Goal: Task Accomplishment & Management: Manage account settings

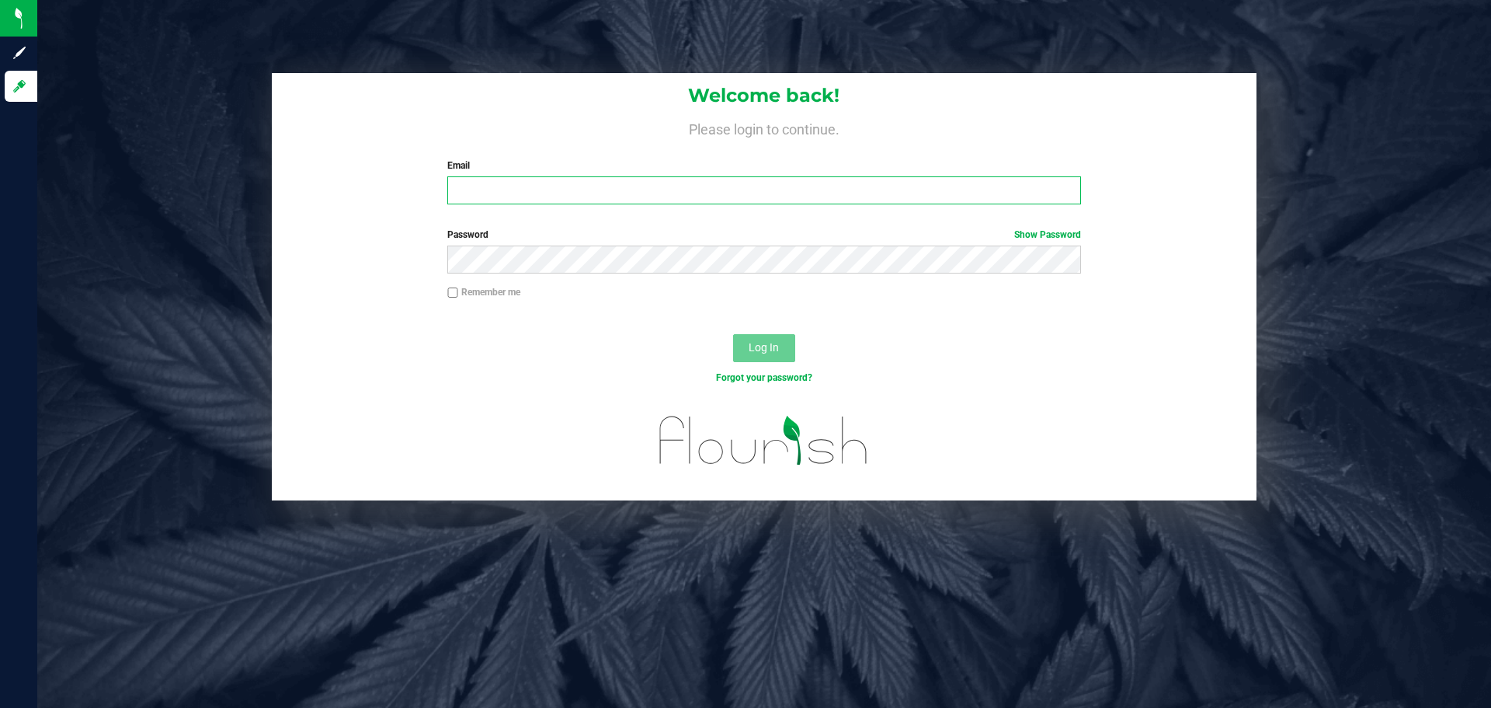
click at [485, 193] on input "Email" at bounding box center [763, 190] width 633 height 28
type input "[EMAIL_ADDRESS][DOMAIN_NAME]"
click at [733, 334] on button "Log In" at bounding box center [764, 348] width 62 height 28
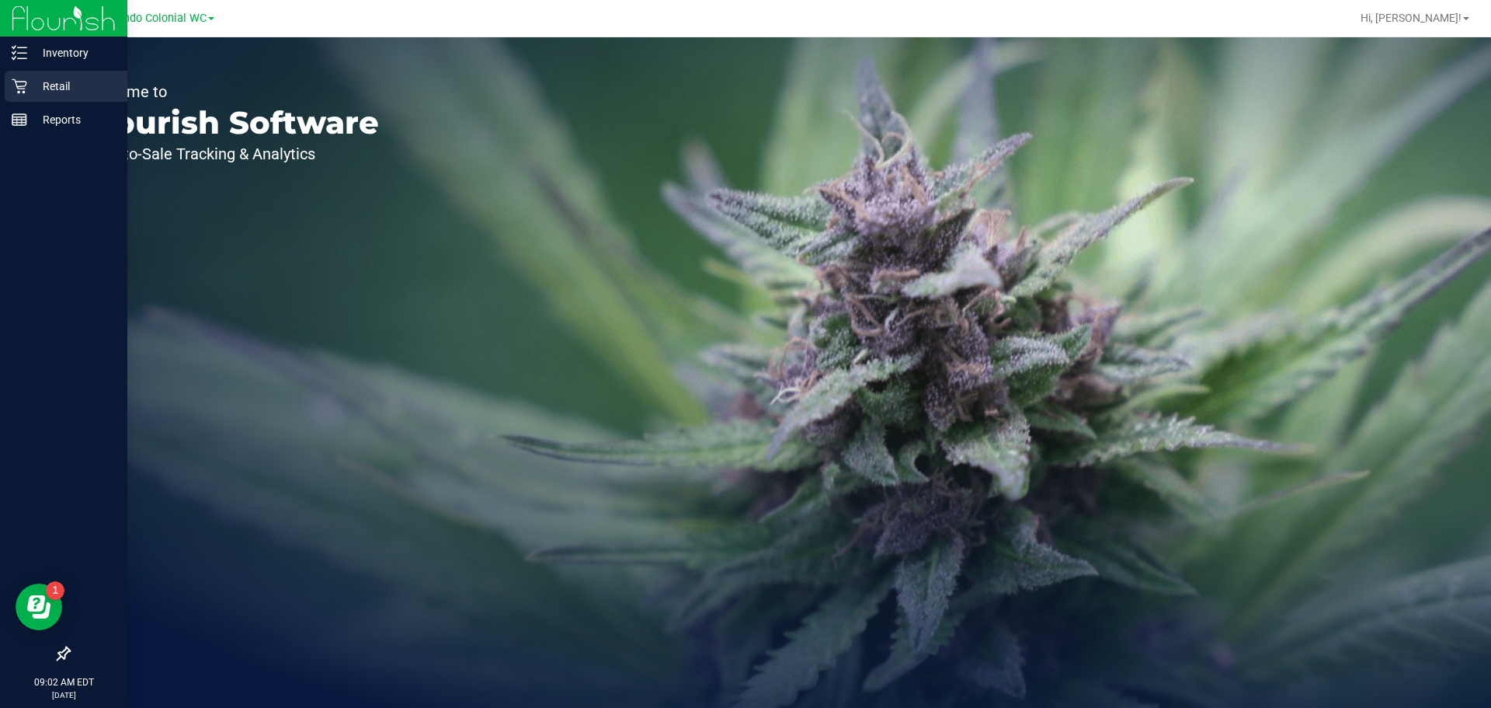
click at [24, 85] on icon at bounding box center [20, 86] width 16 height 16
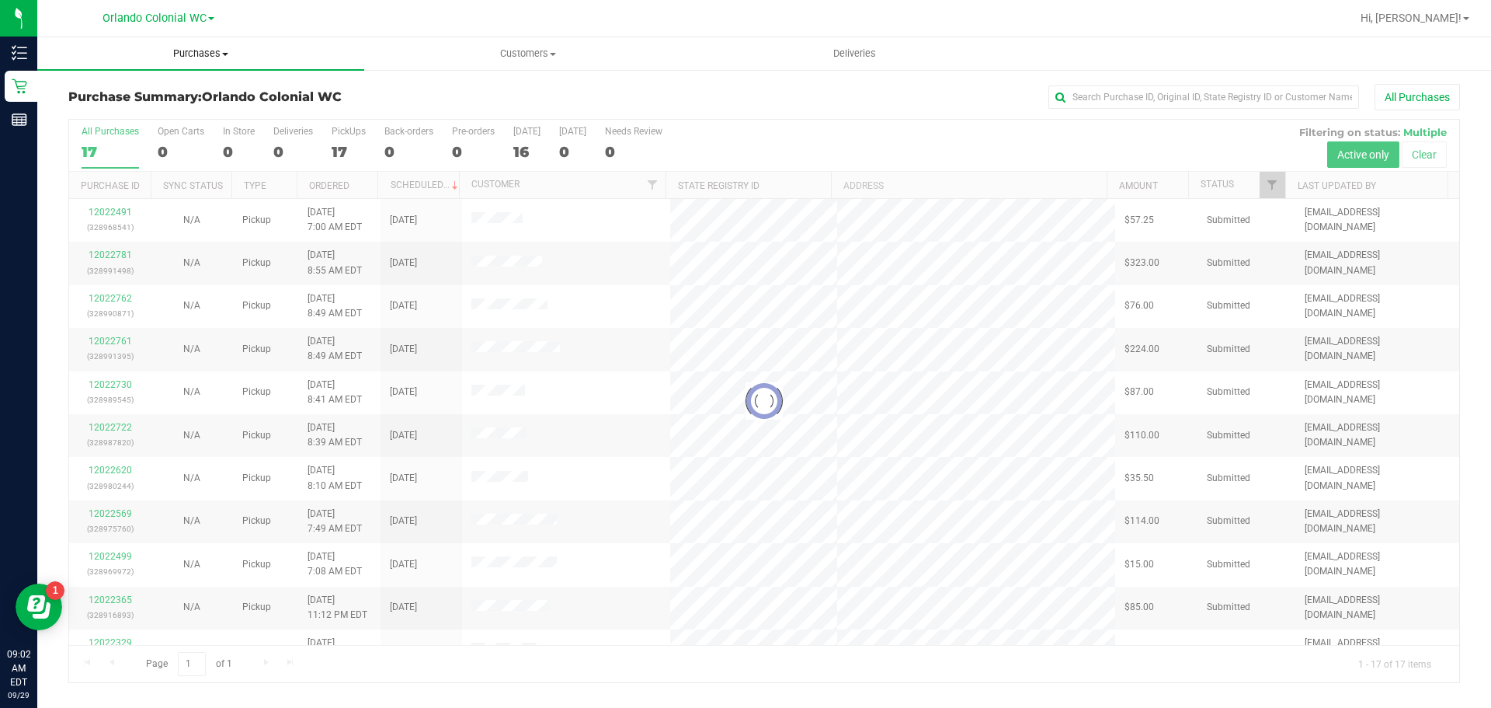
click at [190, 65] on uib-tab-heading "Purchases Summary of purchases Fulfillment All purchases" at bounding box center [200, 53] width 327 height 33
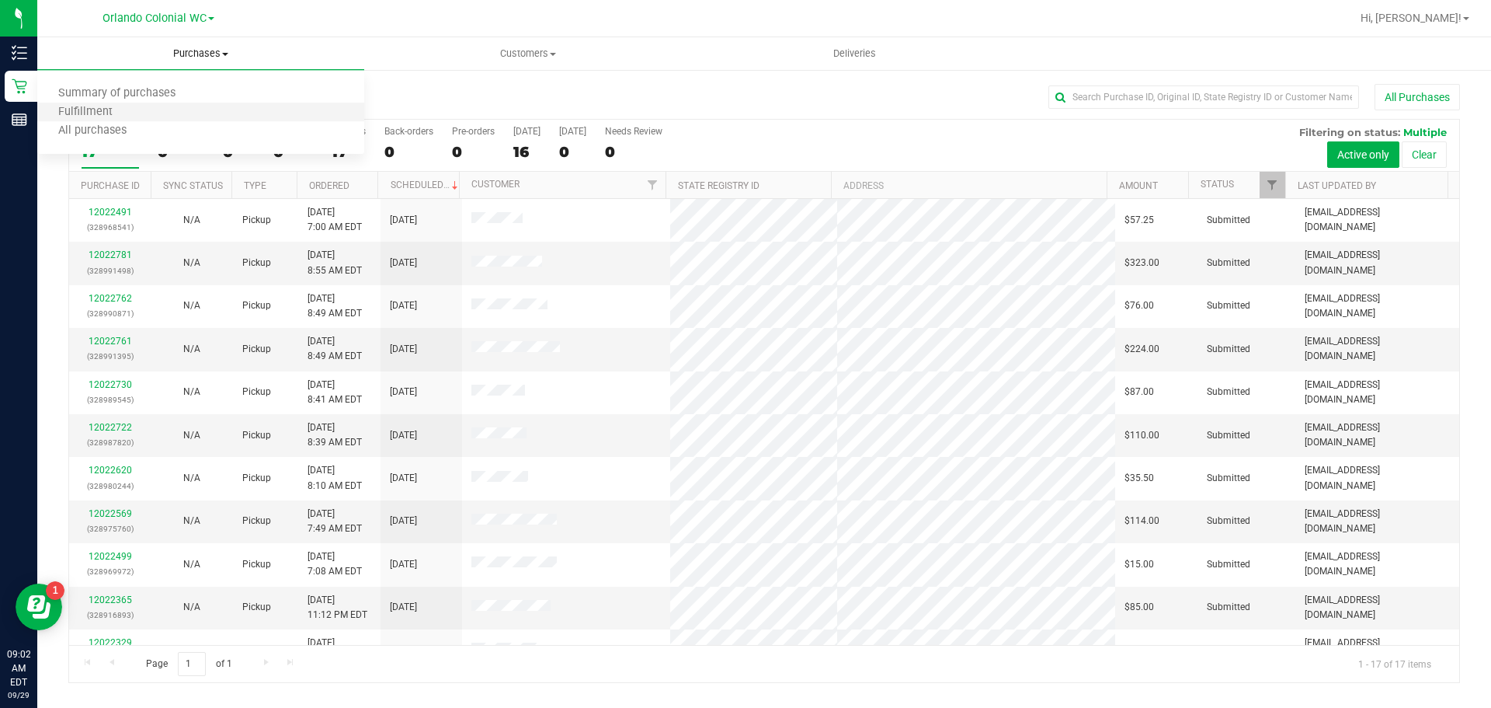
click at [148, 110] on li "Fulfillment" at bounding box center [200, 112] width 327 height 19
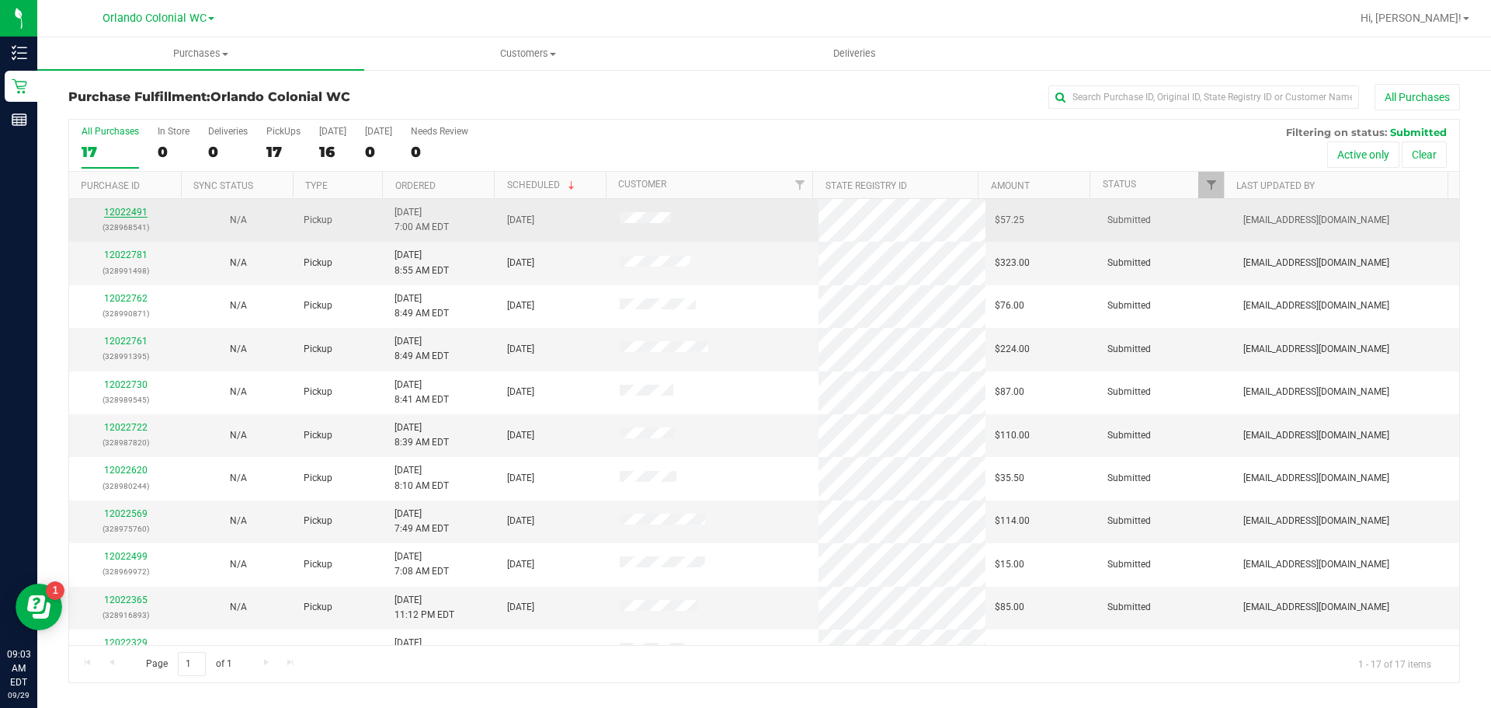
click at [132, 208] on link "12022491" at bounding box center [125, 212] width 43 height 11
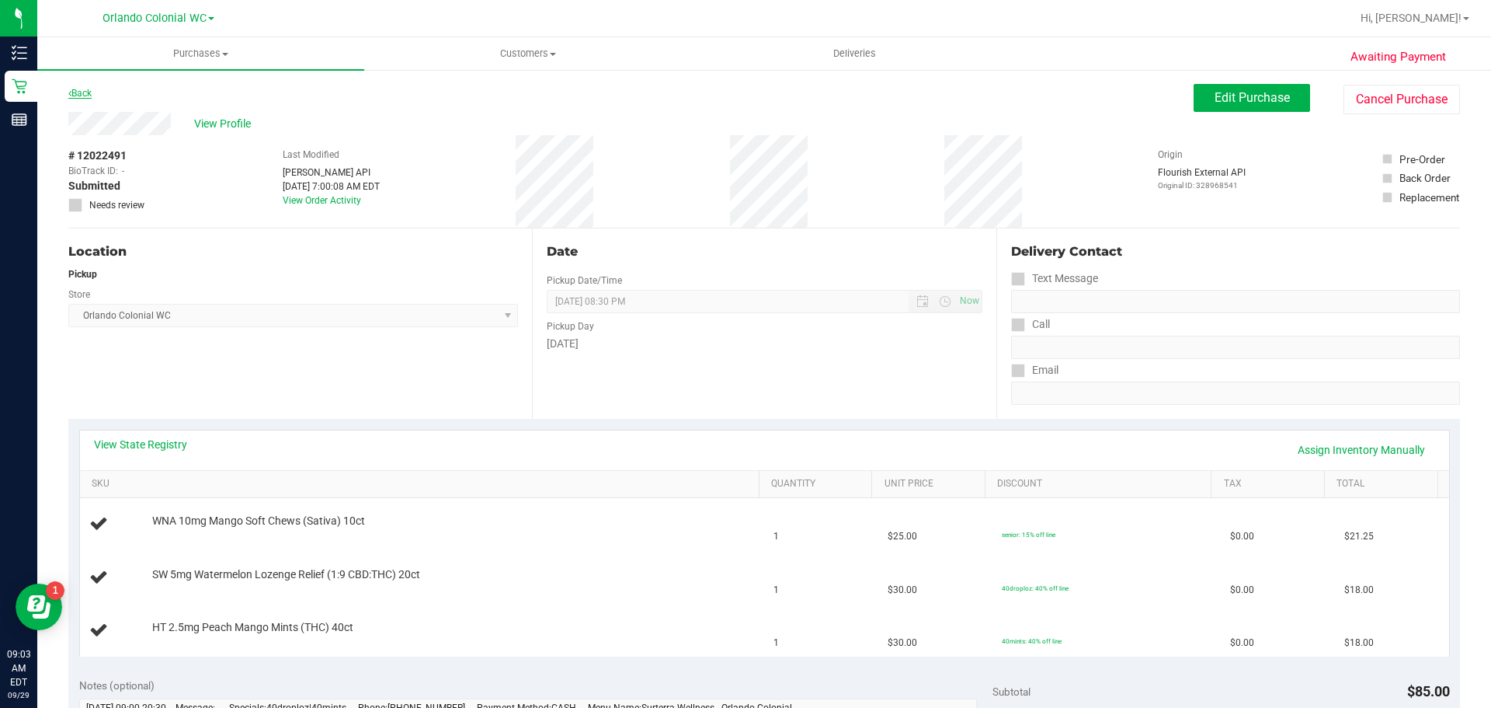
click at [78, 94] on link "Back" at bounding box center [79, 93] width 23 height 11
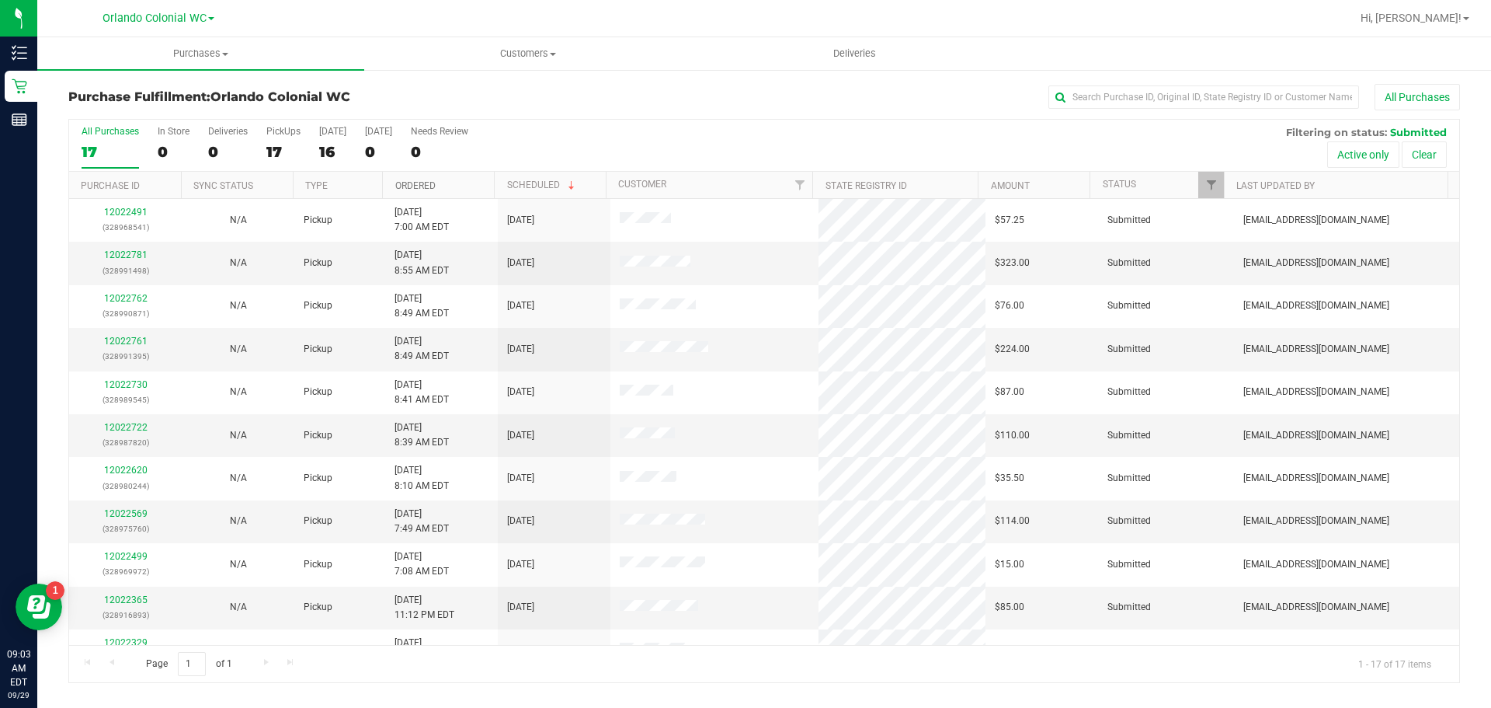
click at [416, 189] on link "Ordered" at bounding box center [415, 185] width 40 height 11
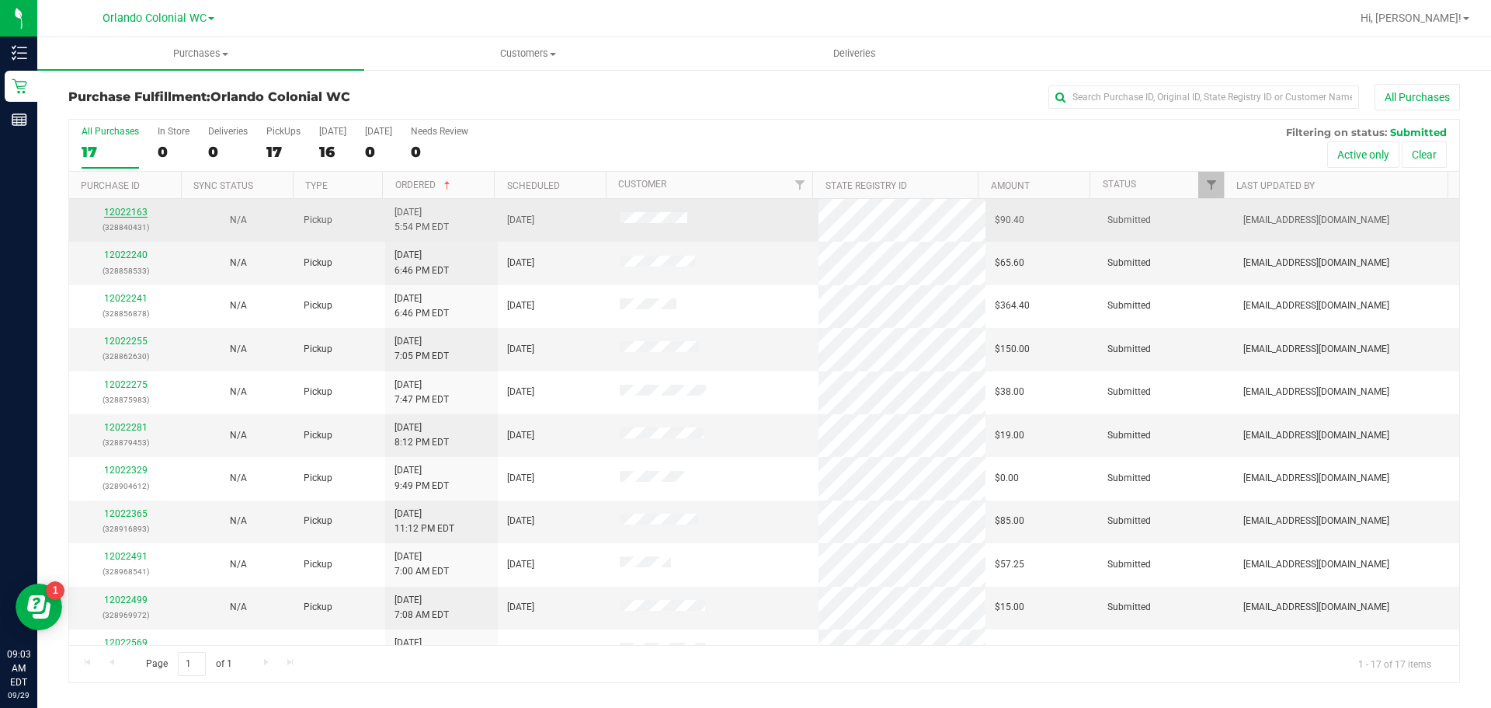
click at [132, 209] on link "12022163" at bounding box center [125, 212] width 43 height 11
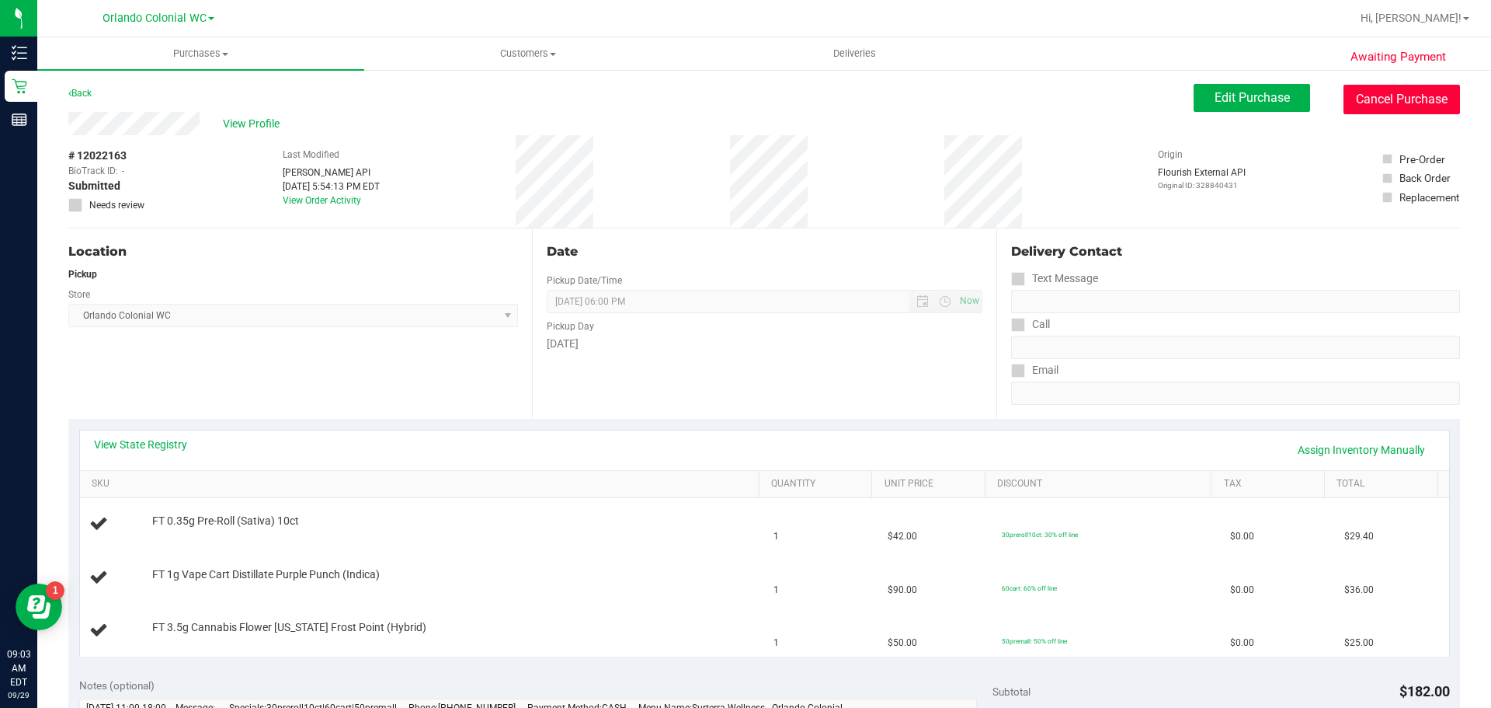
click at [1397, 106] on button "Cancel Purchase" at bounding box center [1402, 100] width 116 height 30
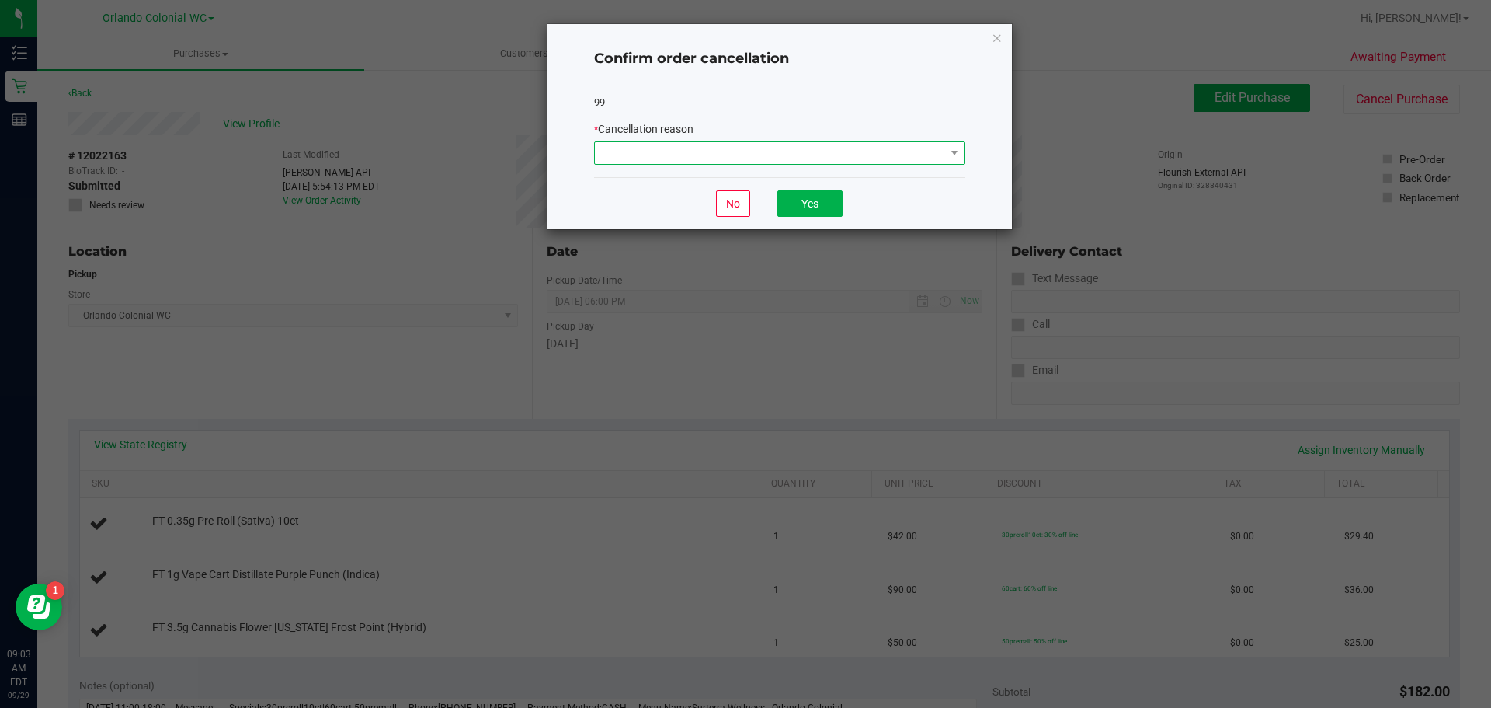
click at [722, 163] on span at bounding box center [770, 153] width 350 height 22
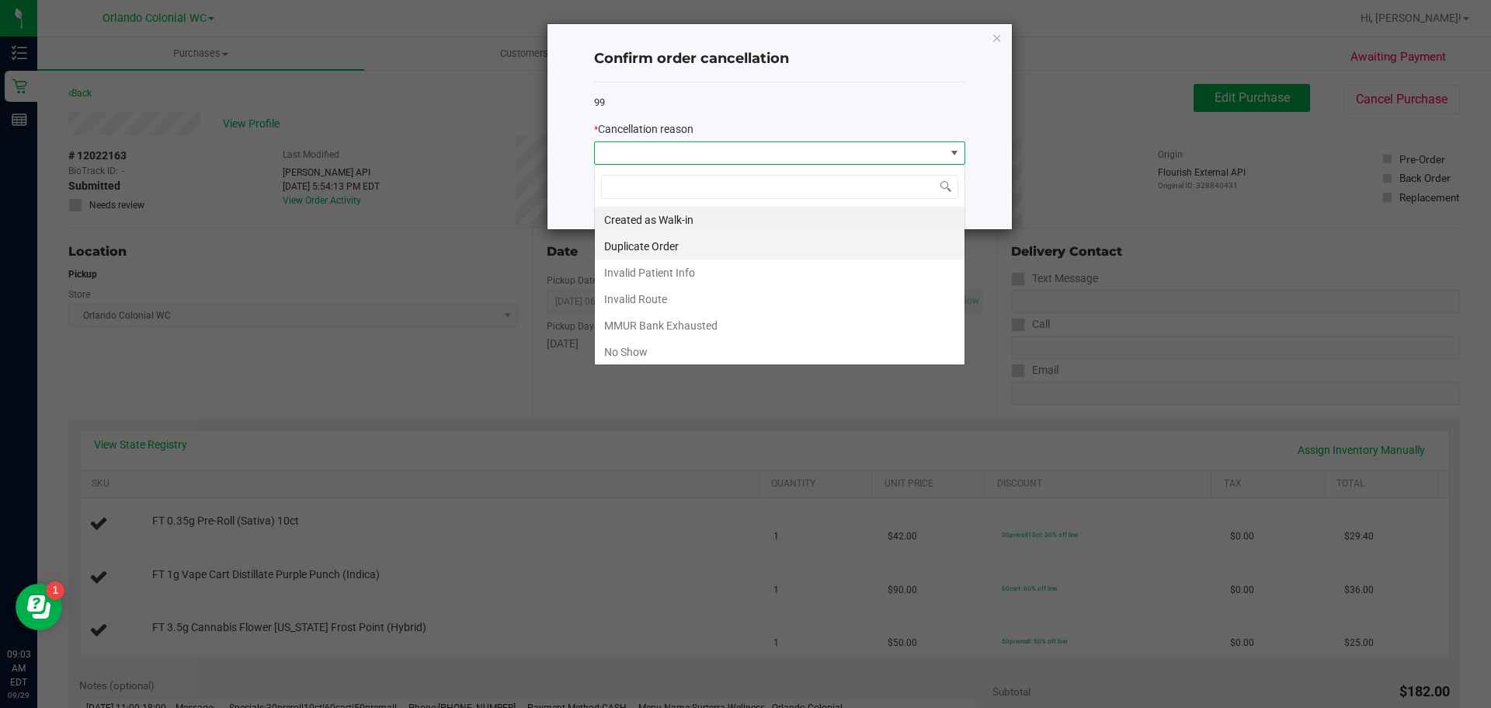
scroll to position [23, 371]
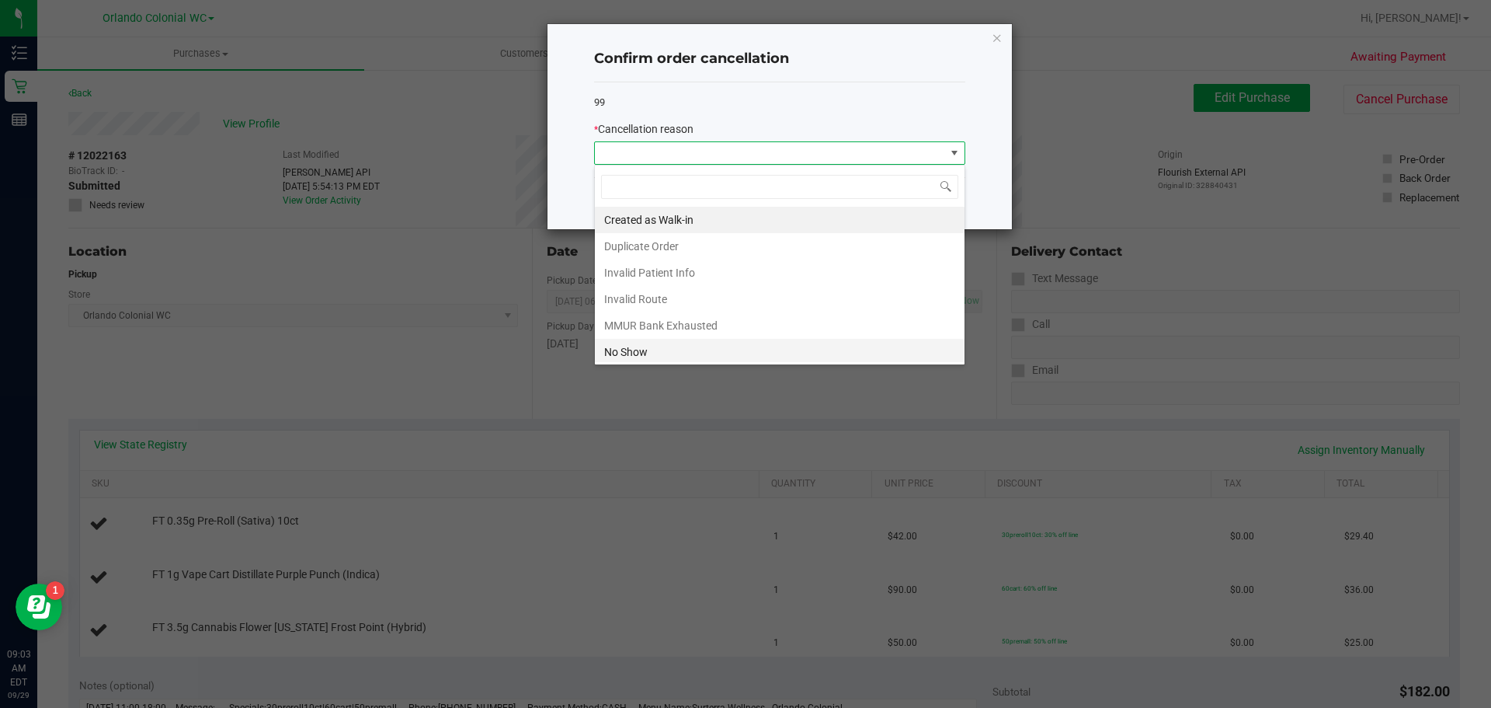
click at [708, 360] on li "No Show" at bounding box center [780, 352] width 370 height 26
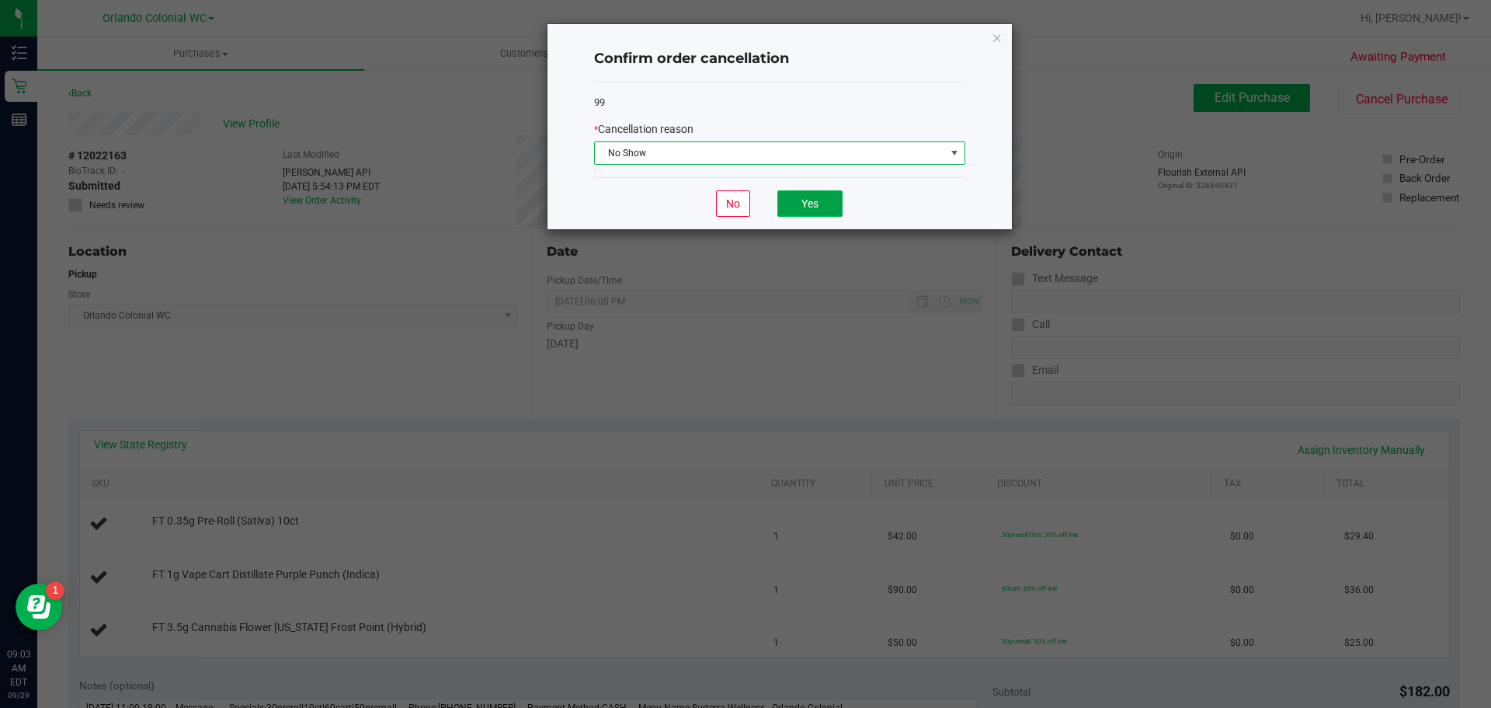
click at [811, 210] on button "Yes" at bounding box center [809, 203] width 65 height 26
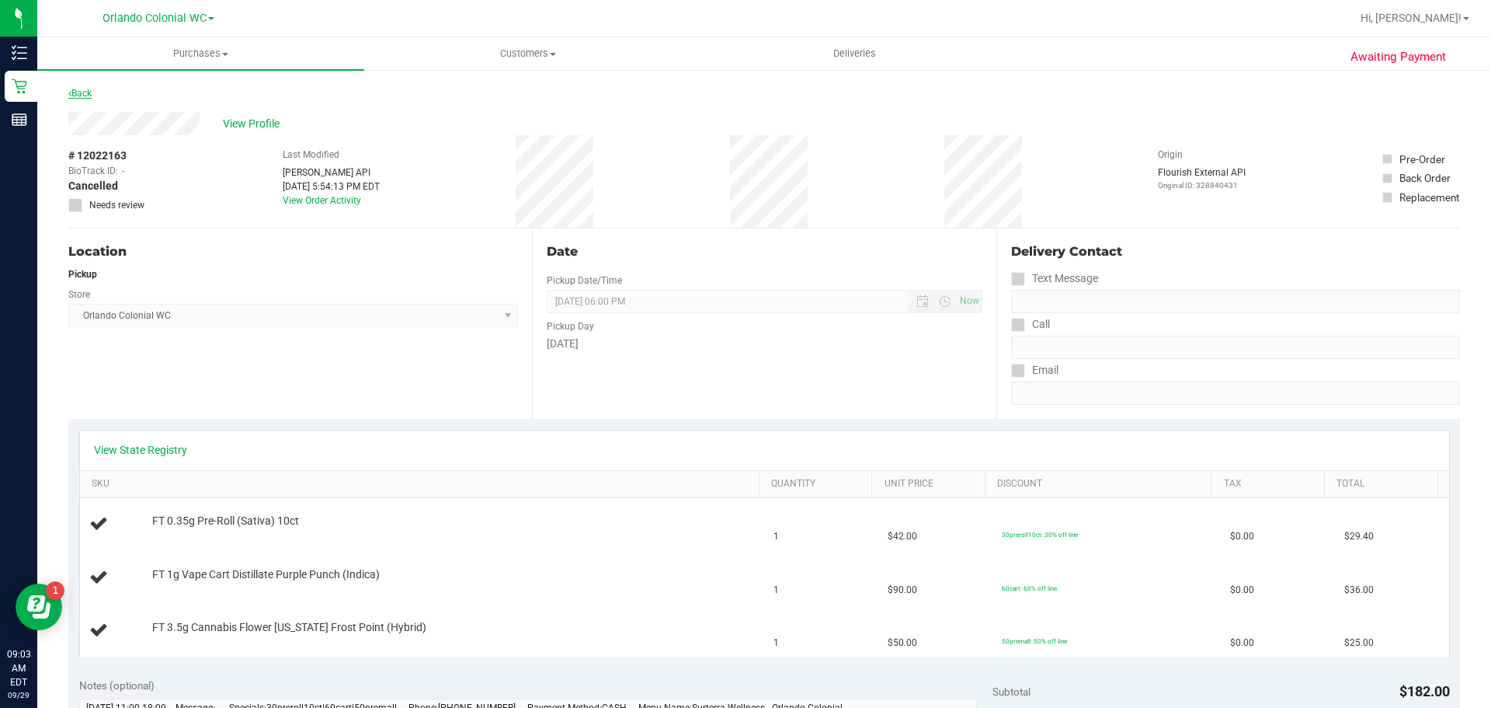
click at [74, 93] on link "Back" at bounding box center [79, 93] width 23 height 11
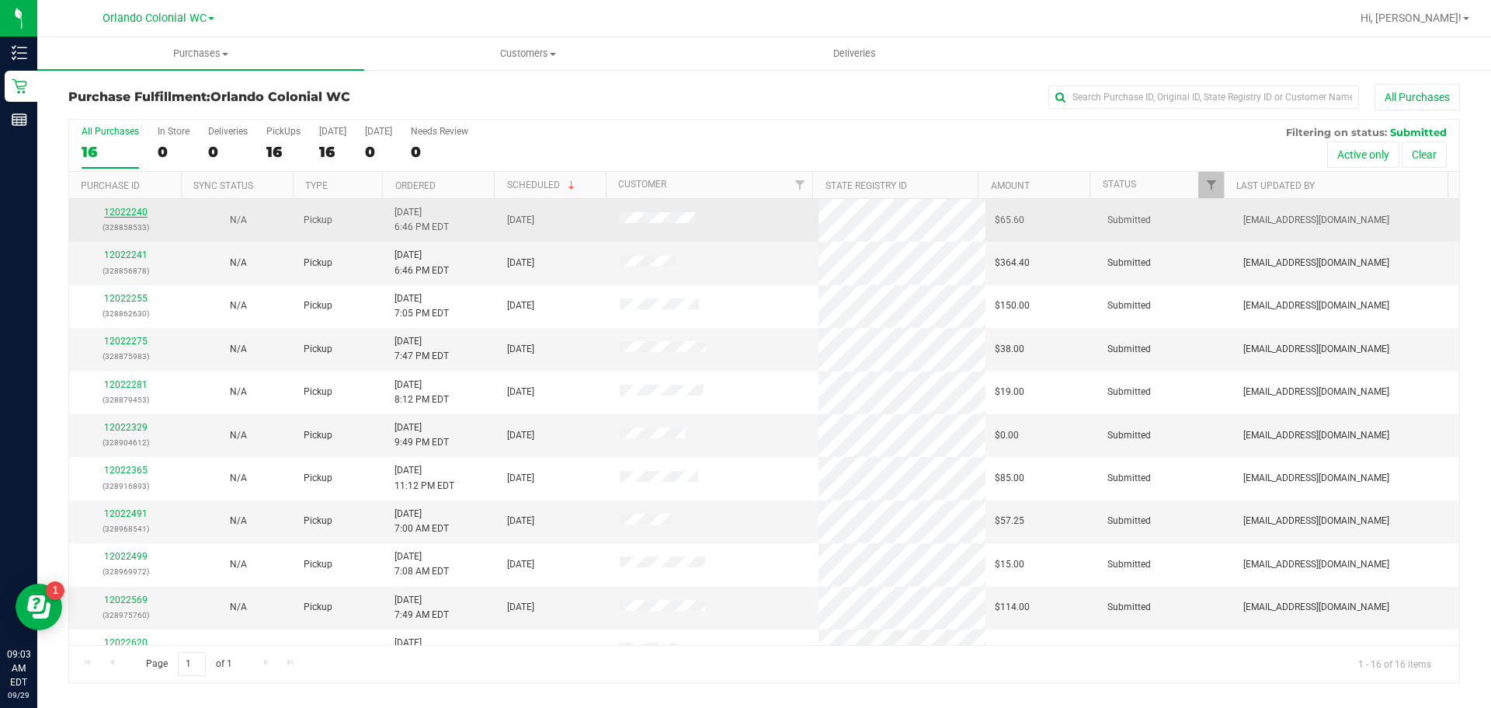
click at [124, 212] on link "12022240" at bounding box center [125, 212] width 43 height 11
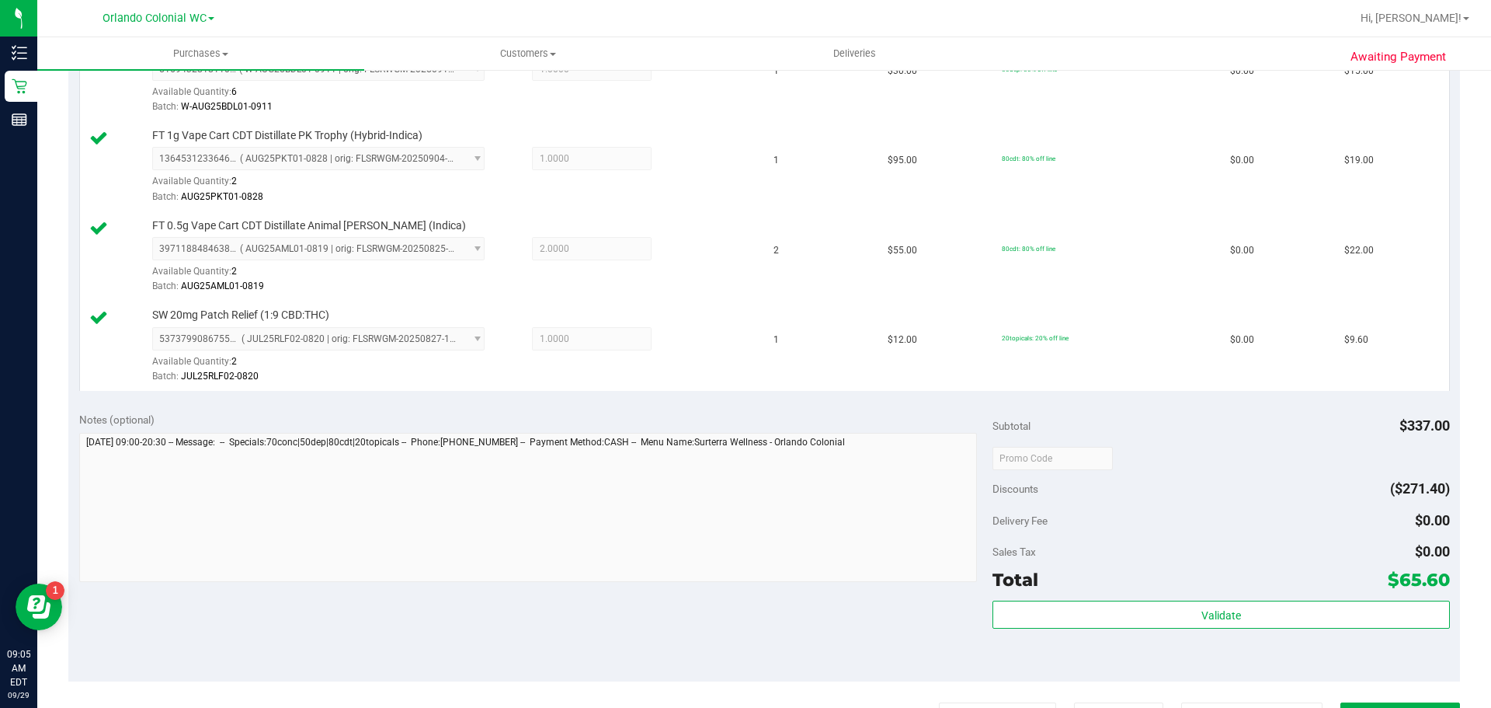
scroll to position [648, 0]
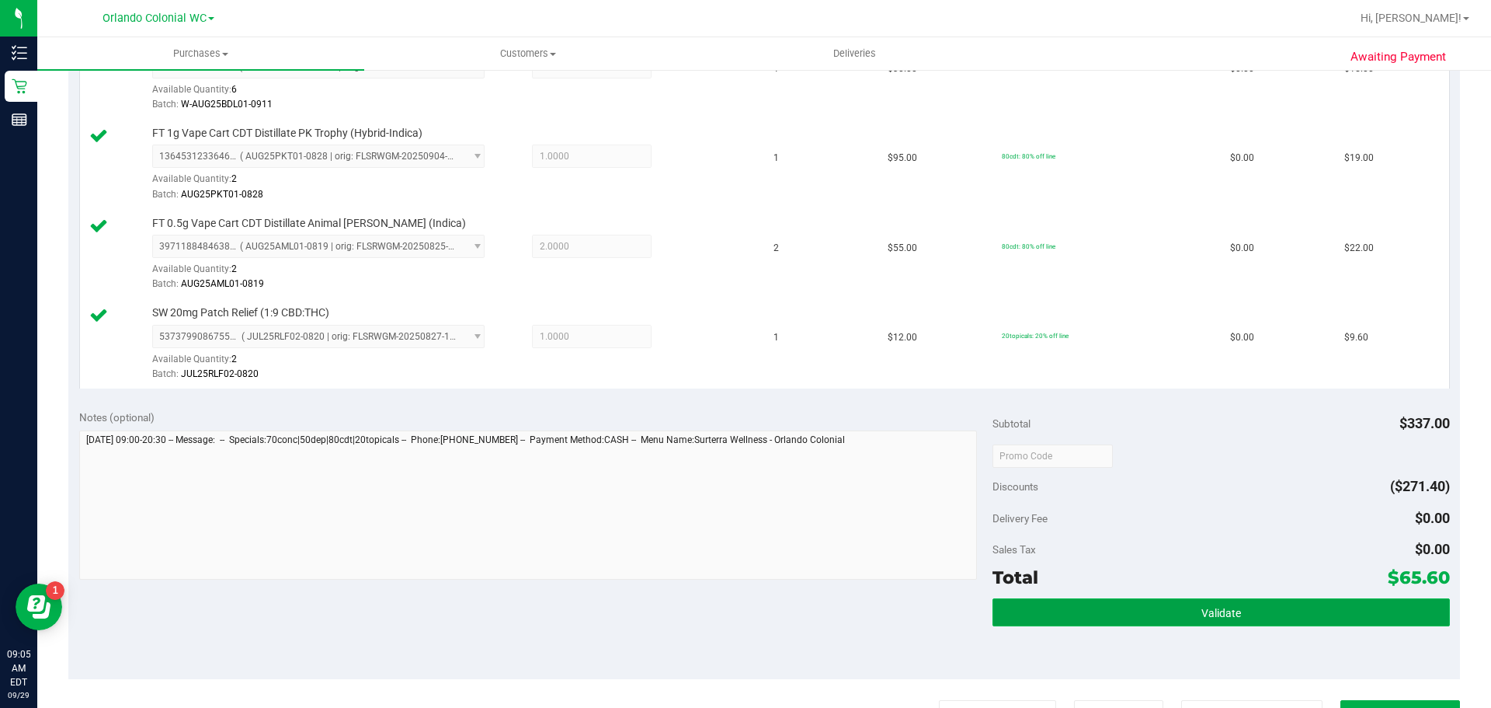
click at [1179, 620] on button "Validate" at bounding box center [1221, 612] width 457 height 28
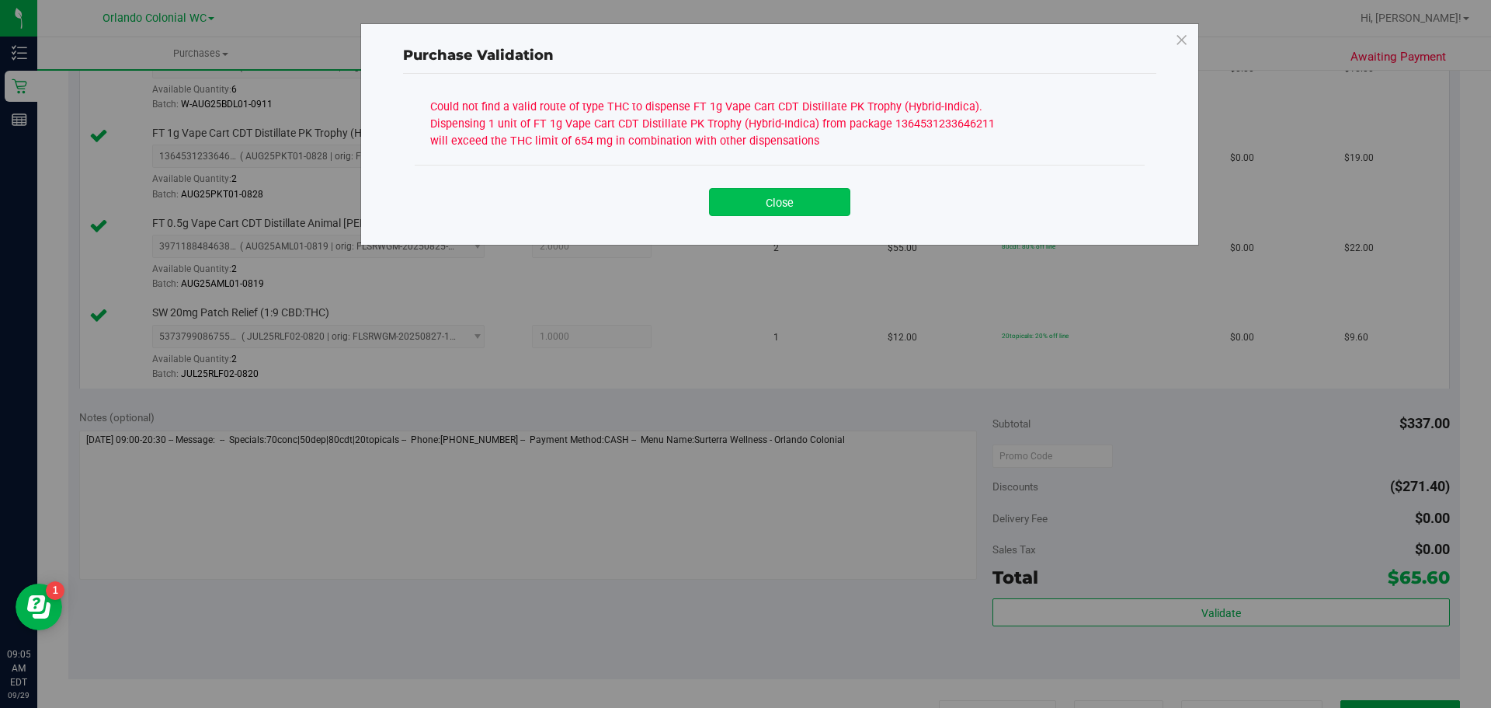
click at [810, 207] on button "Close" at bounding box center [779, 202] width 141 height 28
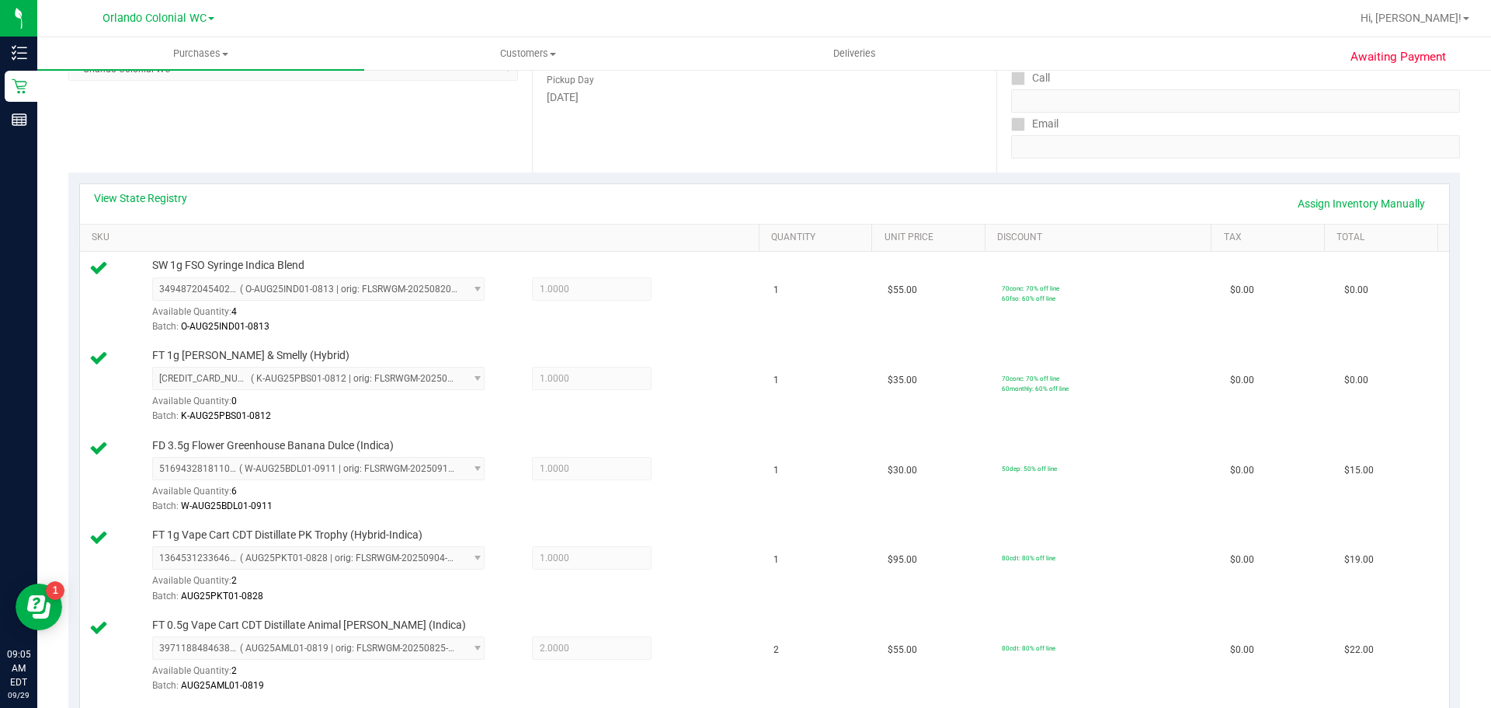
scroll to position [104, 0]
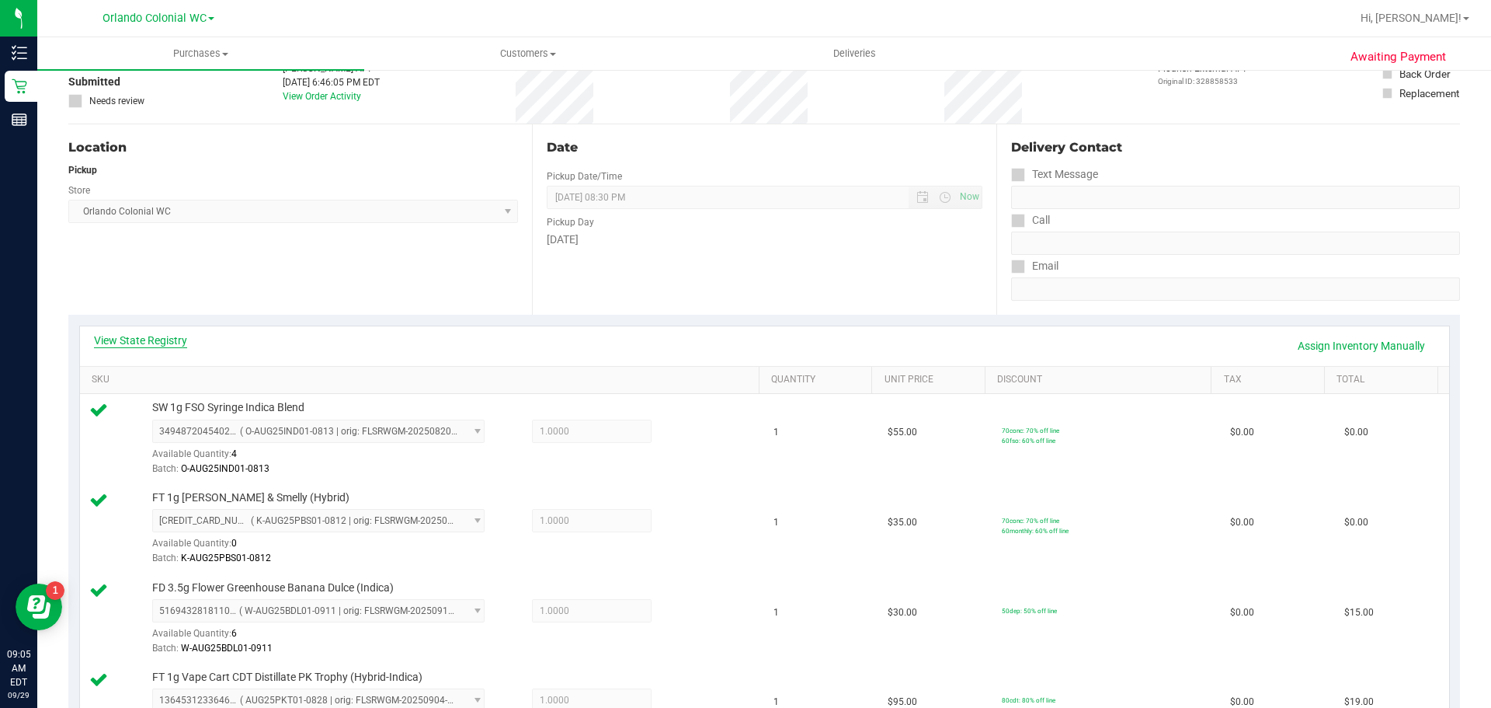
click at [141, 343] on link "View State Registry" at bounding box center [140, 340] width 93 height 16
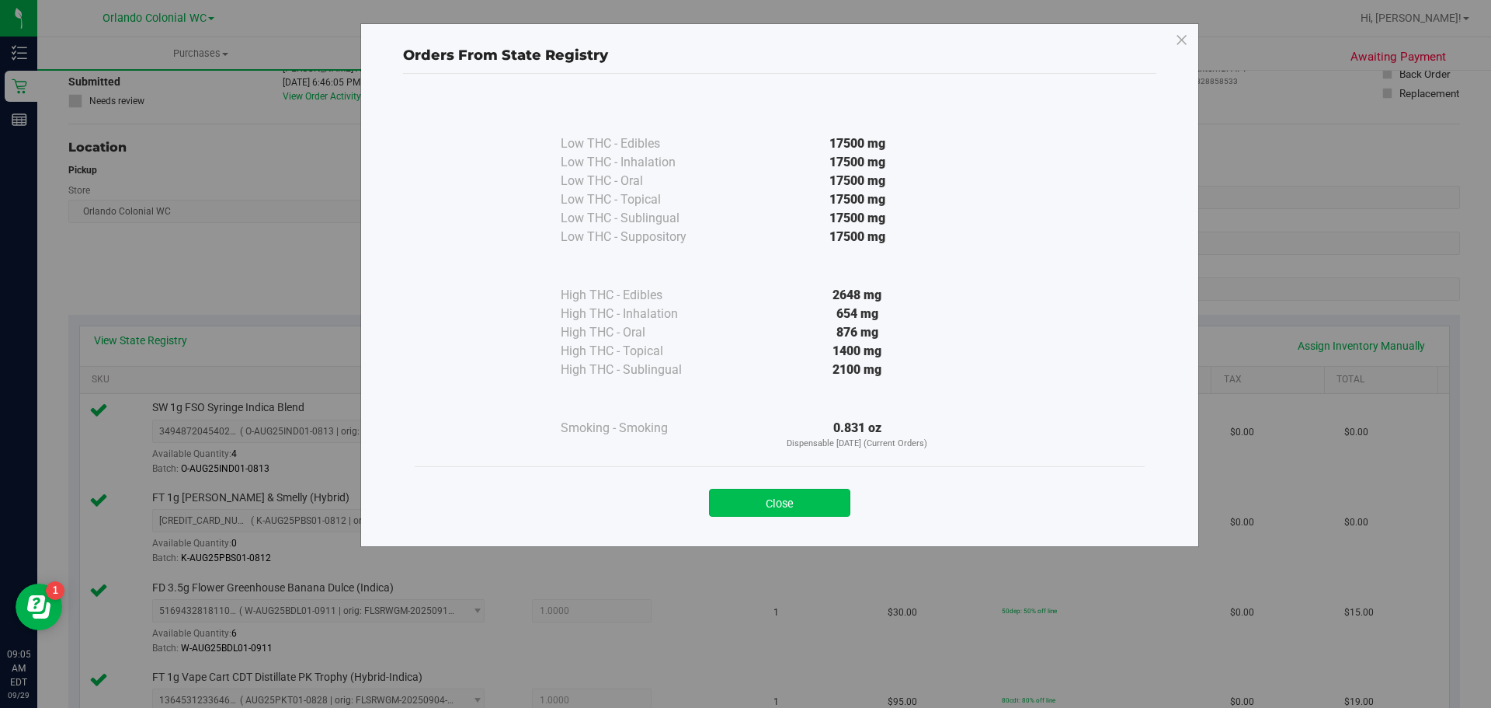
click at [733, 502] on button "Close" at bounding box center [779, 503] width 141 height 28
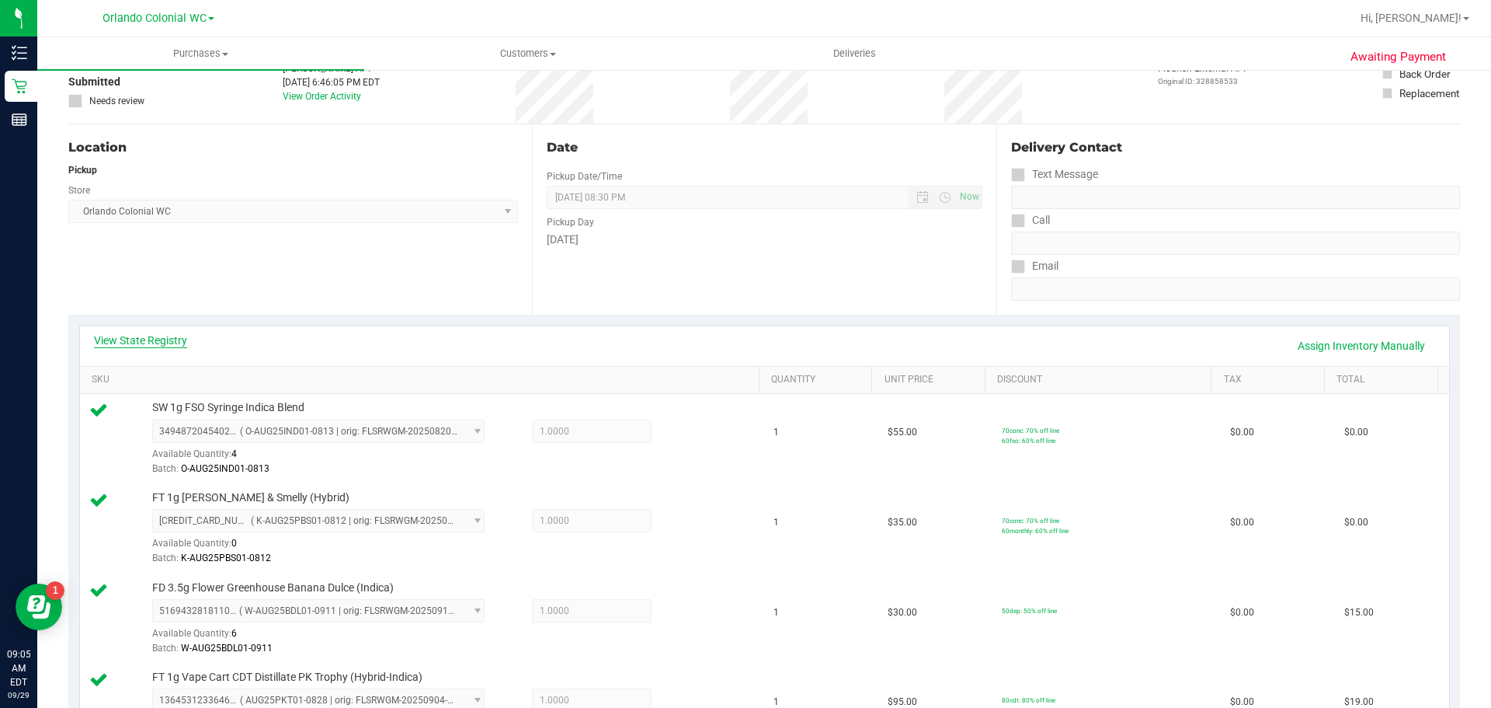
click at [123, 337] on link "View State Registry" at bounding box center [140, 340] width 93 height 16
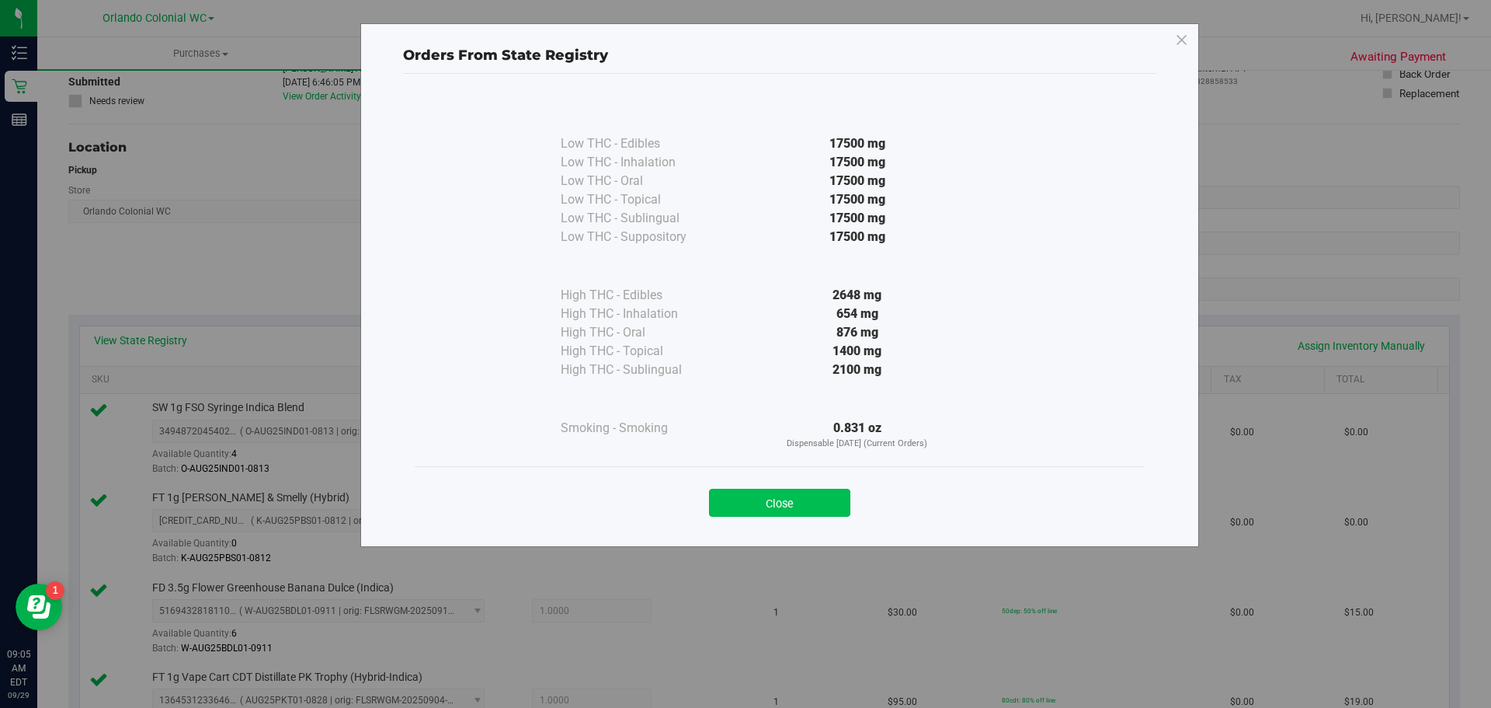
click at [788, 516] on button "Close" at bounding box center [779, 503] width 141 height 28
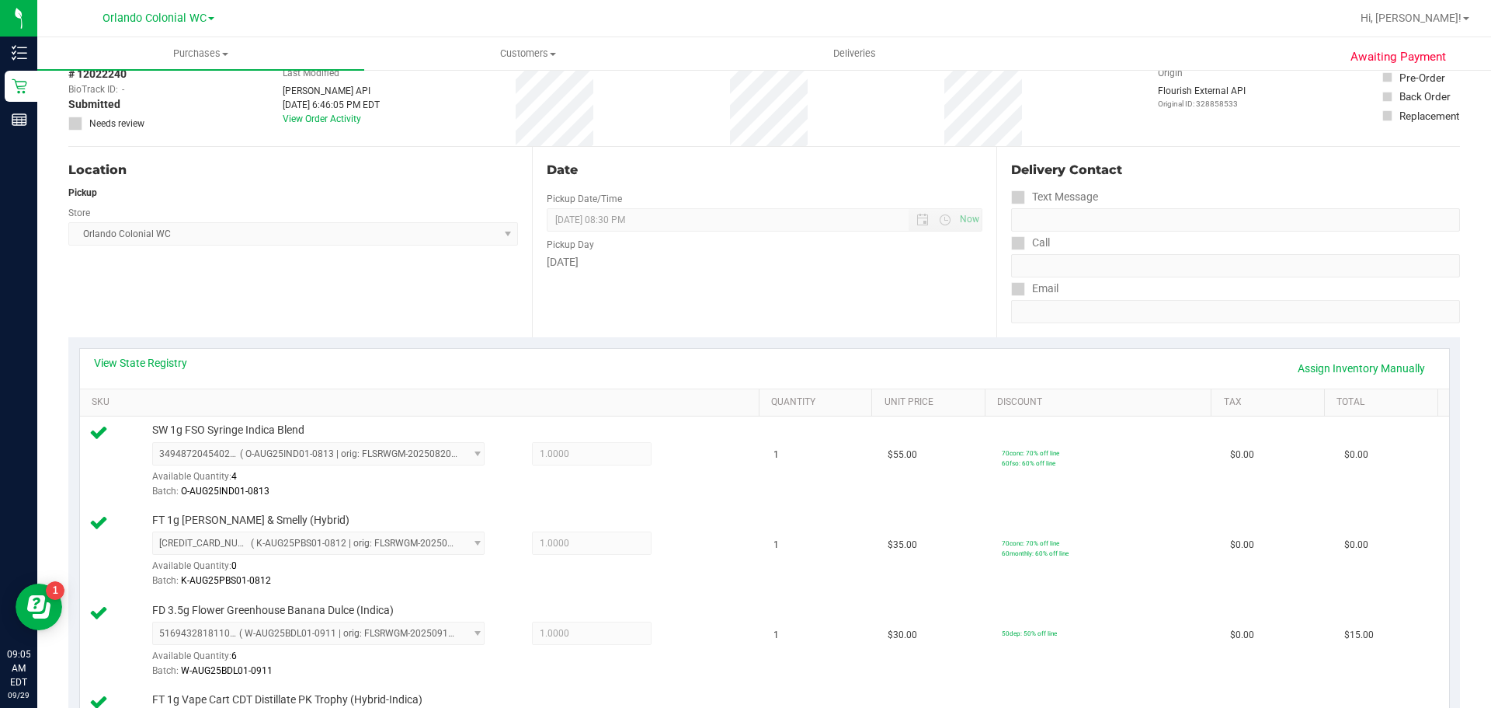
scroll to position [0, 0]
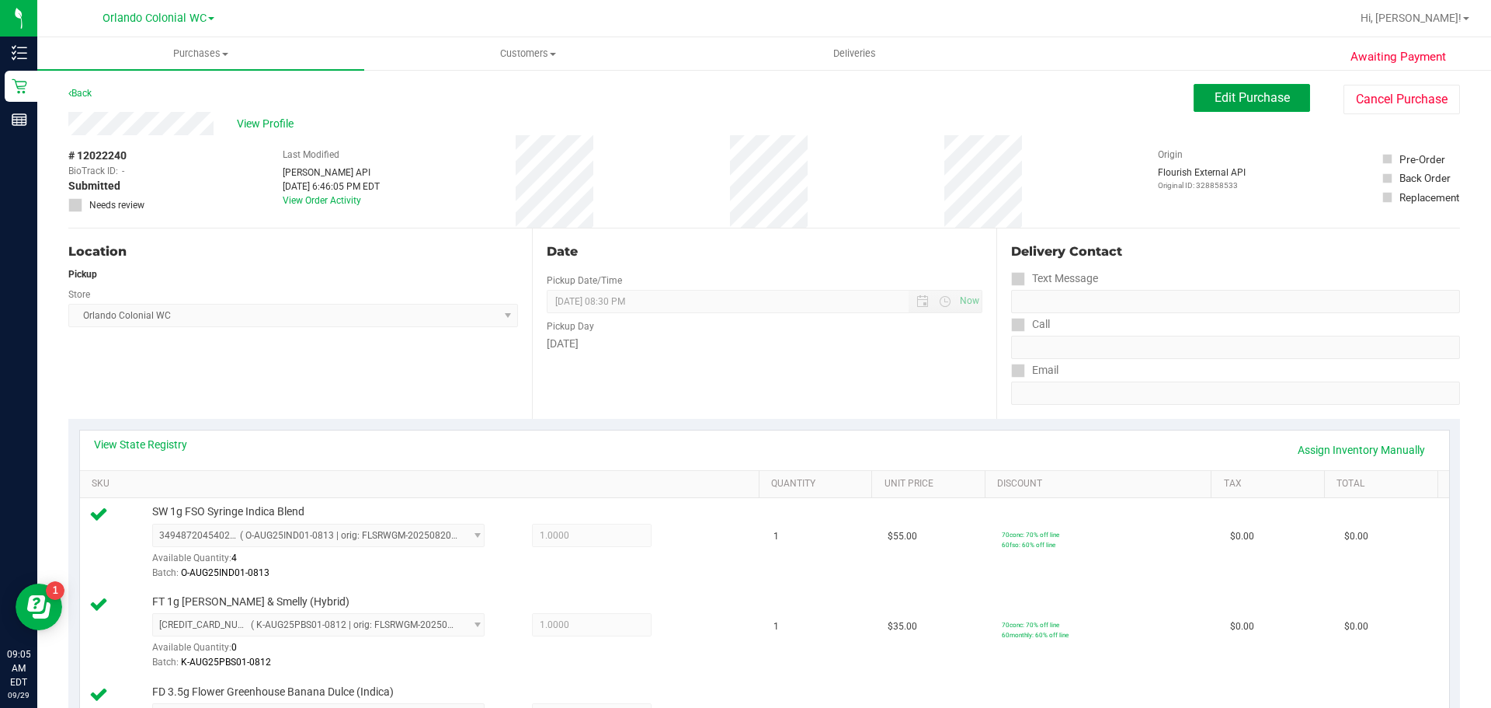
click at [1198, 103] on button "Edit Purchase" at bounding box center [1252, 98] width 116 height 28
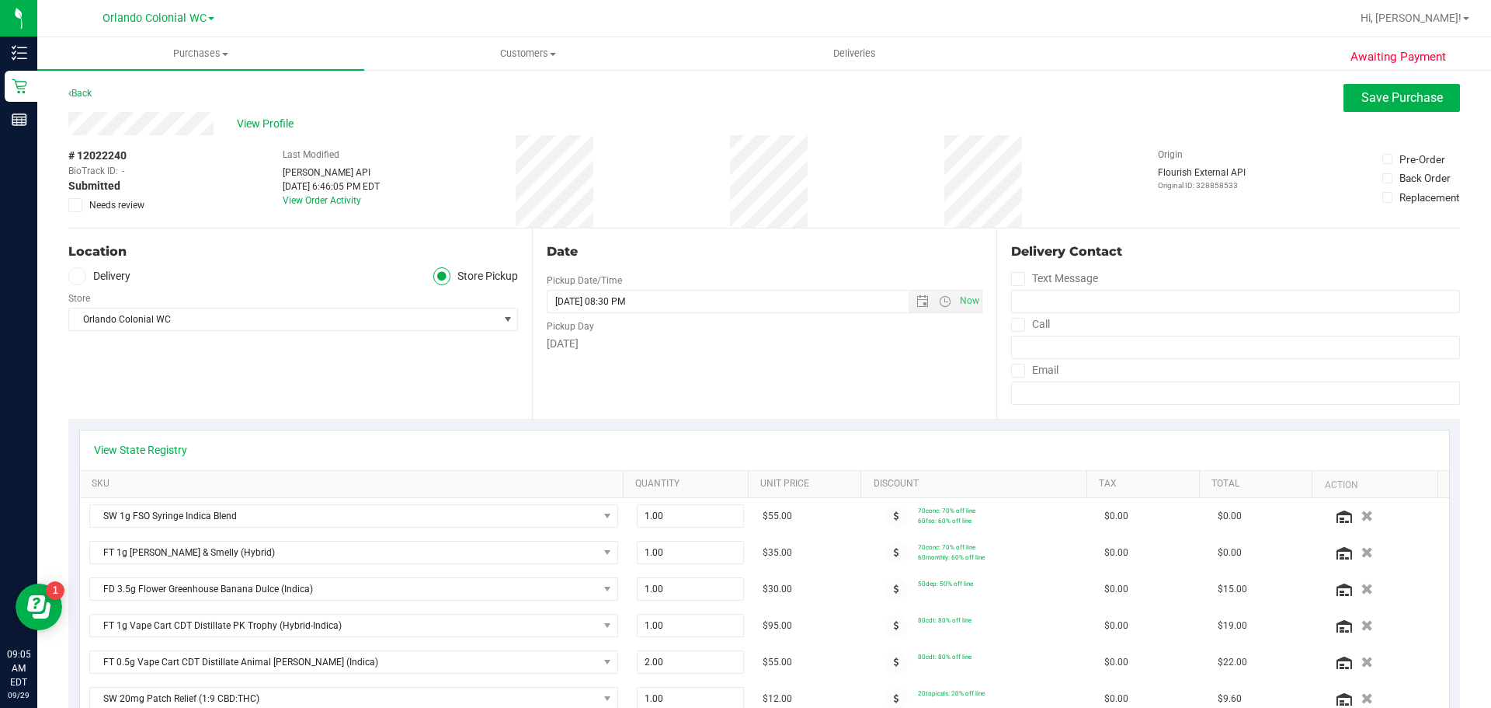
click at [90, 205] on span "Needs review" at bounding box center [116, 205] width 55 height 14
click at [0, 0] on input "Needs review" at bounding box center [0, 0] width 0 height 0
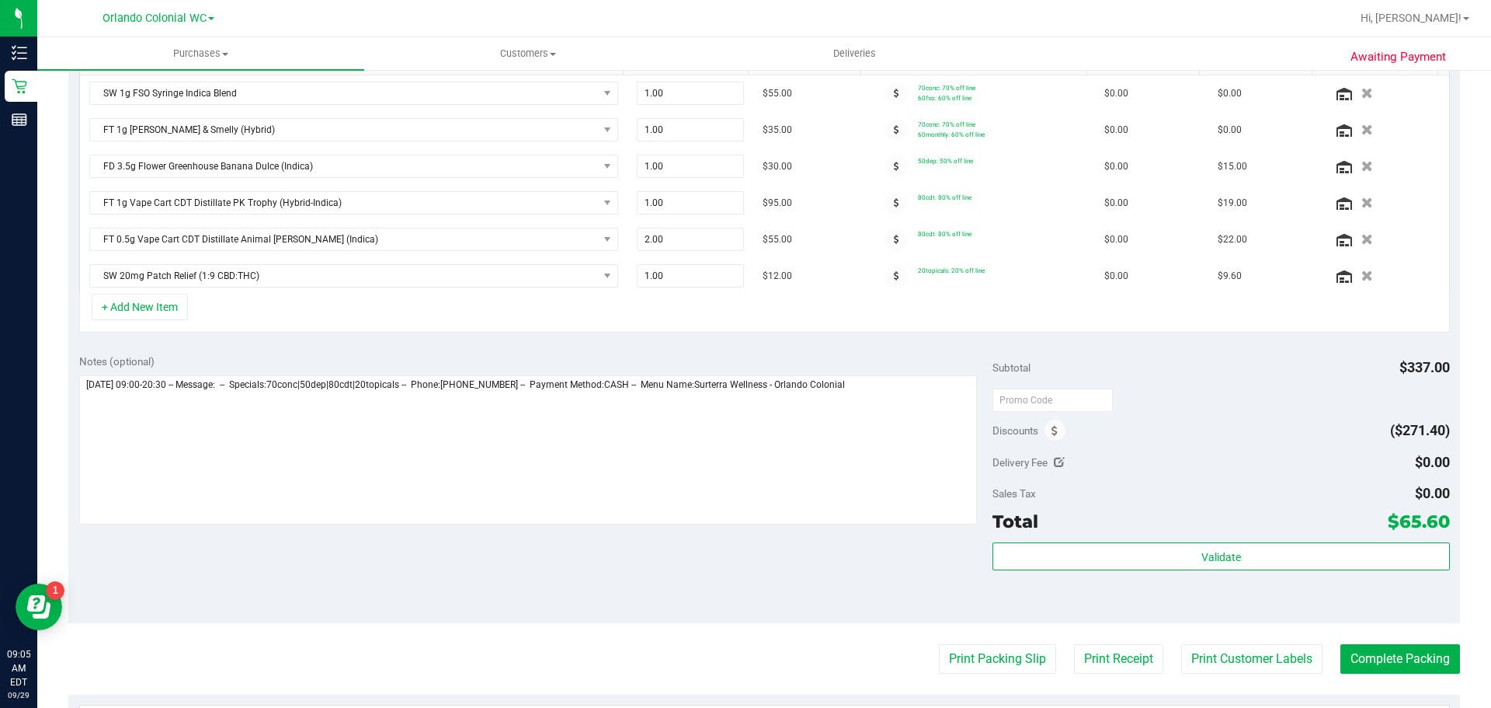
scroll to position [544, 0]
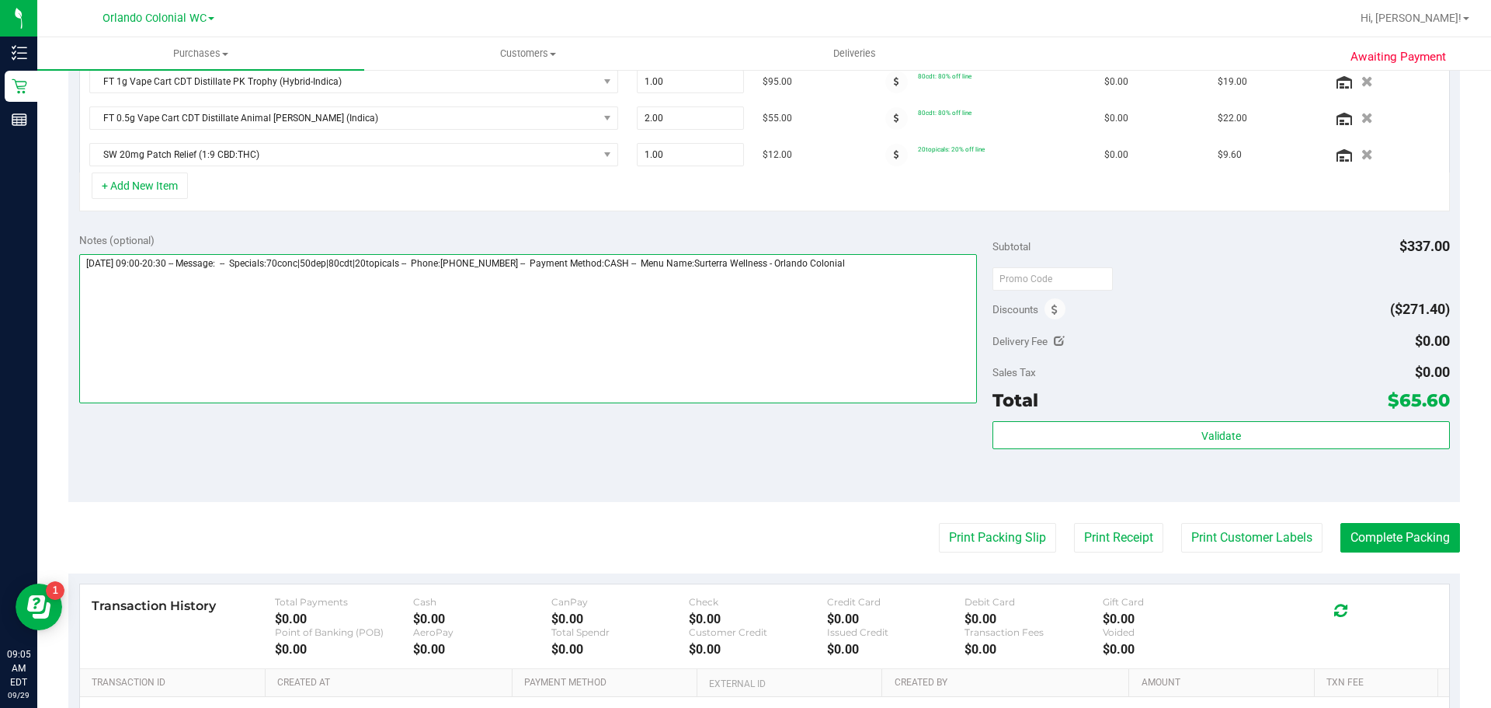
click at [925, 268] on textarea at bounding box center [528, 328] width 899 height 149
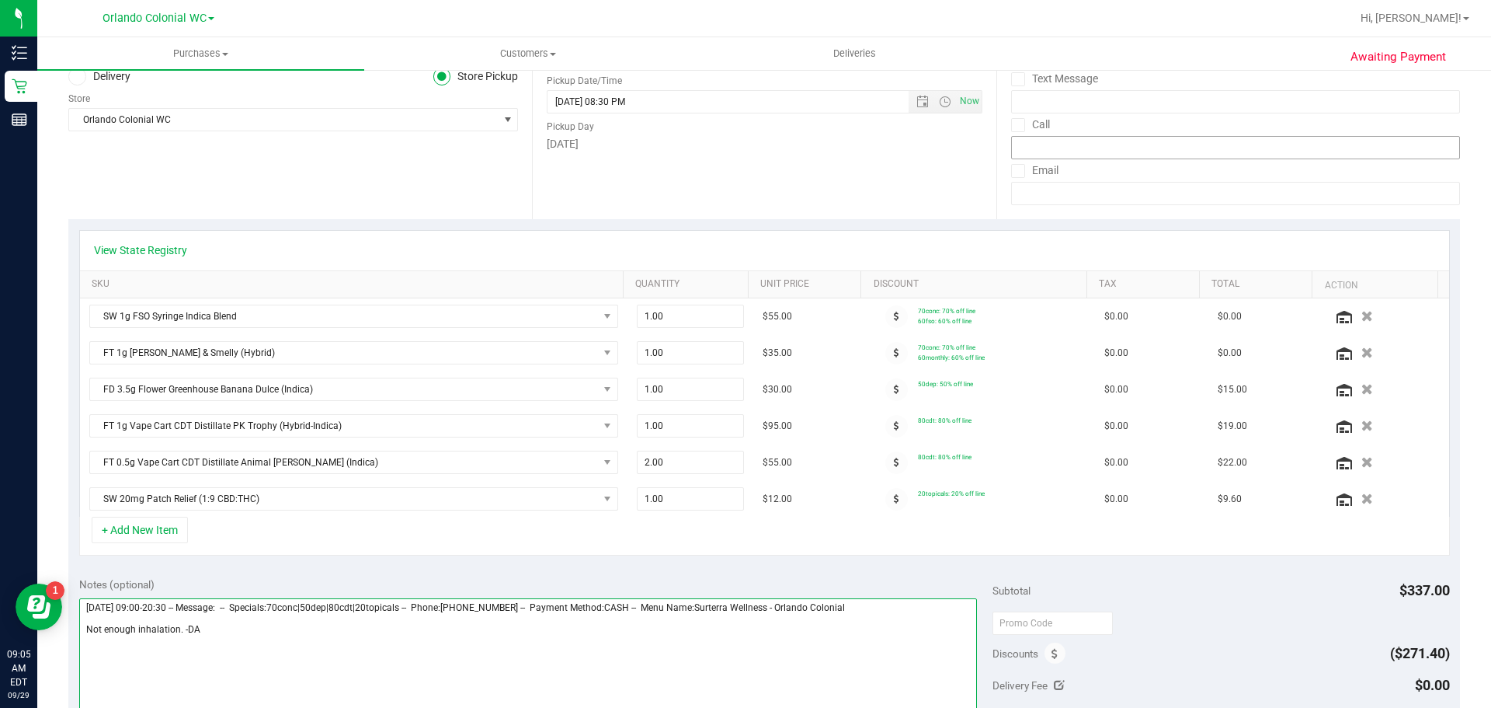
scroll to position [0, 0]
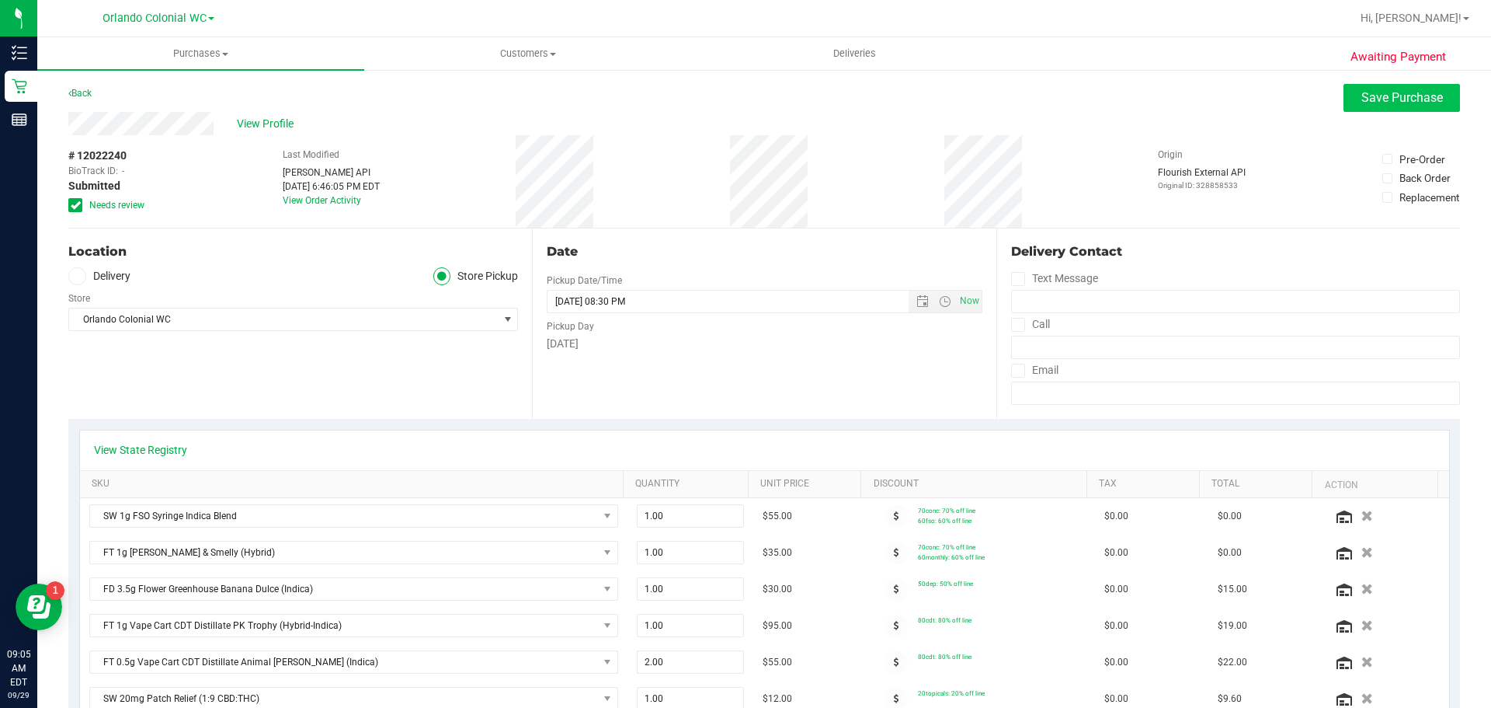
type textarea "[DATE] 09:00-20:30 -- Message: -- Specials:70conc|50dep|80cdt|20topicals -- Pho…"
click at [1382, 106] on button "Save Purchase" at bounding box center [1402, 98] width 116 height 28
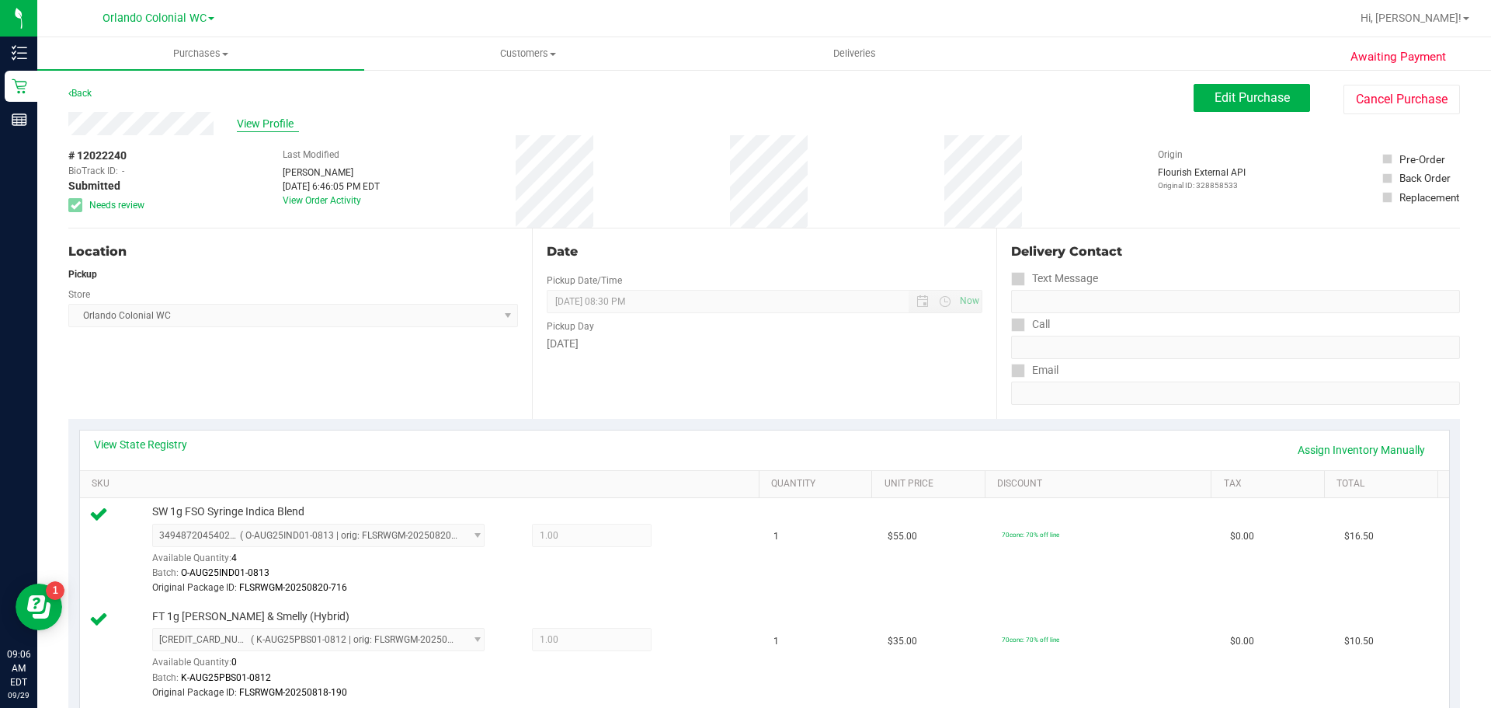
click at [245, 121] on span "View Profile" at bounding box center [268, 124] width 62 height 16
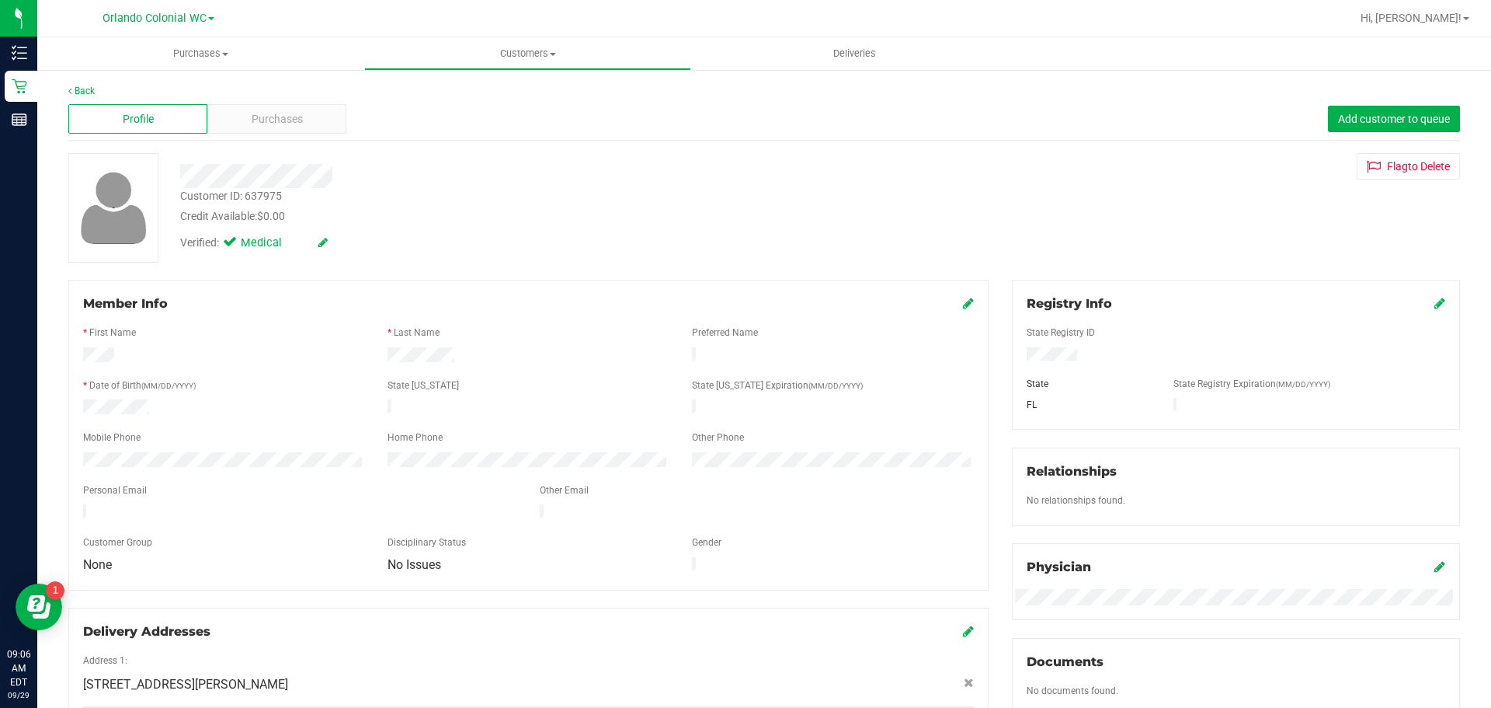
click at [254, 199] on div "Customer ID: 637975" at bounding box center [231, 196] width 102 height 16
copy div "Customer ID: 637975"
click at [211, 66] on uib-tab-heading "Purchases Summary of purchases Fulfillment All purchases" at bounding box center [200, 53] width 327 height 33
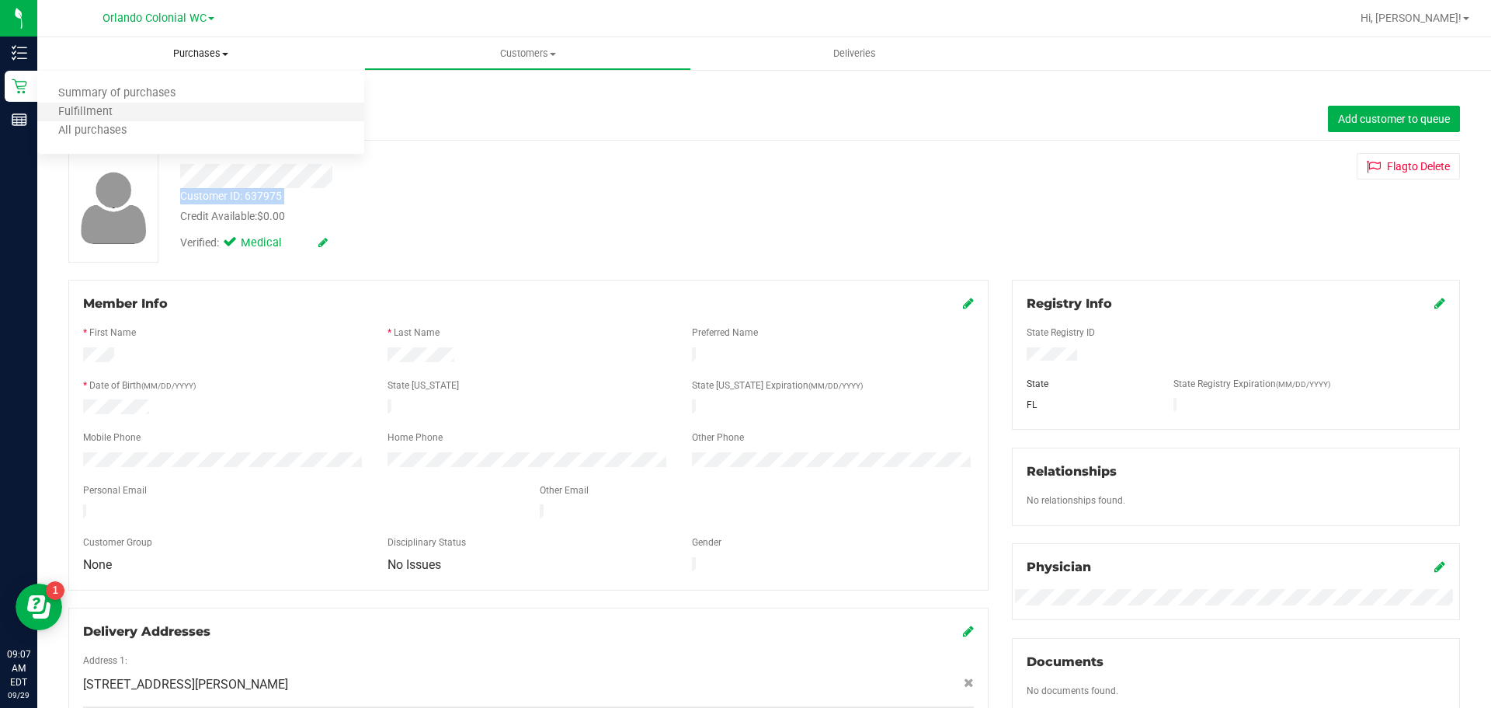
click at [177, 107] on li "Fulfillment" at bounding box center [200, 112] width 327 height 19
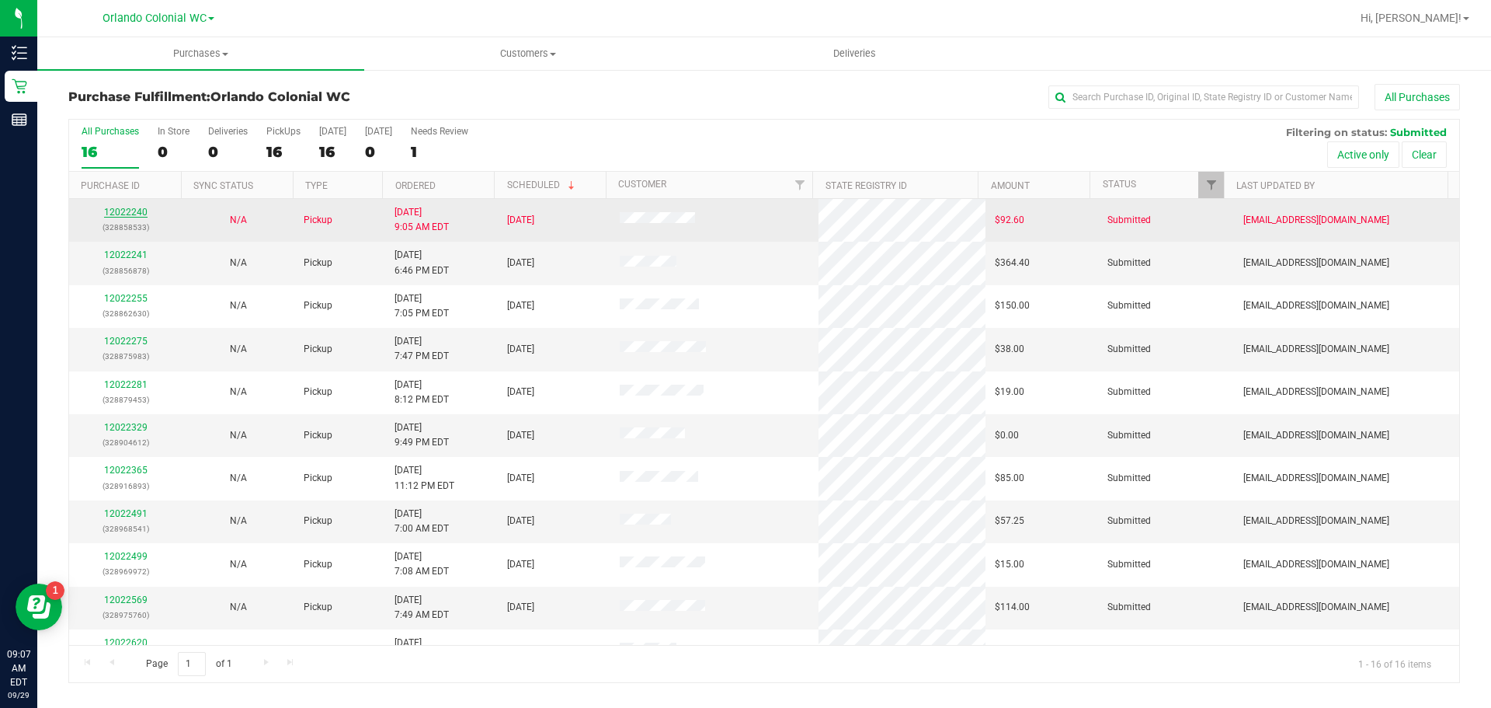
click at [128, 213] on link "12022240" at bounding box center [125, 212] width 43 height 11
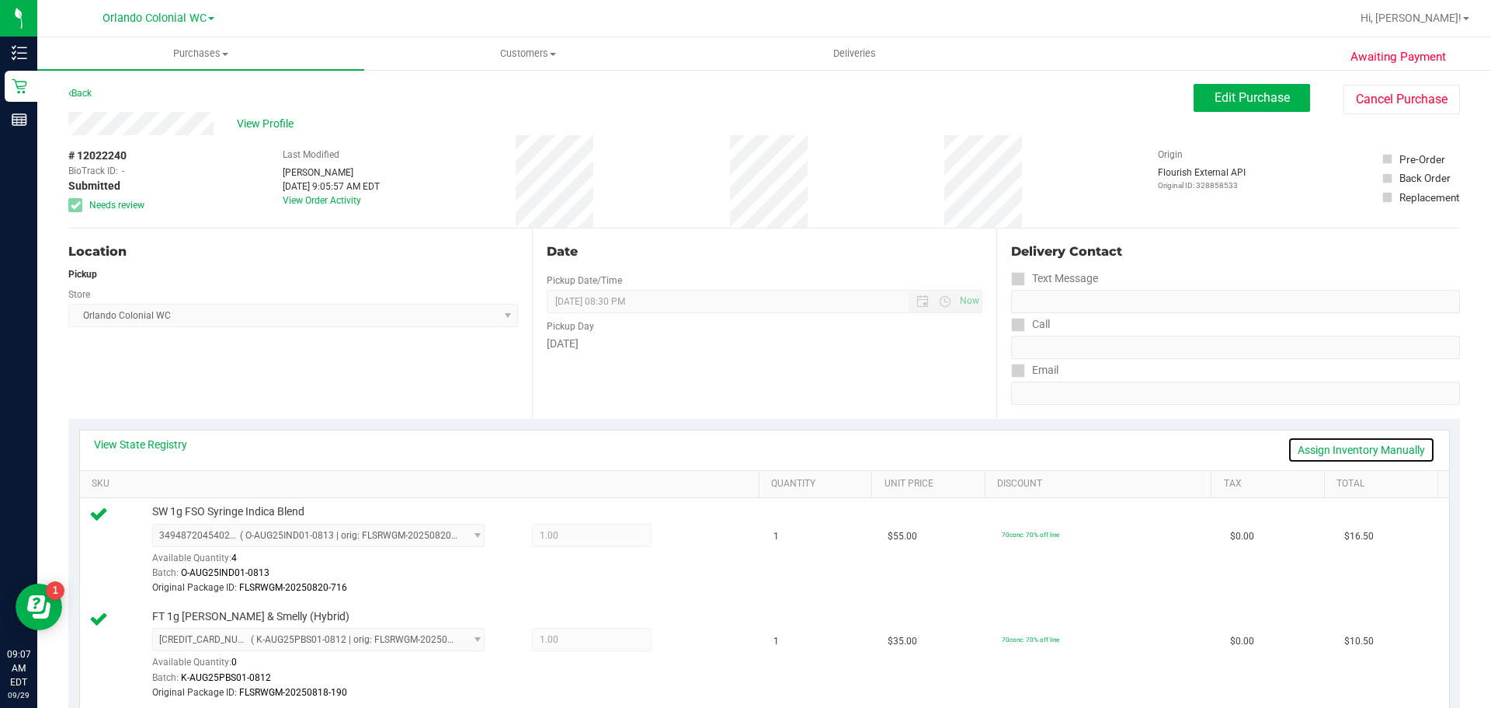
click at [1382, 448] on link "Assign Inventory Manually" at bounding box center [1362, 449] width 148 height 26
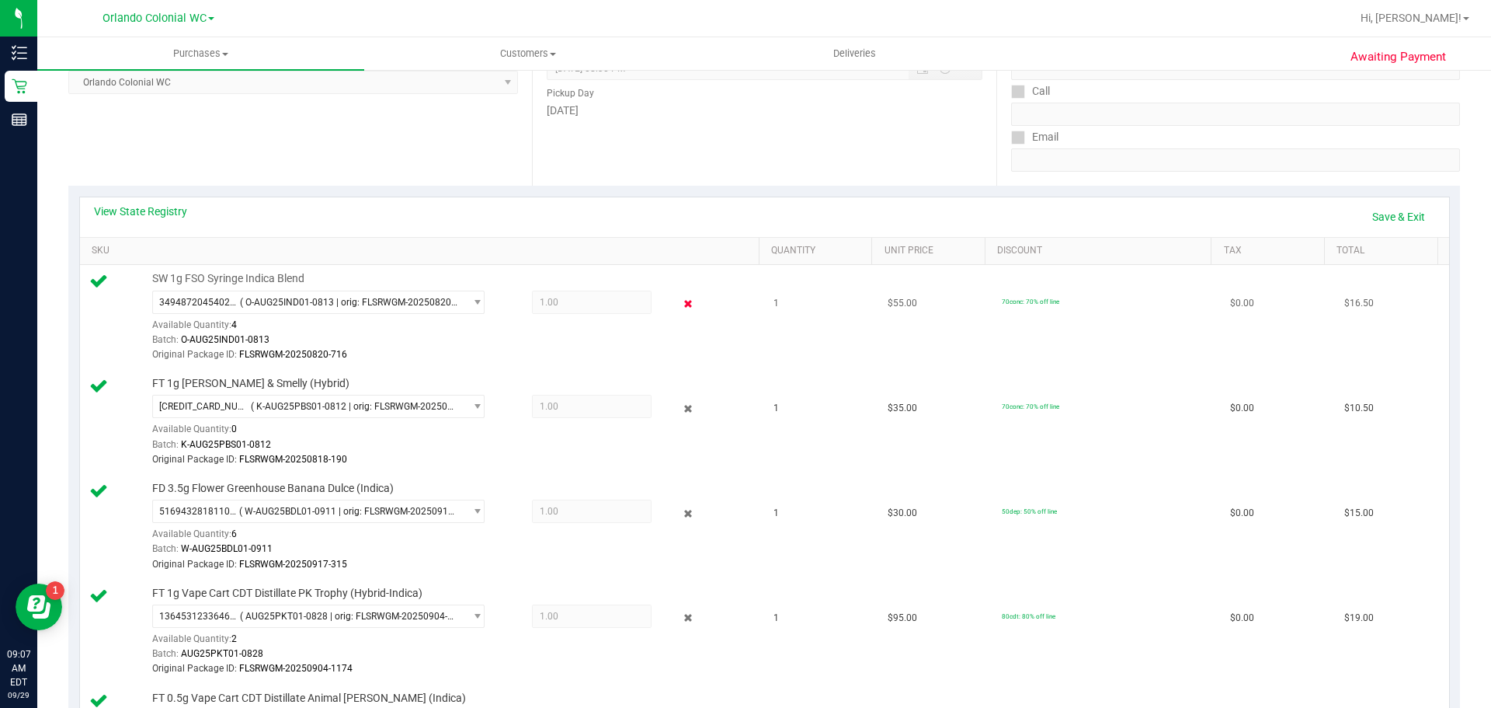
click at [680, 310] on icon at bounding box center [688, 304] width 16 height 18
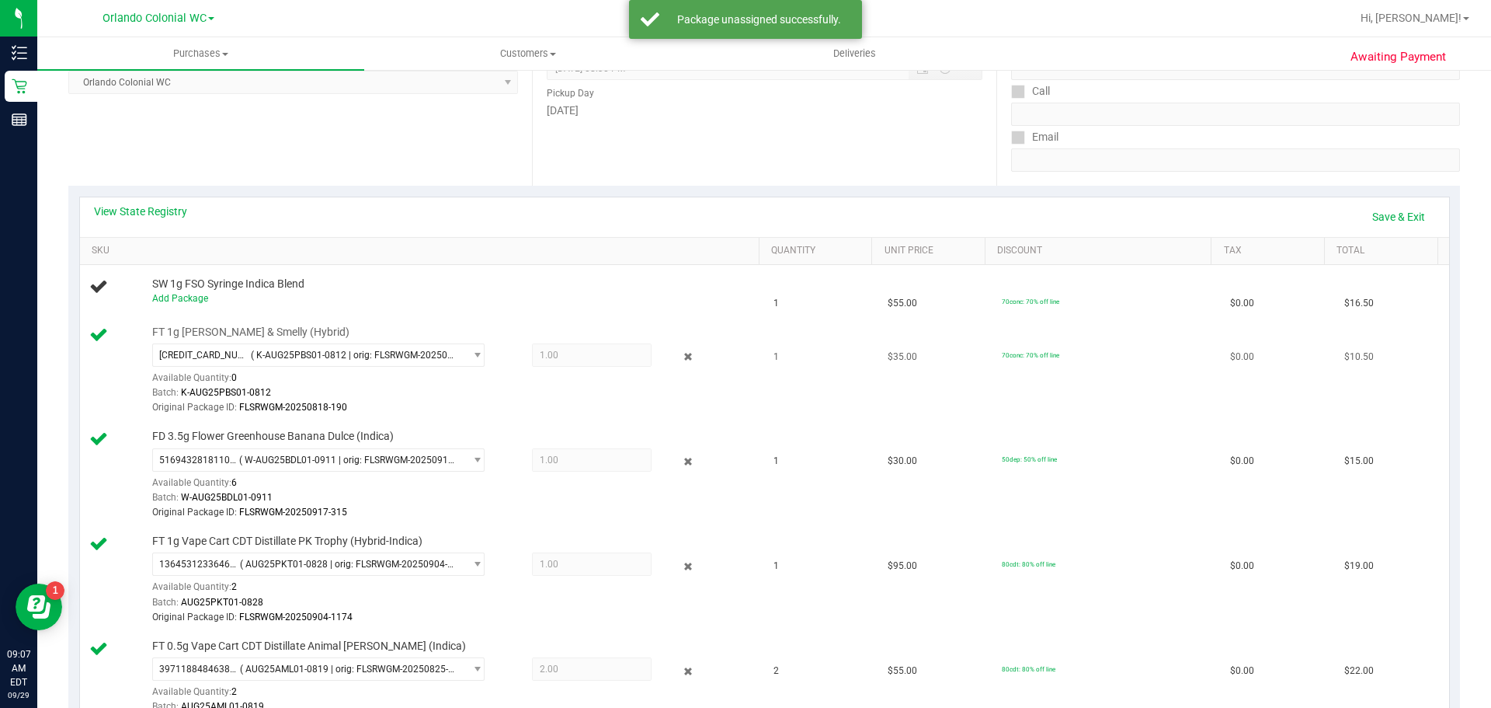
click at [682, 367] on div "[CREDIT_CARD_NUMBER] ( K-AUG25PBS01-0812 | orig: FLSRWGM-20250818-190 ) [CREDIT…" at bounding box center [452, 379] width 600 height 72
click at [680, 360] on icon at bounding box center [688, 357] width 16 height 18
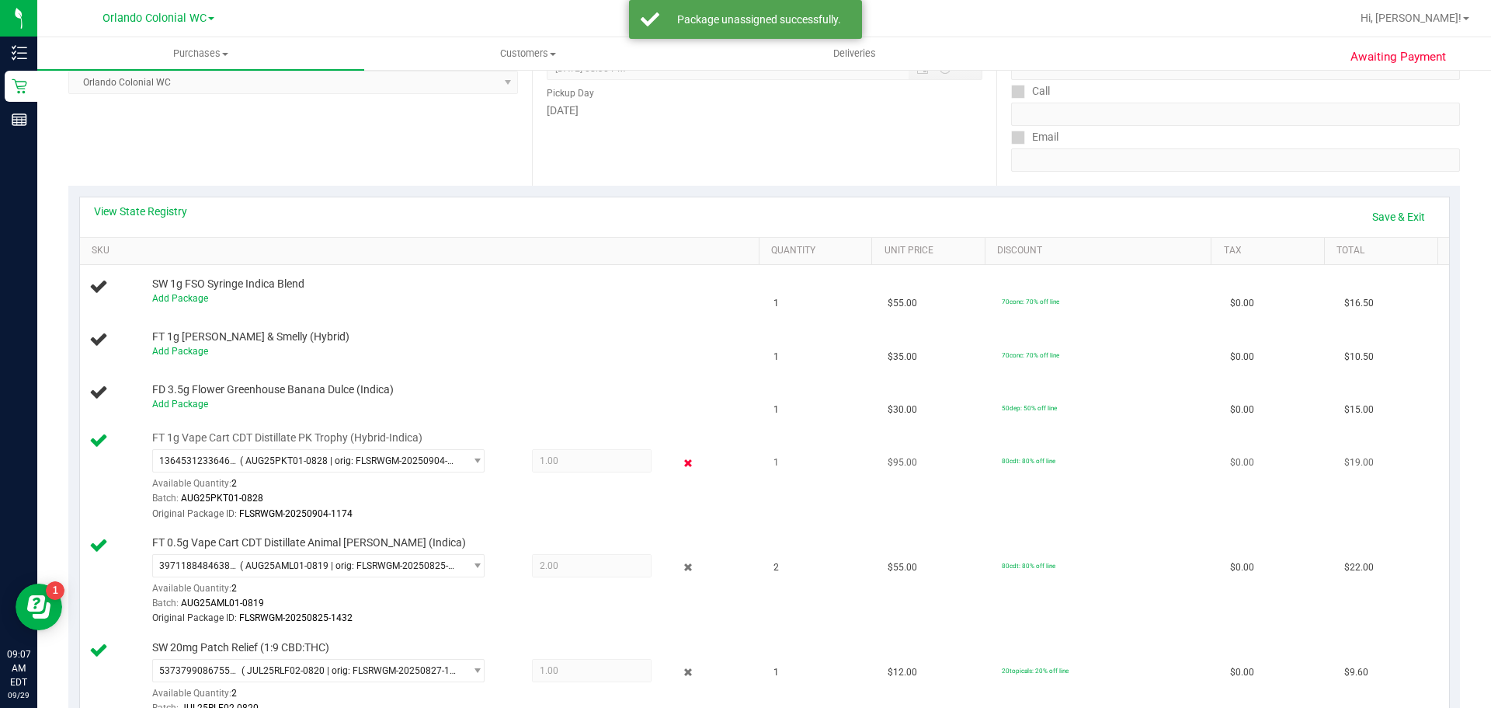
click at [680, 460] on icon at bounding box center [688, 463] width 16 height 18
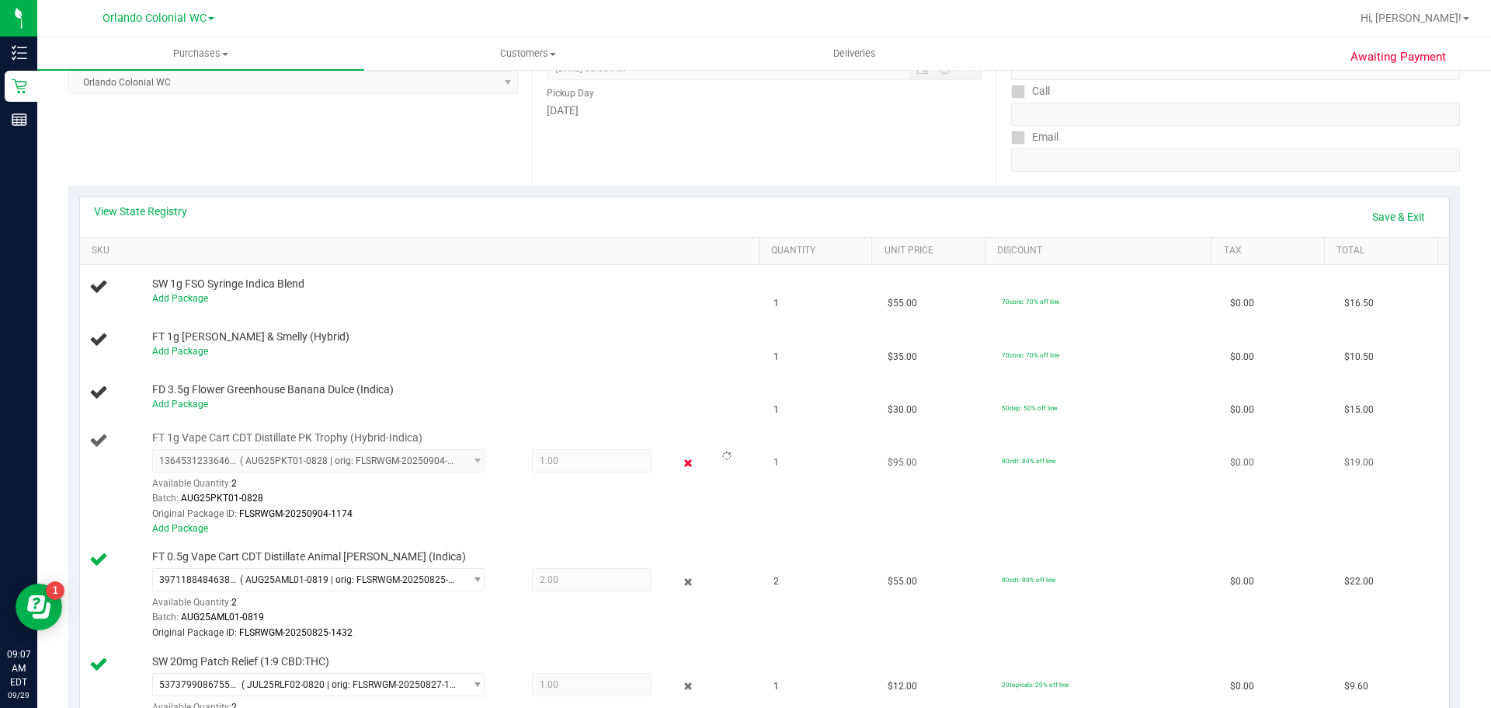
click at [680, 465] on icon at bounding box center [688, 463] width 16 height 18
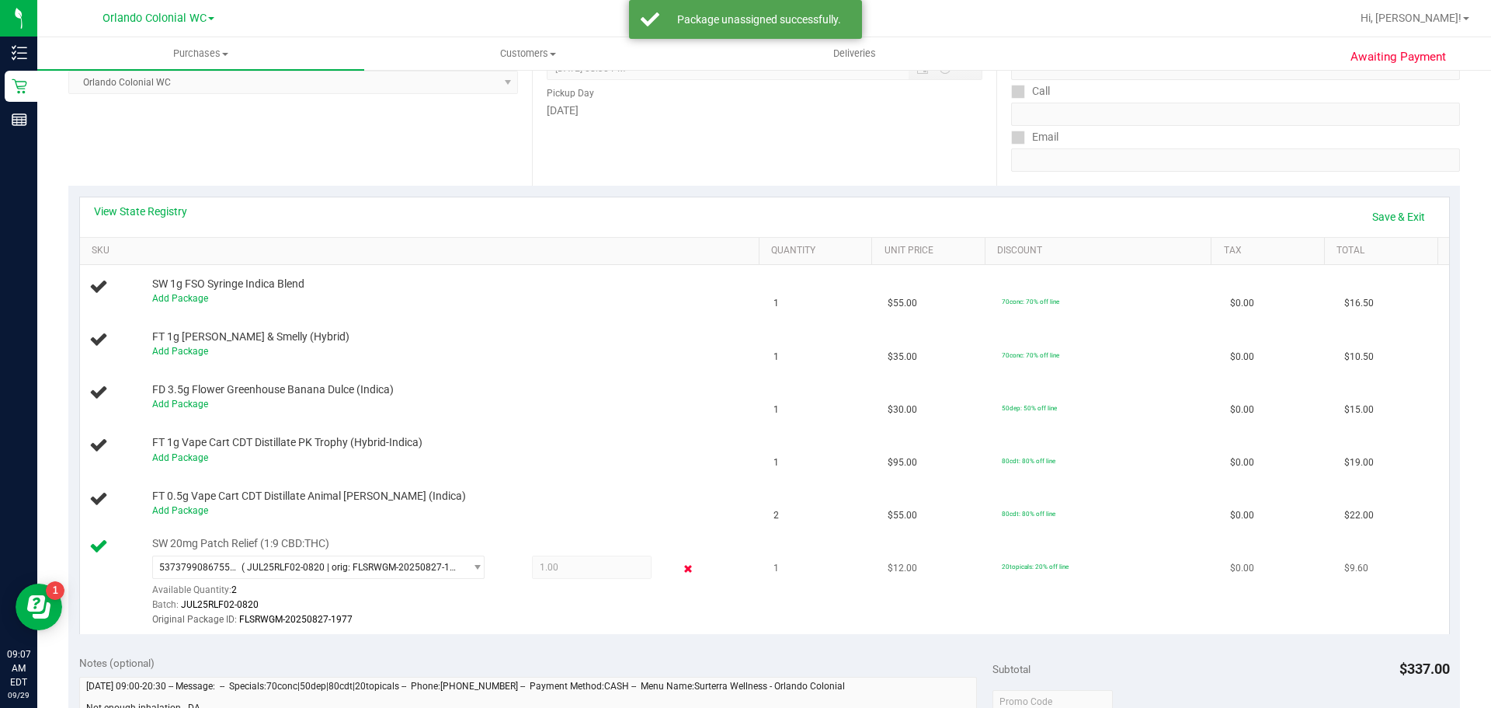
click at [680, 575] on icon at bounding box center [688, 569] width 16 height 18
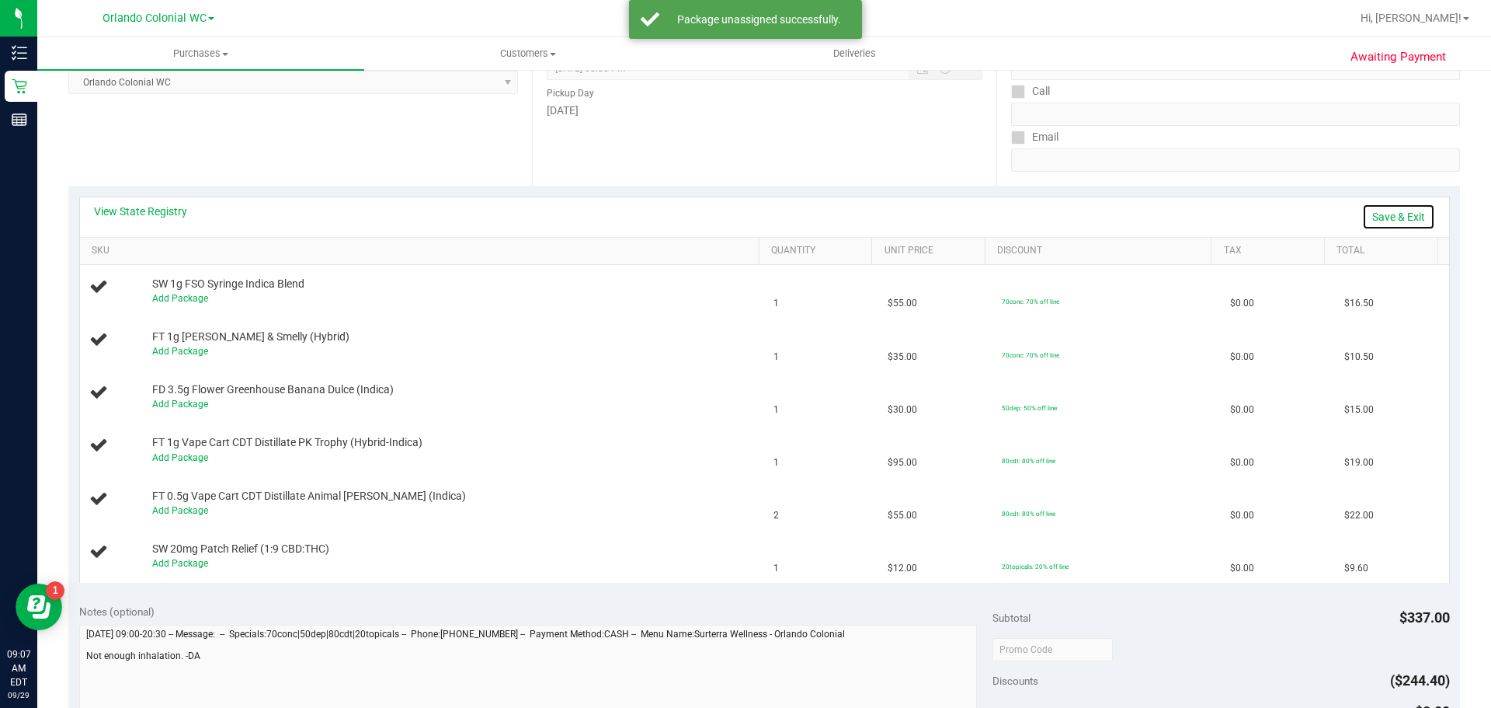
click at [1378, 220] on link "Save & Exit" at bounding box center [1398, 216] width 73 height 26
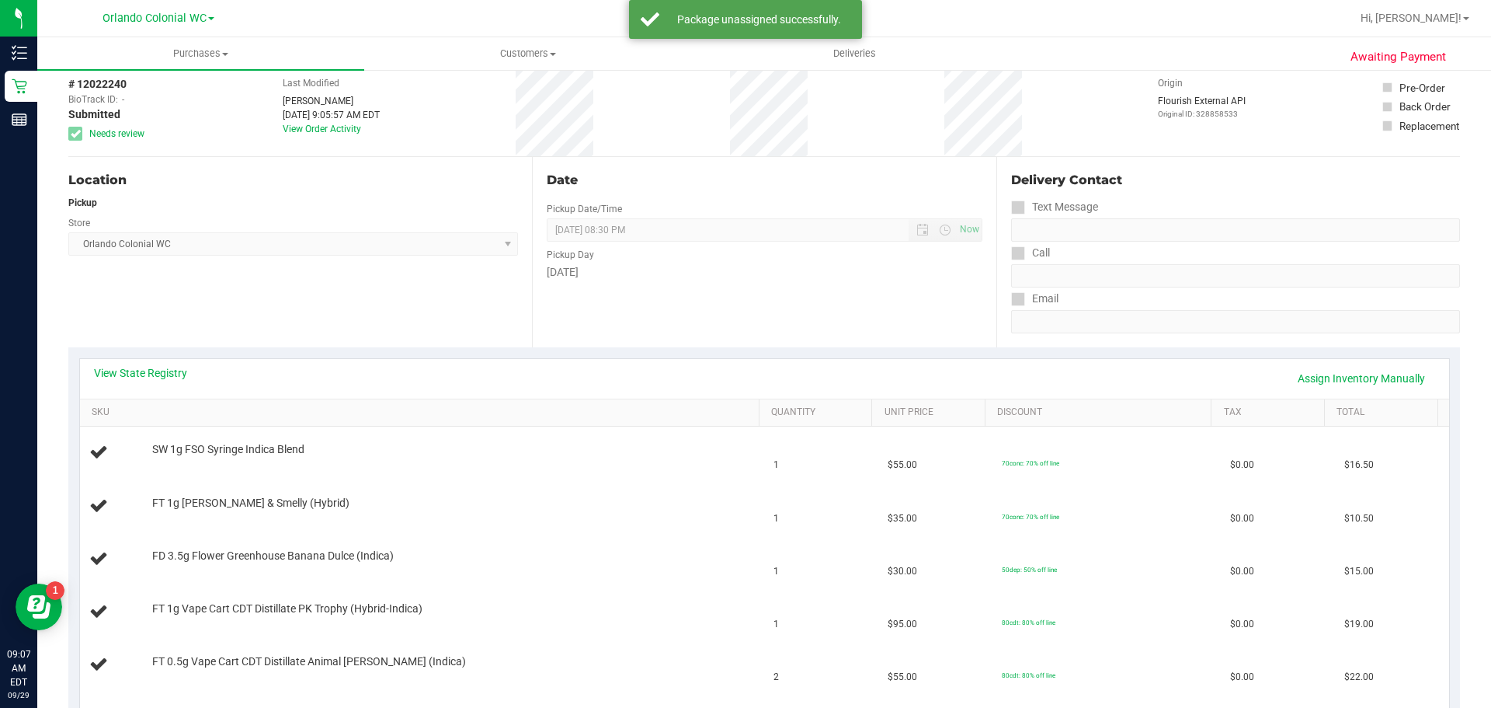
scroll to position [0, 0]
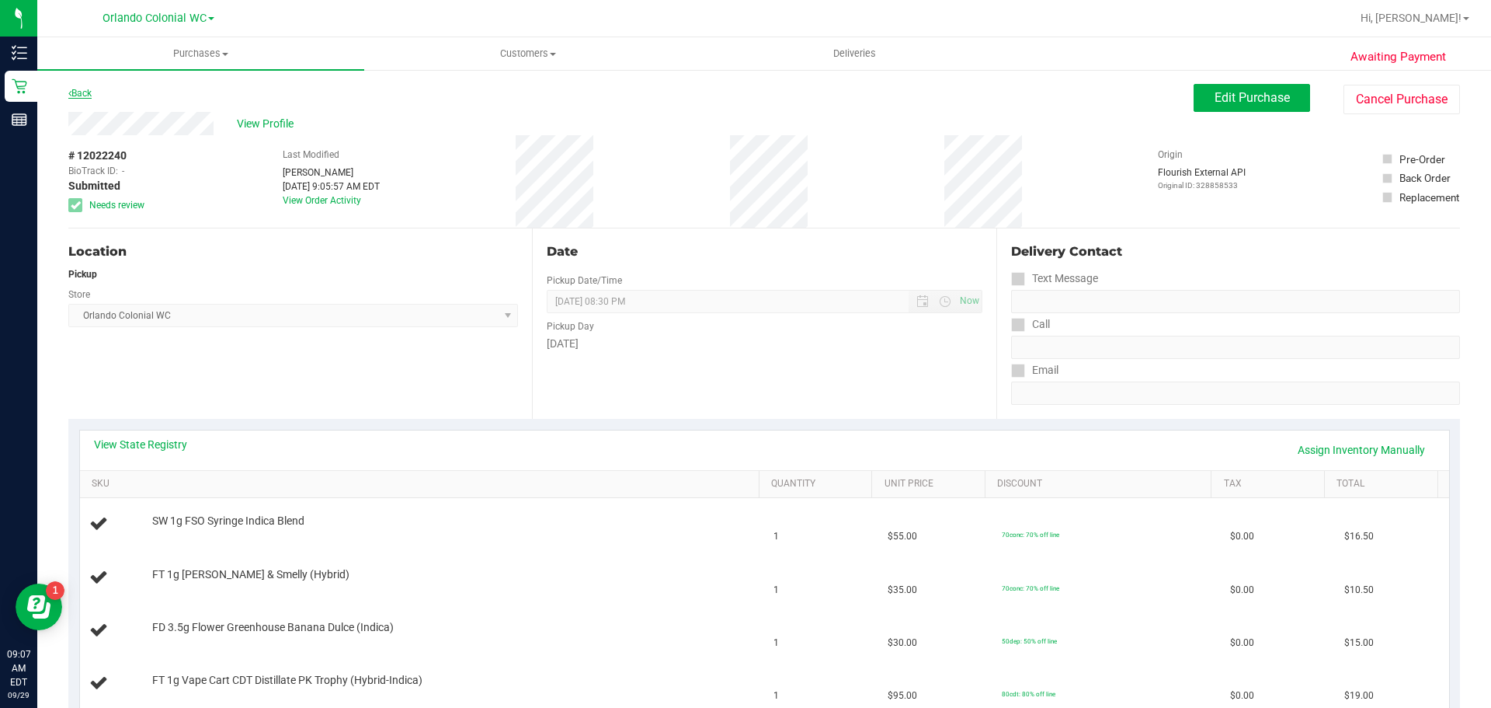
click at [89, 96] on link "Back" at bounding box center [79, 93] width 23 height 11
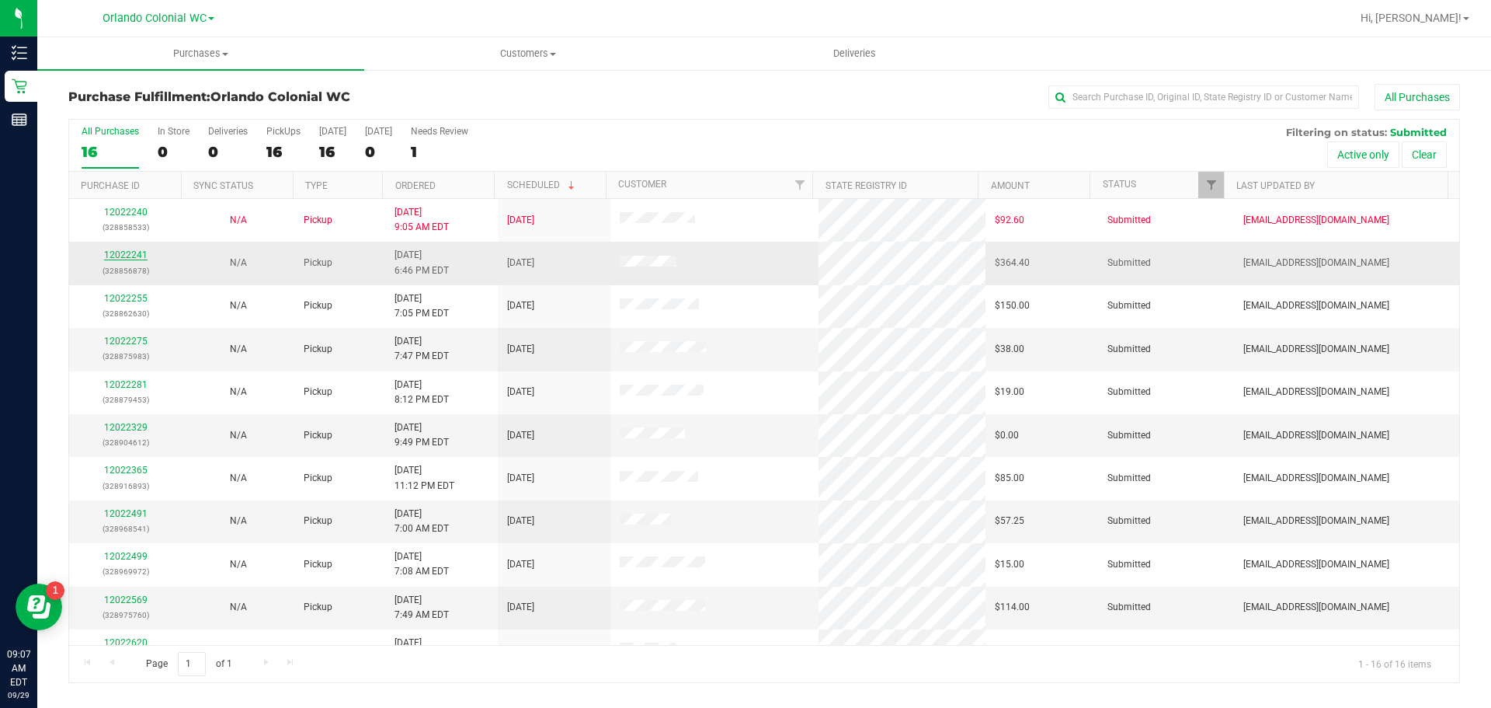
click at [126, 255] on link "12022241" at bounding box center [125, 254] width 43 height 11
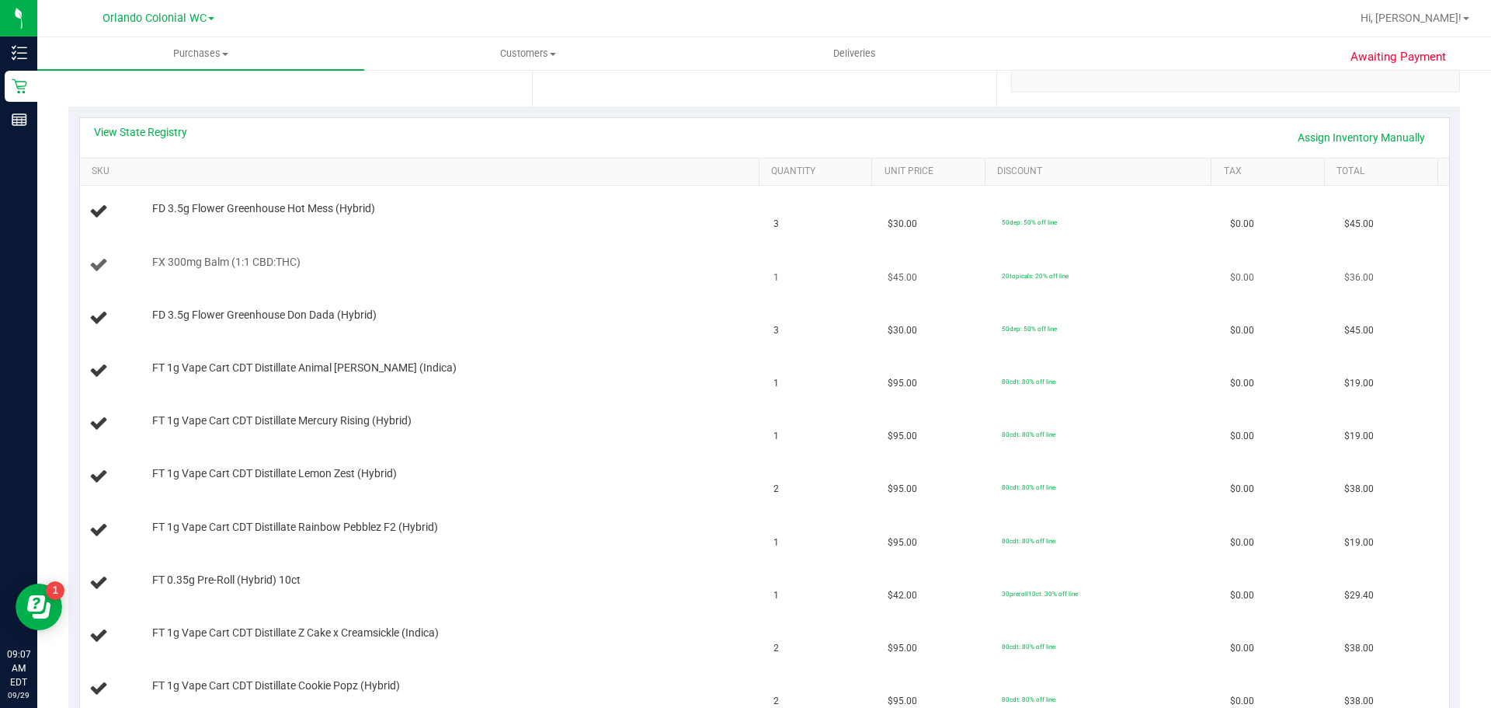
scroll to position [311, 0]
click at [146, 133] on link "View State Registry" at bounding box center [140, 134] width 93 height 16
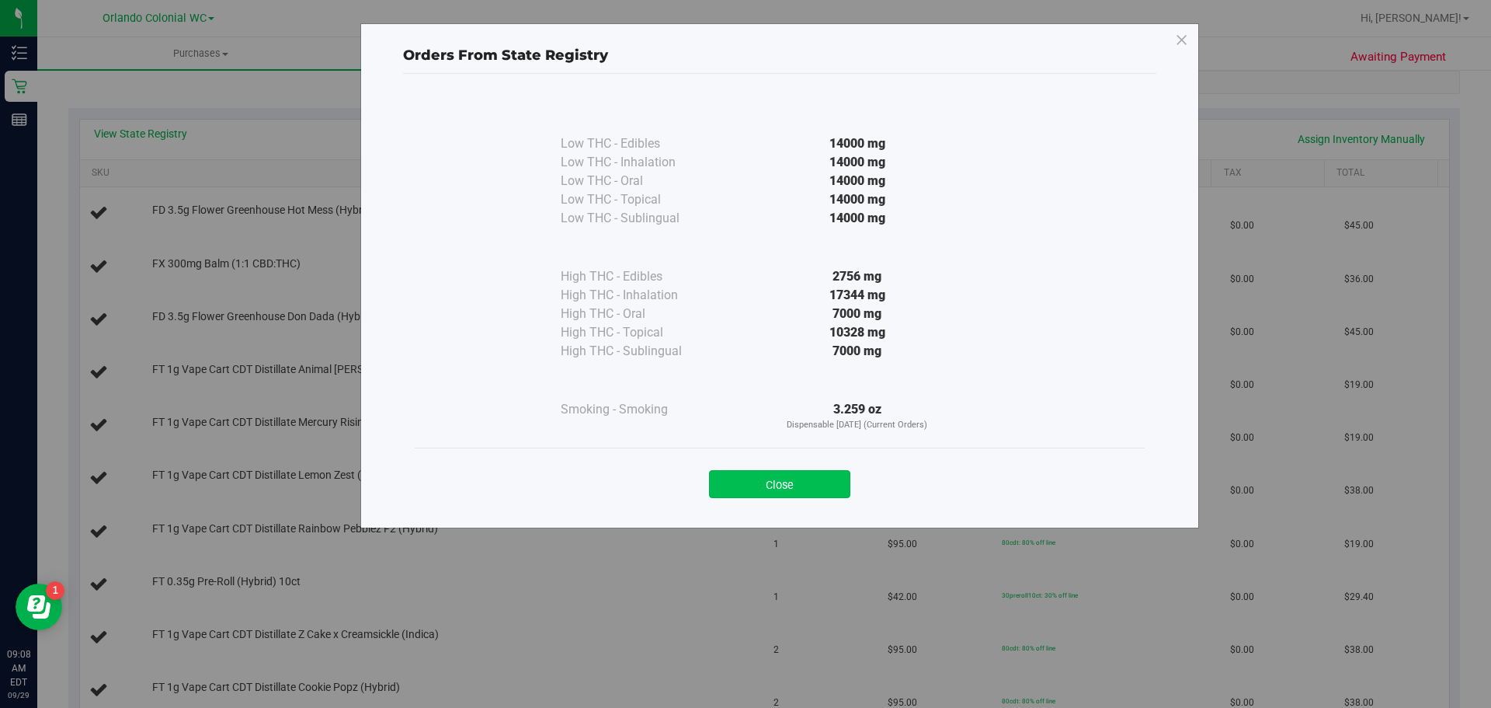
click at [831, 492] on button "Close" at bounding box center [779, 484] width 141 height 28
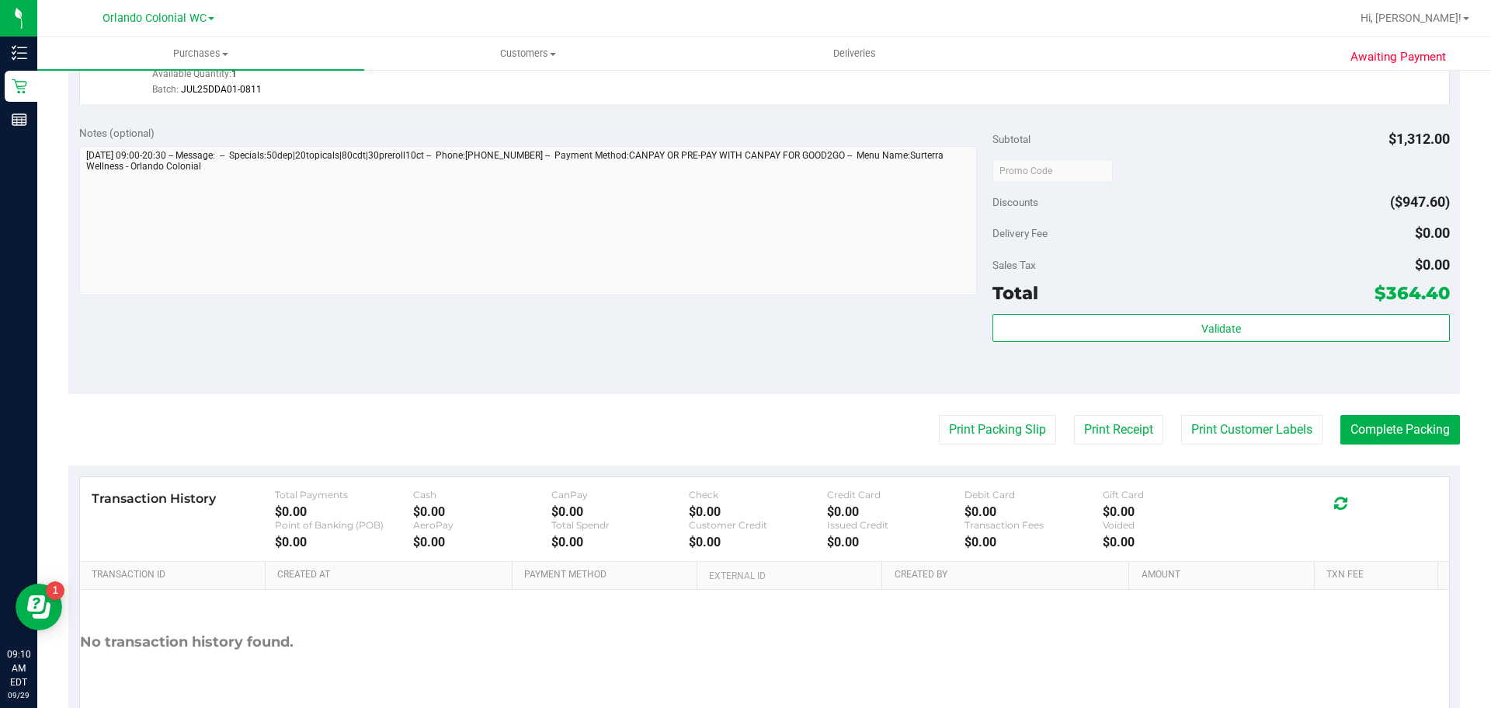
scroll to position [1350, 0]
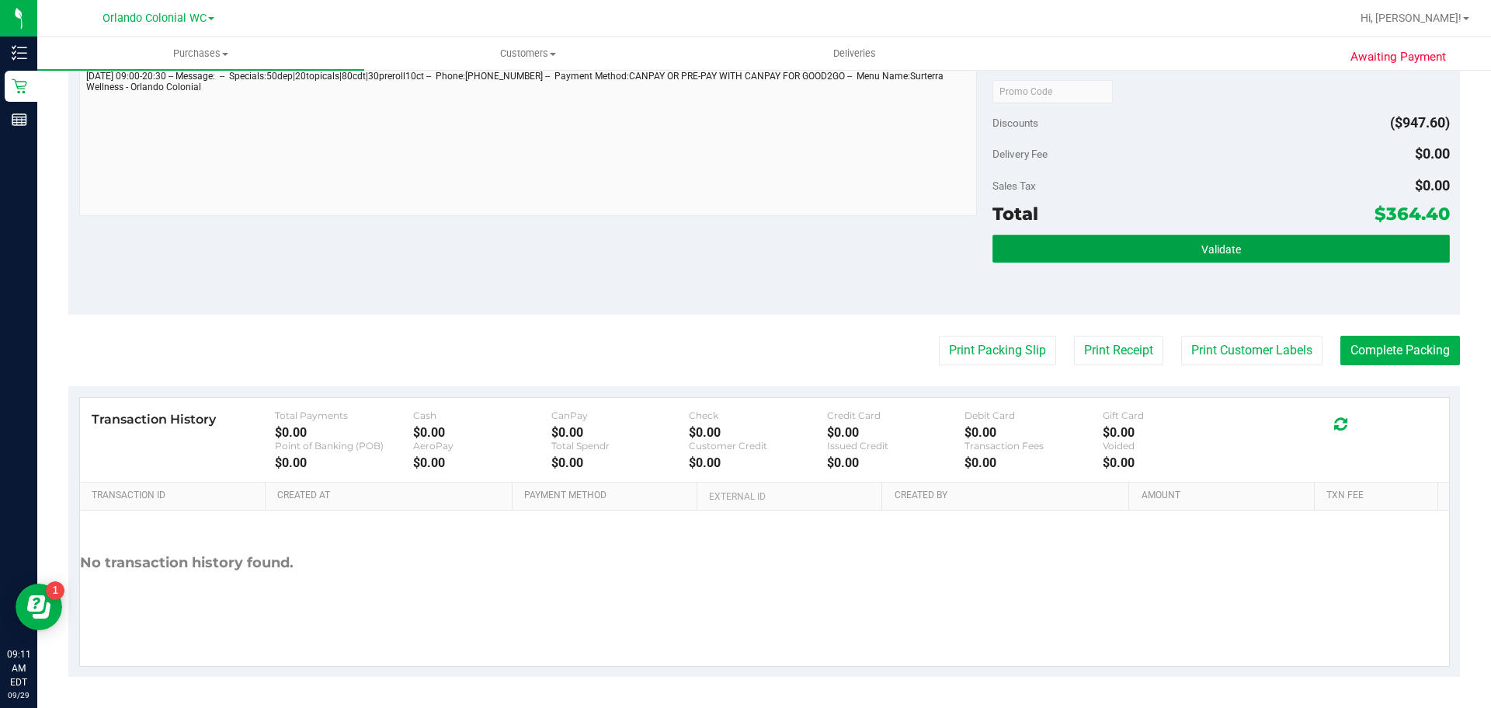
click at [1105, 235] on button "Validate" at bounding box center [1221, 249] width 457 height 28
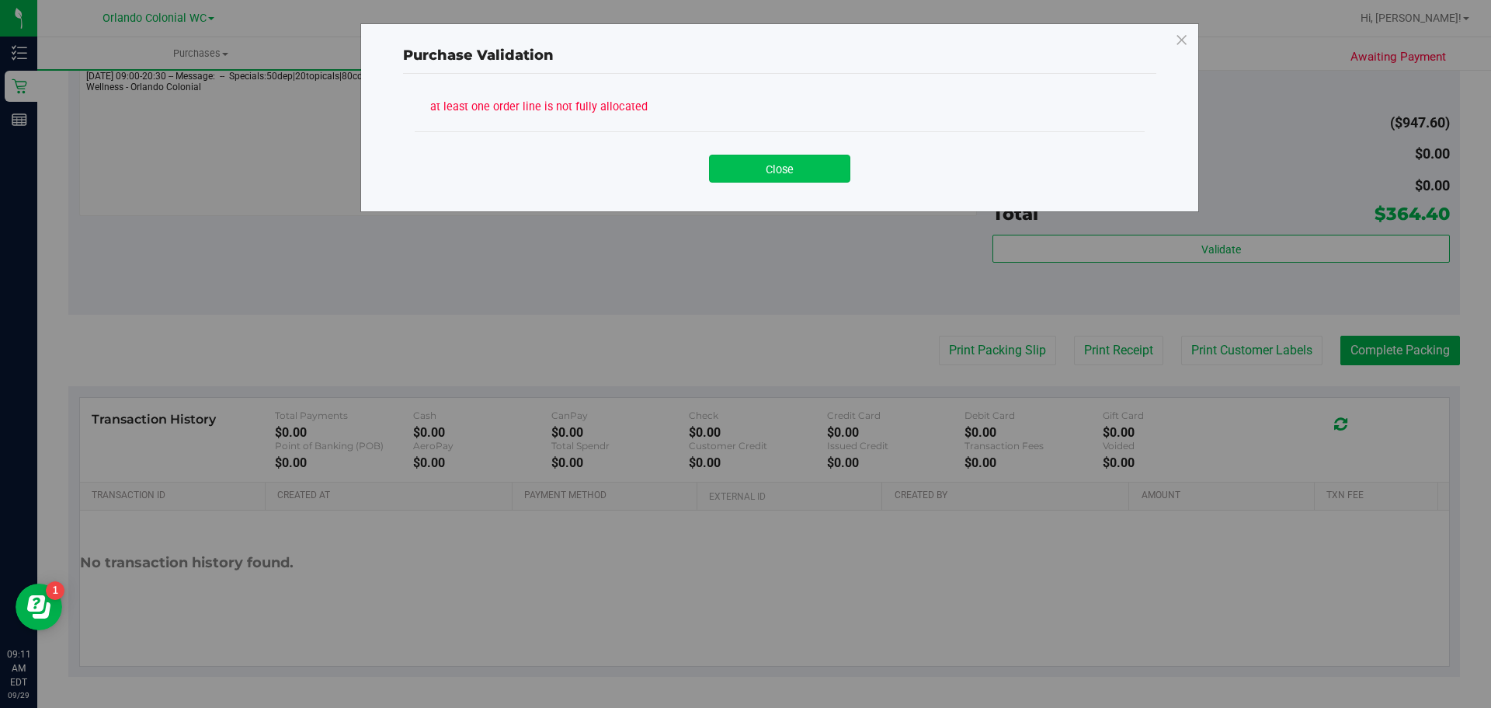
click at [822, 180] on button "Close" at bounding box center [779, 169] width 141 height 28
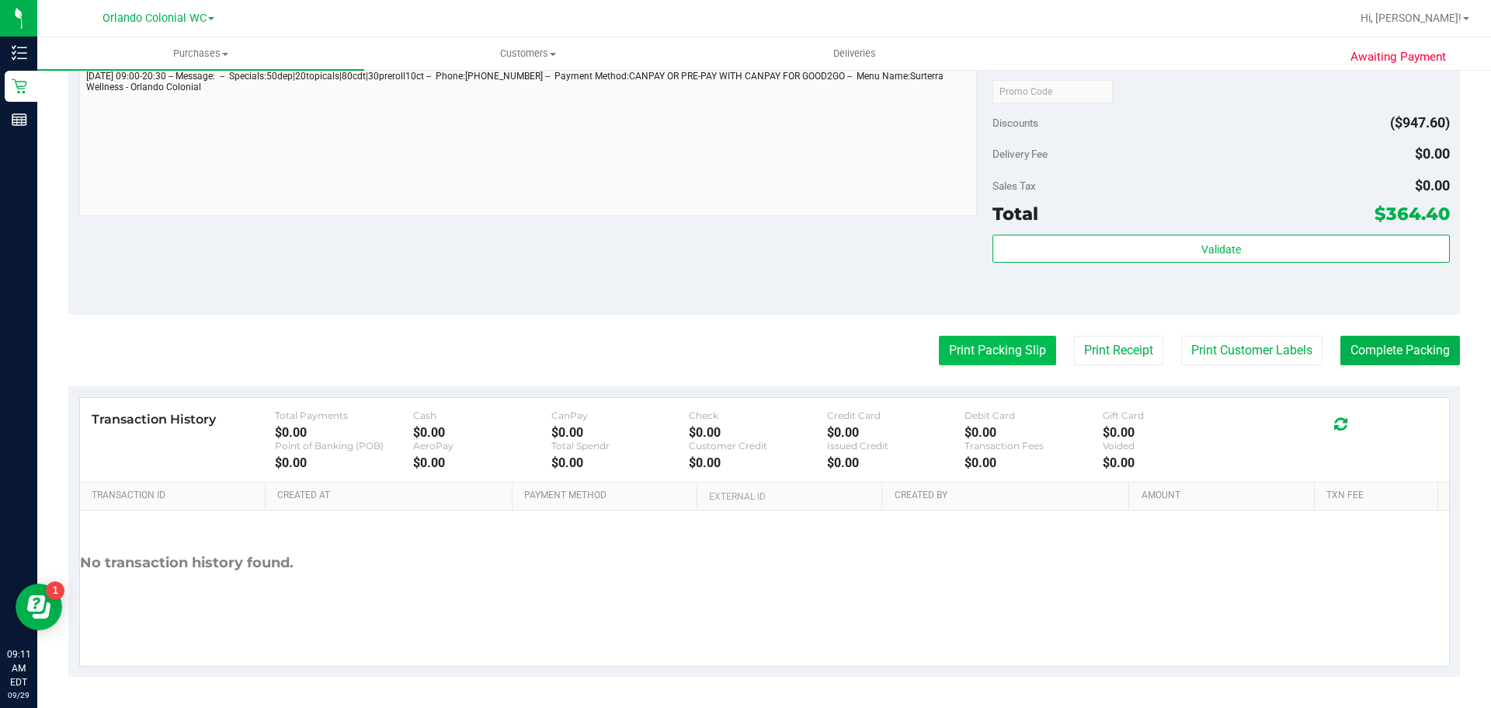
click at [1012, 363] on button "Print Packing Slip" at bounding box center [997, 351] width 117 height 30
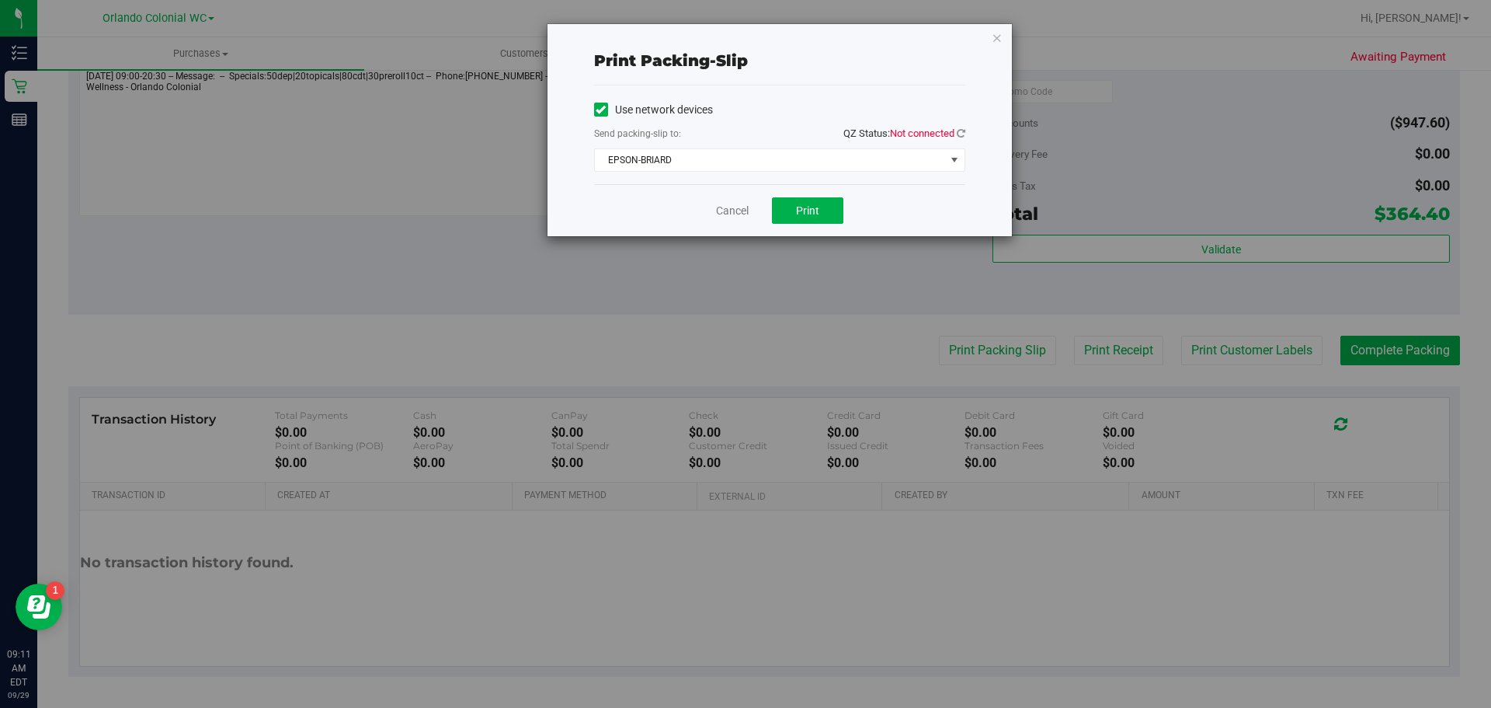
click at [778, 145] on div "Use network devices Send packing-slip to: QZ Status: Not connected EPSON-BRIARD…" at bounding box center [779, 135] width 371 height 74
click at [775, 152] on span "EPSON-BRIARD" at bounding box center [770, 160] width 350 height 22
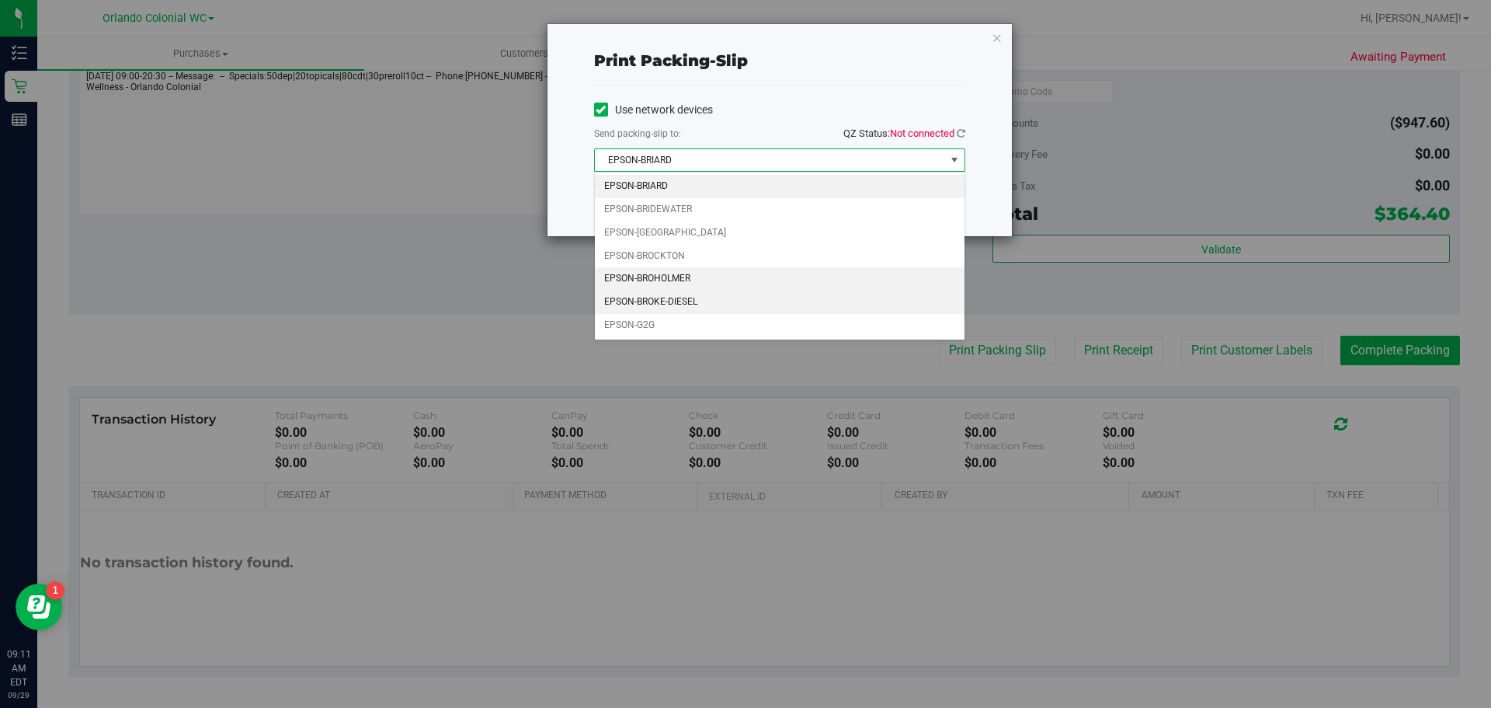
click at [679, 300] on li "EPSON-BROKE-DIESEL" at bounding box center [780, 301] width 370 height 23
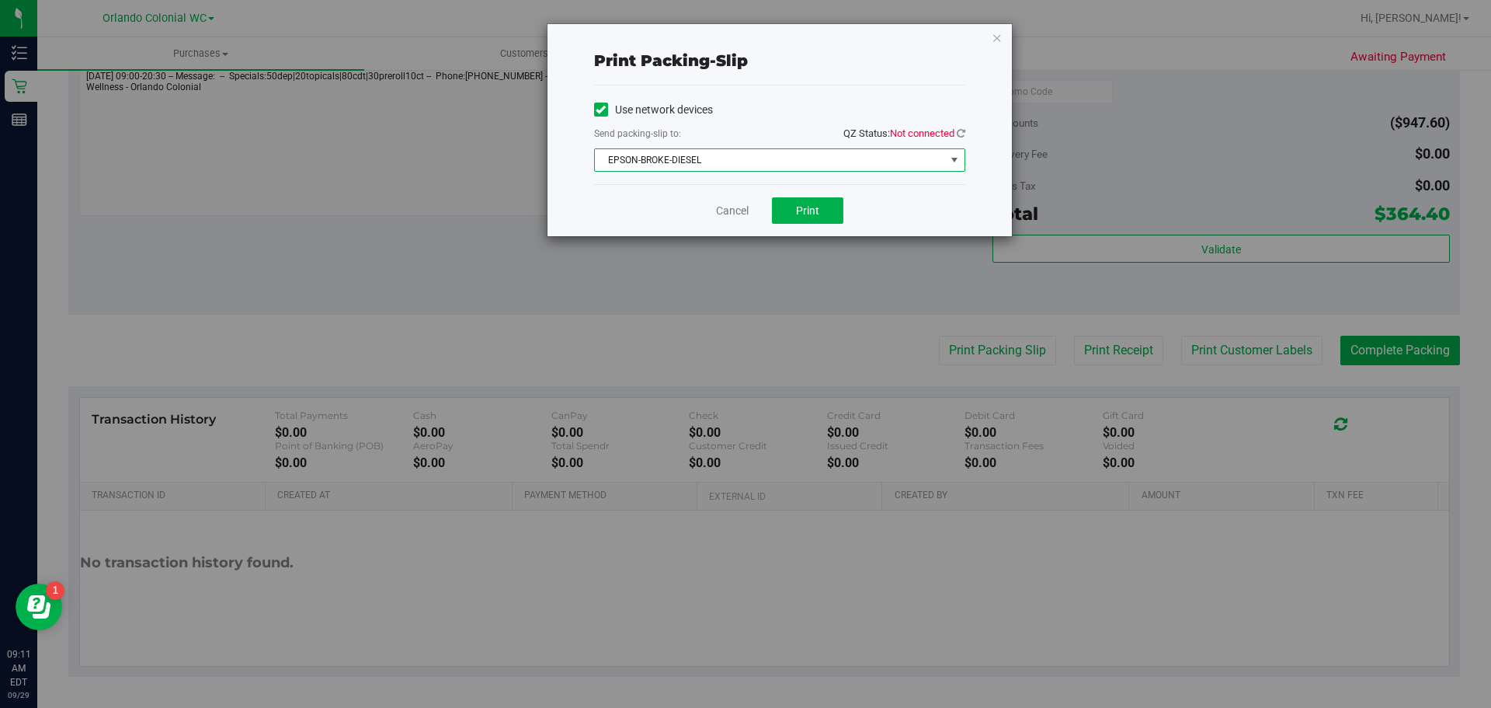
click at [805, 161] on span "EPSON-BROKE-DIESEL" at bounding box center [770, 160] width 350 height 22
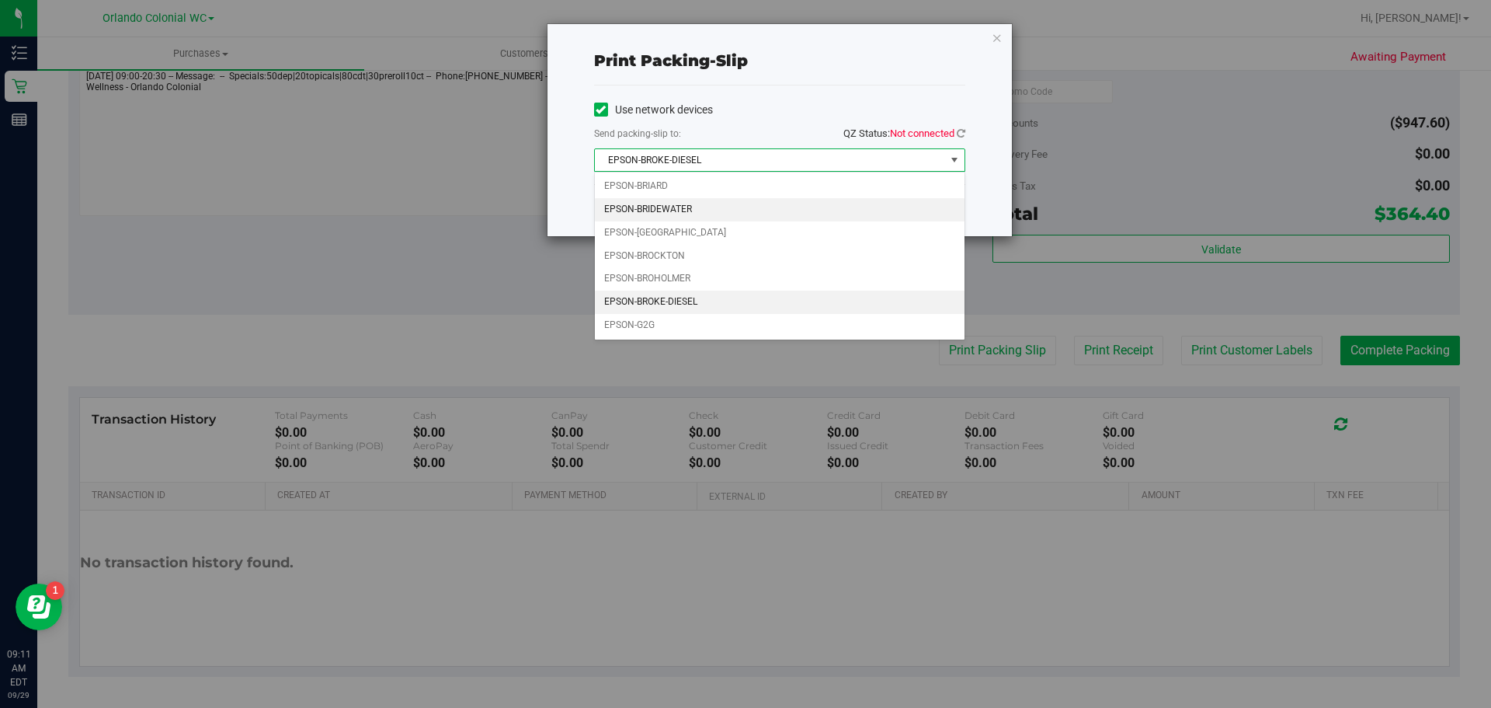
click at [703, 208] on li "EPSON-BRIDEWATER" at bounding box center [780, 209] width 370 height 23
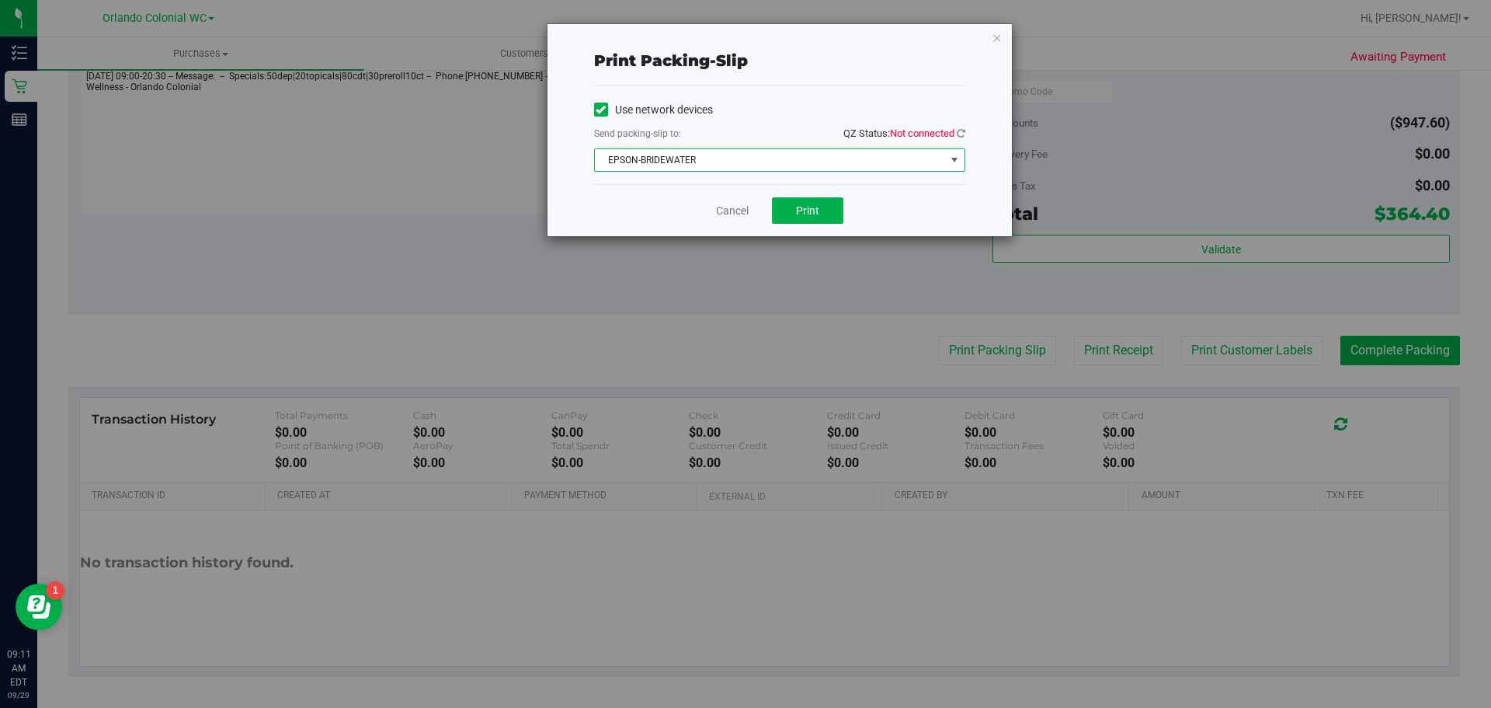
click at [798, 152] on span "EPSON-BRIDEWATER" at bounding box center [770, 160] width 350 height 22
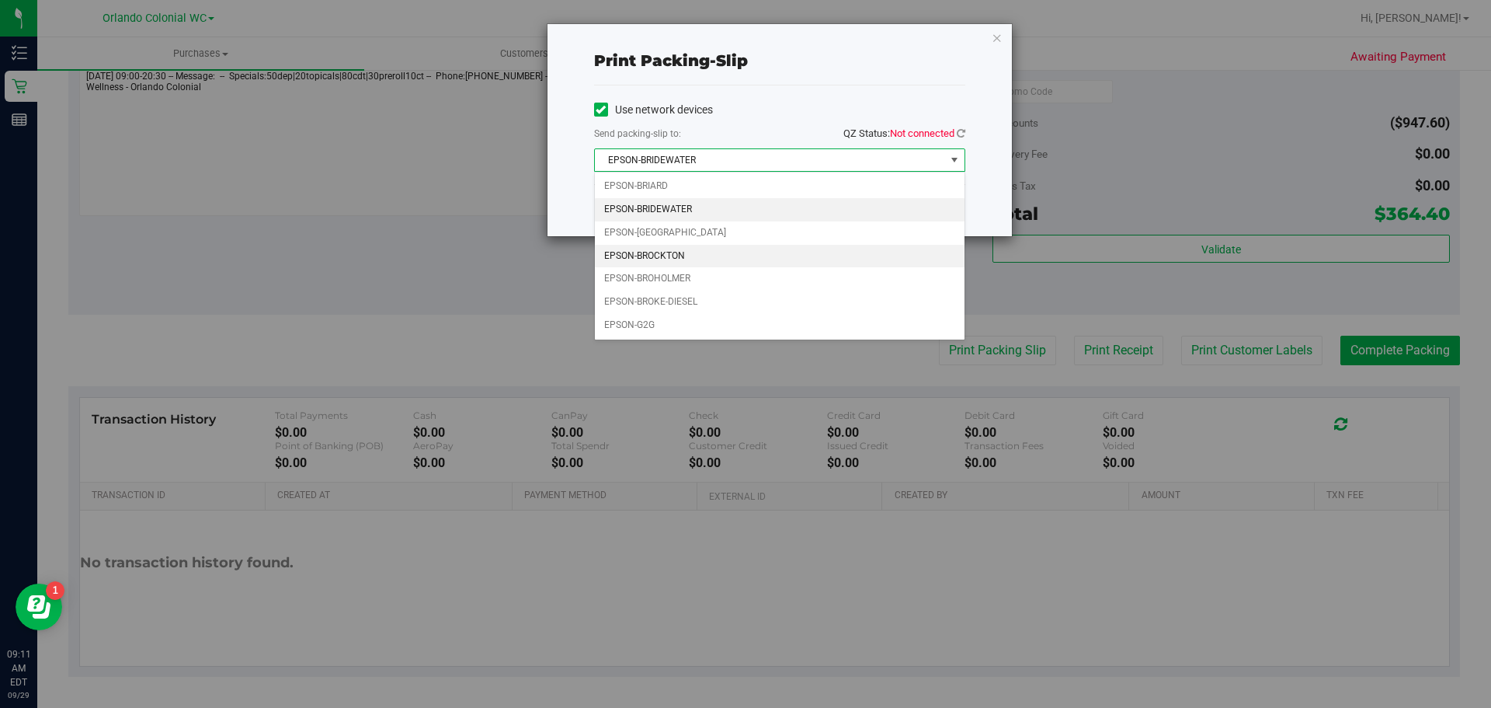
click at [709, 251] on li "EPSON-BROCKTON" at bounding box center [780, 256] width 370 height 23
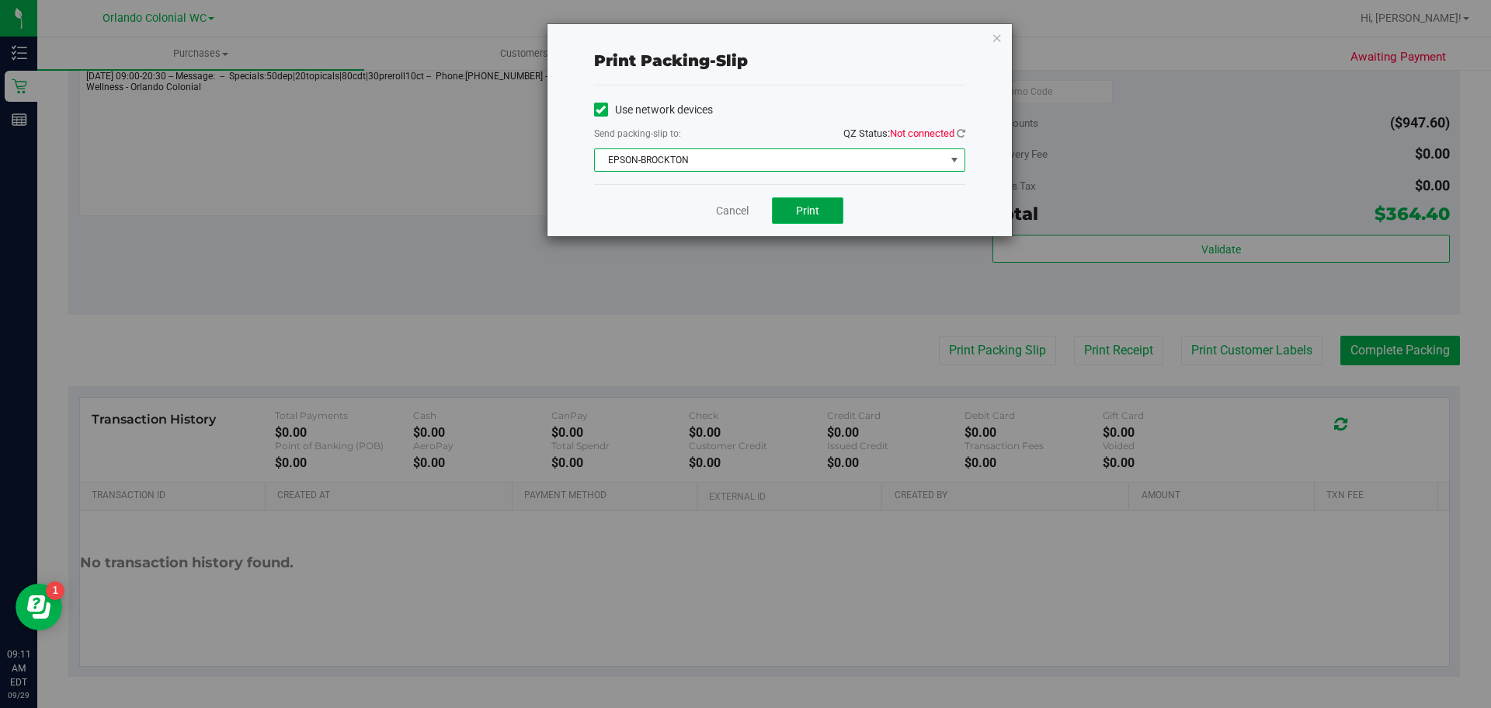
click at [822, 198] on button "Print" at bounding box center [807, 210] width 71 height 26
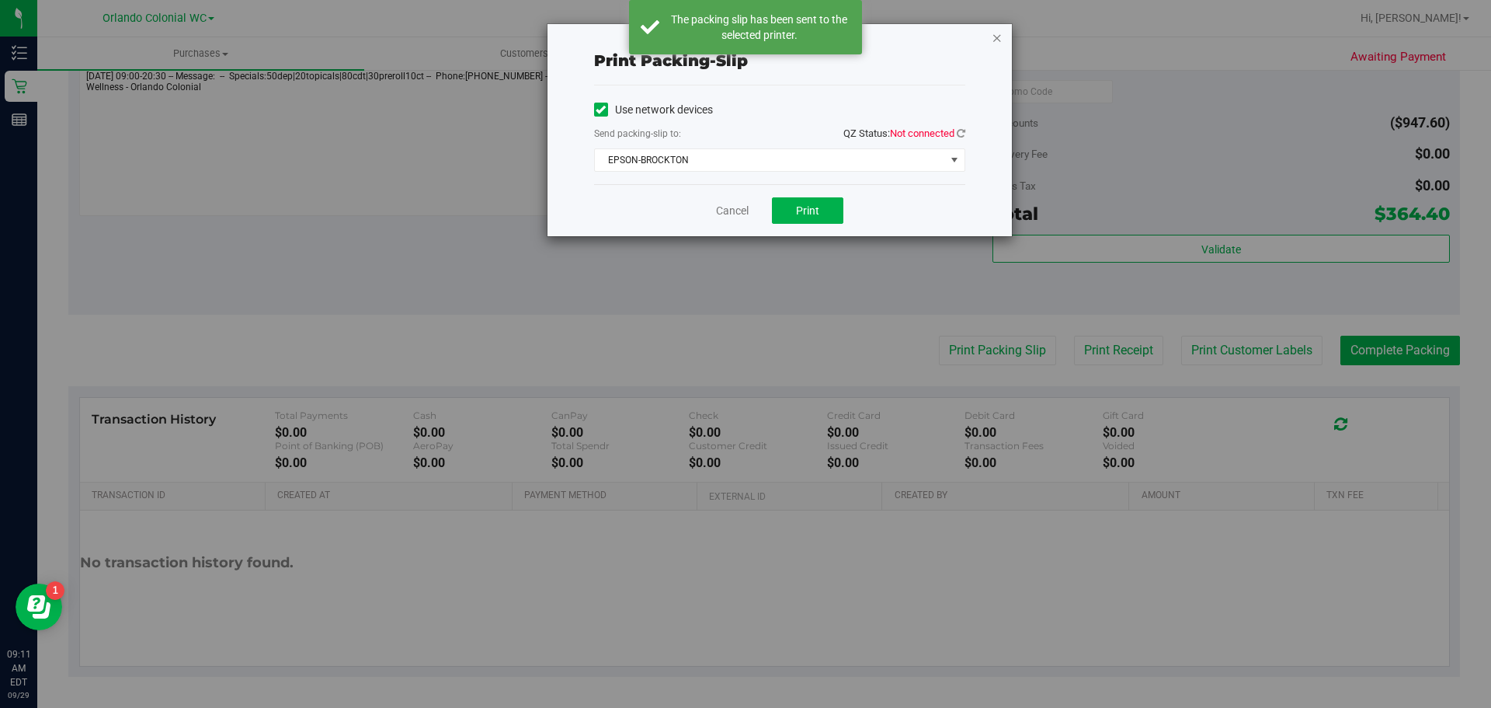
click at [996, 42] on icon "button" at bounding box center [997, 37] width 11 height 19
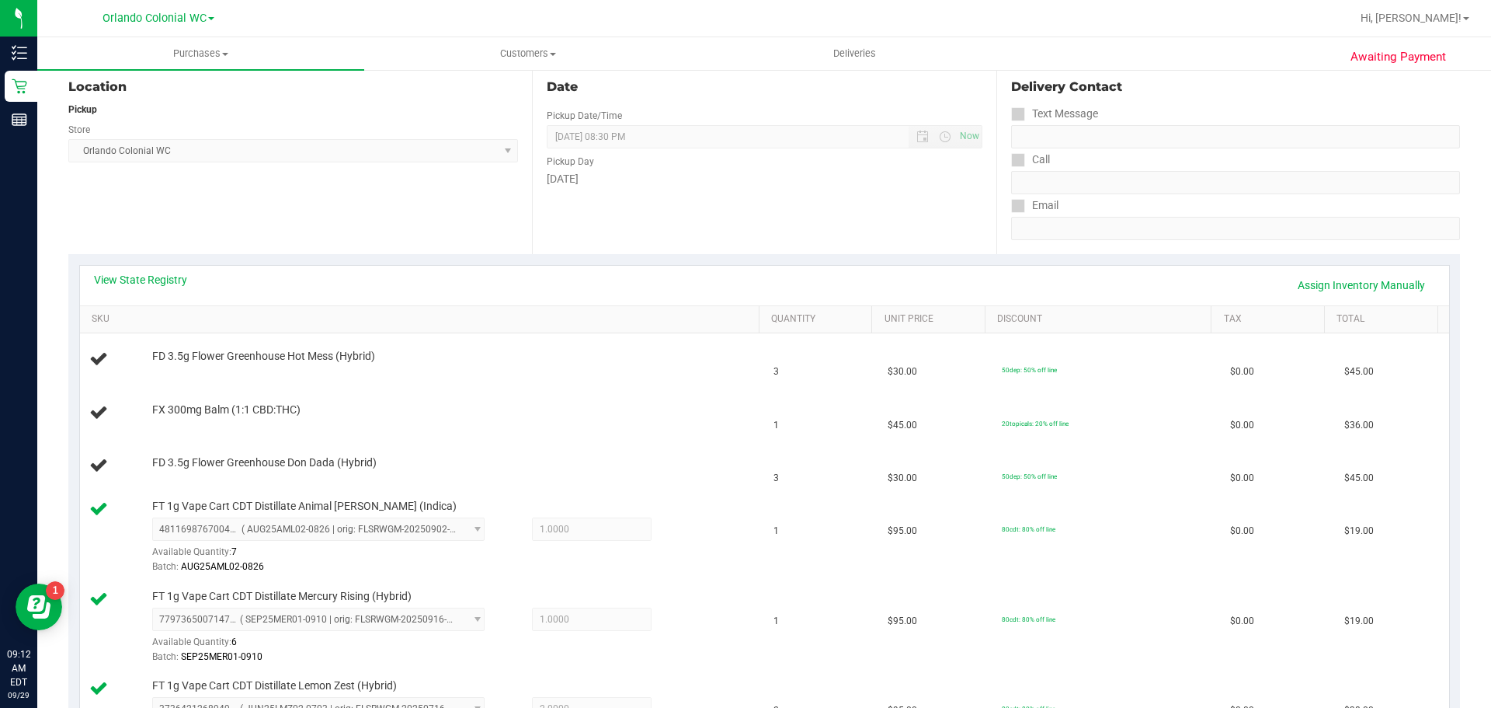
scroll to position [107, 0]
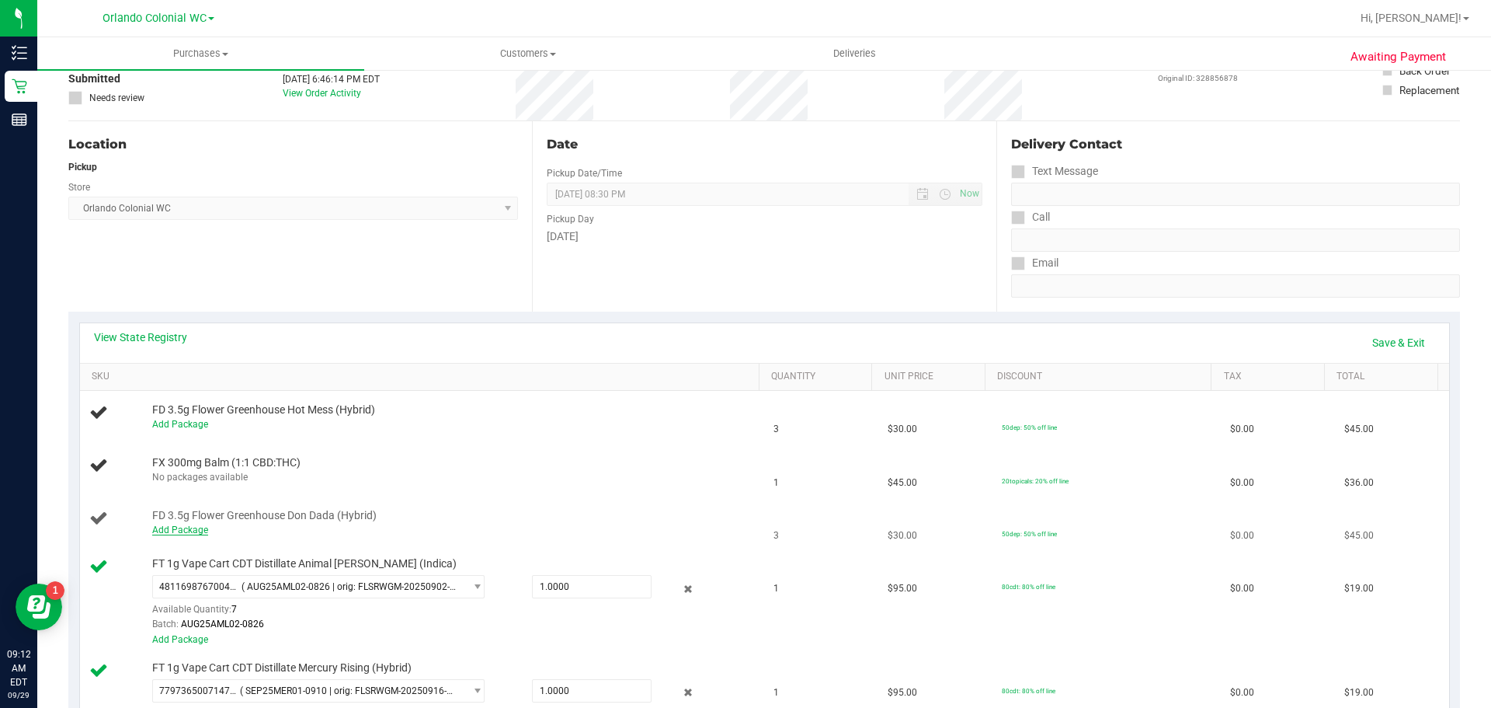
click at [193, 526] on link "Add Package" at bounding box center [180, 529] width 56 height 11
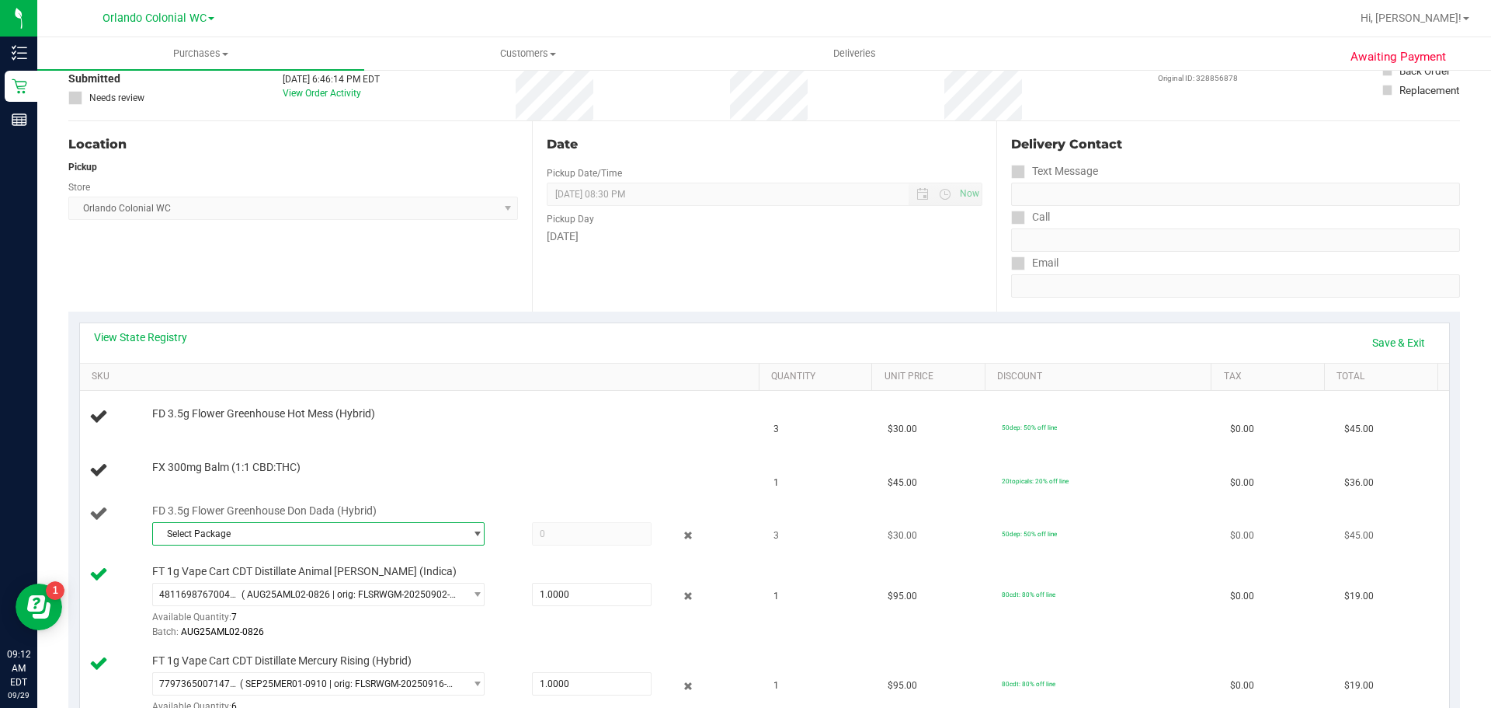
click at [179, 541] on span "Select Package" at bounding box center [308, 534] width 311 height 22
click at [219, 595] on span "8638246538224462" at bounding box center [205, 597] width 87 height 11
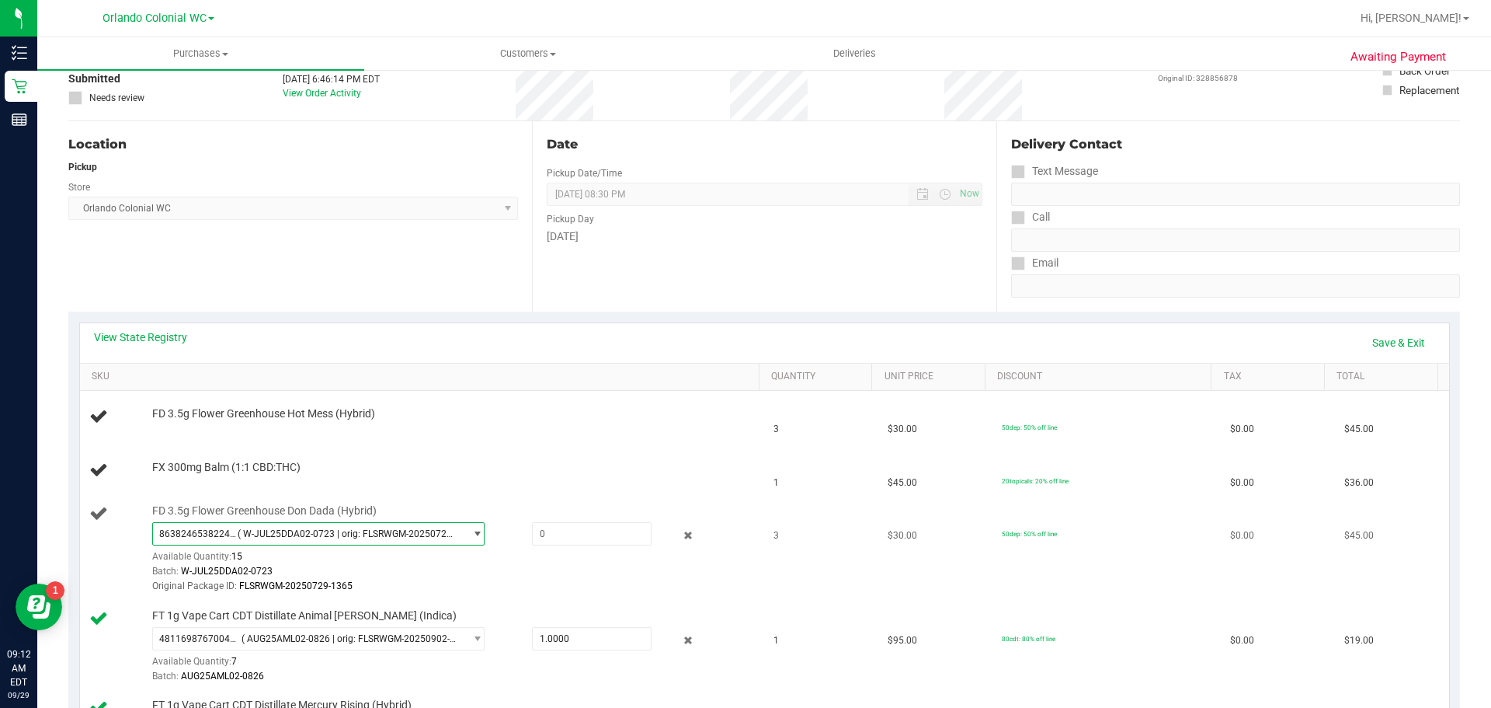
click at [407, 523] on span "8638246538224462 ( W-JUL25DDA02-0723 | orig: FLSRWGM-20250729-1365 )" at bounding box center [308, 534] width 311 height 22
click at [405, 530] on span "( W-JUL25DDA02-0723 | orig: FLSRWGM-20250729-1365 )" at bounding box center [348, 533] width 221 height 11
click at [680, 538] on icon at bounding box center [688, 536] width 16 height 18
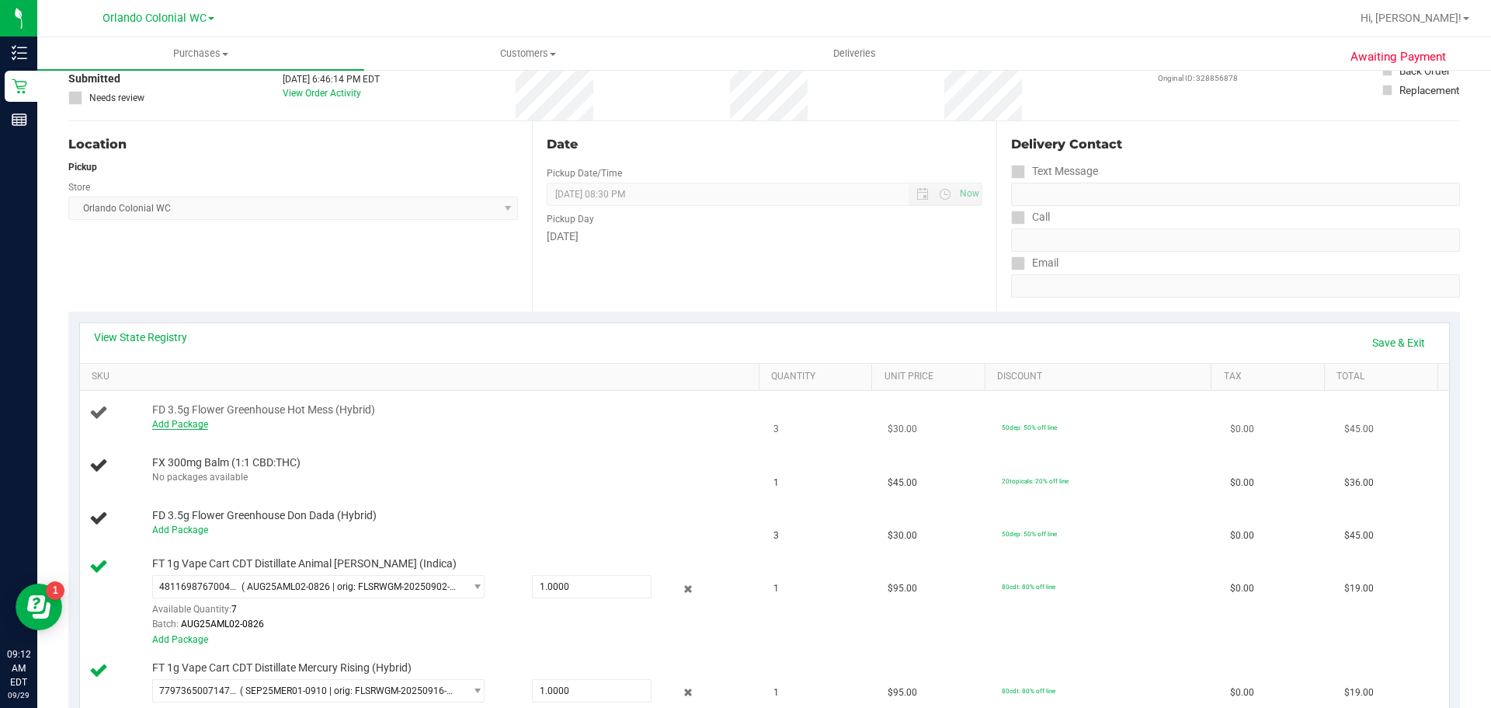
click at [199, 426] on link "Add Package" at bounding box center [180, 424] width 56 height 11
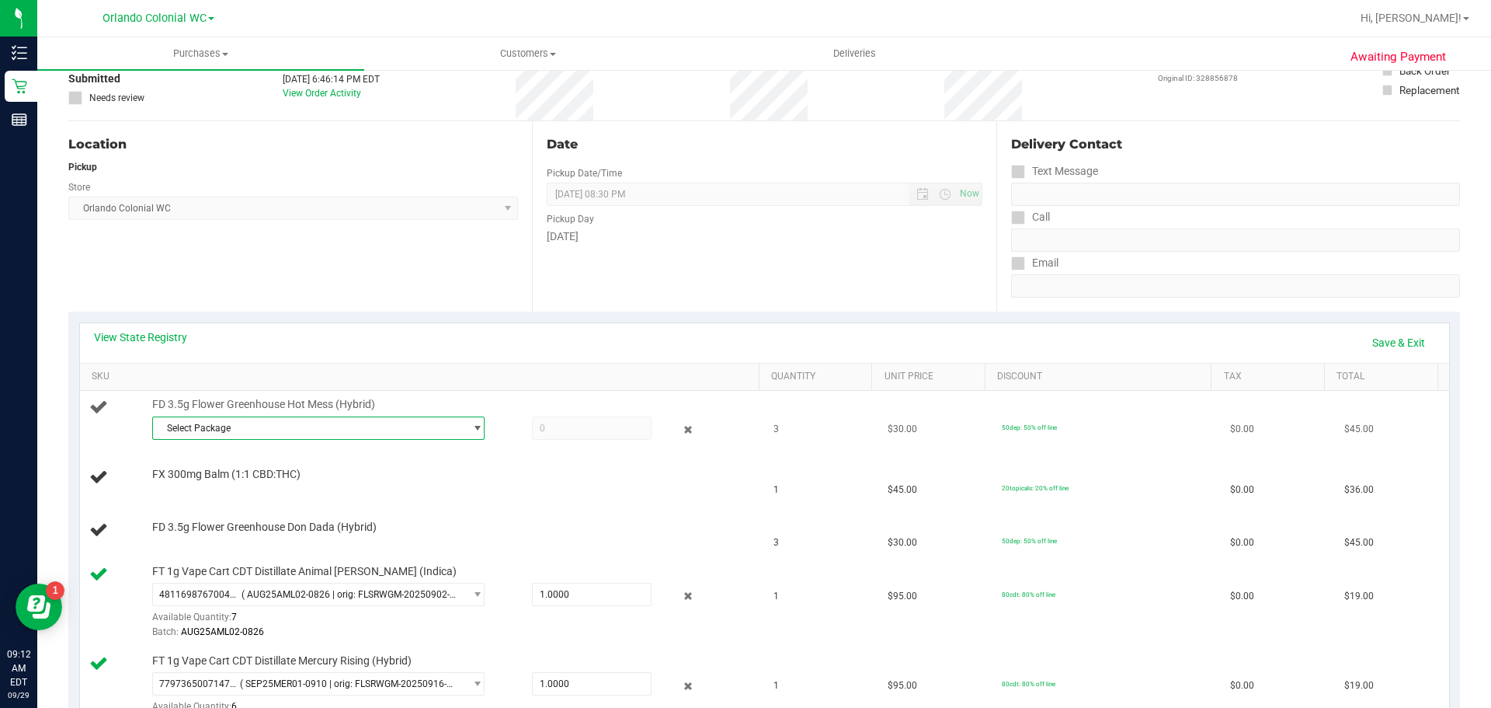
click at [440, 420] on span "Select Package" at bounding box center [308, 428] width 311 height 22
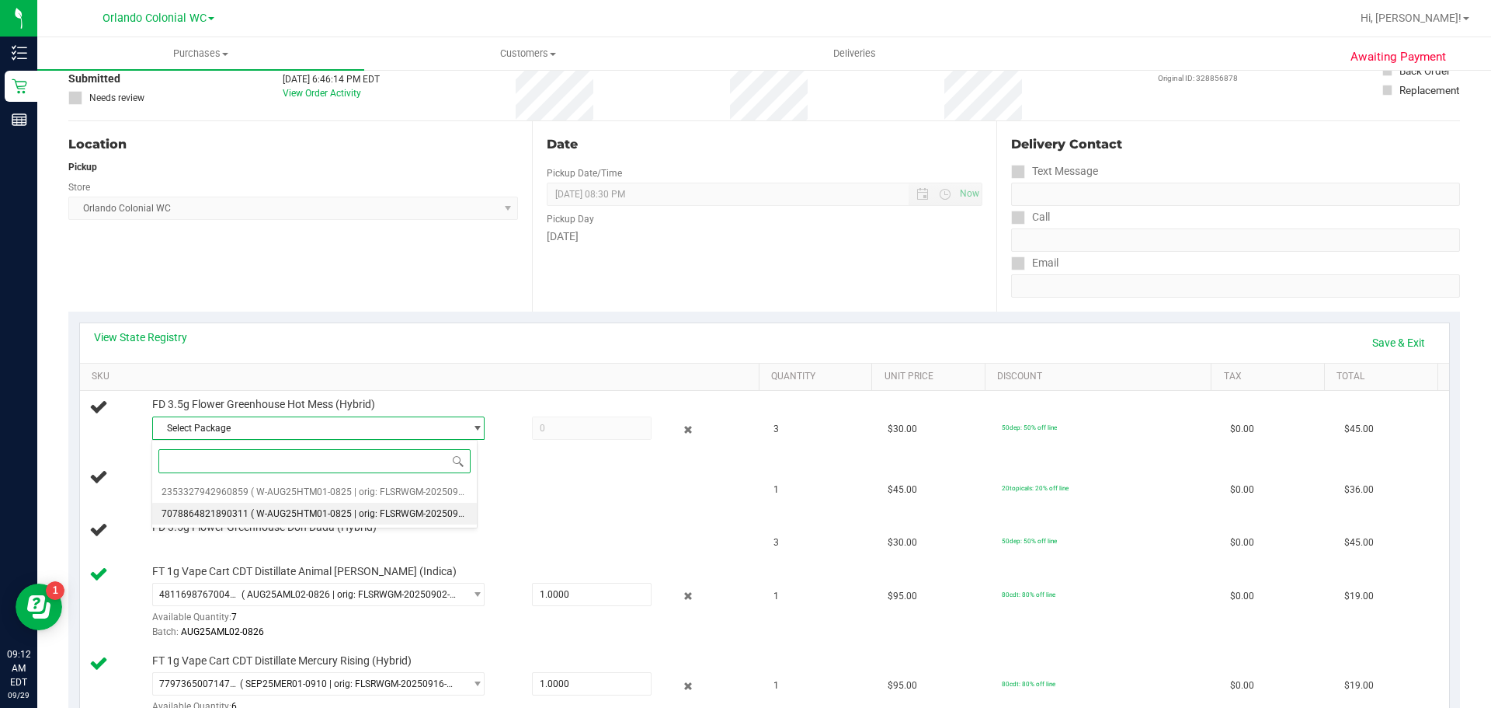
click at [345, 507] on li "7078864821890311 ( W-AUG25HTM01-0825 | orig: FLSRWGM-20250902-1802 )" at bounding box center [314, 513] width 325 height 22
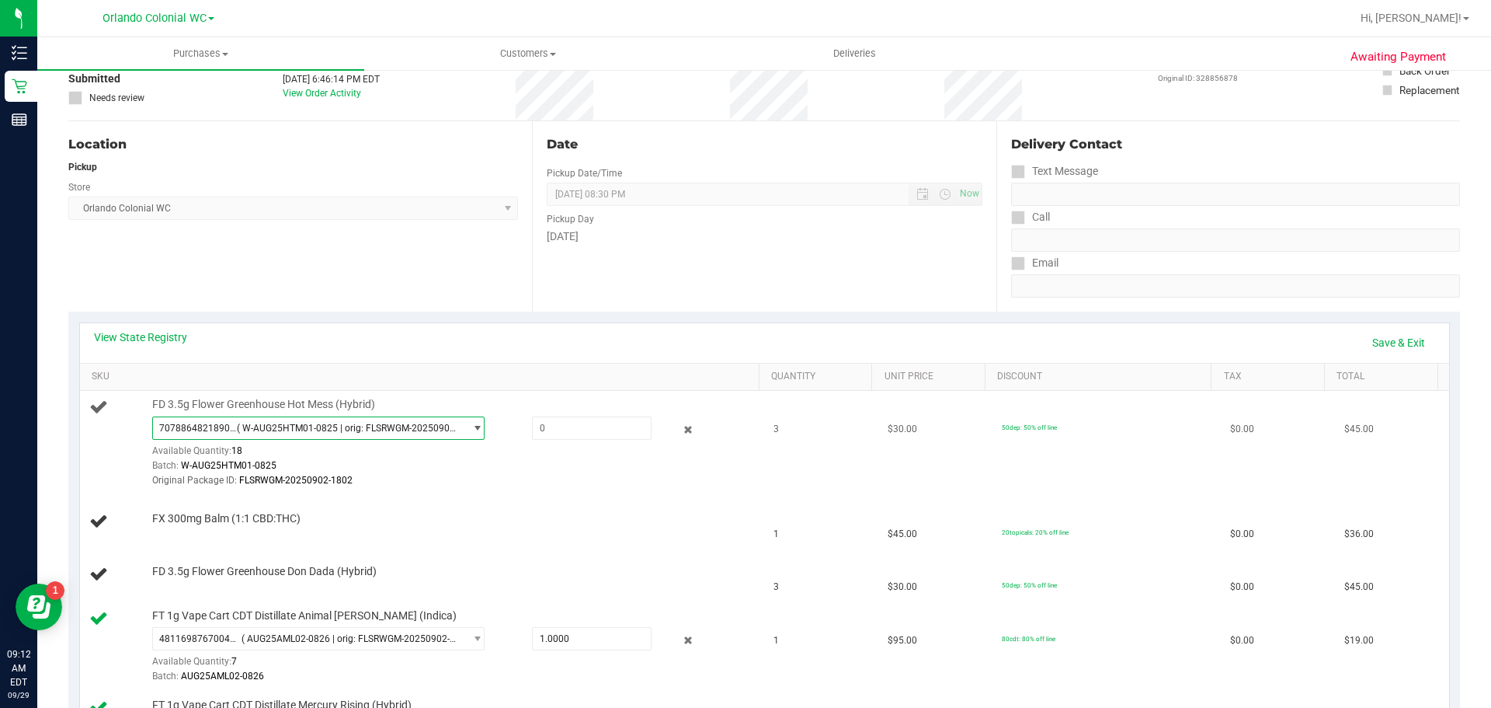
click at [347, 429] on span "( W-AUG25HTM01-0825 | orig: FLSRWGM-20250902-1802 )" at bounding box center [347, 427] width 221 height 11
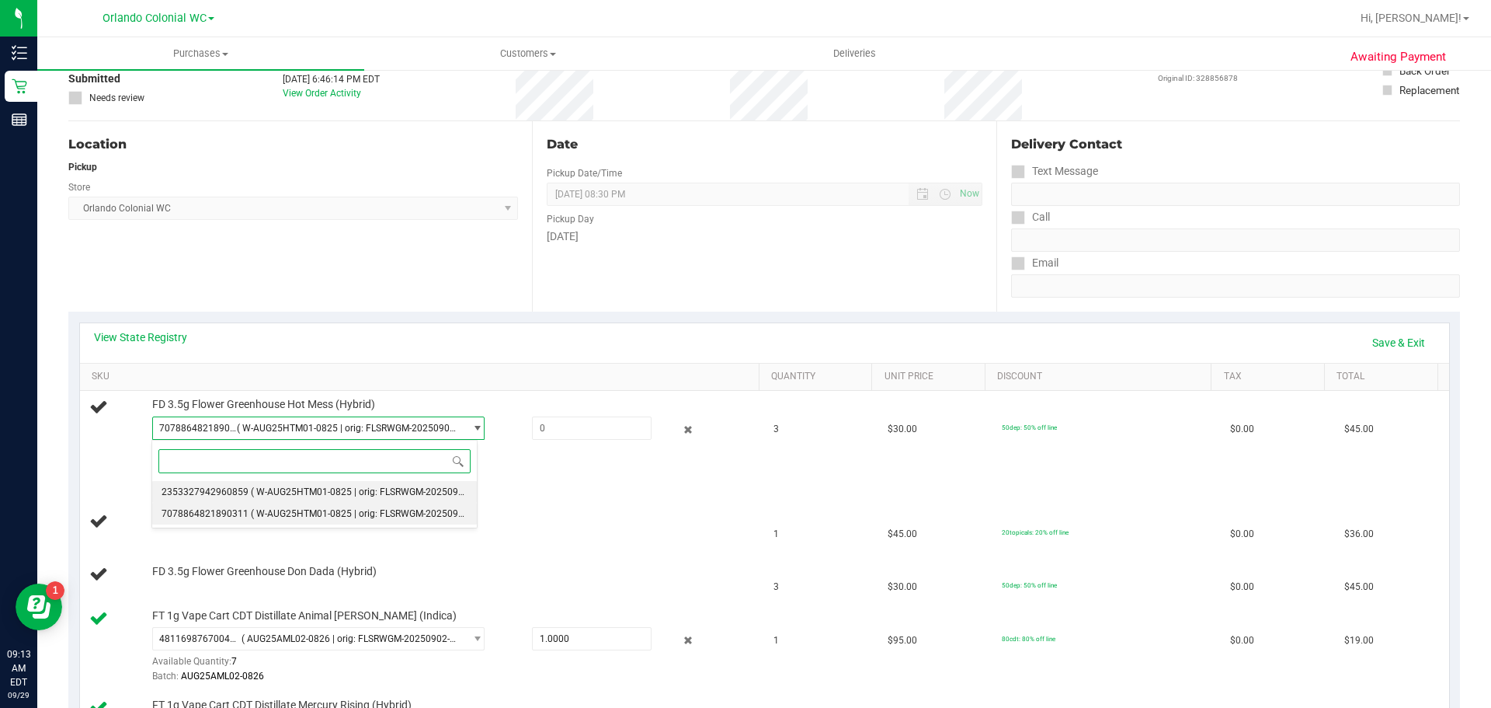
click at [333, 495] on span "( W-AUG25HTM01-0825 | orig: FLSRWGM-20250902-1788 )" at bounding box center [375, 491] width 248 height 11
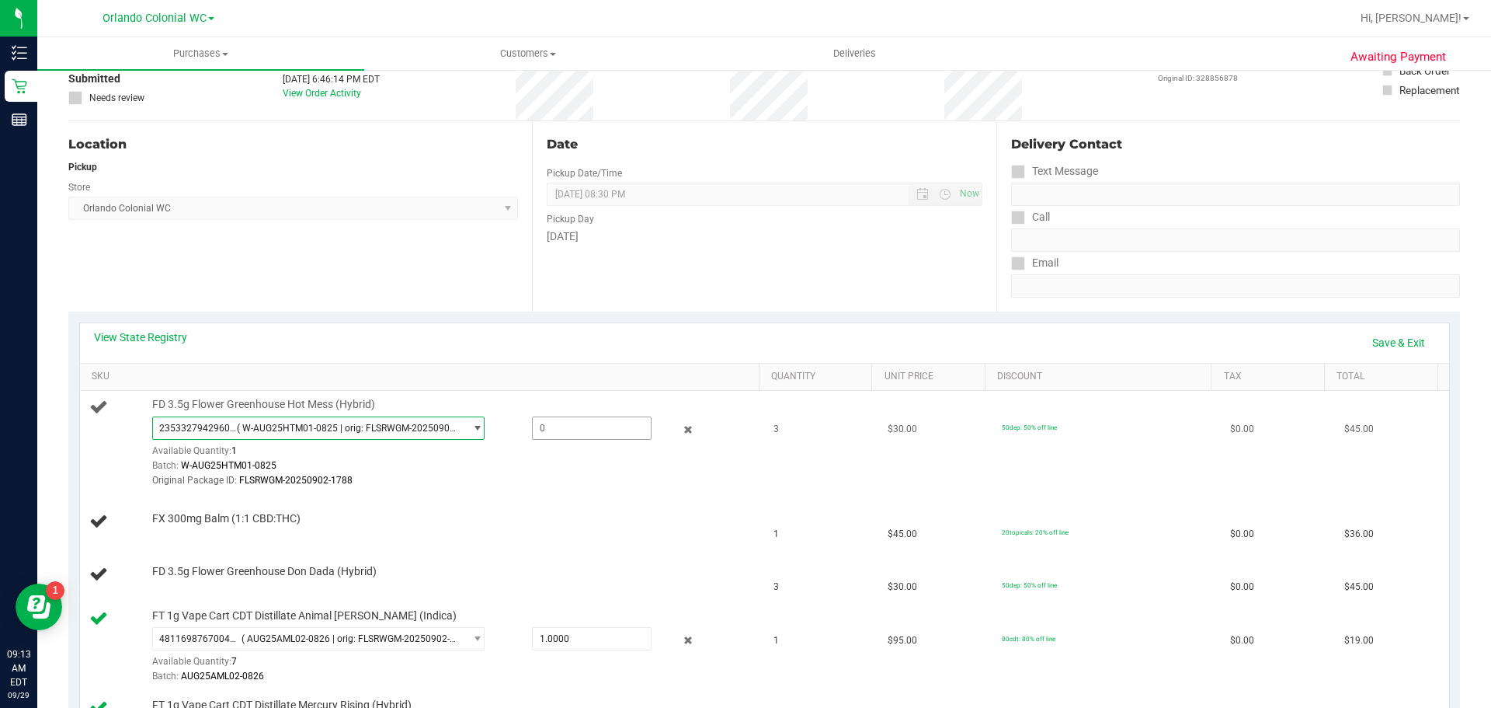
click at [588, 439] on span at bounding box center [592, 427] width 120 height 23
click at [585, 424] on span at bounding box center [592, 427] width 120 height 23
click at [0, 0] on input "text" at bounding box center [0, 0] width 0 height 0
type input "1"
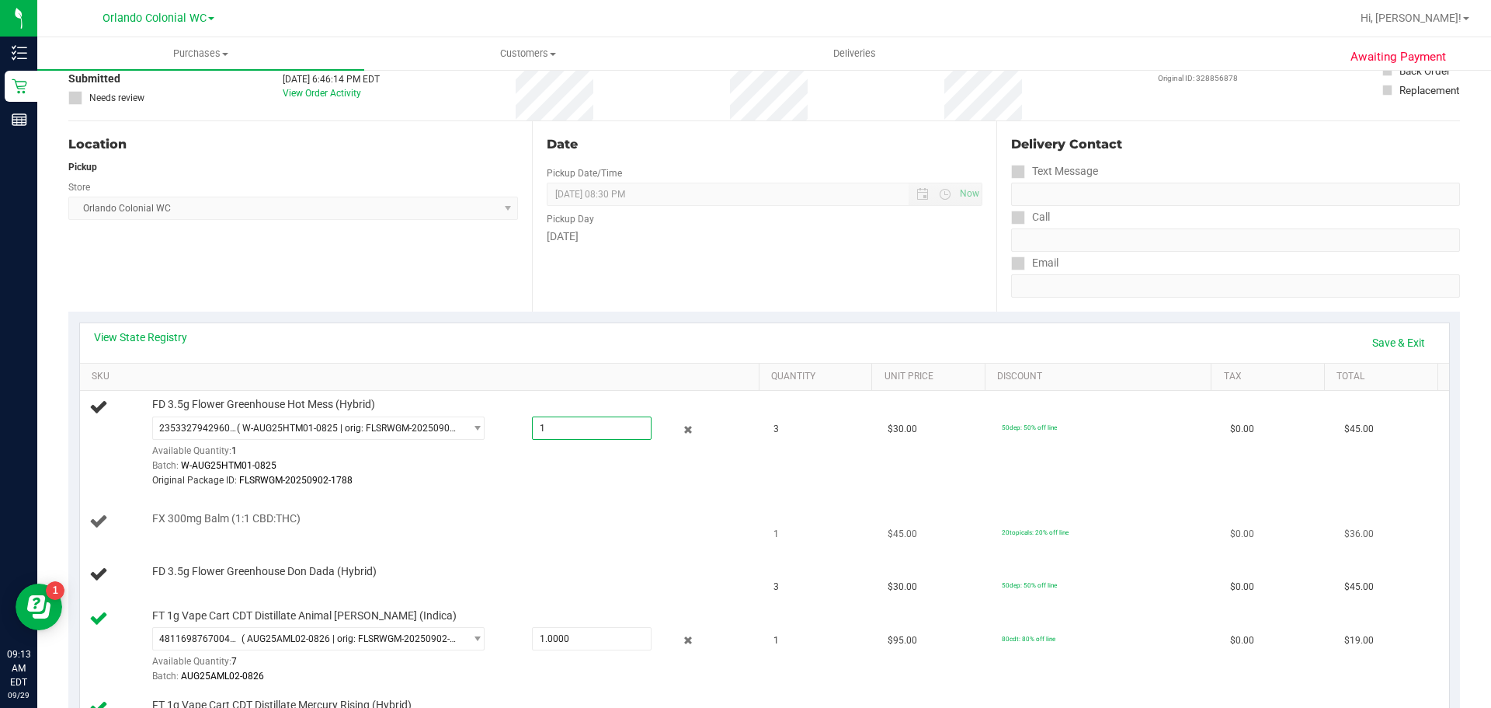
type input "1.0000"
click at [343, 534] on td "FX 300mg Balm (1:1 CBD:THC)" at bounding box center [422, 521] width 685 height 53
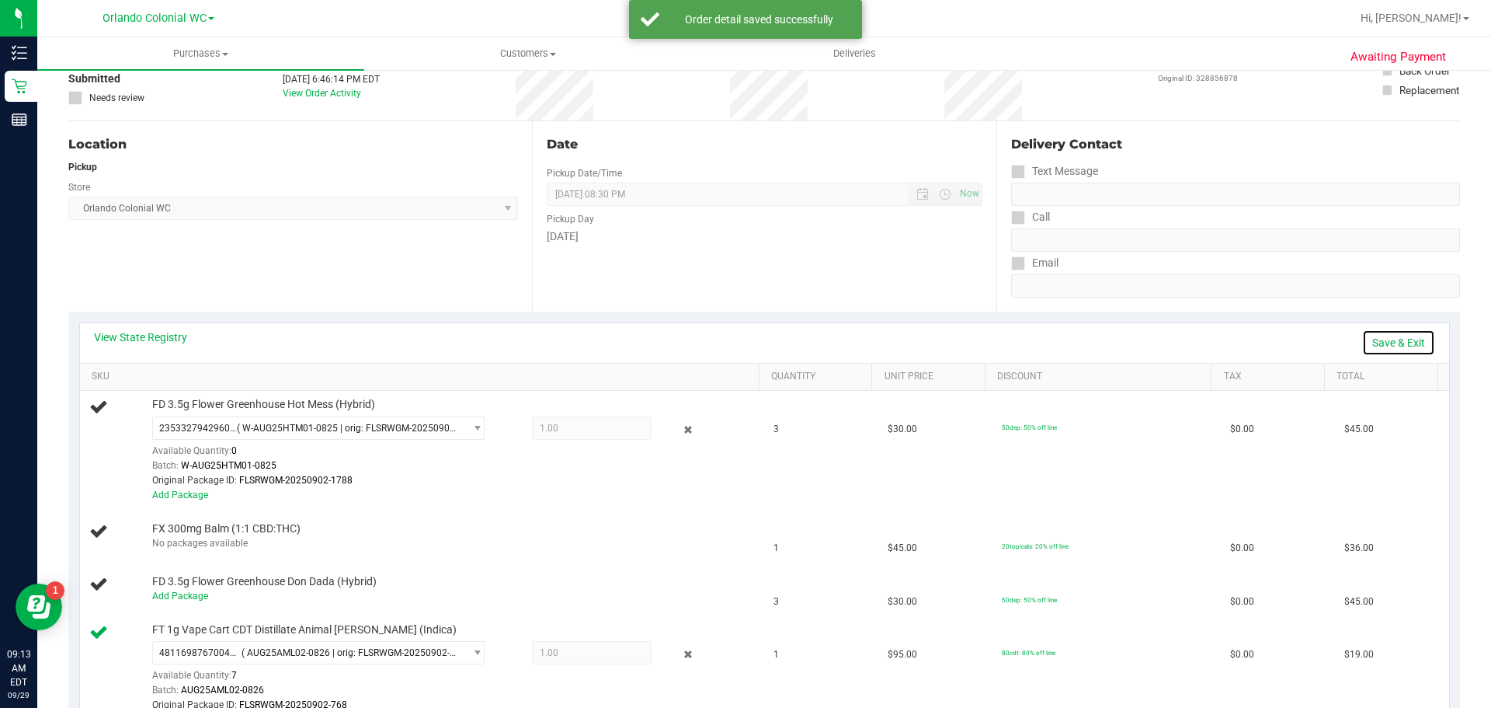
click at [1382, 336] on link "Save & Exit" at bounding box center [1398, 342] width 73 height 26
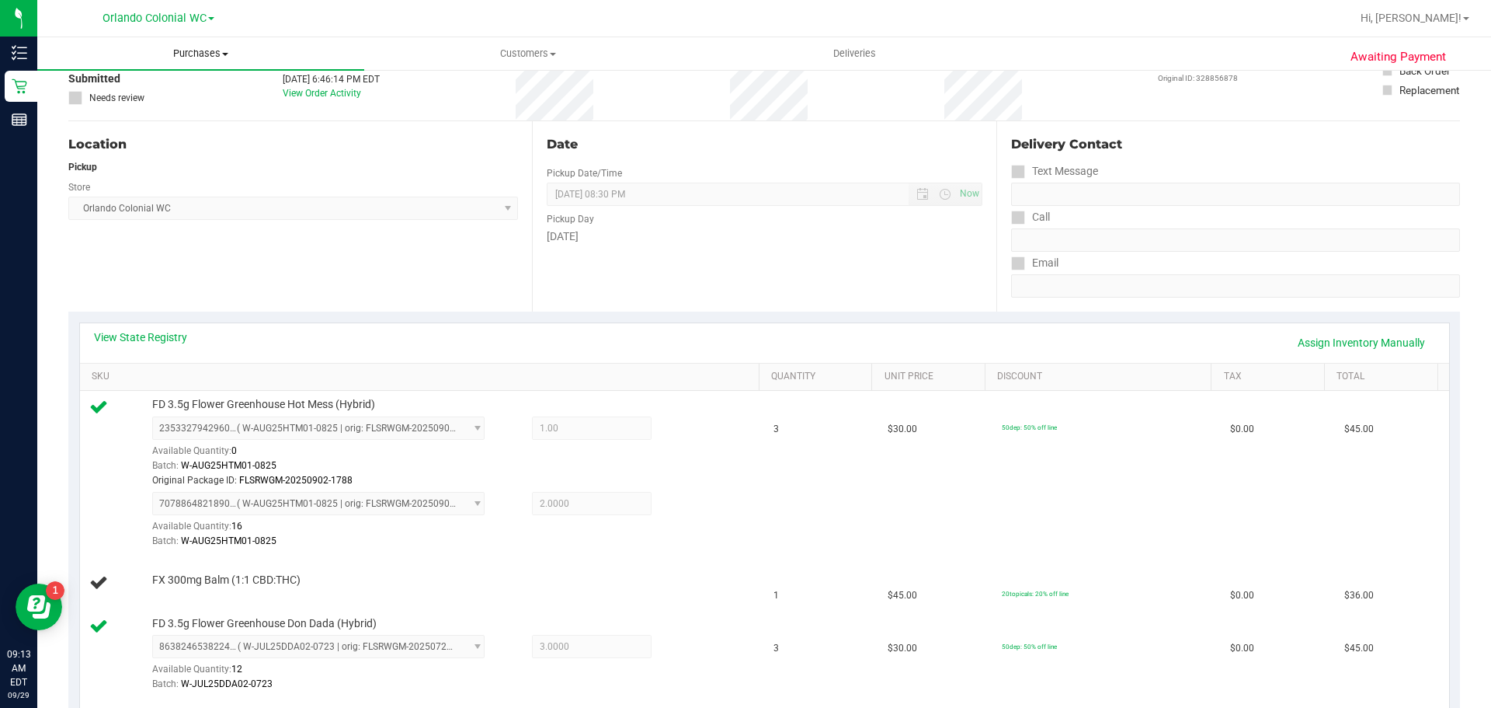
click at [210, 56] on span "Purchases" at bounding box center [200, 54] width 327 height 14
click at [130, 107] on span "Fulfillment" at bounding box center [85, 112] width 96 height 13
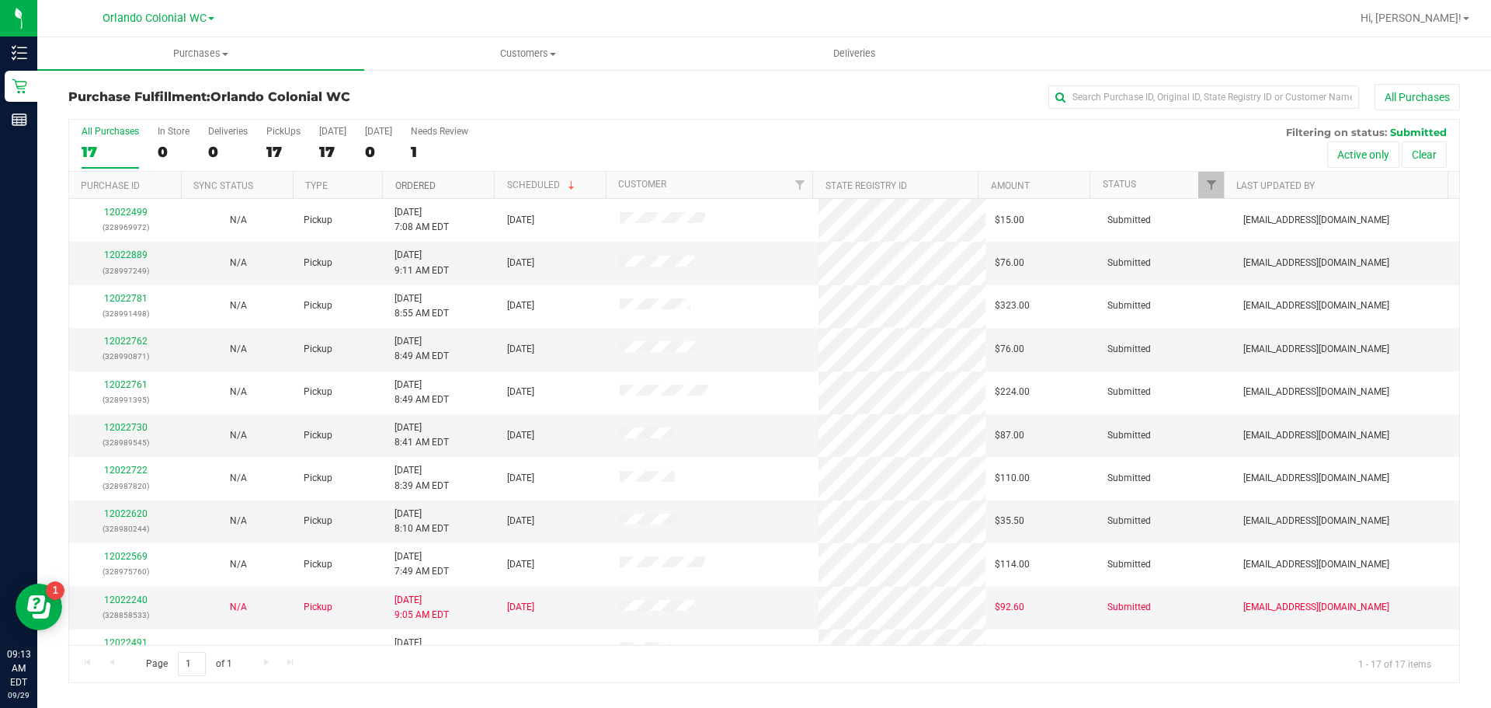
click at [423, 181] on link "Ordered" at bounding box center [415, 185] width 40 height 11
click at [121, 255] on link "12022255" at bounding box center [125, 254] width 43 height 11
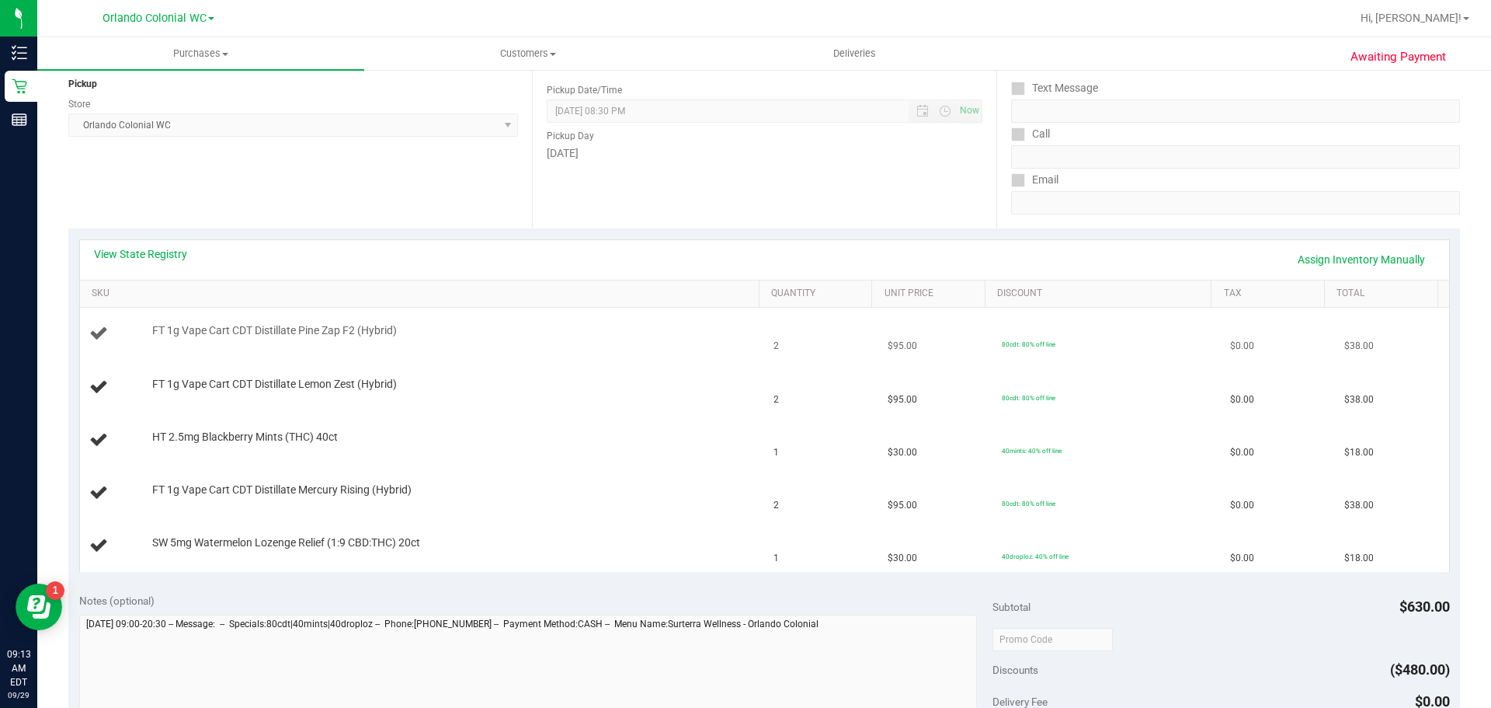
scroll to position [233, 0]
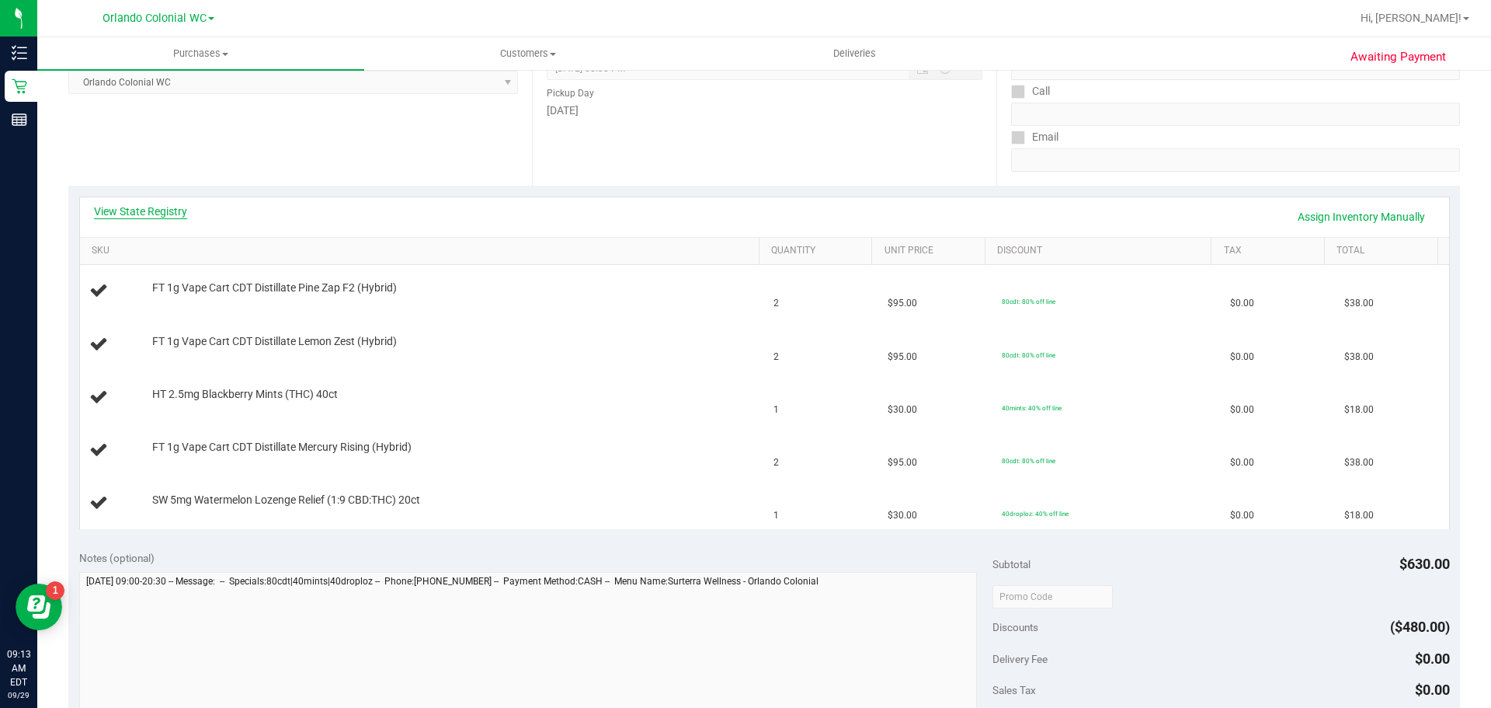
click at [139, 209] on link "View State Registry" at bounding box center [140, 211] width 93 height 16
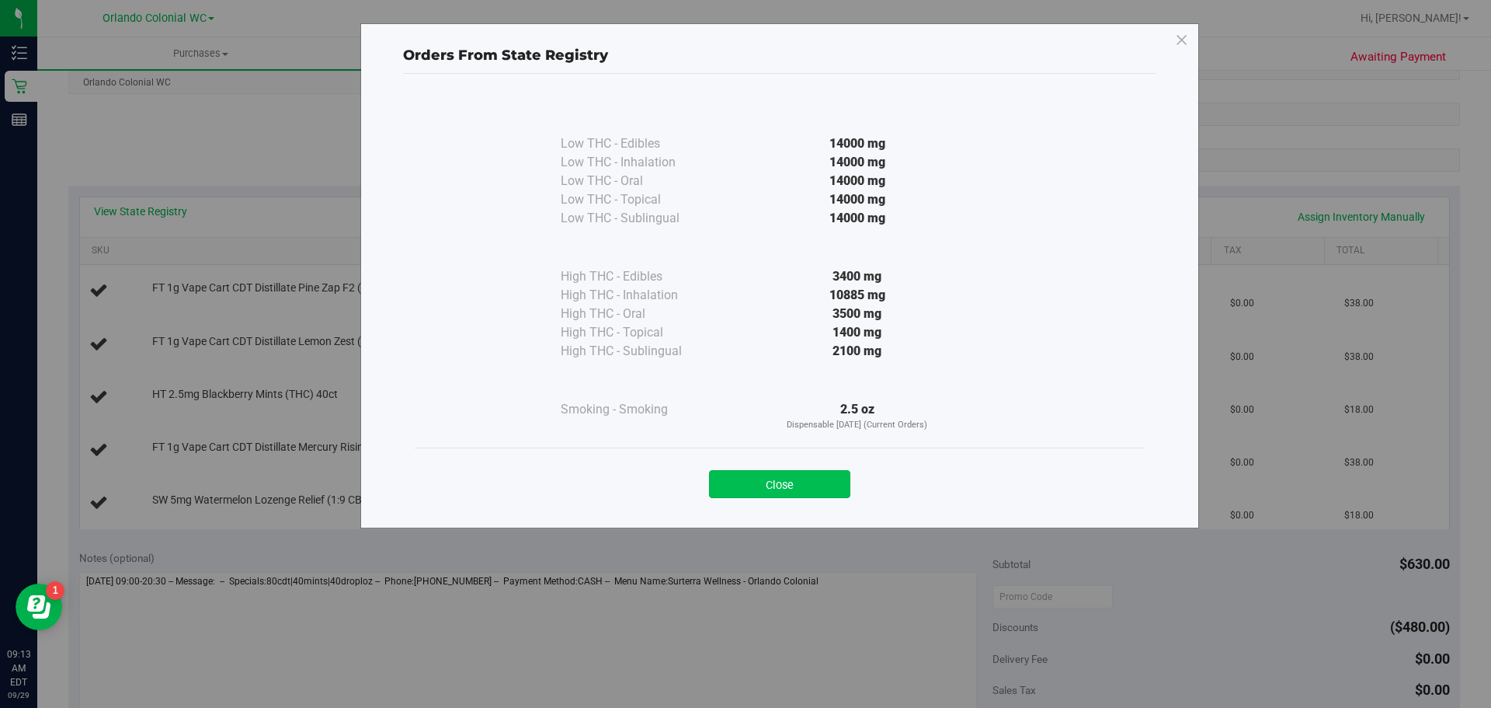
click at [747, 476] on button "Close" at bounding box center [779, 484] width 141 height 28
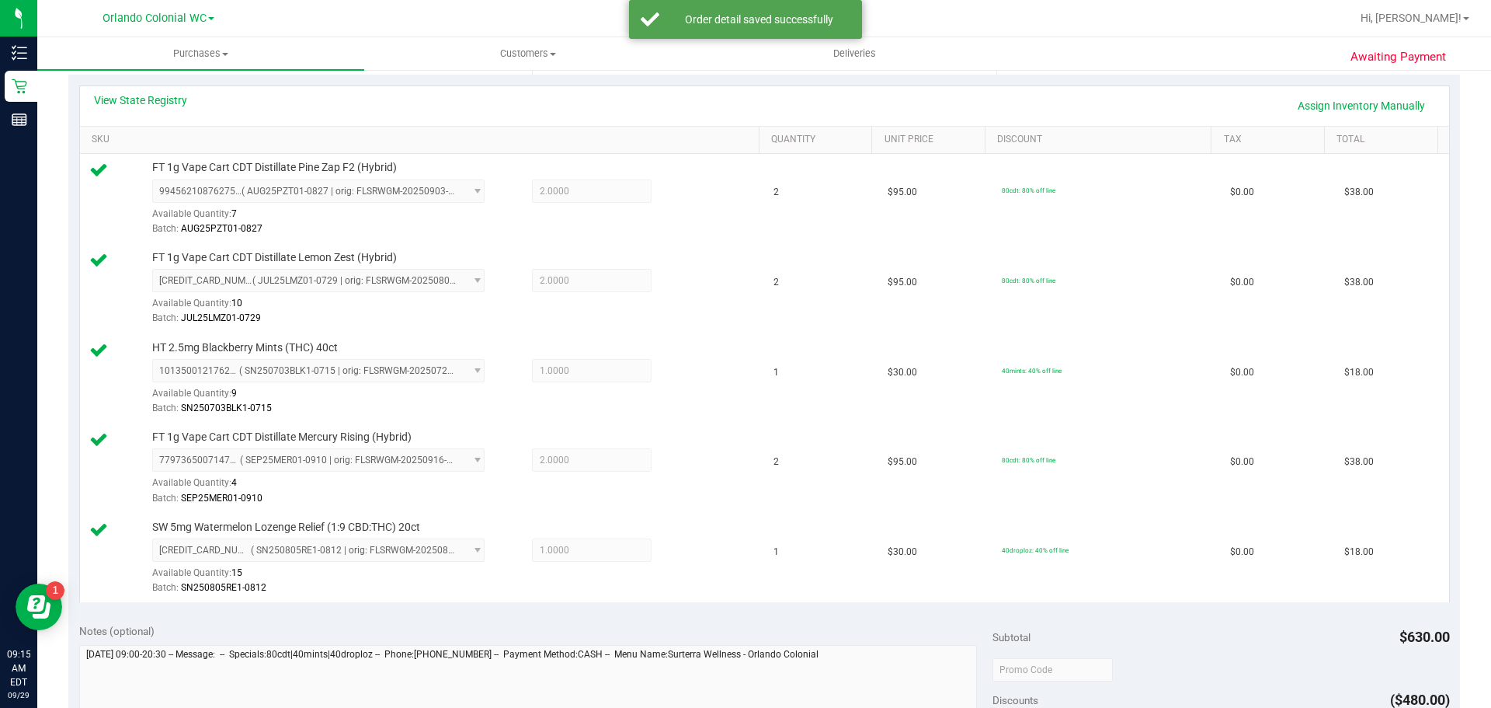
scroll to position [621, 0]
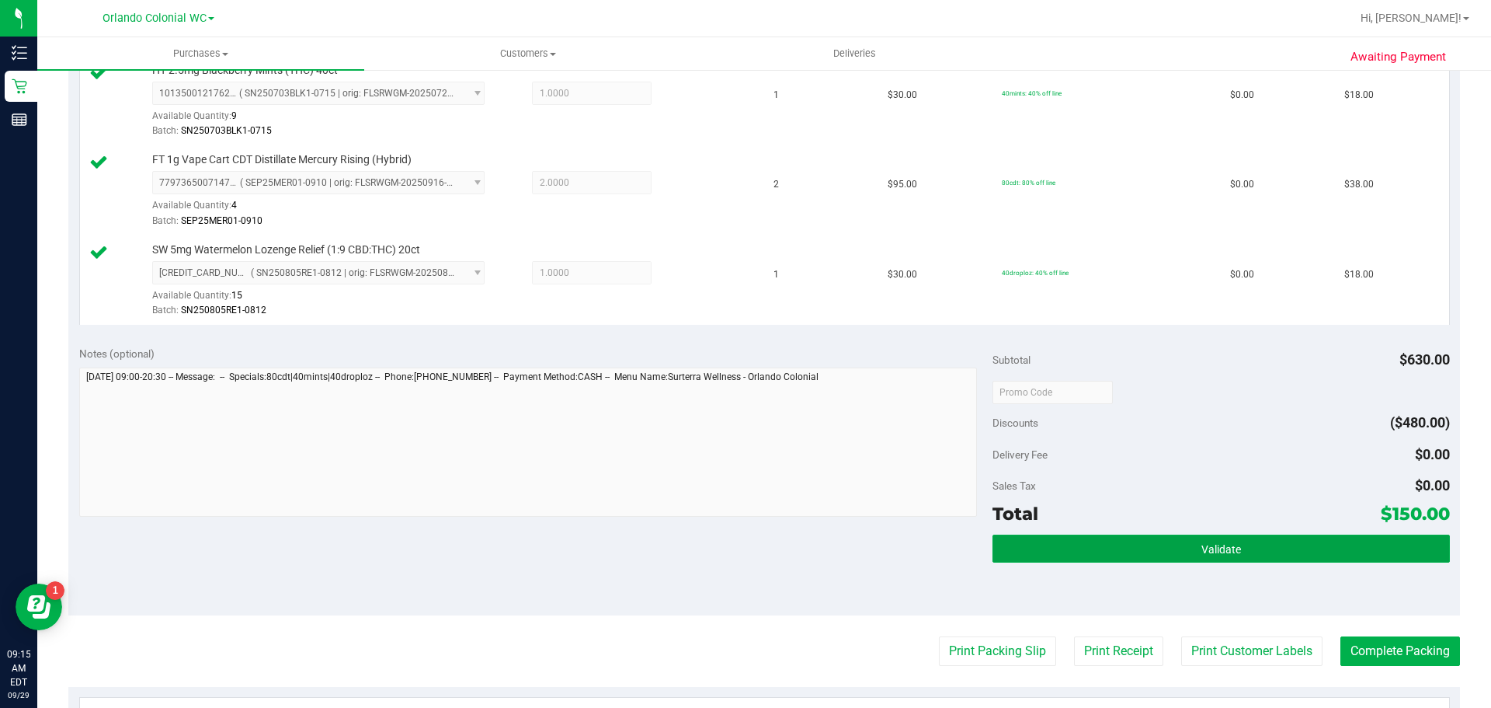
drag, startPoint x: 1107, startPoint y: 556, endPoint x: 1134, endPoint y: 506, distance: 57.3
click at [1128, 516] on div "Subtotal $630.00 Discounts ($480.00) Delivery Fee $0.00 Sales Tax $0.00 Total $…" at bounding box center [1221, 475] width 457 height 259
click at [1128, 533] on div "Subtotal $630.00 Discounts ($480.00) Delivery Fee $0.00 Sales Tax $0.00 Total $…" at bounding box center [1221, 475] width 457 height 259
click at [1124, 541] on button "Validate" at bounding box center [1221, 548] width 457 height 28
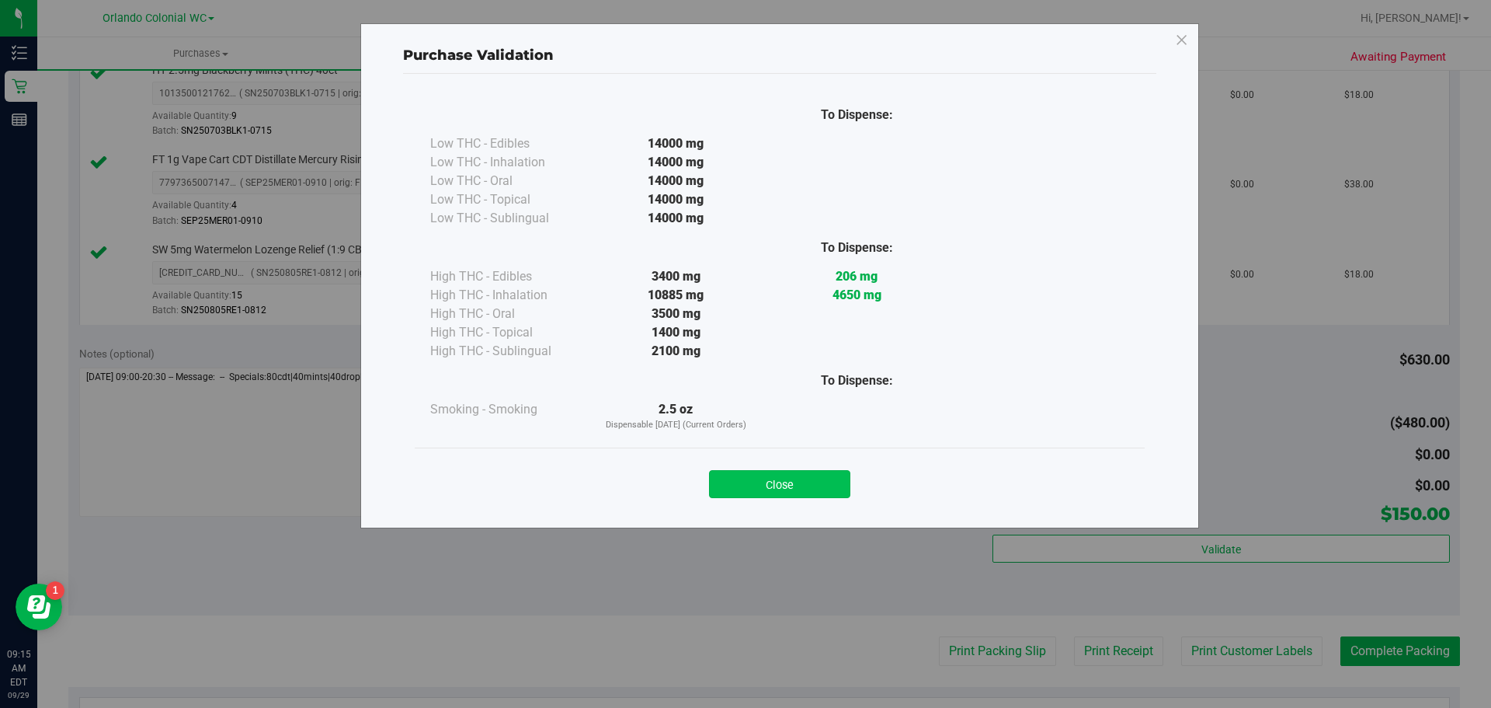
click at [830, 474] on button "Close" at bounding box center [779, 484] width 141 height 28
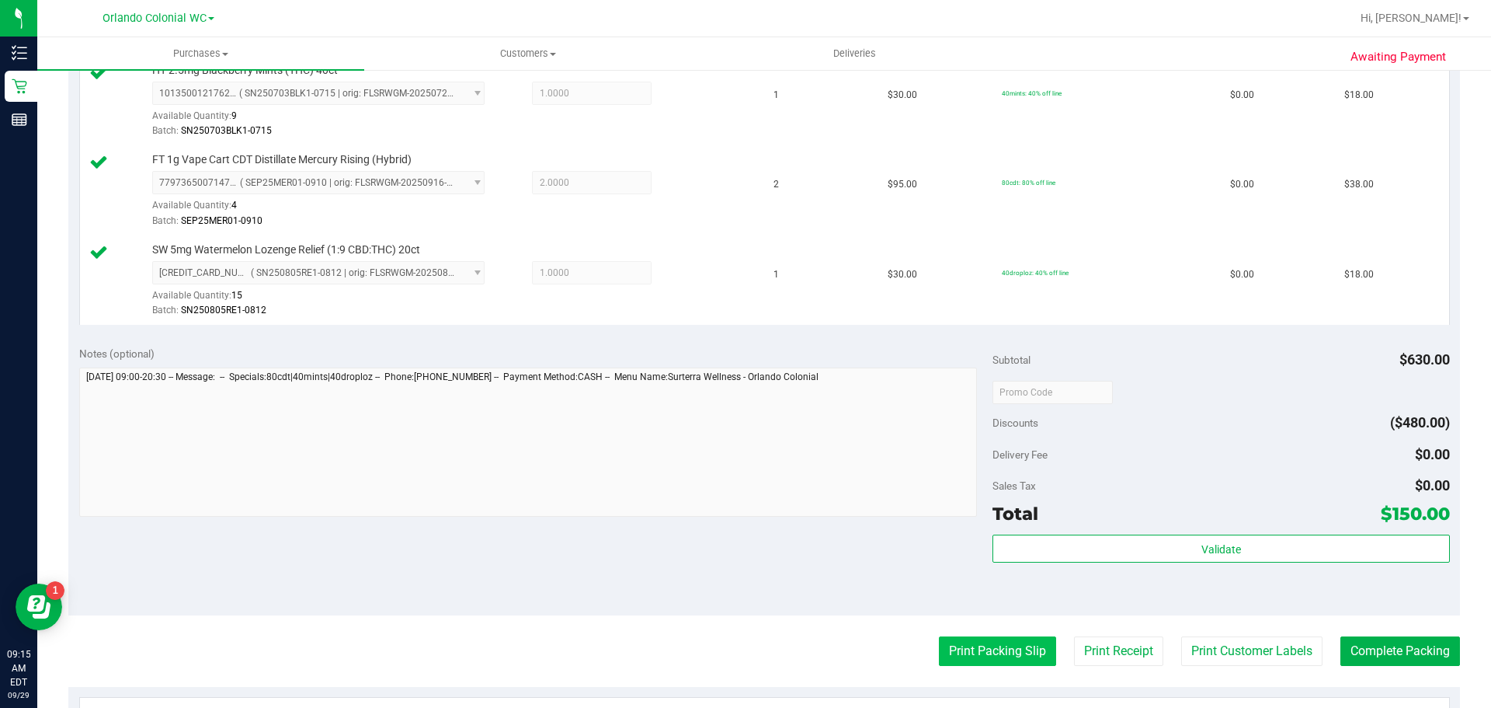
click at [995, 648] on button "Print Packing Slip" at bounding box center [997, 651] width 117 height 30
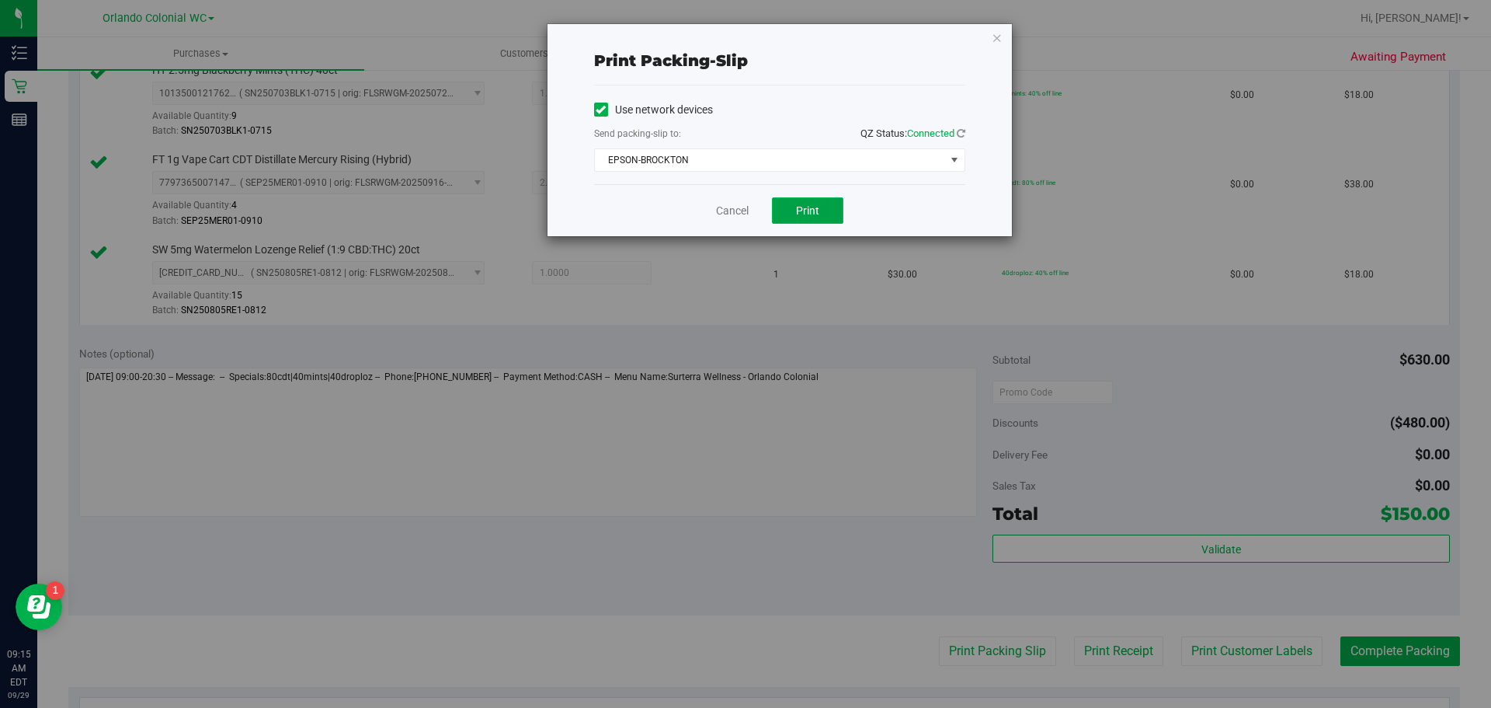
click at [814, 213] on span "Print" at bounding box center [807, 210] width 23 height 12
click at [993, 36] on icon "button" at bounding box center [997, 37] width 11 height 19
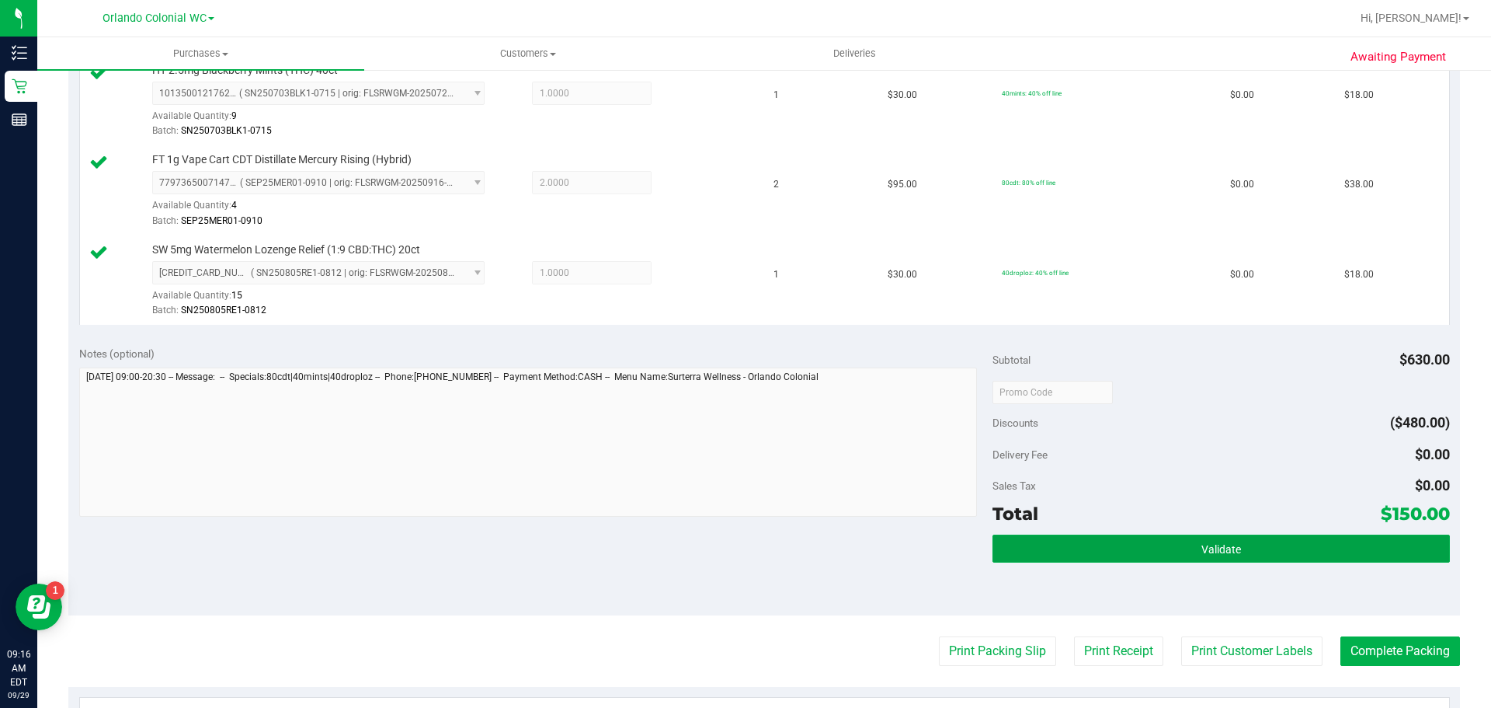
drag, startPoint x: 1187, startPoint y: 551, endPoint x: 1112, endPoint y: 502, distance: 89.6
click at [1185, 552] on button "Validate" at bounding box center [1221, 548] width 457 height 28
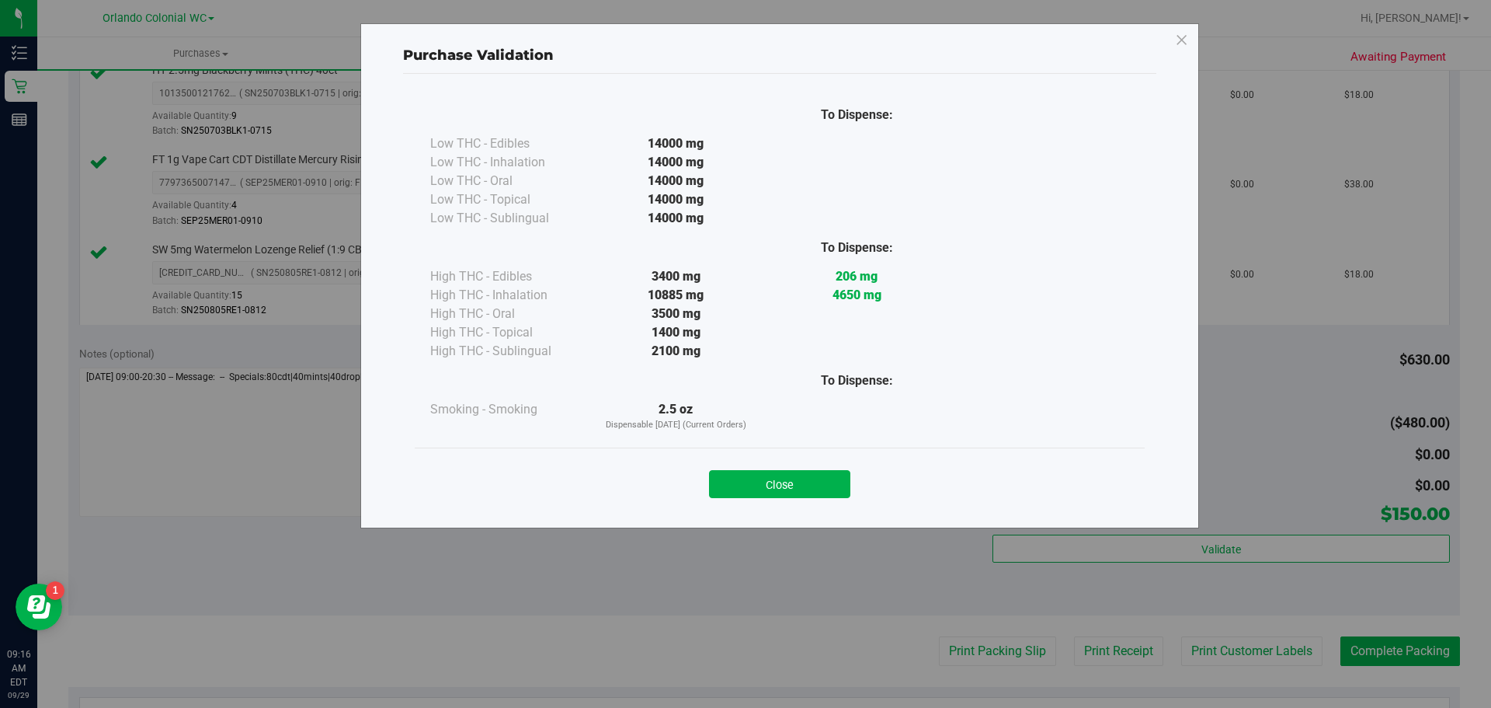
click at [834, 468] on div "Close" at bounding box center [779, 479] width 707 height 39
click at [840, 482] on button "Close" at bounding box center [779, 484] width 141 height 28
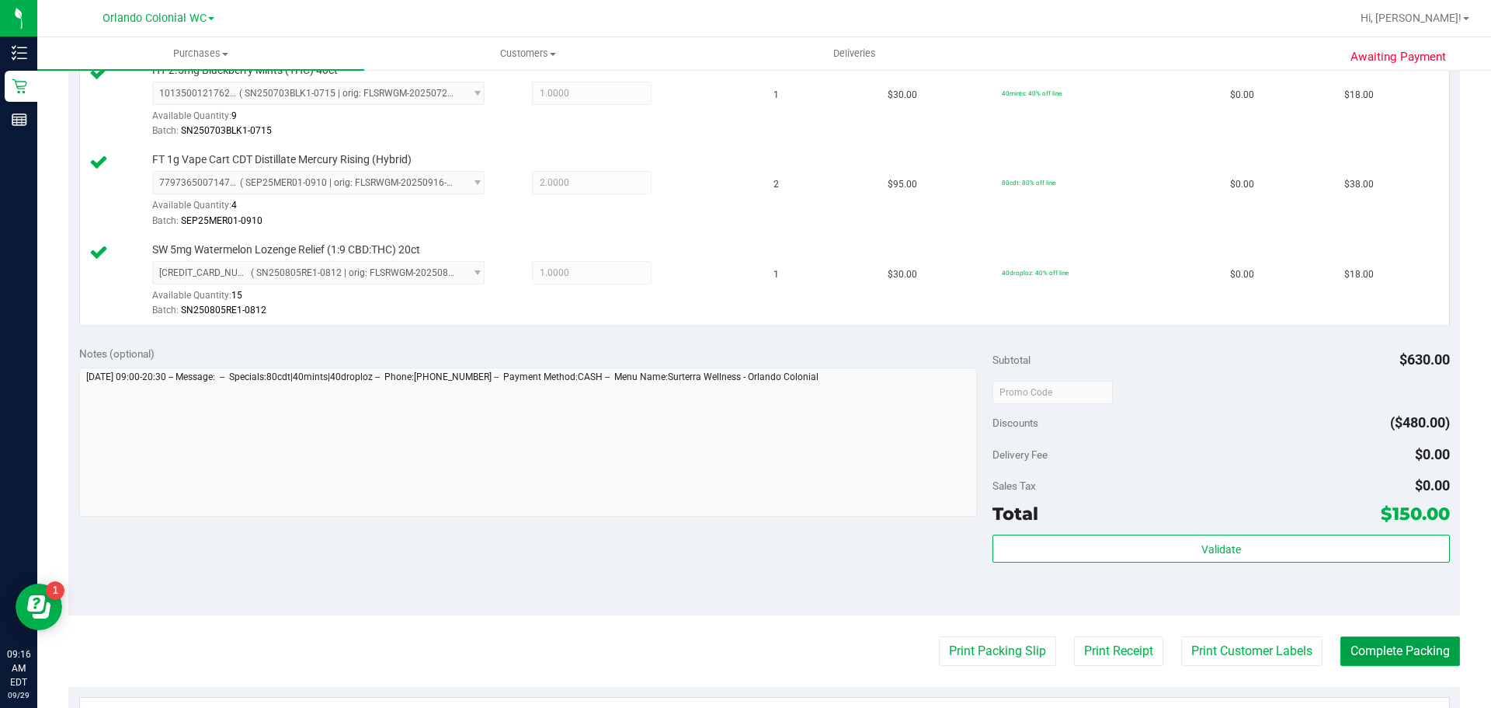
click at [1393, 645] on button "Complete Packing" at bounding box center [1400, 651] width 120 height 30
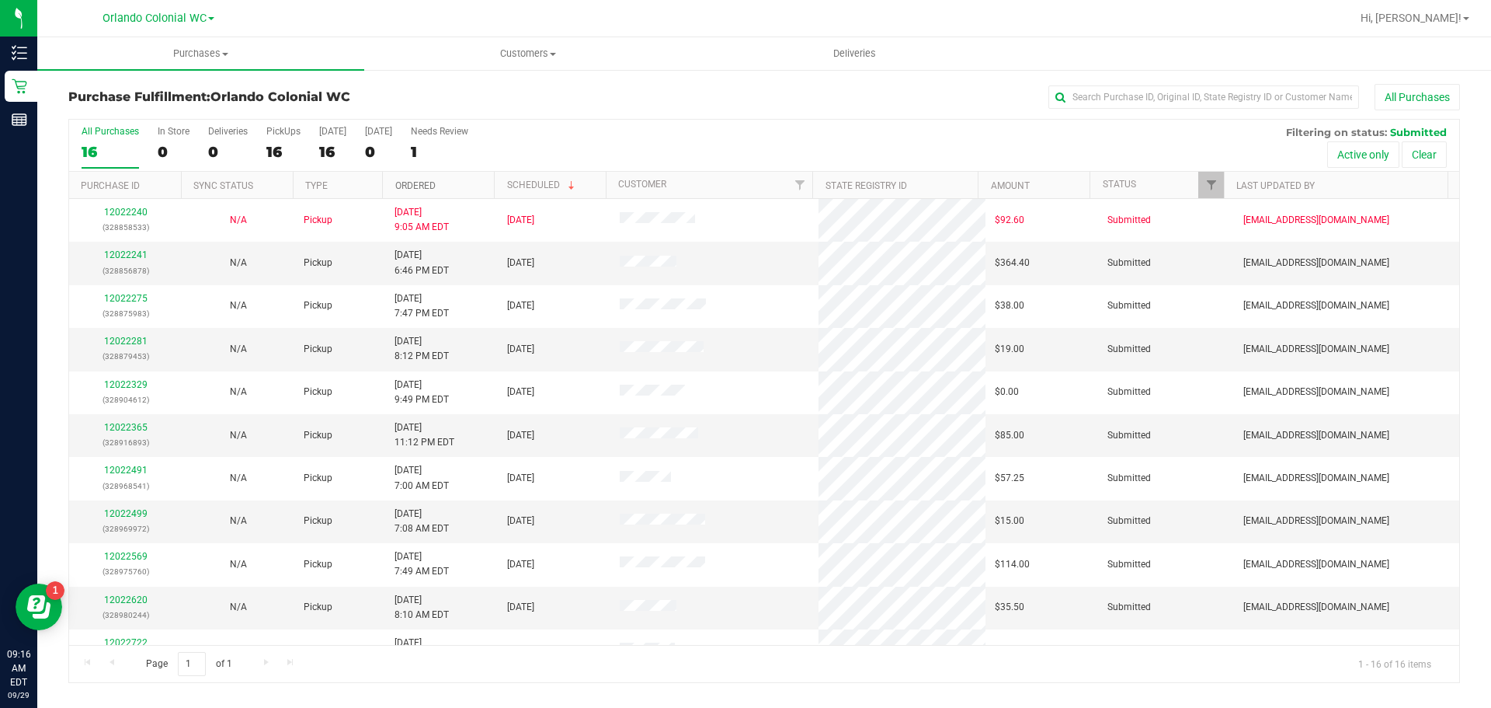
click at [409, 189] on link "Ordered" at bounding box center [415, 185] width 40 height 11
click at [132, 254] on link "12022275" at bounding box center [125, 254] width 43 height 11
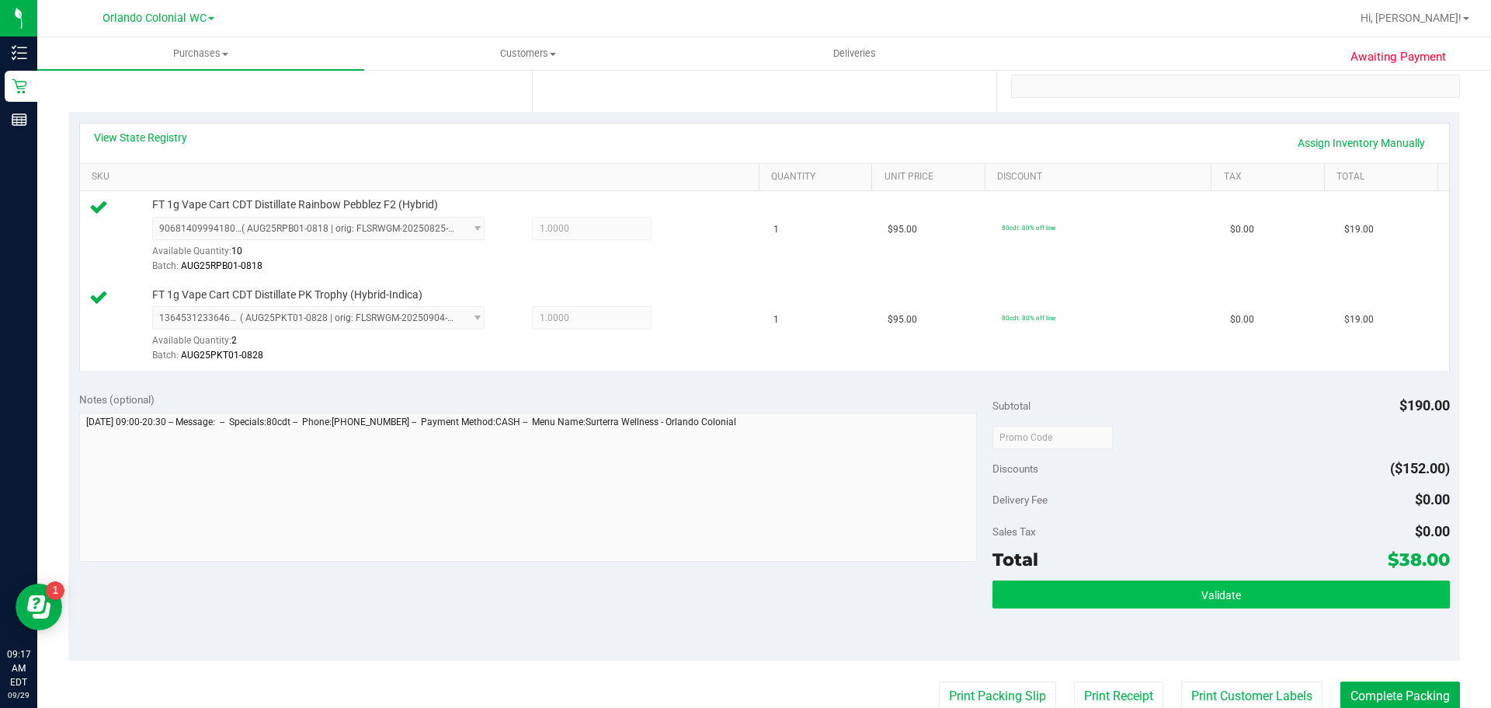
scroll to position [466, 0]
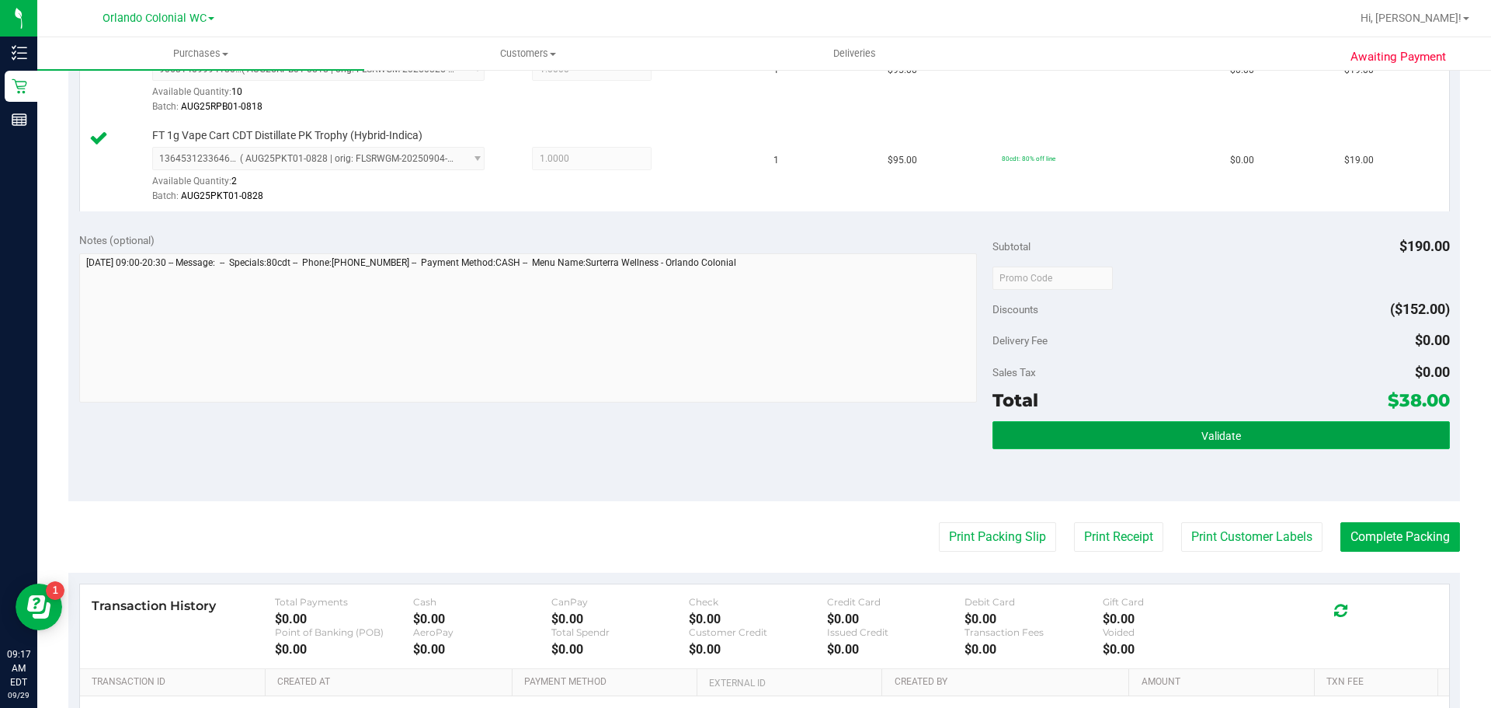
click at [1215, 443] on button "Validate" at bounding box center [1221, 435] width 457 height 28
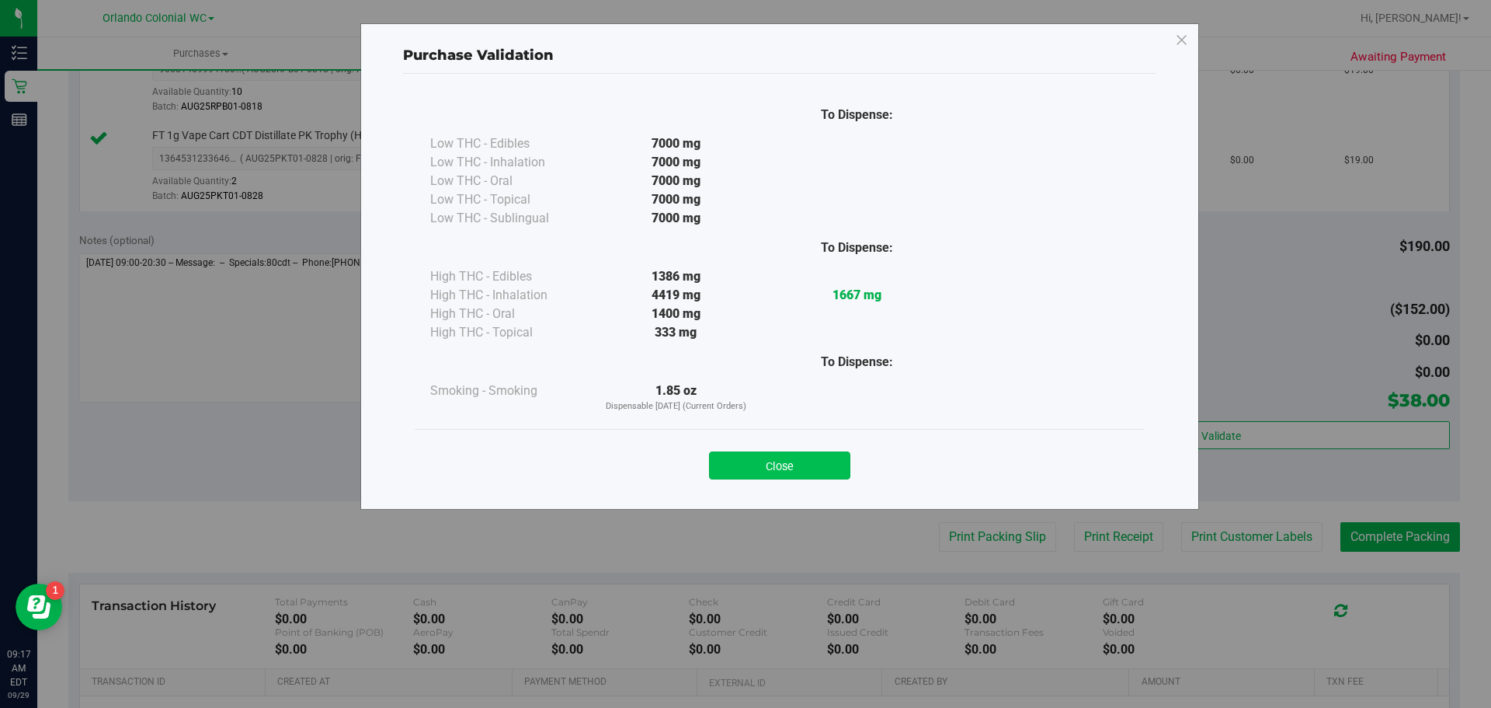
click at [783, 470] on button "Close" at bounding box center [779, 465] width 141 height 28
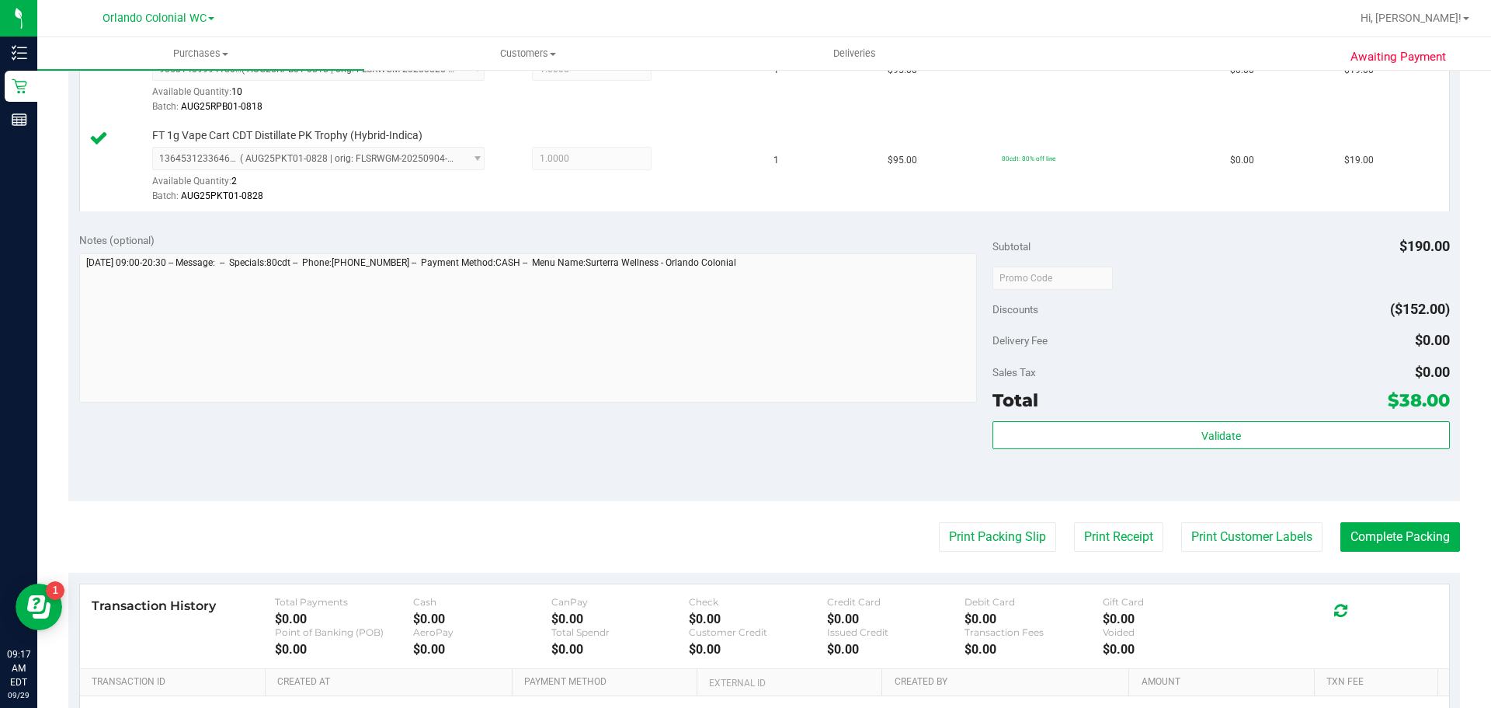
click at [1045, 545] on div "Print Packing Slip Print Receipt Print Customer Labels Complete Packing" at bounding box center [764, 537] width 1392 height 30
click at [1011, 527] on button "Print Packing Slip" at bounding box center [997, 537] width 117 height 30
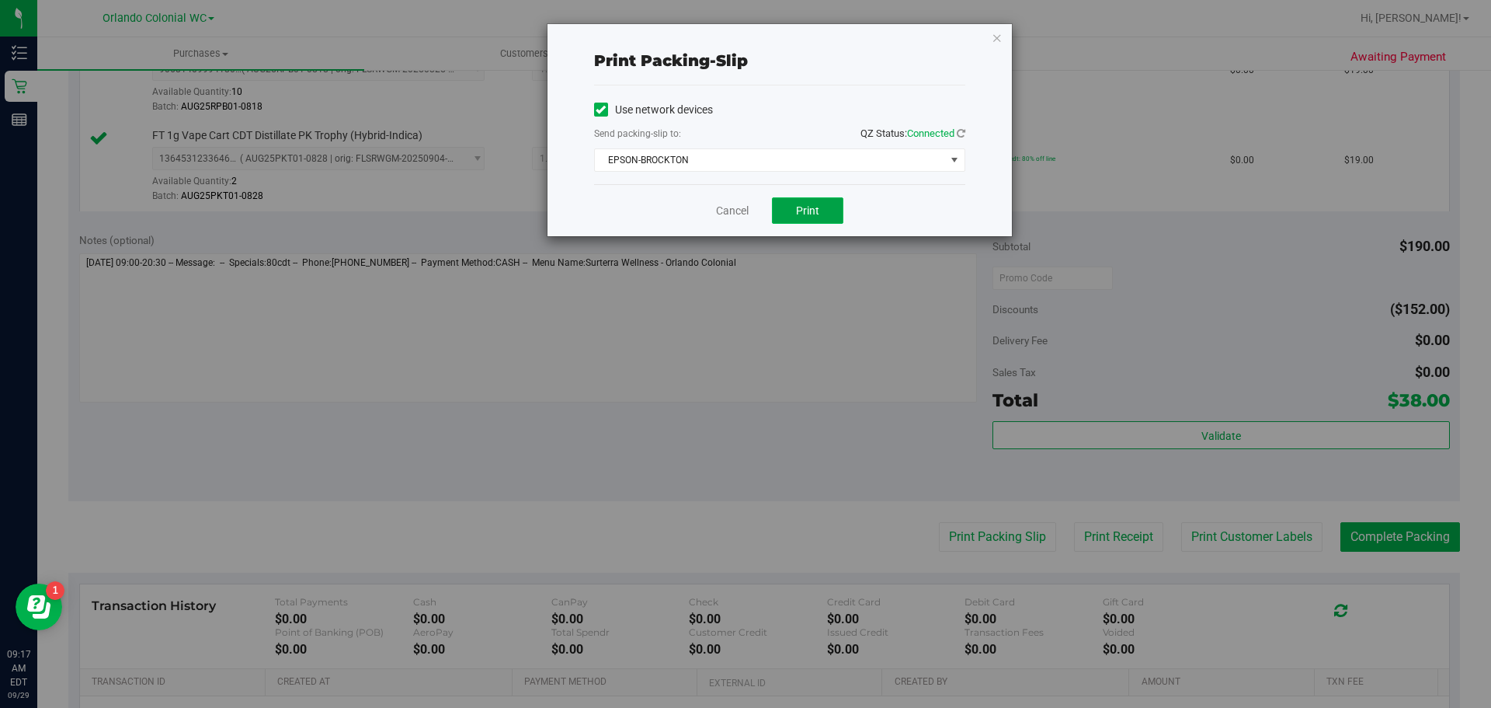
click at [797, 214] on span "Print" at bounding box center [807, 210] width 23 height 12
click at [995, 35] on icon "button" at bounding box center [997, 37] width 11 height 19
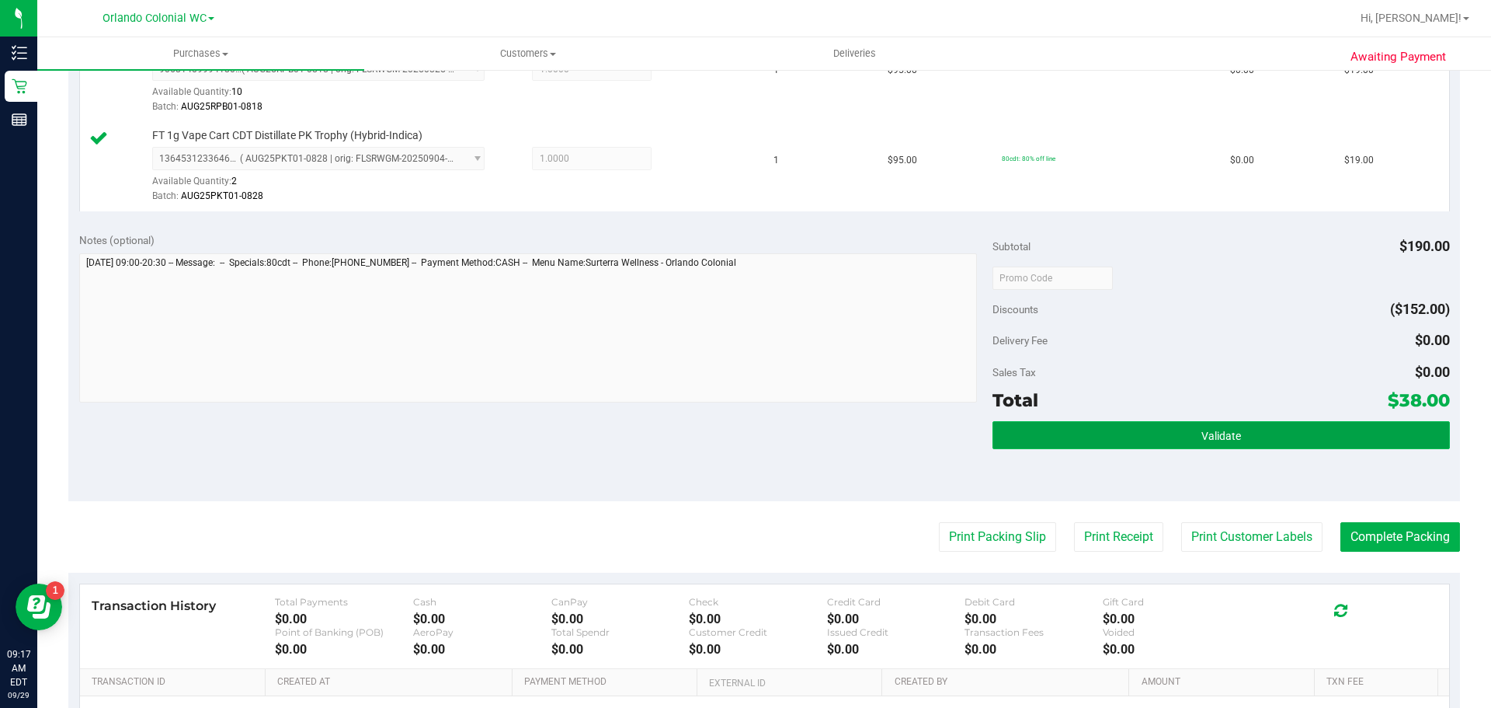
click at [1060, 422] on button "Validate" at bounding box center [1221, 435] width 457 height 28
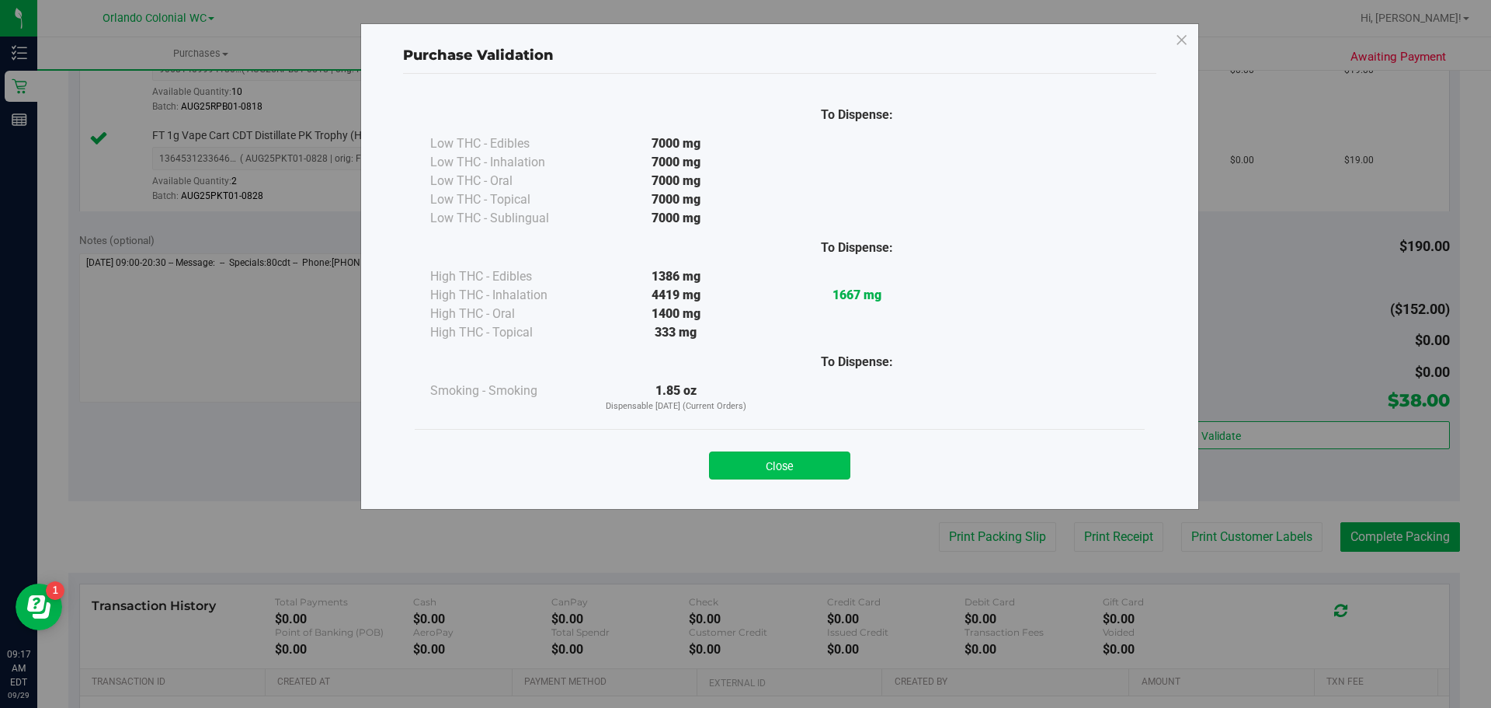
drag, startPoint x: 805, startPoint y: 462, endPoint x: 826, endPoint y: 454, distance: 21.9
click at [805, 461] on button "Close" at bounding box center [779, 465] width 141 height 28
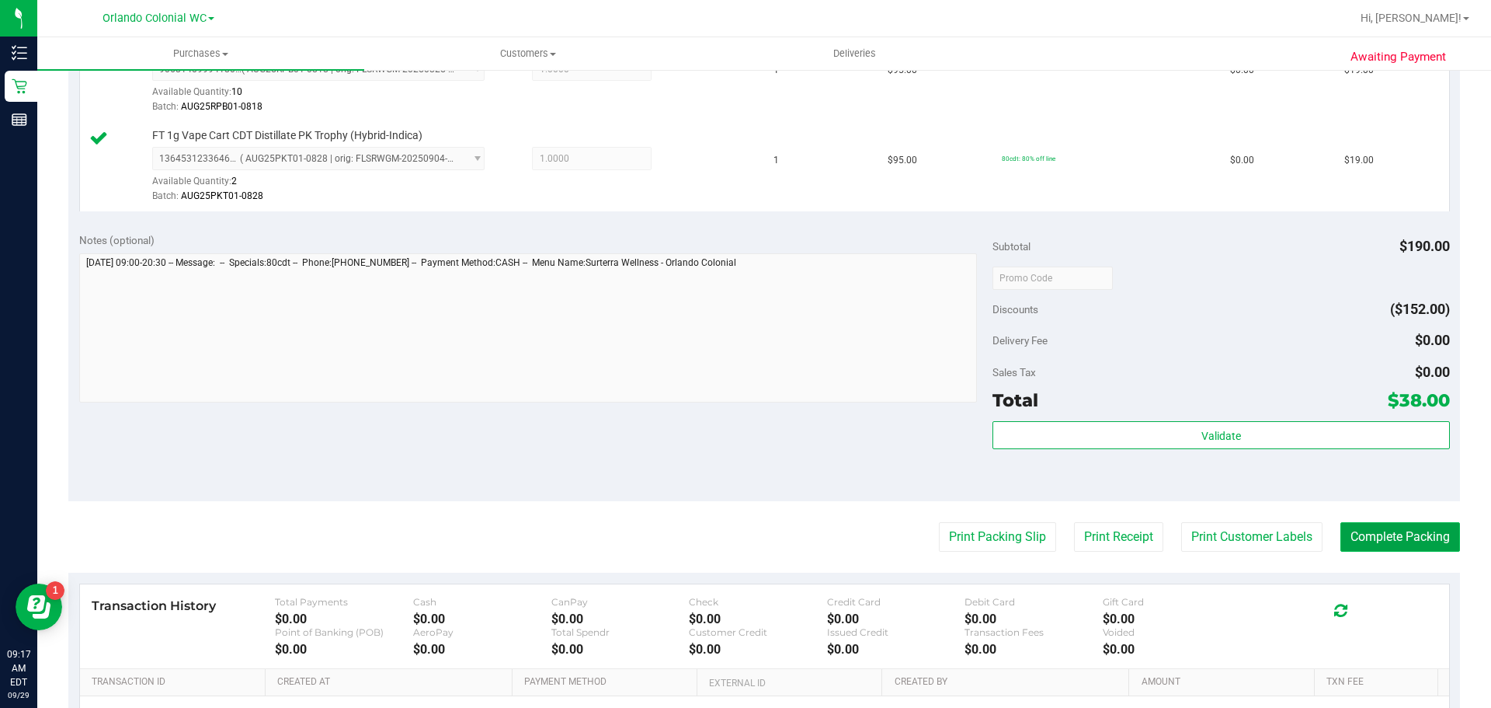
click at [1358, 534] on button "Complete Packing" at bounding box center [1400, 537] width 120 height 30
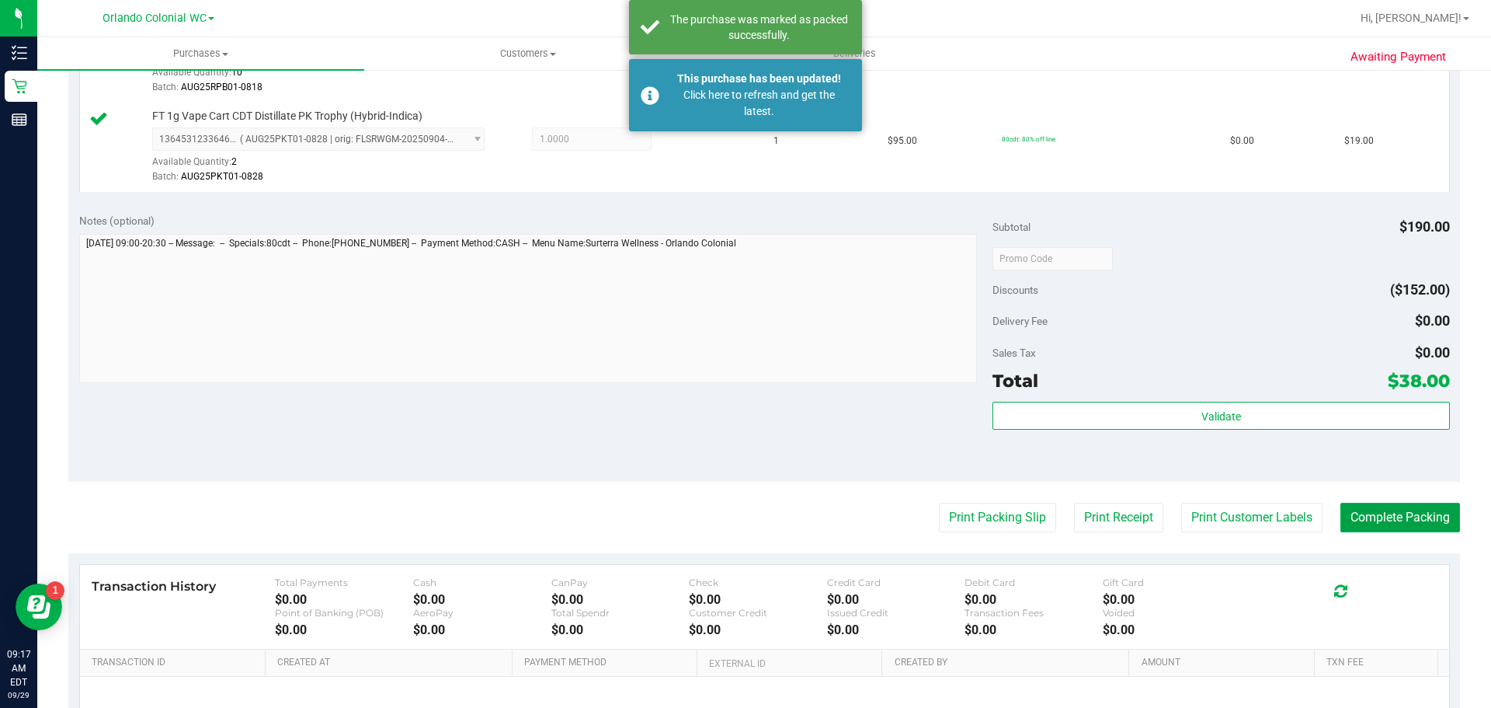
scroll to position [264, 0]
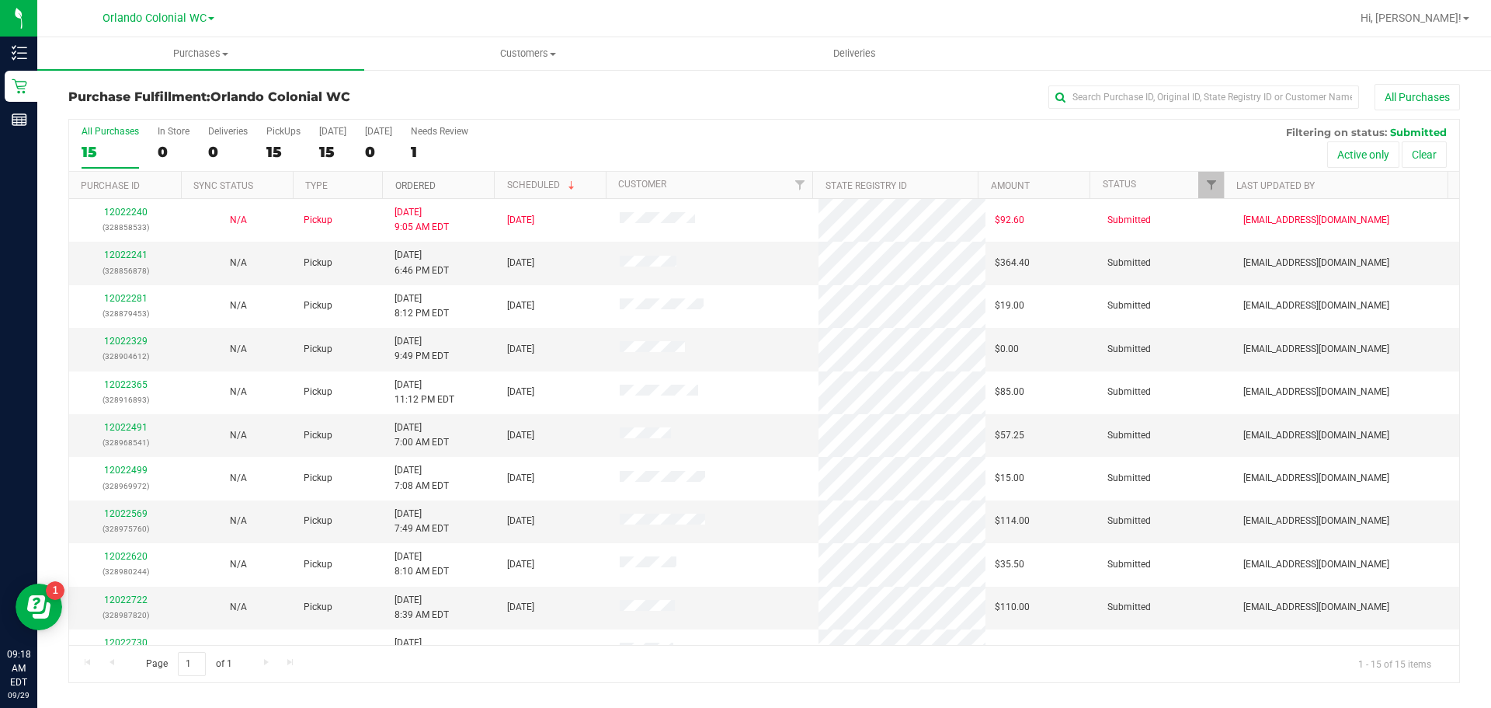
click at [419, 186] on link "Ordered" at bounding box center [415, 185] width 40 height 11
click at [123, 251] on link "12022281" at bounding box center [125, 254] width 43 height 11
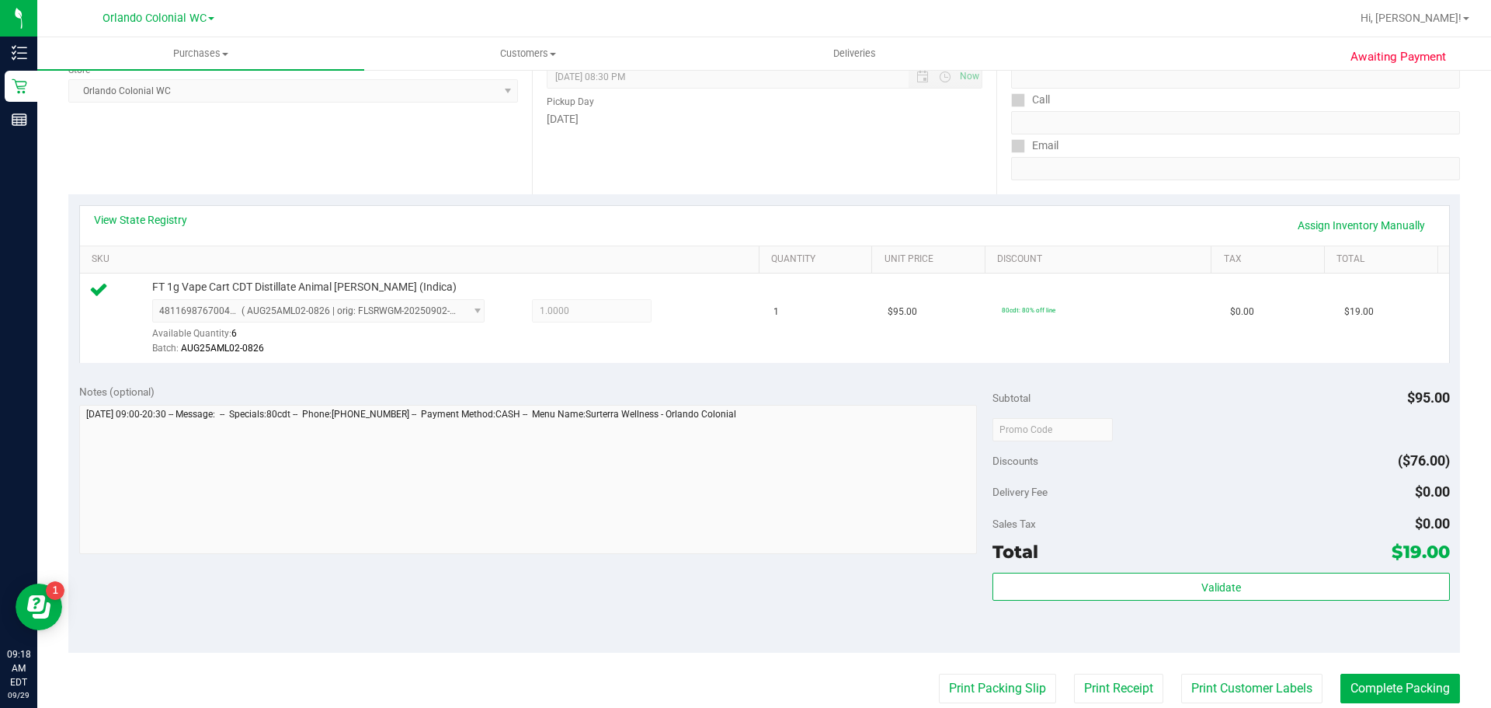
scroll to position [388, 0]
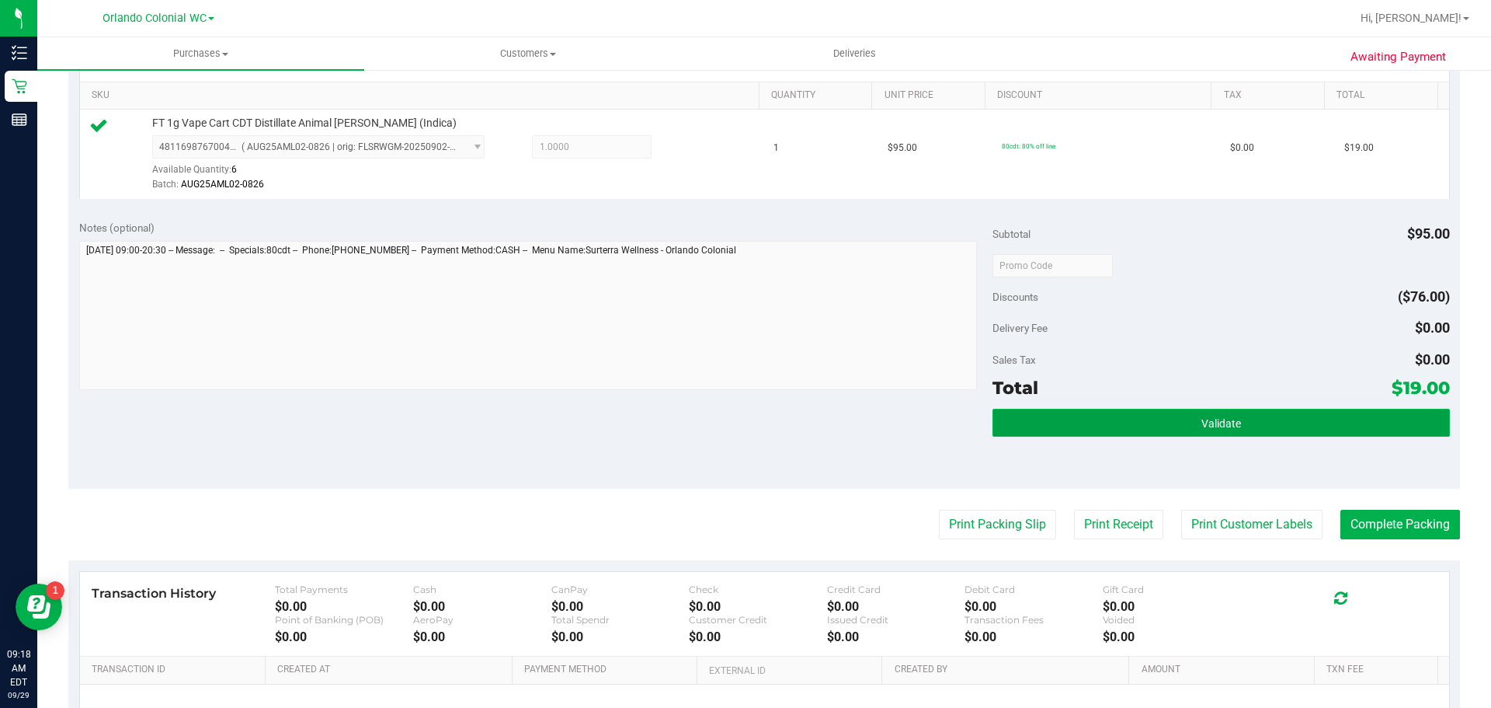
click at [1166, 434] on button "Validate" at bounding box center [1221, 423] width 457 height 28
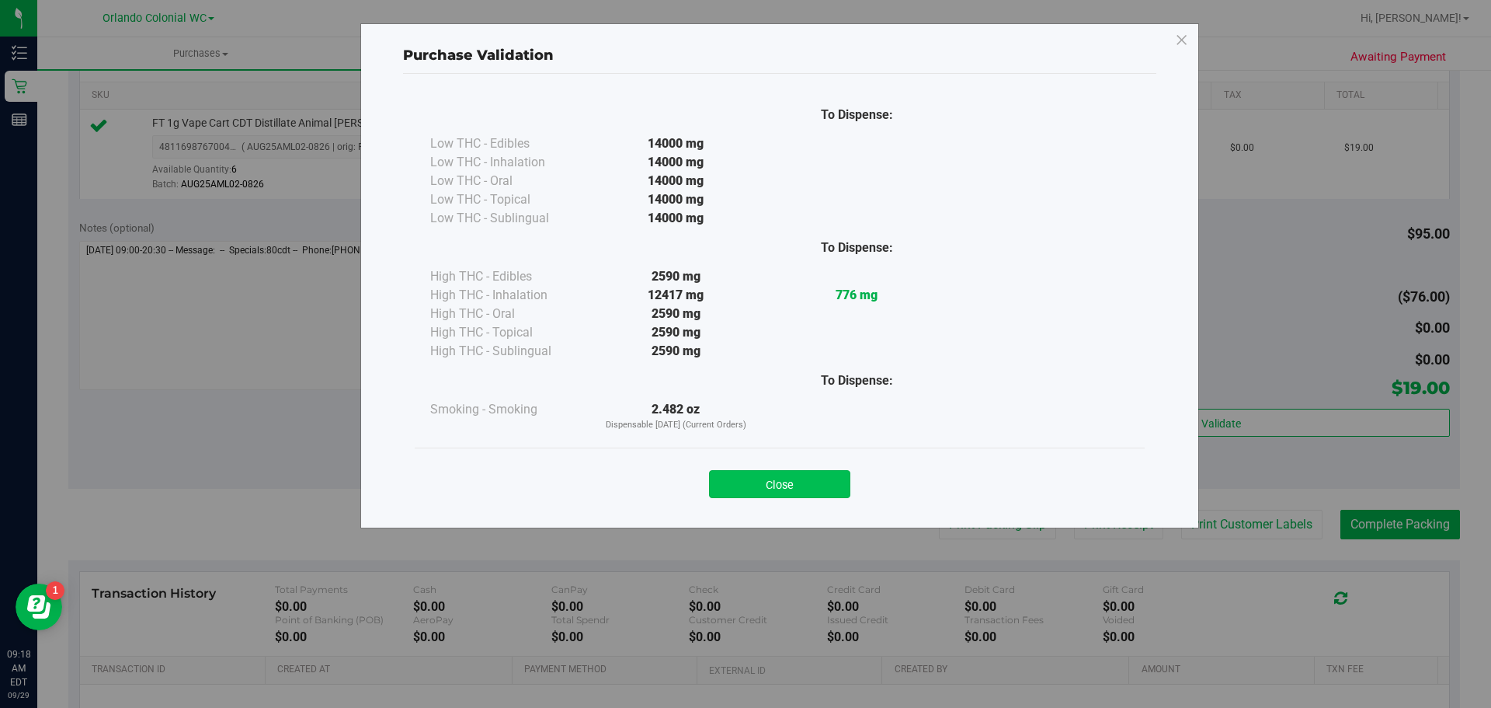
click at [808, 478] on button "Close" at bounding box center [779, 484] width 141 height 28
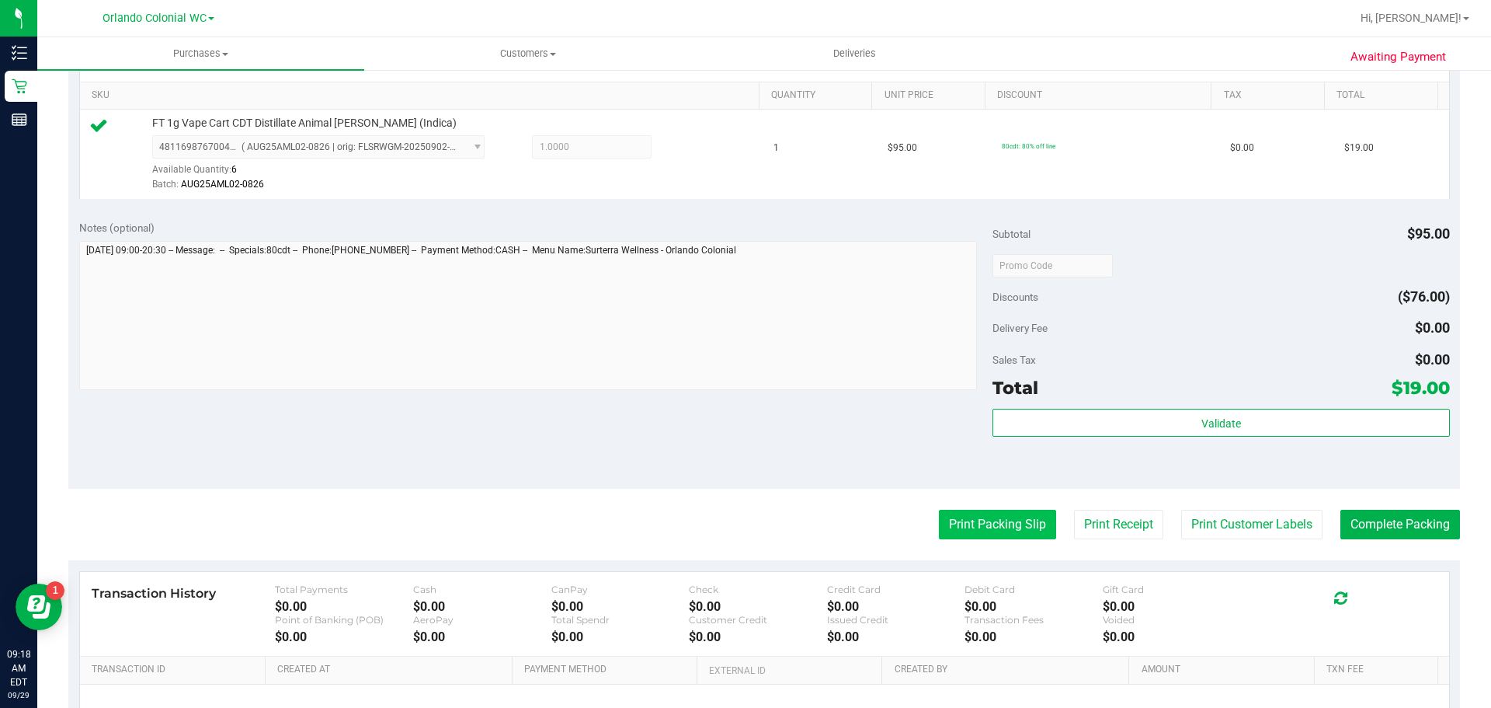
click at [1012, 513] on button "Print Packing Slip" at bounding box center [997, 524] width 117 height 30
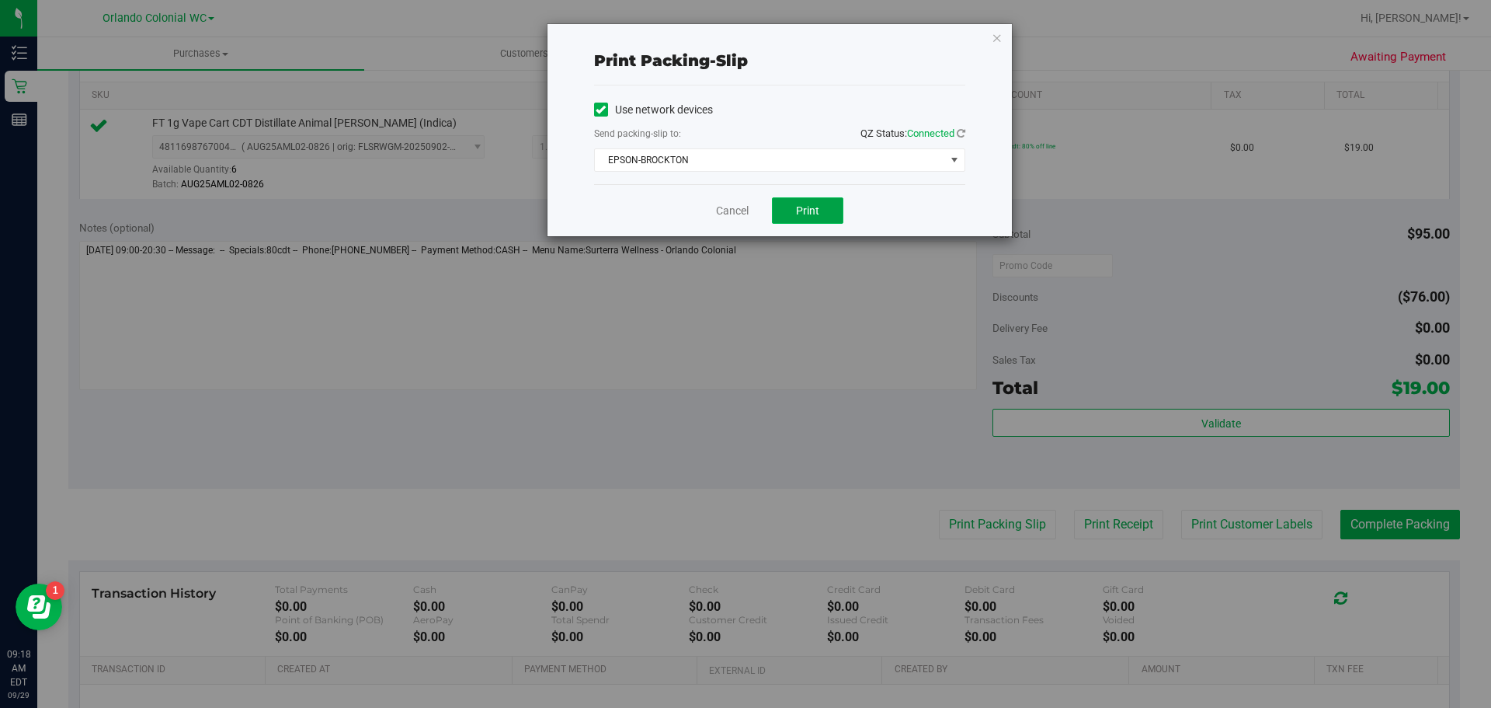
click at [820, 217] on button "Print" at bounding box center [807, 210] width 71 height 26
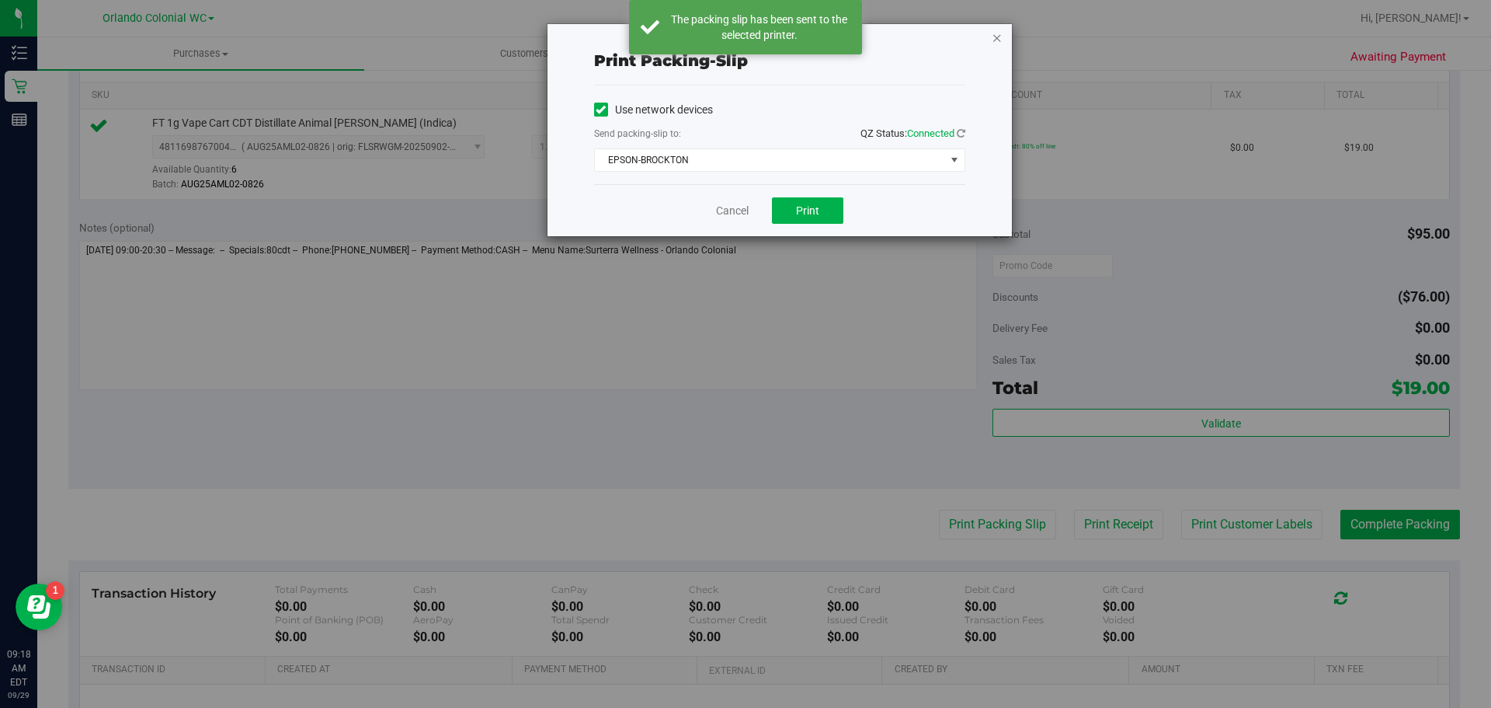
click at [996, 42] on icon "button" at bounding box center [997, 37] width 11 height 19
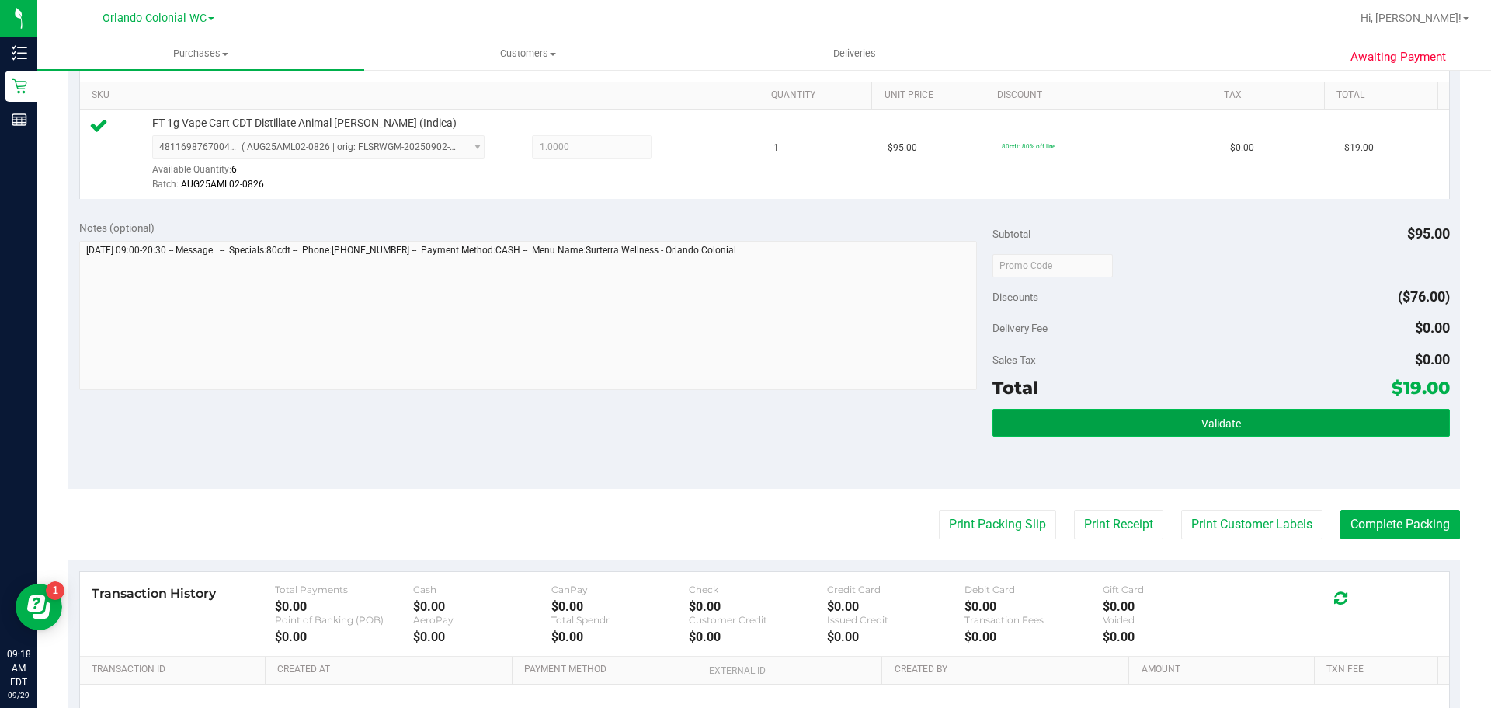
click at [1292, 418] on button "Validate" at bounding box center [1221, 423] width 457 height 28
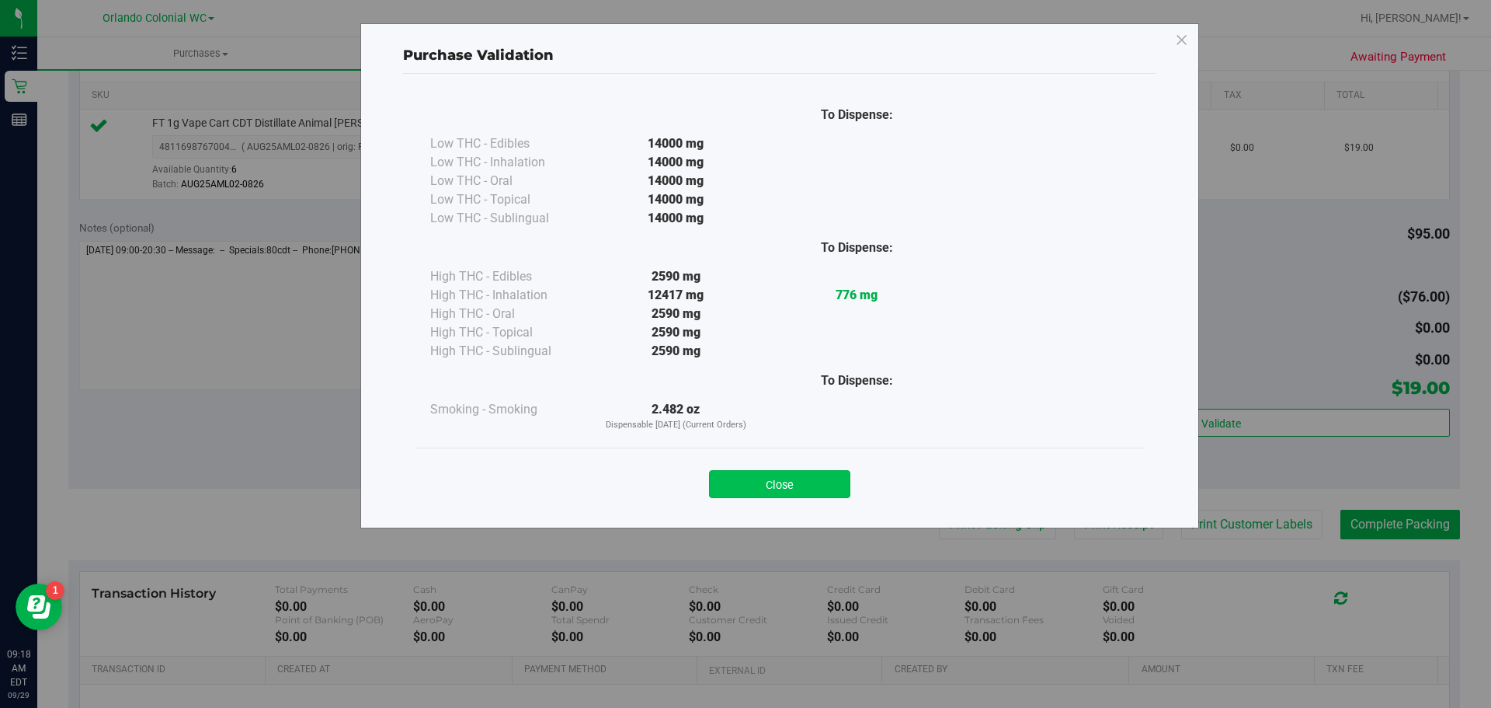
click at [822, 483] on button "Close" at bounding box center [779, 484] width 141 height 28
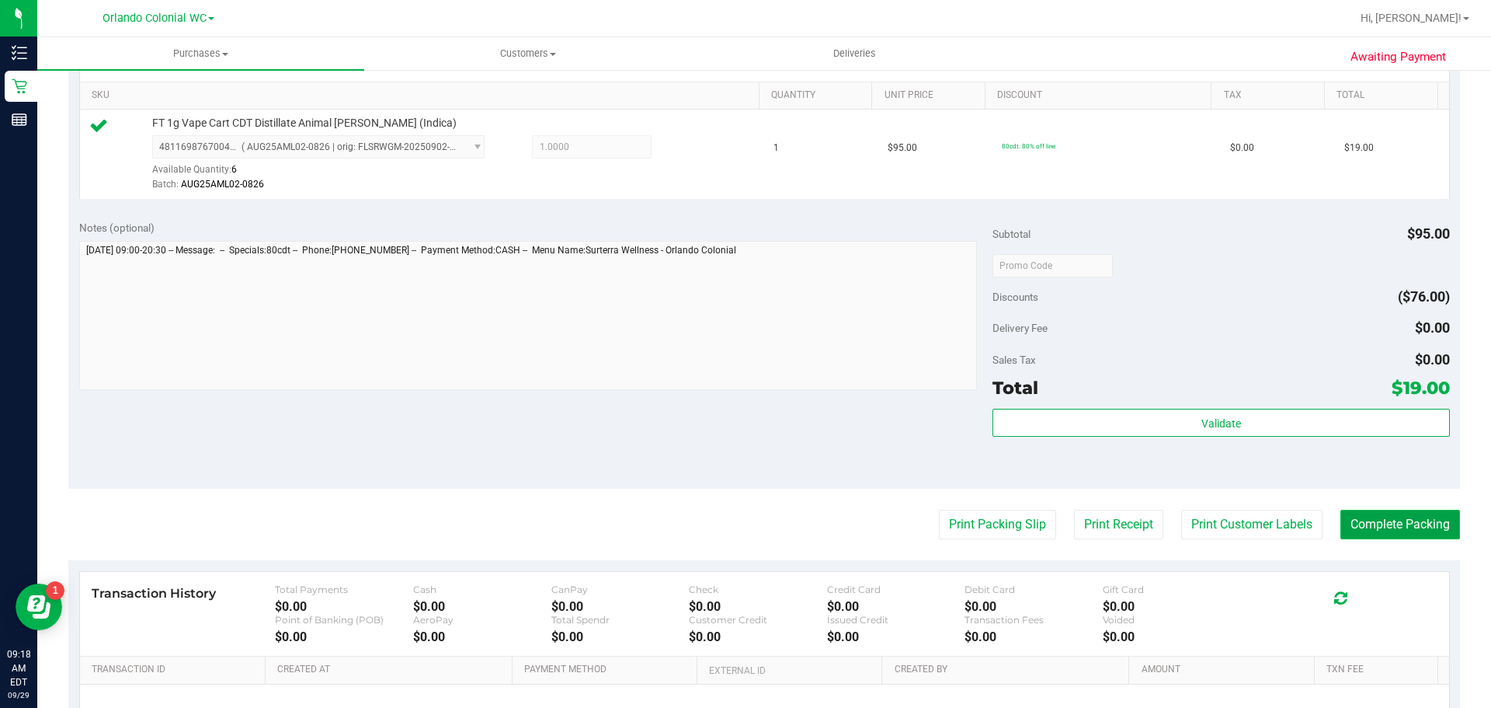
click at [1411, 523] on button "Complete Packing" at bounding box center [1400, 524] width 120 height 30
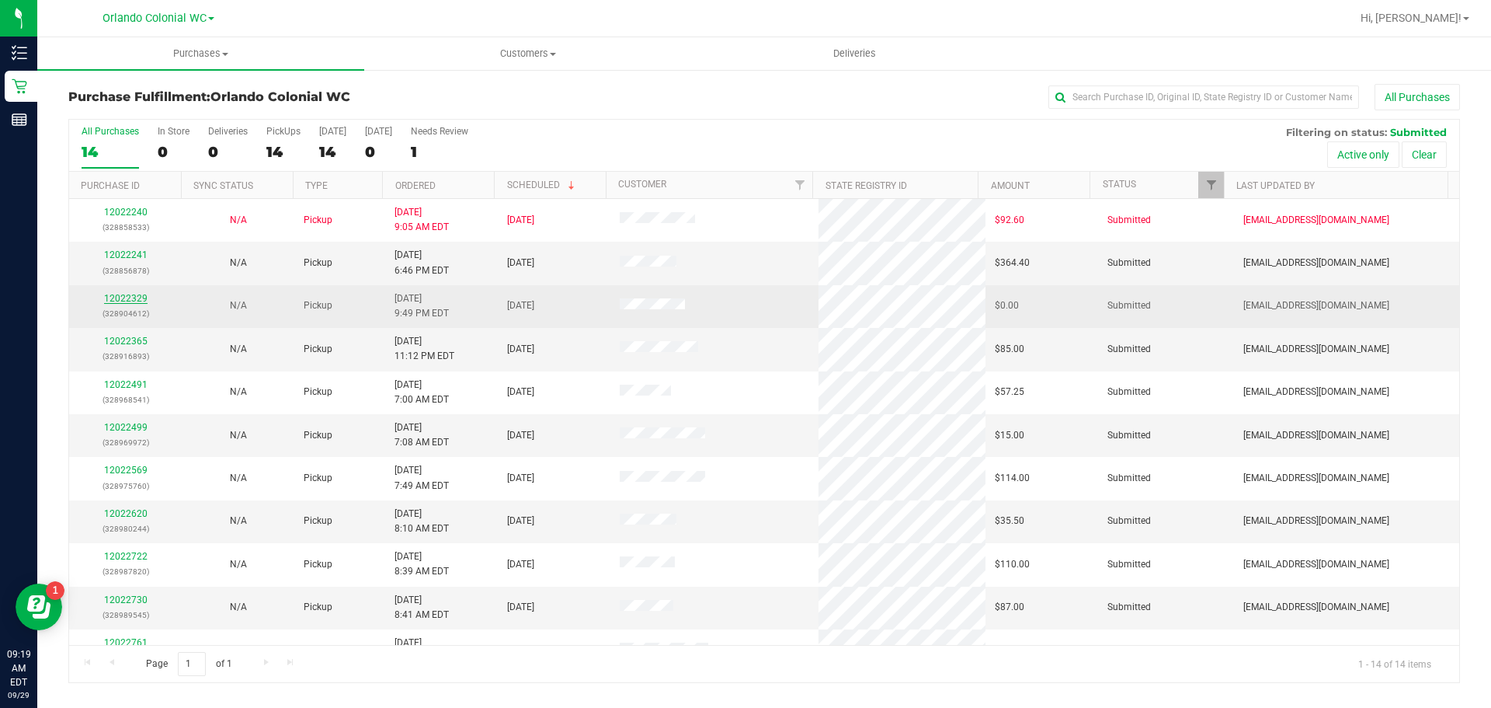
click at [130, 301] on link "12022329" at bounding box center [125, 298] width 43 height 11
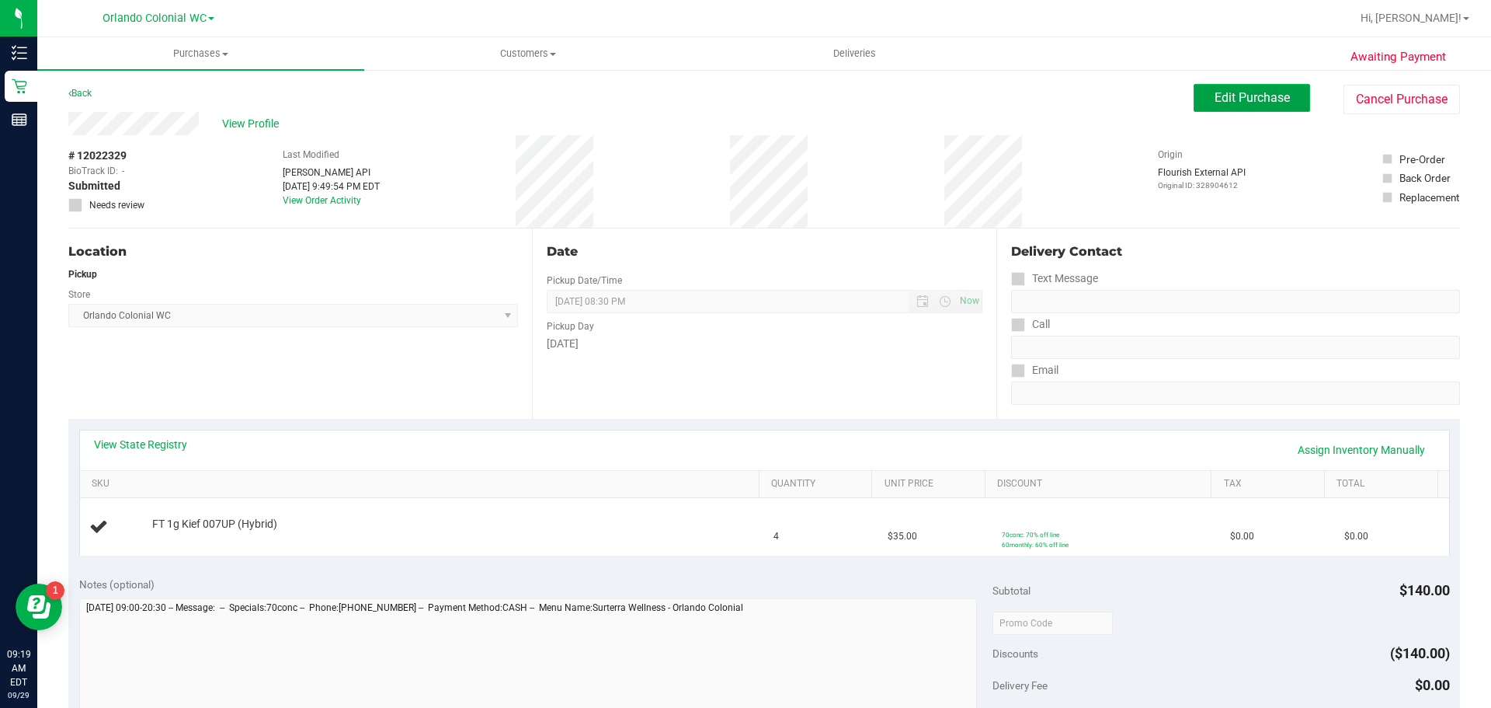
click at [1267, 88] on button "Edit Purchase" at bounding box center [1252, 98] width 116 height 28
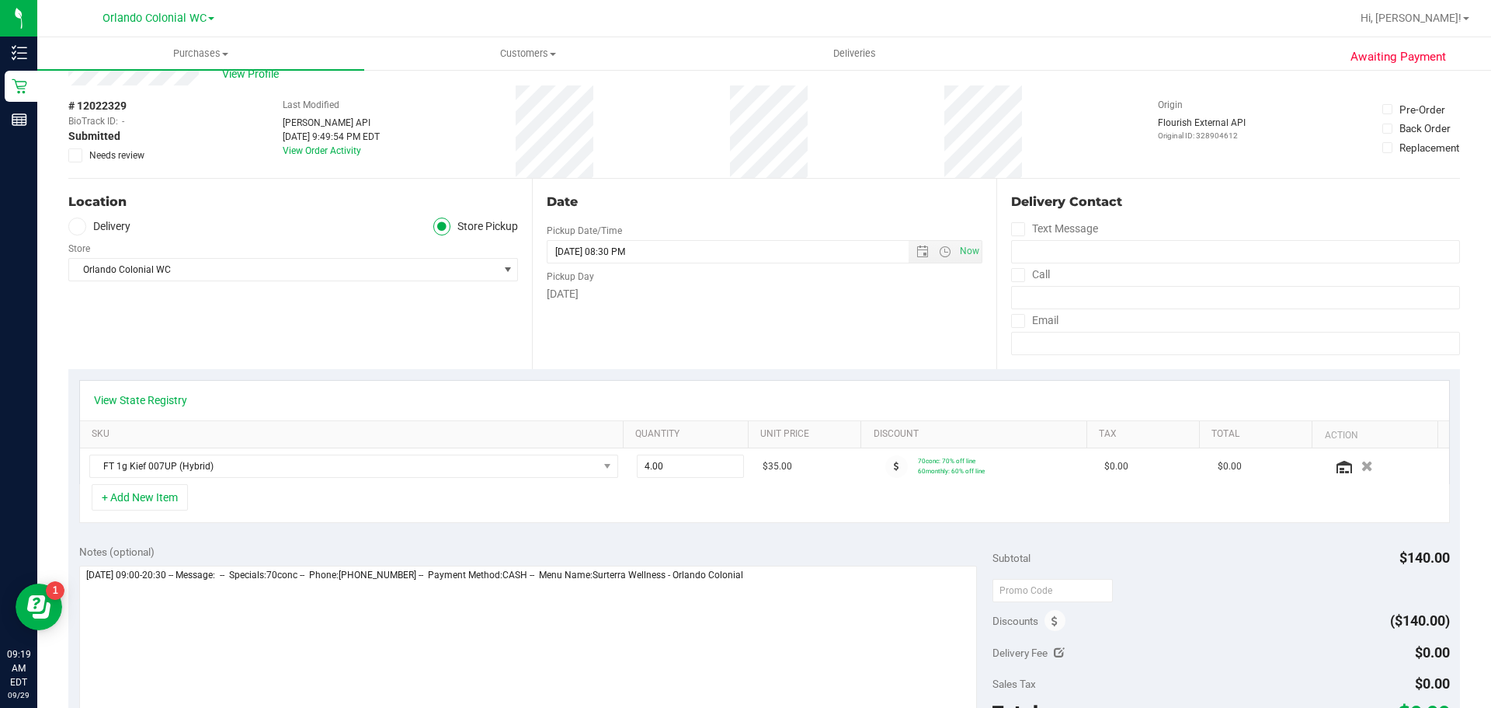
scroll to position [78, 0]
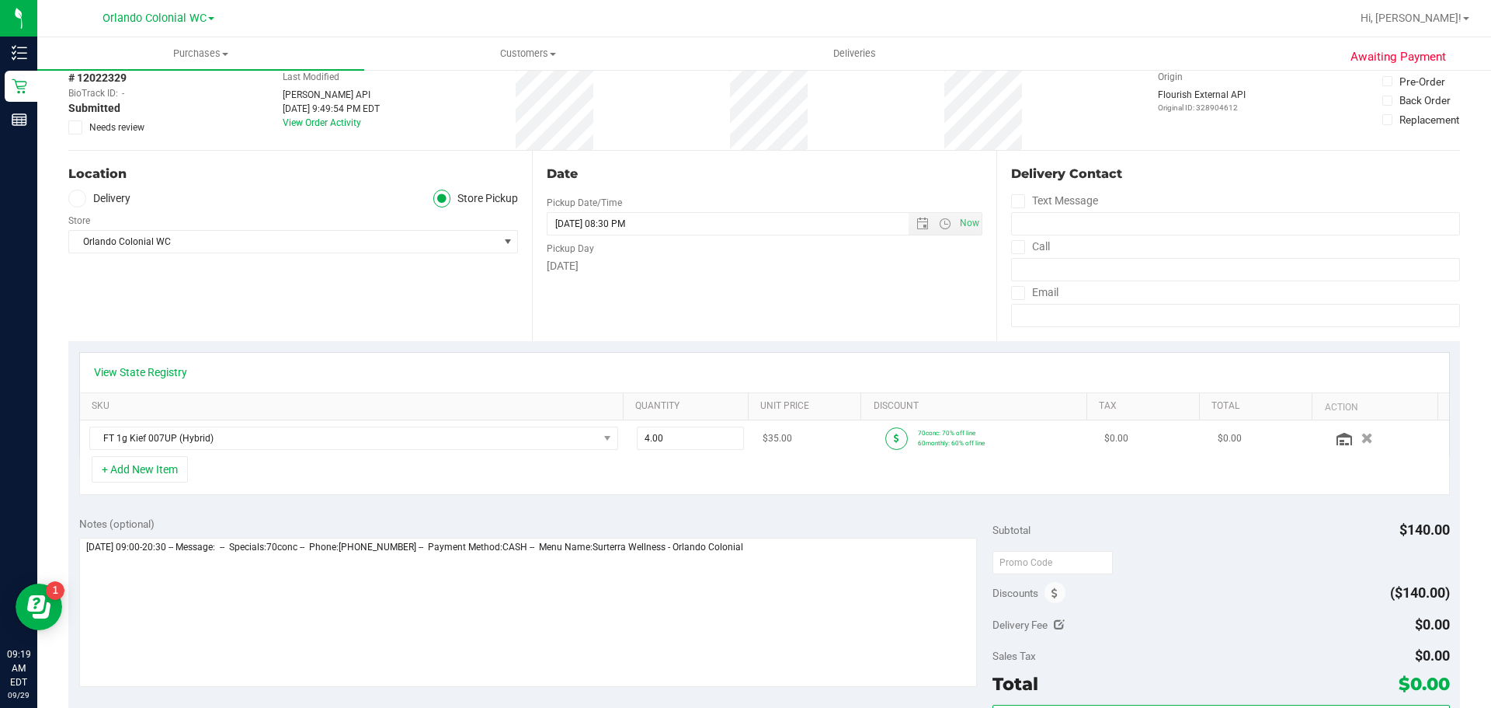
click at [885, 436] on span at bounding box center [896, 438] width 23 height 23
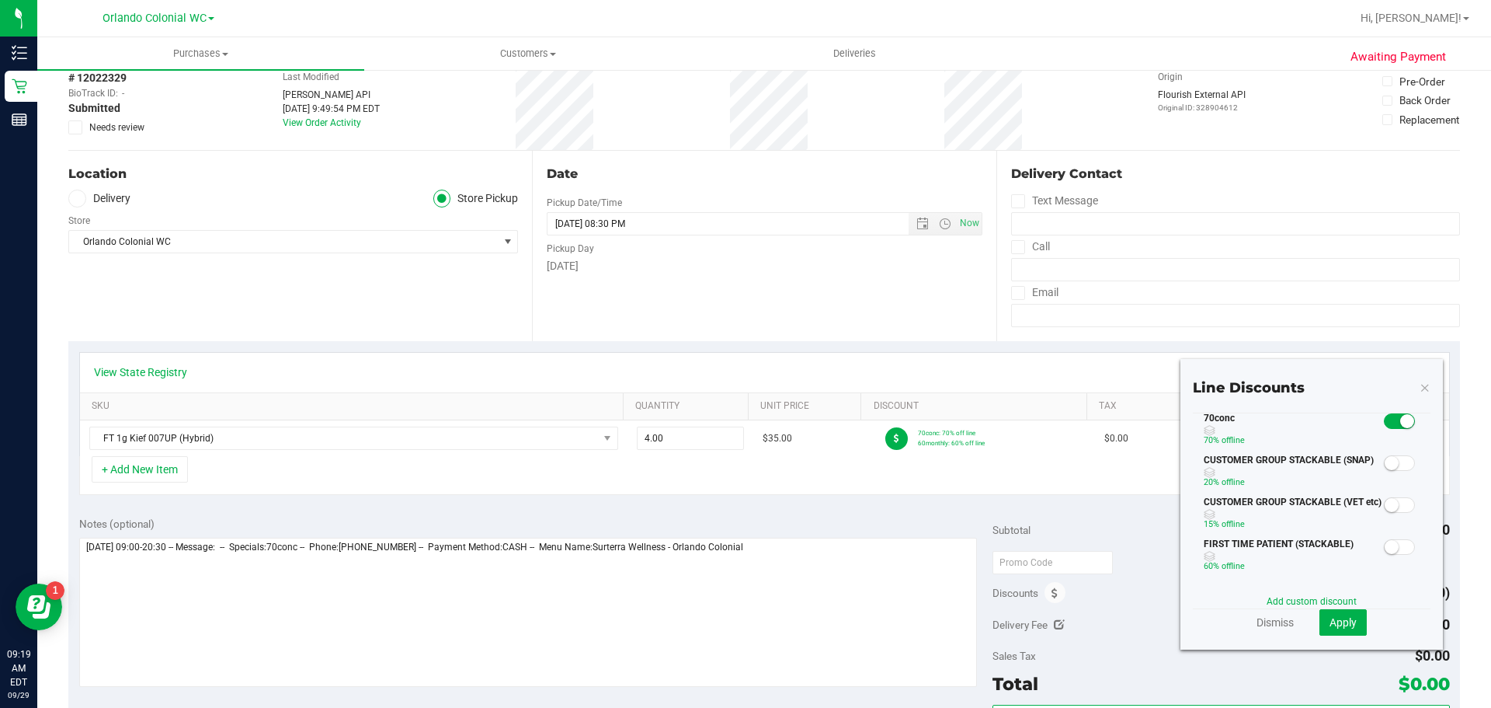
scroll to position [0, 0]
click at [1384, 426] on span at bounding box center [1399, 424] width 31 height 16
click at [1330, 626] on span "Apply" at bounding box center [1343, 622] width 27 height 12
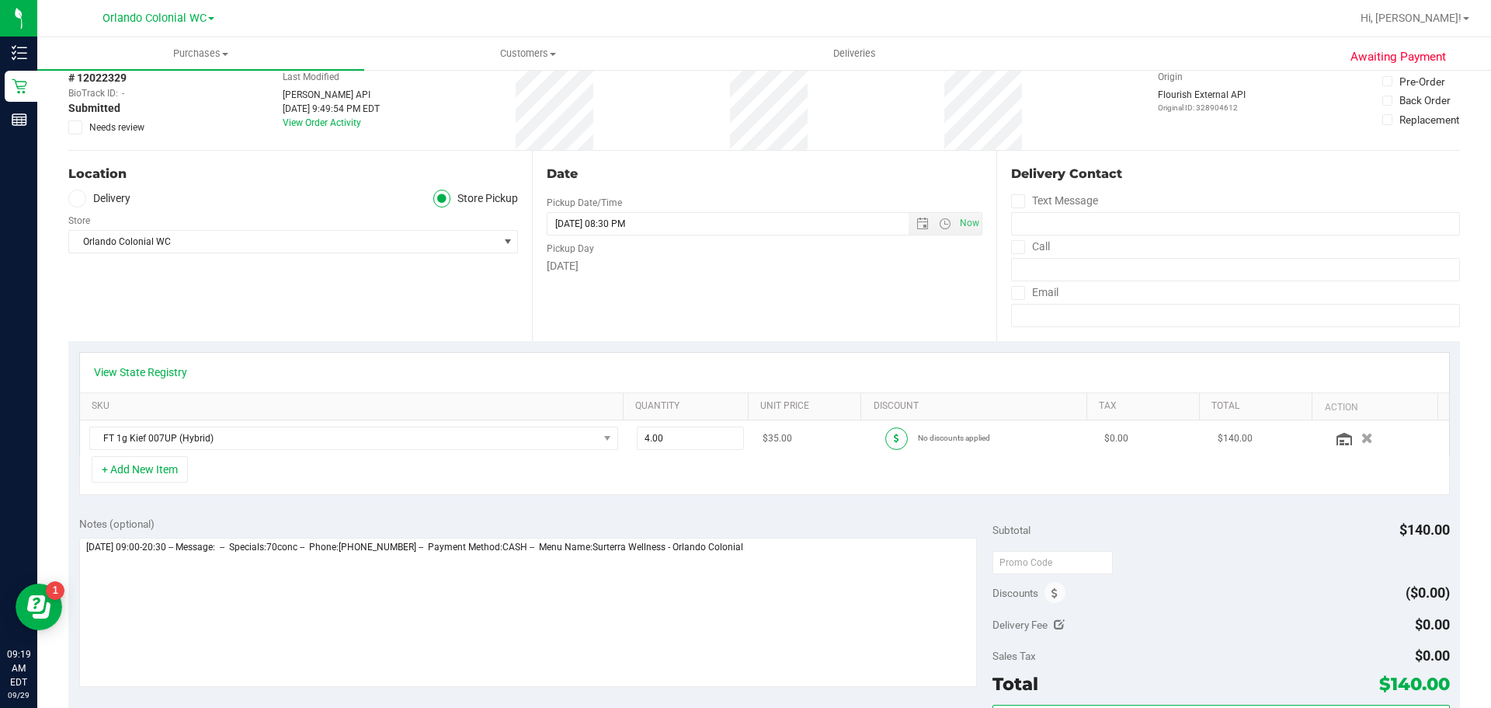
click at [888, 440] on span at bounding box center [896, 438] width 23 height 23
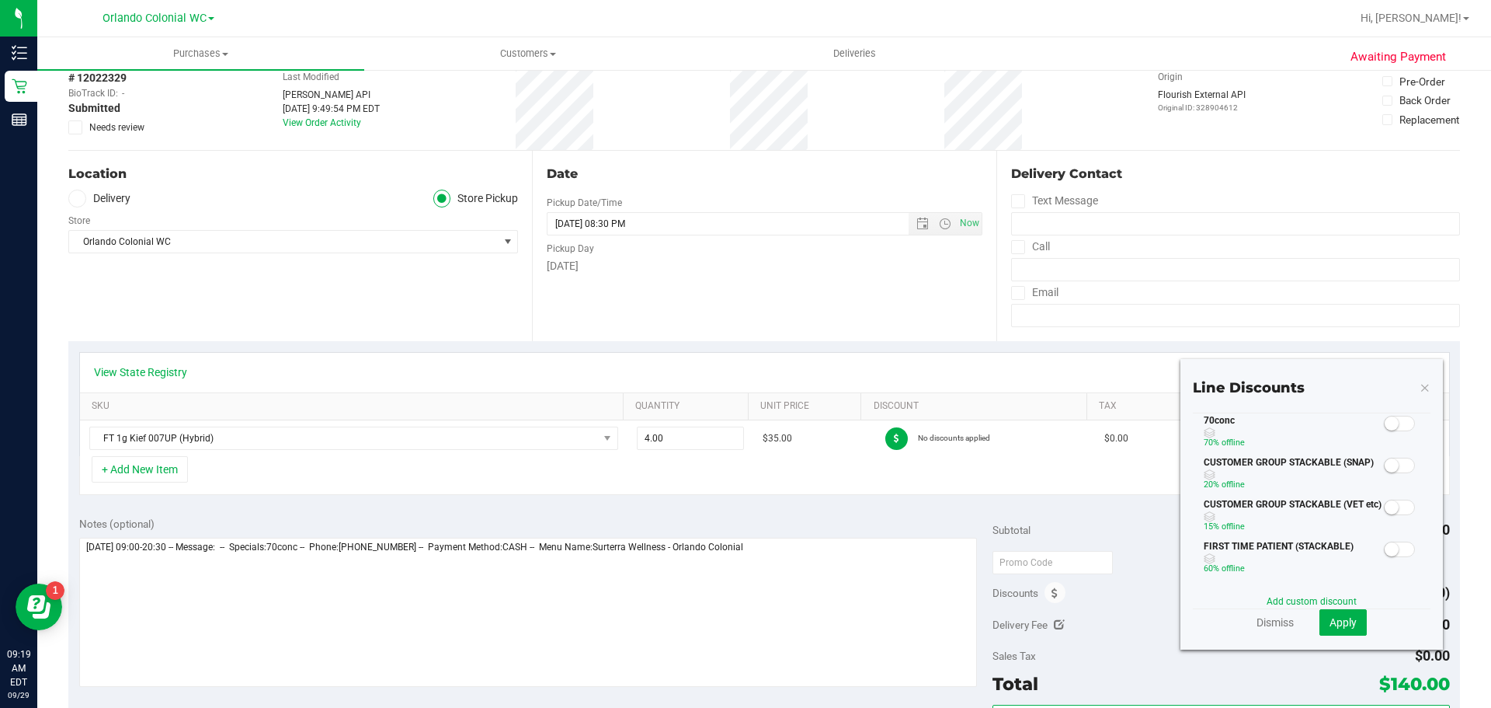
click at [1405, 427] on div "70conc 70% off line" at bounding box center [1312, 434] width 238 height 42
click at [1386, 424] on small at bounding box center [1392, 423] width 14 height 14
click at [1330, 621] on span "Apply" at bounding box center [1343, 622] width 27 height 12
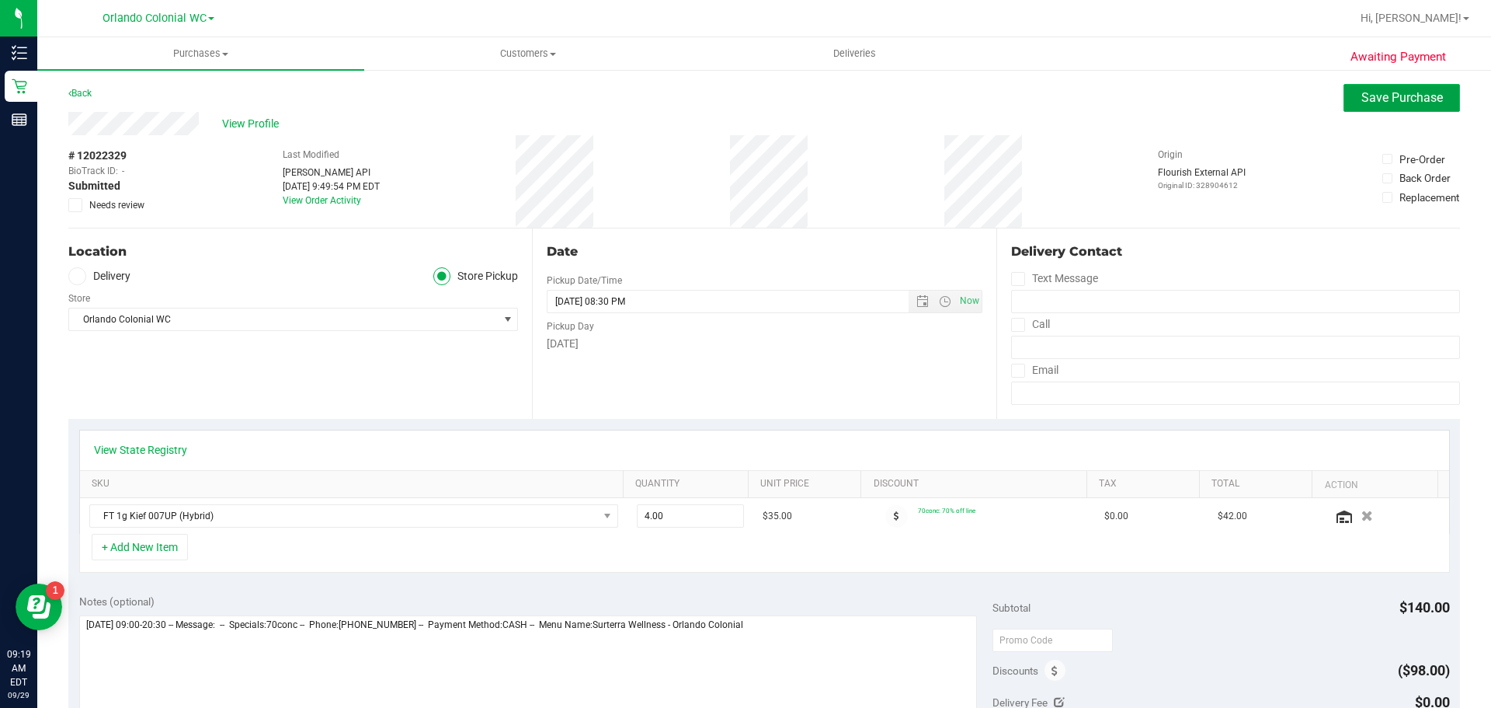
click at [1361, 101] on span "Save Purchase" at bounding box center [1402, 97] width 82 height 15
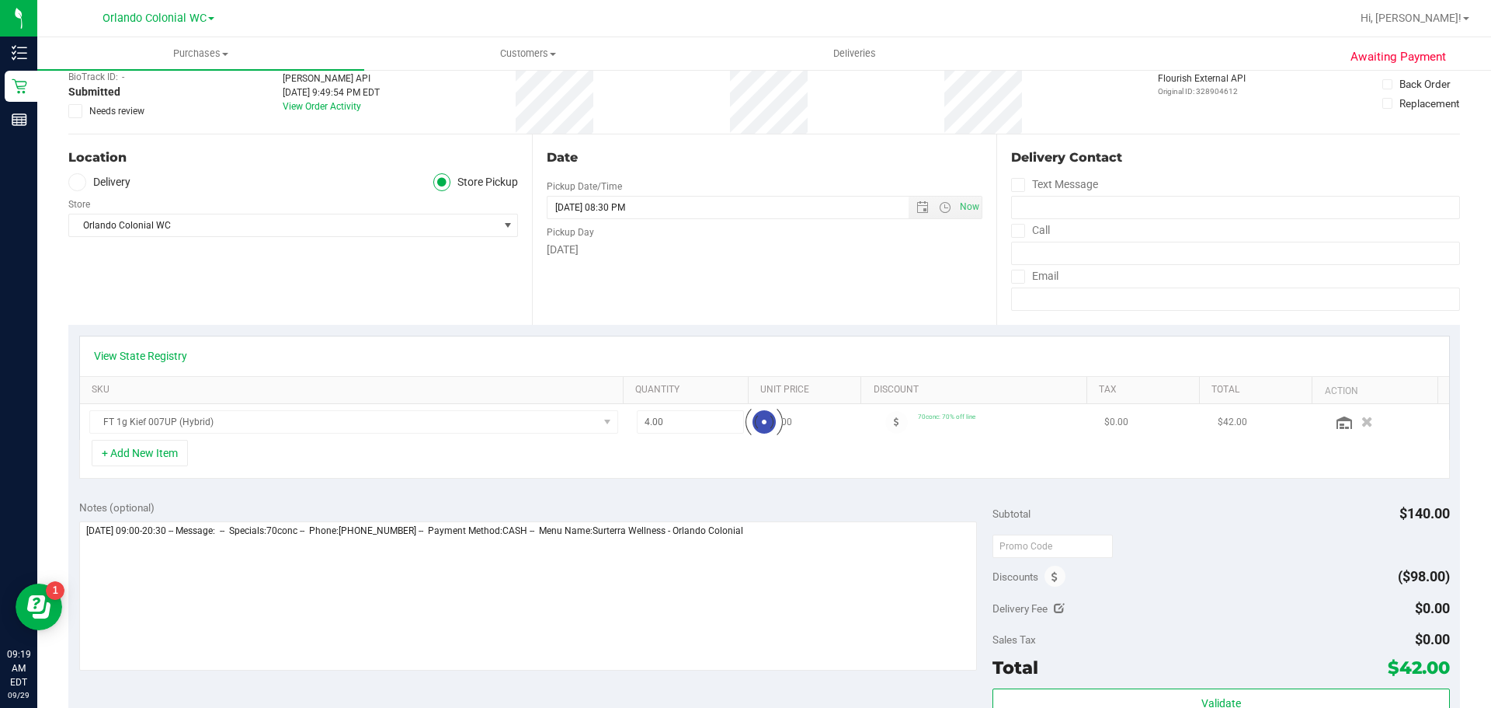
scroll to position [233, 0]
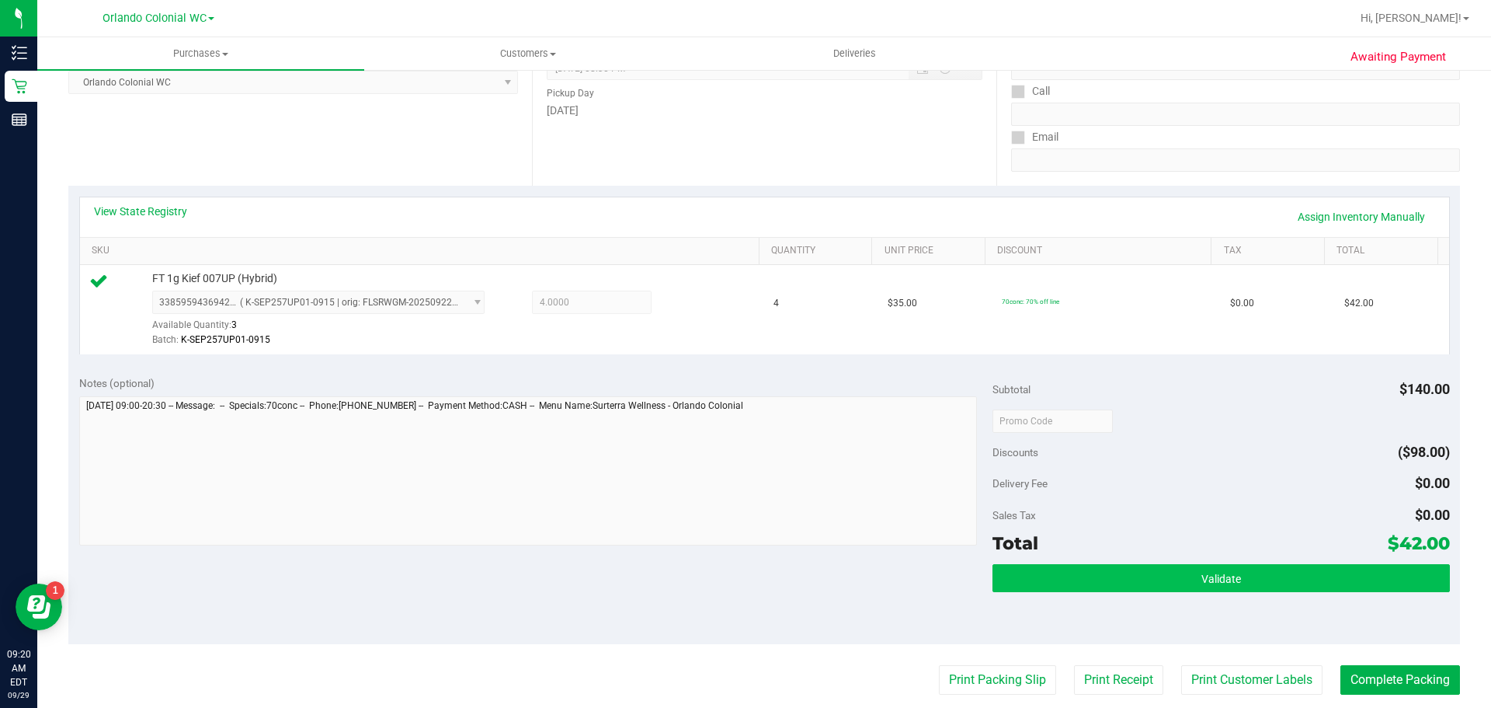
click at [1101, 579] on button "Validate" at bounding box center [1221, 578] width 457 height 28
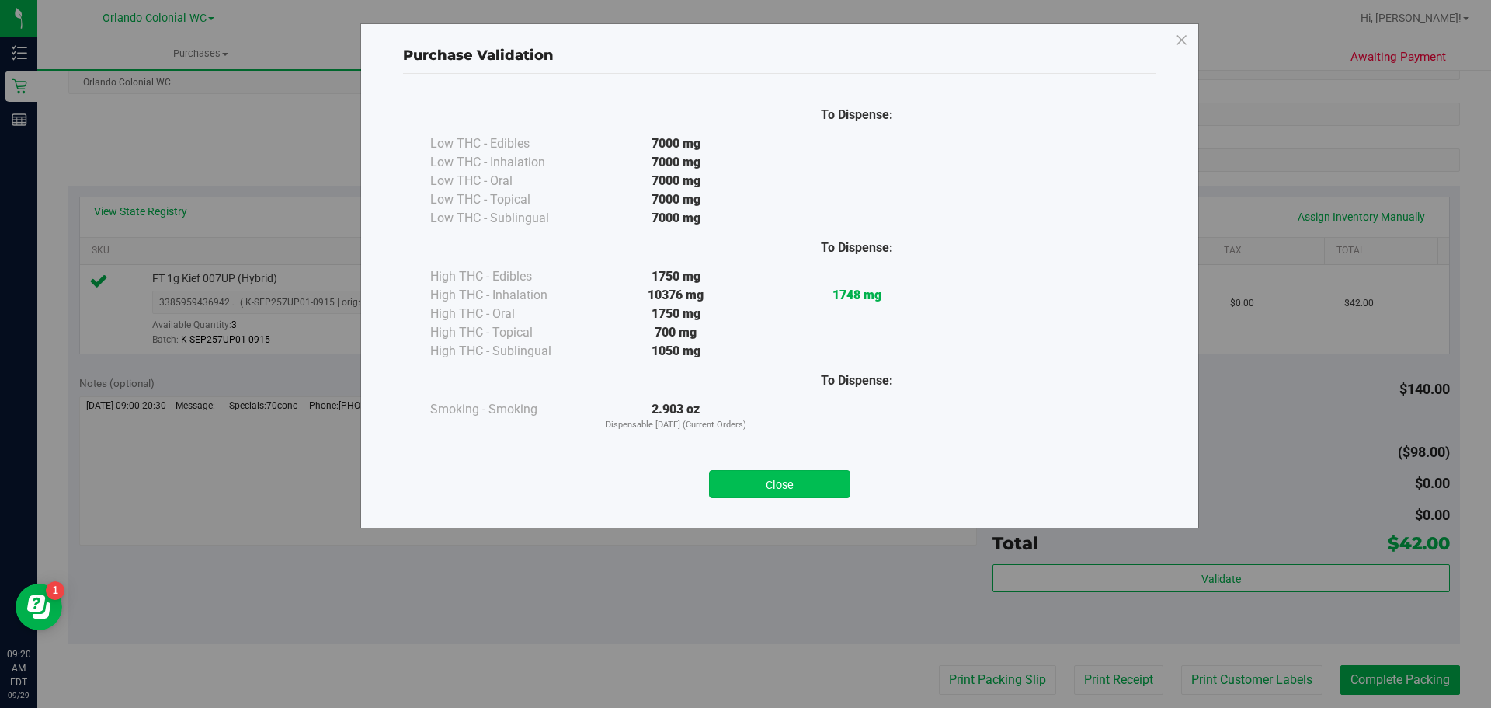
click at [808, 489] on button "Close" at bounding box center [779, 484] width 141 height 28
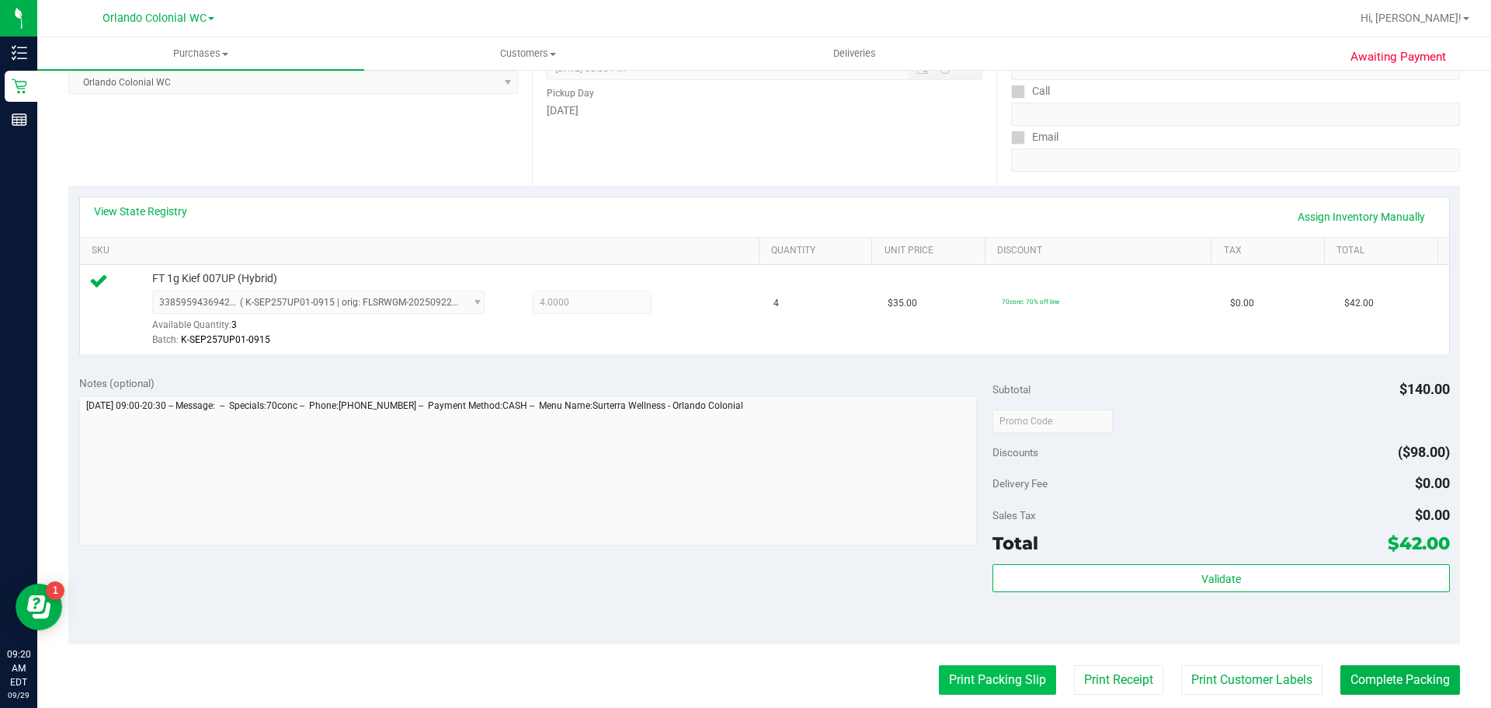
click at [981, 673] on button "Print Packing Slip" at bounding box center [997, 680] width 117 height 30
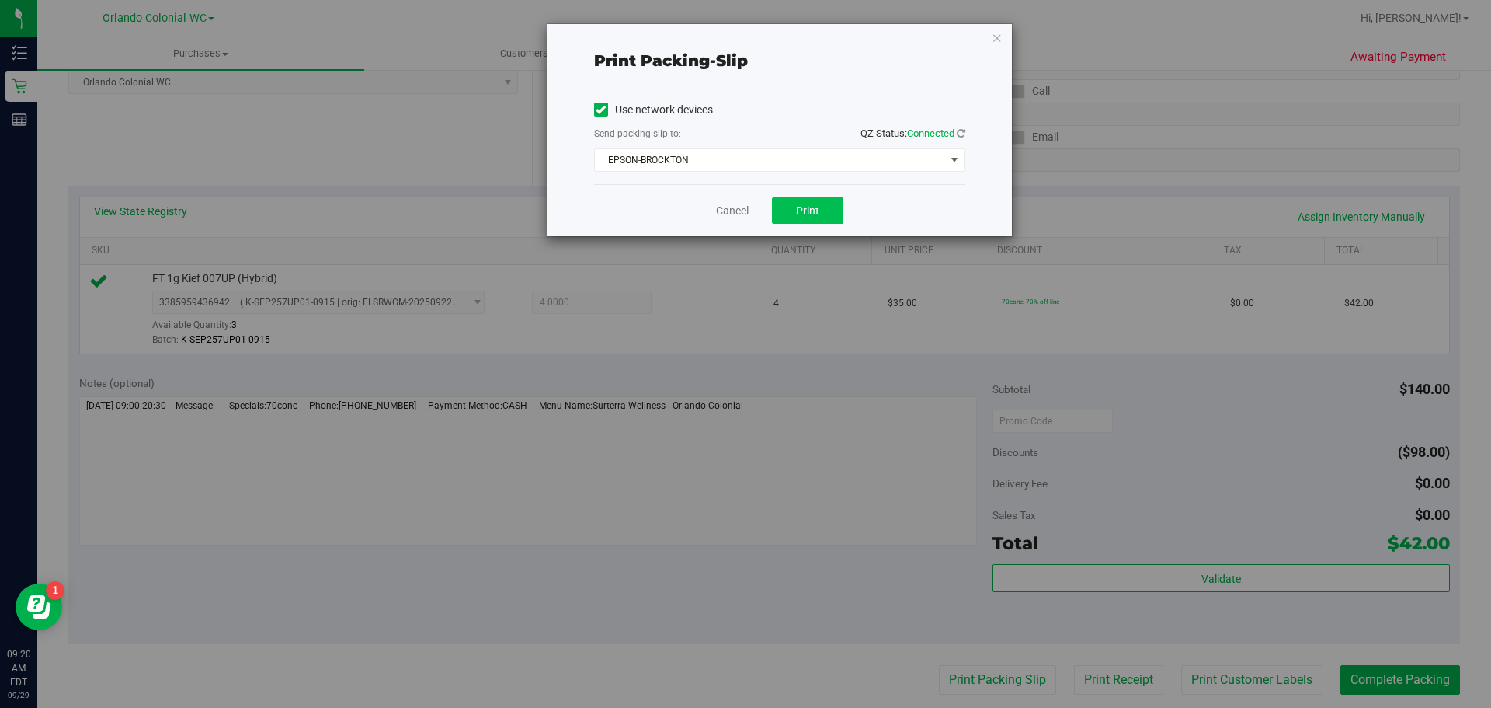
click at [792, 217] on button "Print" at bounding box center [807, 210] width 71 height 26
click at [995, 40] on icon "button" at bounding box center [997, 37] width 11 height 19
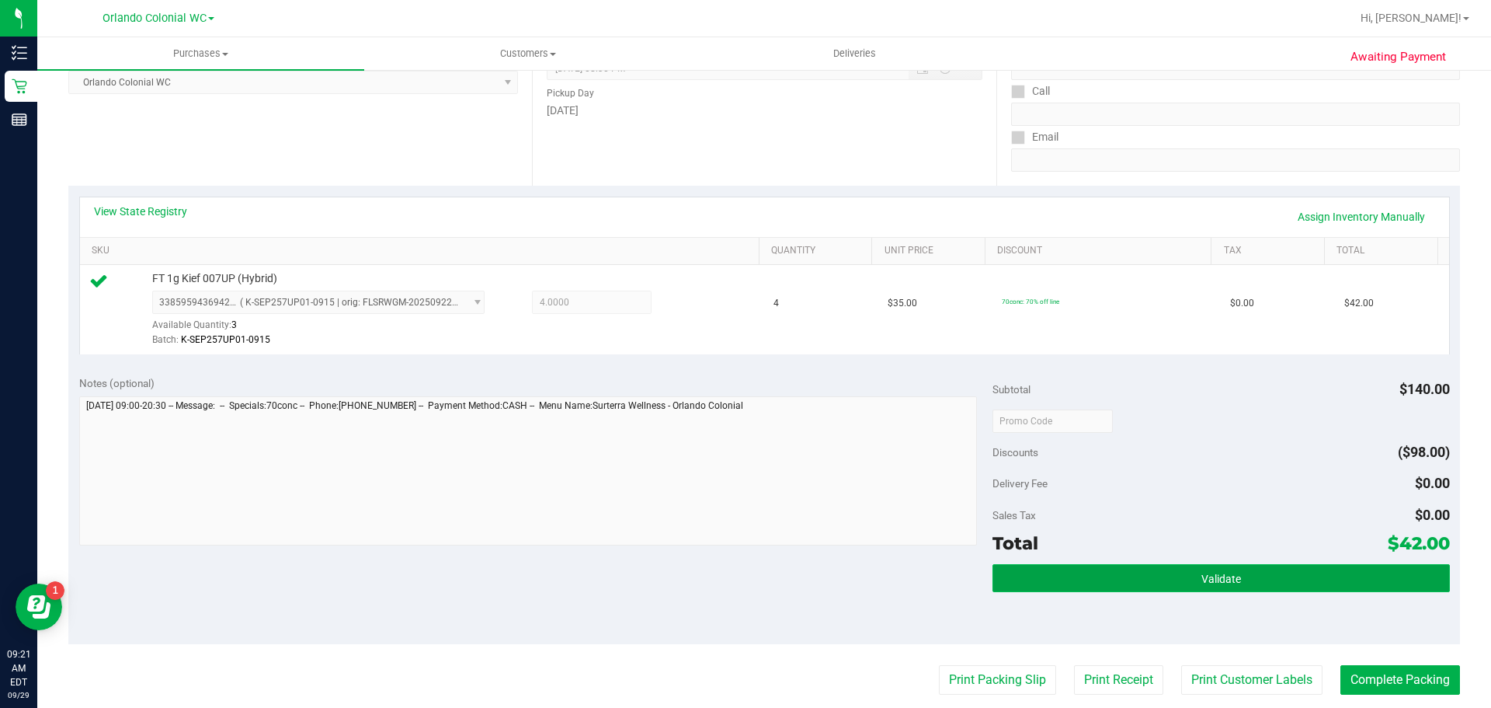
click at [1232, 581] on button "Validate" at bounding box center [1221, 578] width 457 height 28
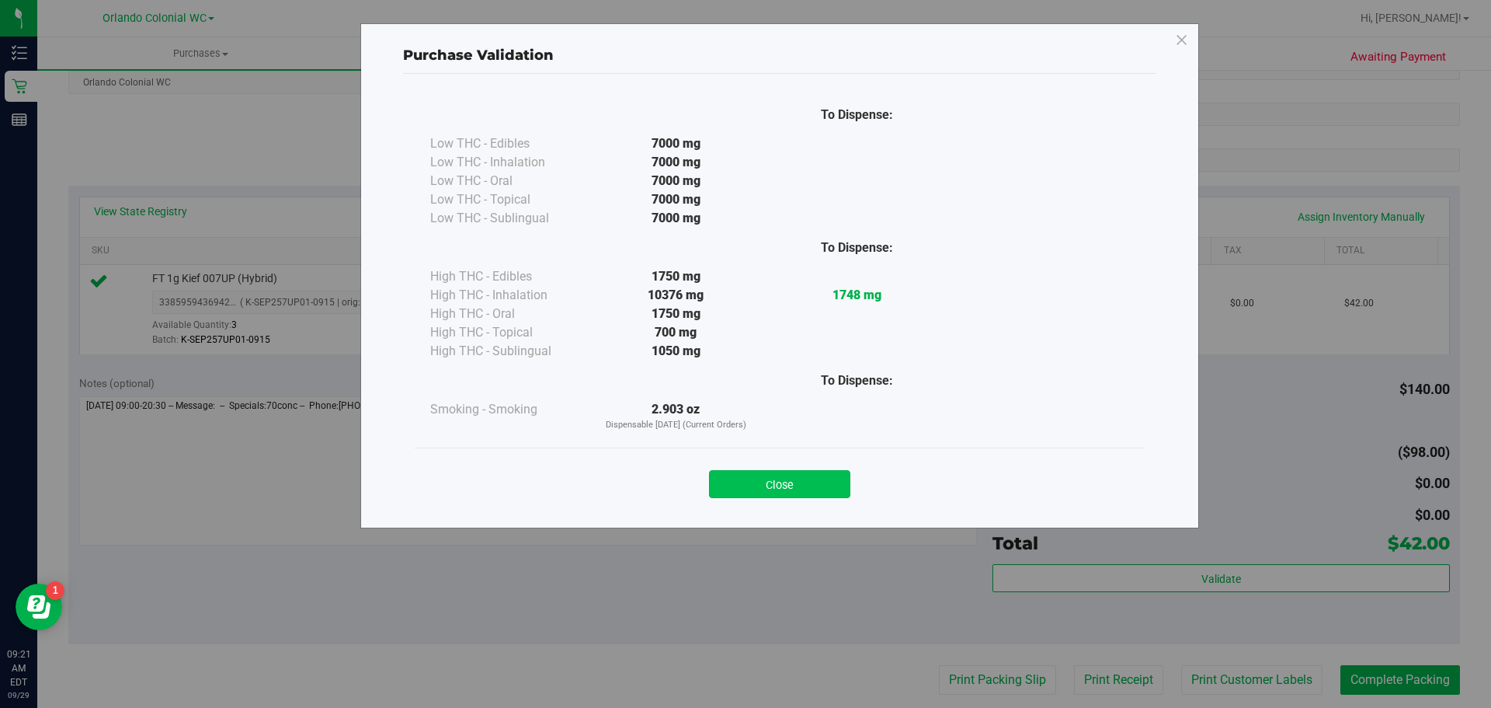
click at [802, 485] on button "Close" at bounding box center [779, 484] width 141 height 28
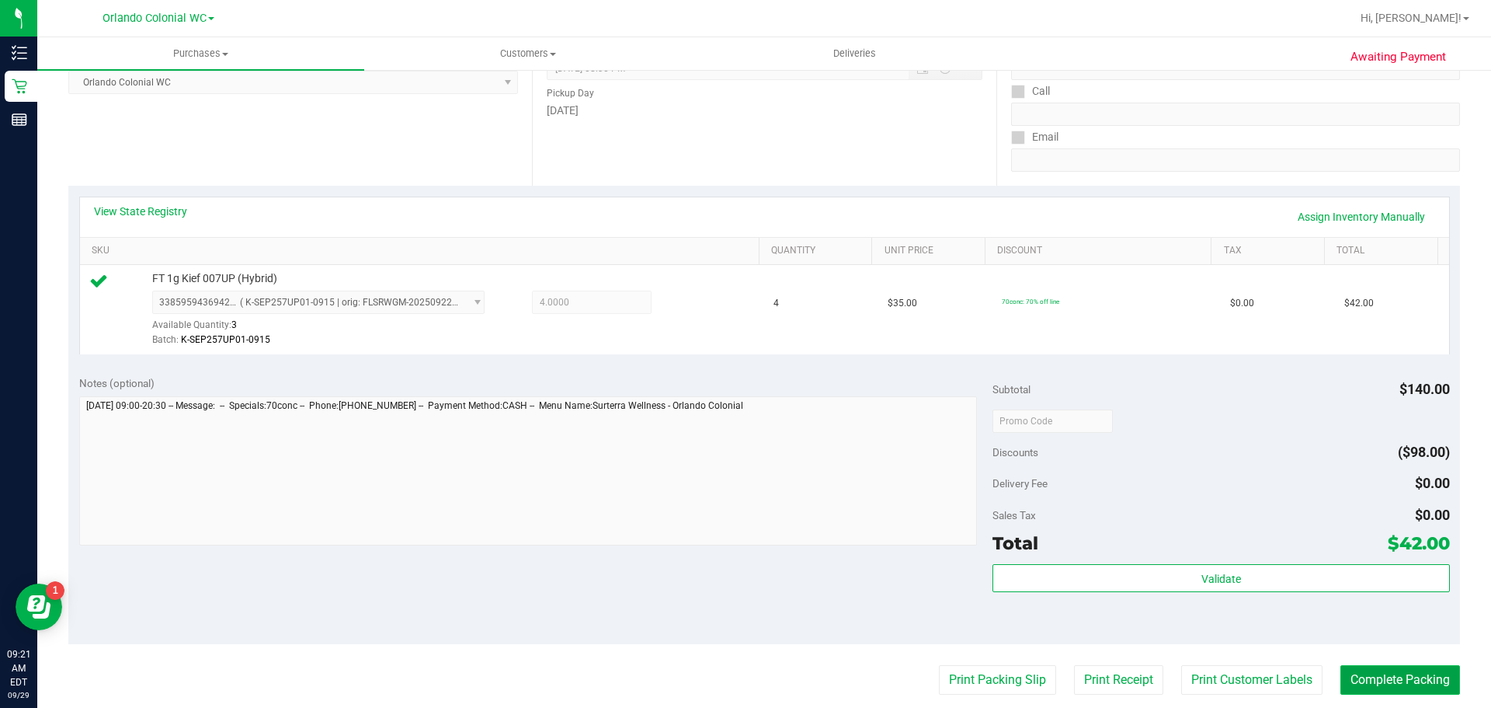
click at [1415, 686] on button "Complete Packing" at bounding box center [1400, 680] width 120 height 30
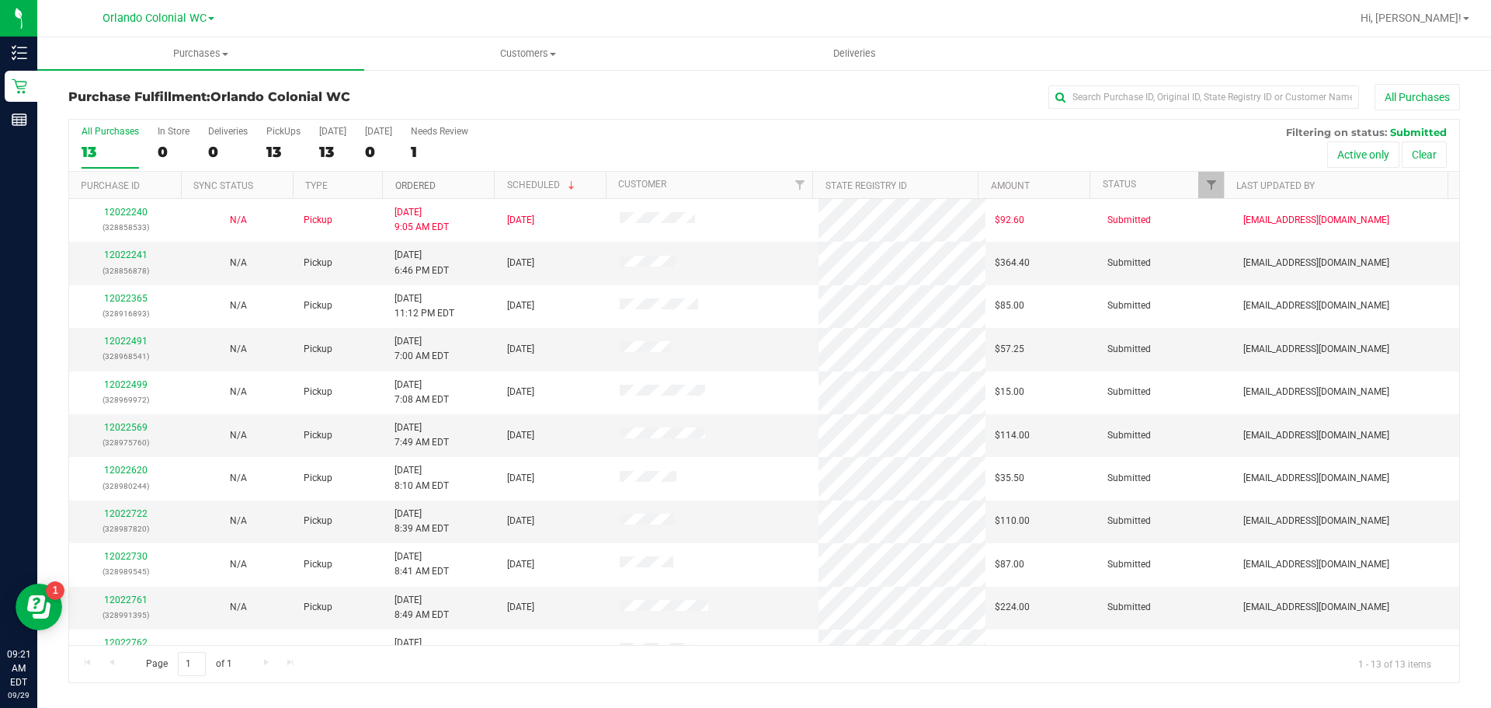
click at [398, 185] on link "Ordered" at bounding box center [415, 185] width 40 height 11
click at [127, 255] on link "12022365" at bounding box center [125, 254] width 43 height 11
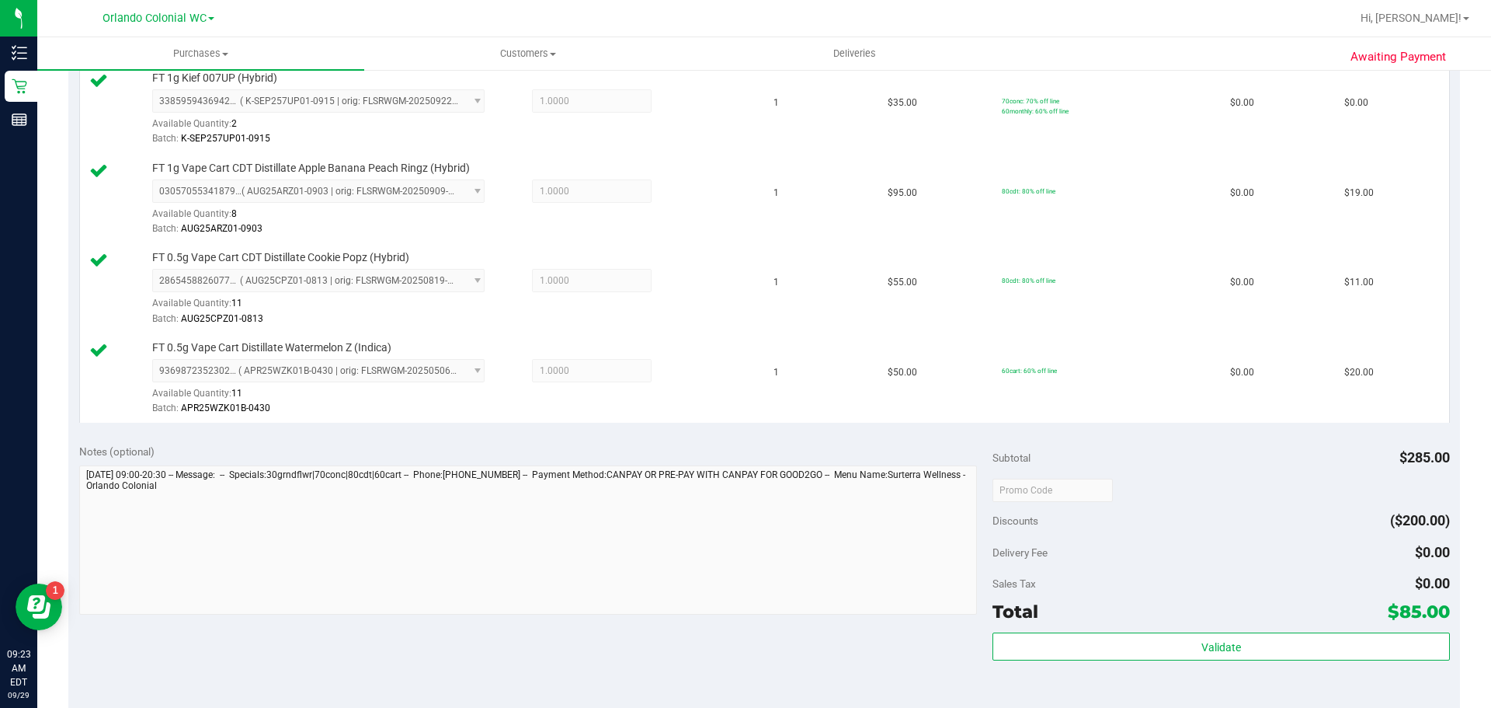
scroll to position [544, 0]
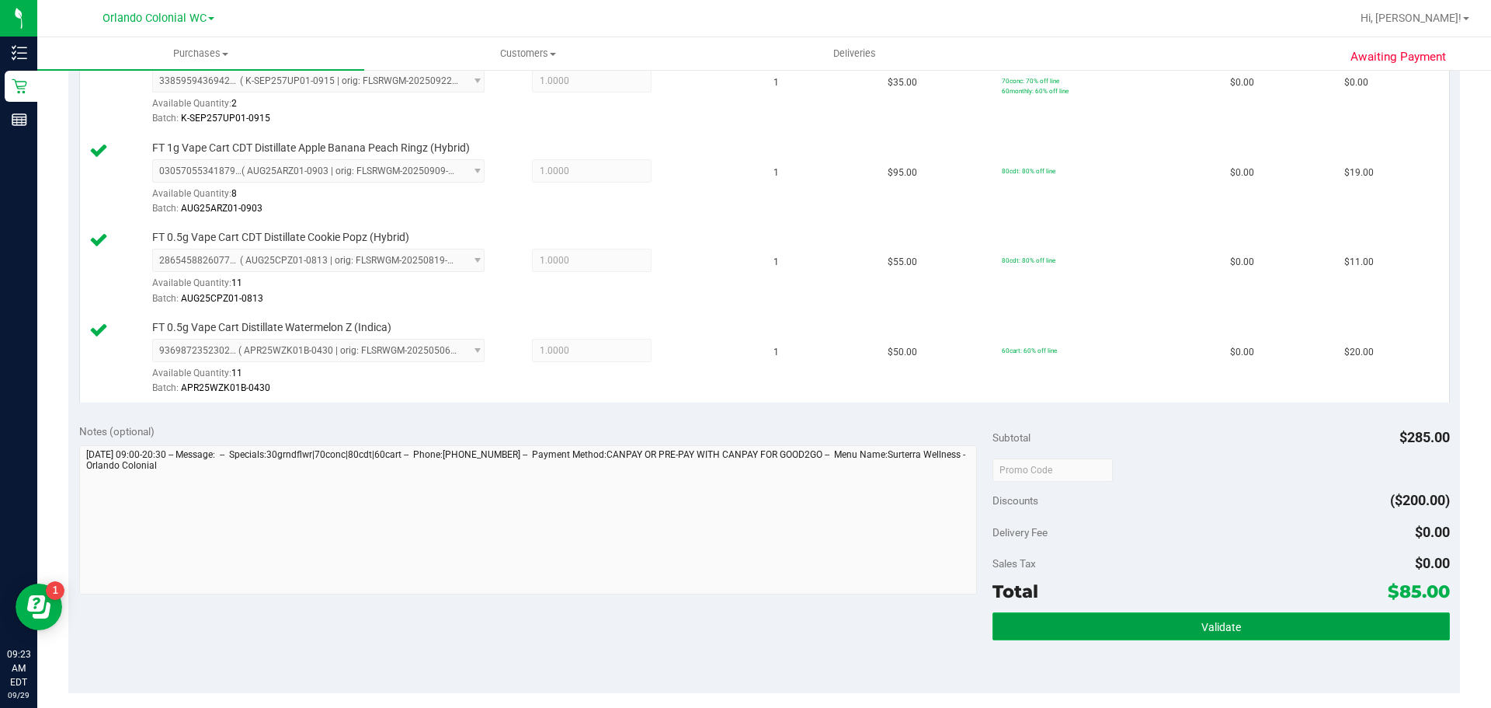
click at [1250, 625] on button "Validate" at bounding box center [1221, 626] width 457 height 28
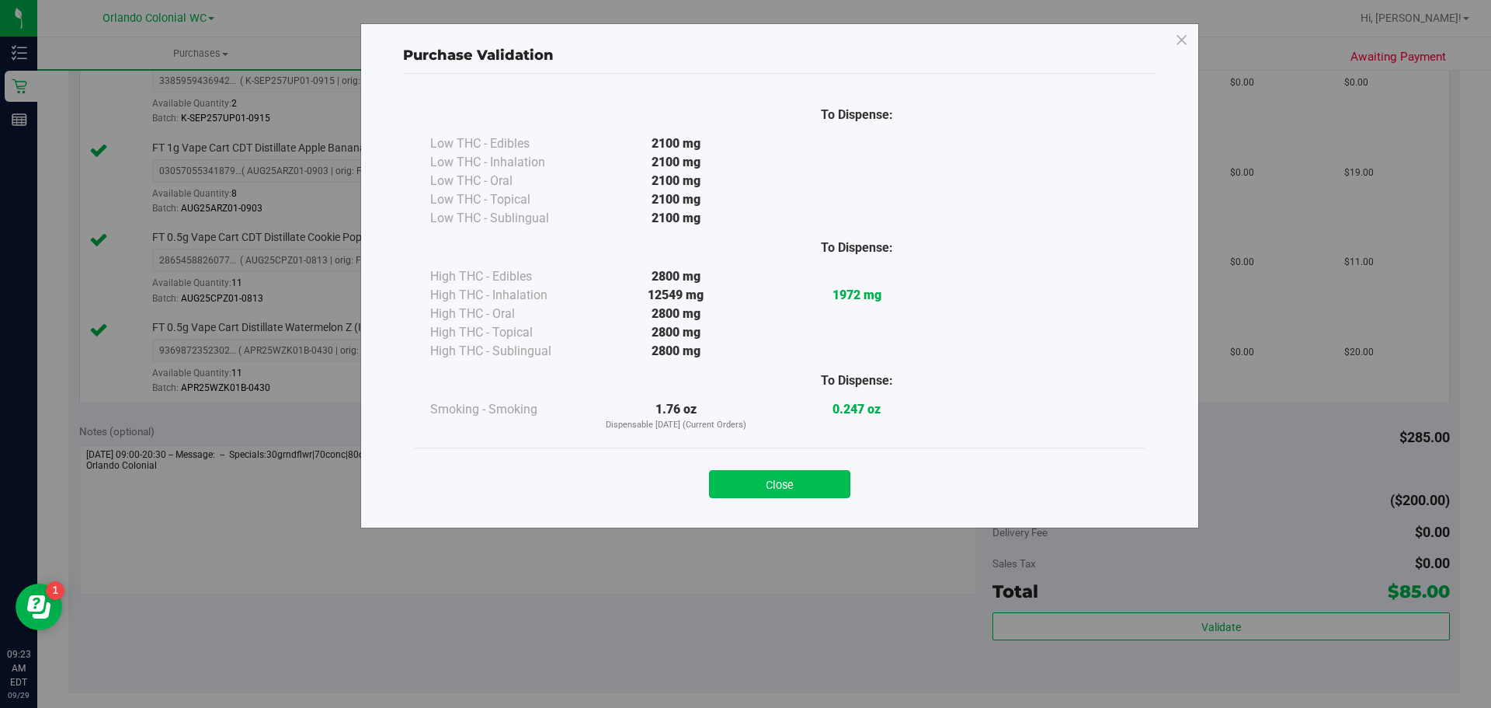
click at [752, 482] on button "Close" at bounding box center [779, 484] width 141 height 28
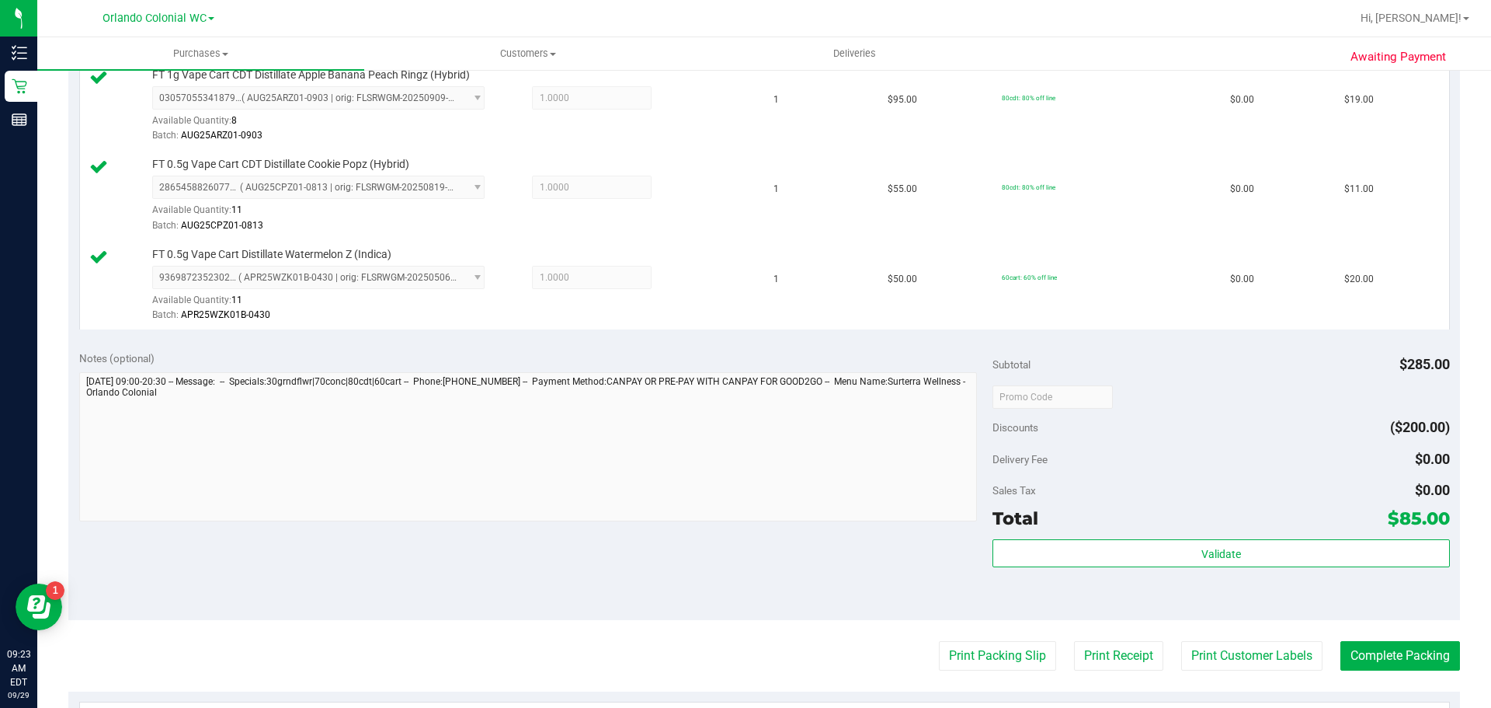
scroll to position [854, 0]
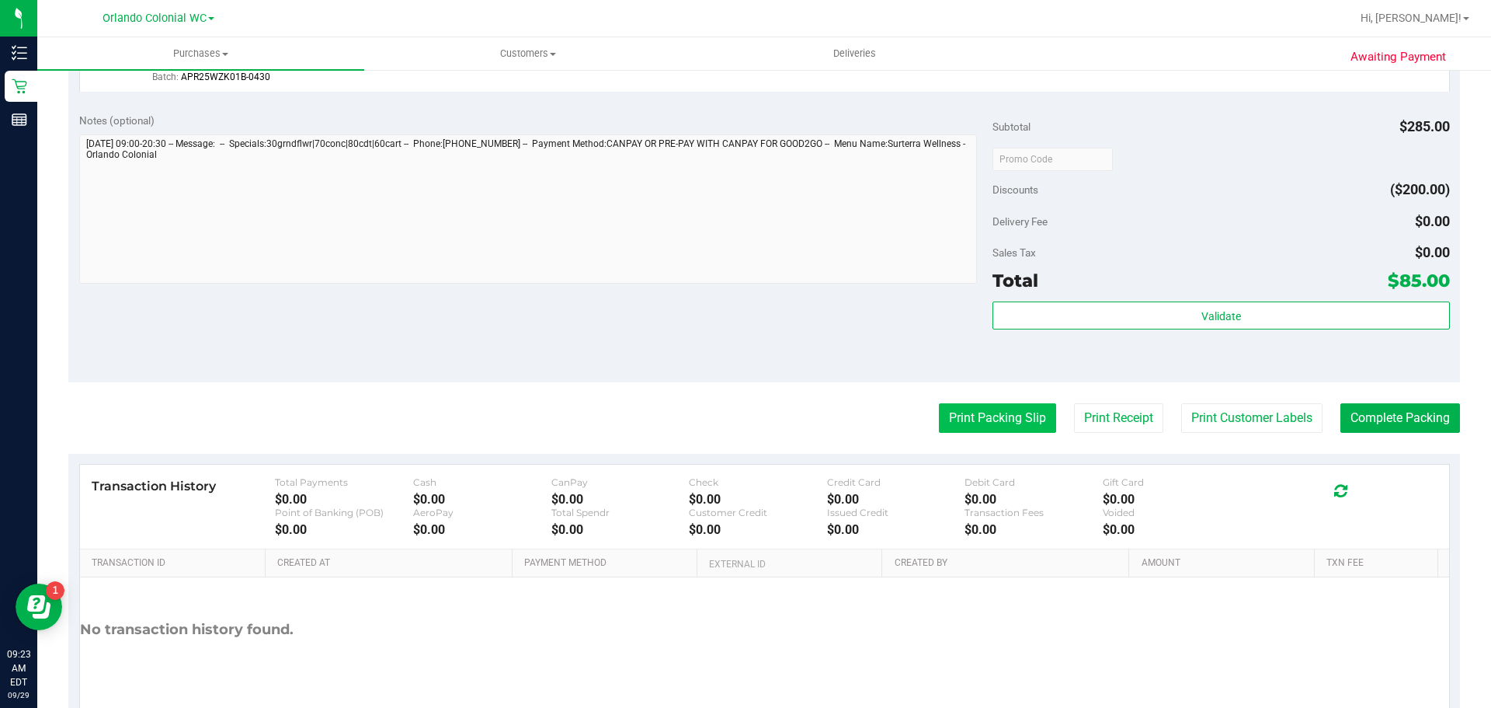
click at [1003, 418] on button "Print Packing Slip" at bounding box center [997, 418] width 117 height 30
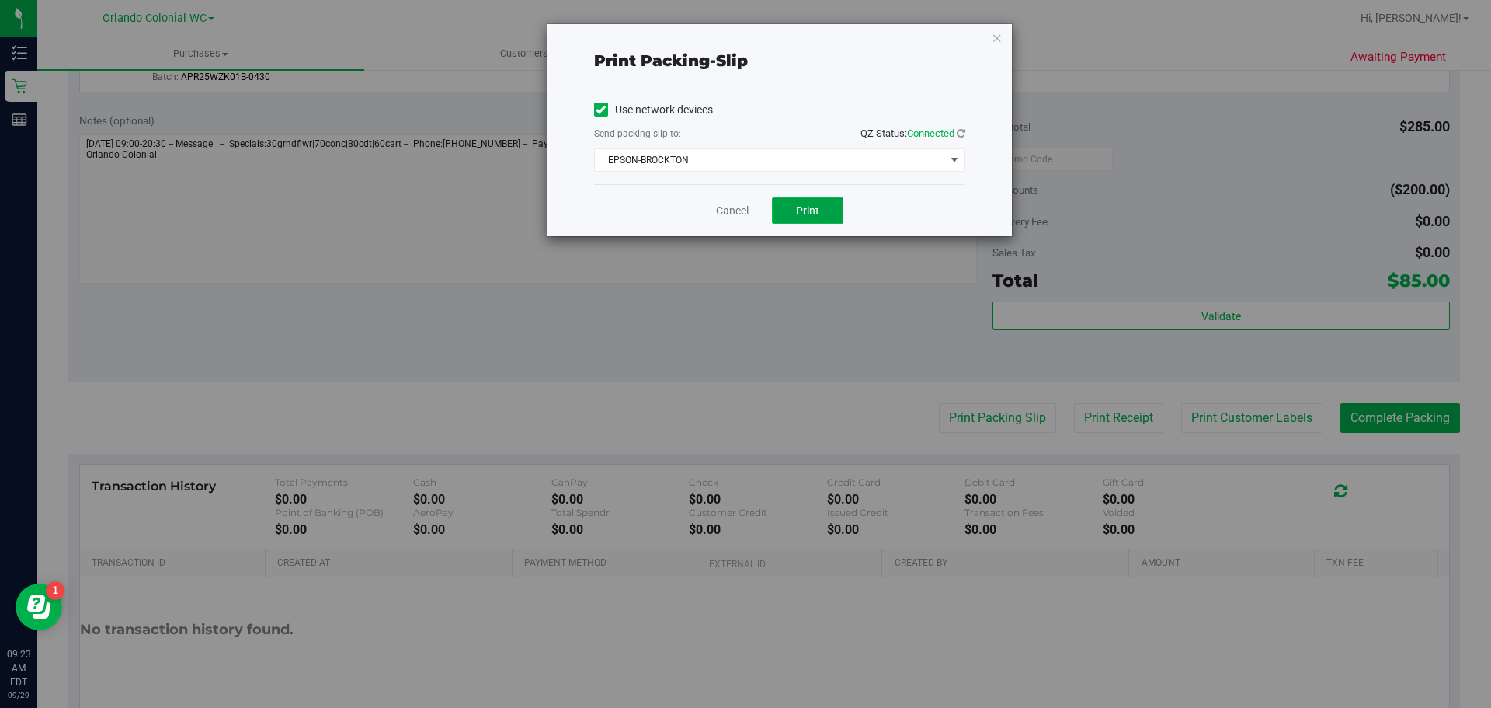
click at [822, 210] on button "Print" at bounding box center [807, 210] width 71 height 26
click at [999, 39] on icon "button" at bounding box center [997, 37] width 11 height 19
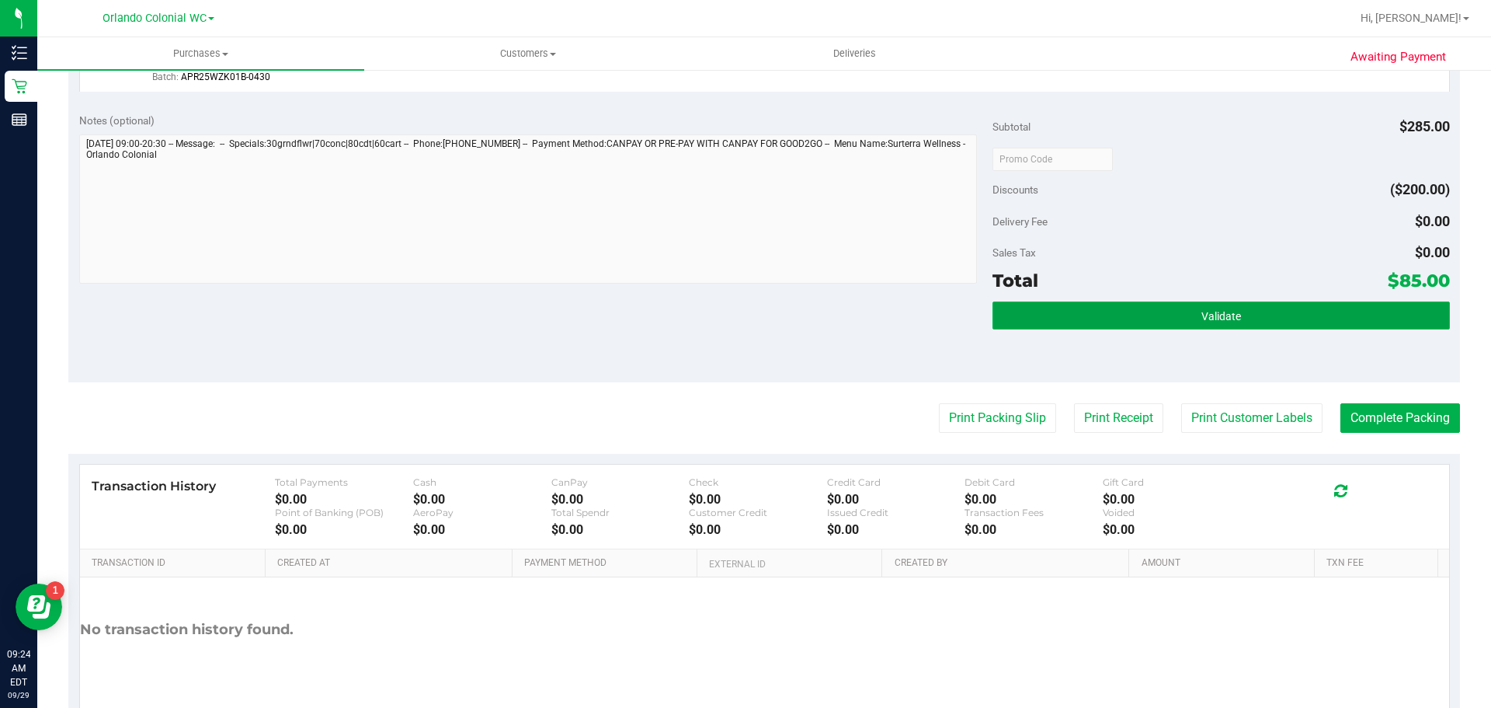
click at [1076, 319] on button "Validate" at bounding box center [1221, 315] width 457 height 28
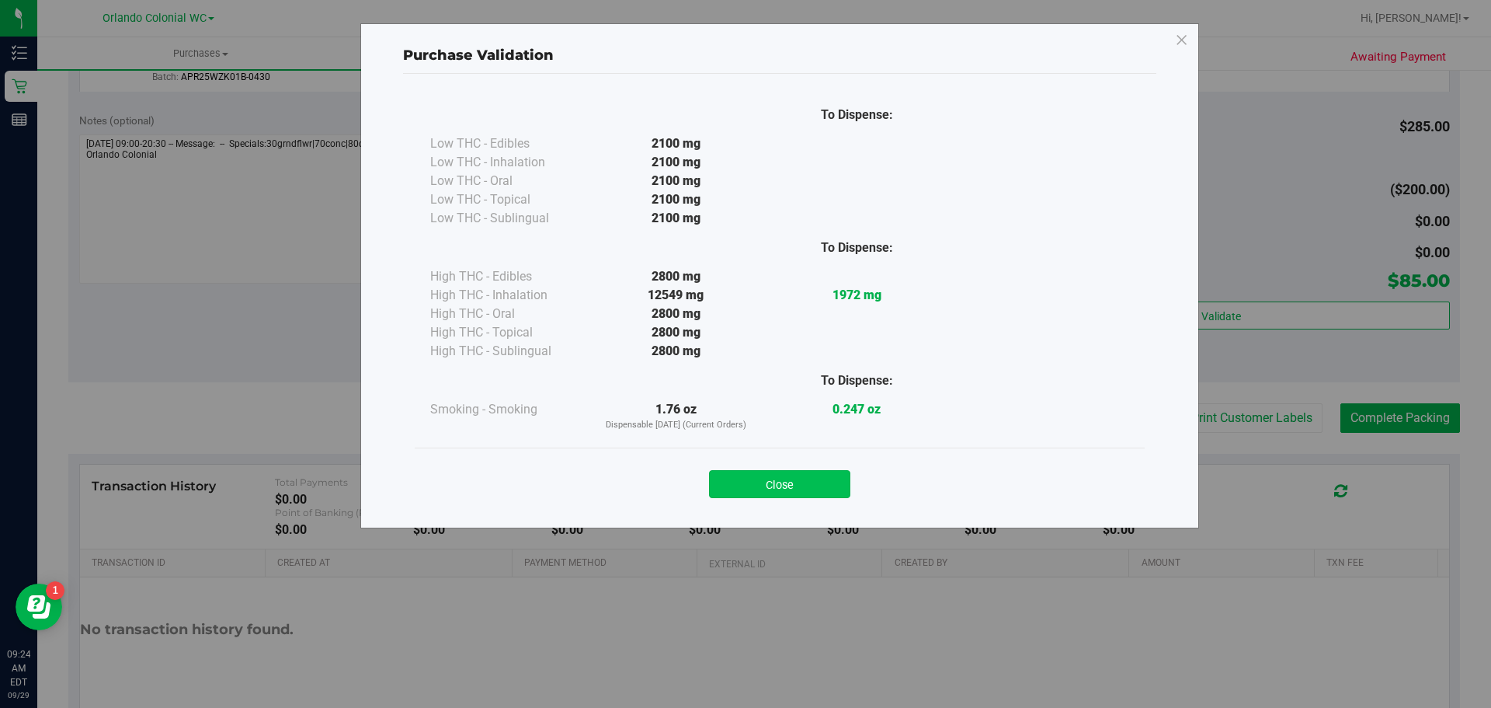
click at [799, 482] on button "Close" at bounding box center [779, 484] width 141 height 28
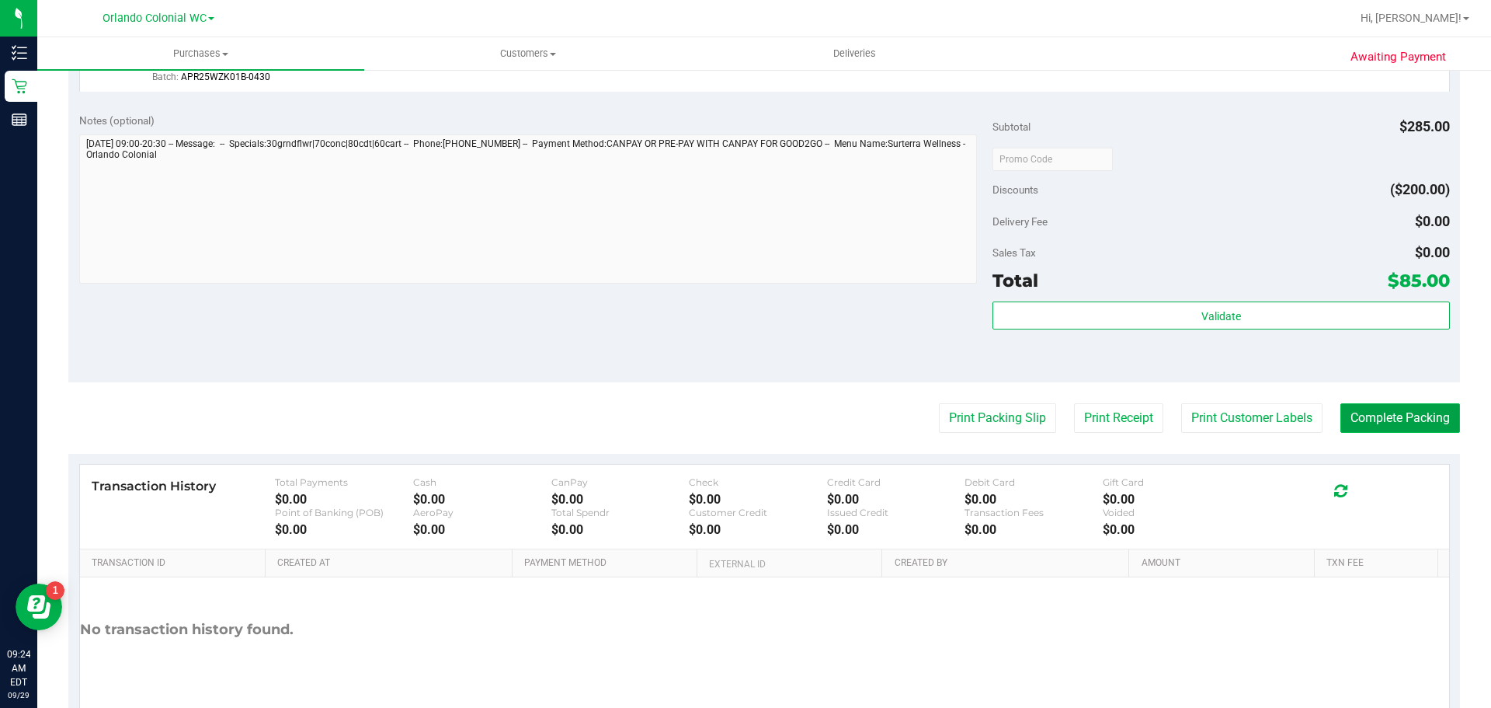
click at [1418, 415] on button "Complete Packing" at bounding box center [1400, 418] width 120 height 30
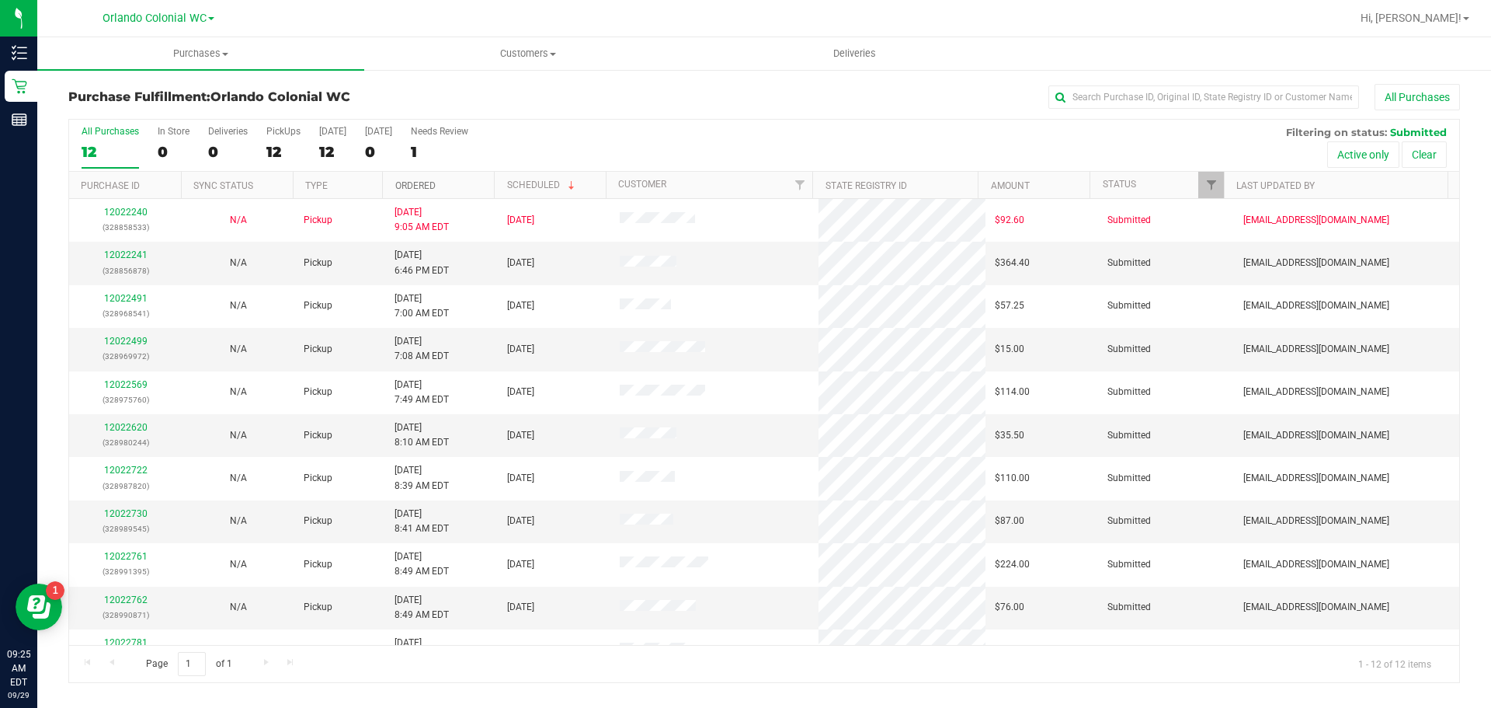
click at [416, 186] on link "Ordered" at bounding box center [415, 185] width 40 height 11
click at [128, 256] on link "12022491" at bounding box center [125, 254] width 43 height 11
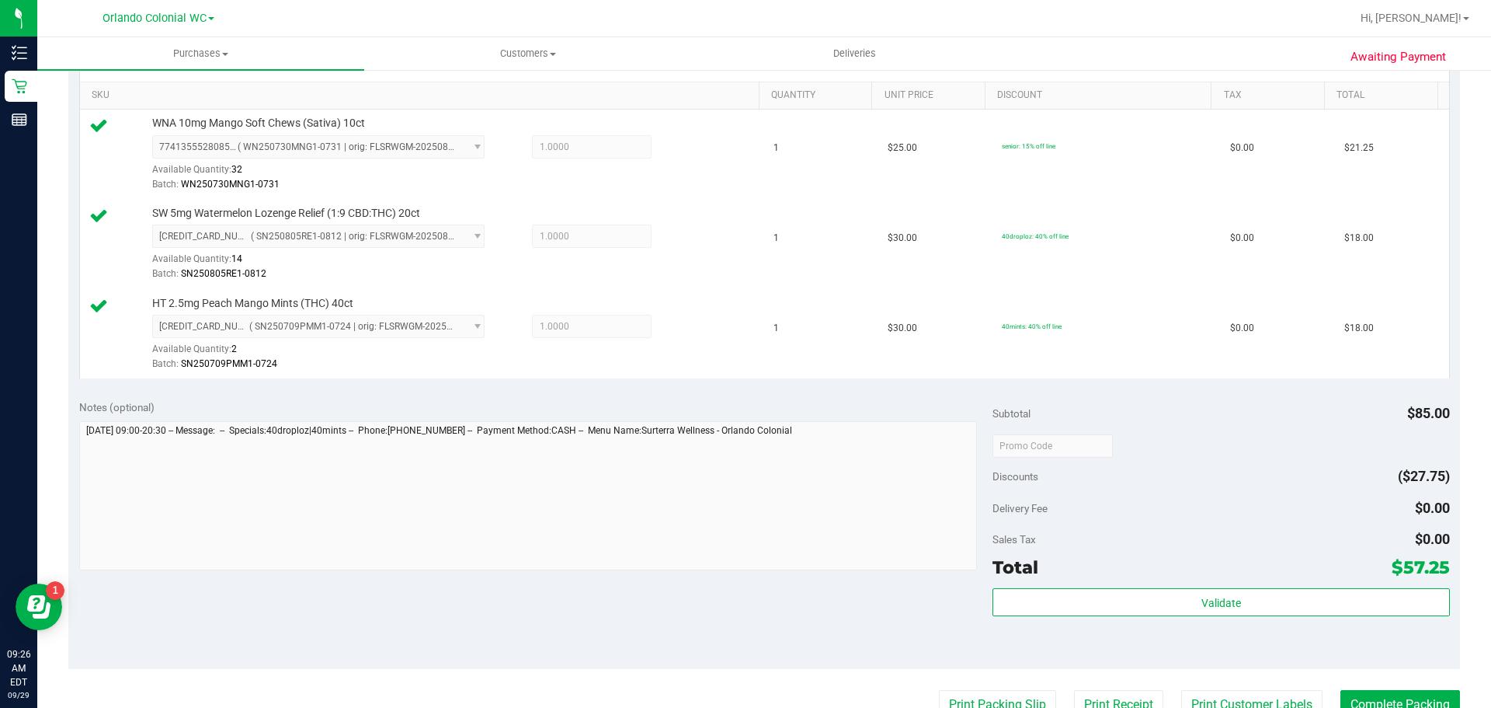
scroll to position [621, 0]
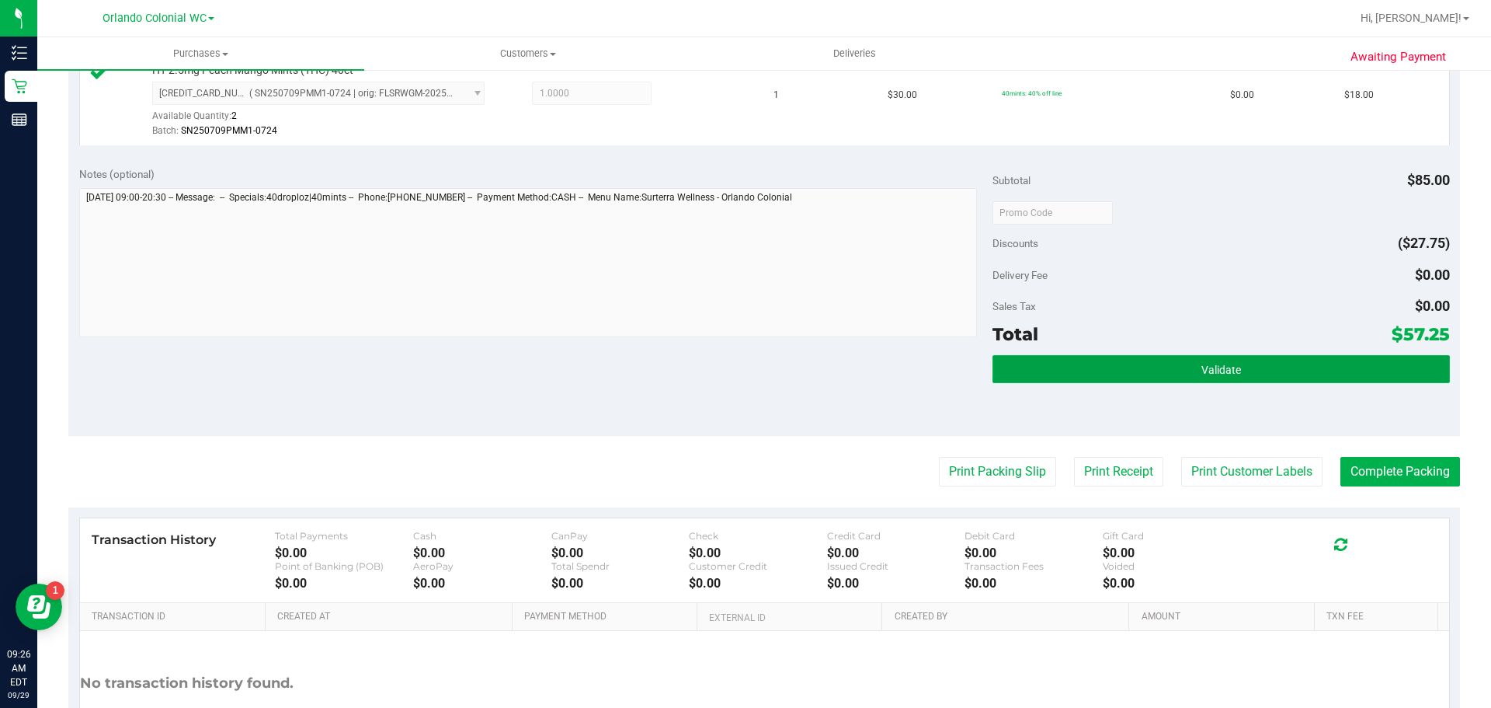
click at [1170, 363] on button "Validate" at bounding box center [1221, 369] width 457 height 28
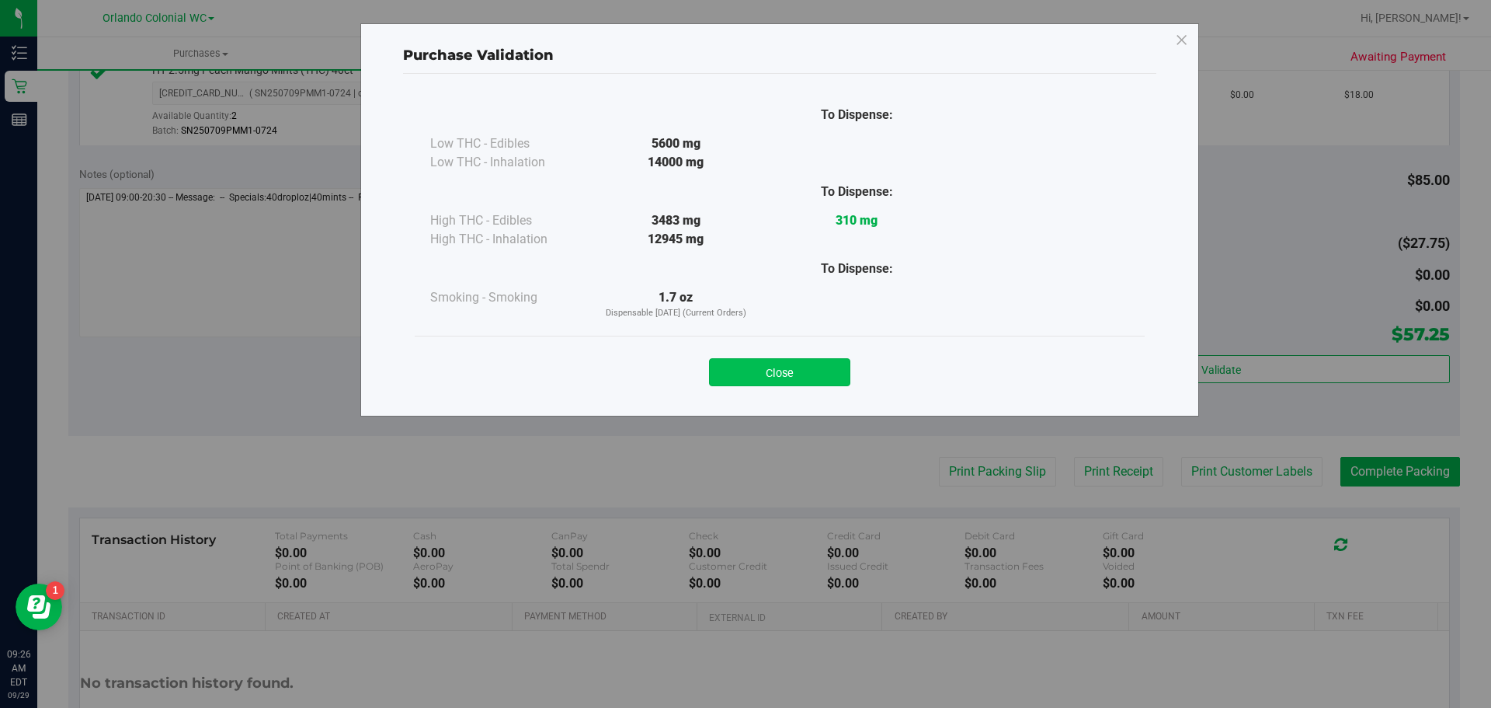
click at [748, 374] on button "Close" at bounding box center [779, 372] width 141 height 28
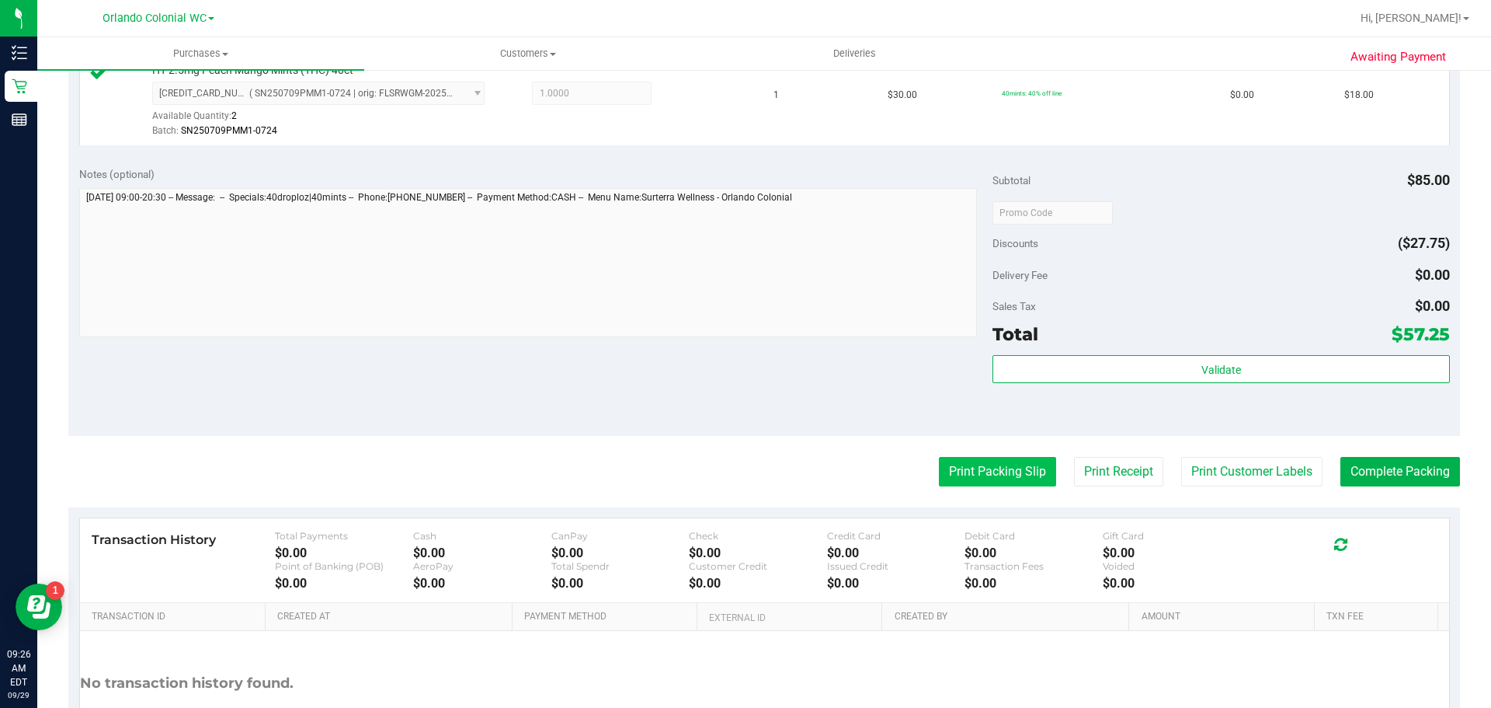
click at [964, 479] on button "Print Packing Slip" at bounding box center [997, 472] width 117 height 30
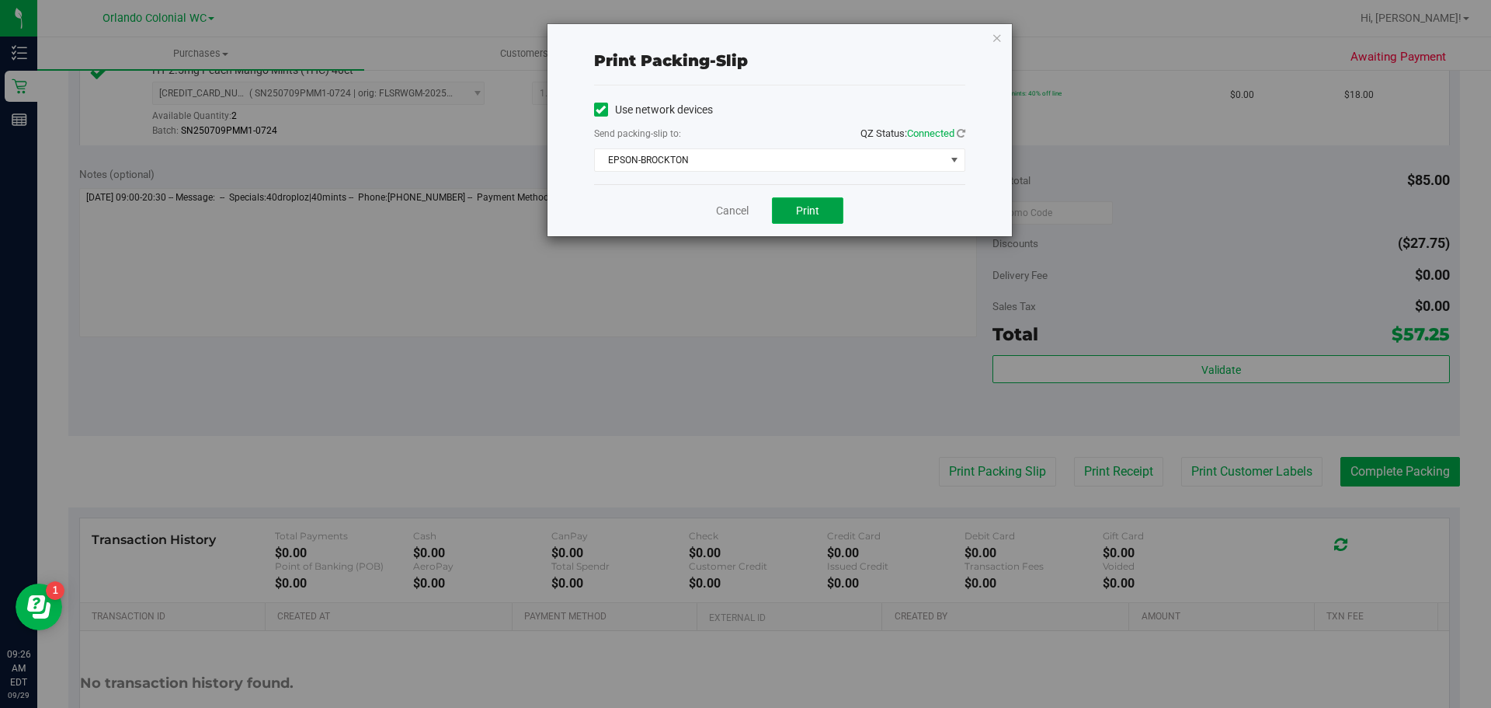
click at [796, 203] on button "Print" at bounding box center [807, 210] width 71 height 26
click at [997, 38] on icon "button" at bounding box center [997, 37] width 11 height 19
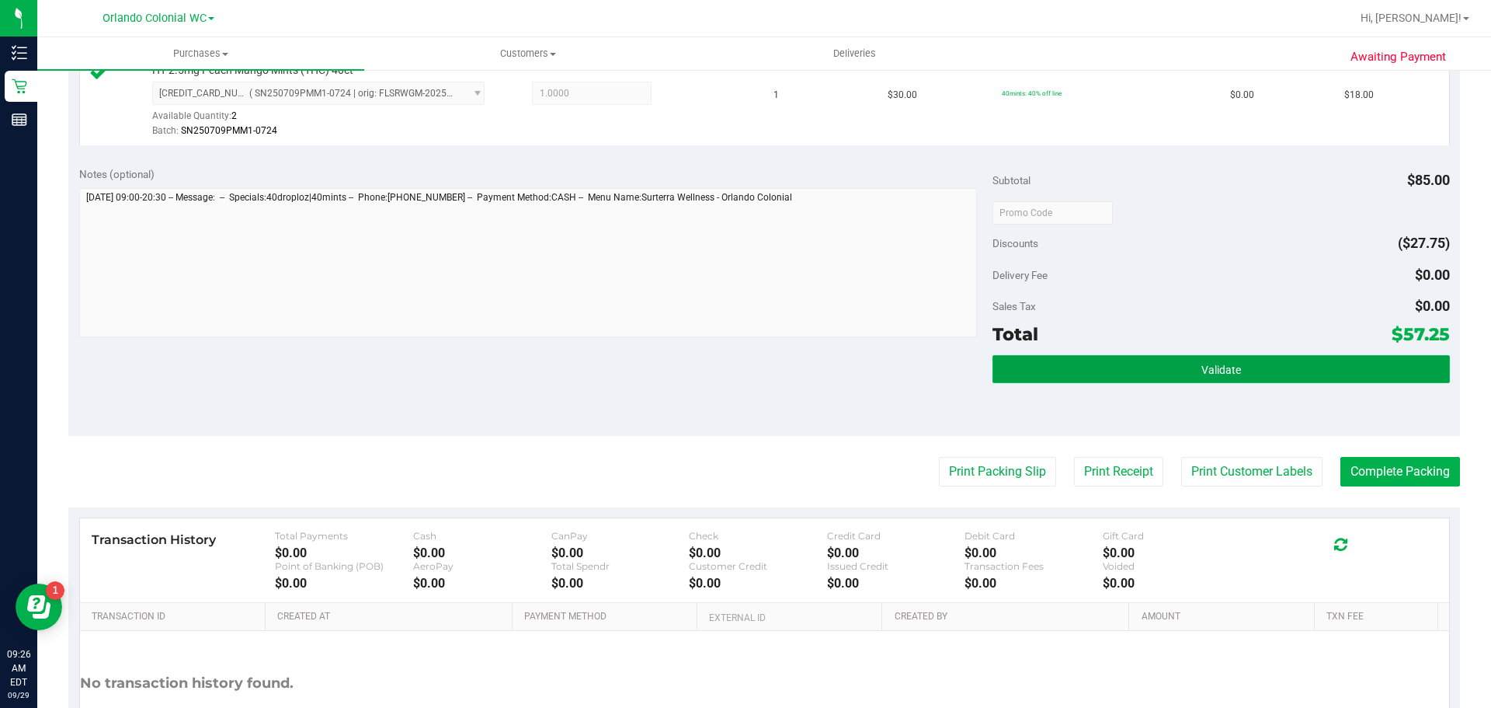
click at [1354, 375] on button "Validate" at bounding box center [1221, 369] width 457 height 28
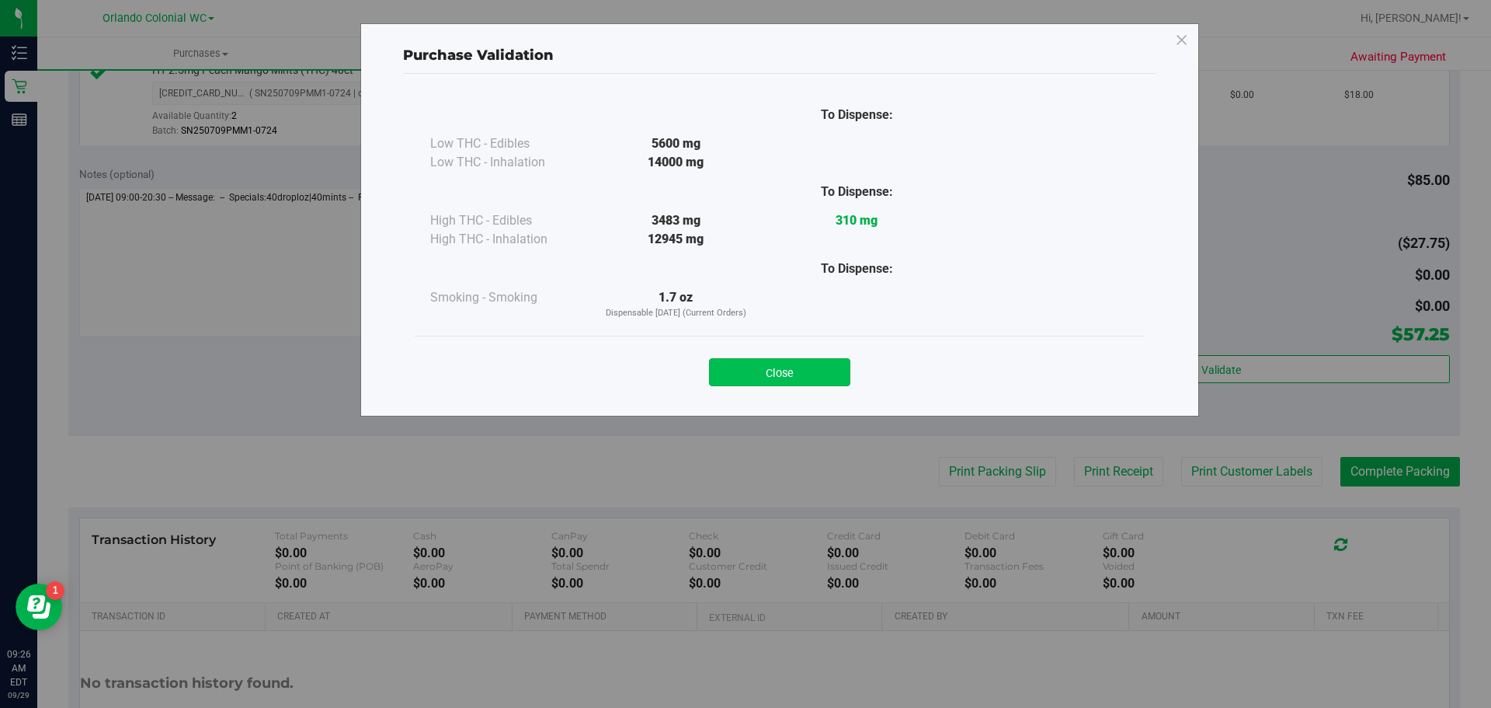
click at [807, 365] on button "Close" at bounding box center [779, 372] width 141 height 28
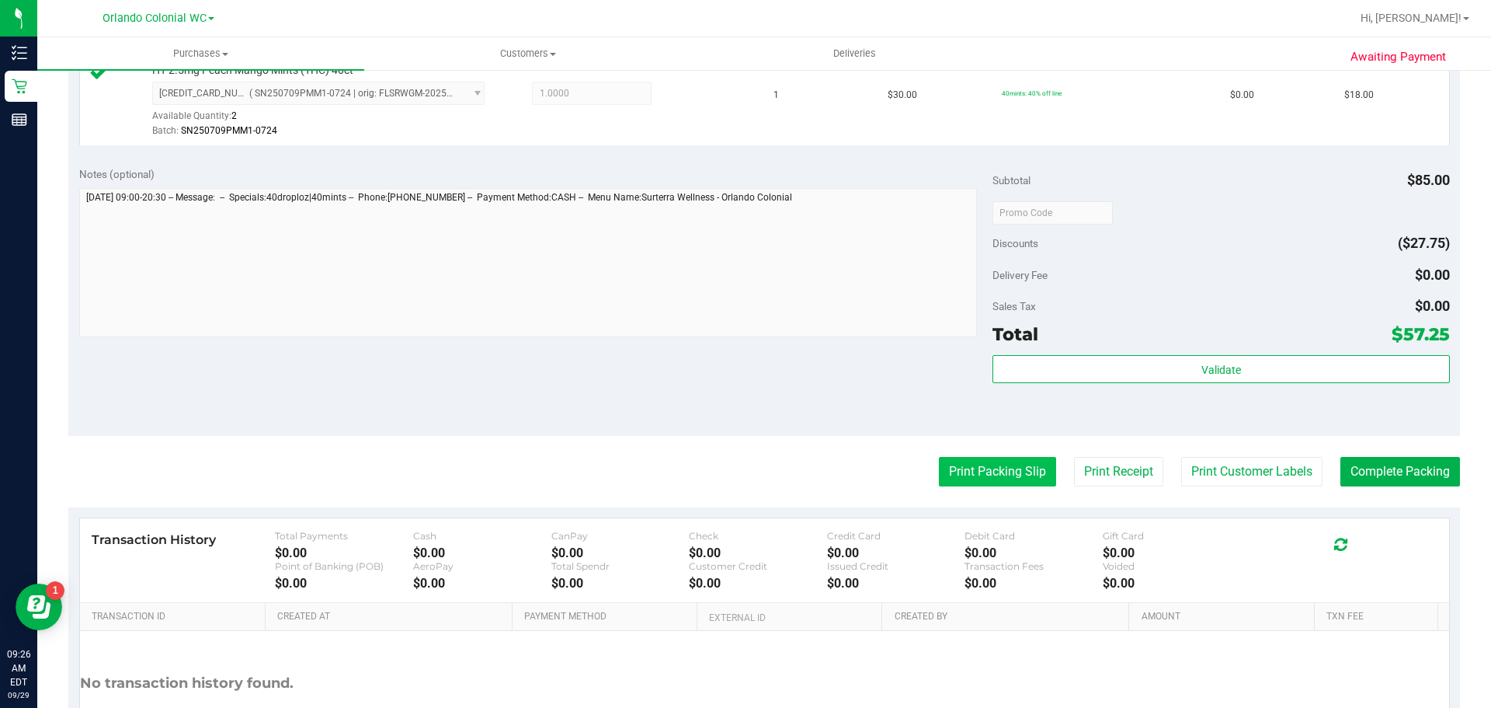
click at [993, 472] on button "Print Packing Slip" at bounding box center [997, 472] width 117 height 30
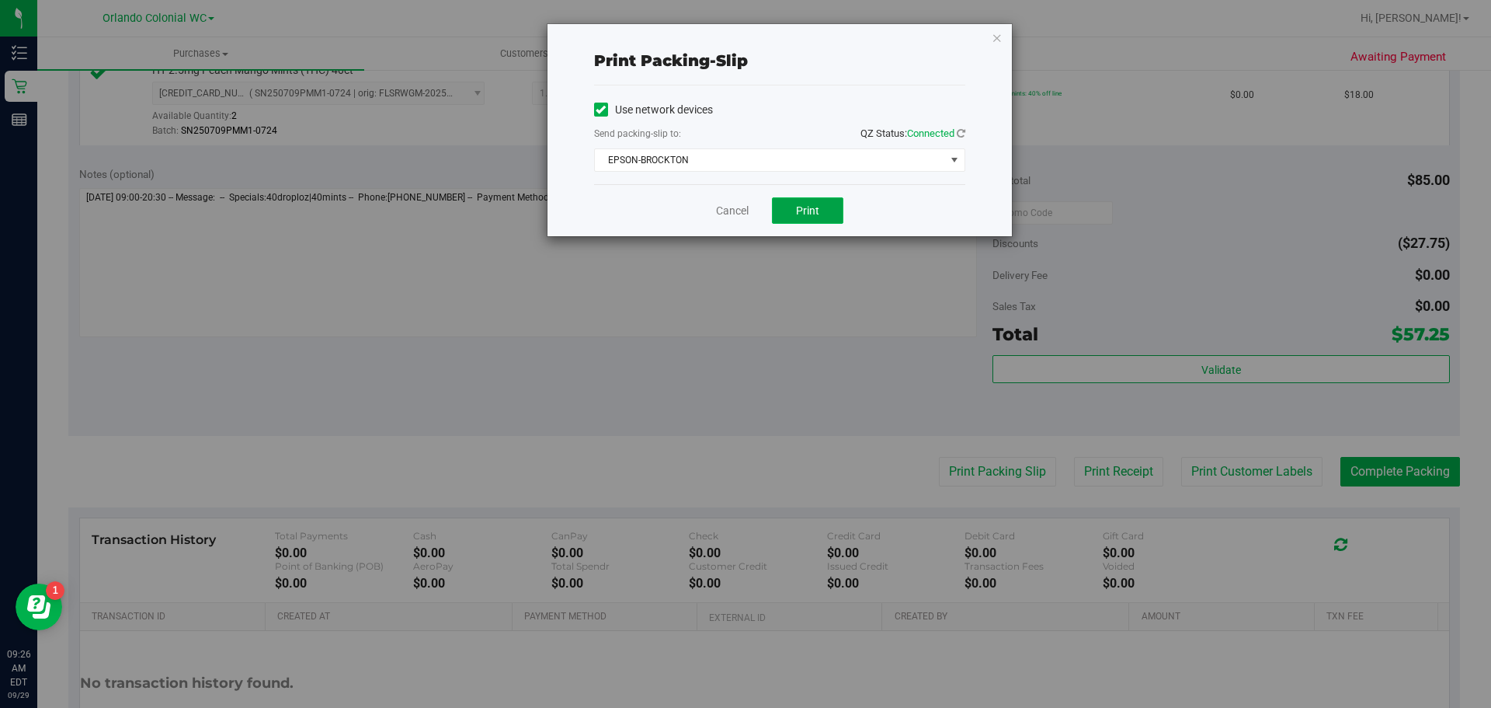
click at [804, 222] on button "Print" at bounding box center [807, 210] width 71 height 26
click at [971, 37] on div "Print packing-slip Use network devices Send packing-slip to: QZ Status: Connect…" at bounding box center [780, 130] width 464 height 212
click at [992, 40] on icon "button" at bounding box center [997, 37] width 11 height 19
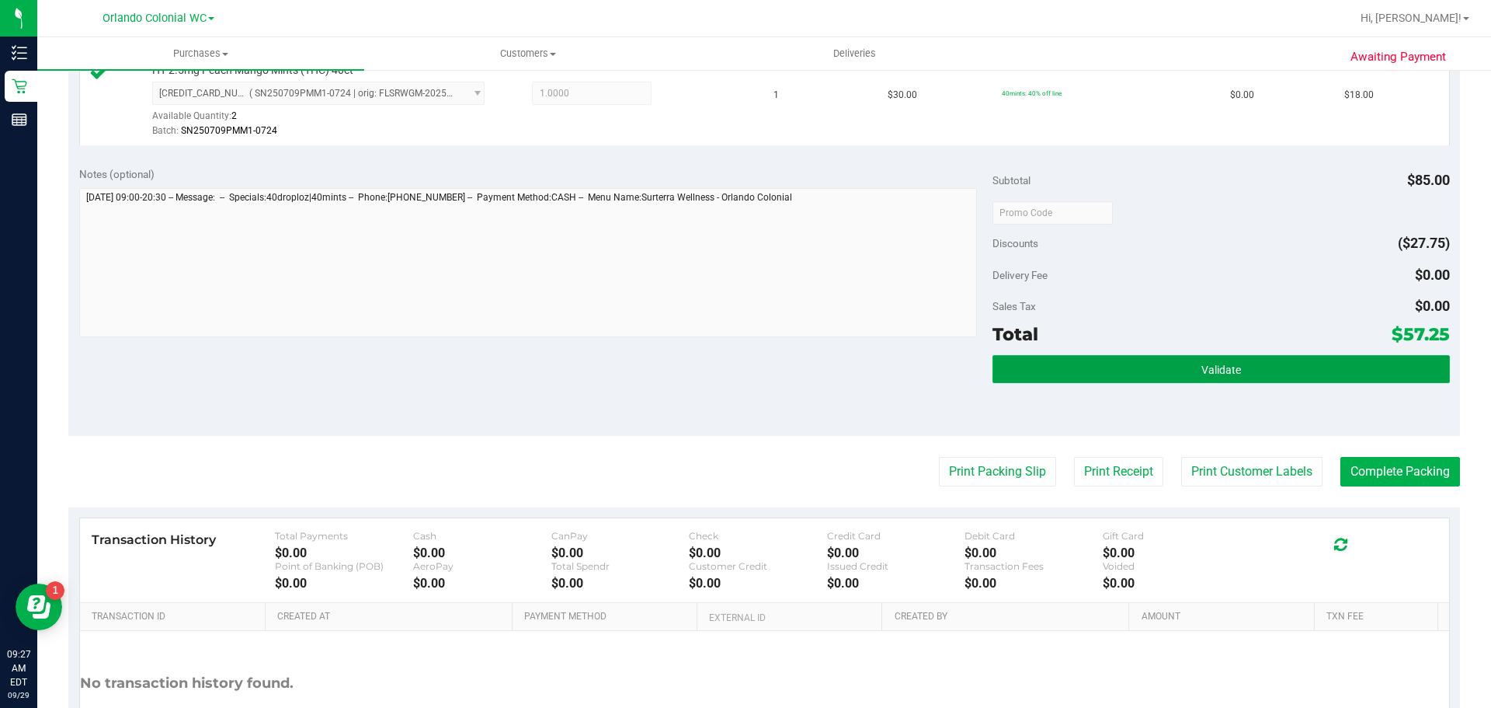
click at [1236, 370] on button "Validate" at bounding box center [1221, 369] width 457 height 28
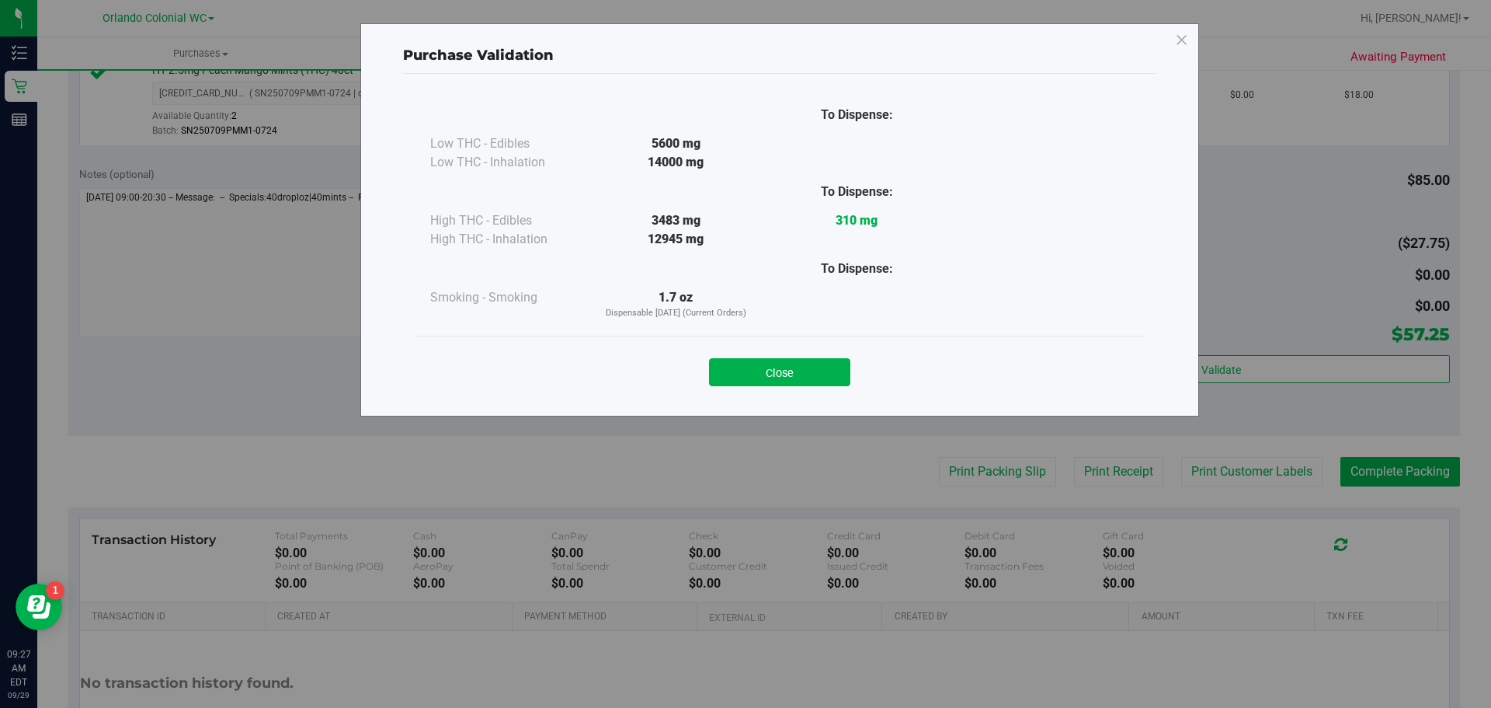
drag, startPoint x: 740, startPoint y: 364, endPoint x: 872, endPoint y: 395, distance: 135.6
click at [744, 363] on button "Close" at bounding box center [779, 372] width 141 height 28
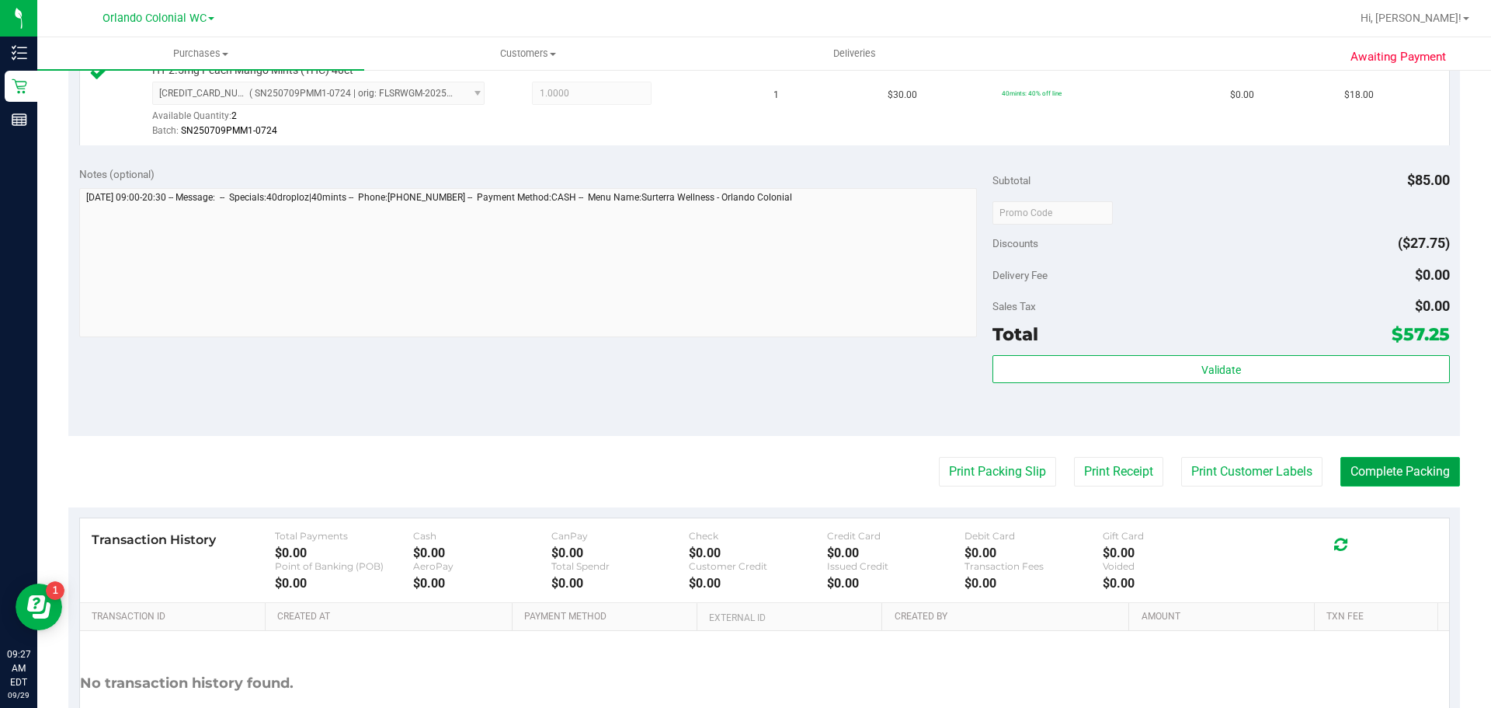
click at [1416, 476] on button "Complete Packing" at bounding box center [1400, 472] width 120 height 30
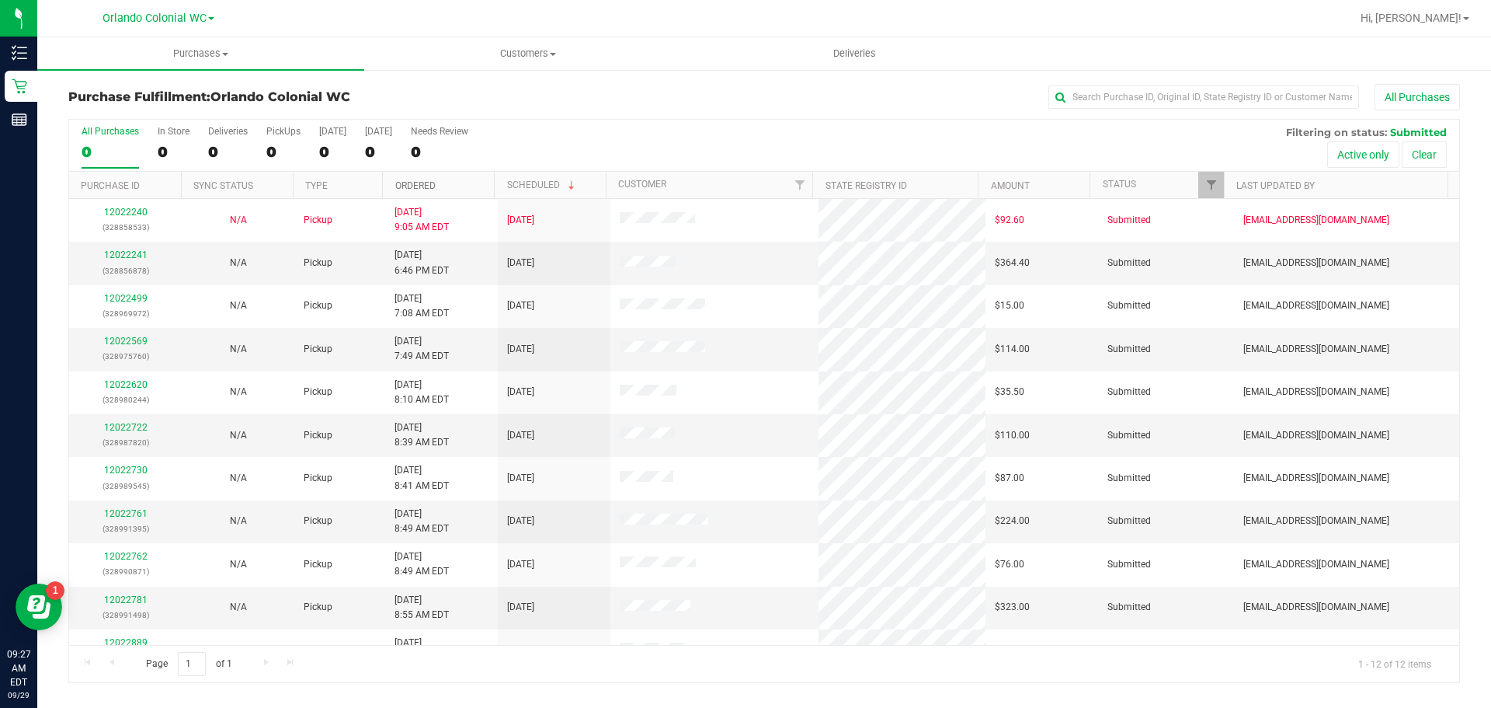
click at [415, 189] on link "Ordered" at bounding box center [415, 185] width 40 height 11
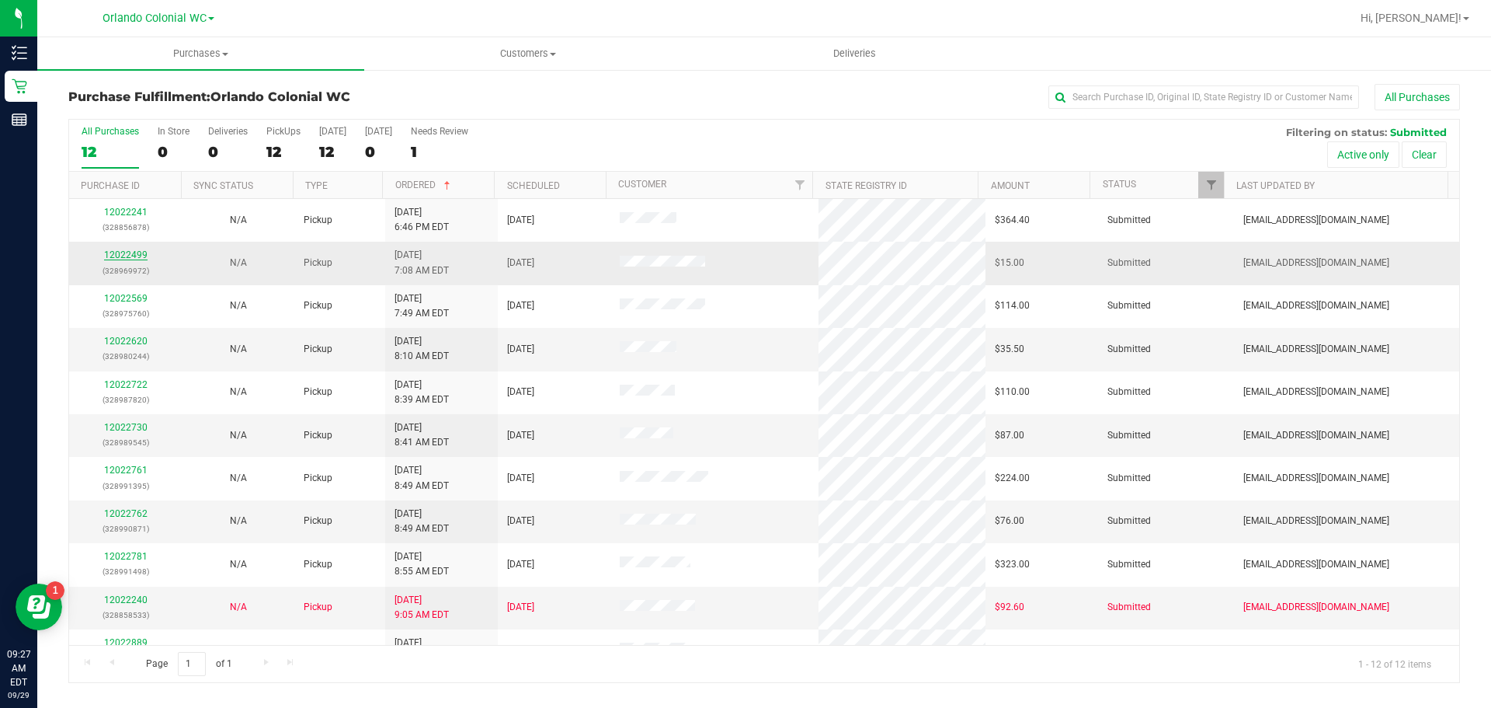
click at [121, 252] on link "12022499" at bounding box center [125, 254] width 43 height 11
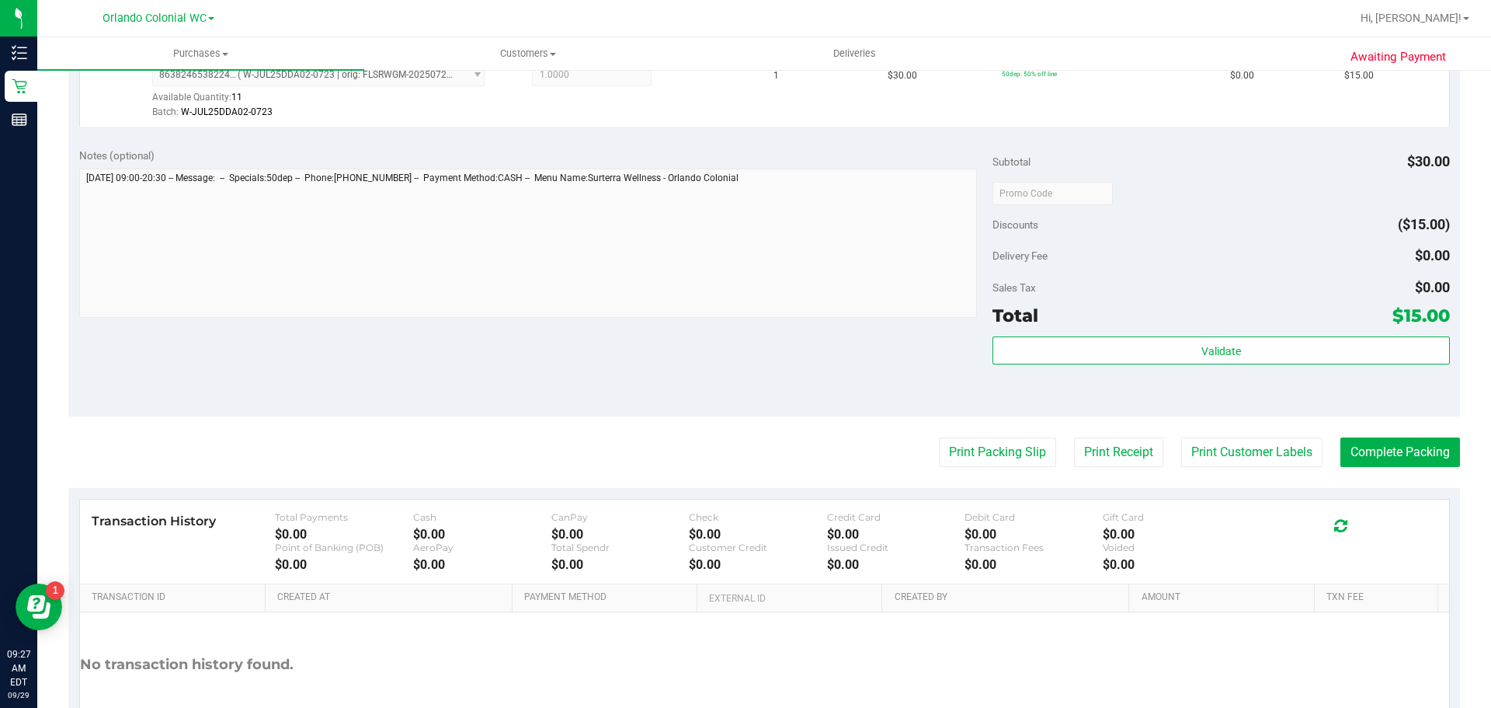
scroll to position [466, 0]
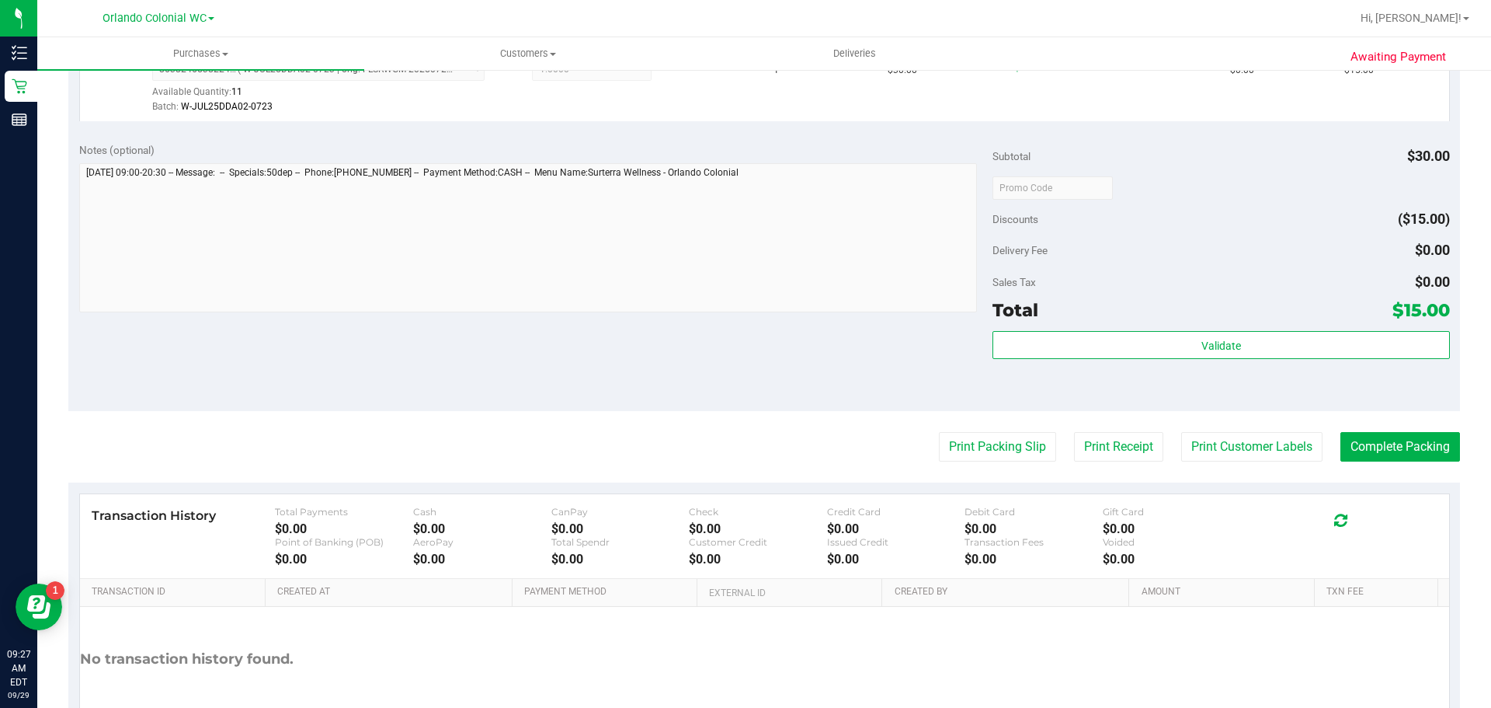
click at [1300, 364] on div "Validate" at bounding box center [1221, 366] width 457 height 70
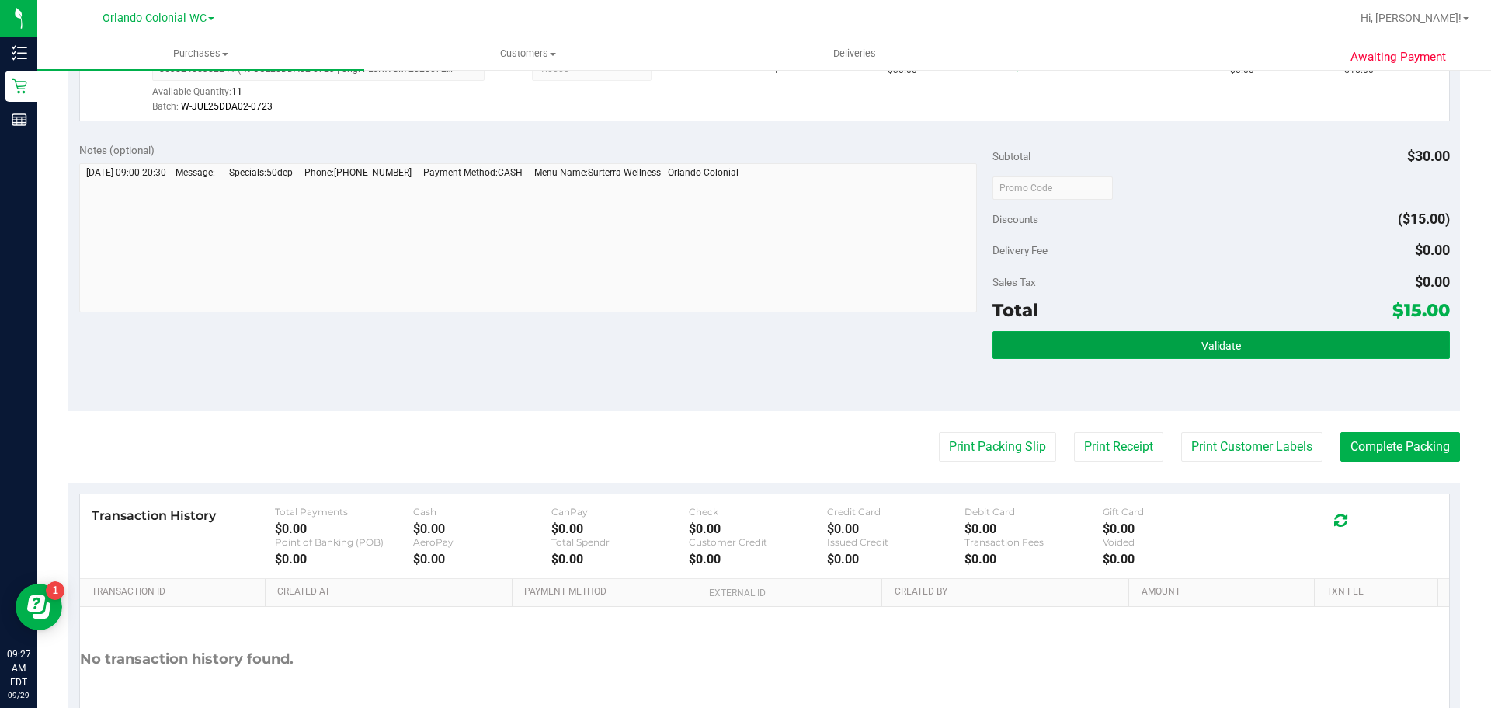
drag, startPoint x: 1297, startPoint y: 345, endPoint x: 950, endPoint y: 269, distance: 355.4
click at [1296, 345] on button "Validate" at bounding box center [1221, 345] width 457 height 28
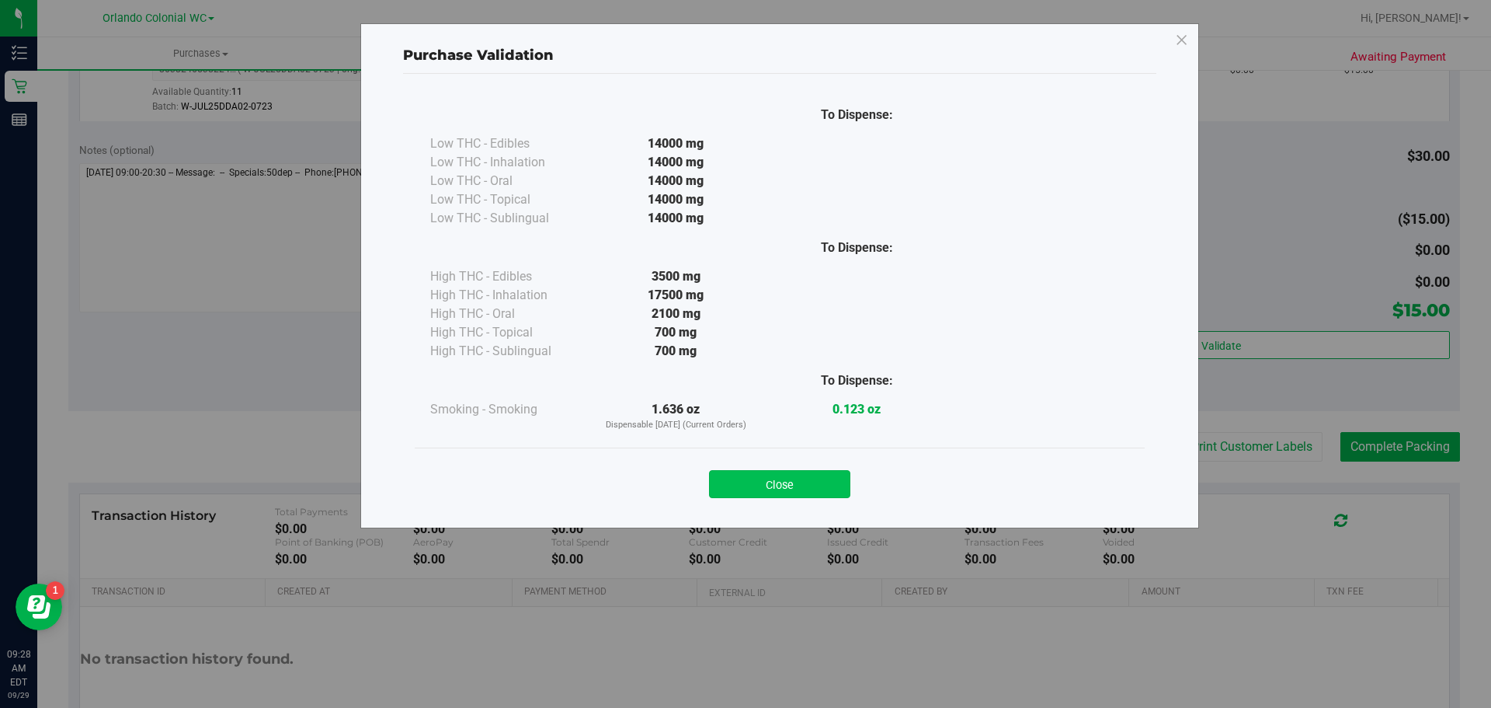
click at [816, 475] on button "Close" at bounding box center [779, 484] width 141 height 28
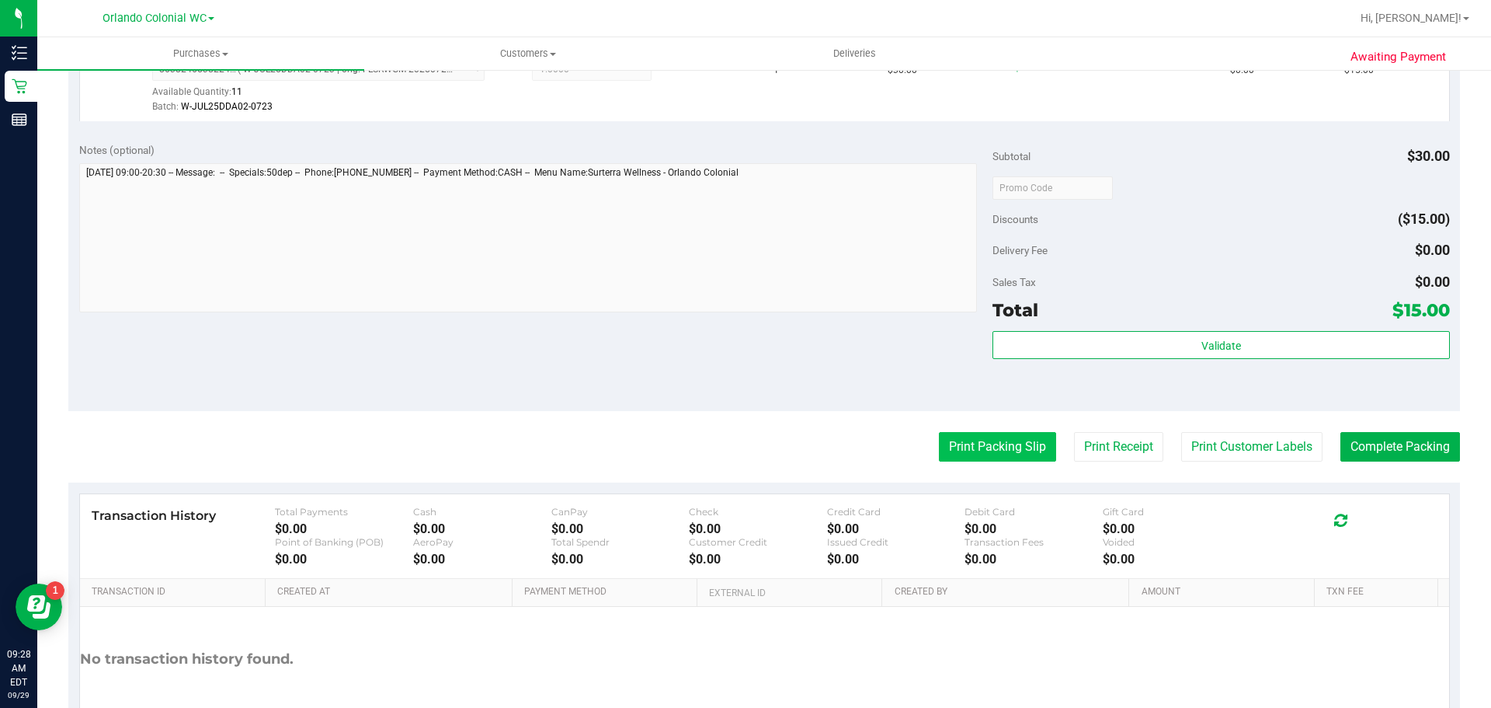
click at [974, 463] on purchase-details "Back Edit Purchase Cancel Purchase View Profile # 12022499 BioTrack ID: - Submi…" at bounding box center [764, 195] width 1392 height 1155
click at [982, 447] on button "Print Packing Slip" at bounding box center [997, 447] width 117 height 30
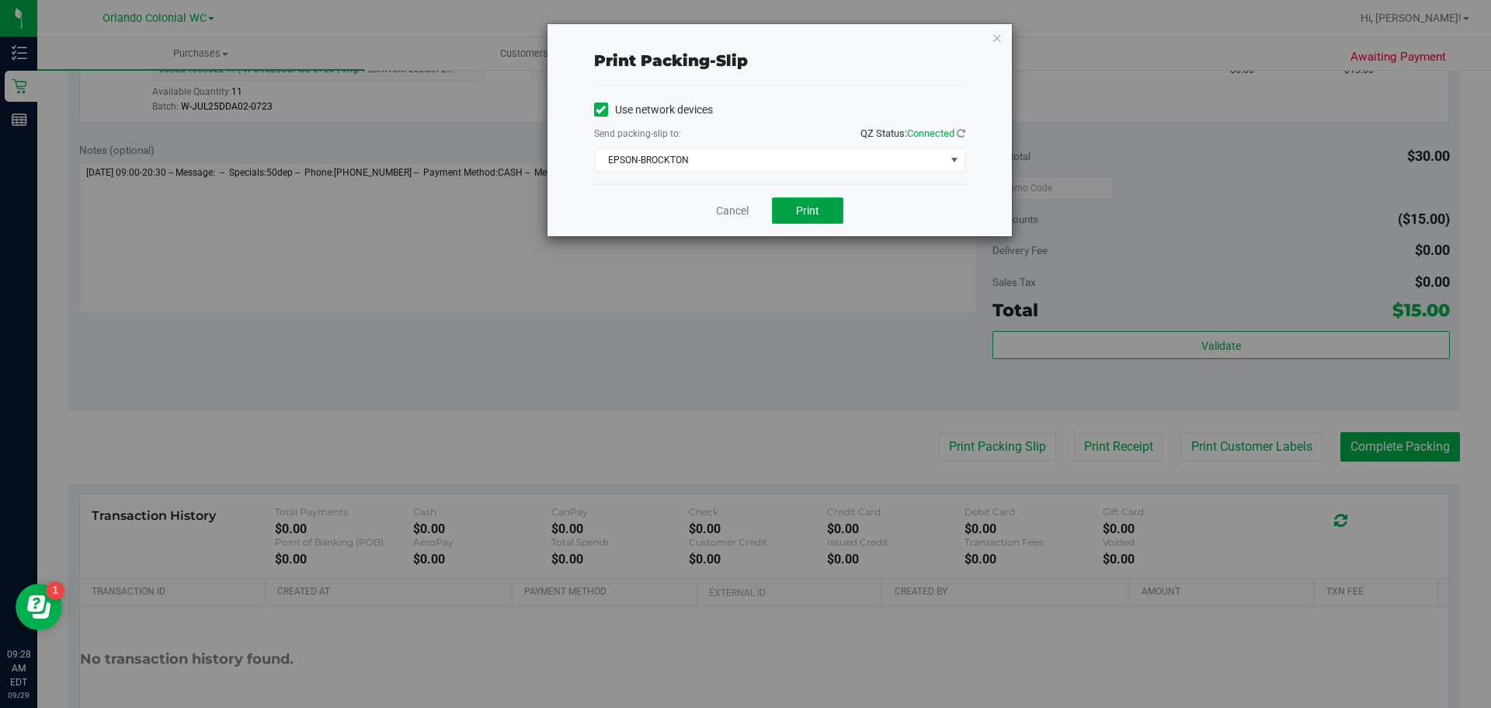
click at [797, 207] on span "Print" at bounding box center [807, 210] width 23 height 12
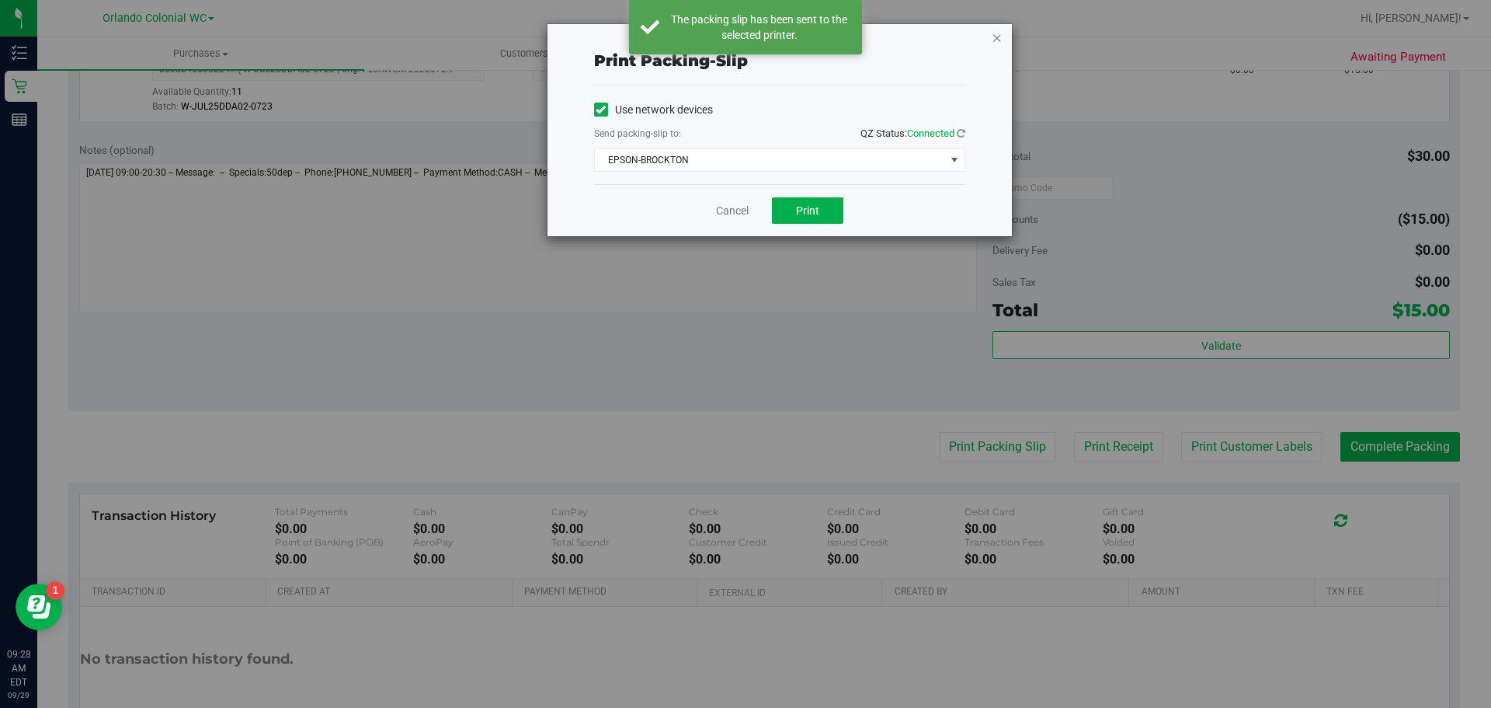
click at [1001, 35] on icon "button" at bounding box center [997, 37] width 11 height 19
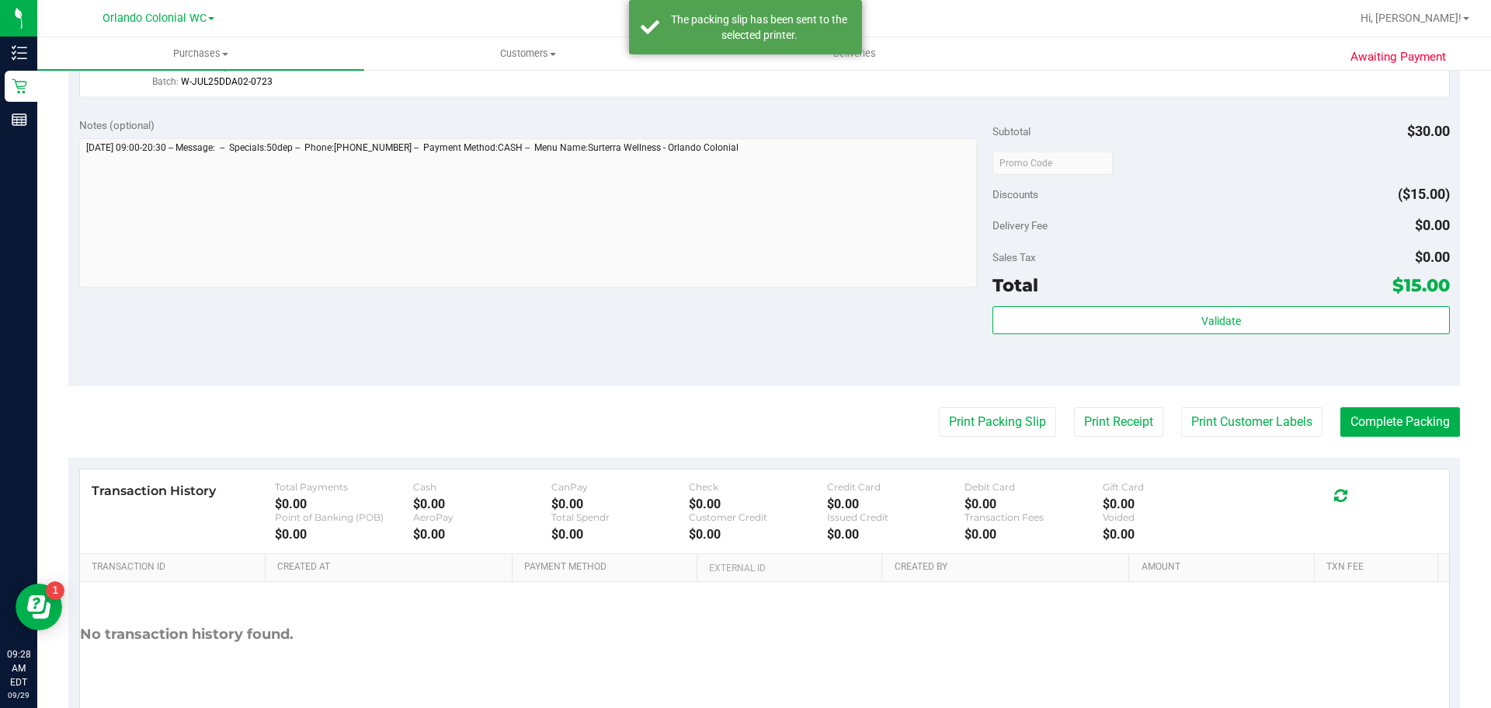
scroll to position [562, 0]
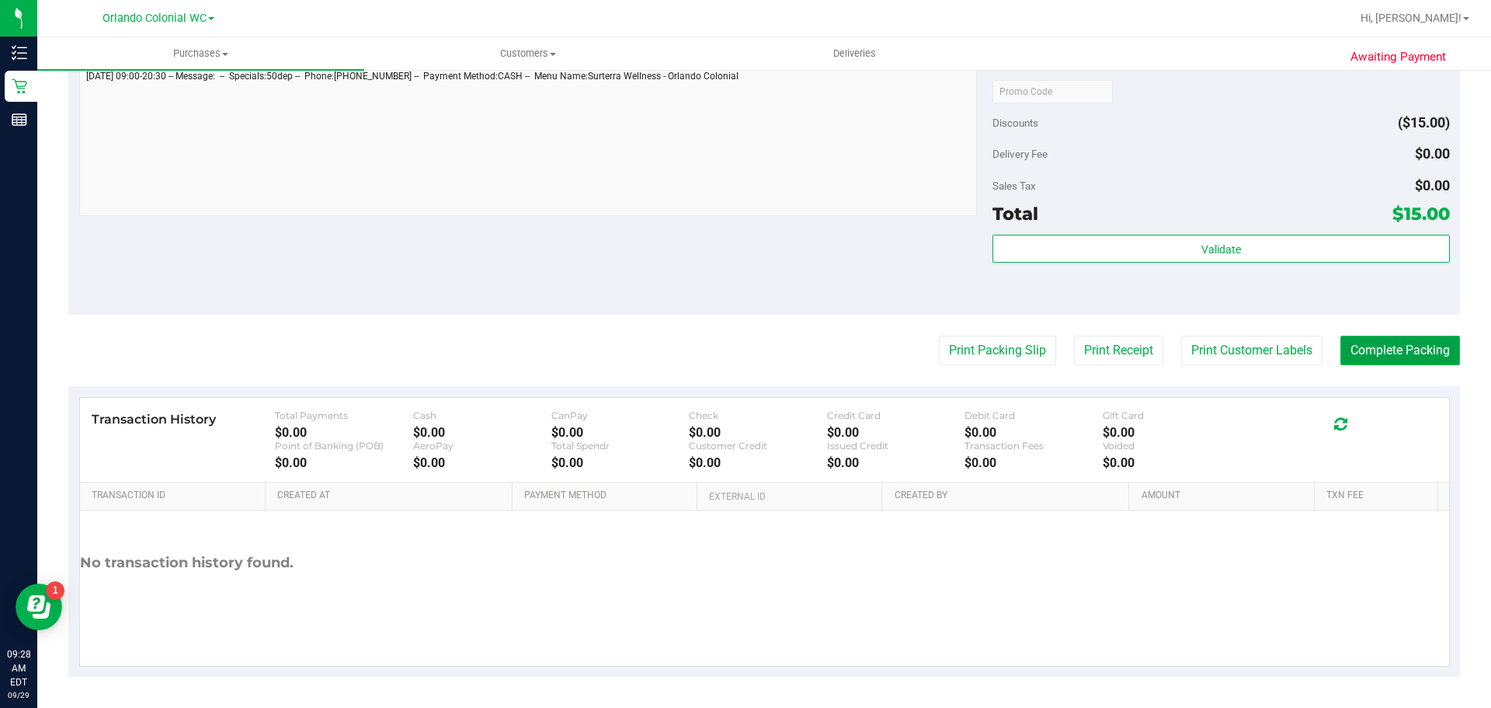
click at [1361, 353] on button "Complete Packing" at bounding box center [1400, 351] width 120 height 30
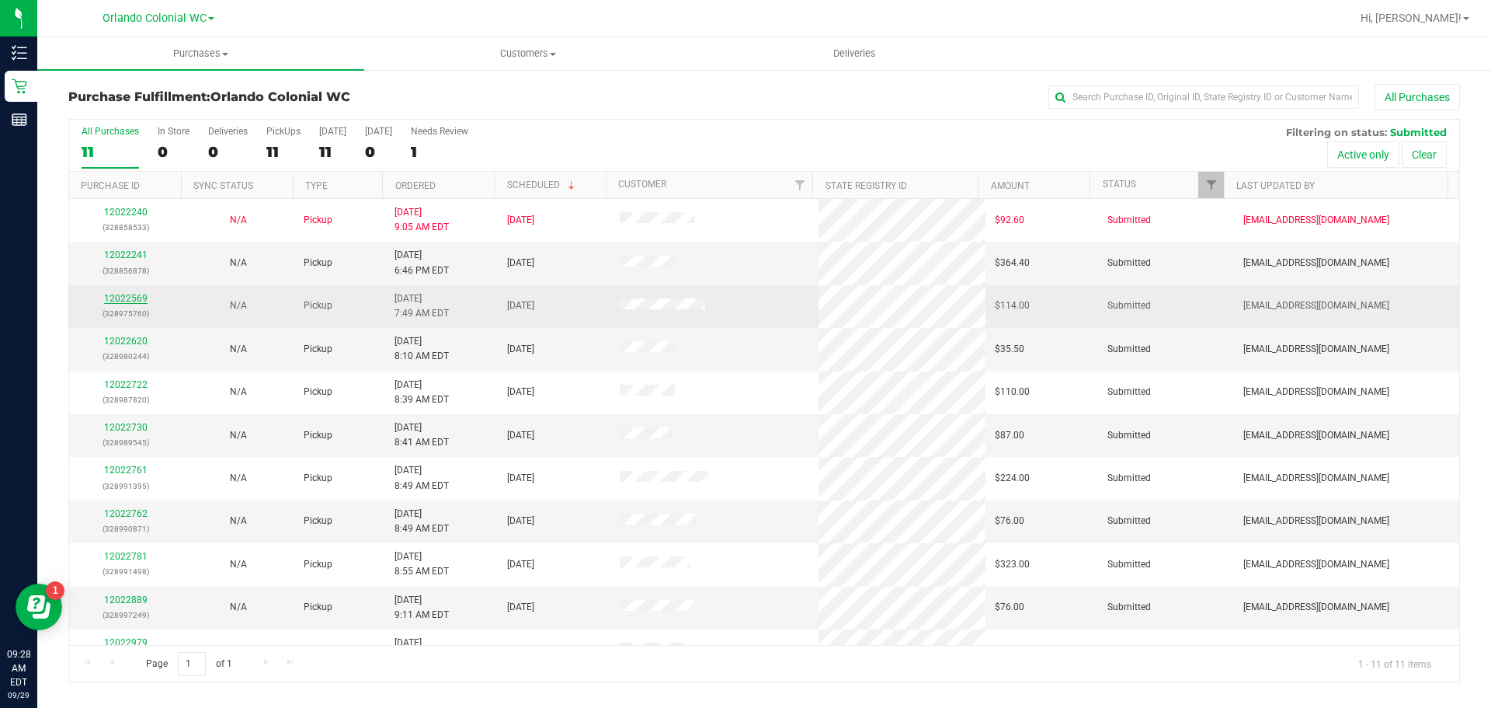
click at [139, 297] on link "12022569" at bounding box center [125, 298] width 43 height 11
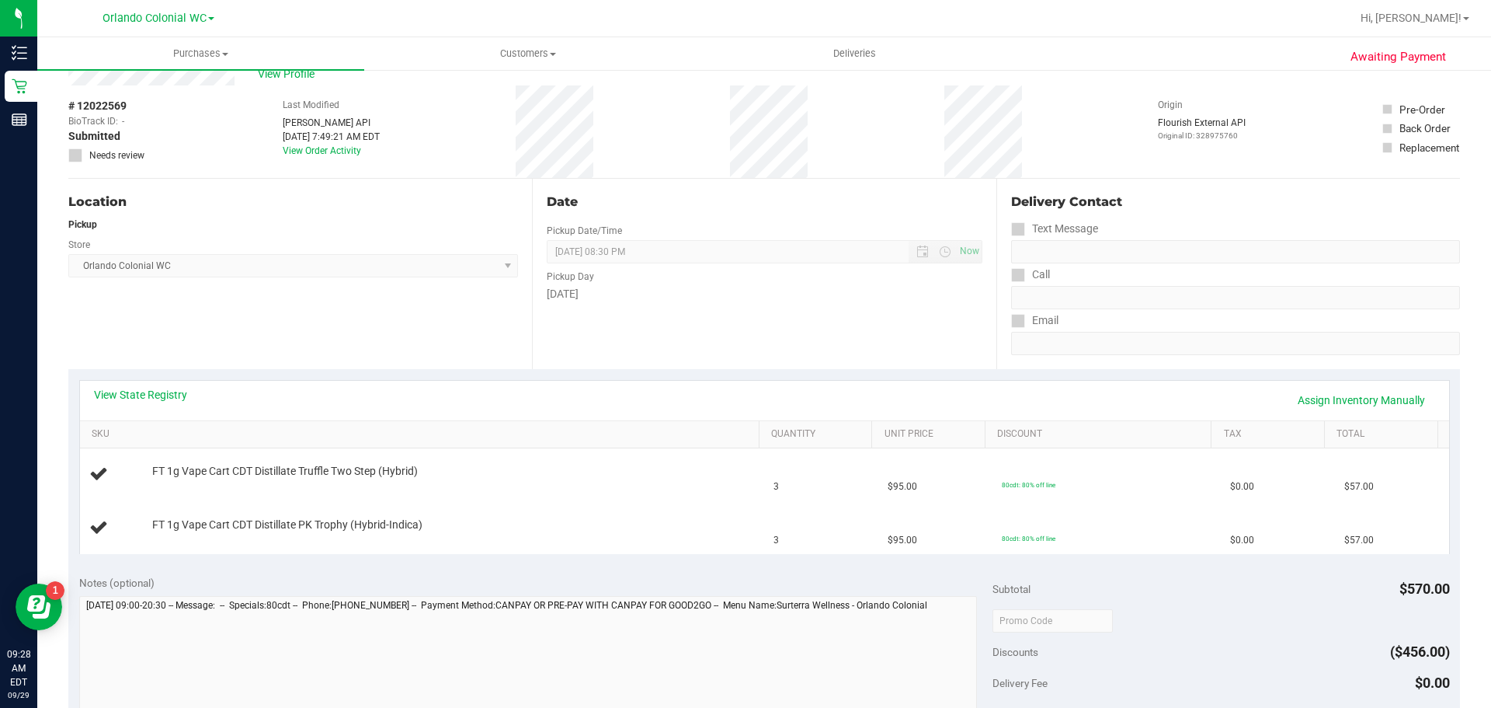
scroll to position [78, 0]
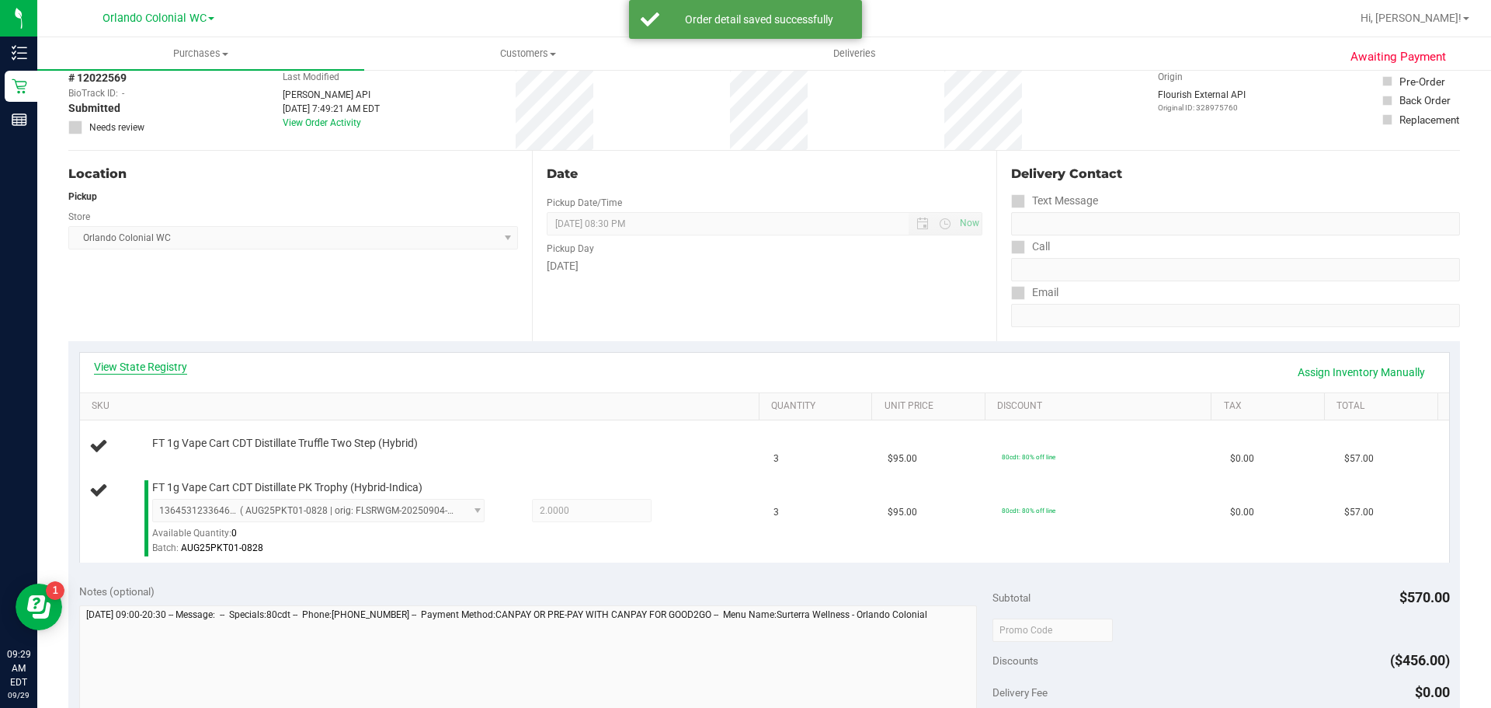
click at [155, 370] on link "View State Registry" at bounding box center [140, 367] width 93 height 16
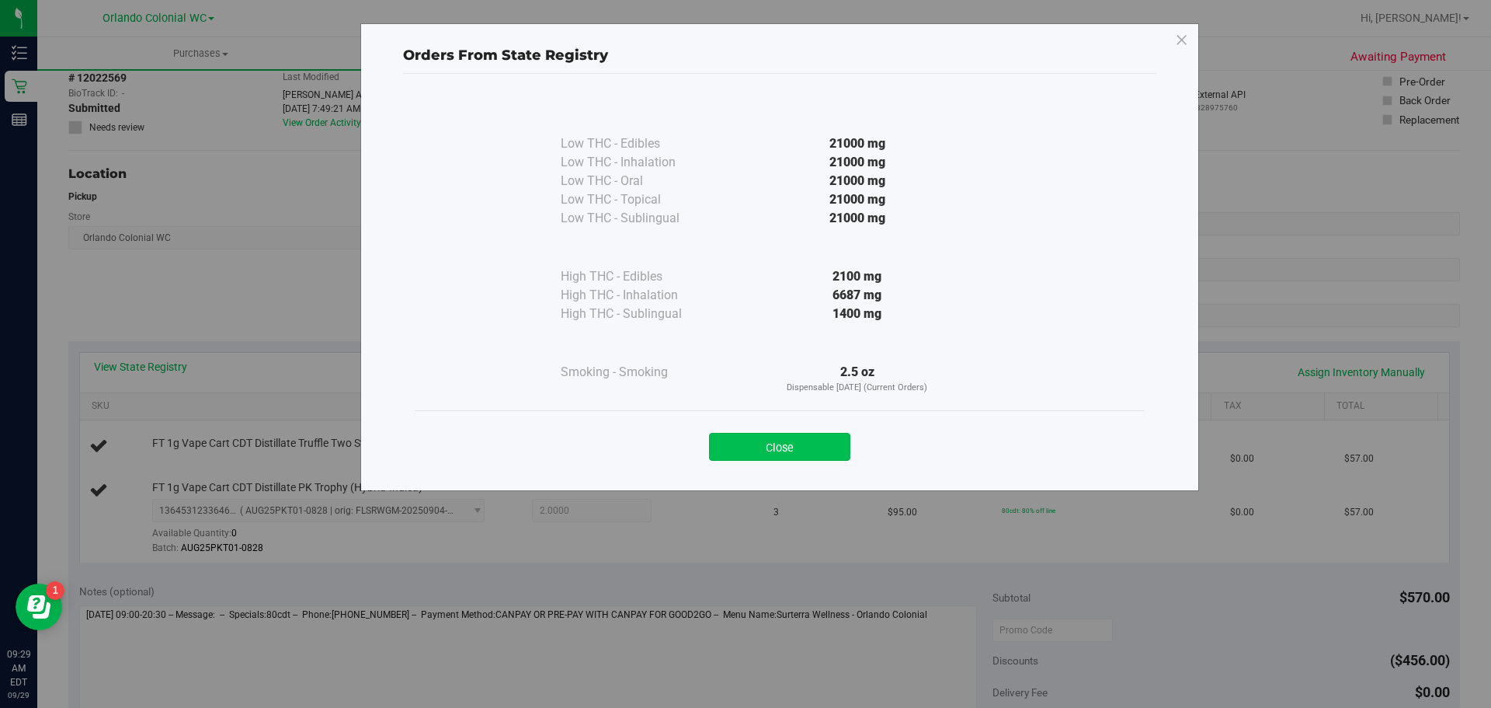
click at [756, 437] on button "Close" at bounding box center [779, 447] width 141 height 28
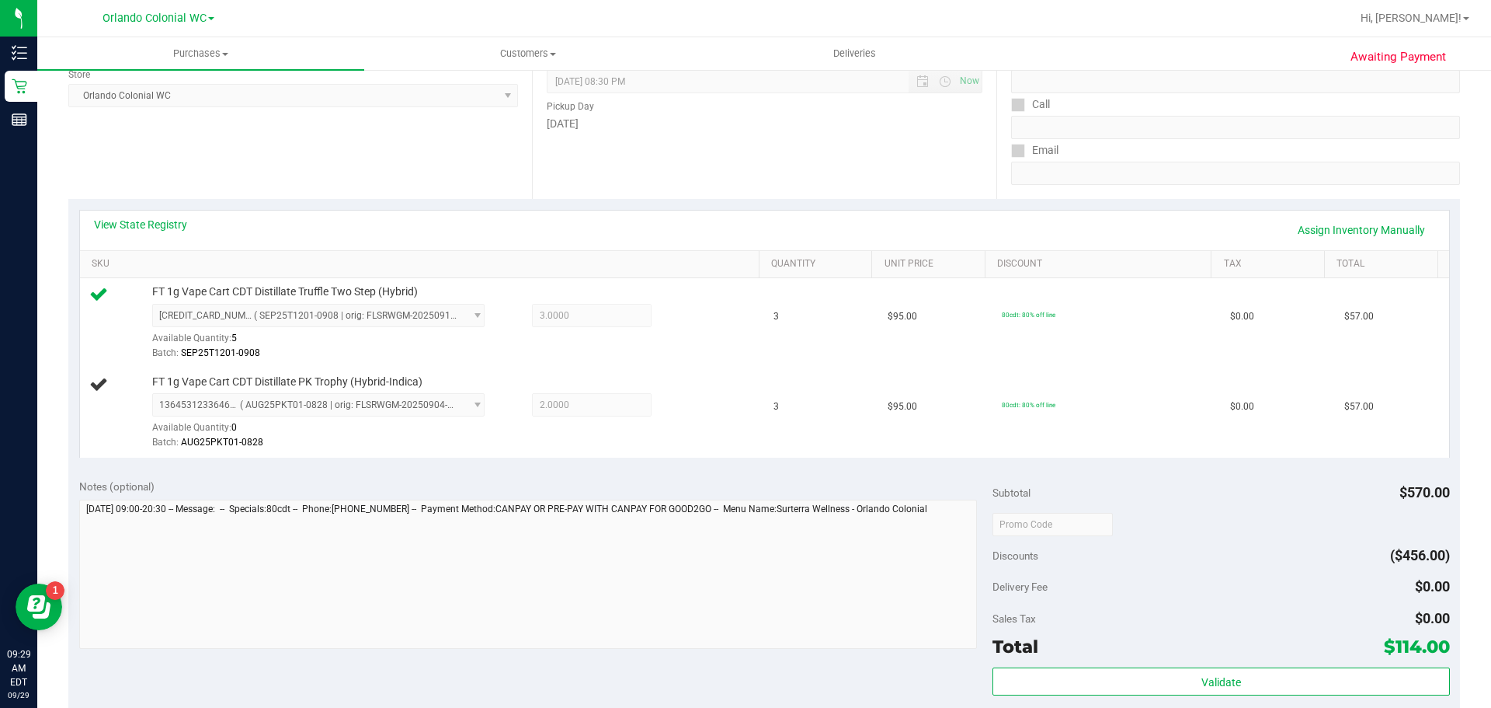
scroll to position [301, 0]
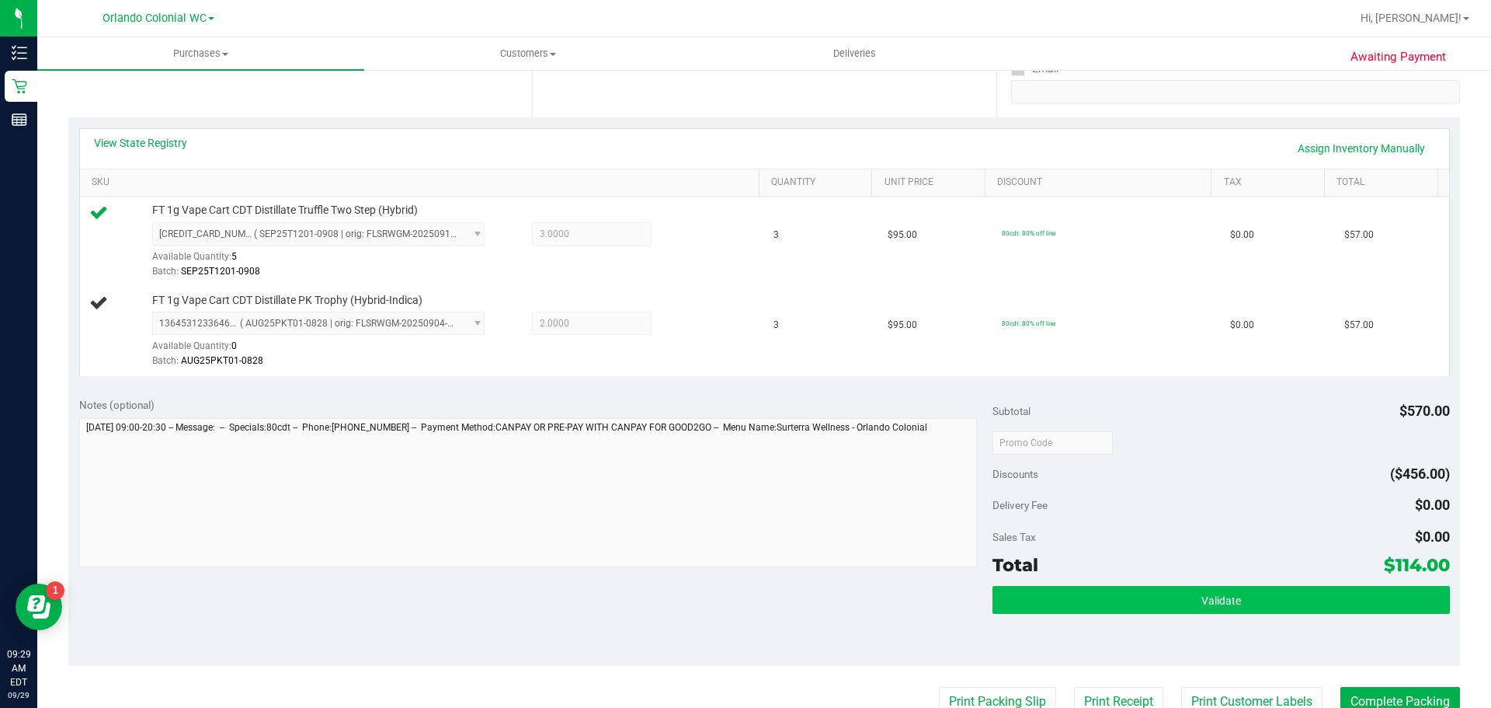
click at [1153, 586] on button "Validate" at bounding box center [1221, 600] width 457 height 28
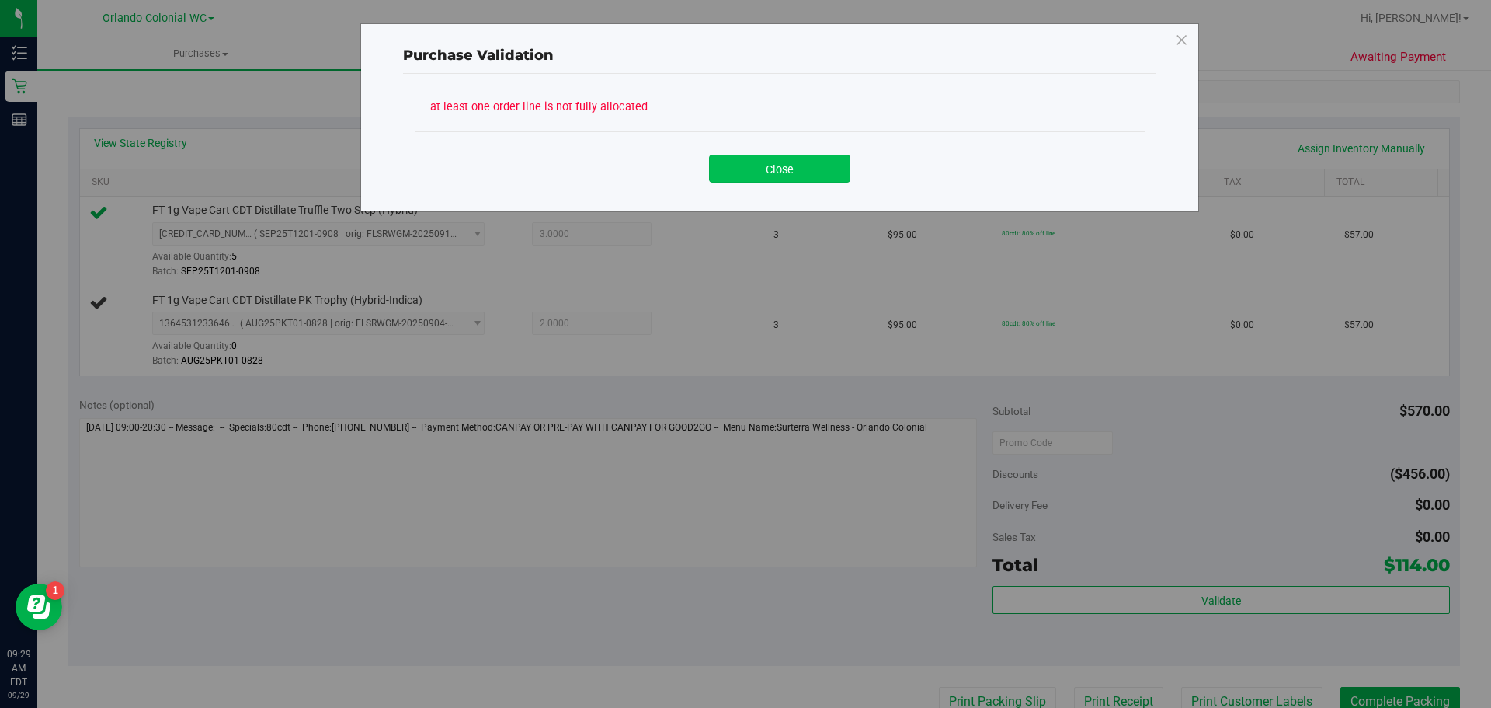
click at [768, 179] on button "Close" at bounding box center [779, 169] width 141 height 28
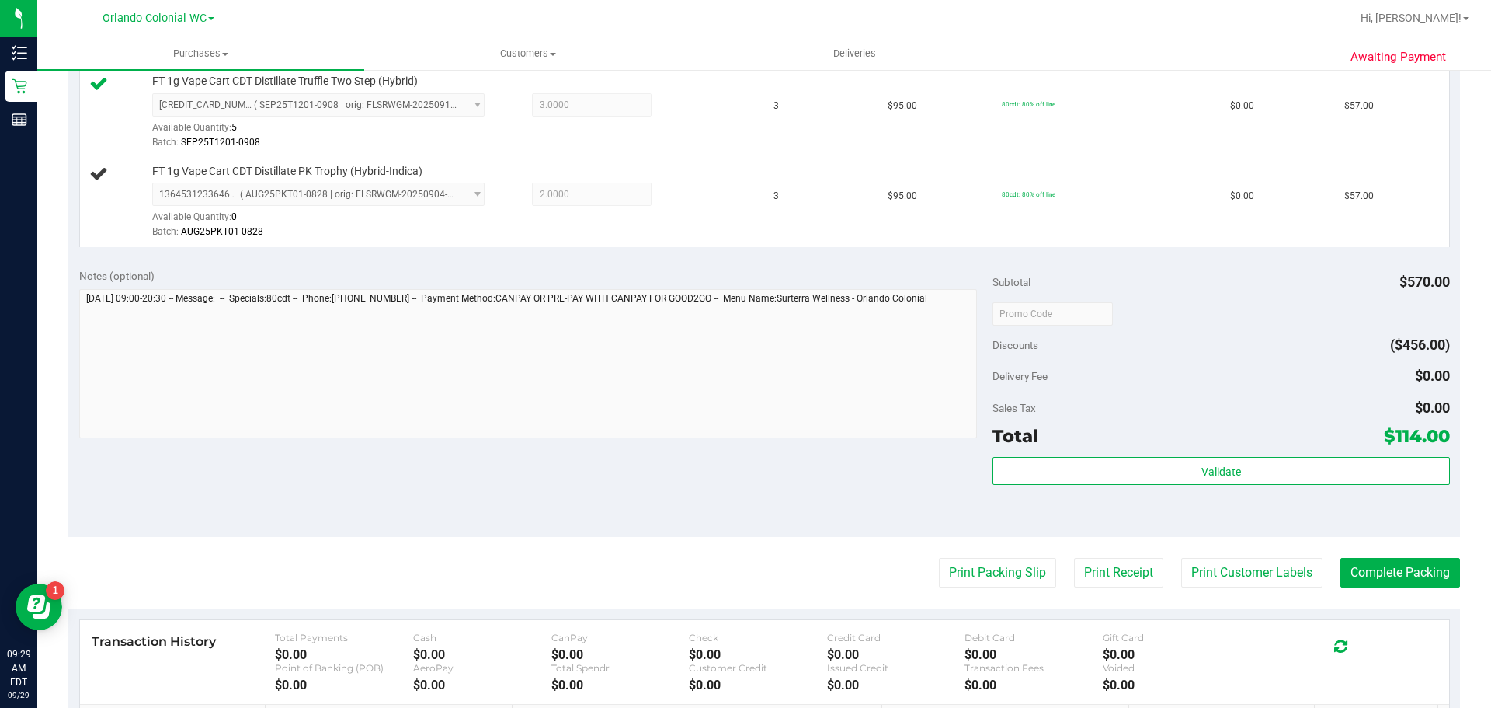
scroll to position [473, 0]
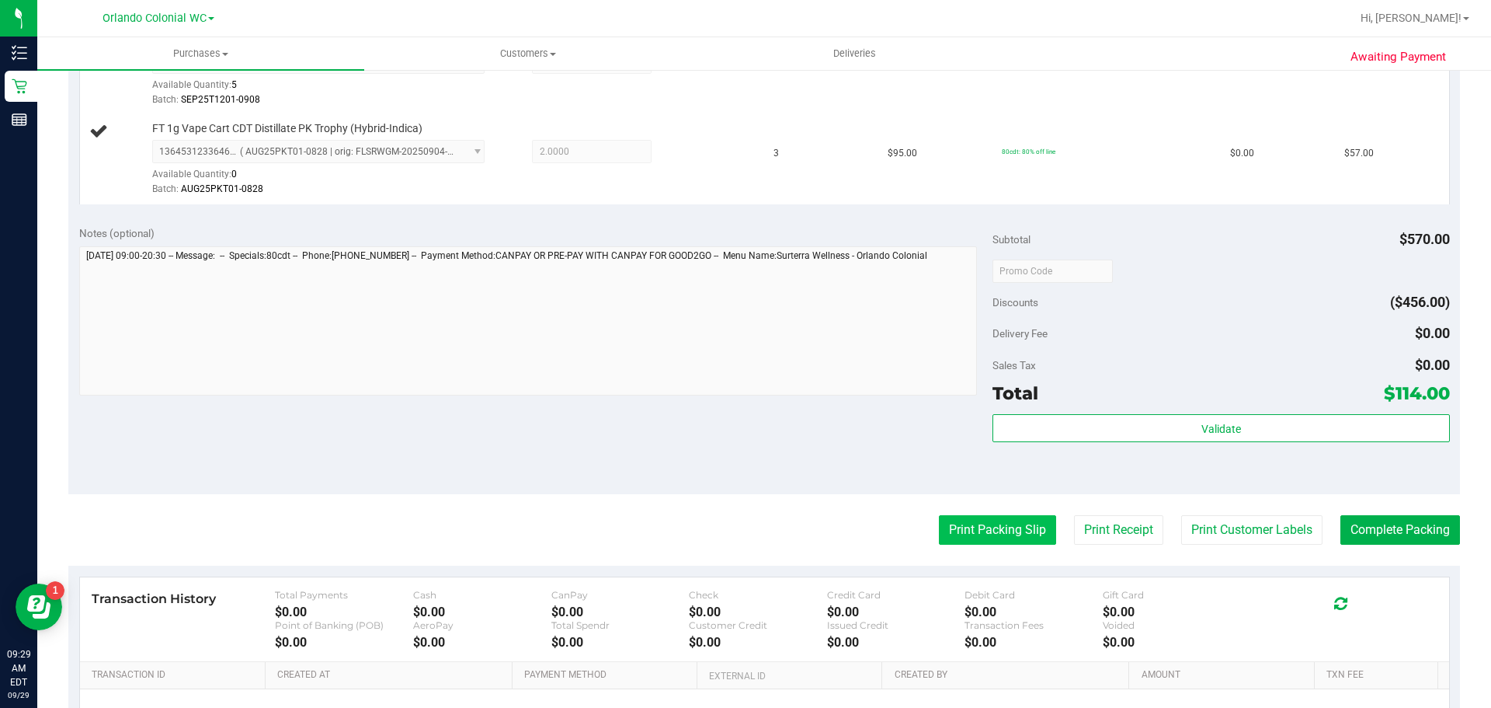
click at [980, 523] on button "Print Packing Slip" at bounding box center [997, 530] width 117 height 30
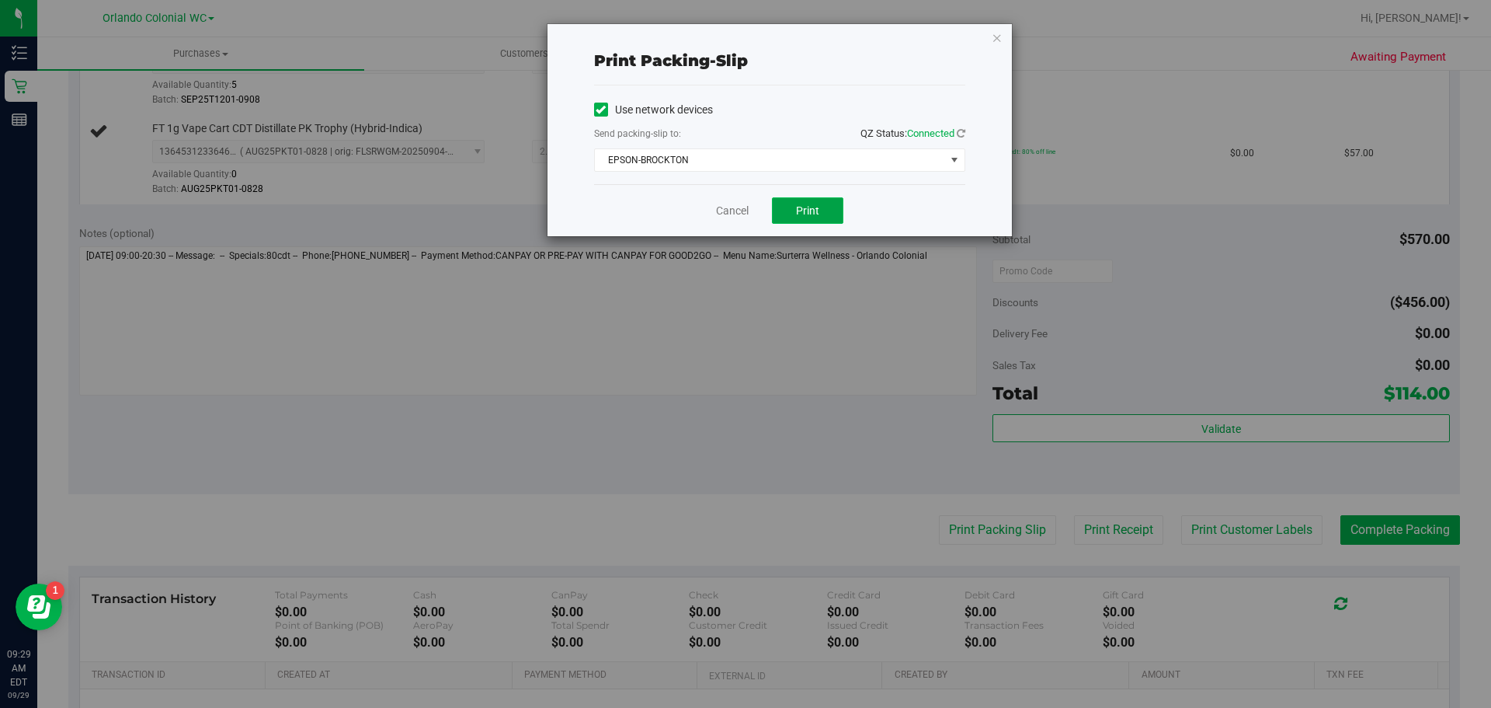
click at [794, 202] on button "Print" at bounding box center [807, 210] width 71 height 26
click at [996, 38] on icon "button" at bounding box center [997, 37] width 11 height 19
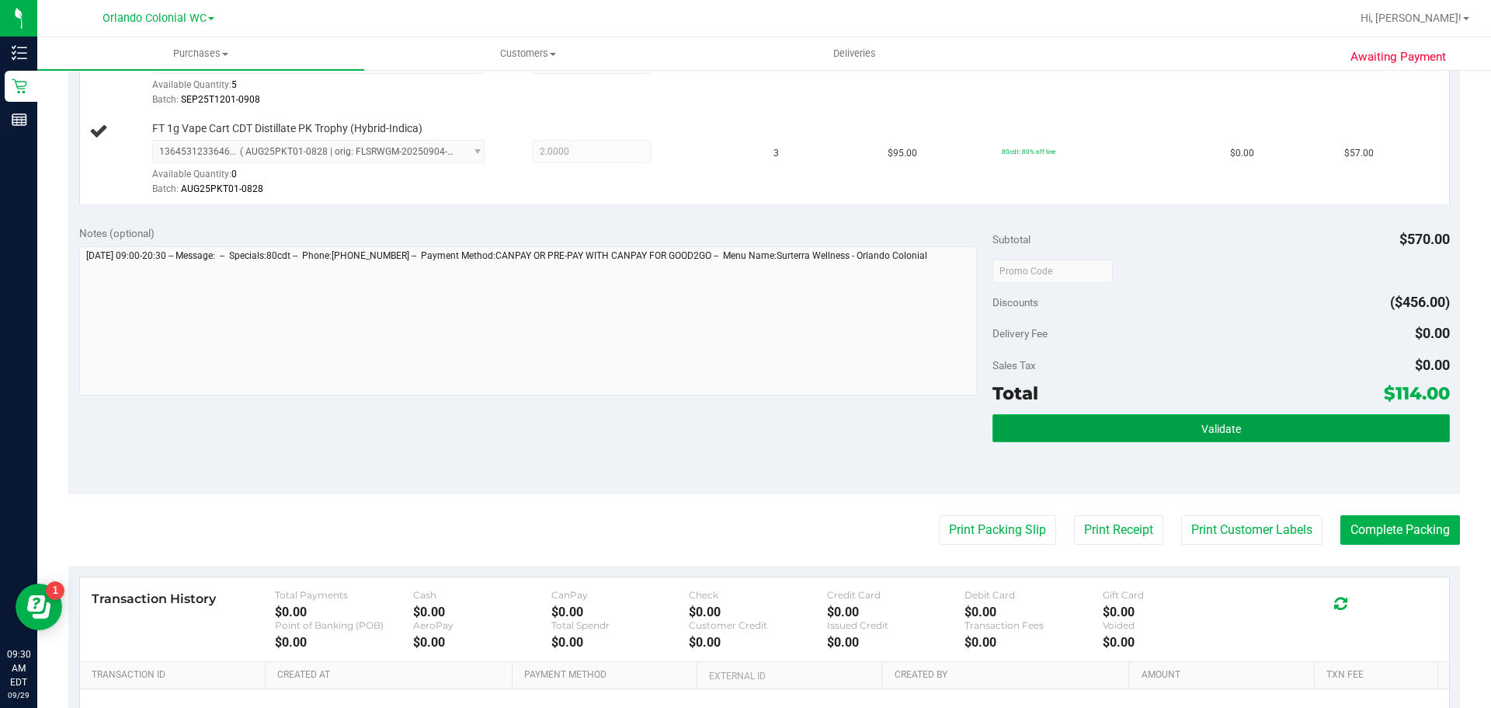
click at [1274, 426] on button "Validate" at bounding box center [1221, 428] width 457 height 28
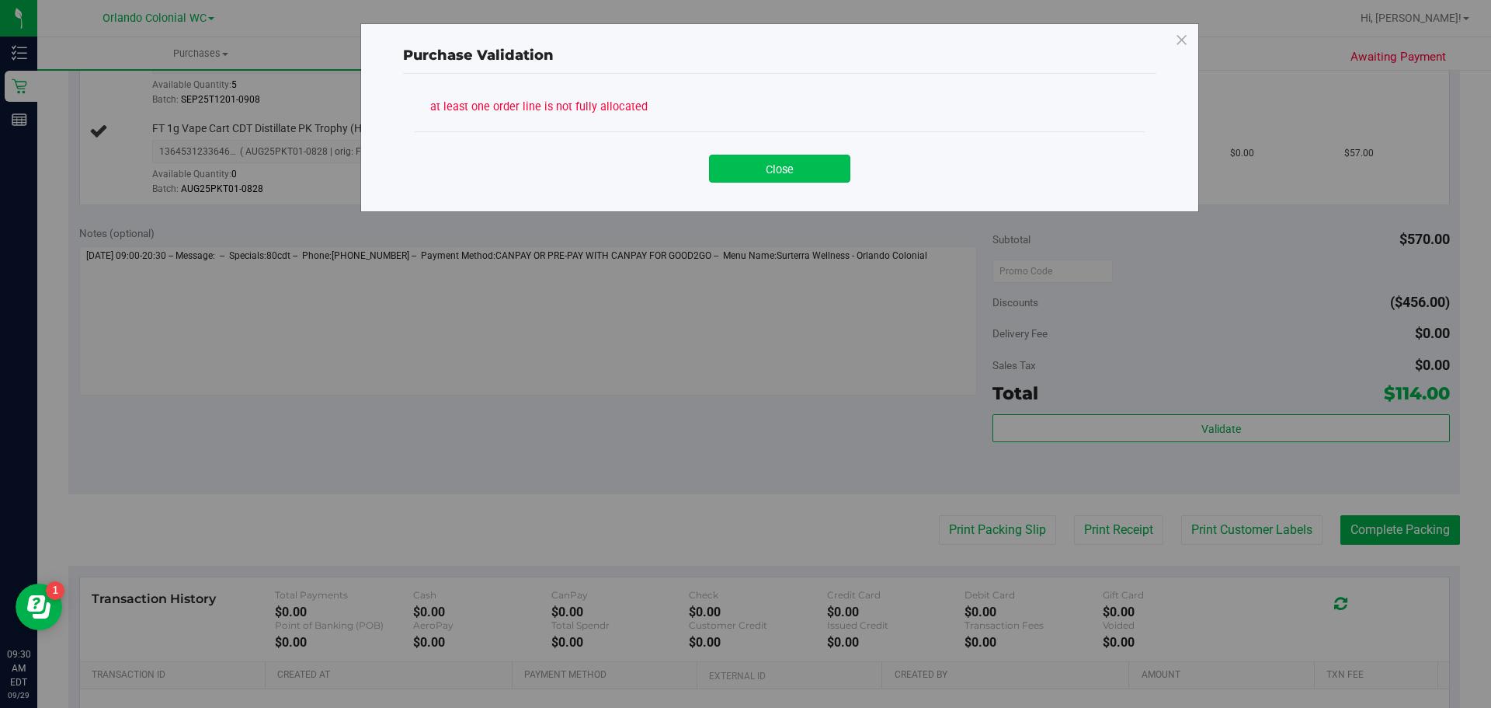
click at [814, 178] on button "Close" at bounding box center [779, 169] width 141 height 28
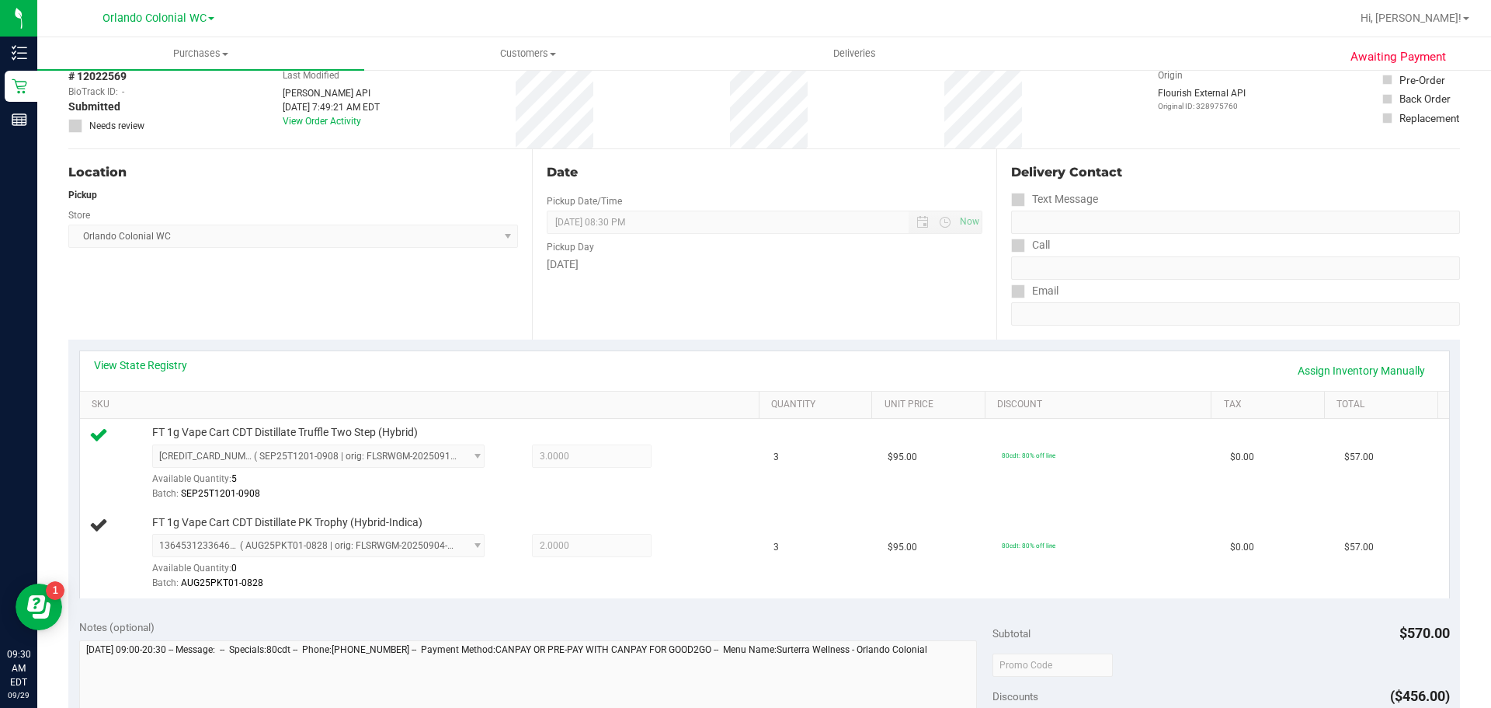
scroll to position [0, 0]
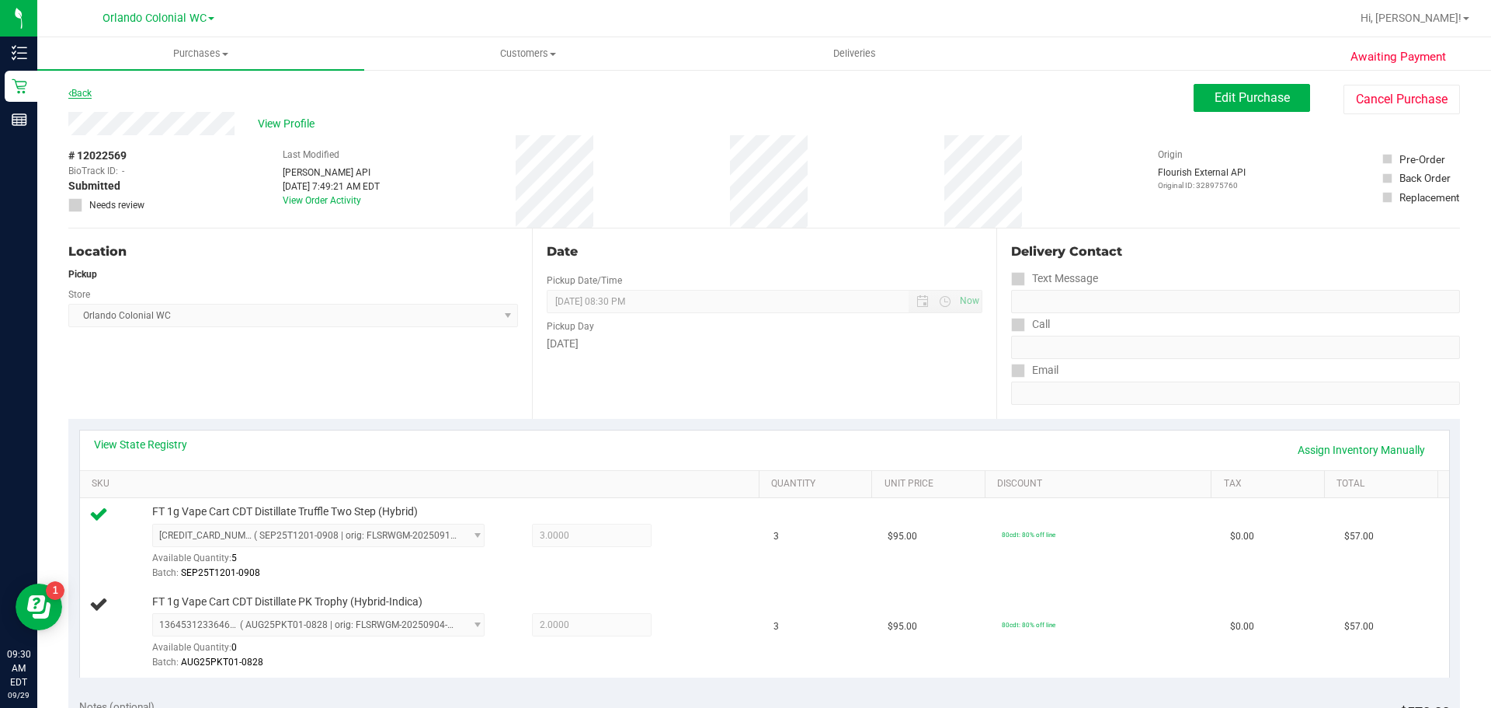
click at [85, 91] on link "Back" at bounding box center [79, 93] width 23 height 11
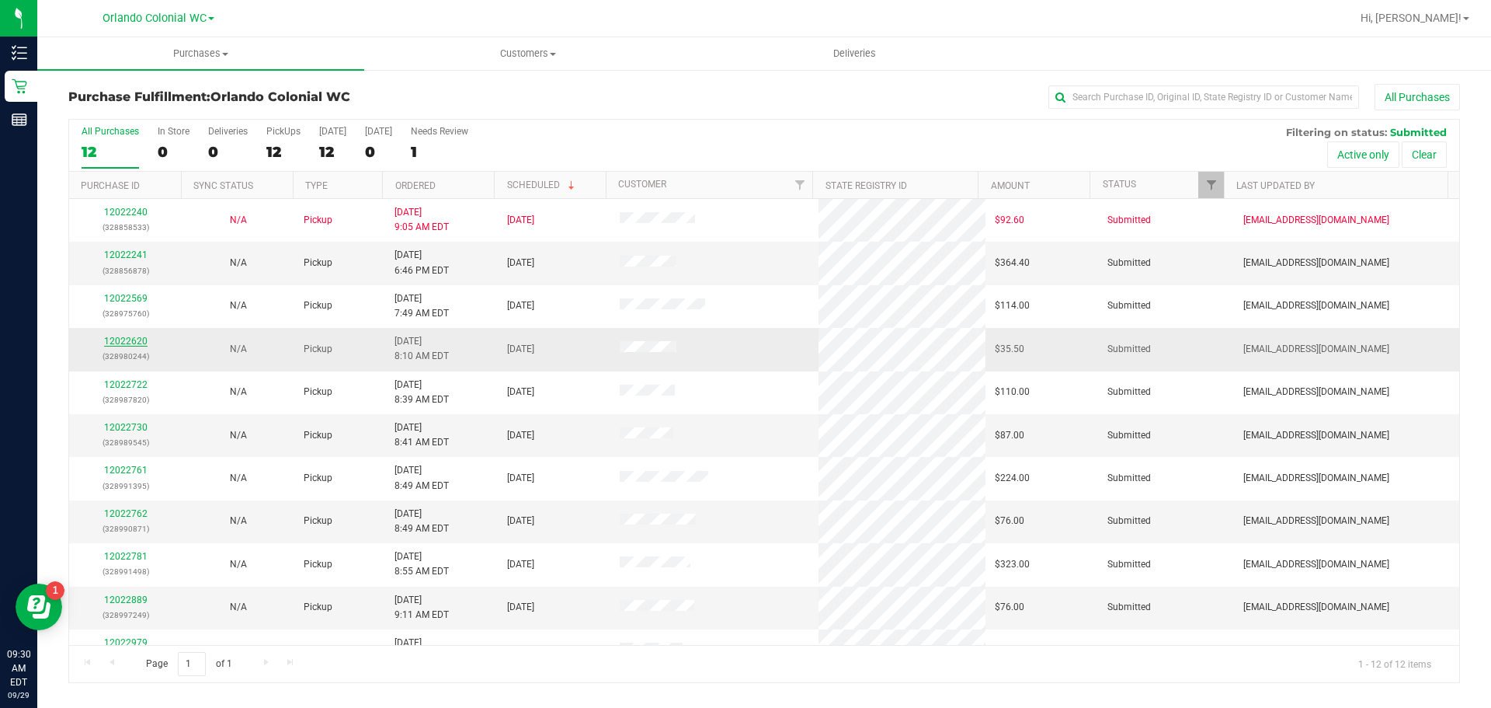
click at [128, 338] on link "12022620" at bounding box center [125, 341] width 43 height 11
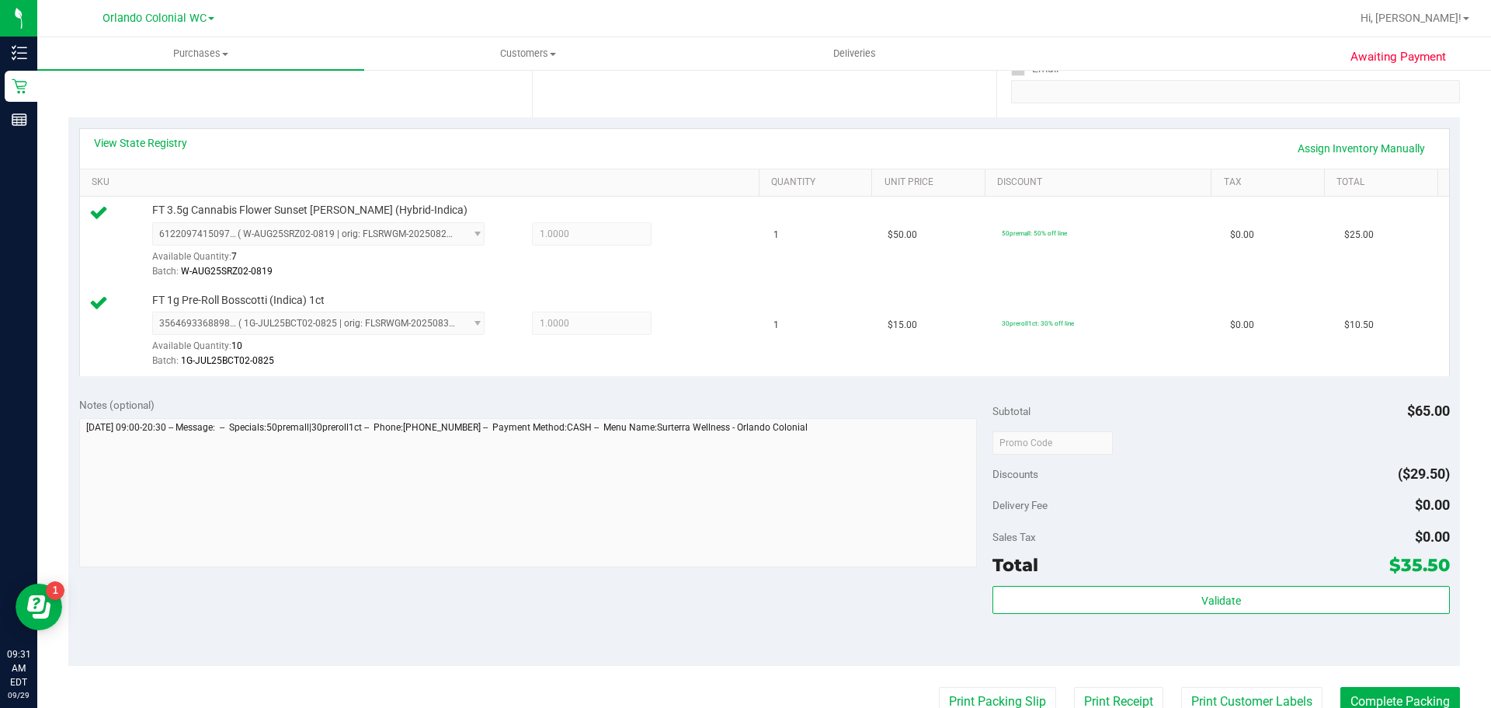
scroll to position [302, 0]
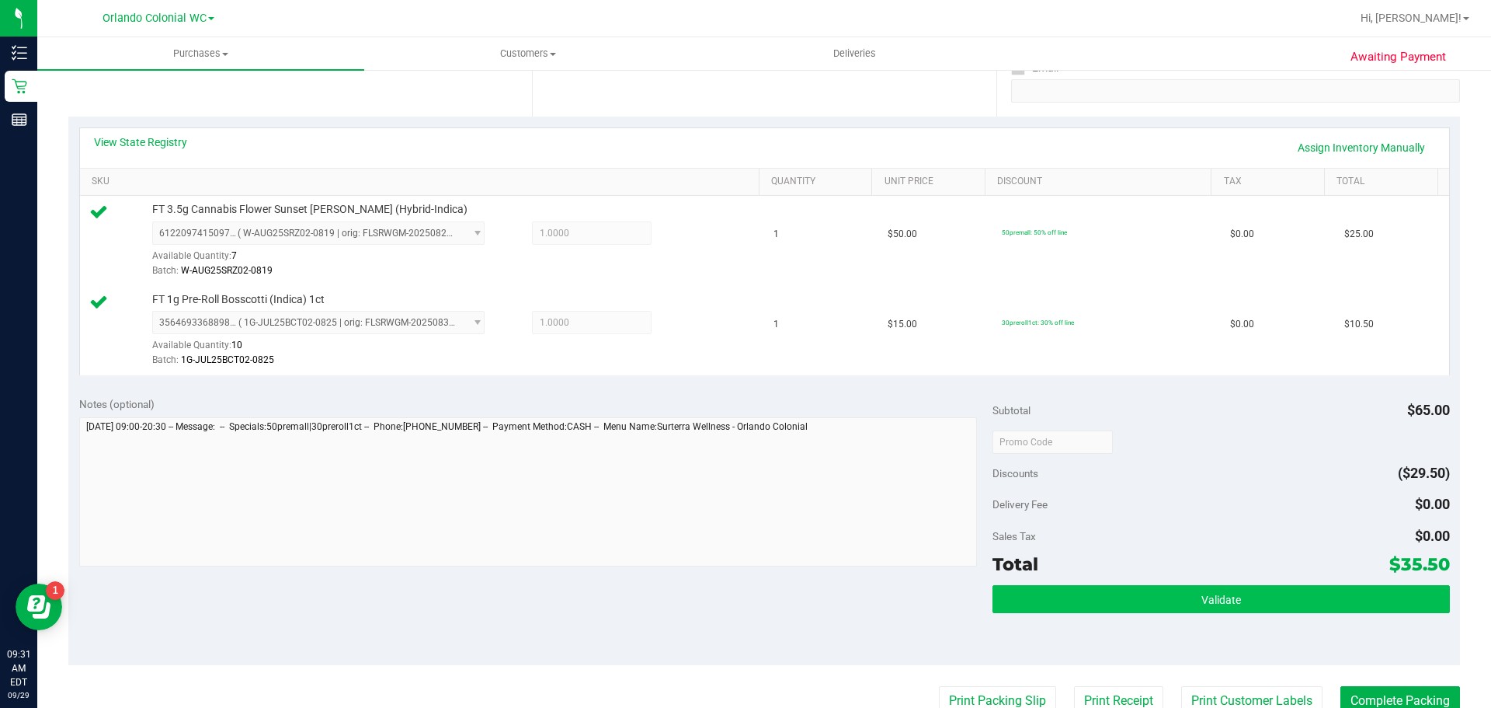
click at [1136, 607] on button "Validate" at bounding box center [1221, 599] width 457 height 28
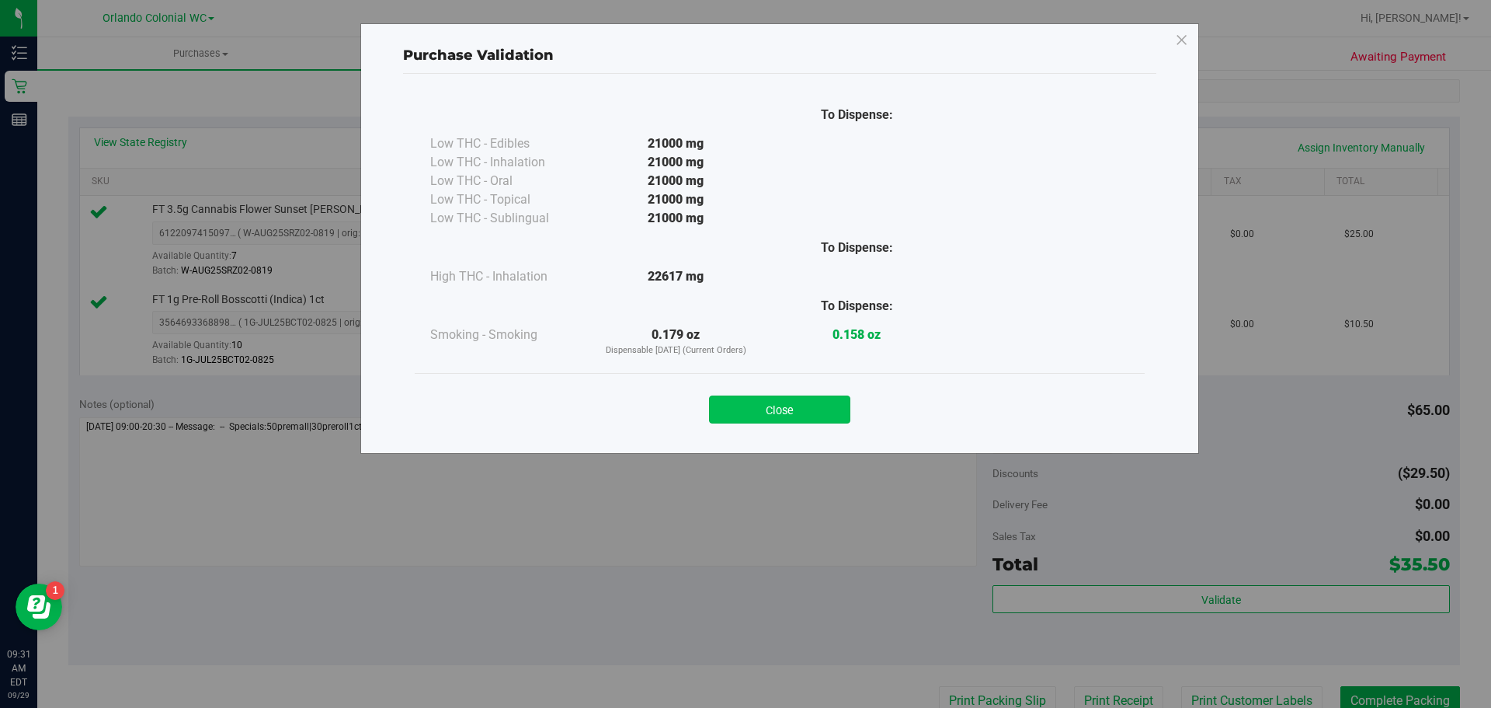
click at [781, 418] on button "Close" at bounding box center [779, 409] width 141 height 28
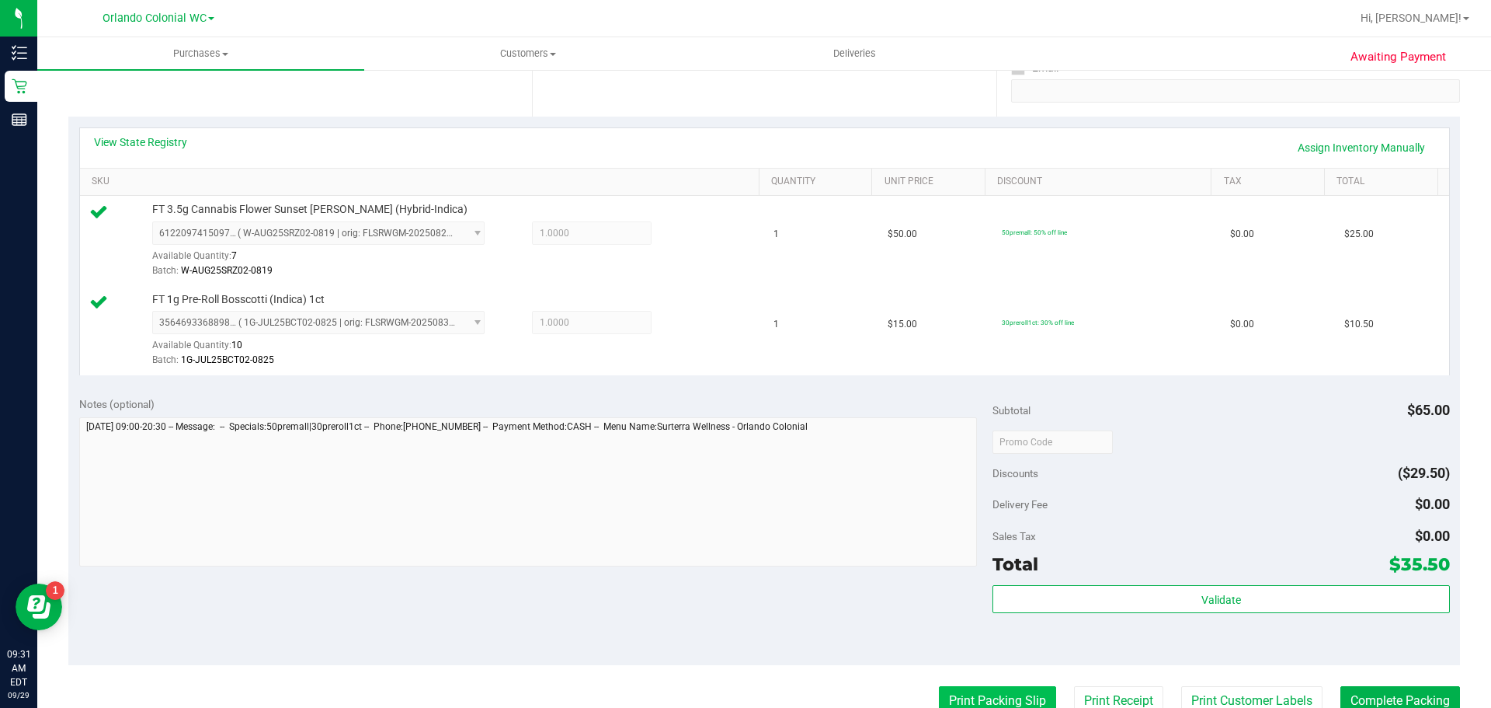
click at [982, 690] on button "Print Packing Slip" at bounding box center [997, 701] width 117 height 30
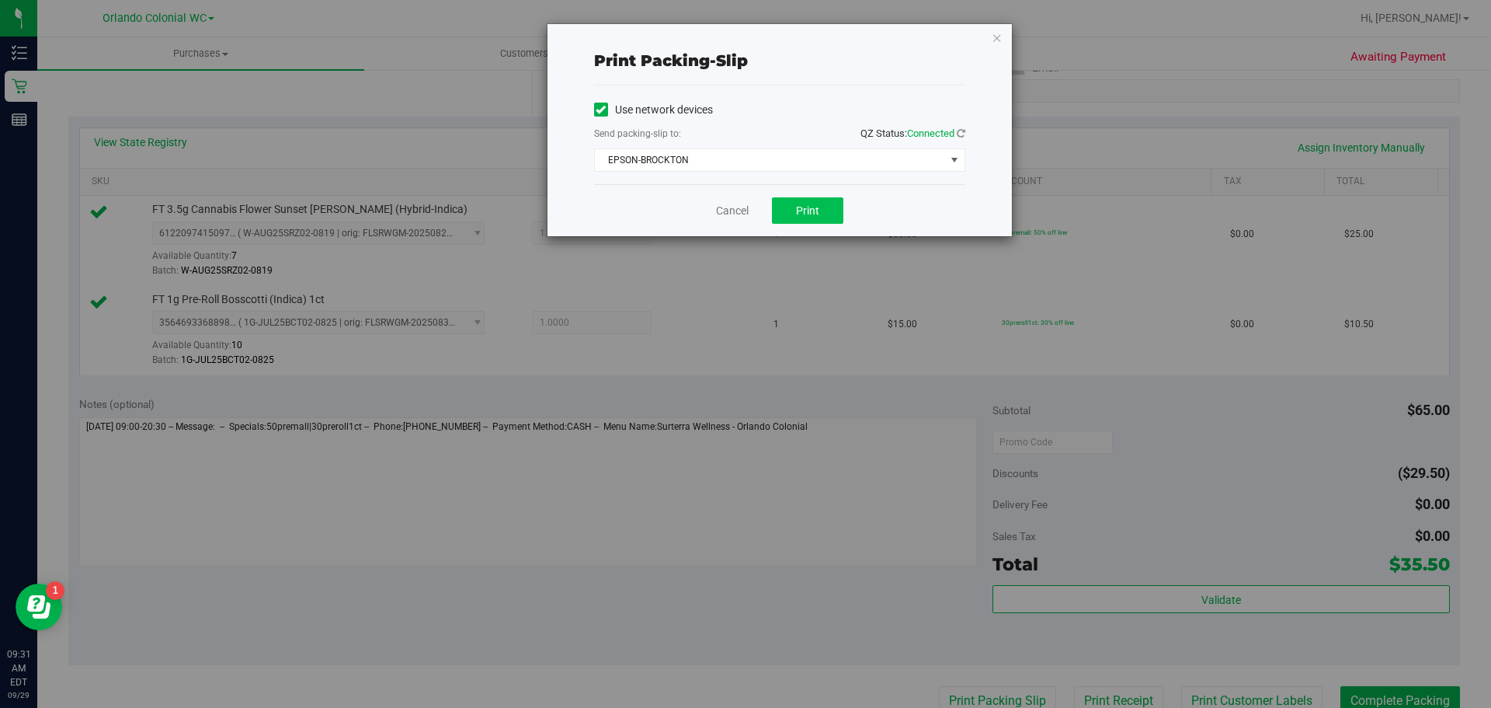
click at [812, 212] on span "Print" at bounding box center [807, 210] width 23 height 12
click at [1000, 35] on icon "button" at bounding box center [997, 37] width 11 height 19
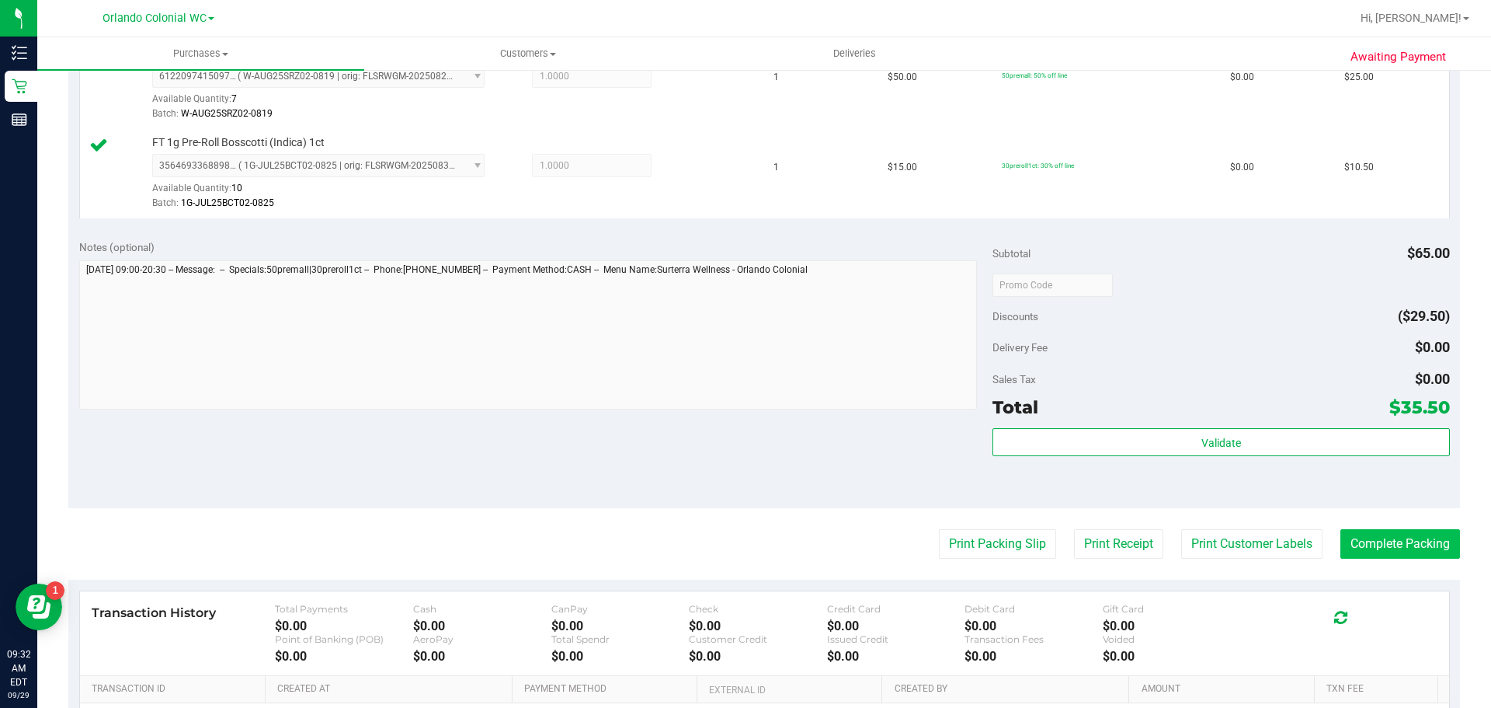
scroll to position [465, 0]
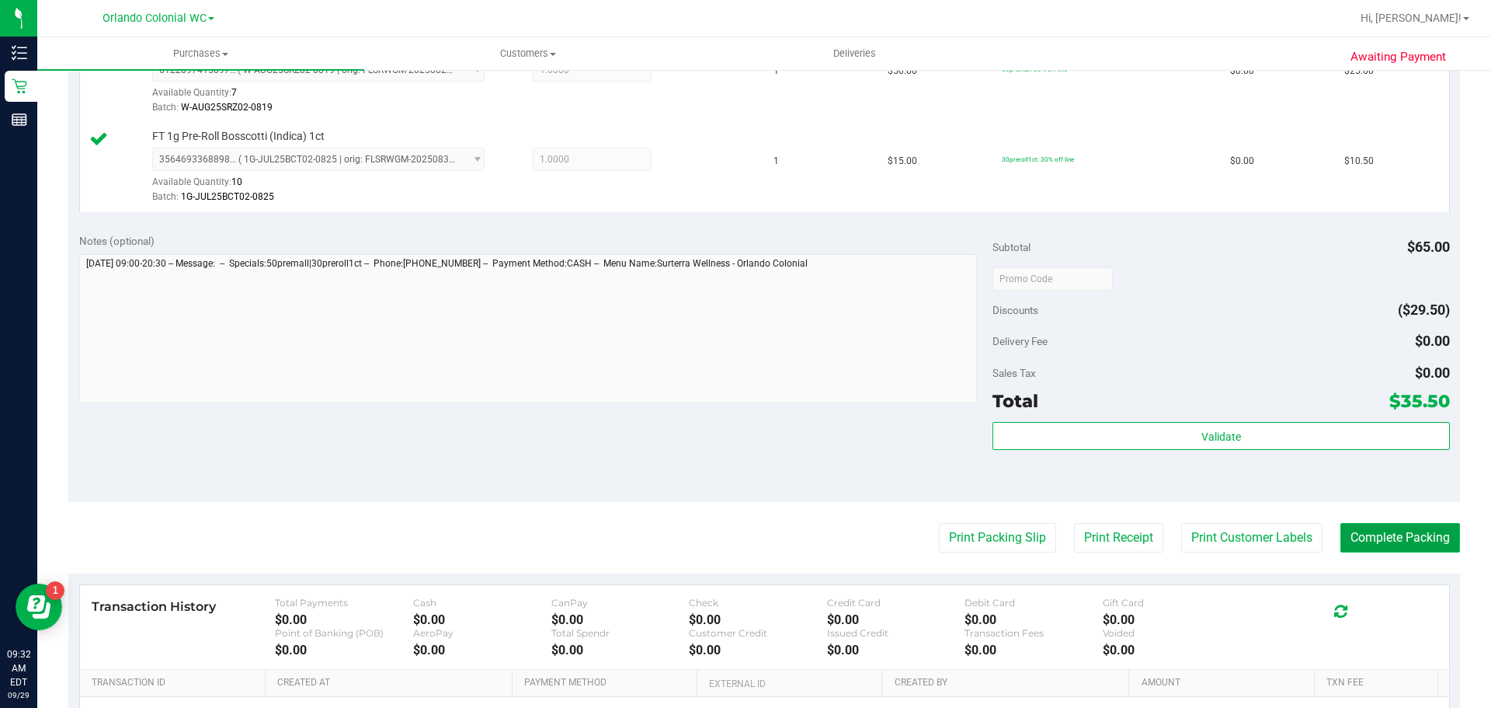
click at [1393, 540] on button "Complete Packing" at bounding box center [1400, 538] width 120 height 30
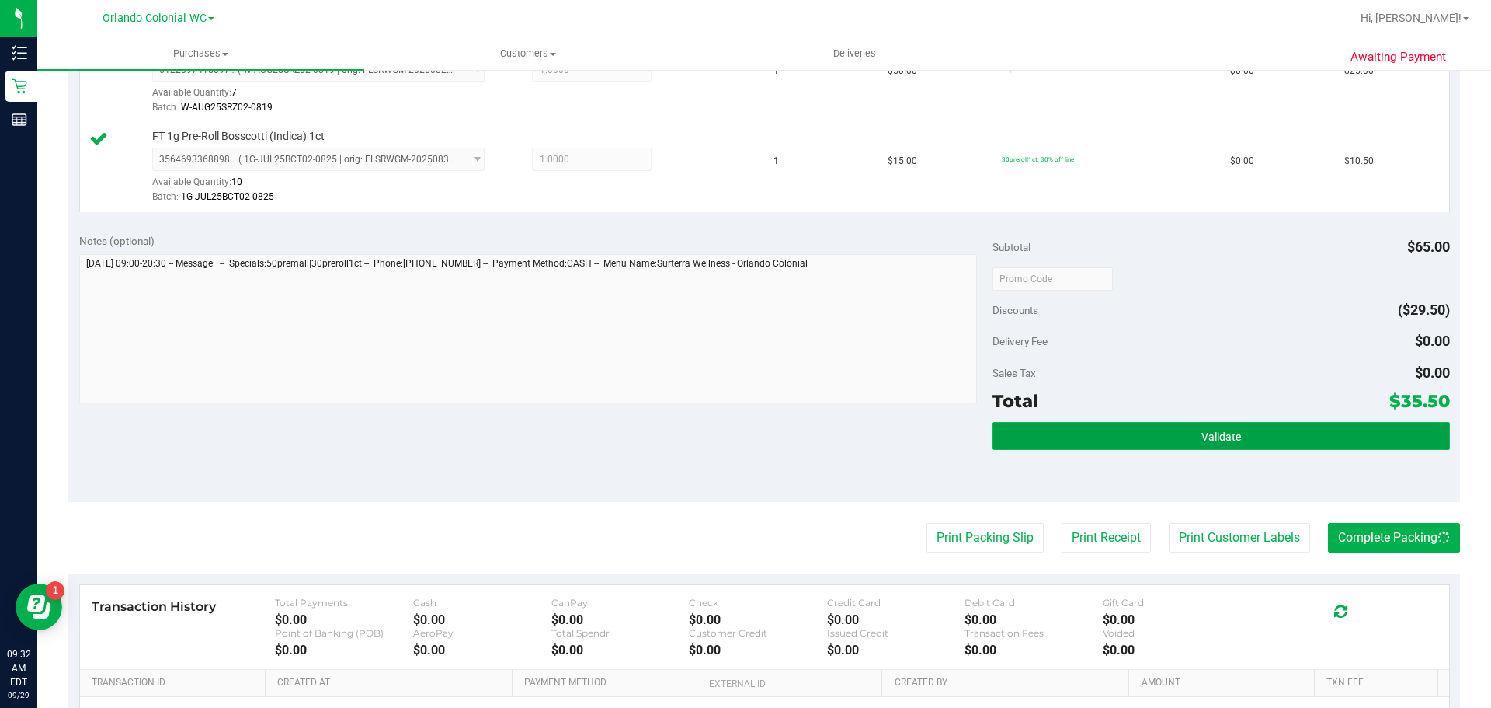
click at [1244, 434] on button "Validate" at bounding box center [1221, 436] width 457 height 28
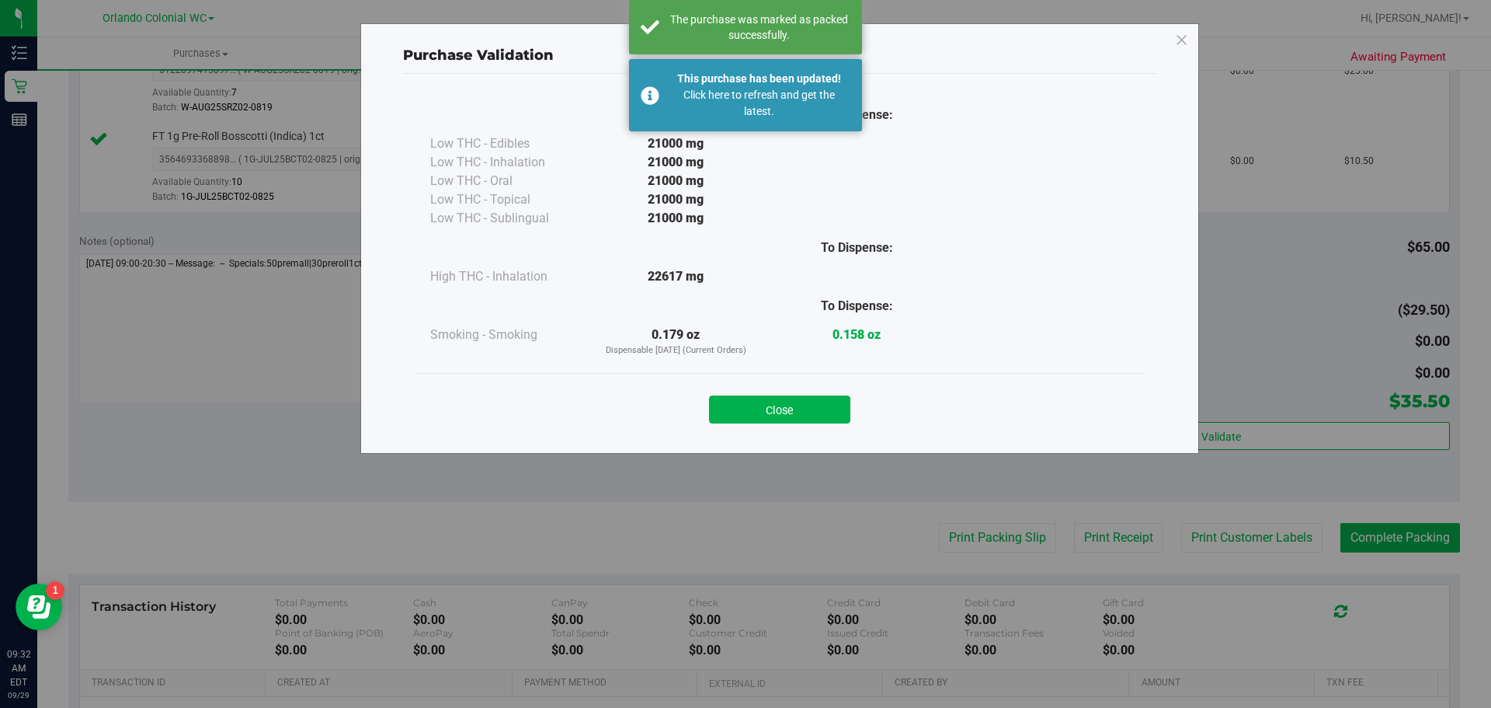
click at [788, 375] on div "Close" at bounding box center [780, 404] width 730 height 63
click at [785, 402] on button "Close" at bounding box center [779, 409] width 141 height 28
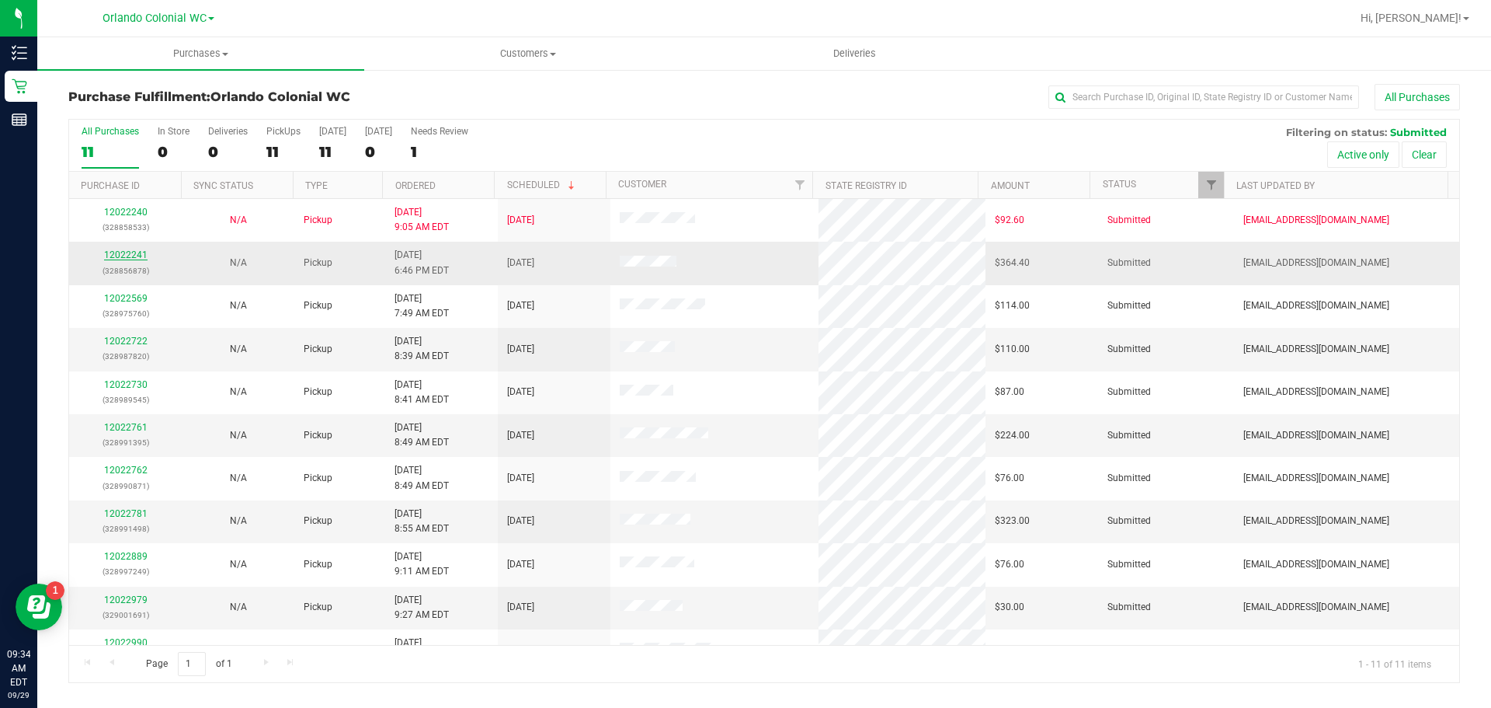
click at [137, 255] on link "12022241" at bounding box center [125, 254] width 43 height 11
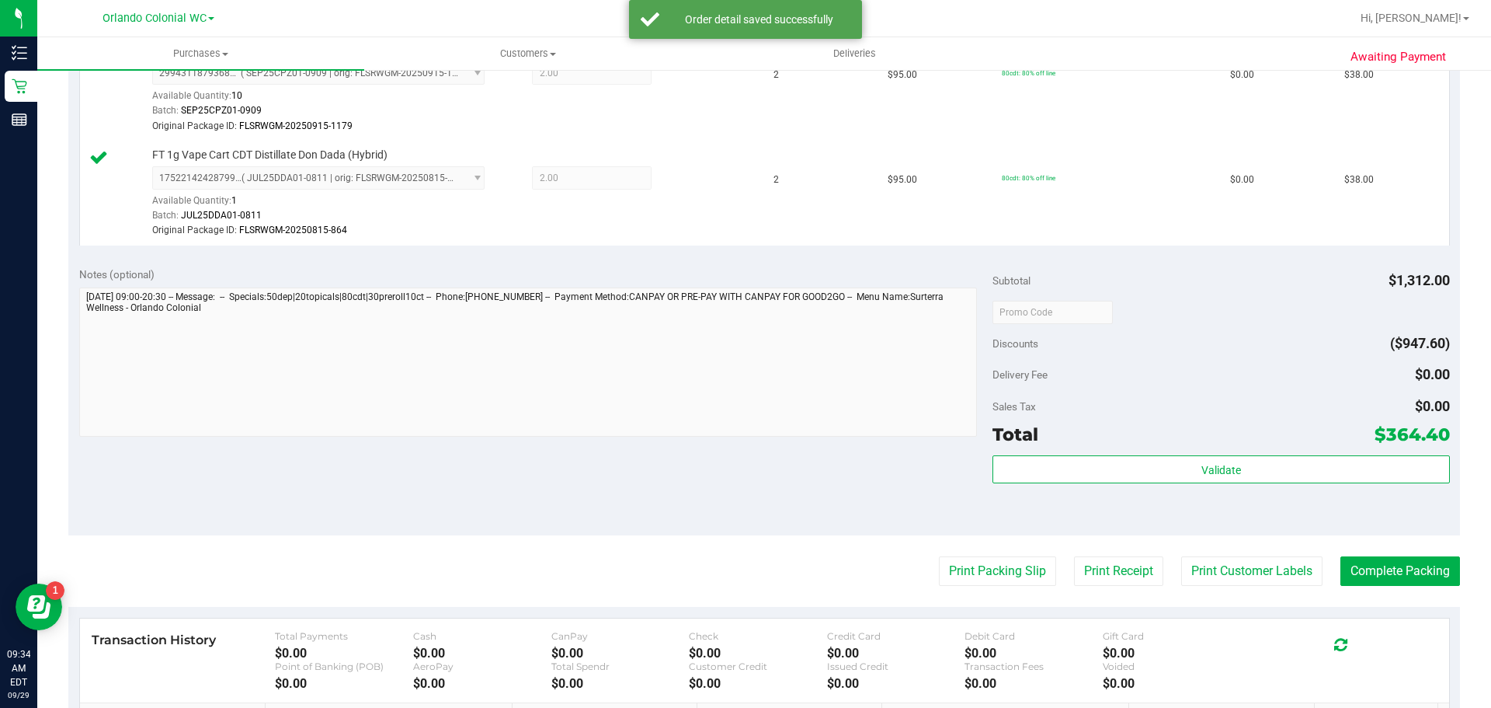
scroll to position [1685, 0]
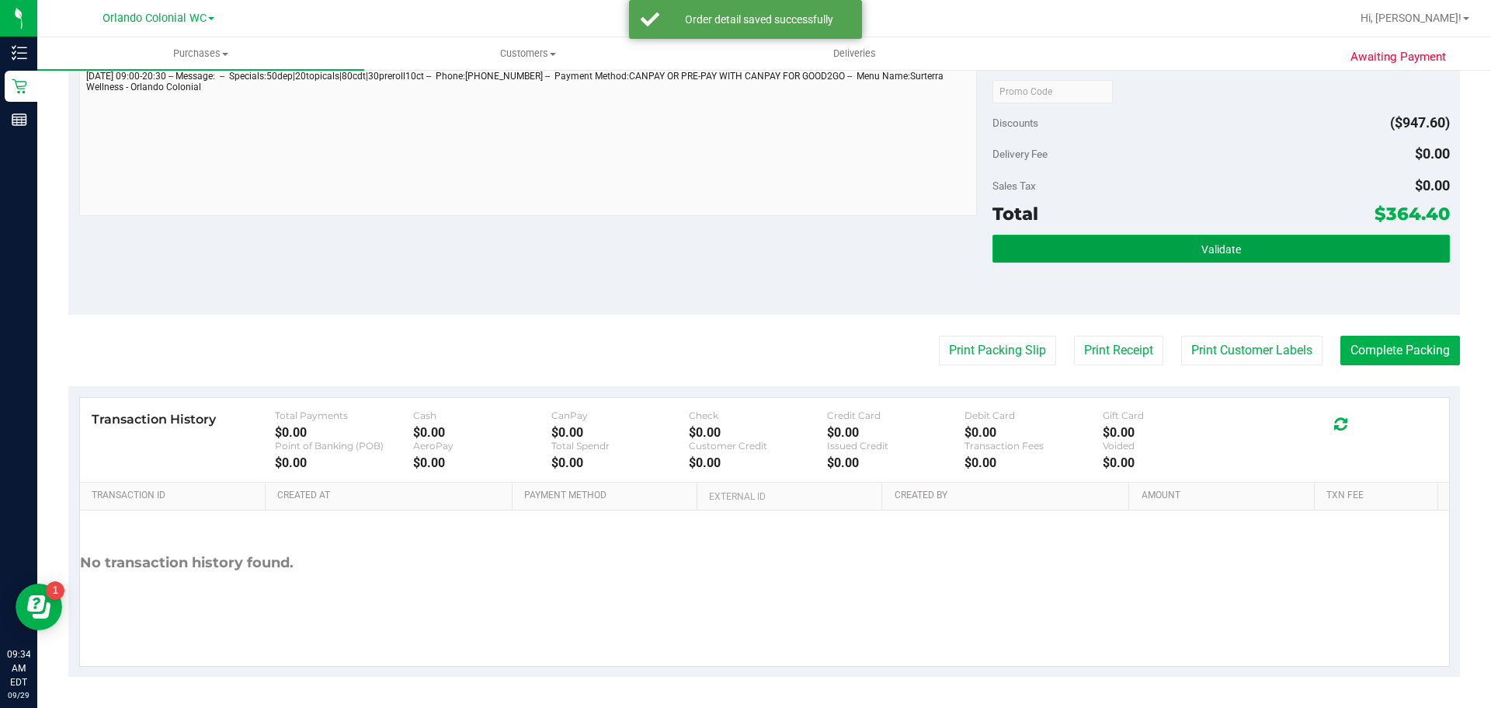
click at [1173, 259] on button "Validate" at bounding box center [1221, 249] width 457 height 28
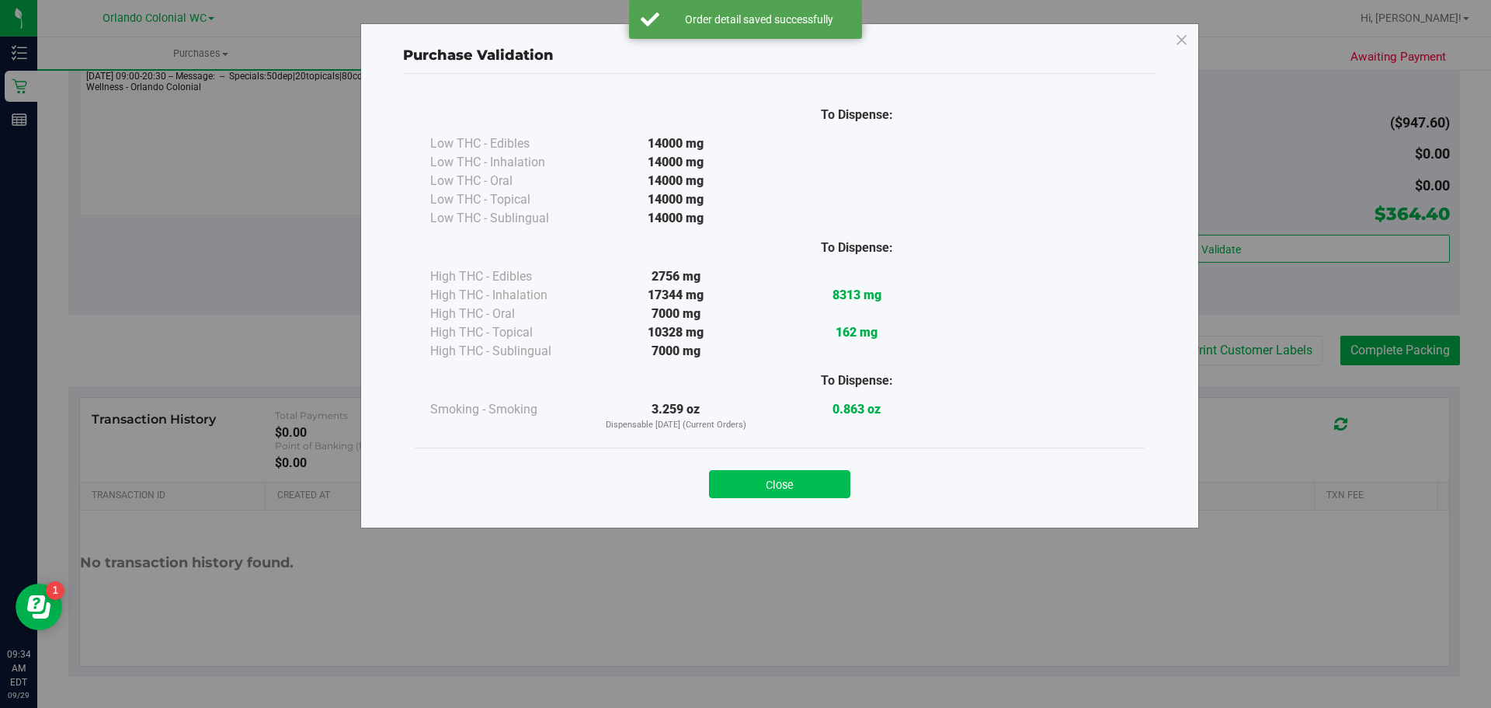
click at [813, 479] on button "Close" at bounding box center [779, 484] width 141 height 28
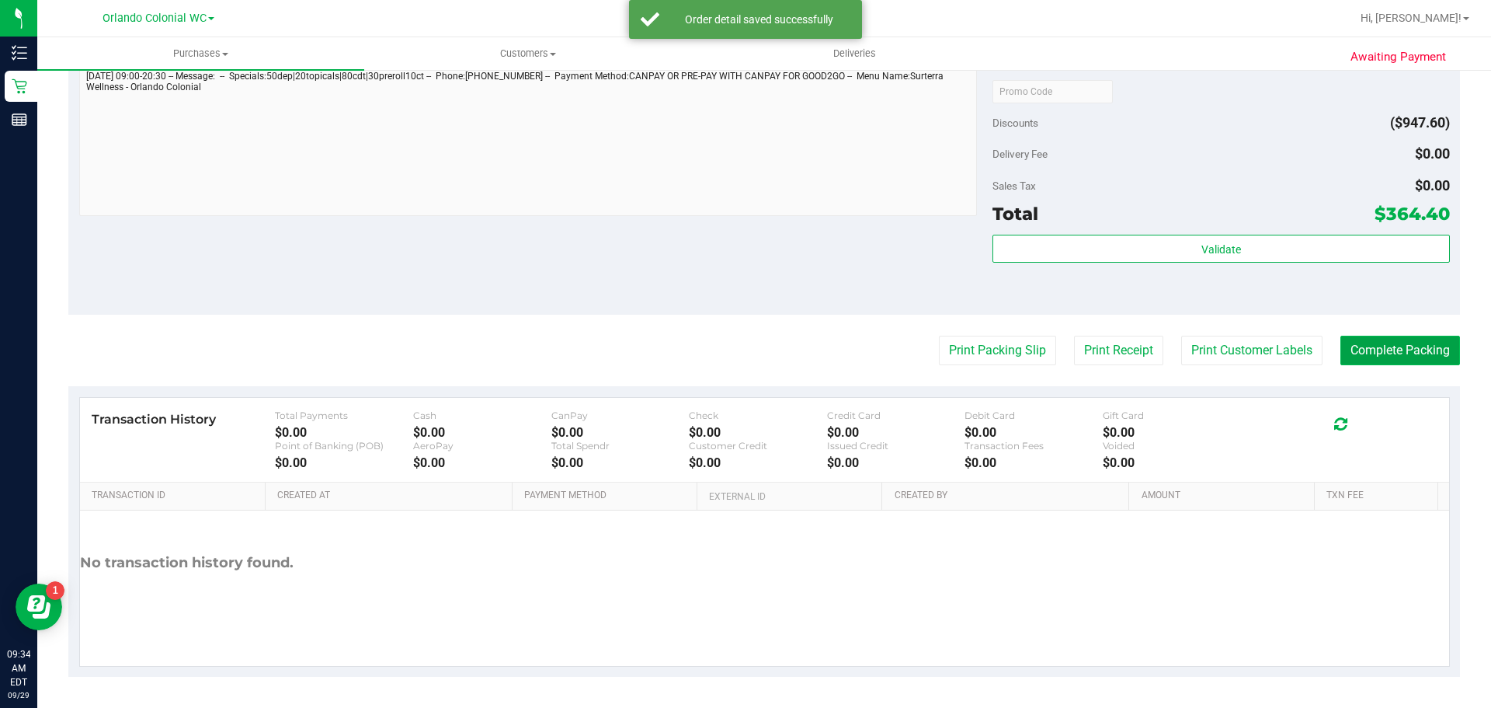
click at [1398, 357] on button "Complete Packing" at bounding box center [1400, 351] width 120 height 30
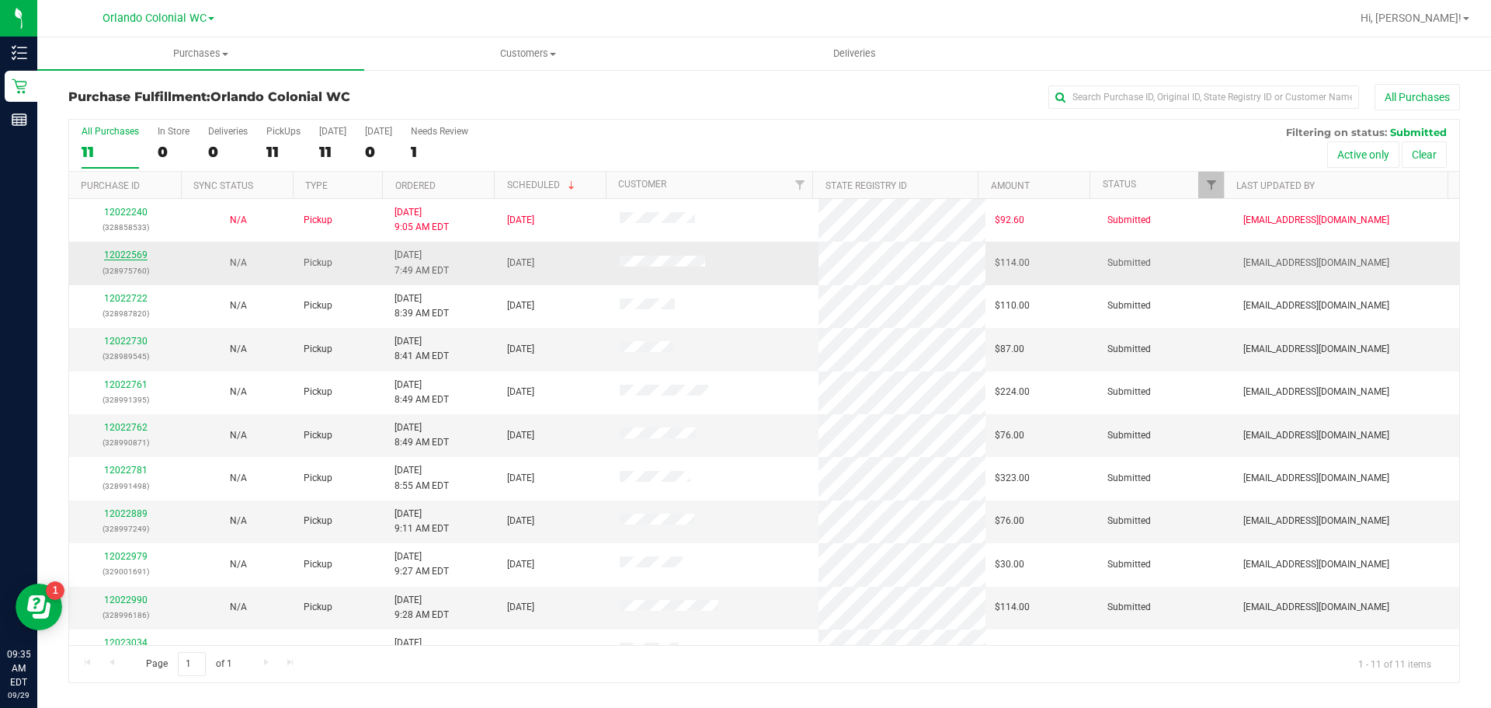
click at [118, 252] on link "12022569" at bounding box center [125, 254] width 43 height 11
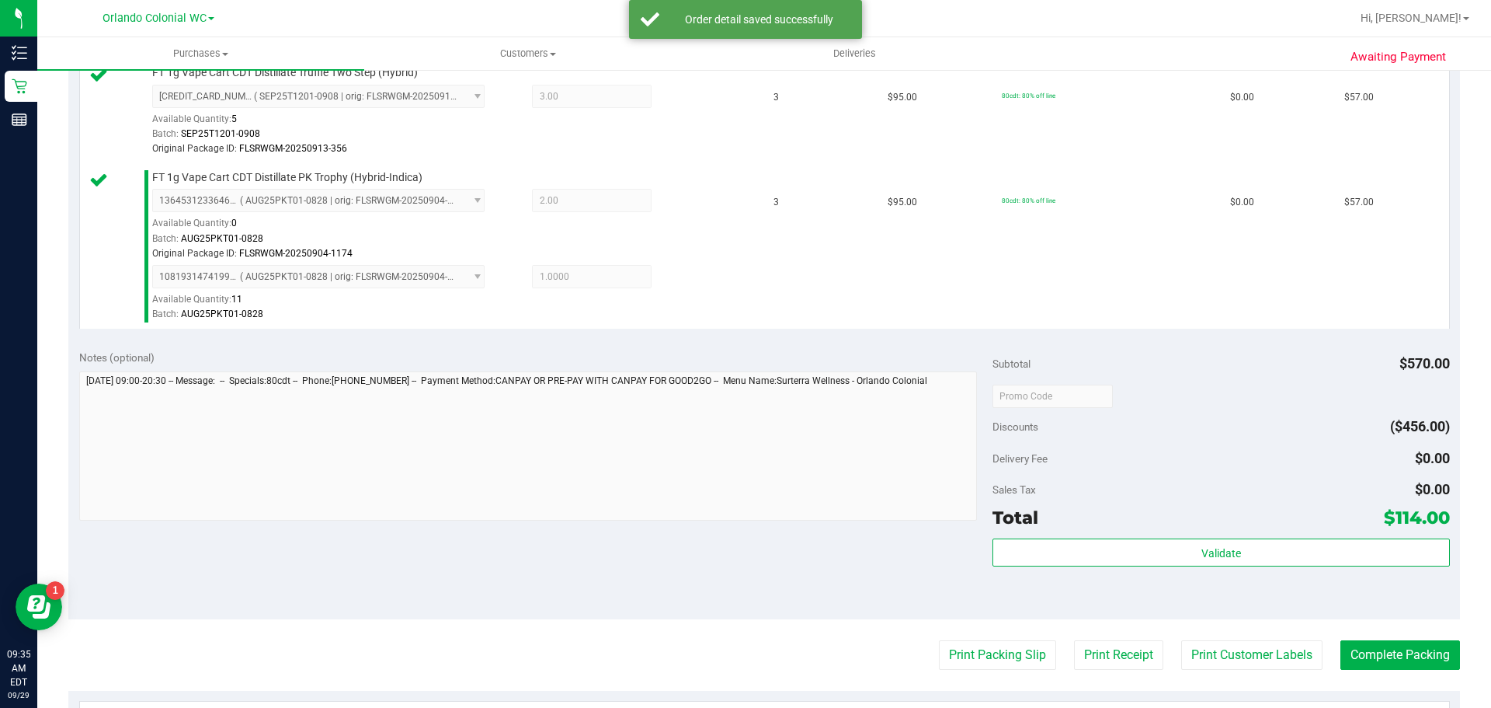
scroll to position [447, 0]
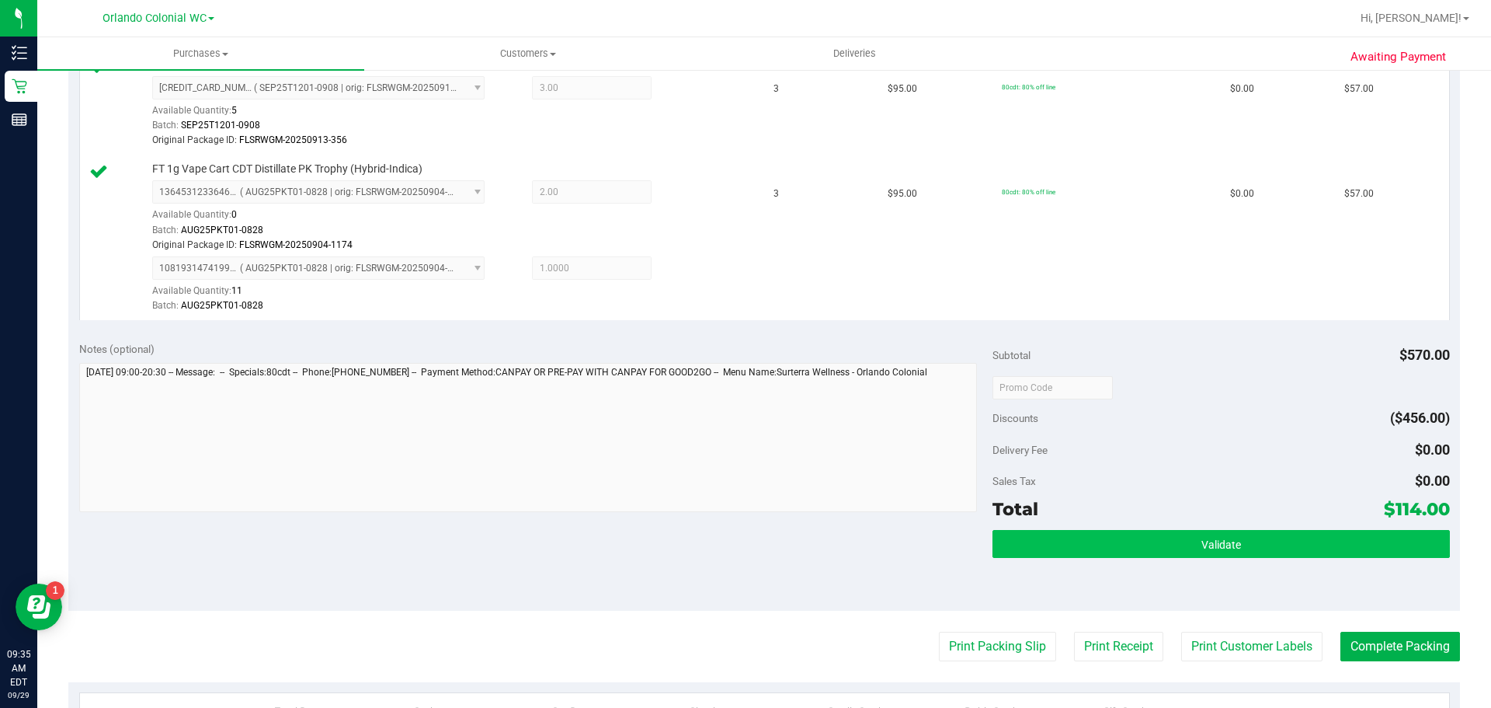
click at [1219, 538] on span "Validate" at bounding box center [1221, 544] width 40 height 12
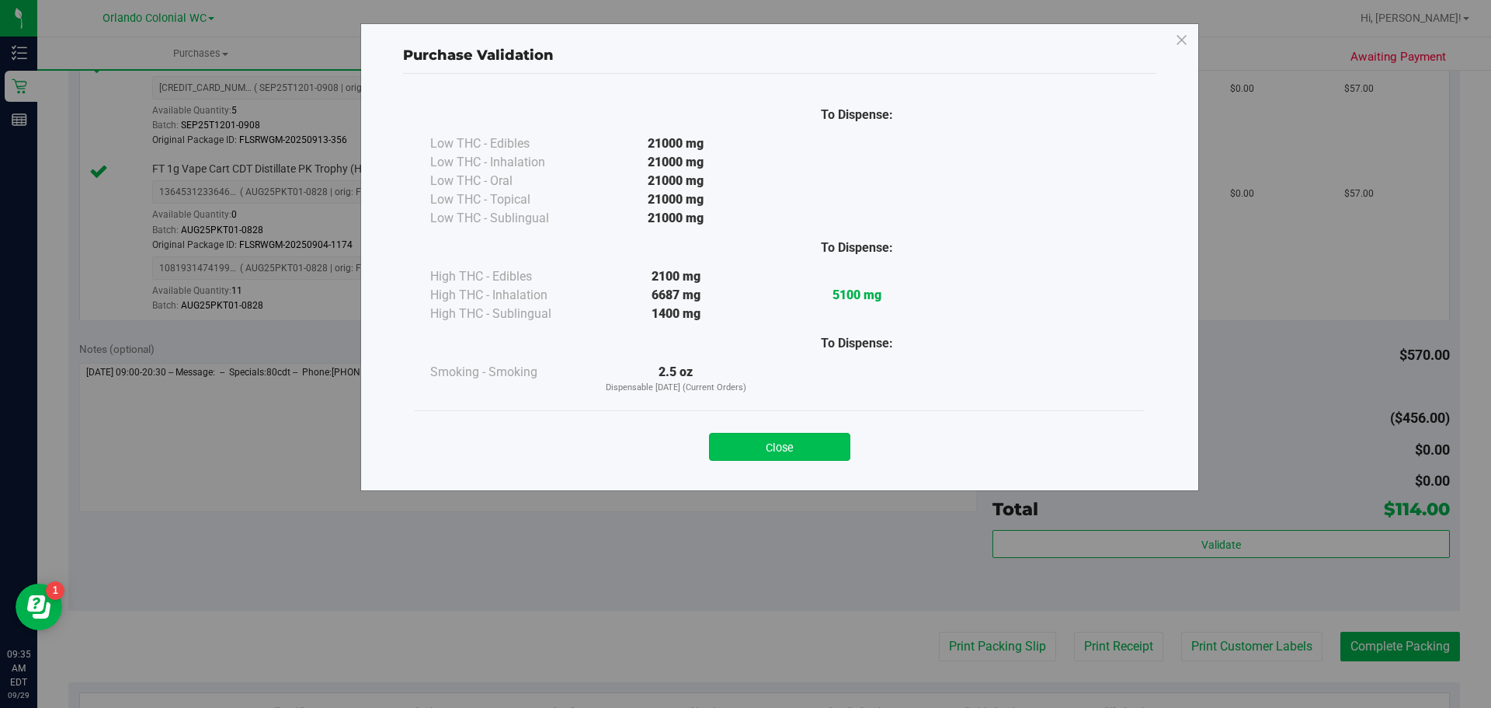
click at [815, 437] on button "Close" at bounding box center [779, 447] width 141 height 28
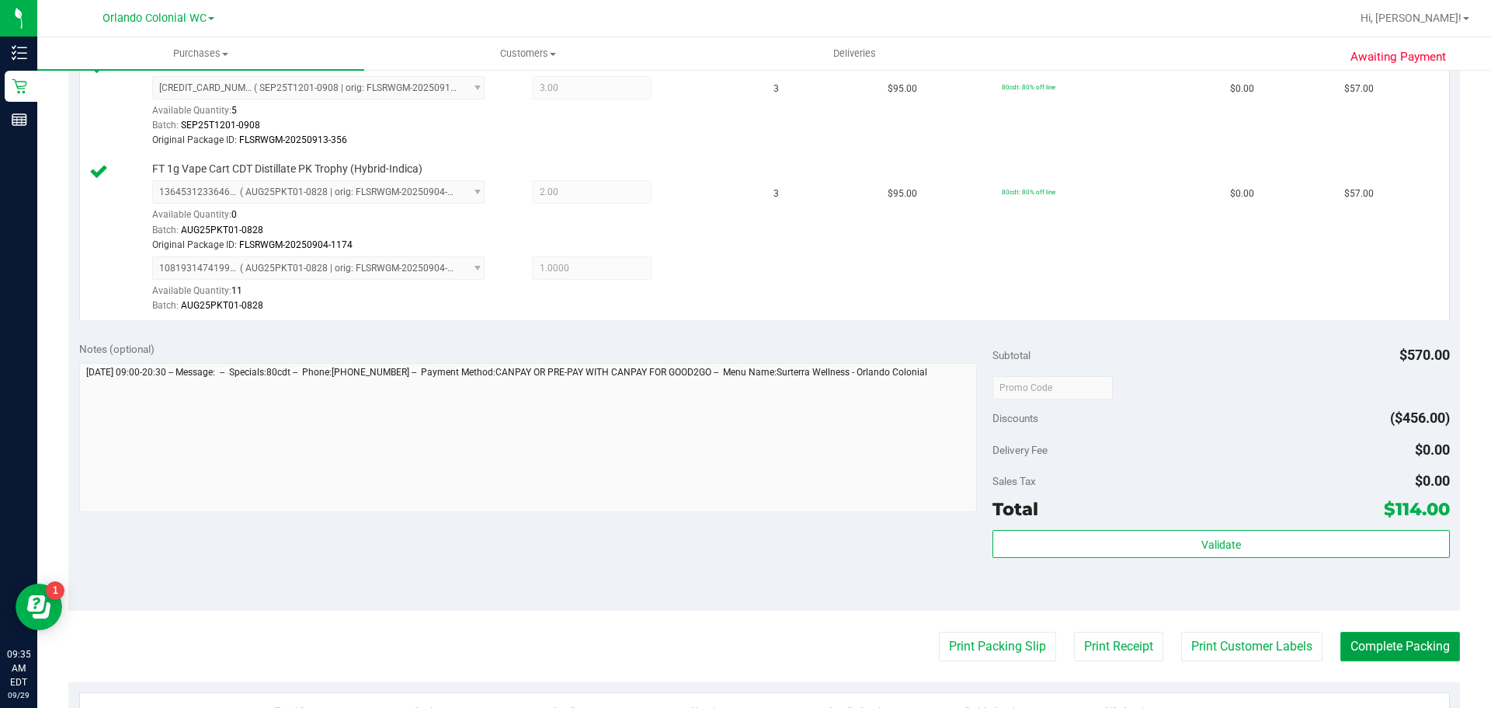
click at [1347, 634] on button "Complete Packing" at bounding box center [1400, 646] width 120 height 30
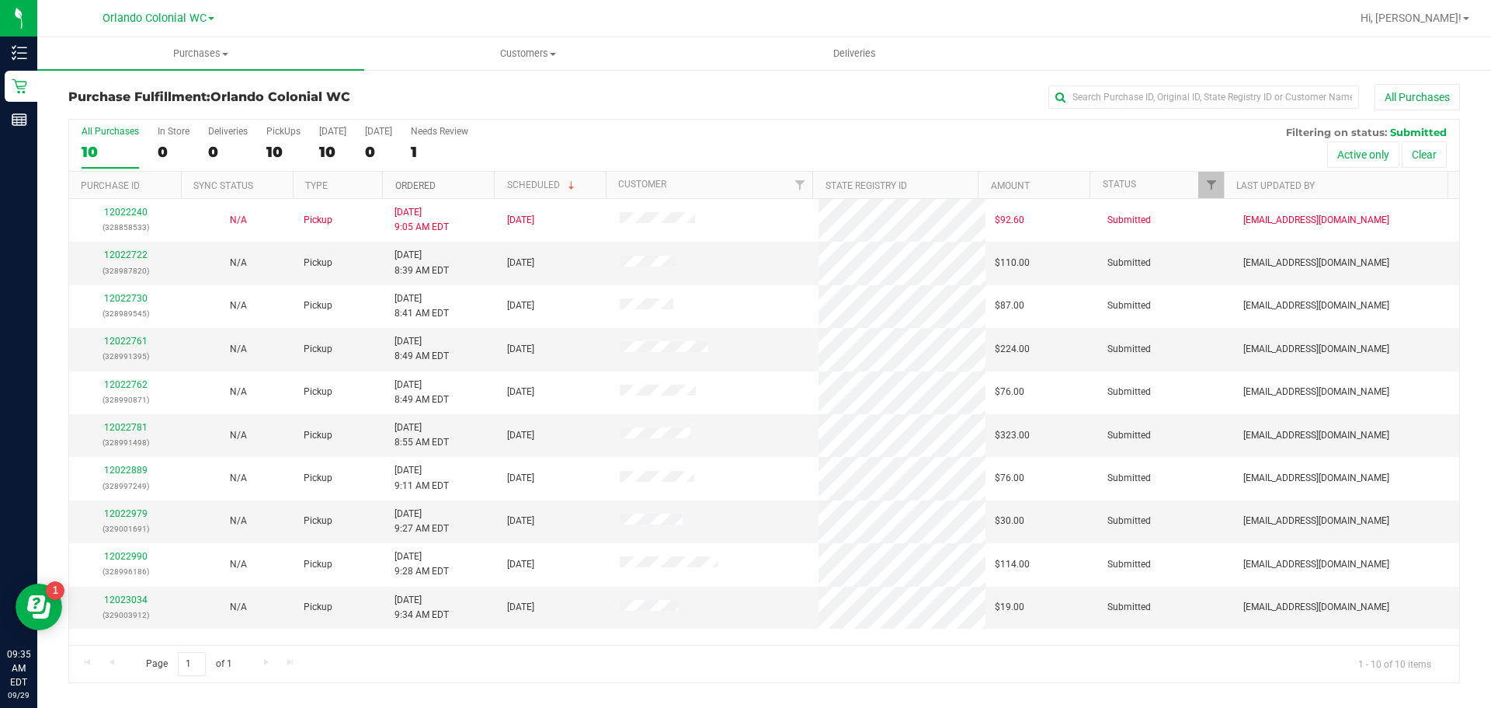
click at [405, 187] on link "Ordered" at bounding box center [415, 185] width 40 height 11
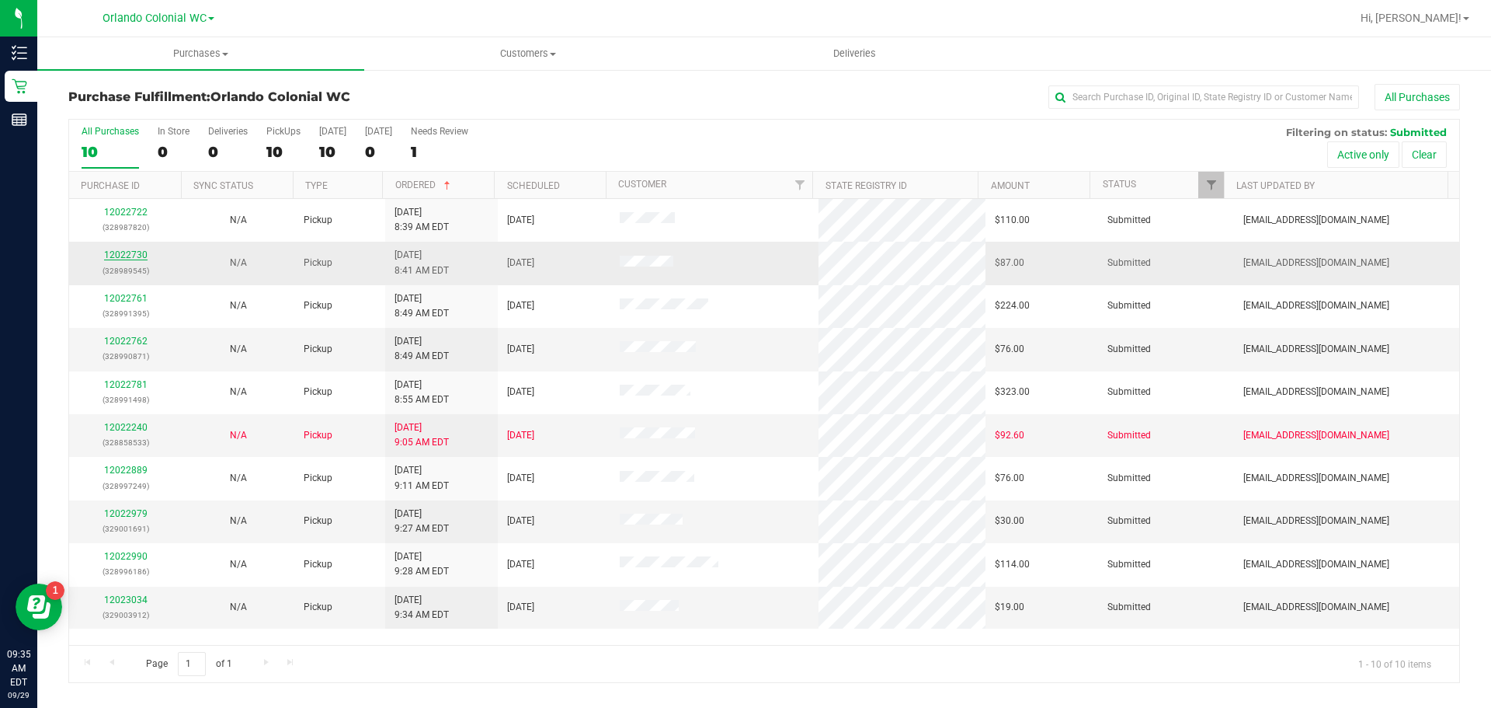
click at [120, 255] on link "12022730" at bounding box center [125, 254] width 43 height 11
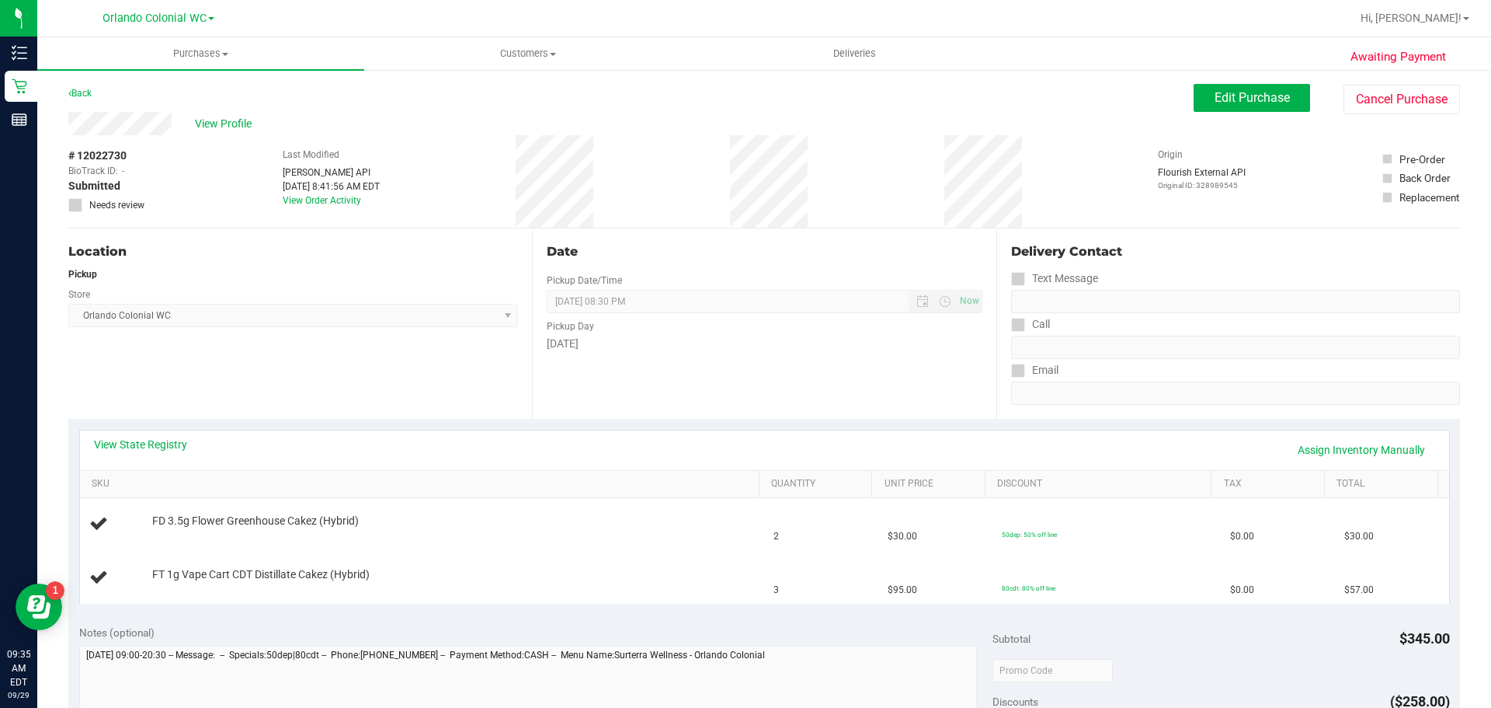
click at [78, 99] on div "Back" at bounding box center [79, 93] width 23 height 19
click at [83, 92] on link "Back" at bounding box center [79, 93] width 23 height 11
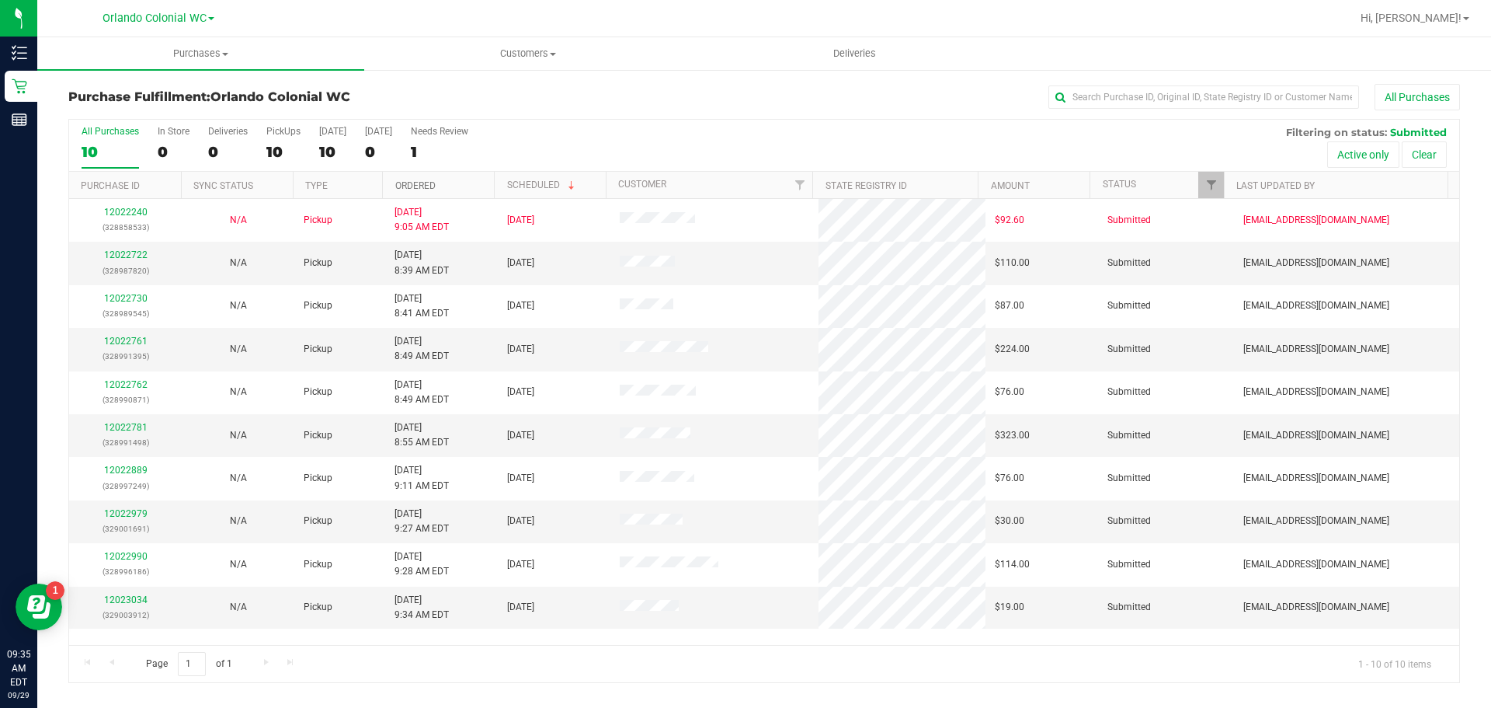
click at [426, 184] on link "Ordered" at bounding box center [415, 185] width 40 height 11
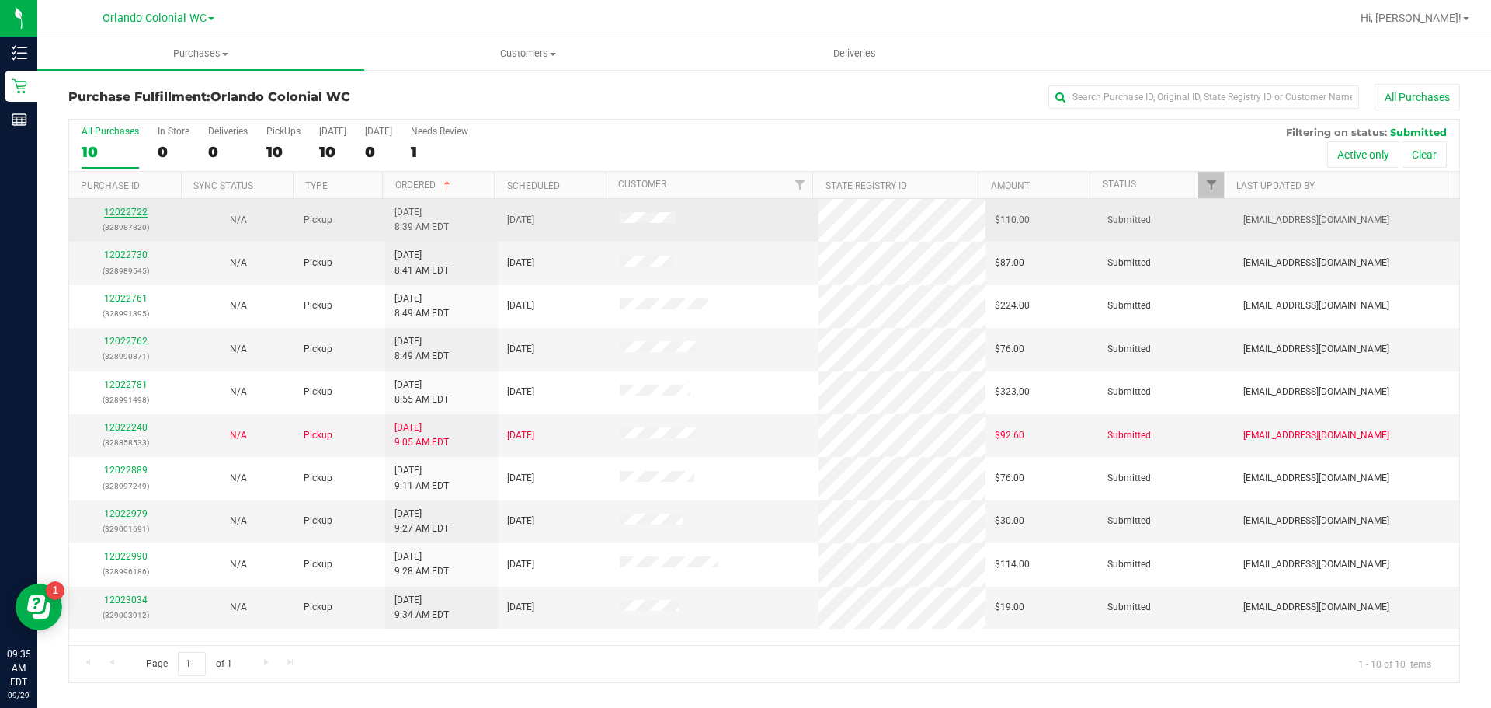
click at [115, 214] on link "12022722" at bounding box center [125, 212] width 43 height 11
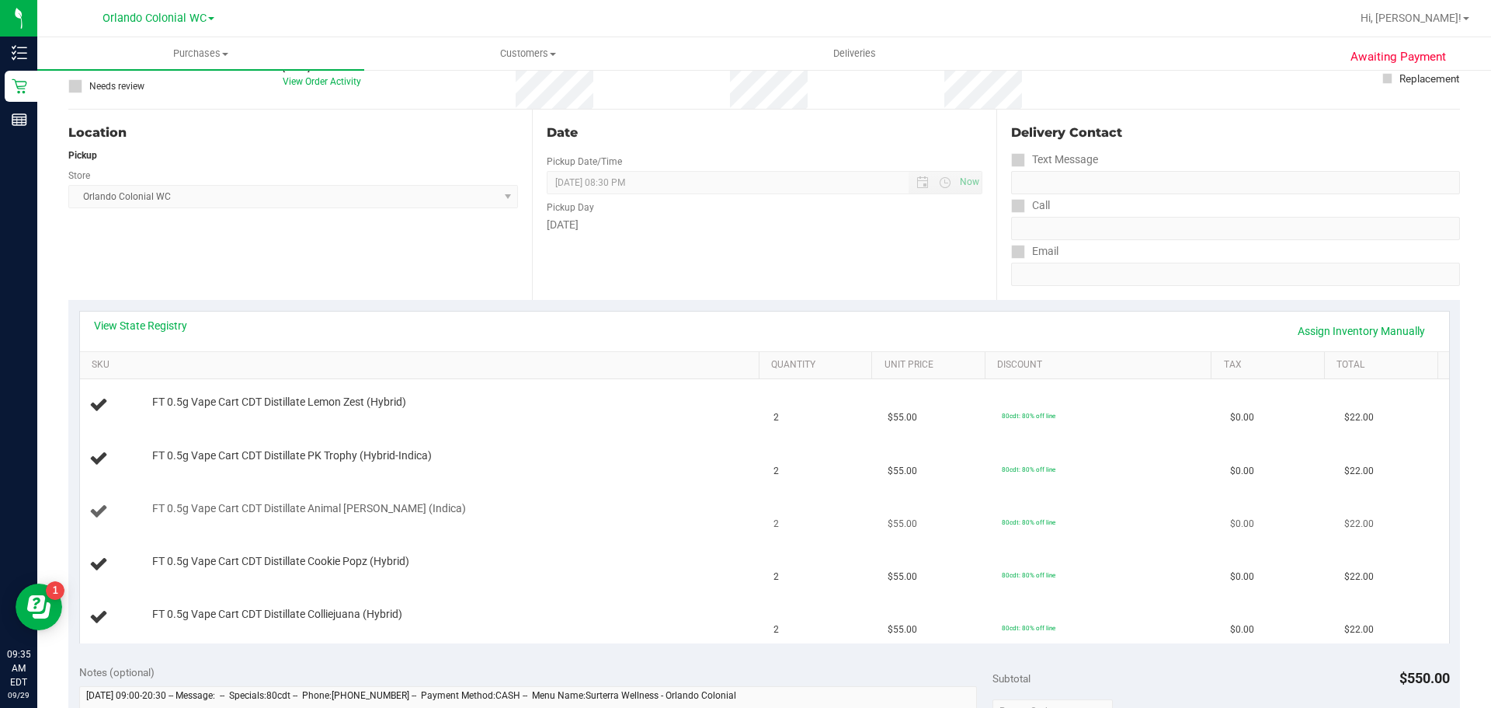
scroll to position [155, 0]
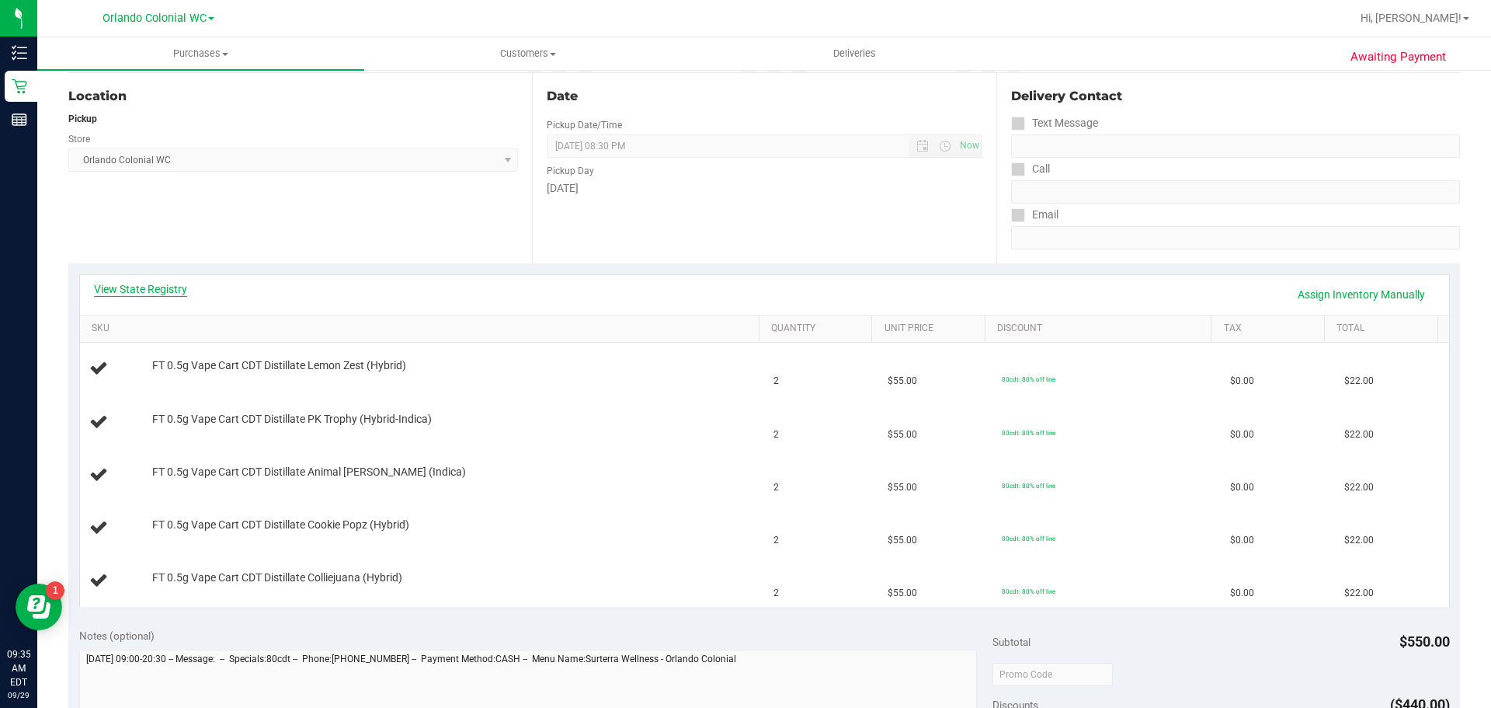
click at [165, 294] on link "View State Registry" at bounding box center [140, 289] width 93 height 16
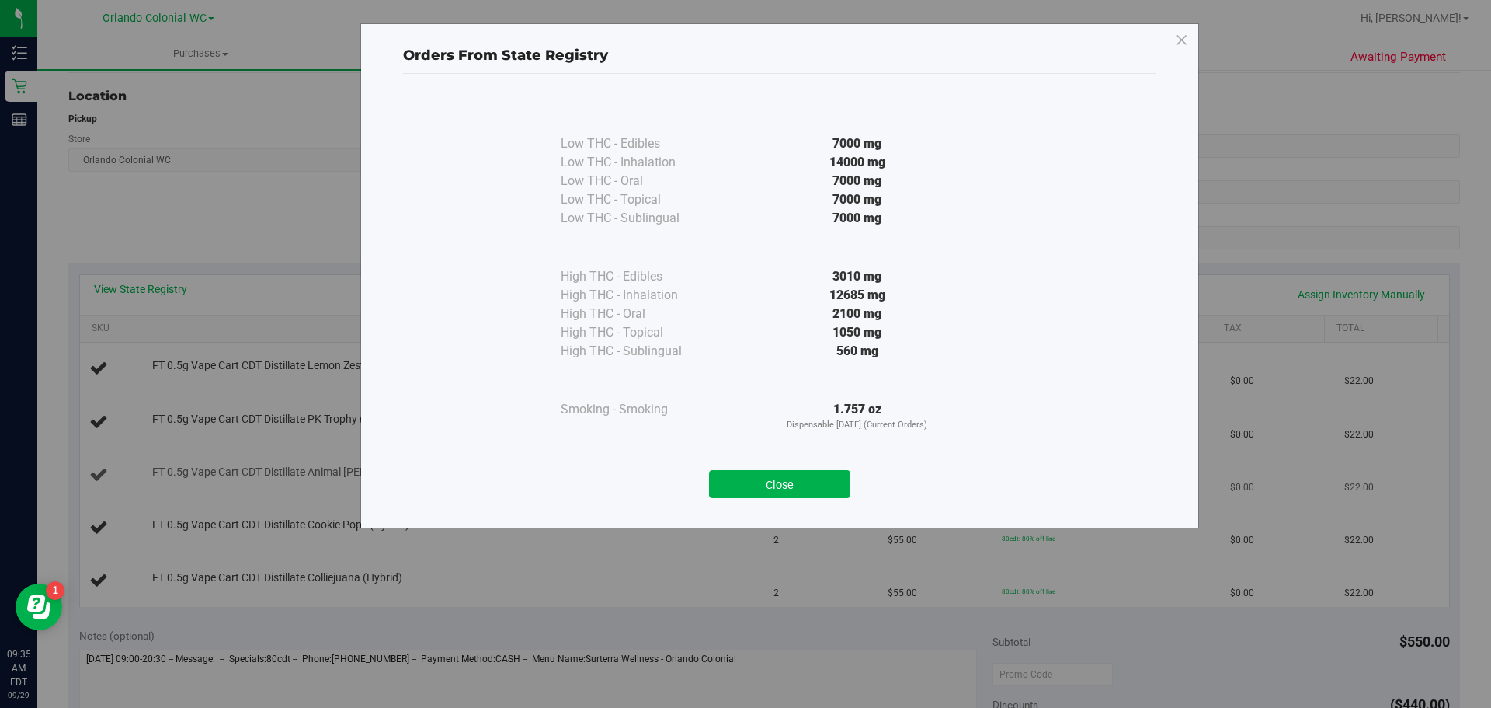
click at [729, 492] on button "Close" at bounding box center [779, 484] width 141 height 28
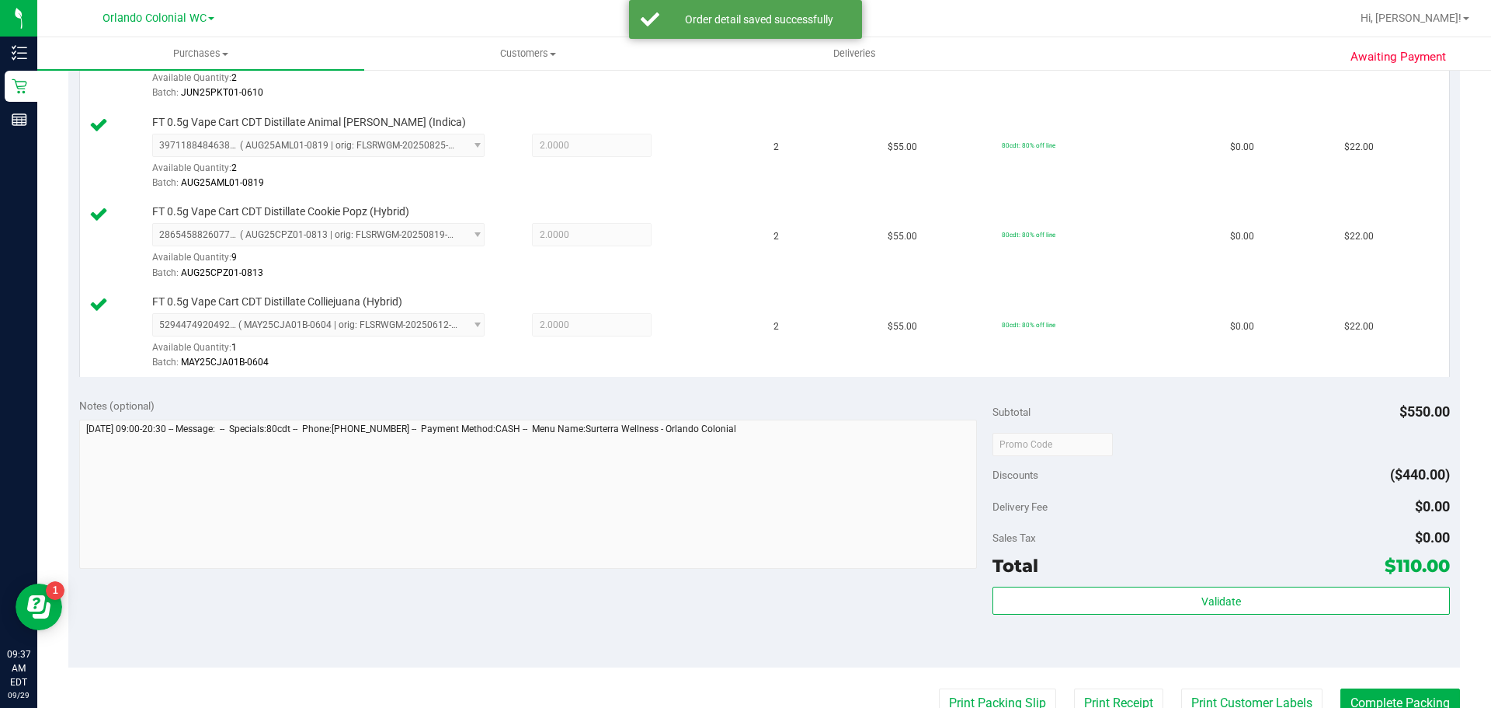
scroll to position [574, 0]
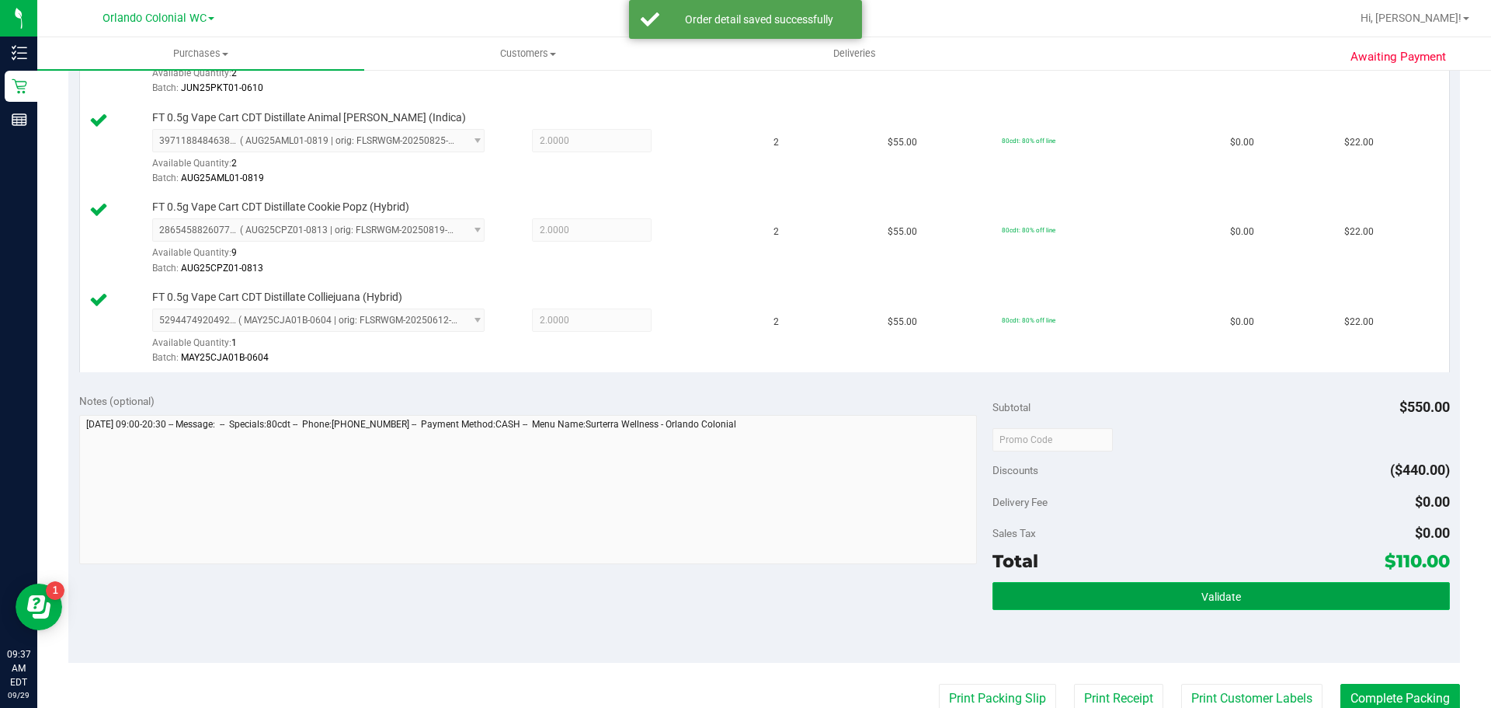
click at [1083, 598] on button "Validate" at bounding box center [1221, 596] width 457 height 28
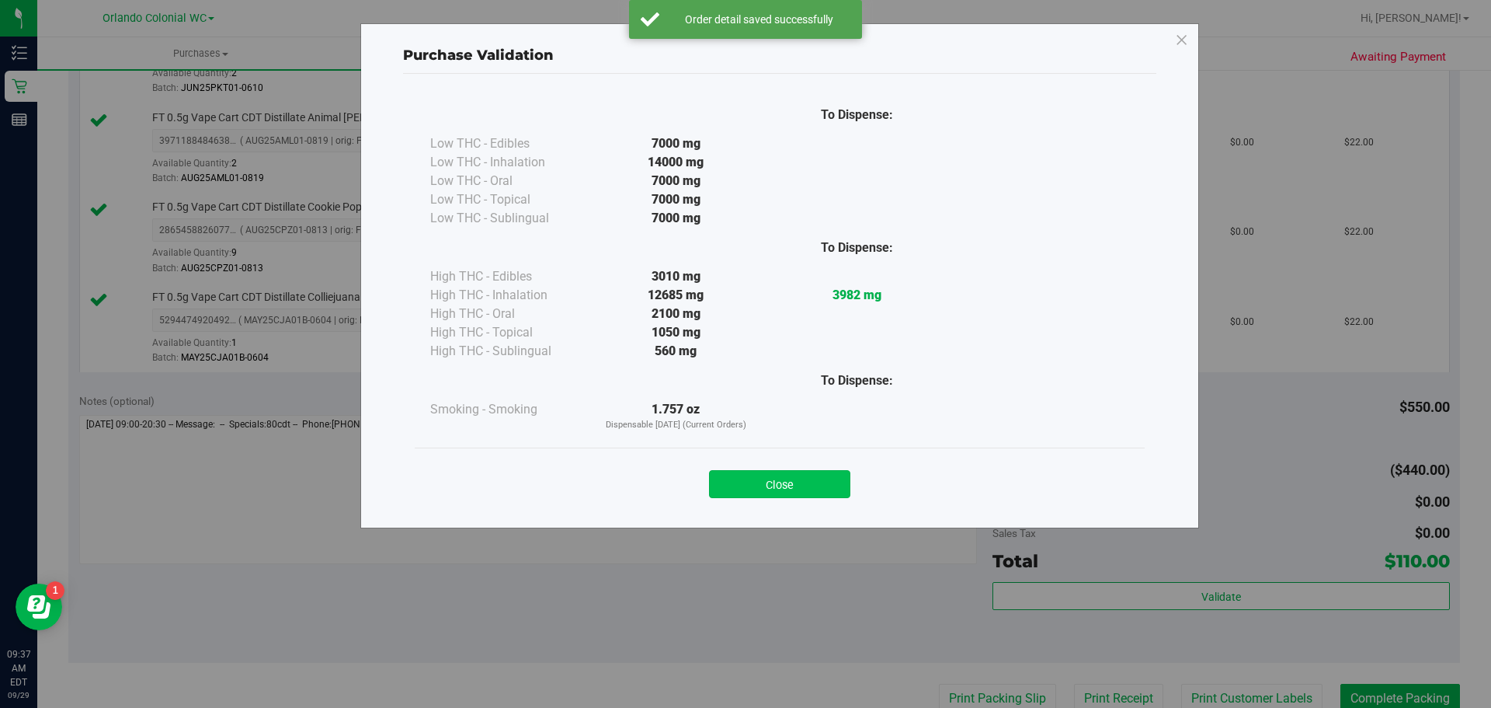
click at [791, 491] on button "Close" at bounding box center [779, 484] width 141 height 28
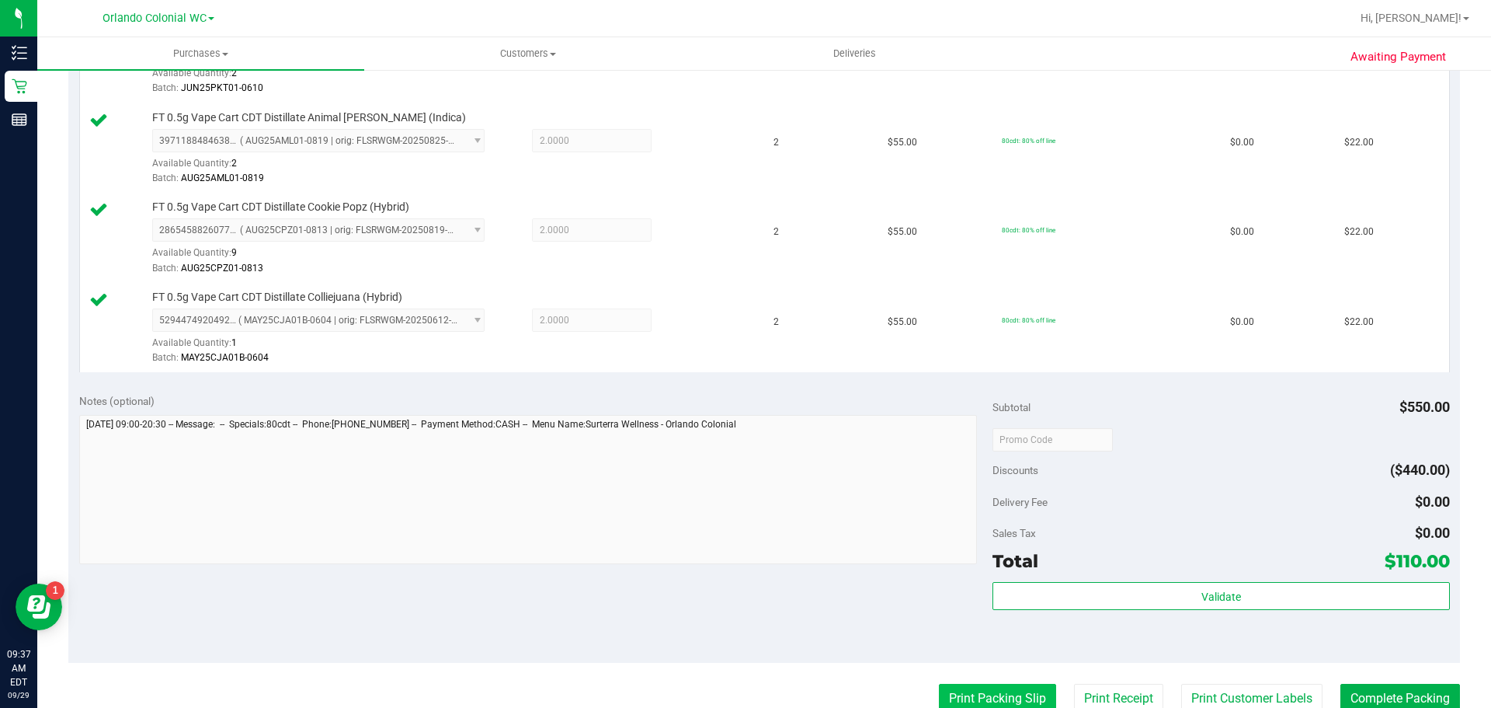
click at [991, 688] on button "Print Packing Slip" at bounding box center [997, 698] width 117 height 30
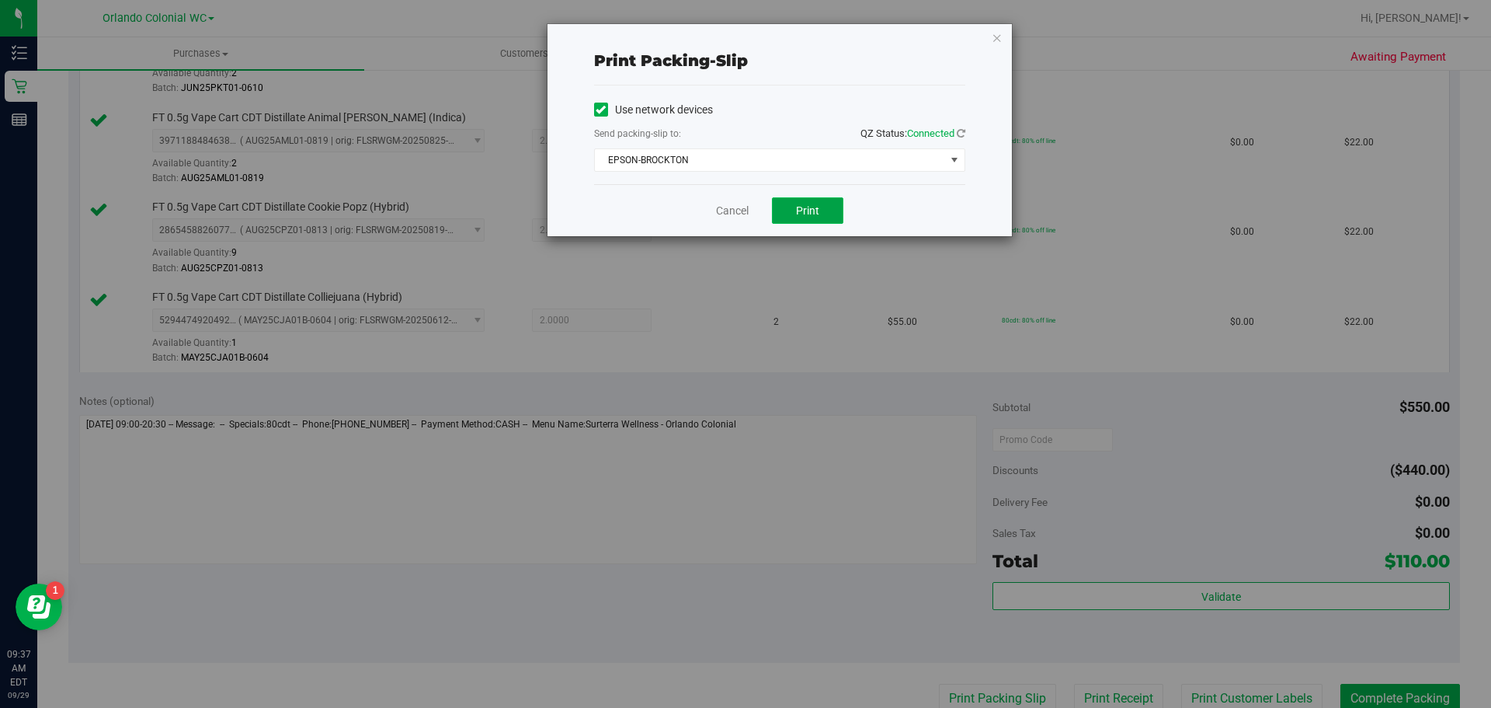
click at [815, 197] on button "Print" at bounding box center [807, 210] width 71 height 26
click at [992, 33] on icon "button" at bounding box center [997, 37] width 11 height 19
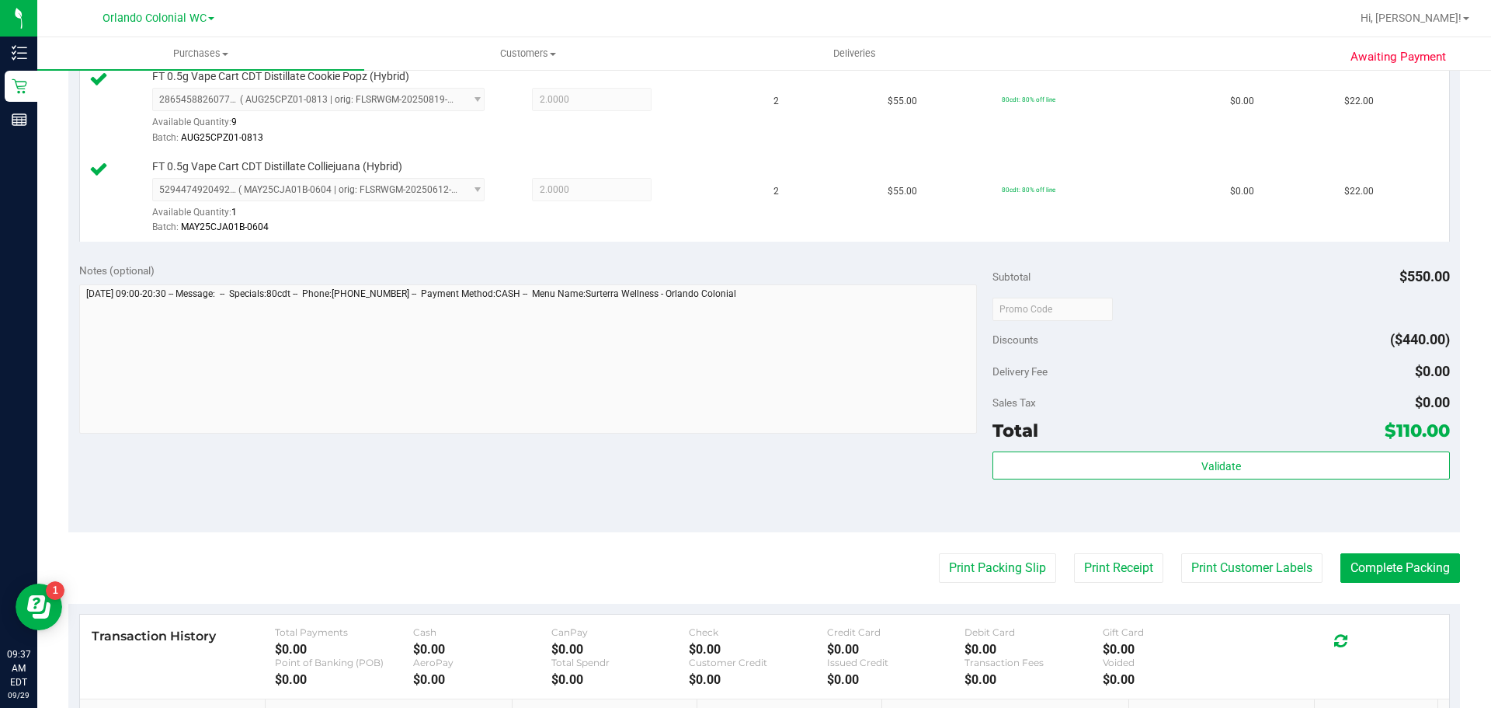
scroll to position [890, 0]
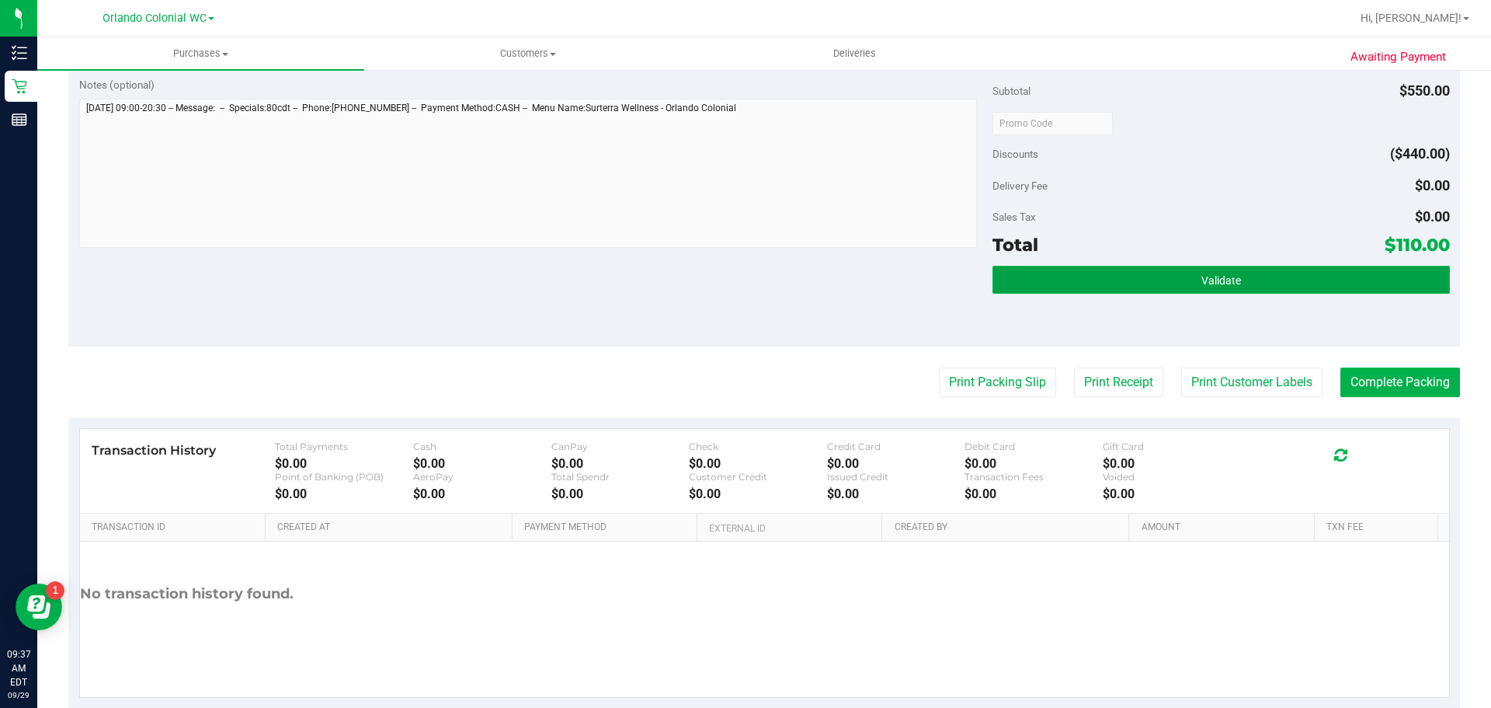
click at [1183, 278] on button "Validate" at bounding box center [1221, 280] width 457 height 28
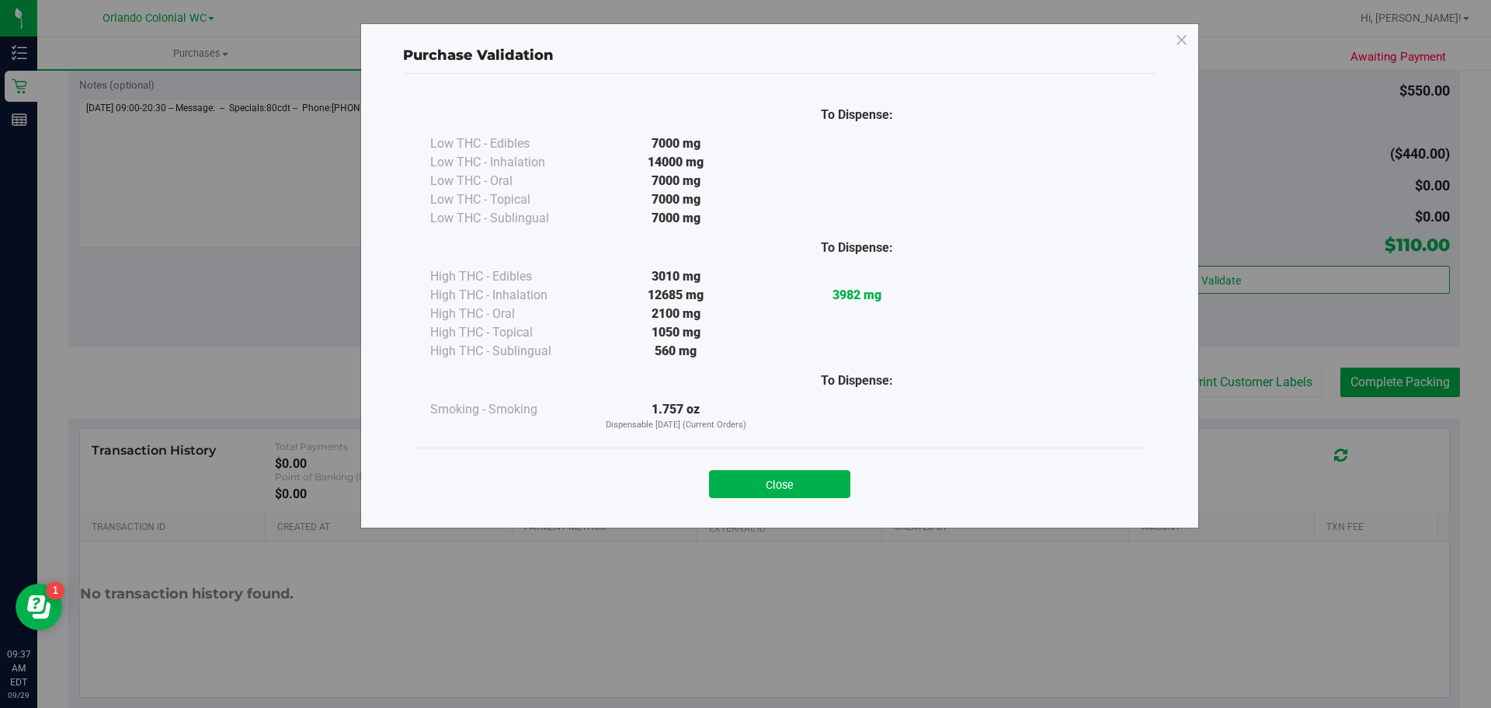
drag, startPoint x: 808, startPoint y: 473, endPoint x: 838, endPoint y: 472, distance: 30.3
click at [808, 474] on button "Close" at bounding box center [779, 484] width 141 height 28
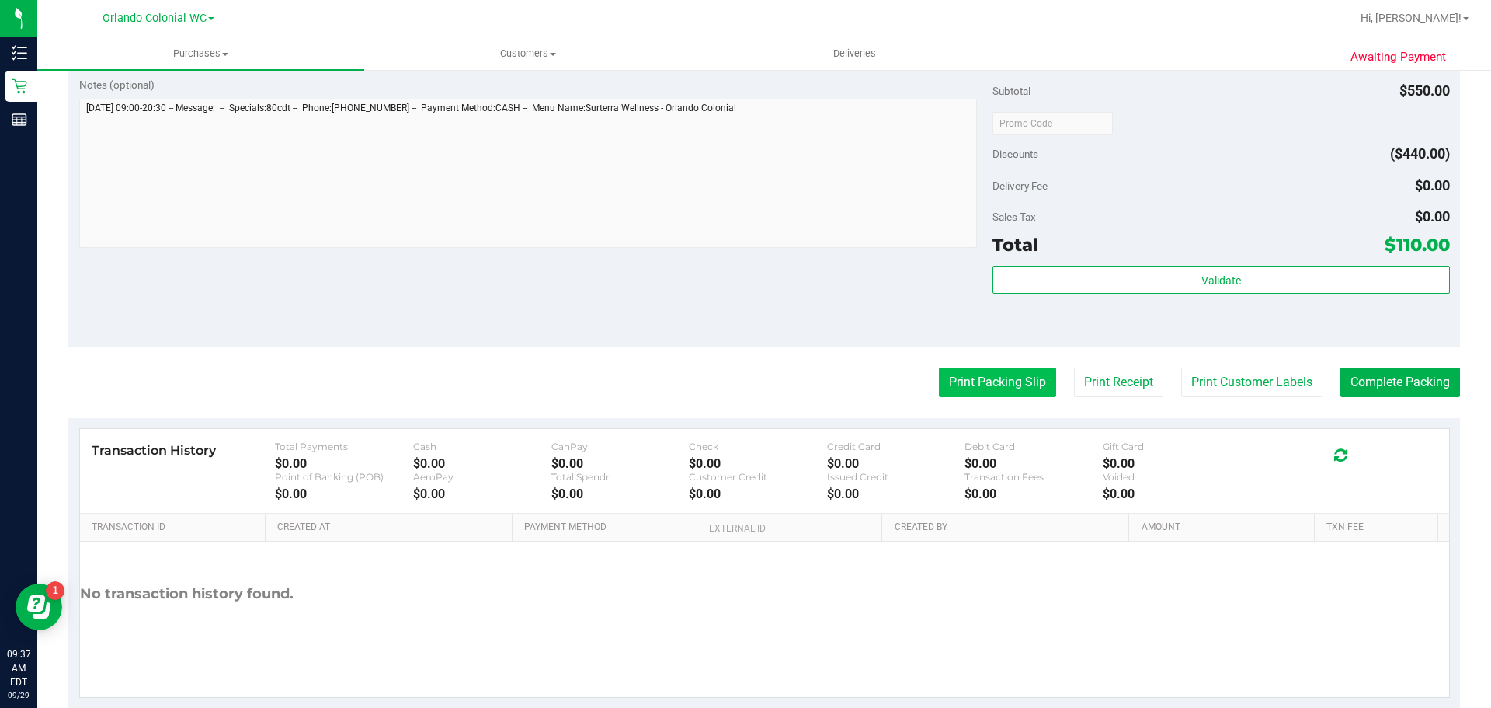
click at [989, 384] on button "Print Packing Slip" at bounding box center [997, 382] width 117 height 30
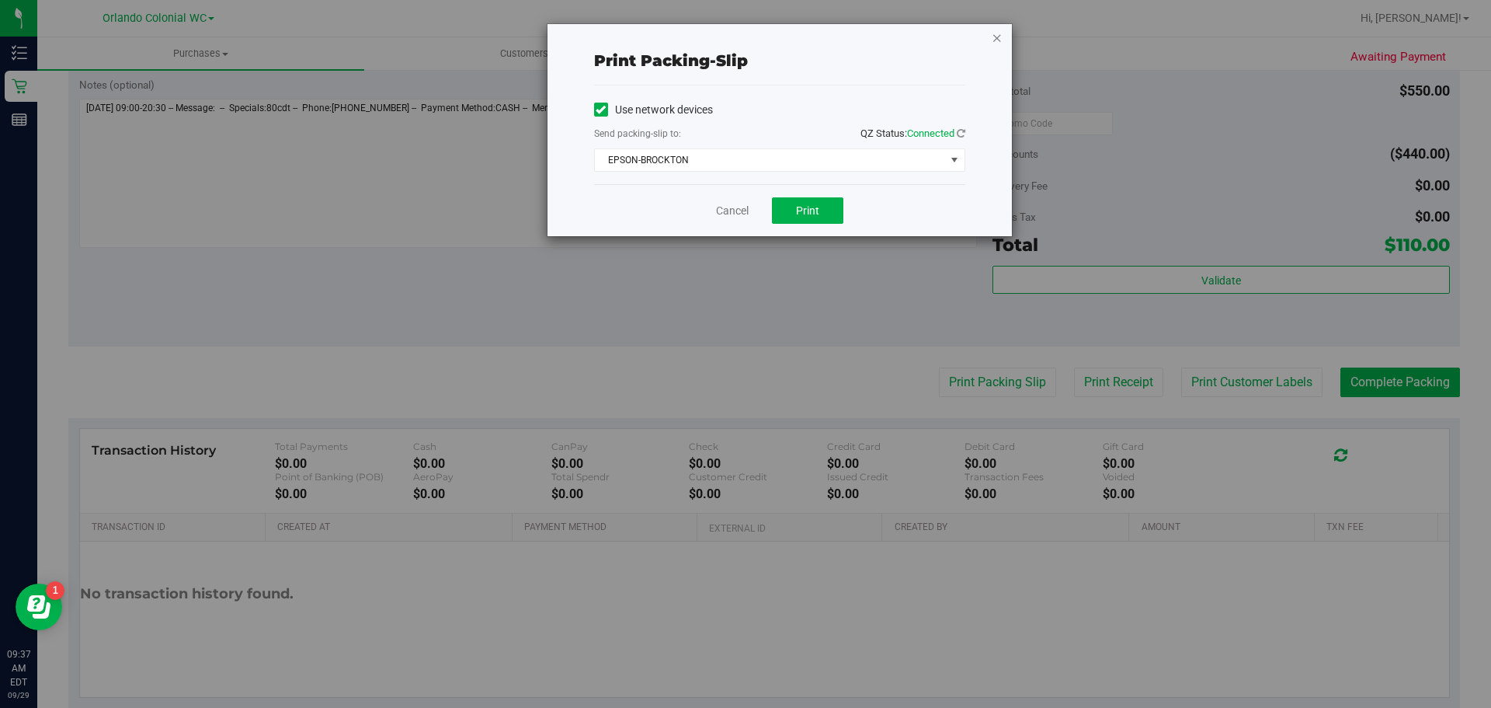
click at [1001, 37] on icon "button" at bounding box center [997, 37] width 11 height 19
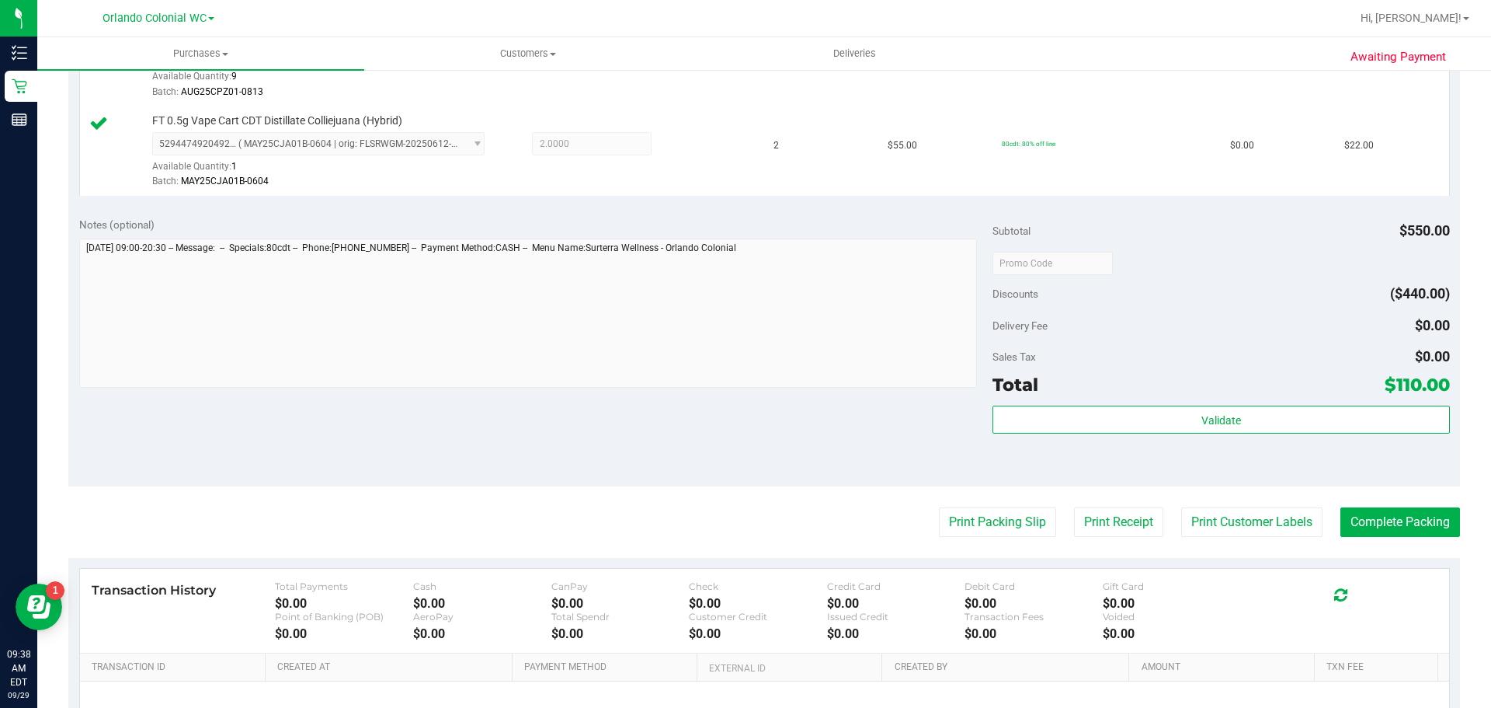
scroll to position [812, 0]
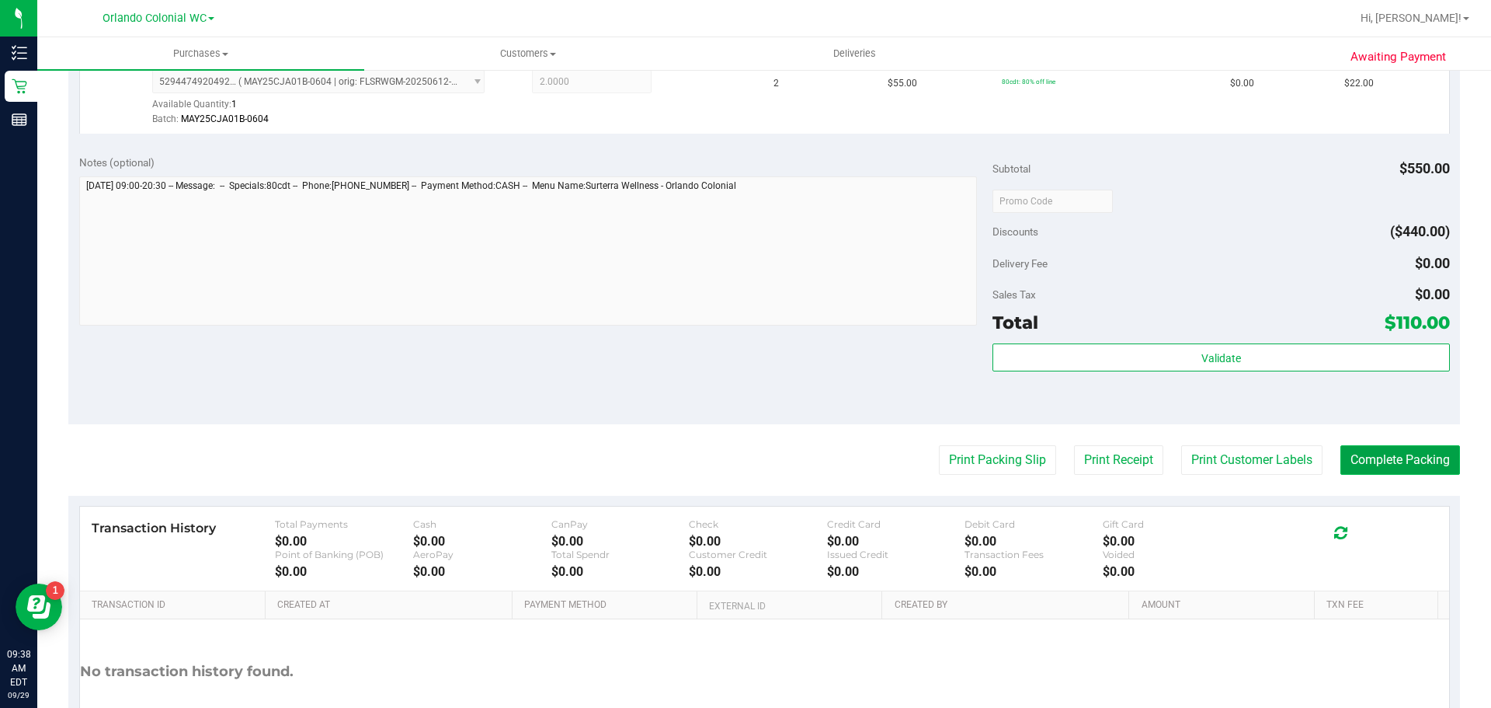
click at [1404, 462] on button "Complete Packing" at bounding box center [1400, 460] width 120 height 30
click at [1194, 342] on div "Subtotal $550.00 Discounts ($440.00) Delivery Fee $0.00 Sales Tax $0.00 Total $…" at bounding box center [1221, 284] width 457 height 259
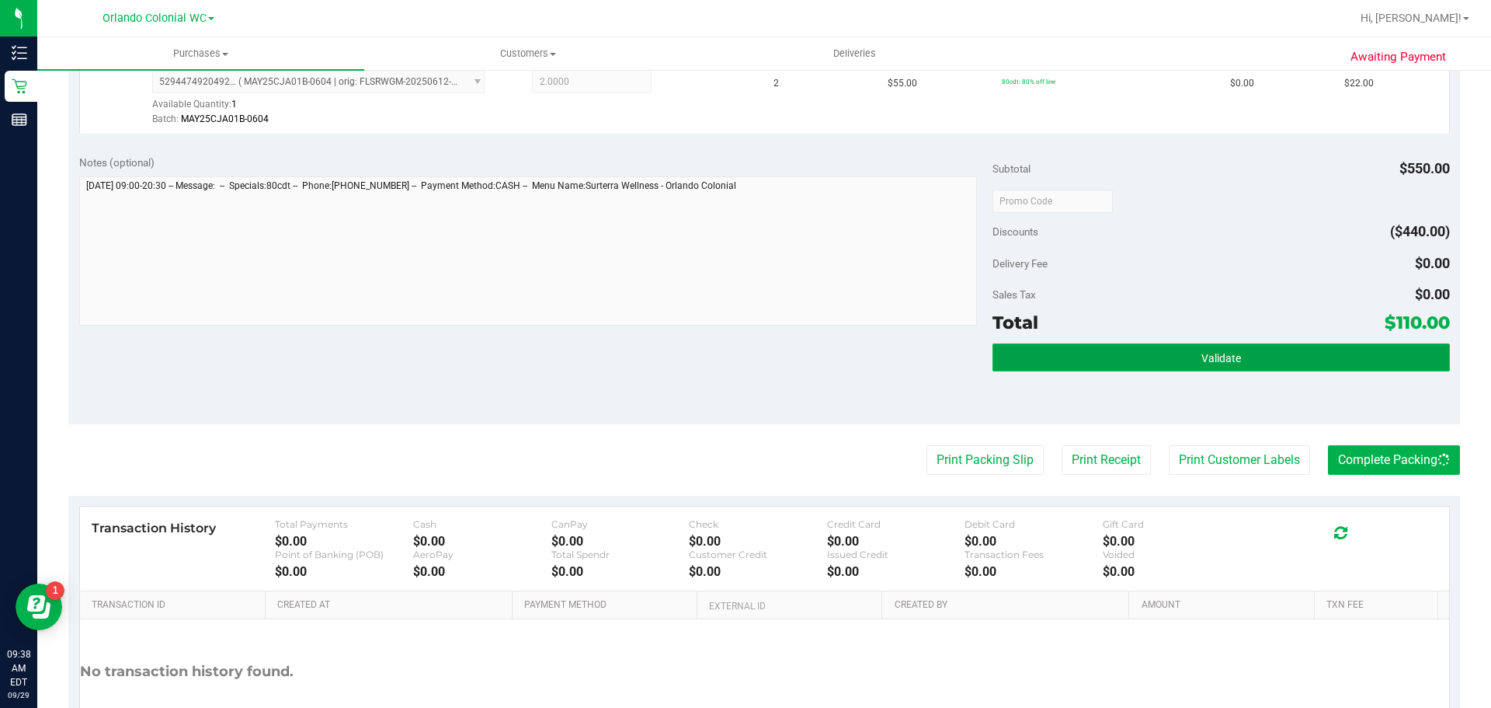
click at [1190, 358] on button "Validate" at bounding box center [1221, 357] width 457 height 28
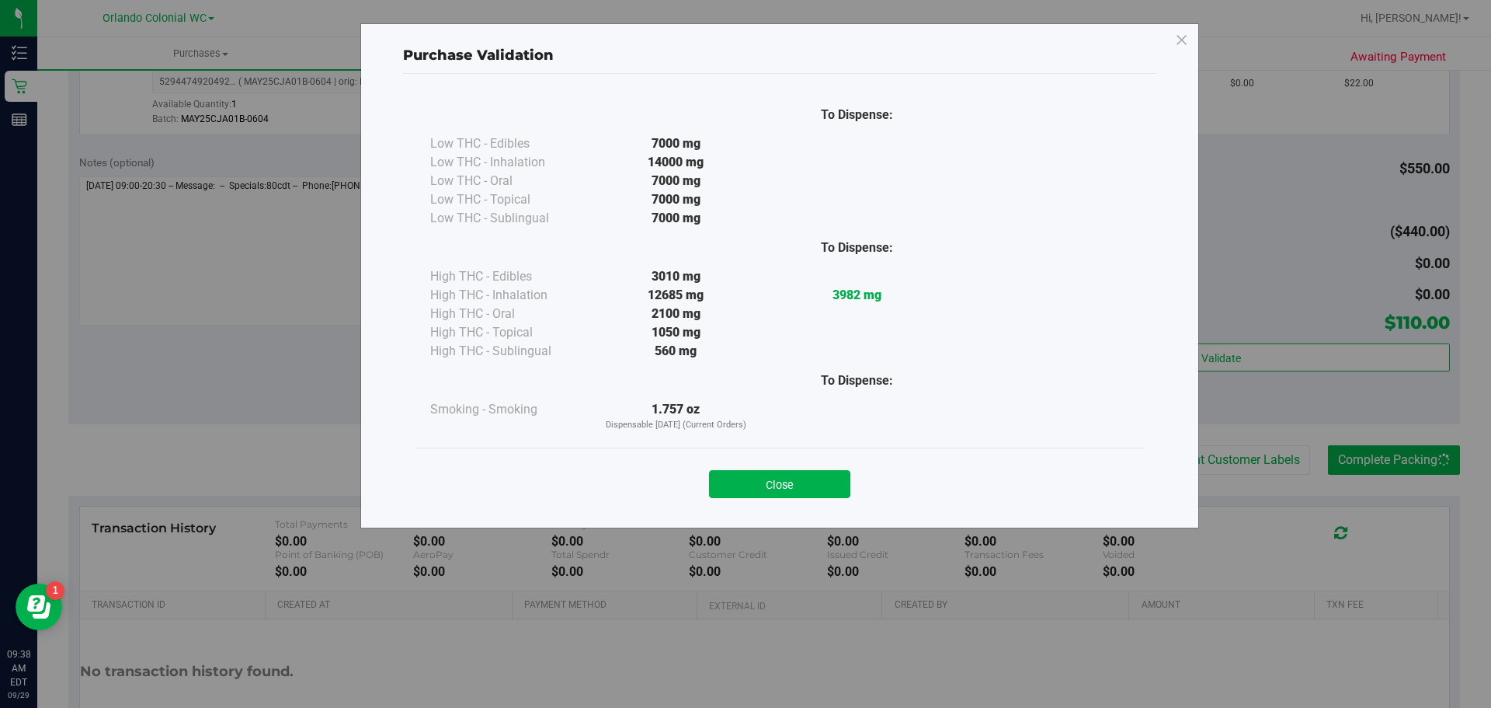
click at [728, 491] on button "Close" at bounding box center [779, 484] width 141 height 28
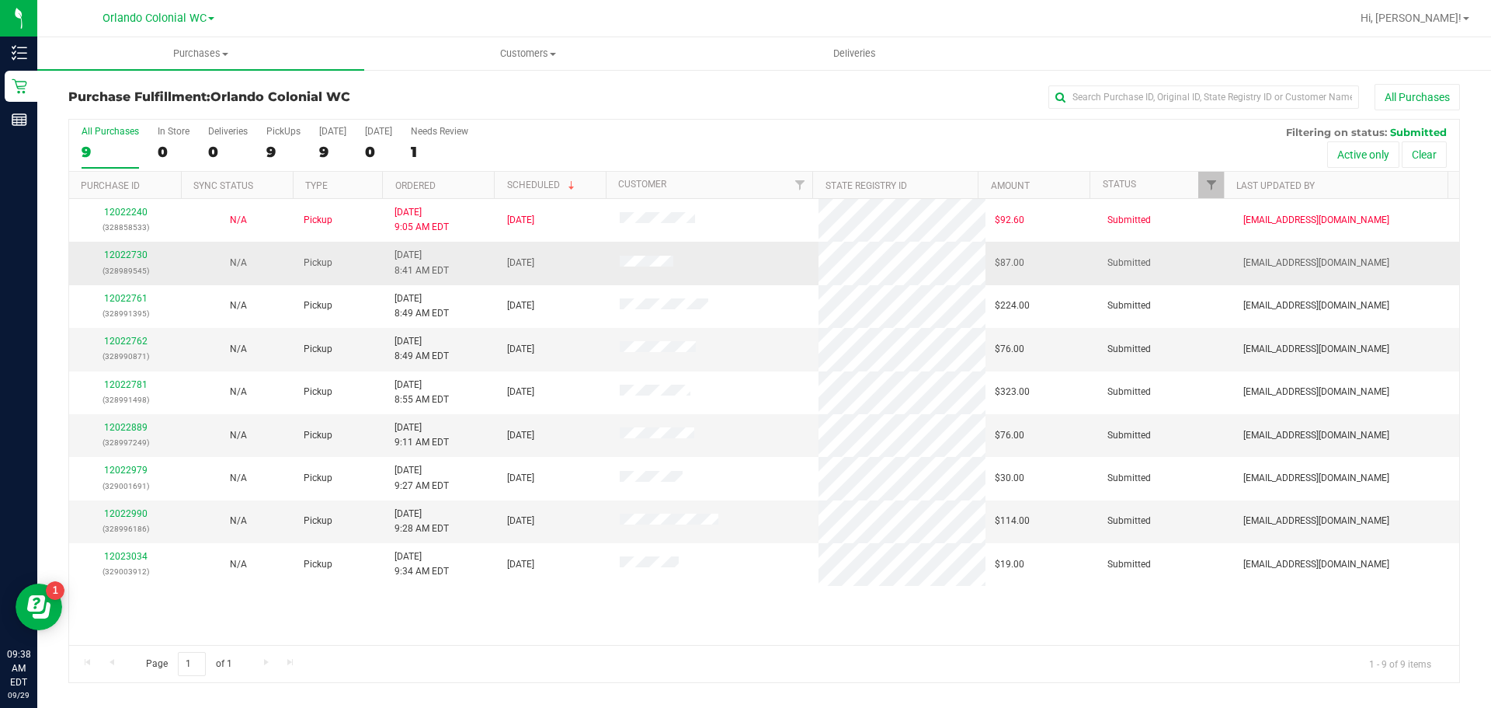
click at [131, 245] on td "12022730 (328989545)" at bounding box center [125, 263] width 113 height 43
click at [131, 249] on link "12022730" at bounding box center [125, 254] width 43 height 11
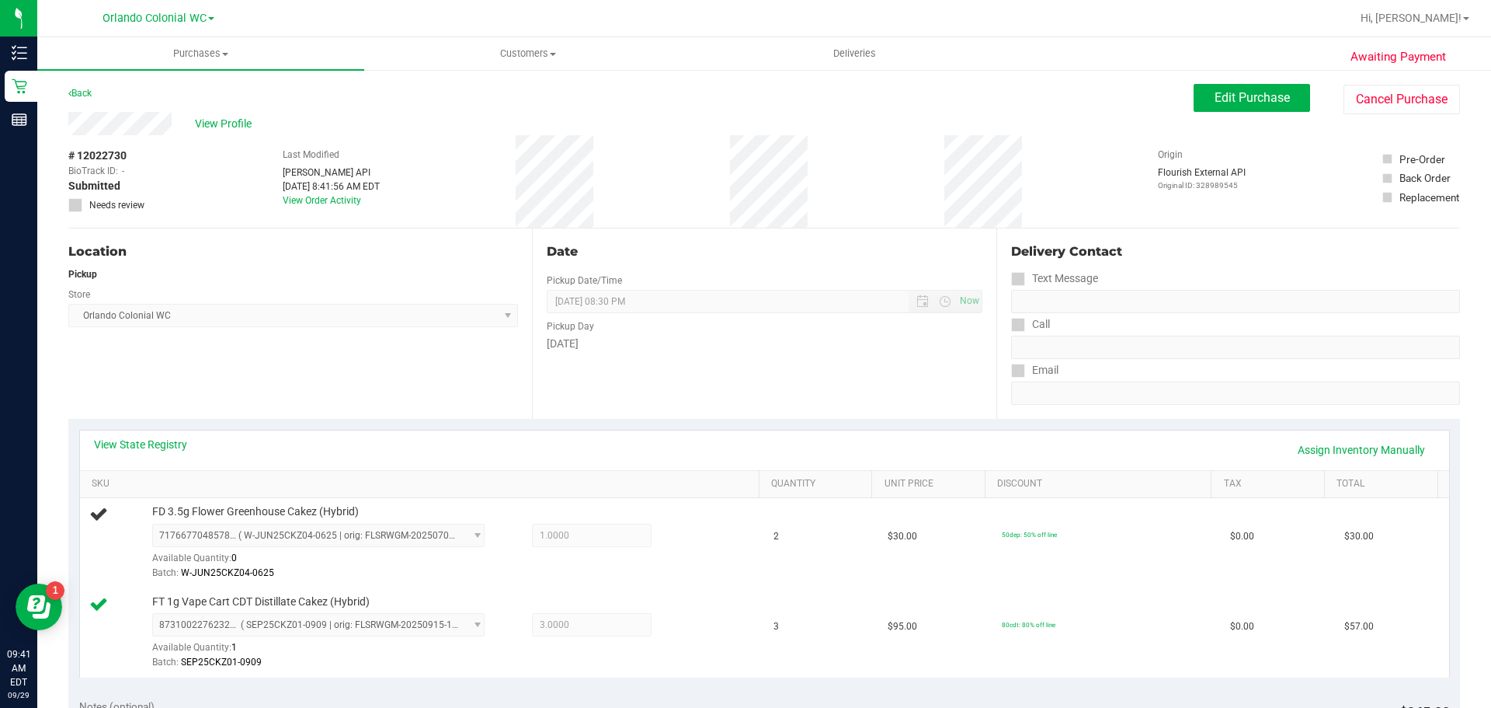
scroll to position [214, 0]
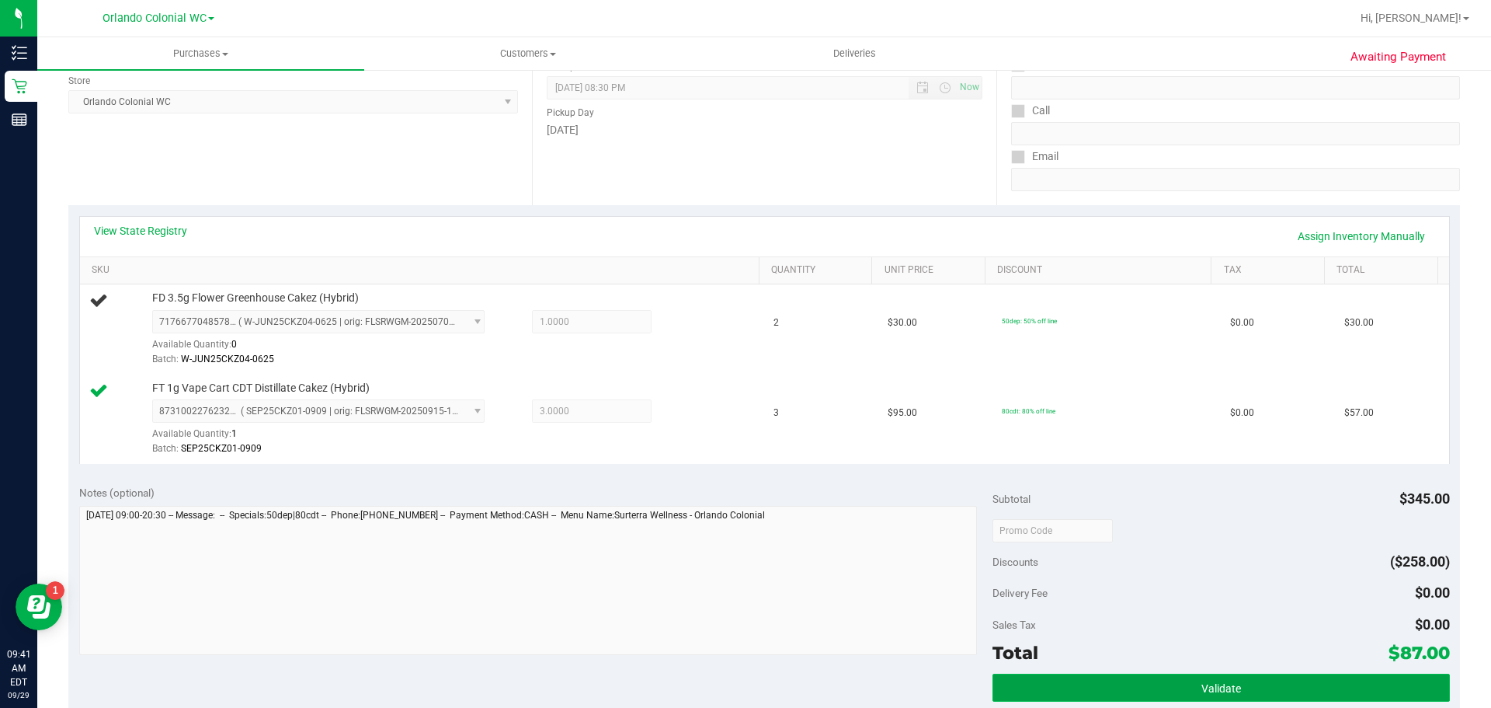
click at [1101, 679] on button "Validate" at bounding box center [1221, 687] width 457 height 28
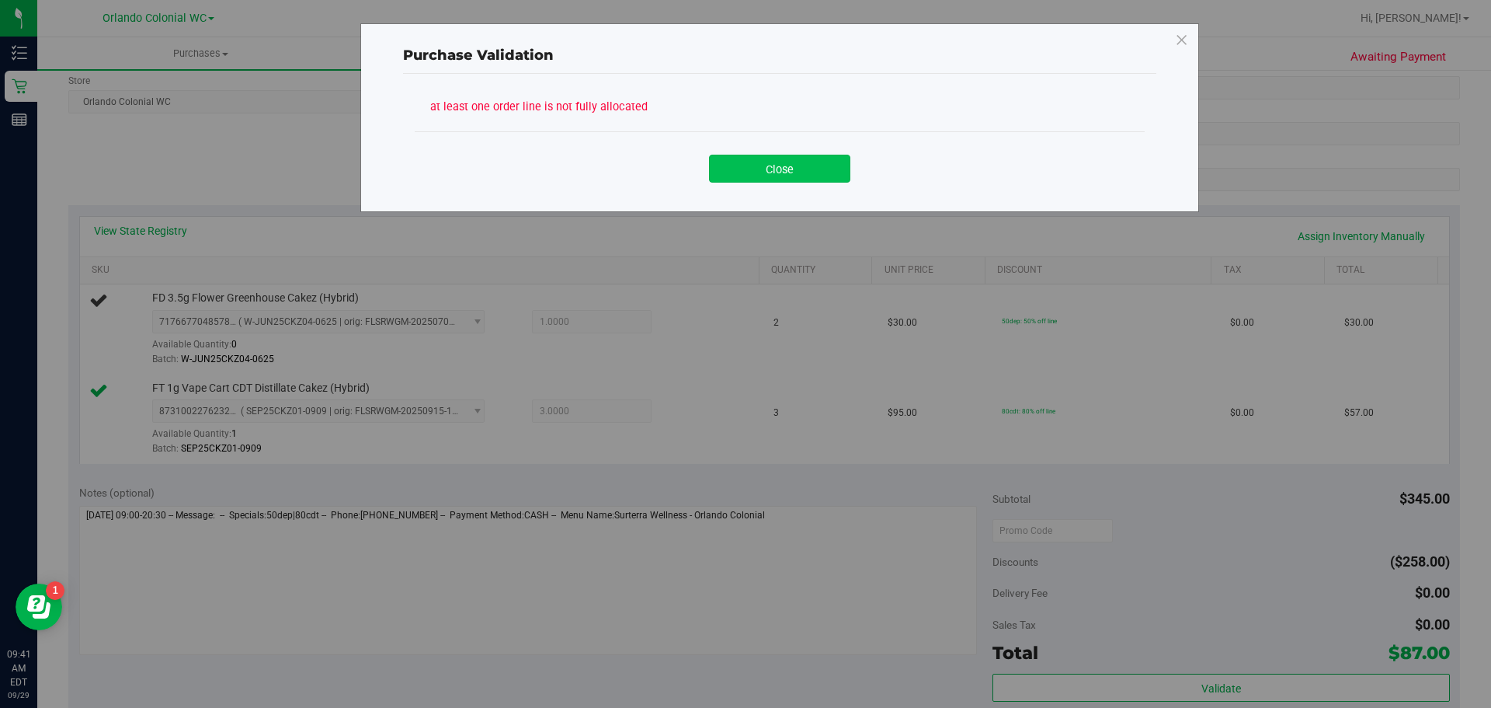
click at [799, 165] on button "Close" at bounding box center [779, 169] width 141 height 28
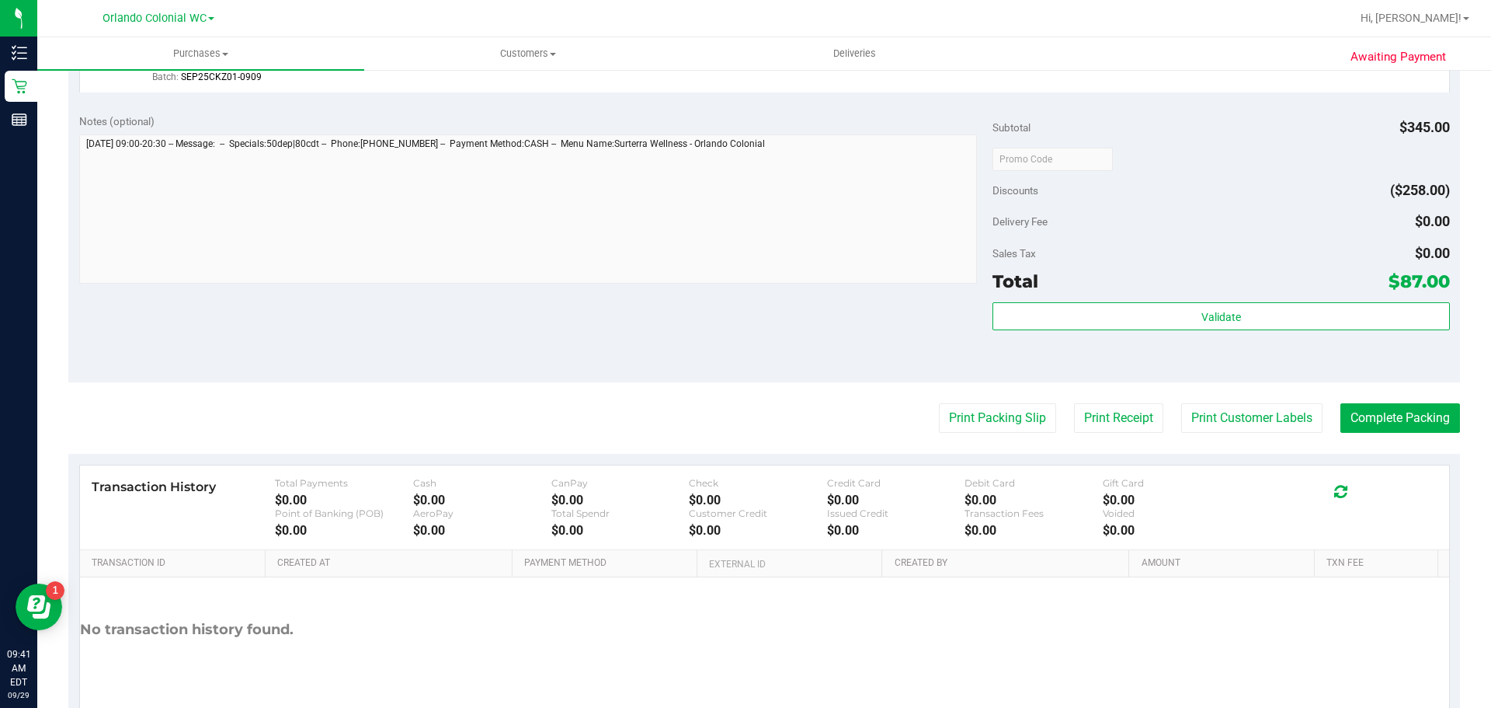
scroll to position [652, 0]
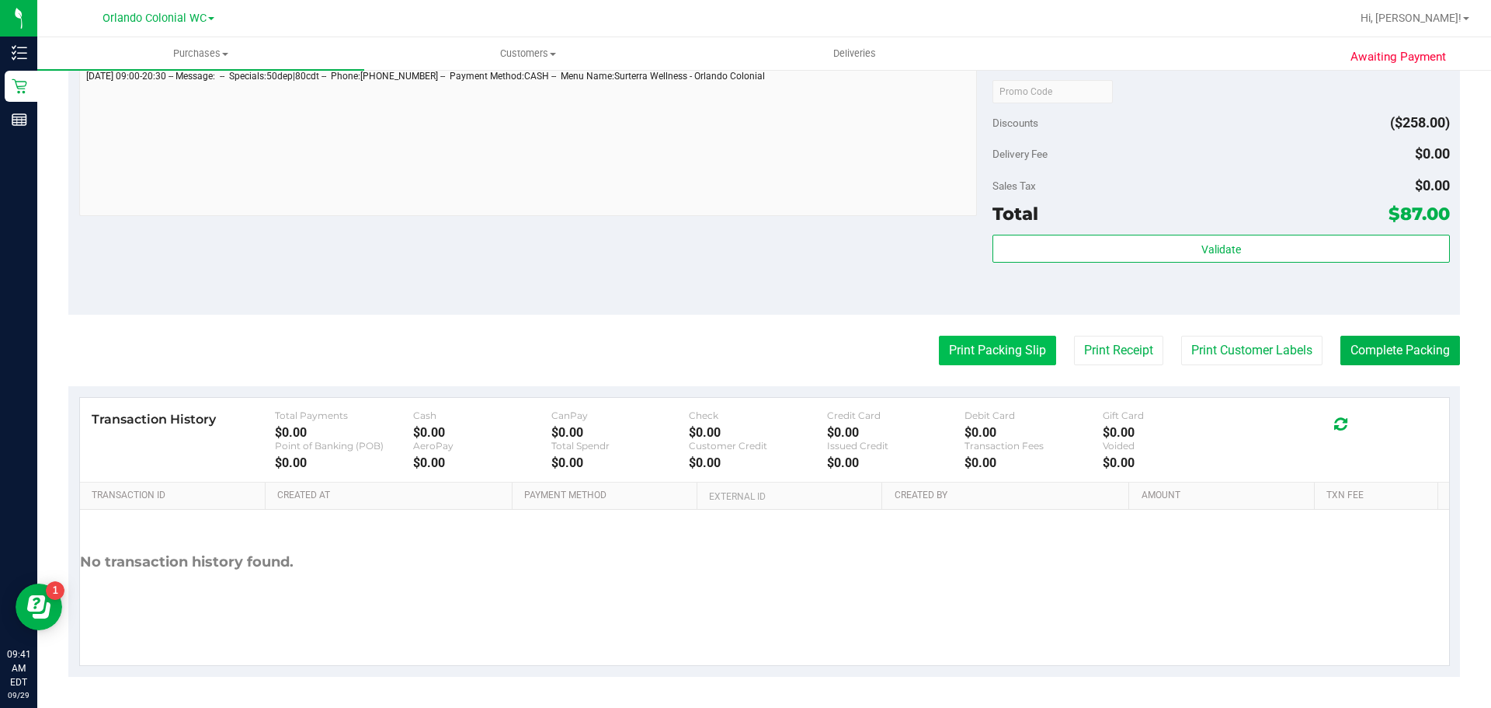
click at [986, 343] on button "Print Packing Slip" at bounding box center [997, 351] width 117 height 30
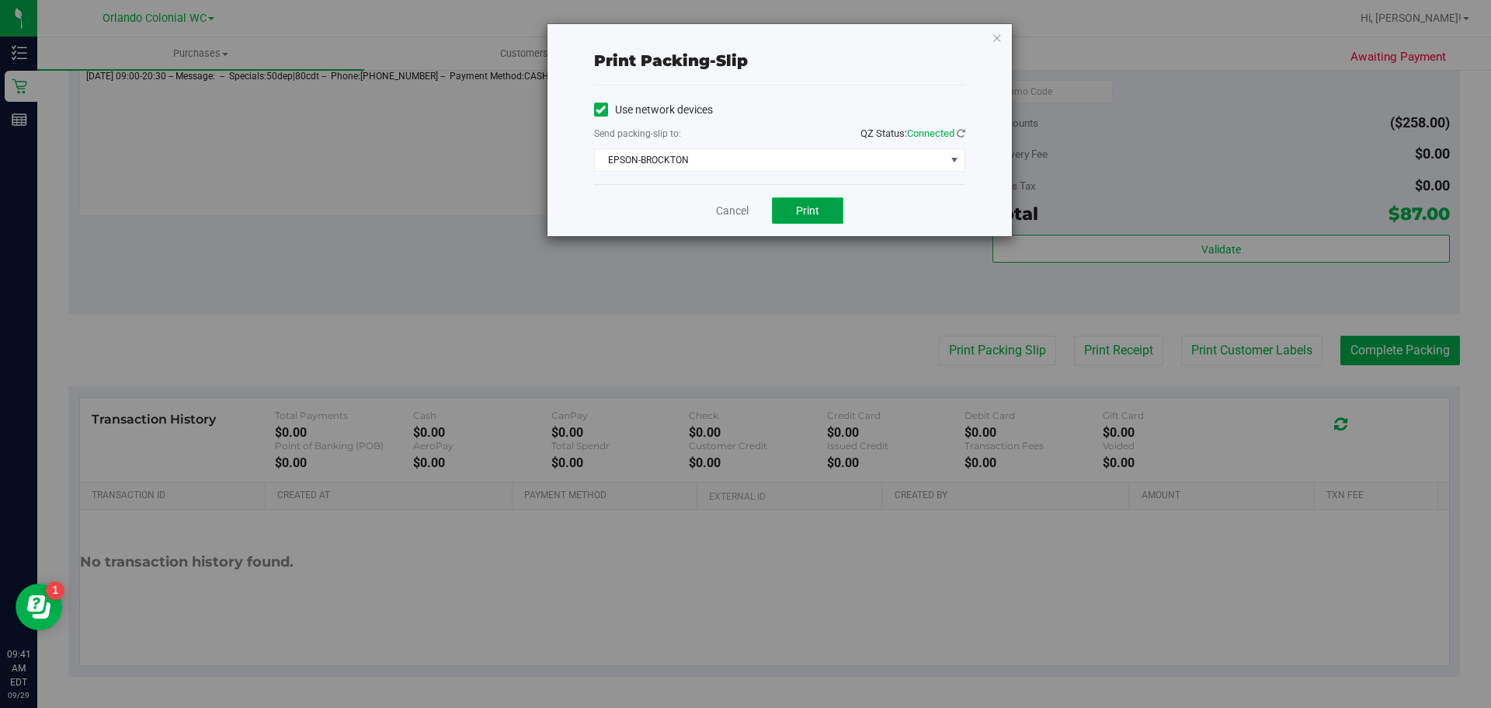
click at [810, 208] on span "Print" at bounding box center [807, 210] width 23 height 12
click at [999, 46] on icon "button" at bounding box center [997, 37] width 11 height 19
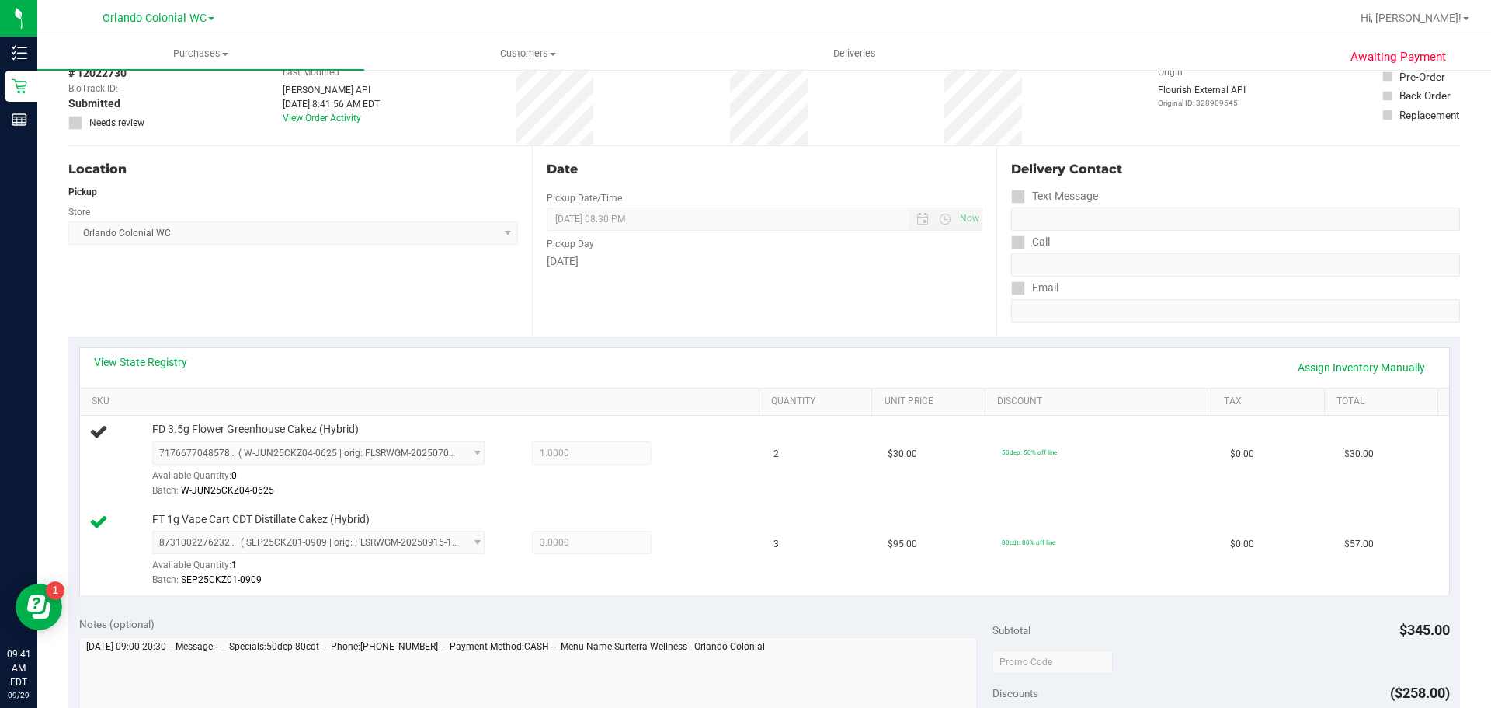
scroll to position [0, 0]
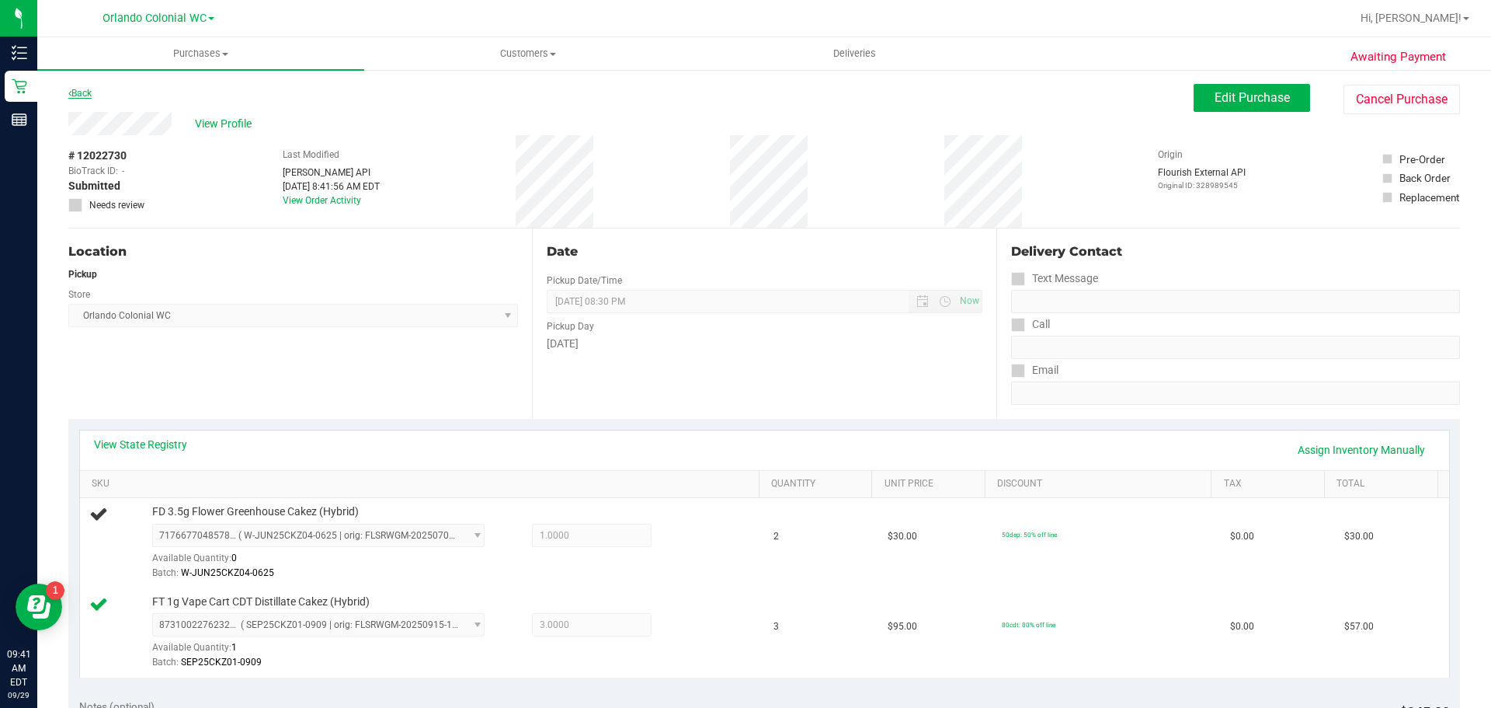
click at [85, 94] on link "Back" at bounding box center [79, 93] width 23 height 11
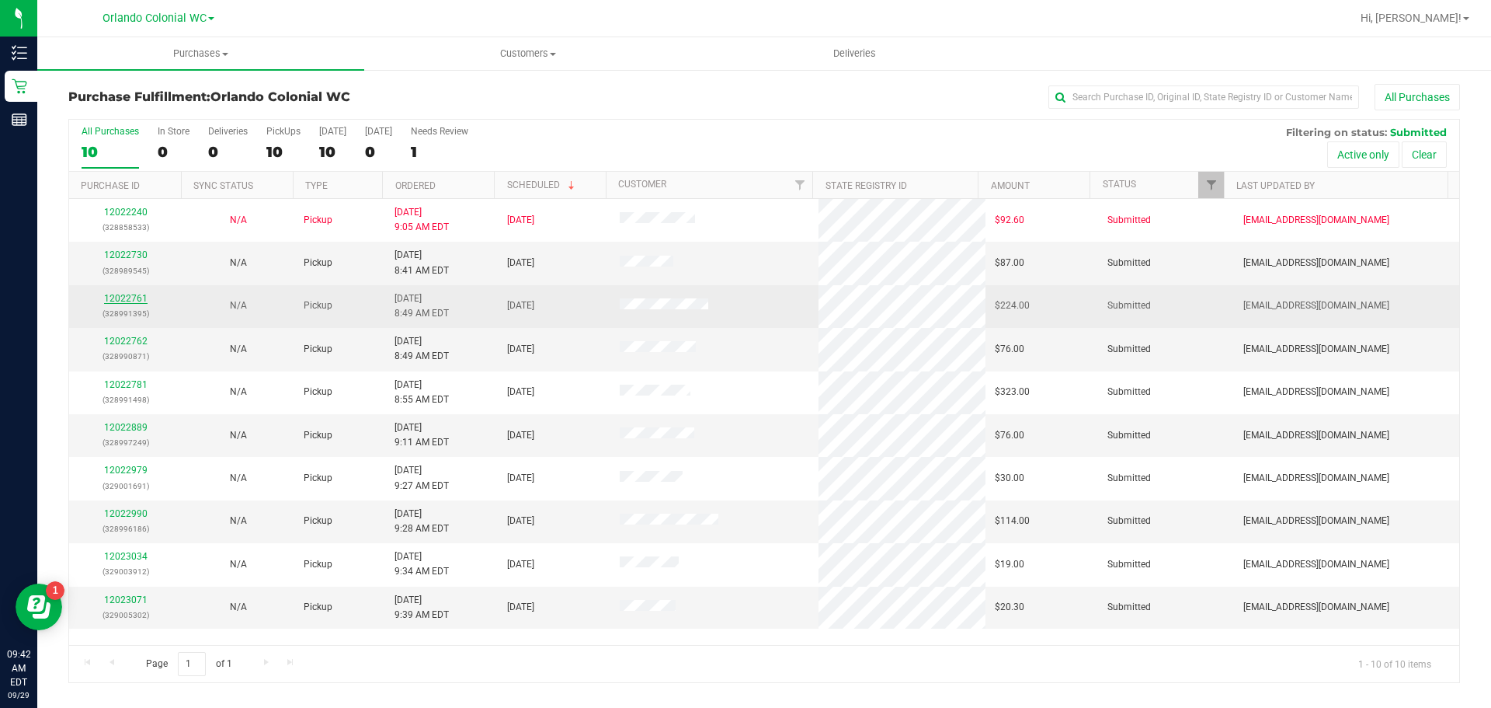
click at [110, 297] on link "12022761" at bounding box center [125, 298] width 43 height 11
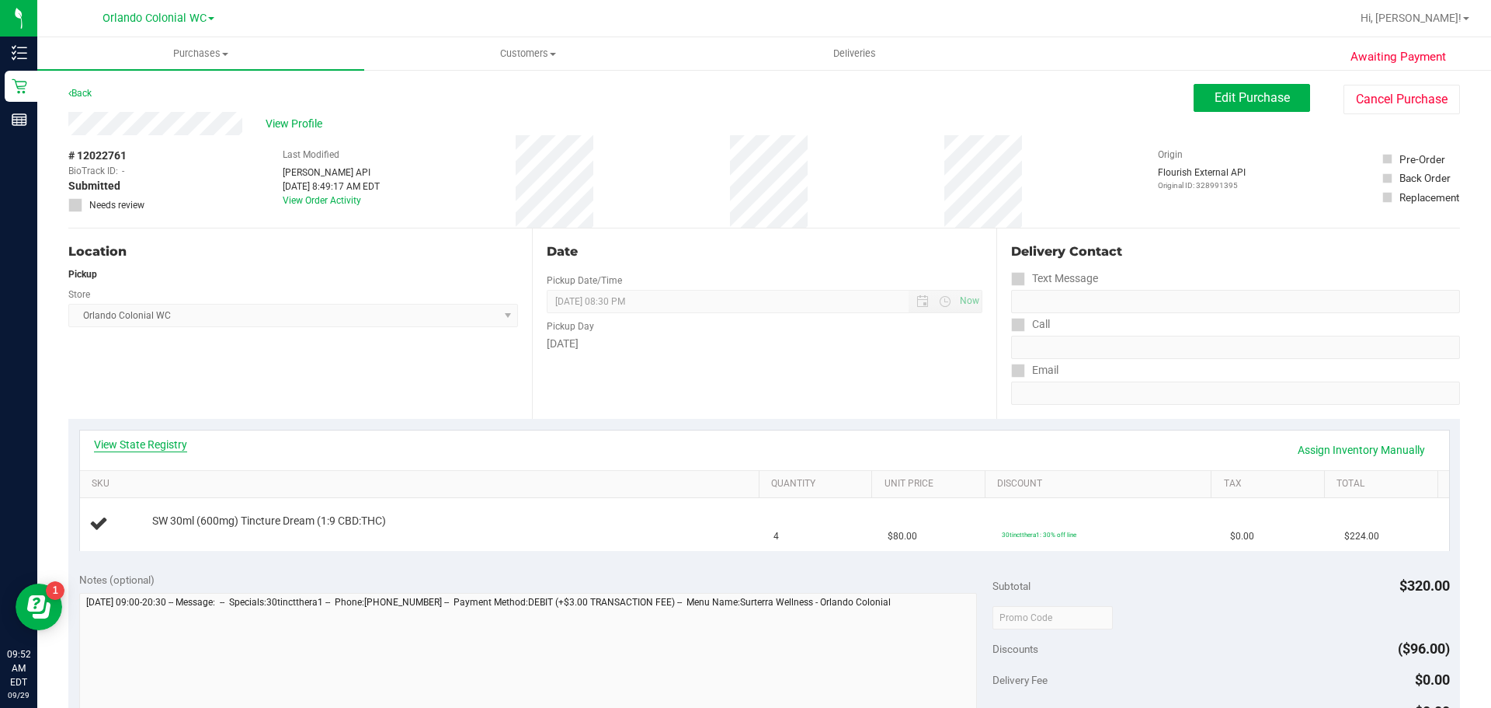
click at [165, 450] on link "View State Registry" at bounding box center [140, 444] width 93 height 16
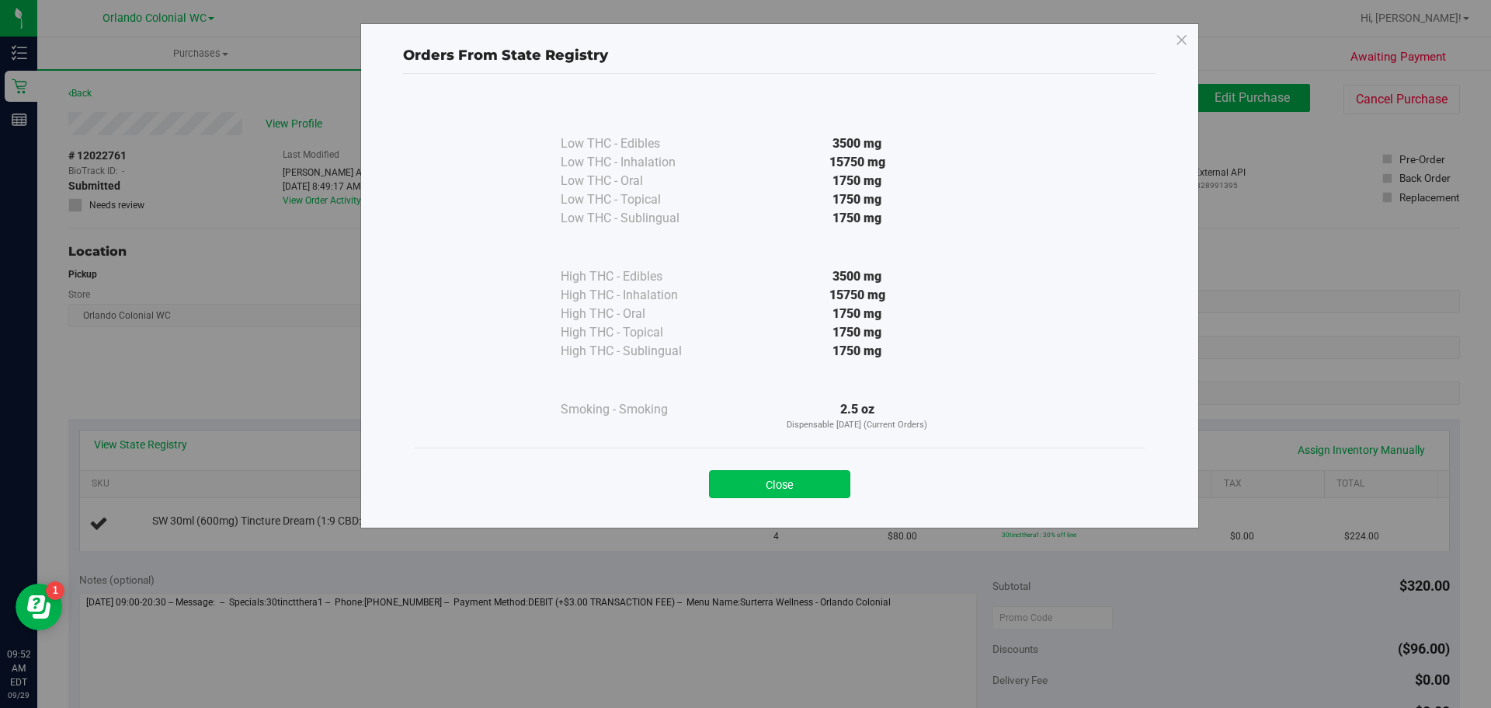
click at [783, 487] on button "Close" at bounding box center [779, 484] width 141 height 28
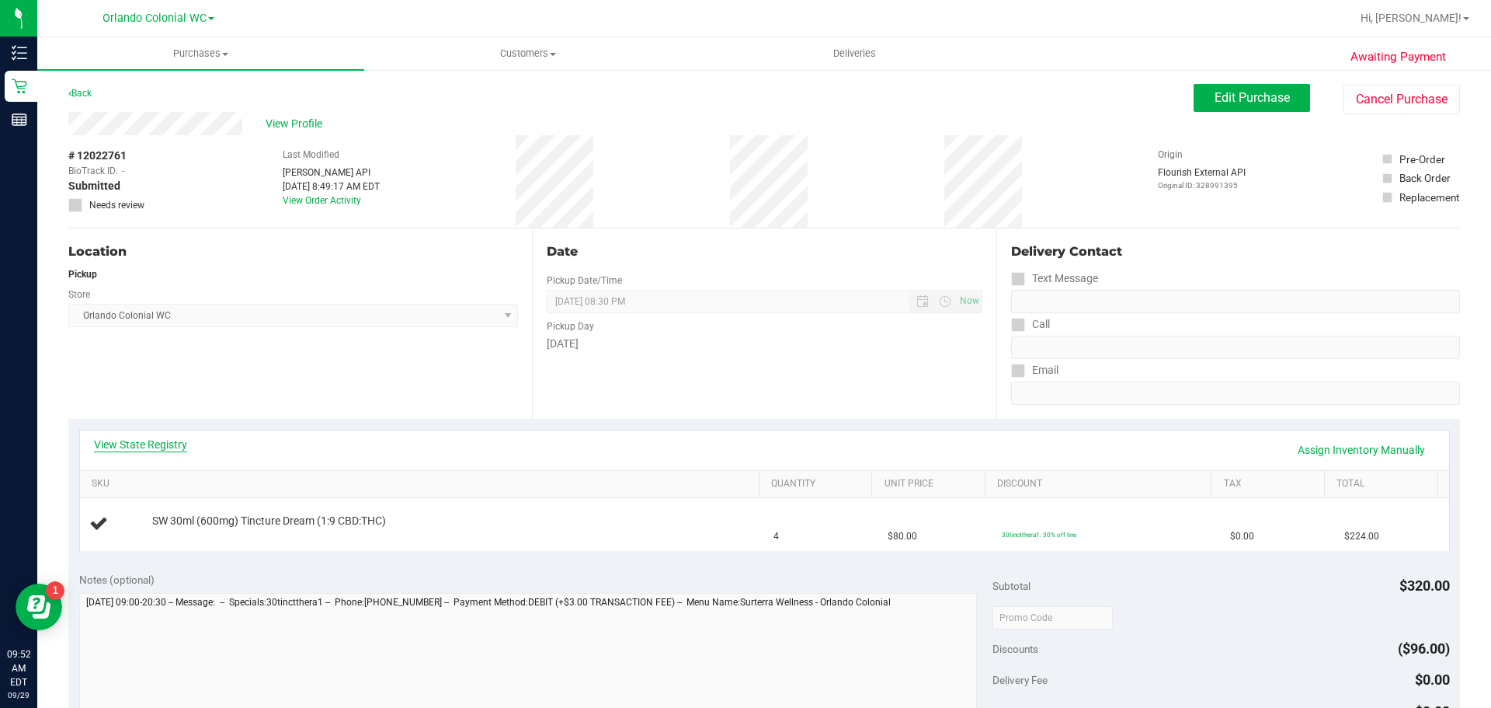
click at [172, 449] on link "View State Registry" at bounding box center [140, 444] width 93 height 16
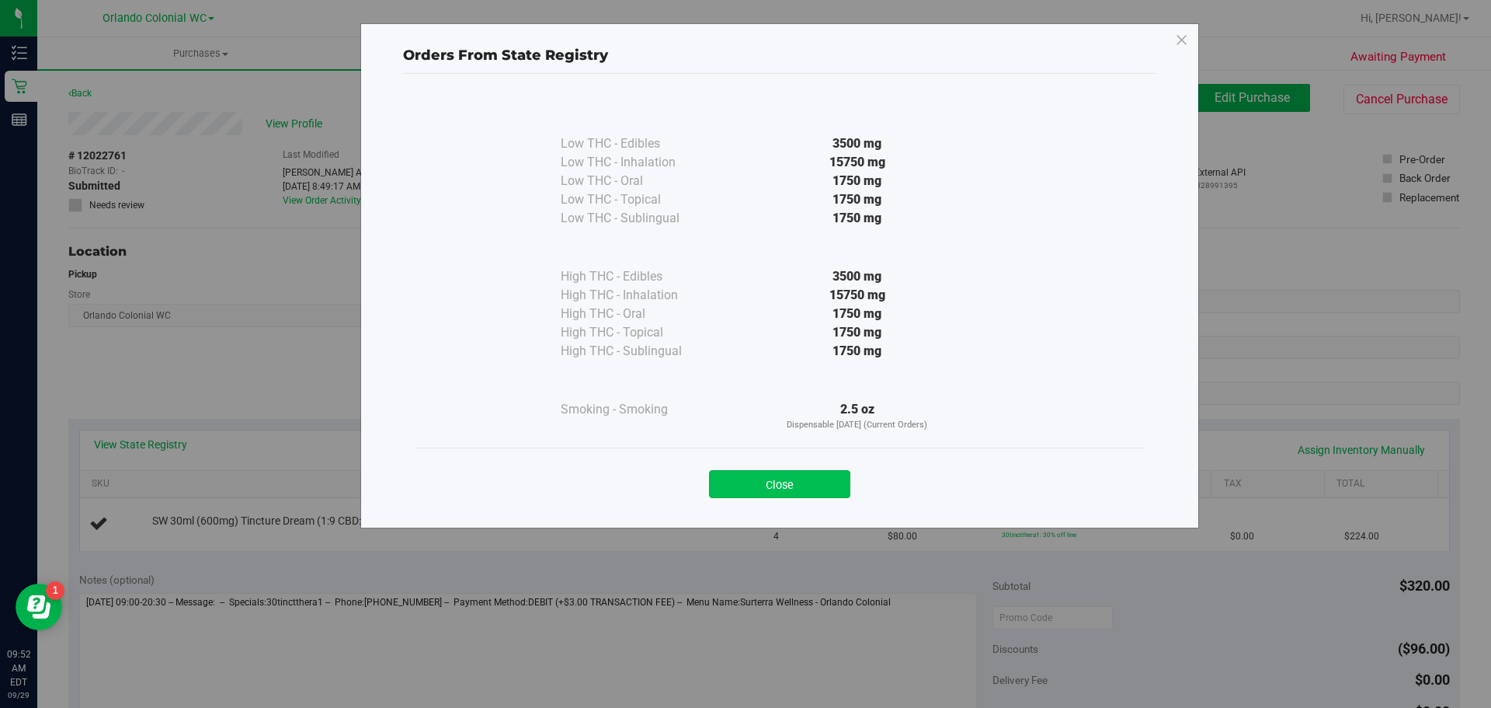
click at [802, 478] on button "Close" at bounding box center [779, 484] width 141 height 28
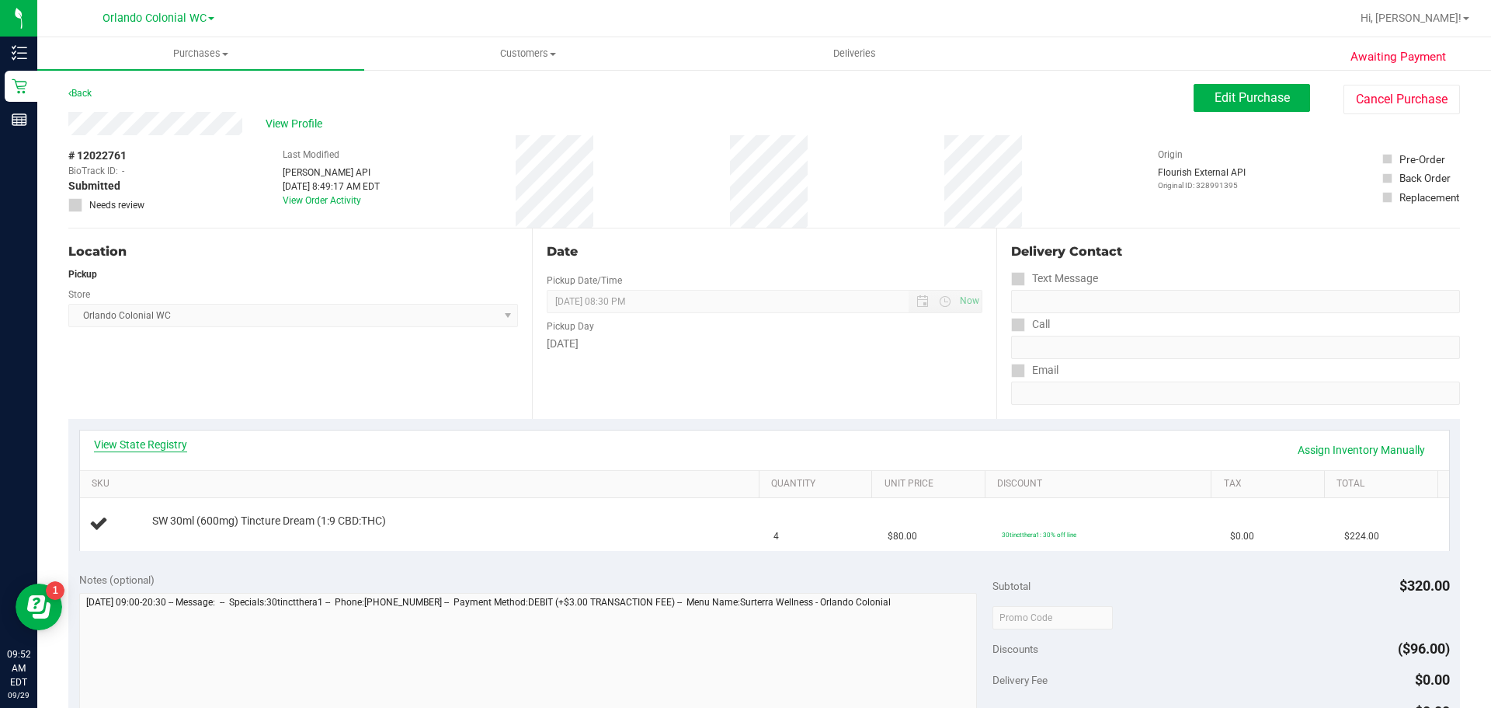
click at [139, 450] on link "View State Registry" at bounding box center [140, 444] width 93 height 16
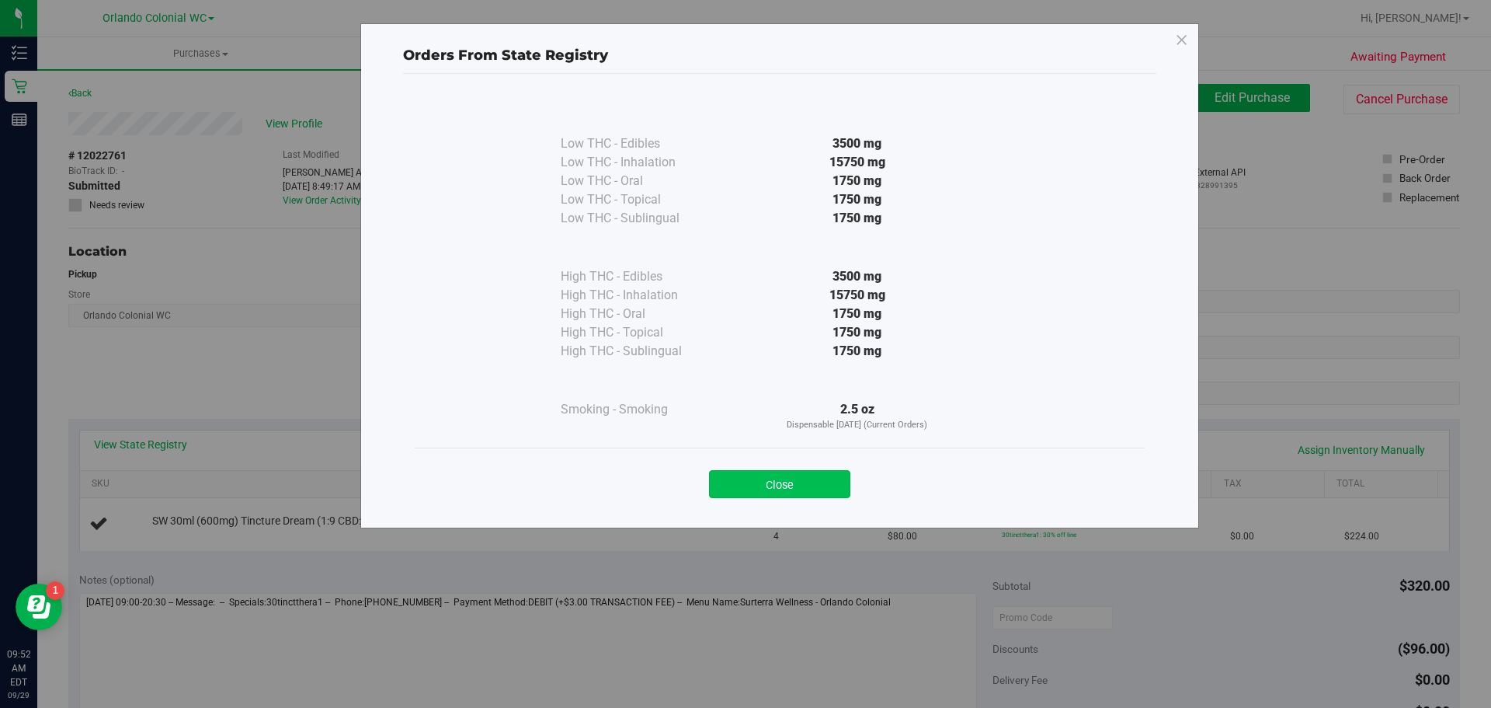
click at [822, 483] on button "Close" at bounding box center [779, 484] width 141 height 28
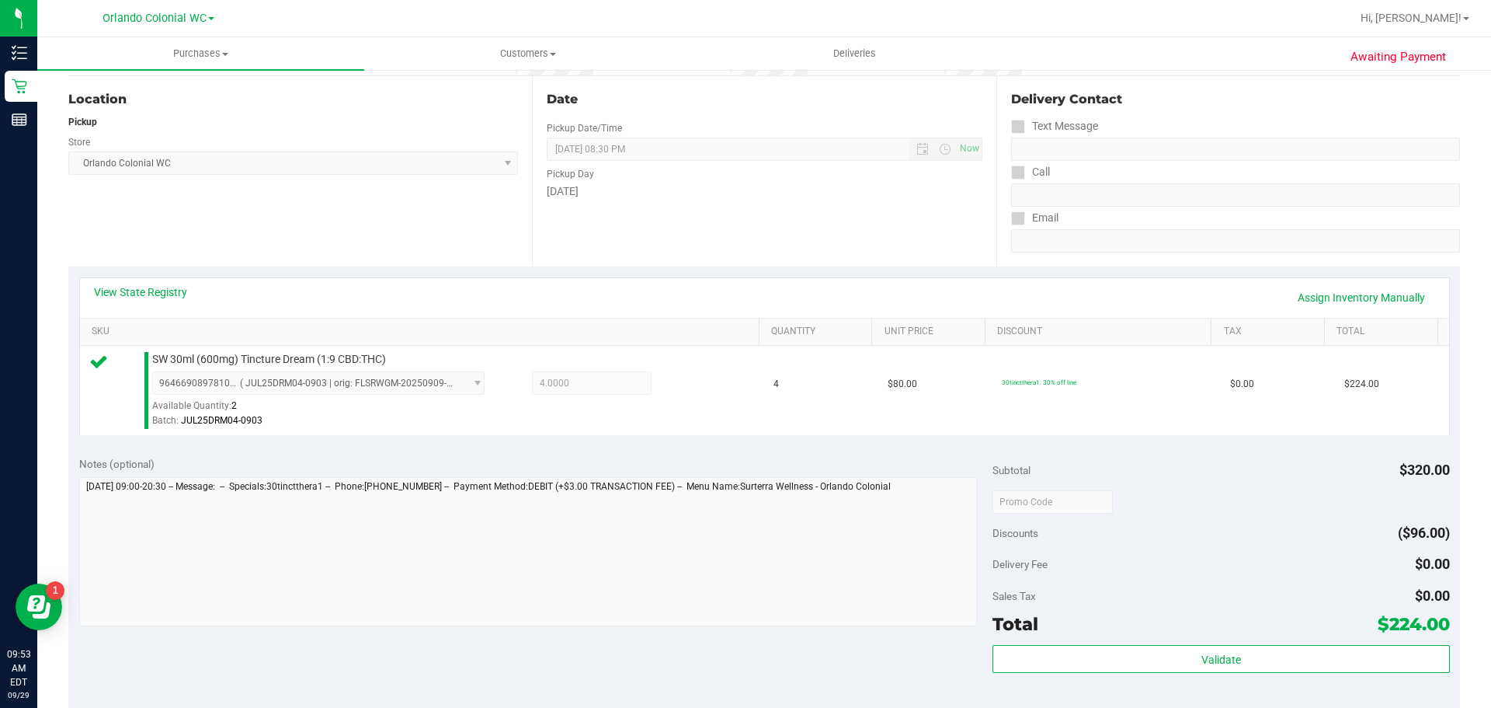
scroll to position [466, 0]
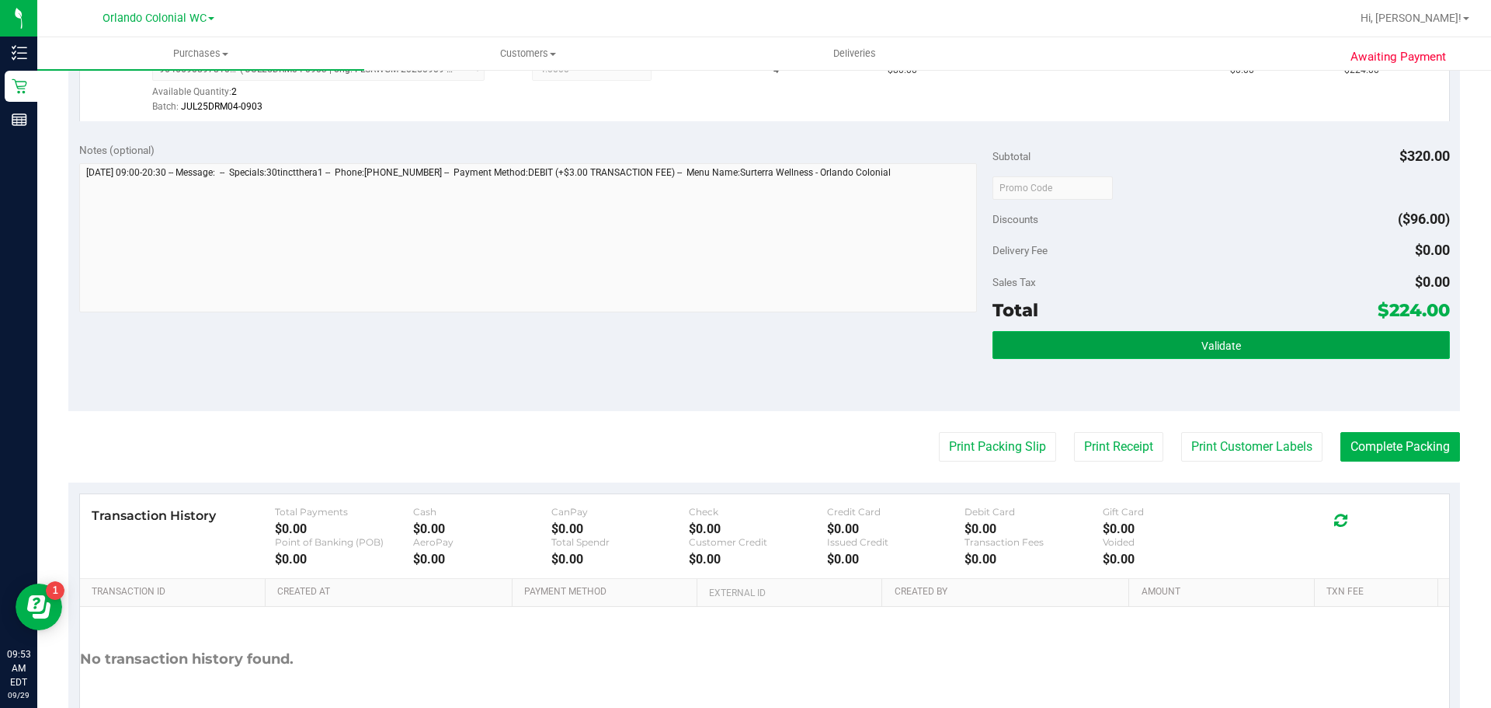
click at [1224, 346] on button "Validate" at bounding box center [1221, 345] width 457 height 28
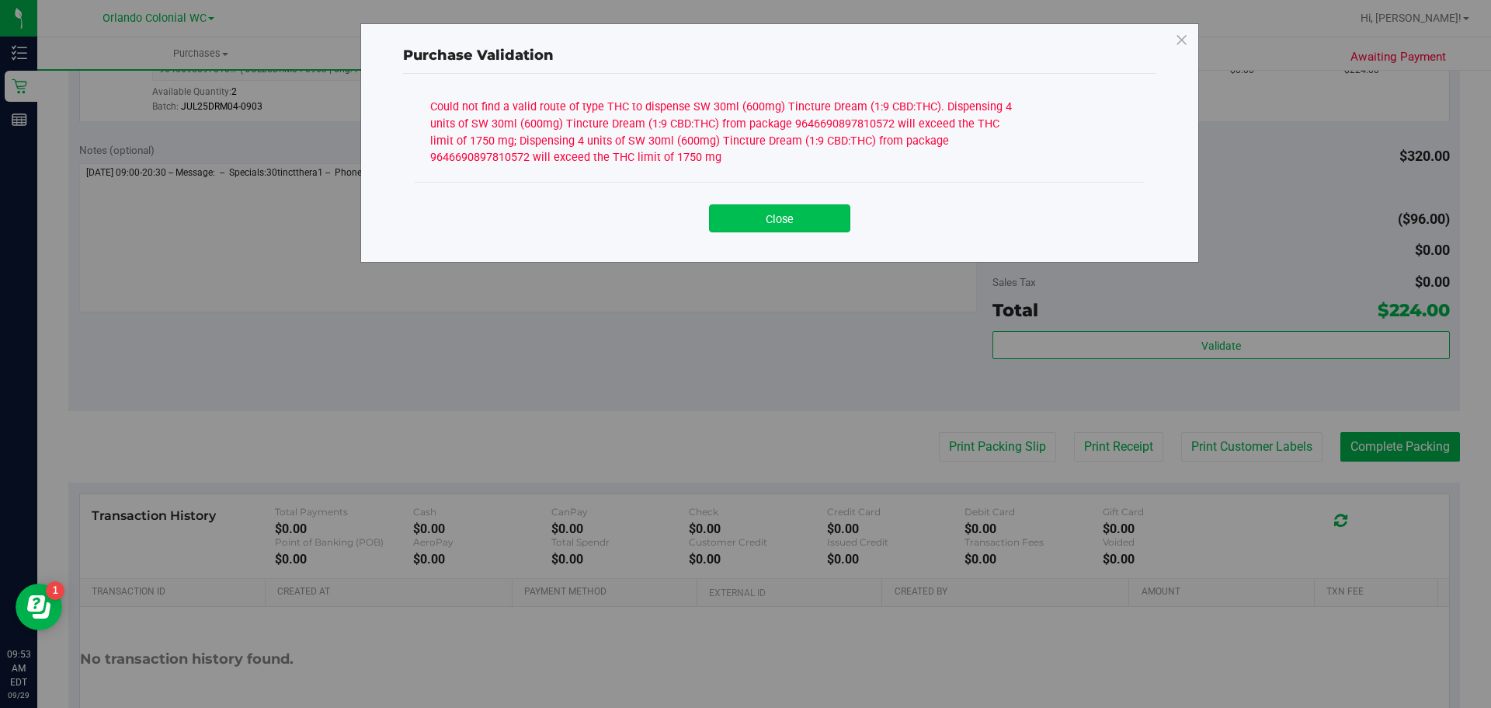
click at [827, 228] on button "Close" at bounding box center [779, 218] width 141 height 28
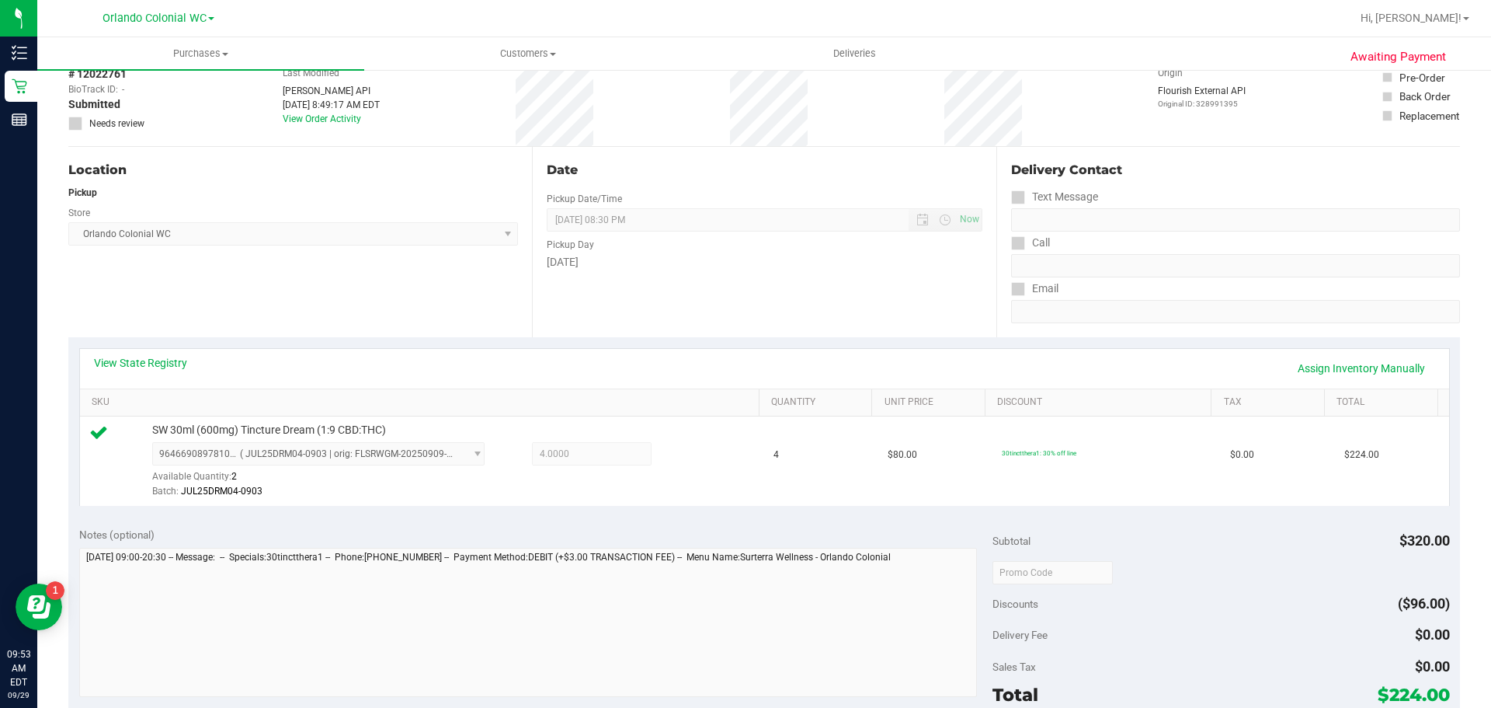
scroll to position [0, 0]
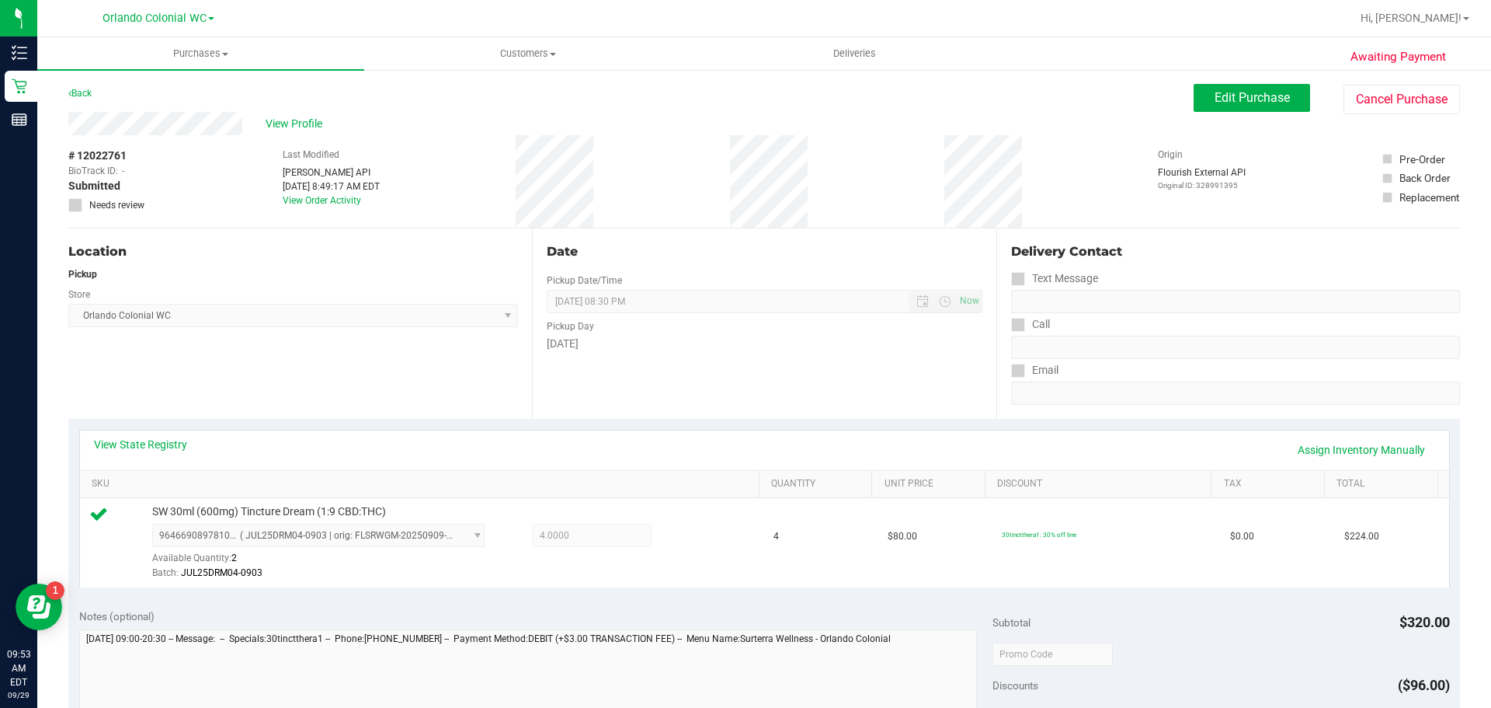
click at [1223, 83] on div "Awaiting Payment Back Edit Purchase Cancel Purchase View Profile # 12022761 Bio…" at bounding box center [764, 668] width 1454 height 1201
click at [1233, 101] on span "Edit Purchase" at bounding box center [1252, 97] width 75 height 15
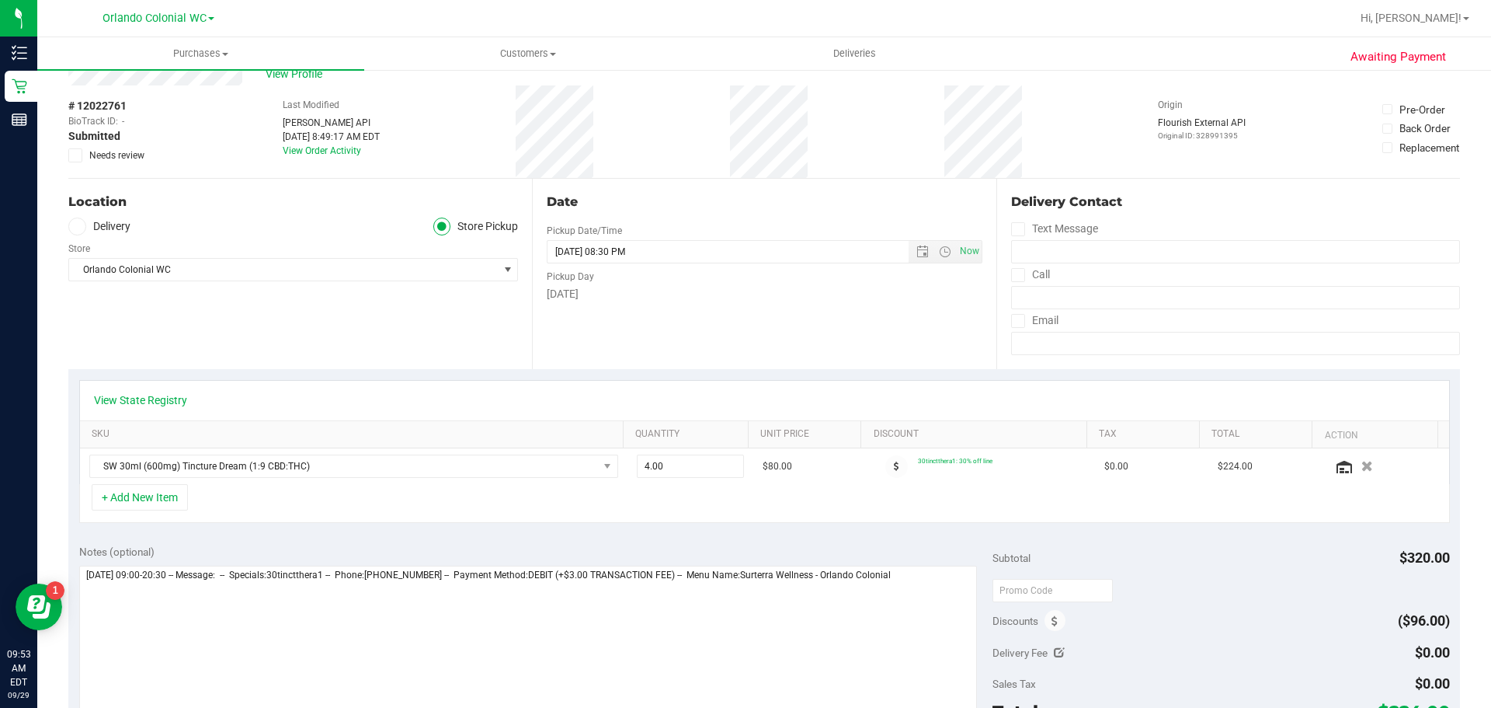
scroll to position [78, 0]
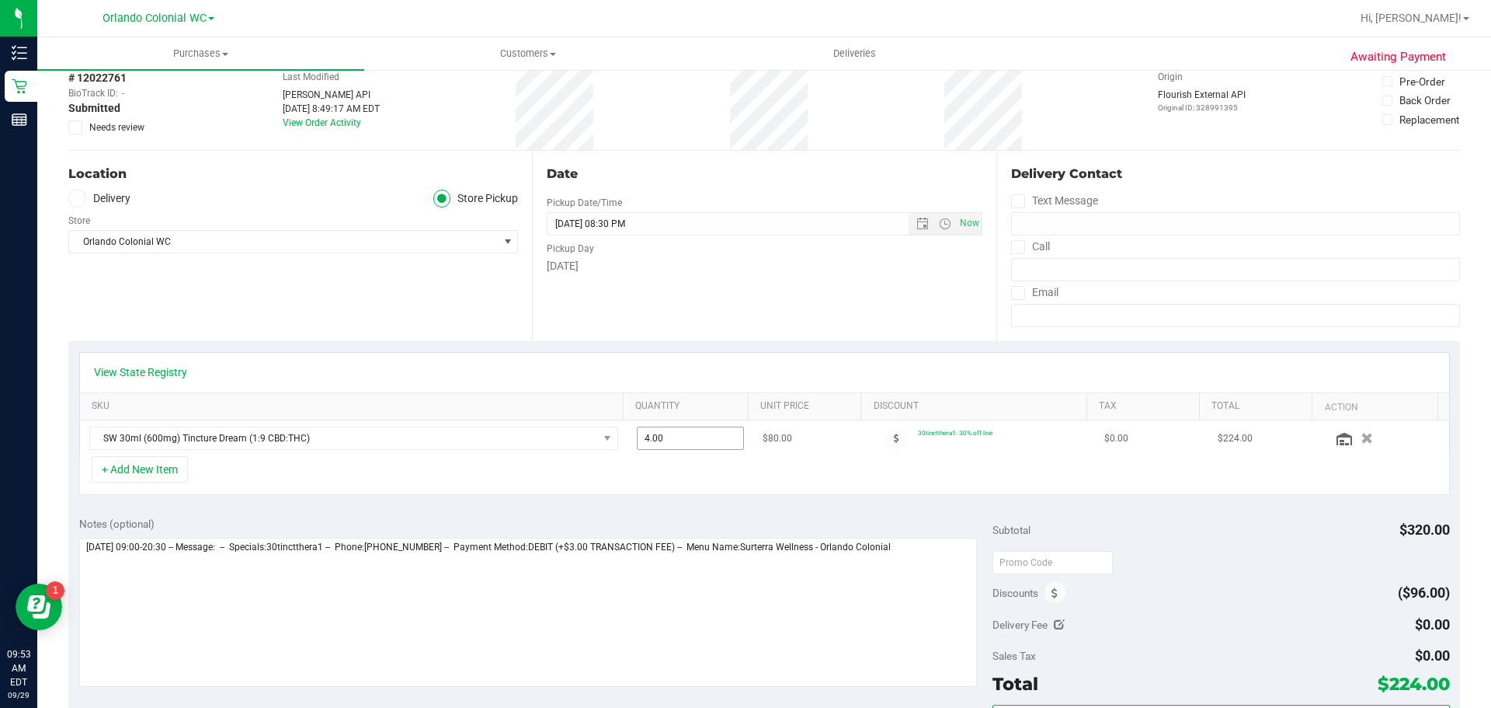
click at [642, 438] on span "4.00 4" at bounding box center [691, 437] width 108 height 23
type input "3"
type input "4.00"
click at [770, 449] on td "$80.00" at bounding box center [809, 438] width 113 height 36
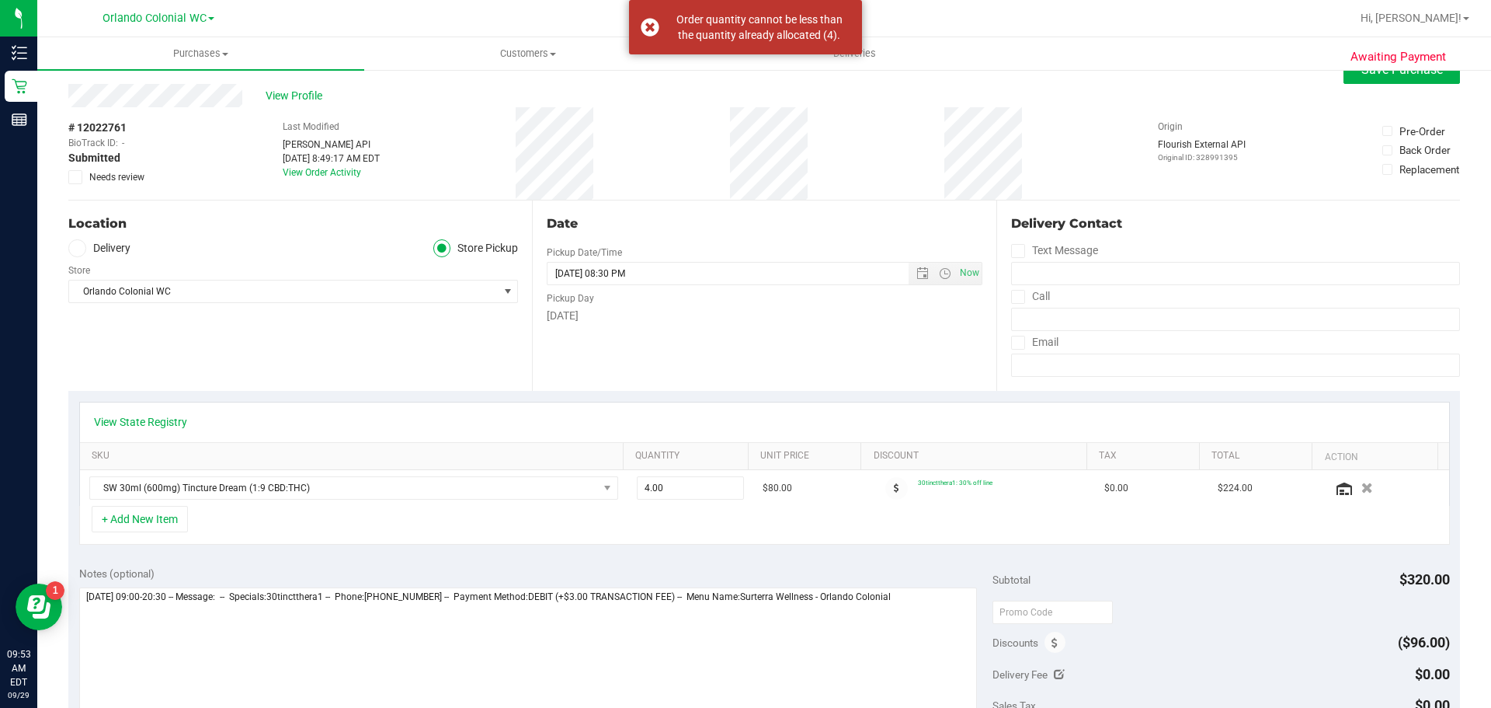
scroll to position [0, 0]
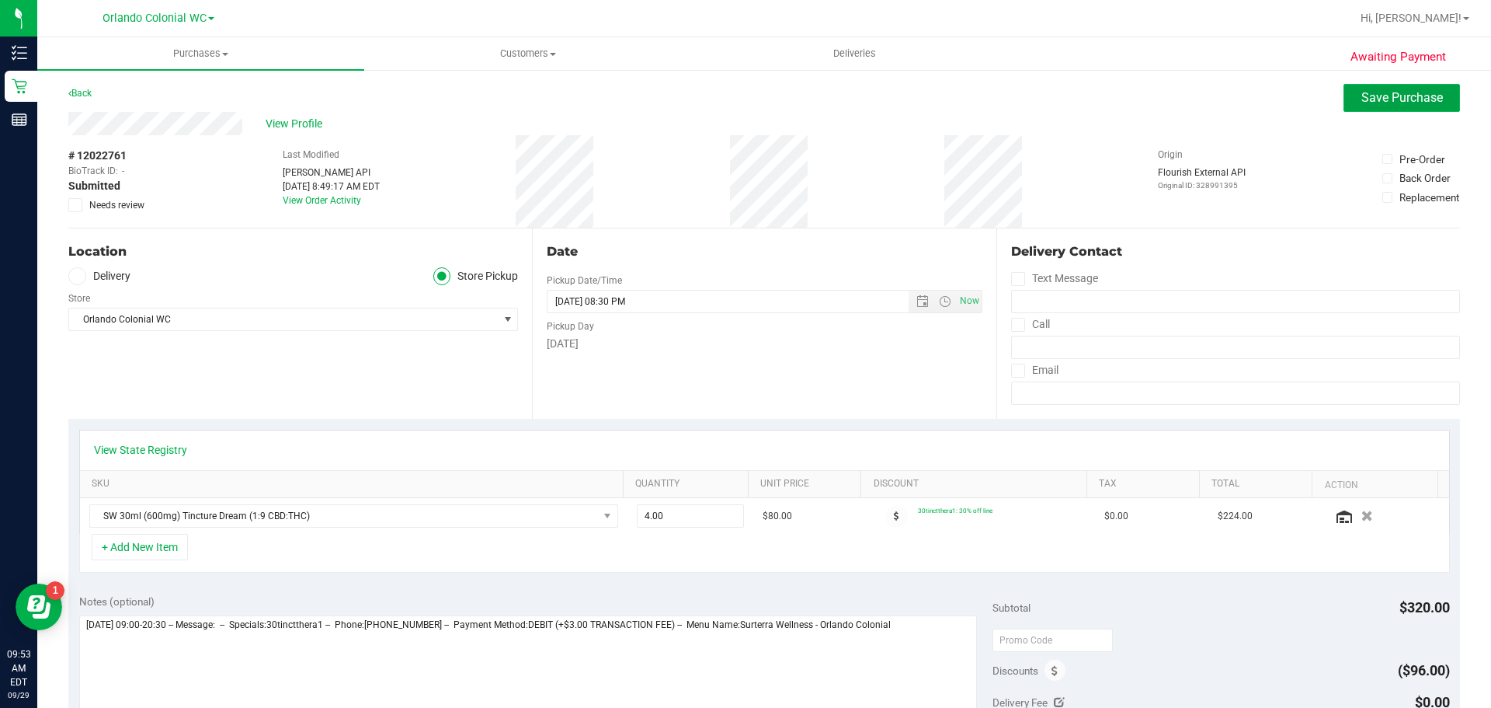
click at [1362, 90] on span "Save Purchase" at bounding box center [1402, 97] width 82 height 15
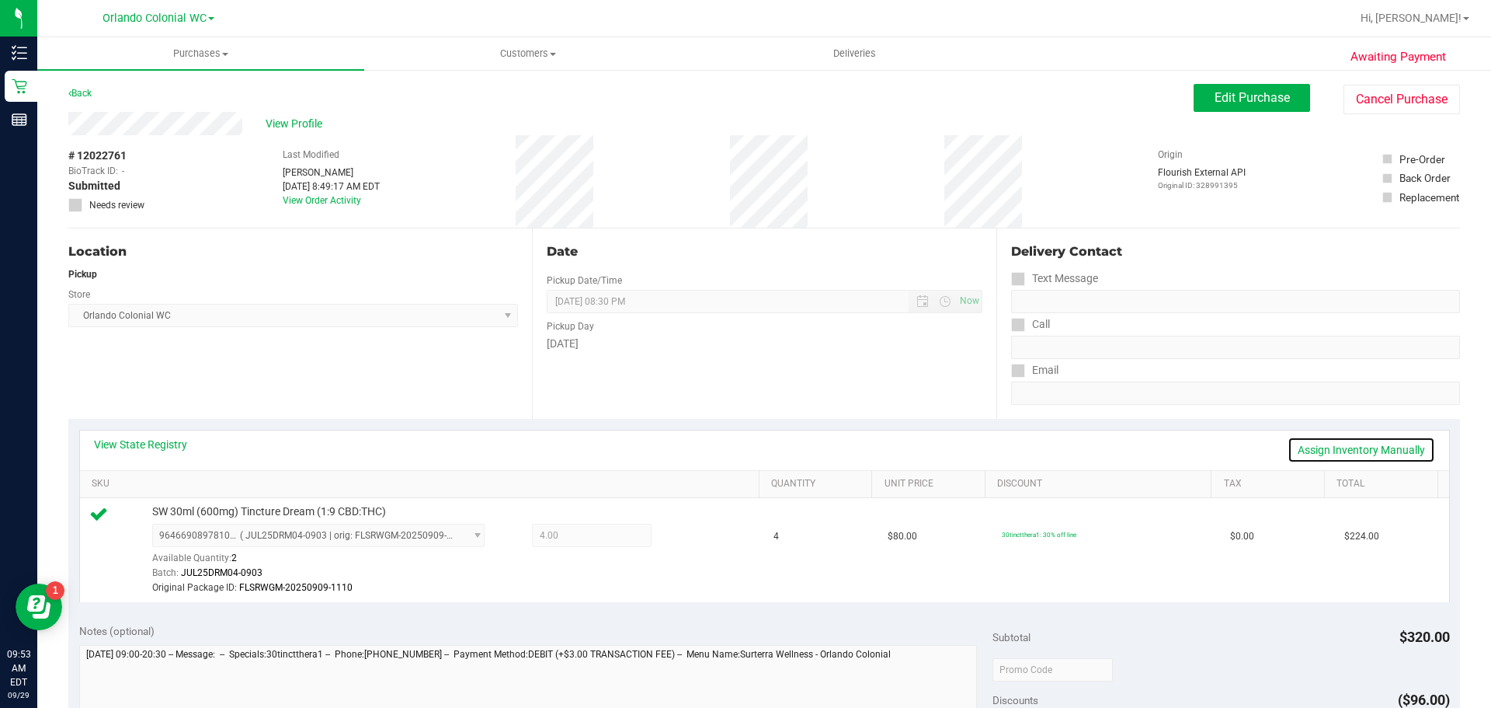
click at [1299, 443] on link "Assign Inventory Manually" at bounding box center [1362, 449] width 148 height 26
click at [680, 537] on icon at bounding box center [688, 537] width 16 height 18
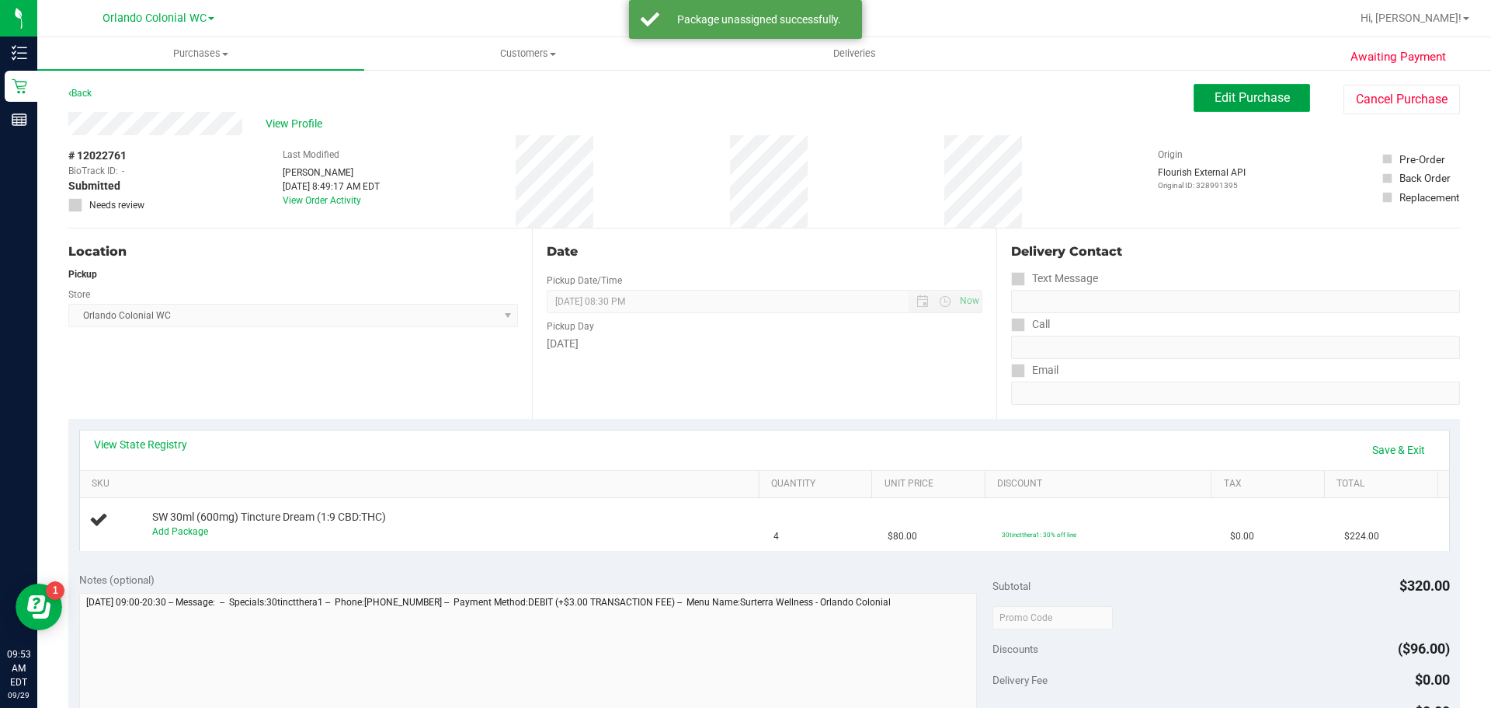
click at [1275, 109] on button "Edit Purchase" at bounding box center [1252, 98] width 116 height 28
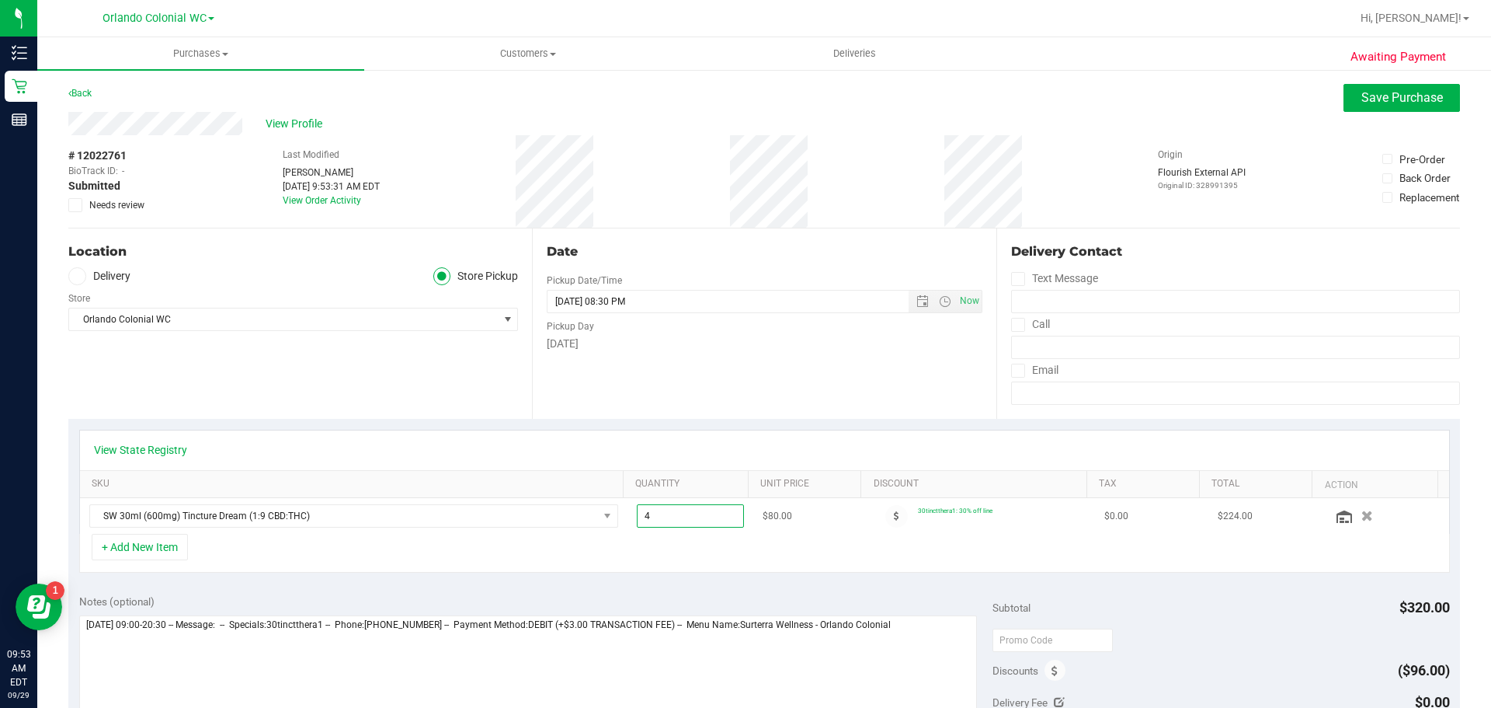
click at [677, 523] on span "4.00 4" at bounding box center [691, 515] width 108 height 23
click at [677, 523] on input "4" at bounding box center [691, 516] width 106 height 22
type input "3"
type input "3.00"
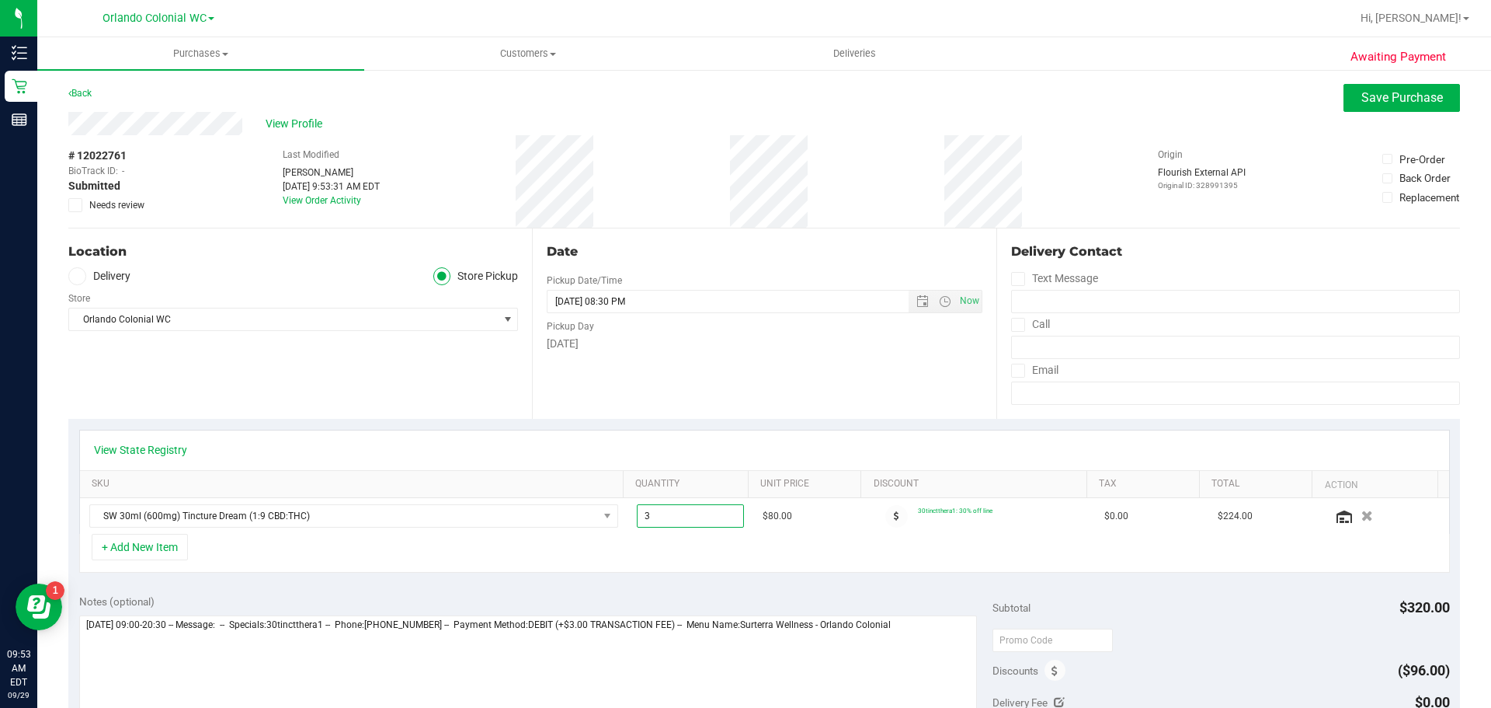
click at [695, 562] on div "+ Add New Item" at bounding box center [764, 553] width 1371 height 39
click at [1398, 103] on span "Save Purchase" at bounding box center [1402, 97] width 82 height 15
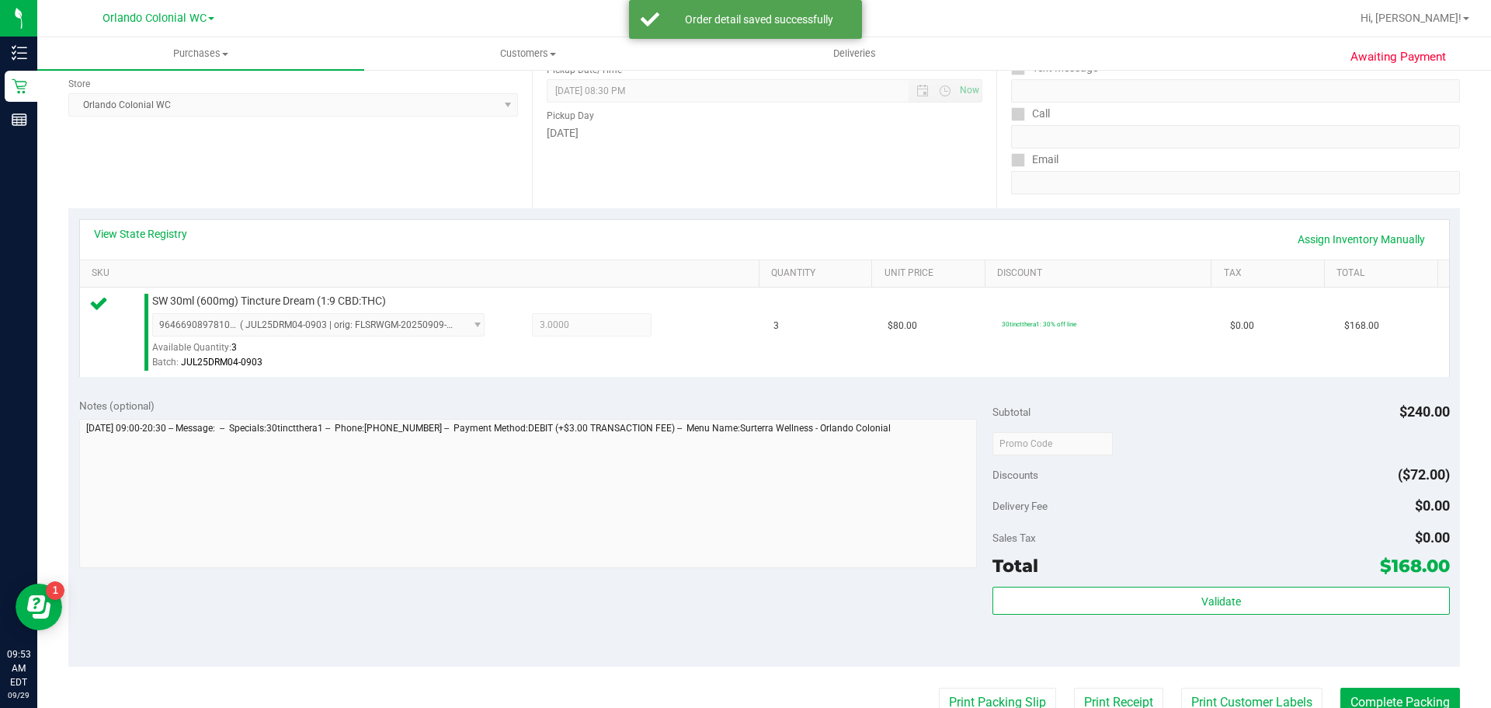
scroll to position [466, 0]
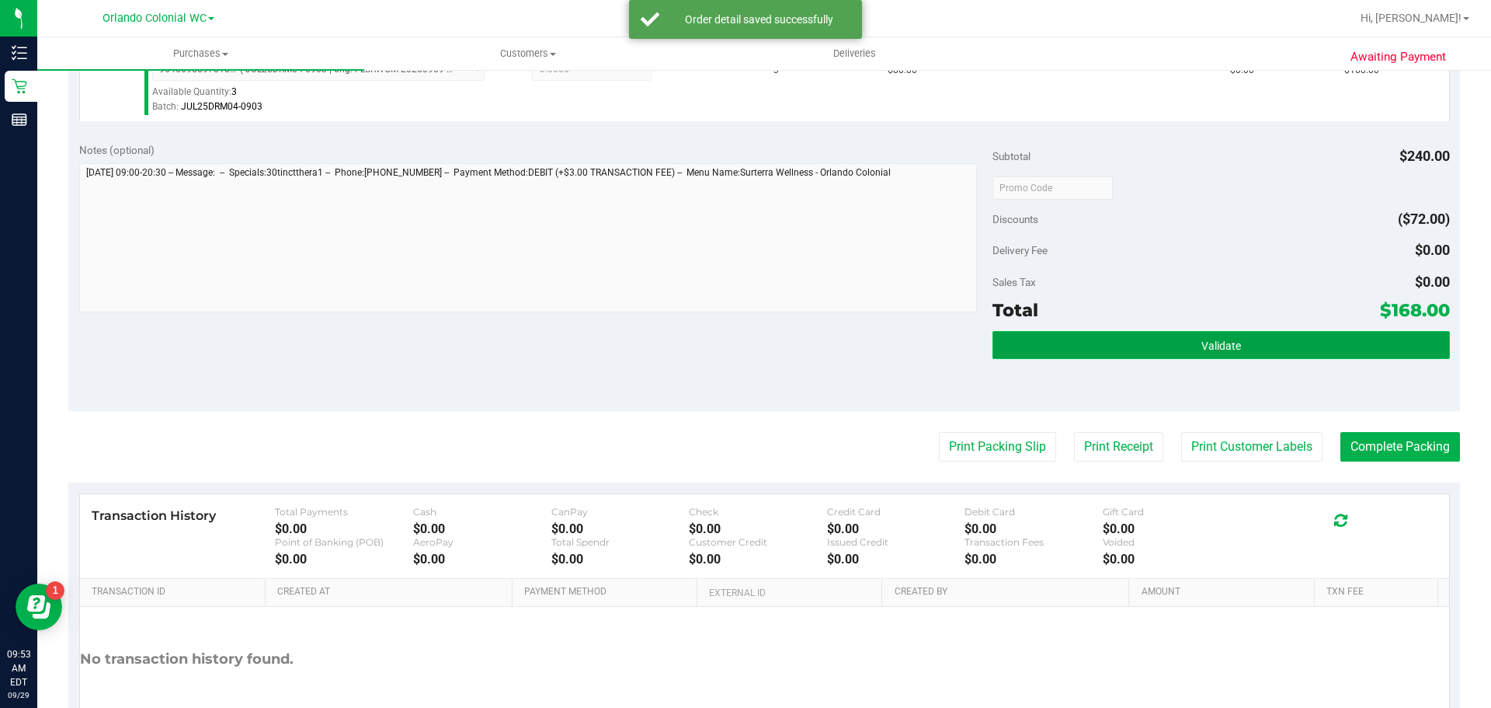
click at [1146, 333] on button "Validate" at bounding box center [1221, 345] width 457 height 28
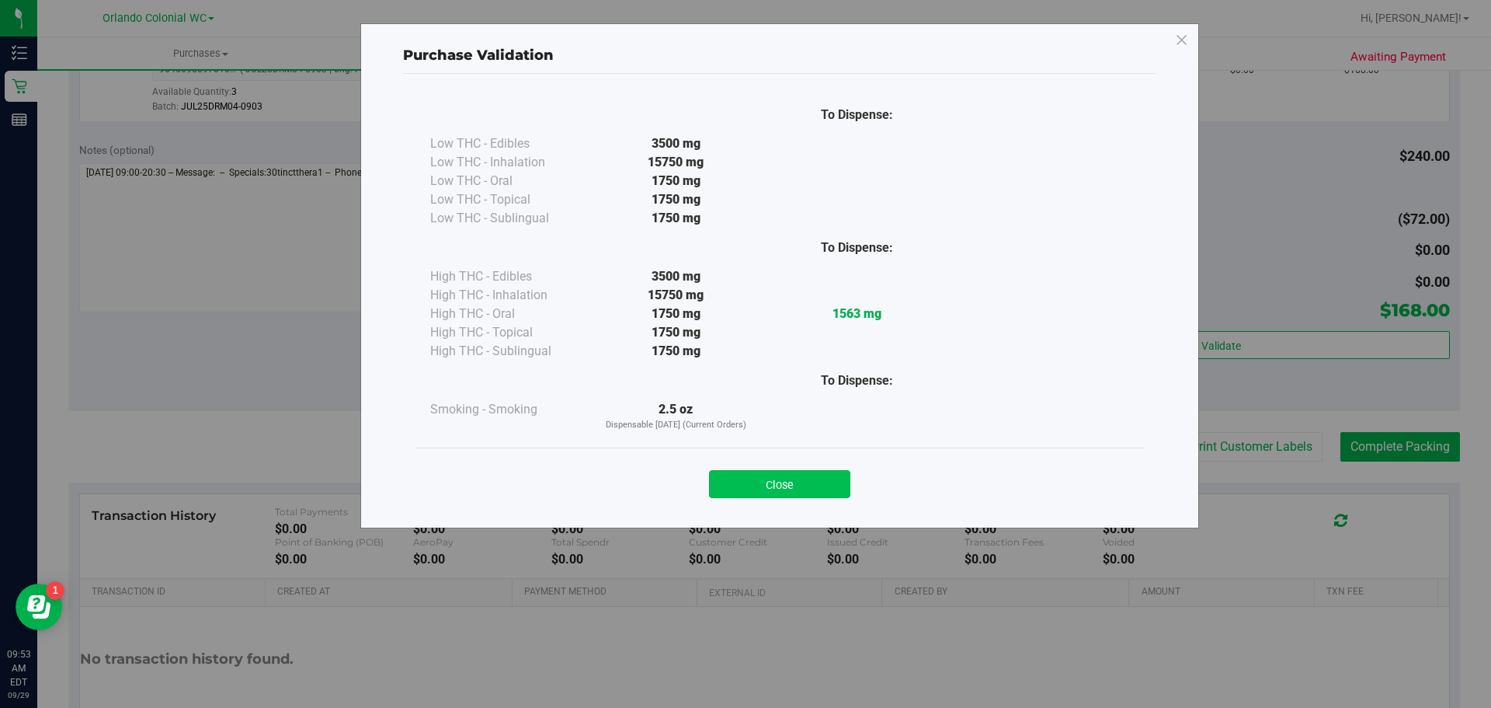
click at [818, 485] on button "Close" at bounding box center [779, 484] width 141 height 28
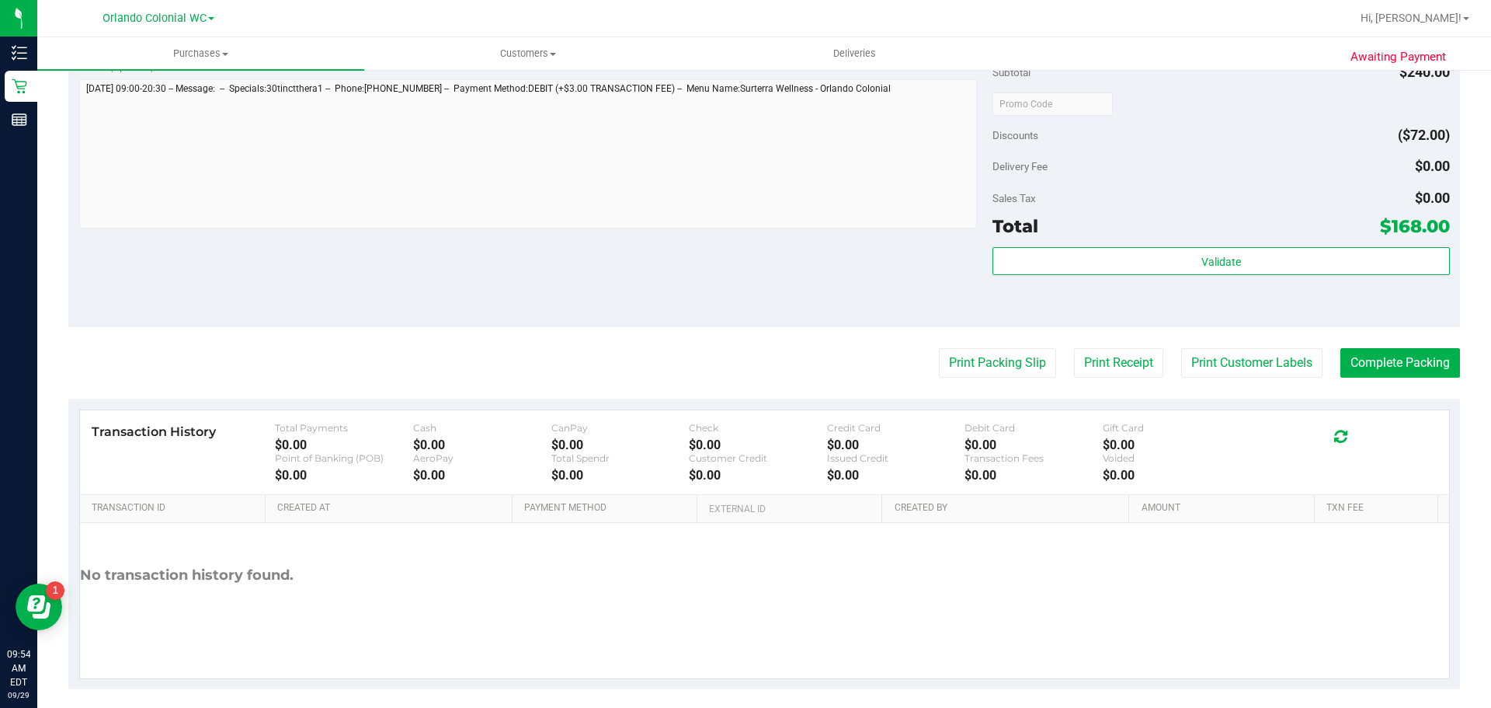
scroll to position [562, 0]
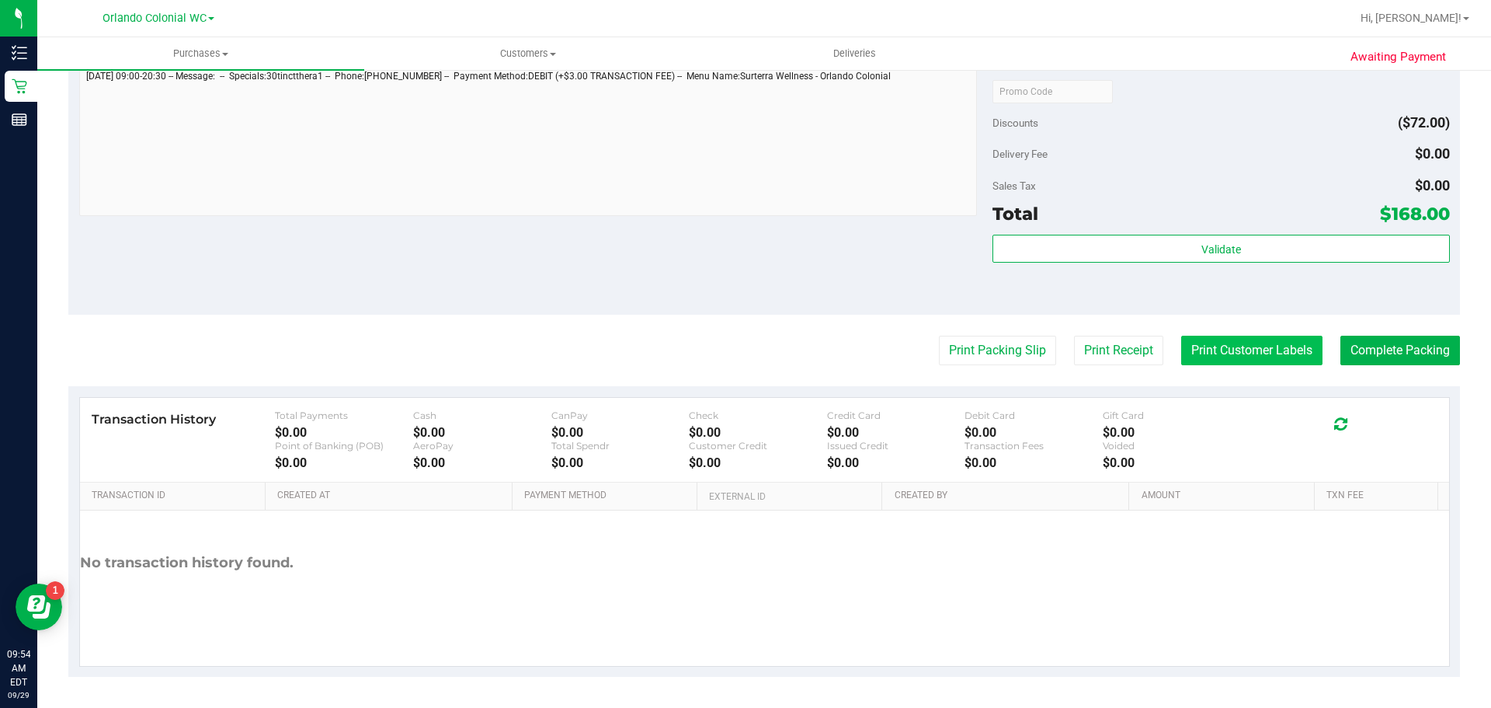
click at [1208, 345] on button "Print Customer Labels" at bounding box center [1251, 351] width 141 height 30
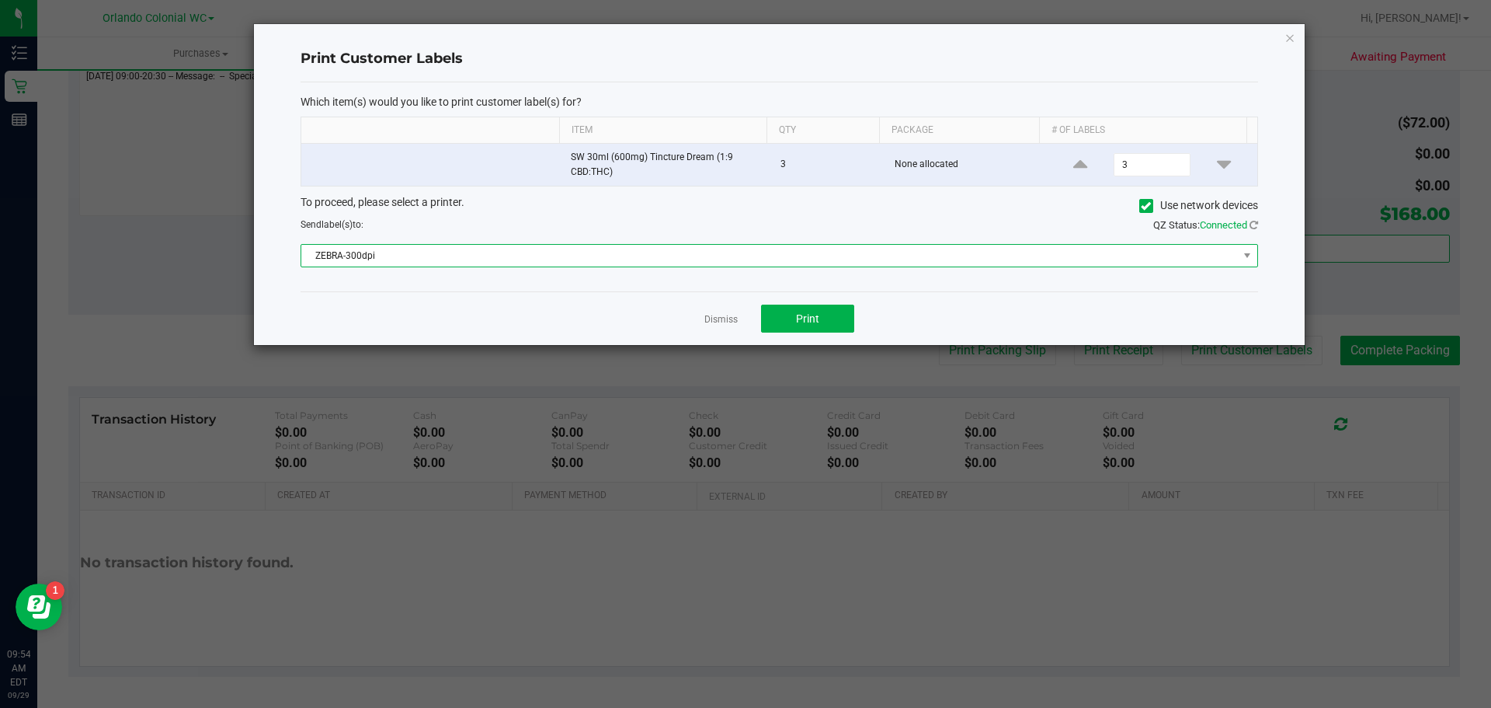
click at [749, 256] on span "ZEBRA-300dpi" at bounding box center [769, 256] width 937 height 22
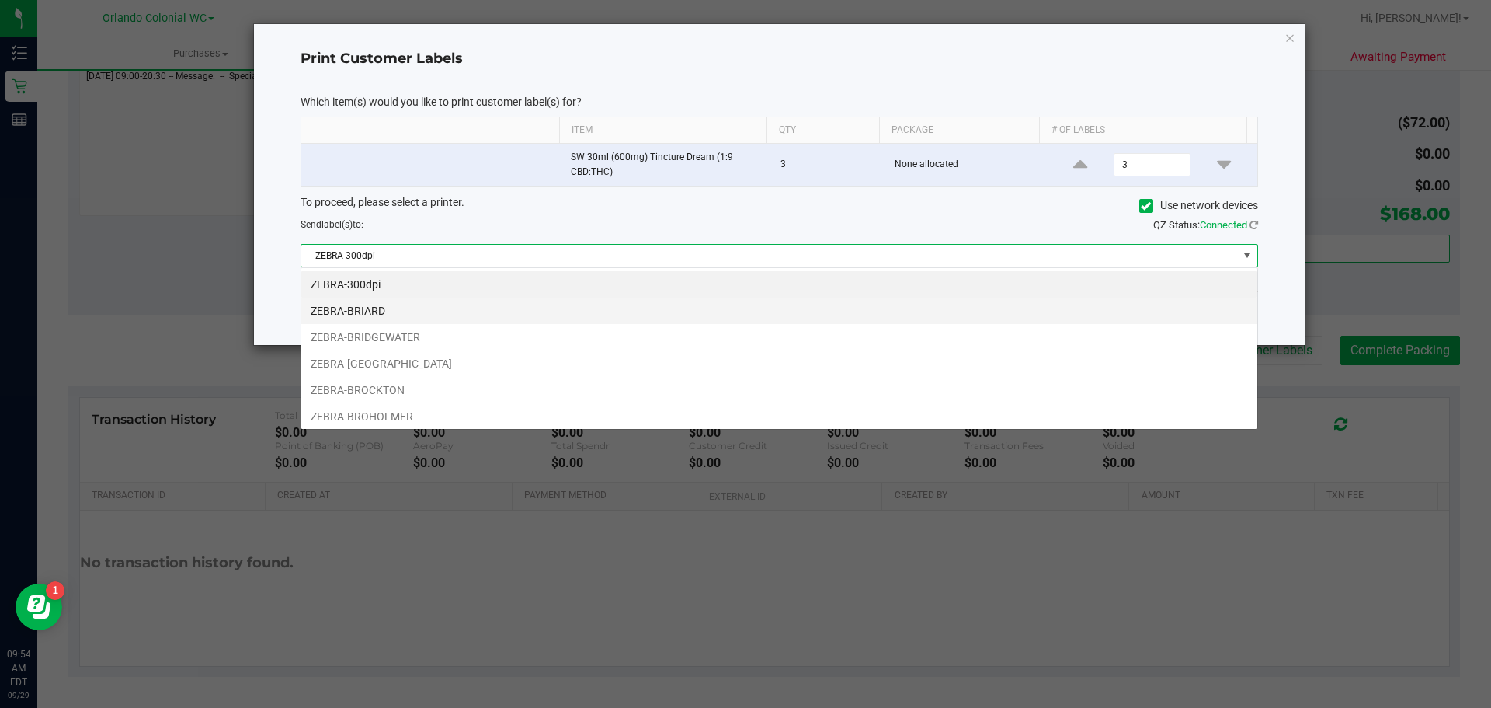
scroll to position [23, 957]
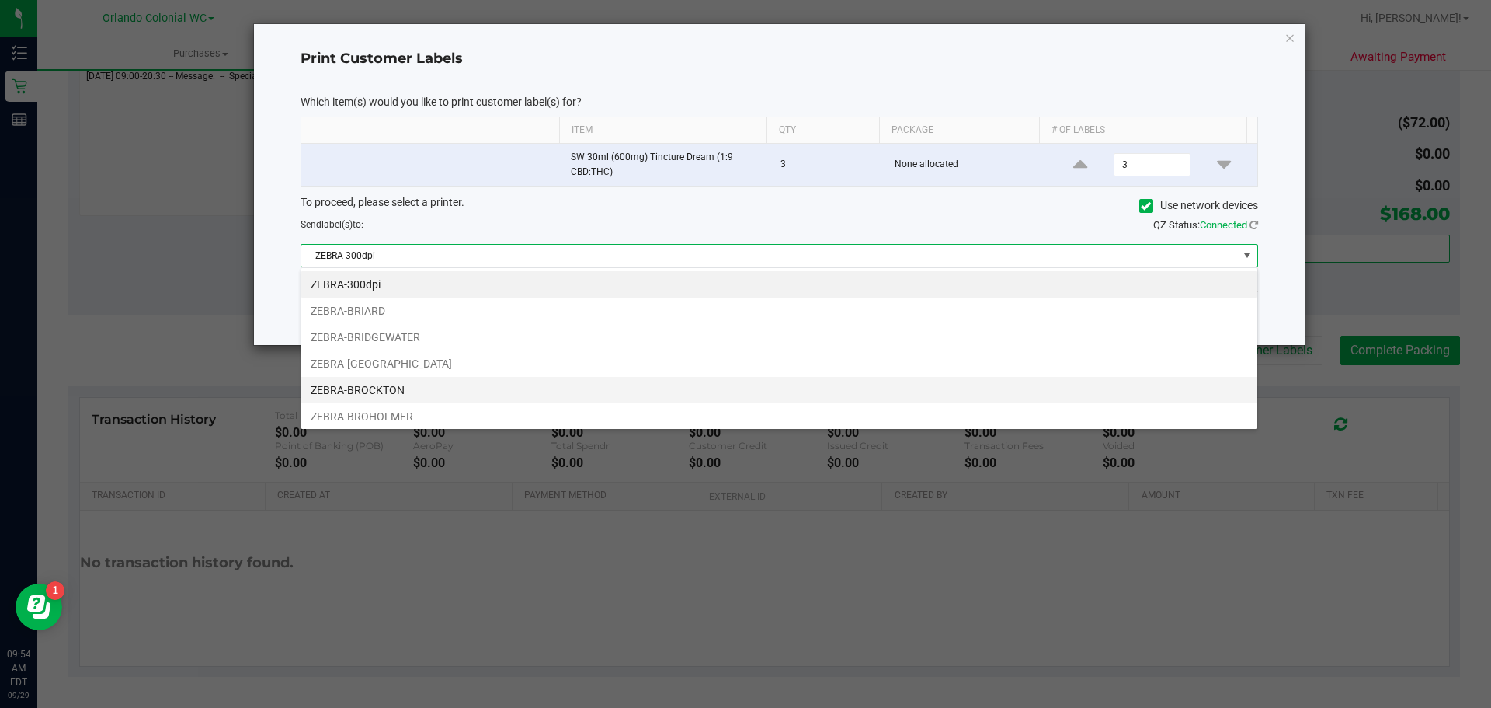
click at [426, 394] on li "ZEBRA-BROCKTON" at bounding box center [779, 390] width 956 height 26
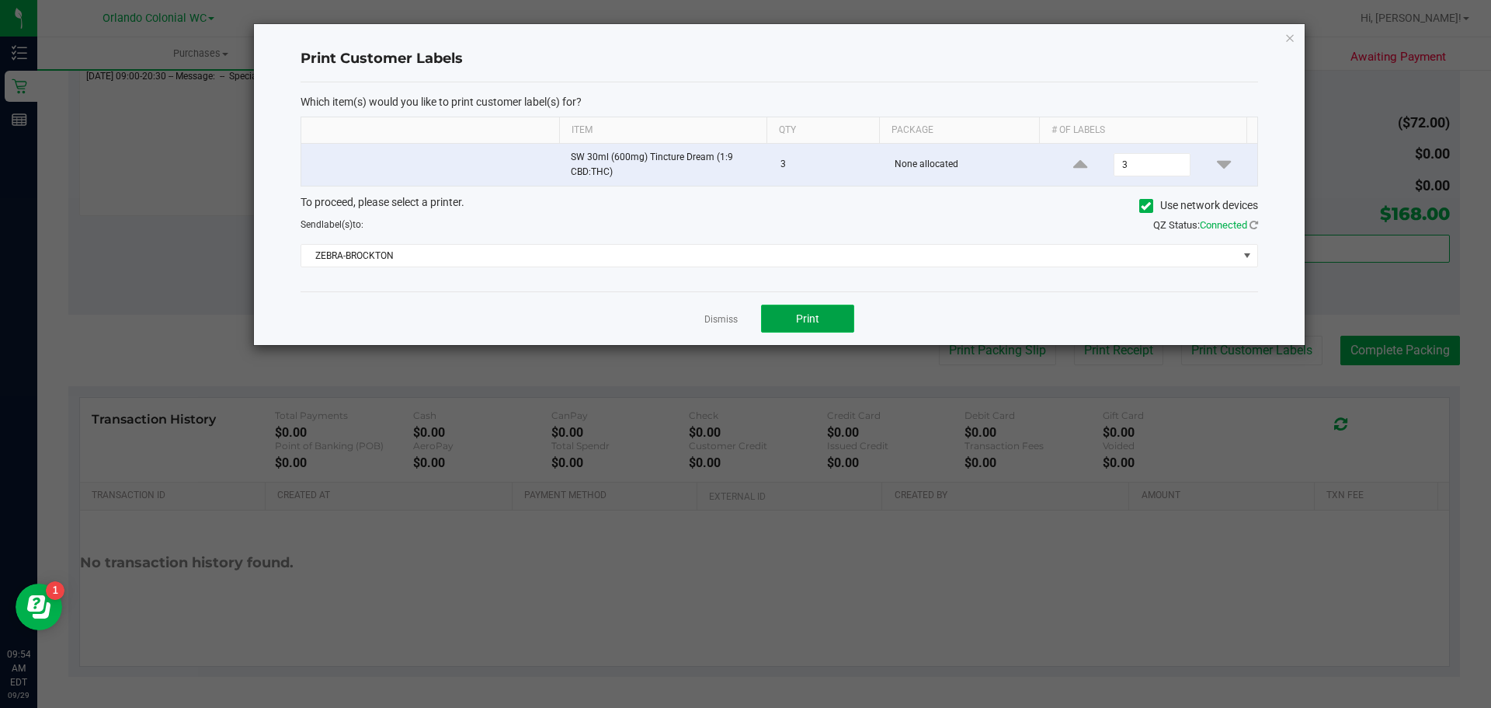
click at [822, 317] on button "Print" at bounding box center [807, 318] width 93 height 28
click at [1290, 40] on icon "button" at bounding box center [1290, 37] width 11 height 19
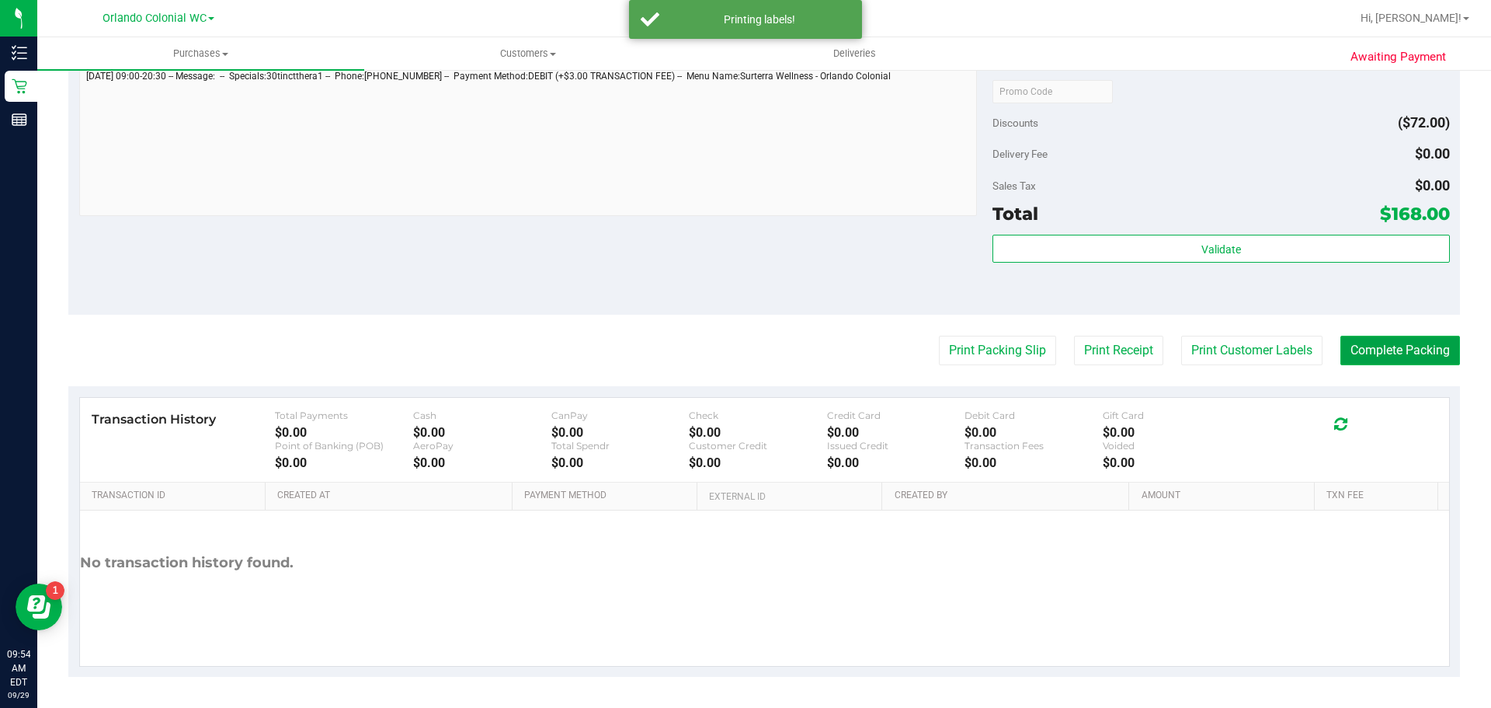
click at [1369, 347] on button "Complete Packing" at bounding box center [1400, 351] width 120 height 30
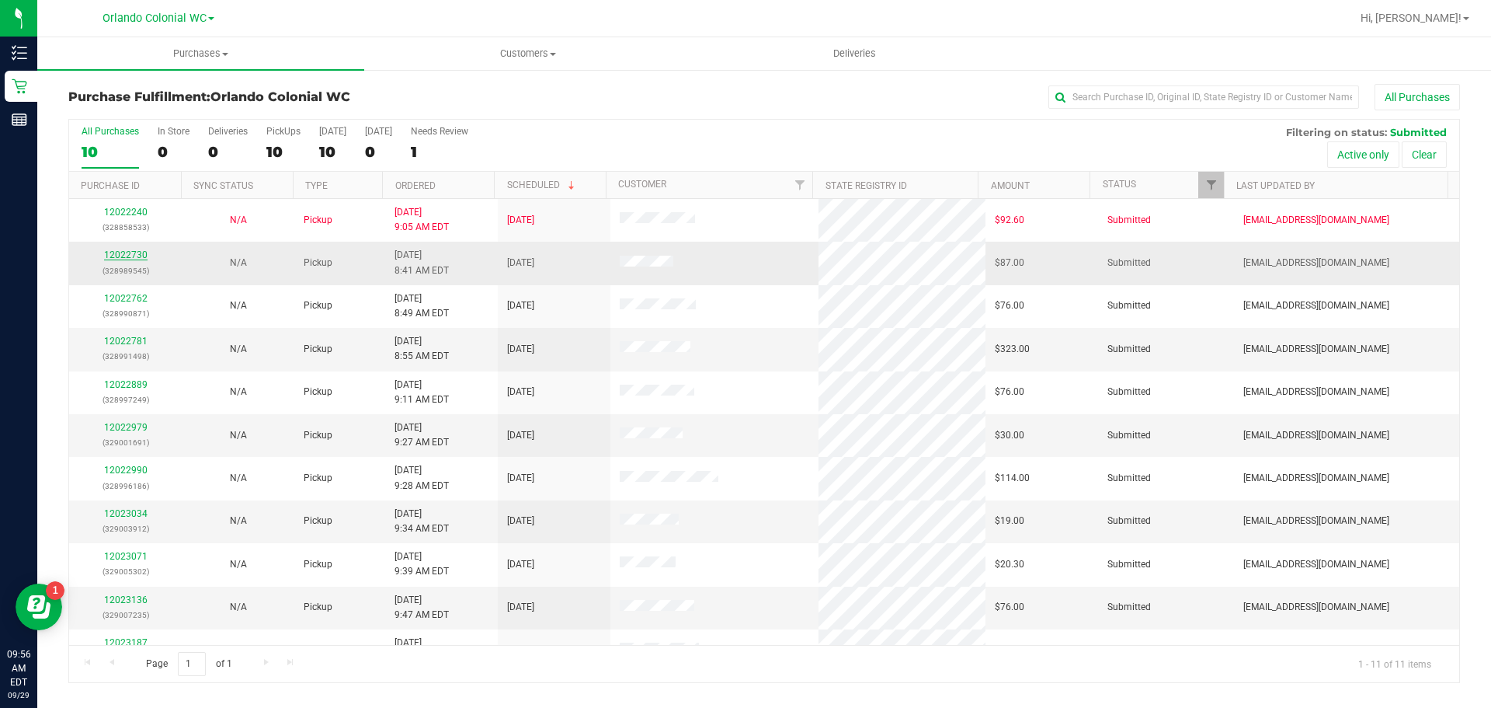
click at [137, 253] on link "12022730" at bounding box center [125, 254] width 43 height 11
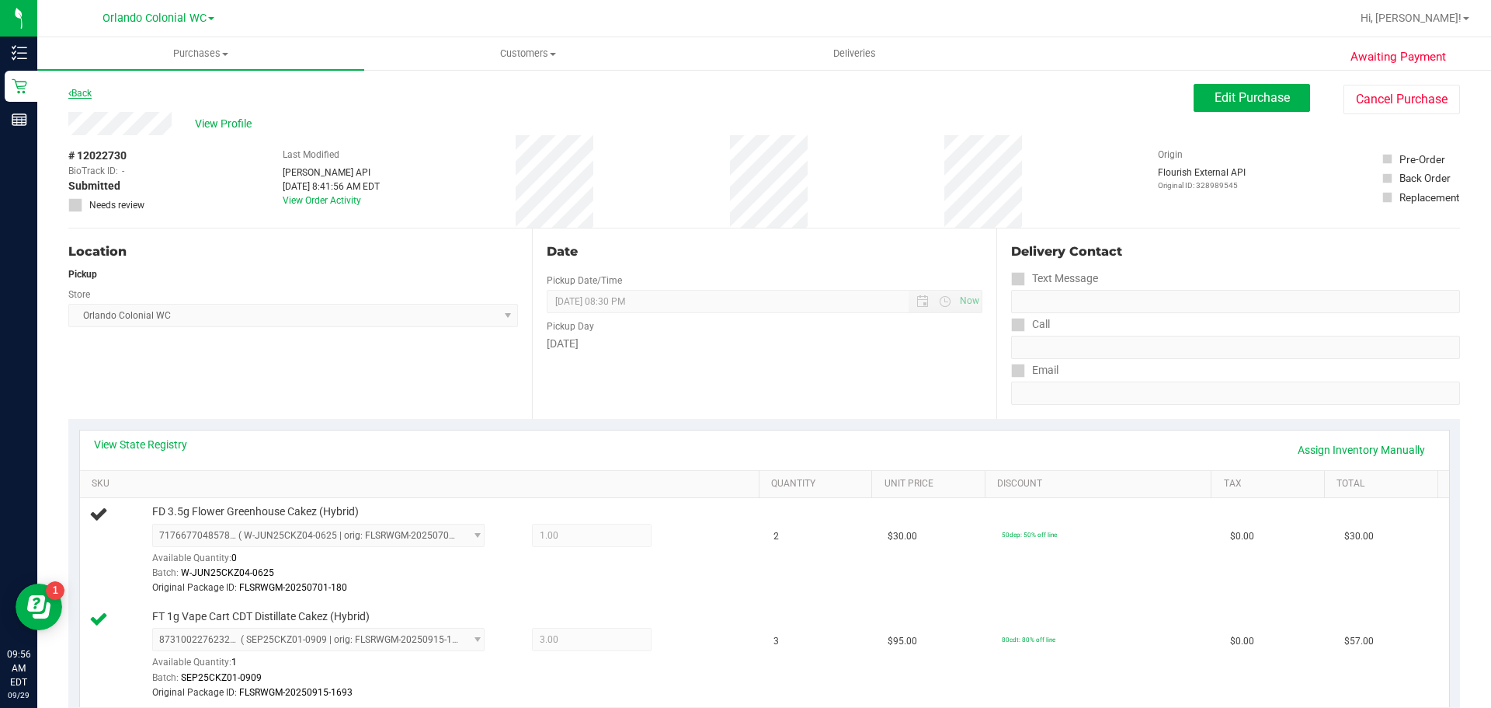
click at [85, 89] on link "Back" at bounding box center [79, 93] width 23 height 11
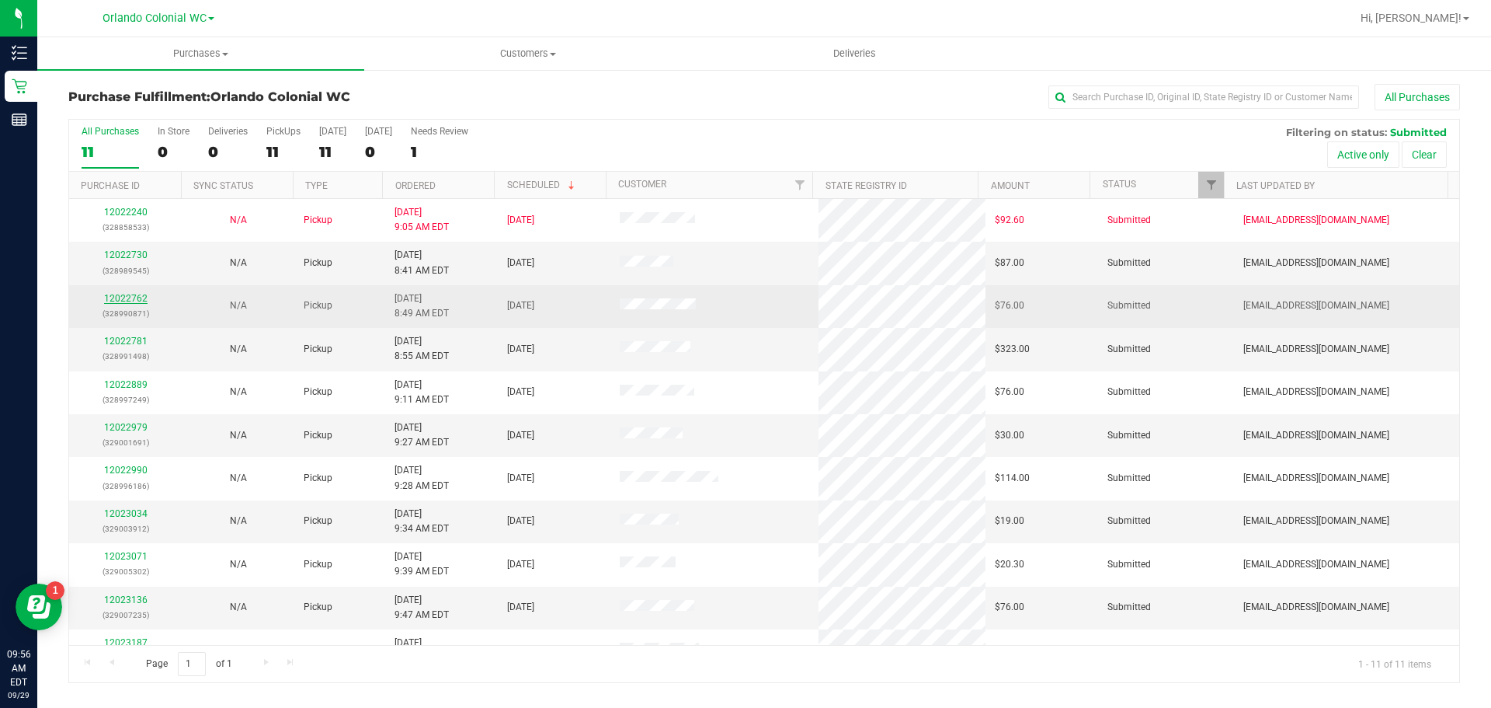
click at [130, 299] on link "12022762" at bounding box center [125, 298] width 43 height 11
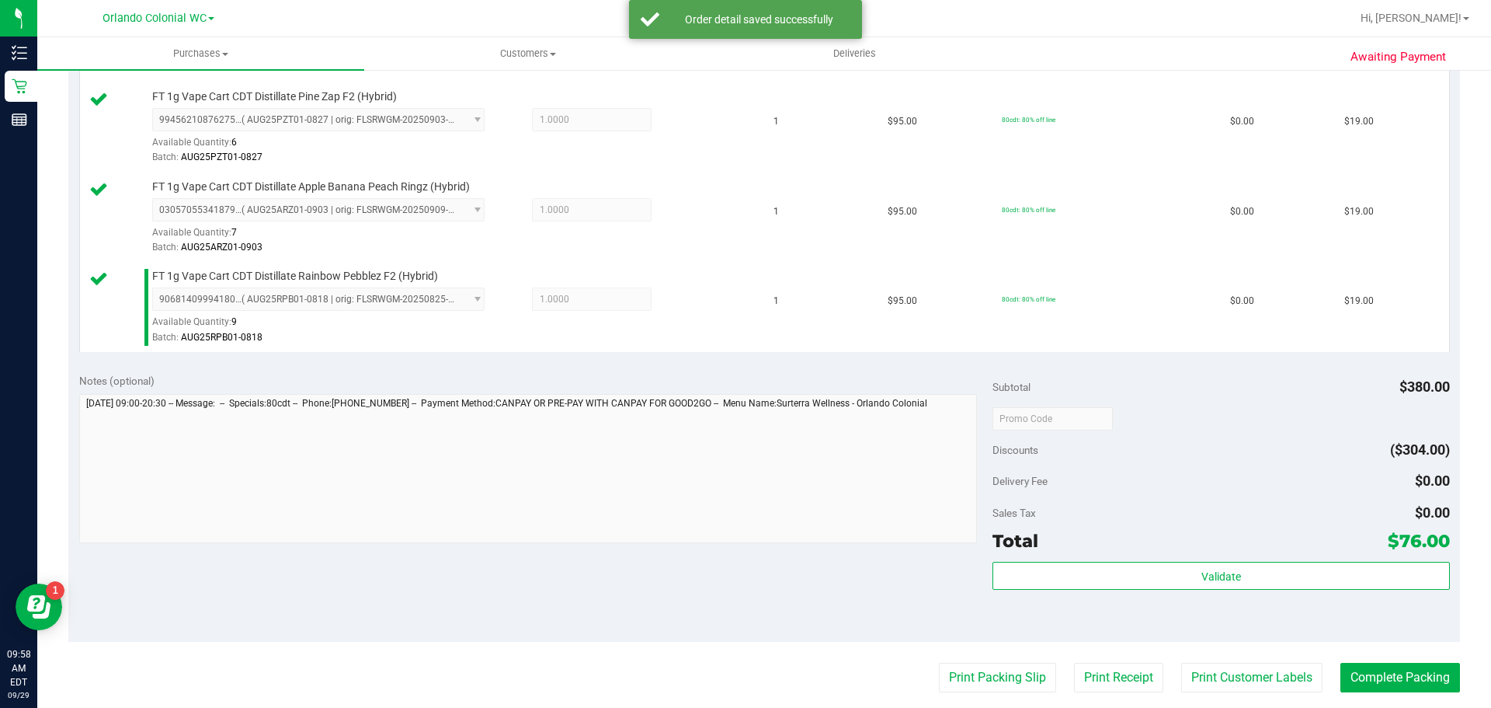
scroll to position [509, 0]
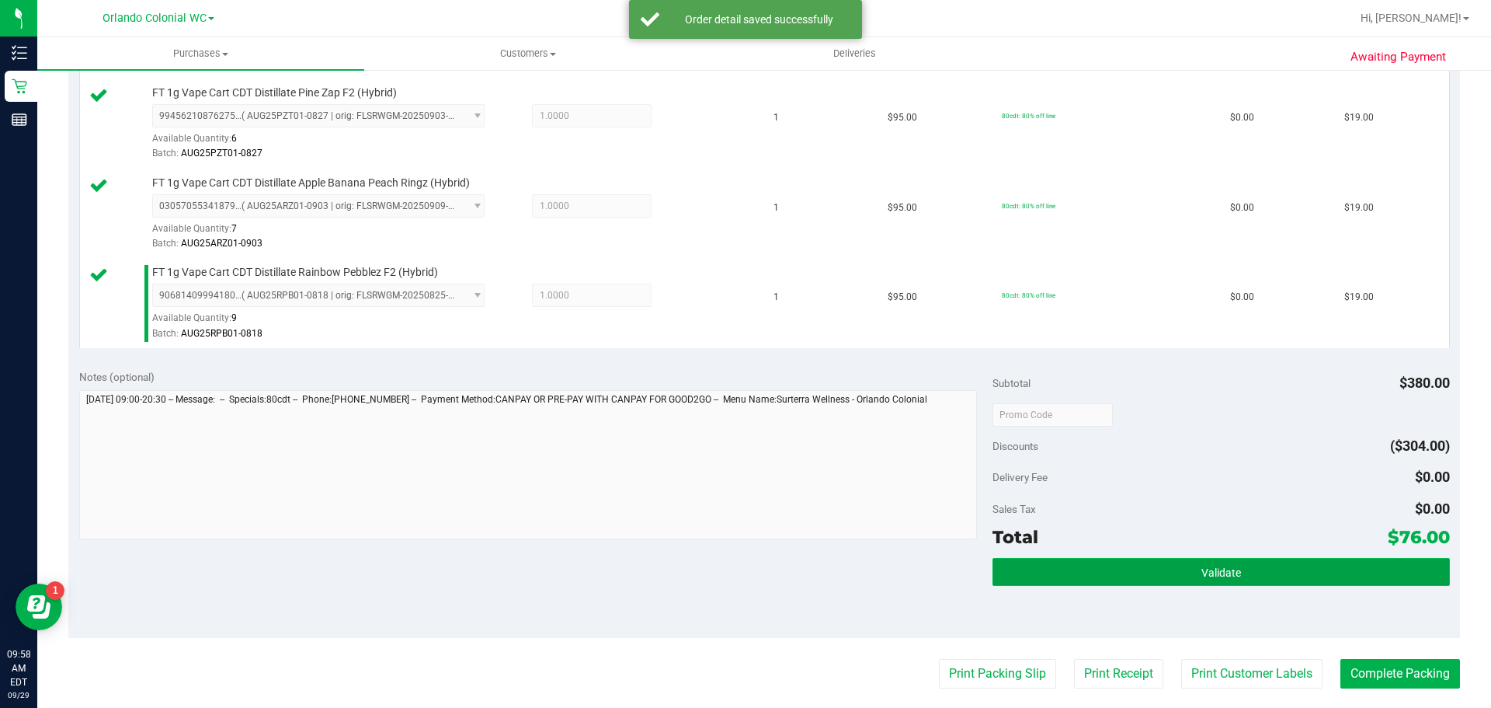
click at [1114, 567] on button "Validate" at bounding box center [1221, 572] width 457 height 28
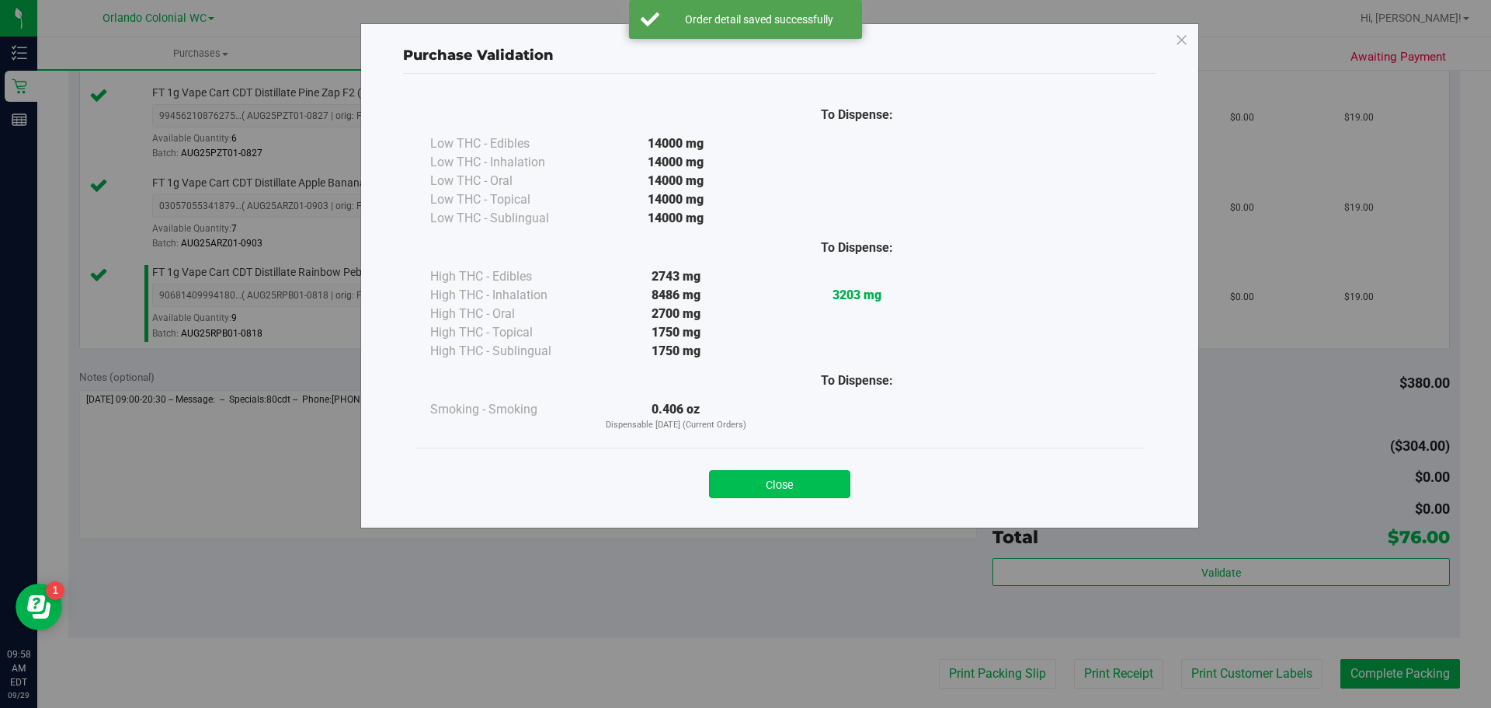
click at [813, 476] on button "Close" at bounding box center [779, 484] width 141 height 28
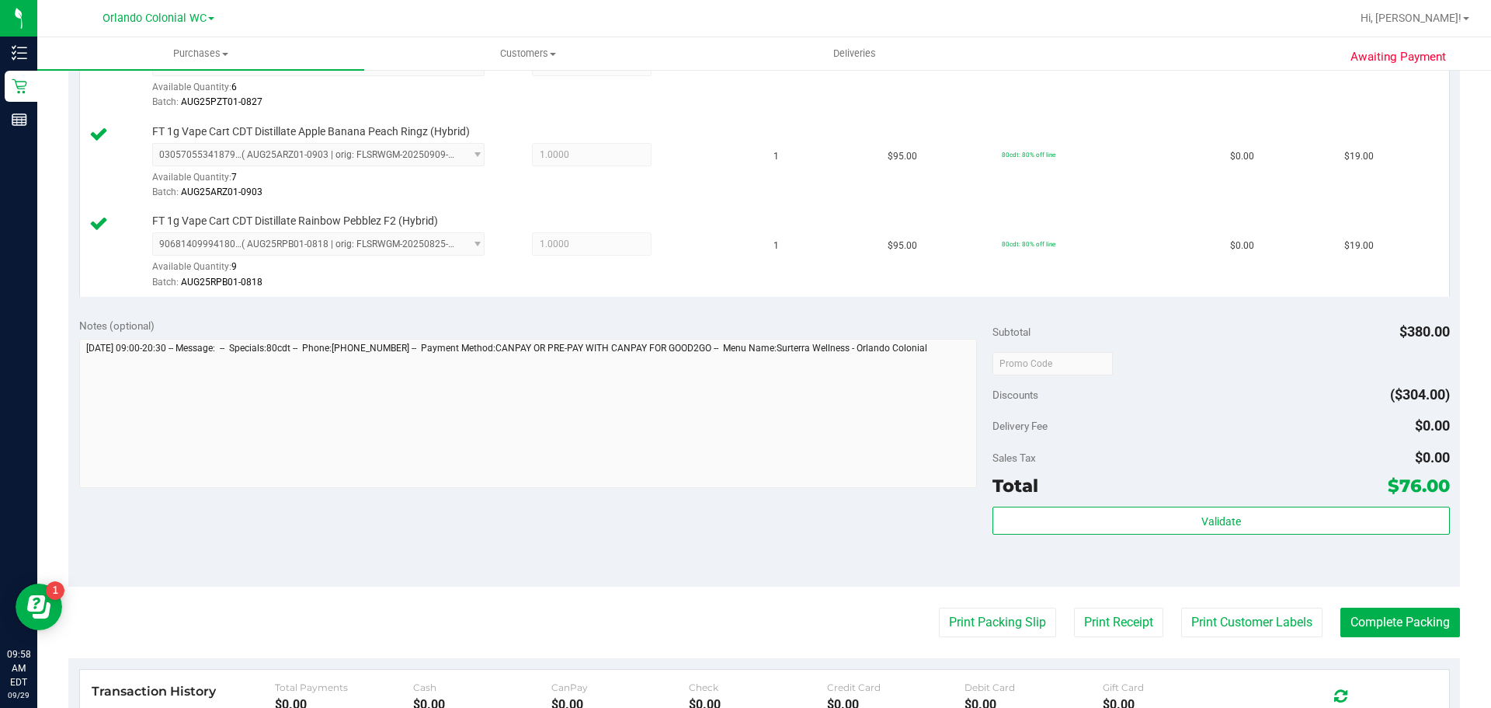
scroll to position [568, 0]
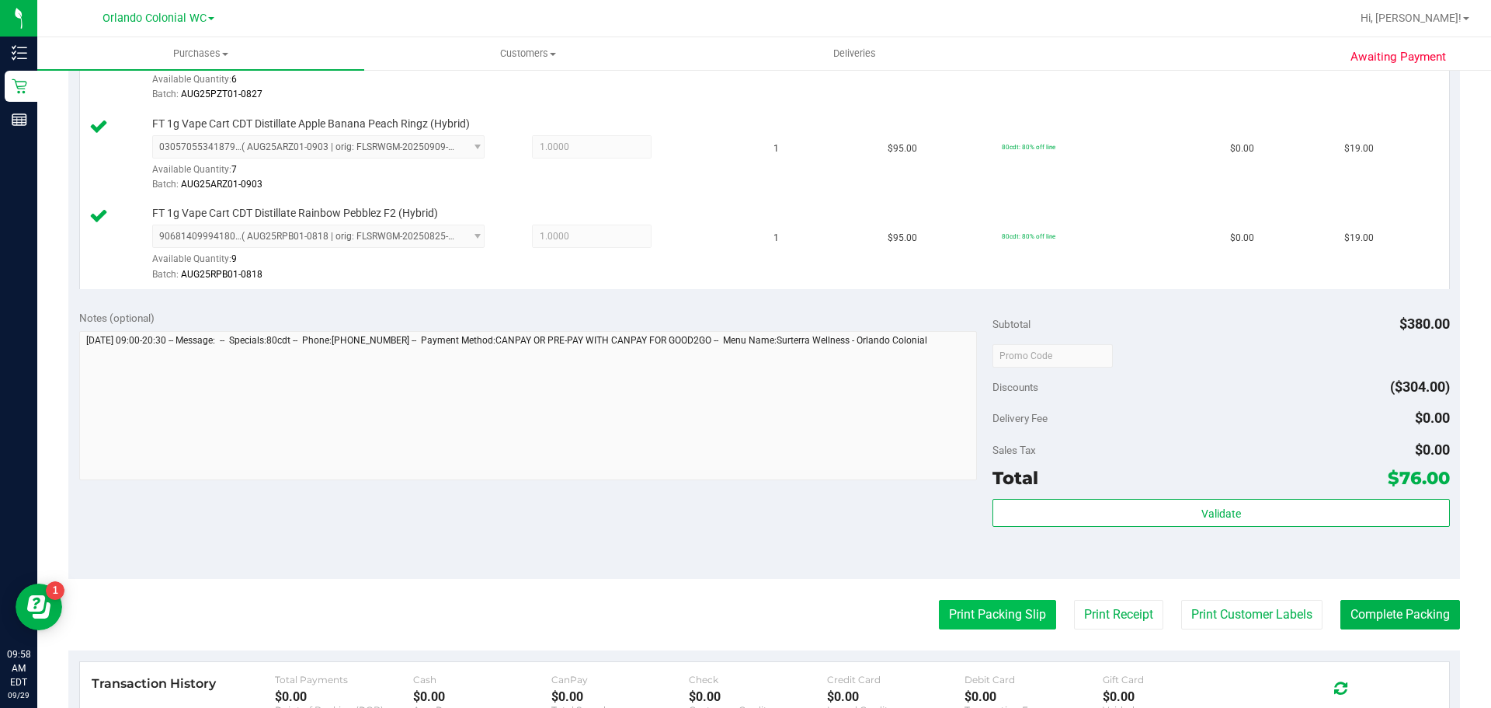
click at [983, 604] on button "Print Packing Slip" at bounding box center [997, 615] width 117 height 30
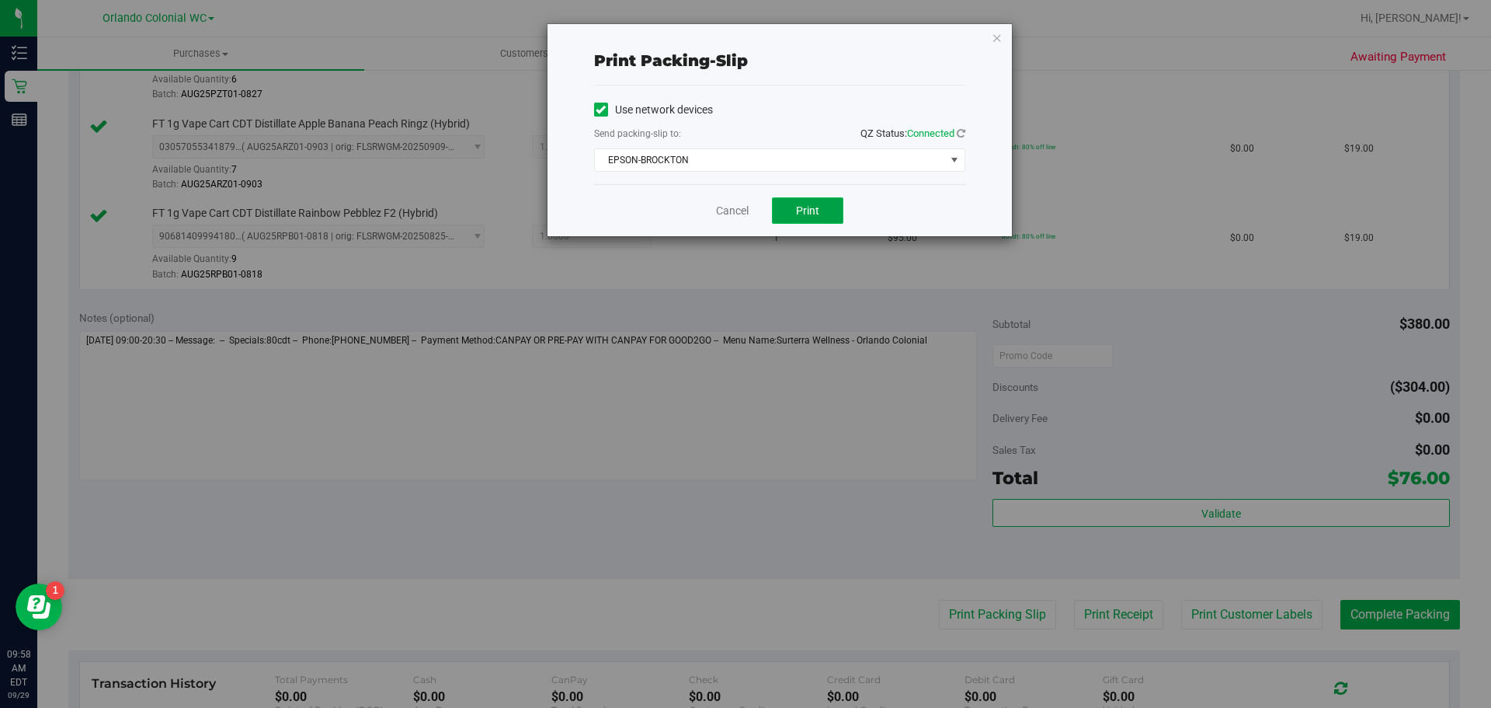
click at [803, 207] on span "Print" at bounding box center [807, 210] width 23 height 12
click at [992, 32] on icon "button" at bounding box center [997, 37] width 11 height 19
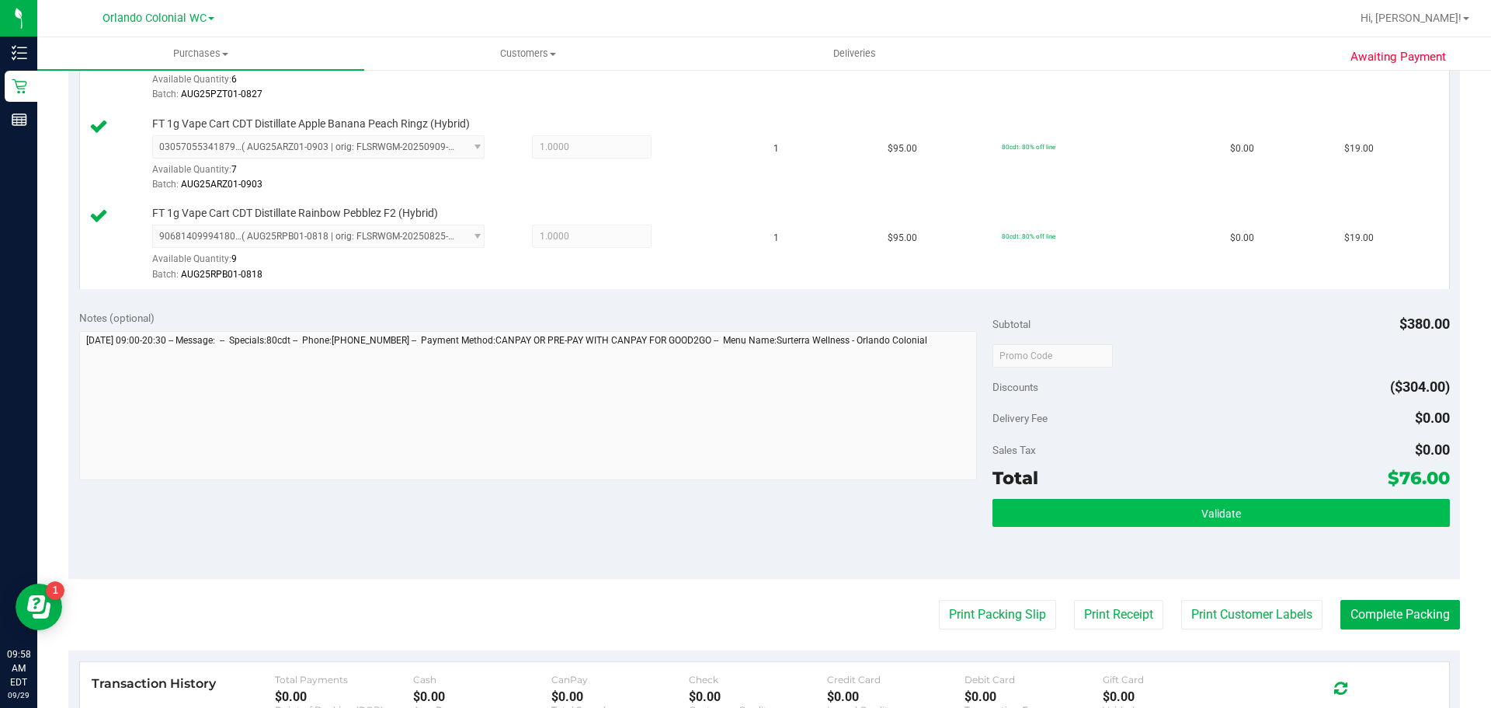
click at [1225, 516] on span "Validate" at bounding box center [1221, 513] width 40 height 12
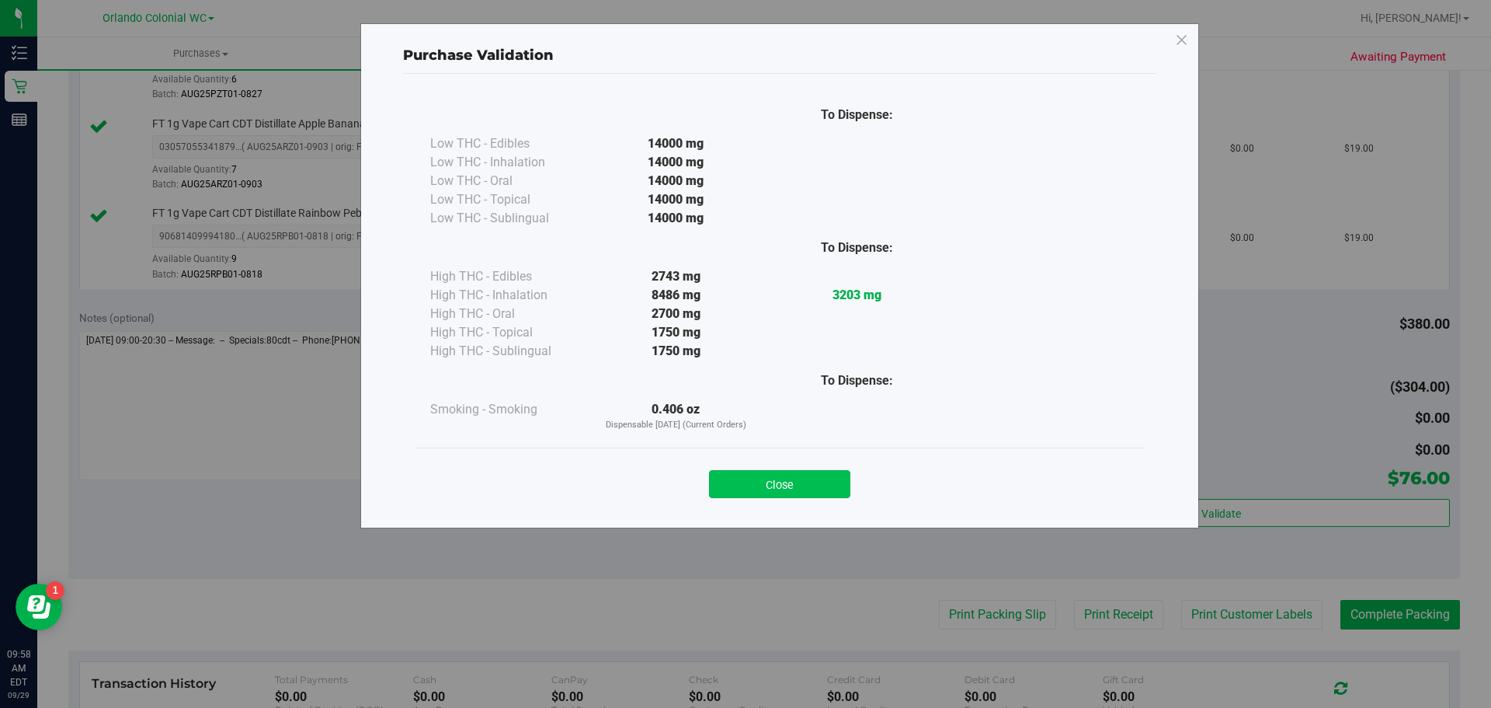
click at [814, 473] on button "Close" at bounding box center [779, 484] width 141 height 28
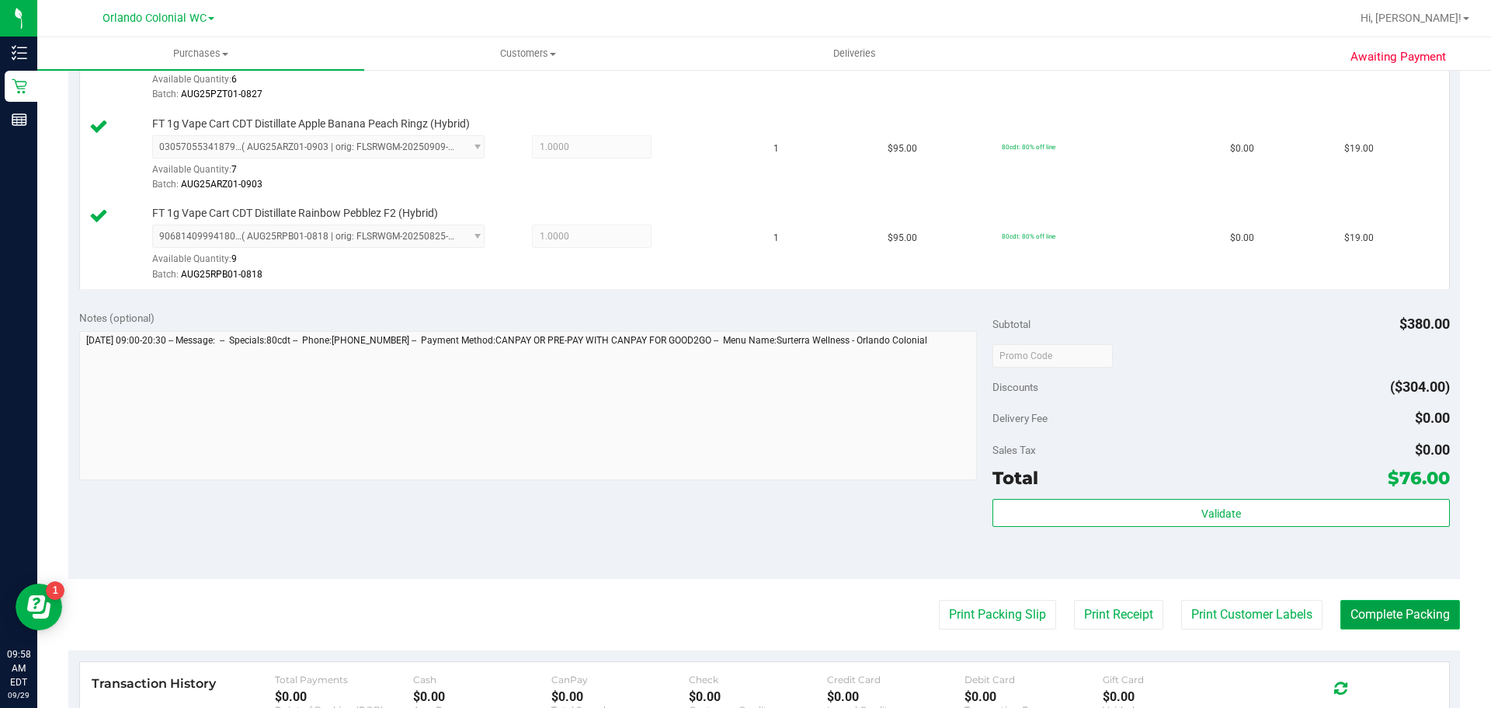
click at [1349, 607] on button "Complete Packing" at bounding box center [1400, 615] width 120 height 30
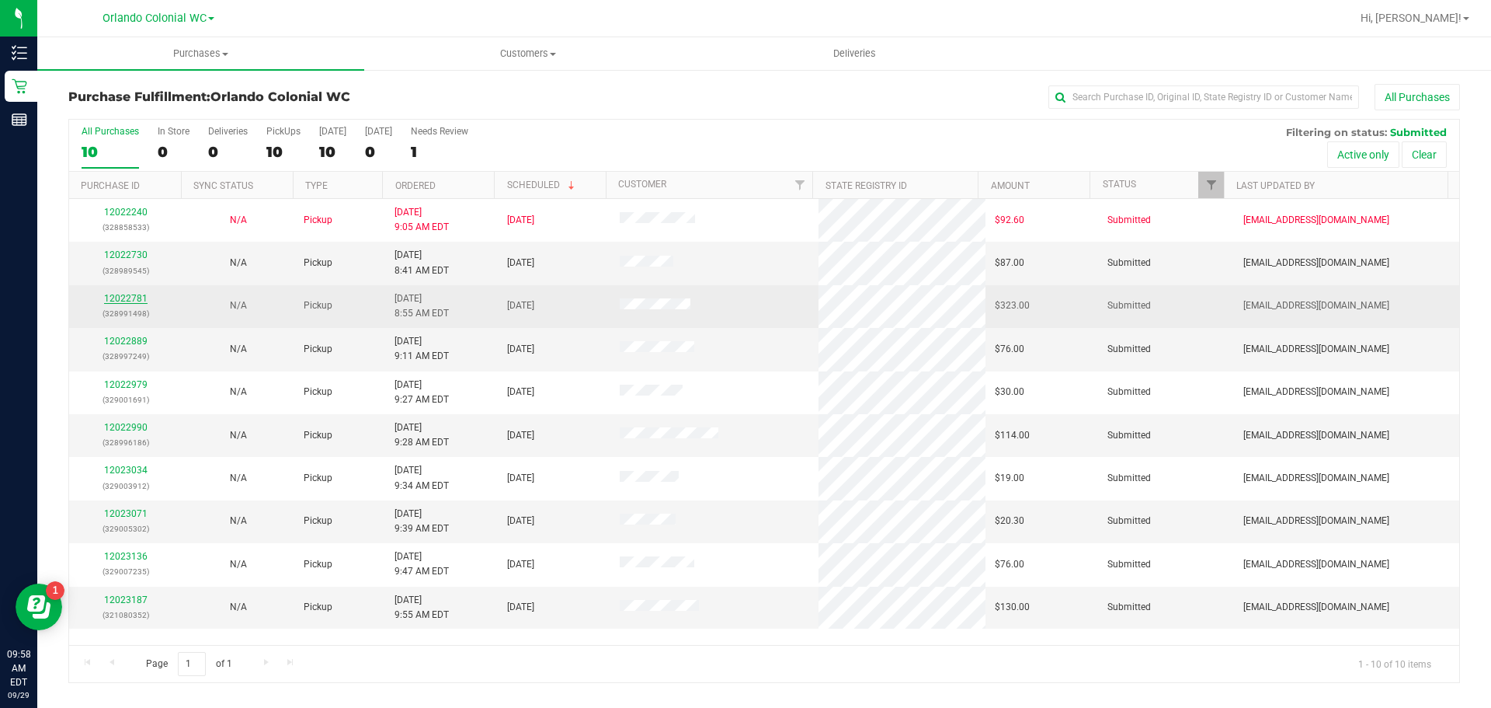
click at [117, 299] on link "12022781" at bounding box center [125, 298] width 43 height 11
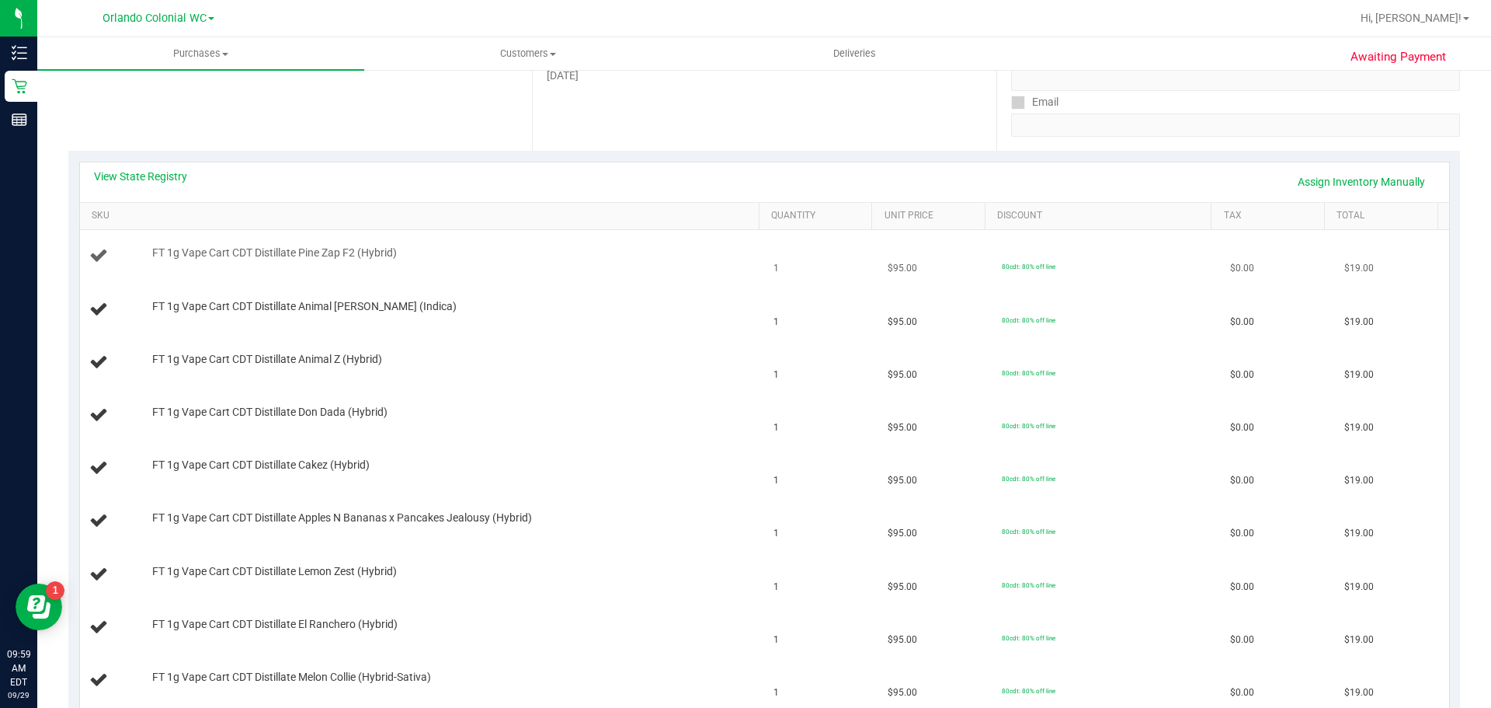
scroll to position [155, 0]
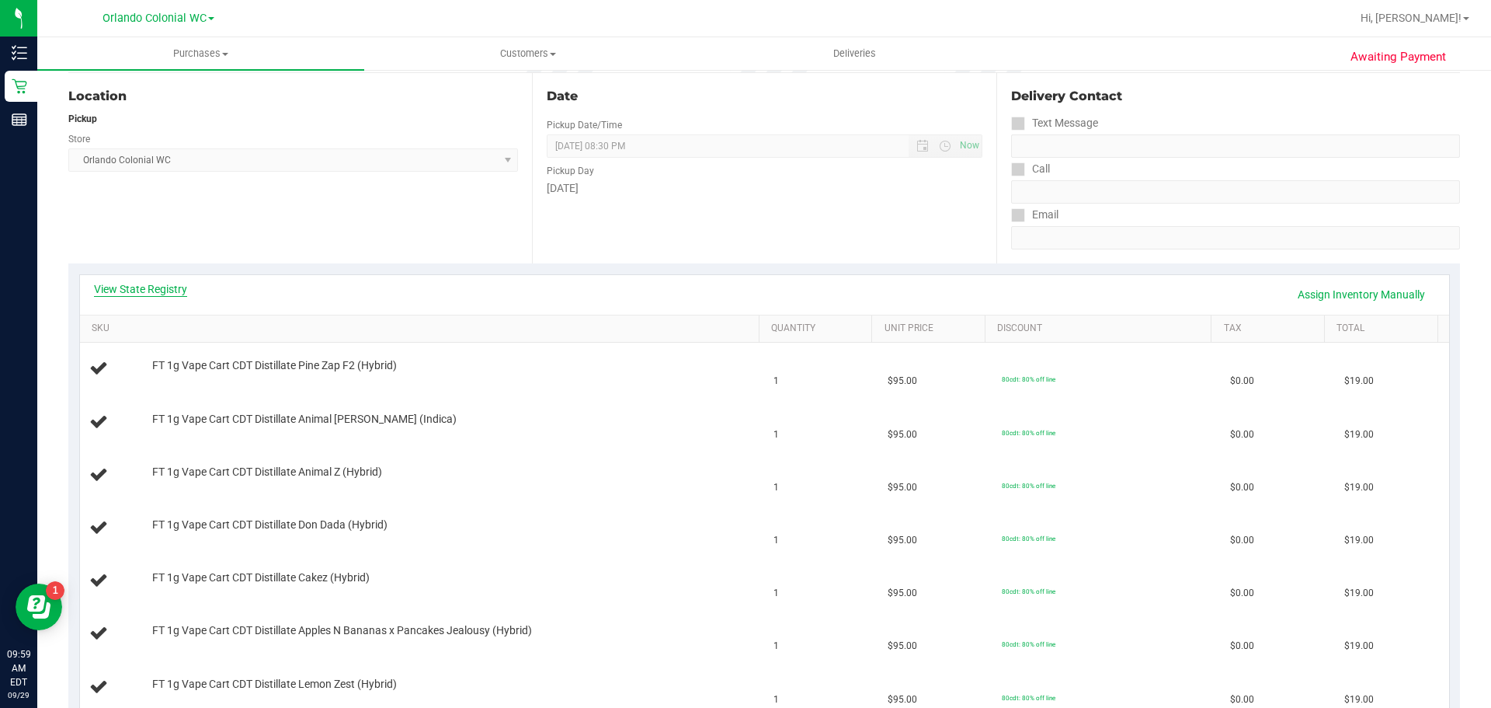
click at [160, 294] on link "View State Registry" at bounding box center [140, 289] width 93 height 16
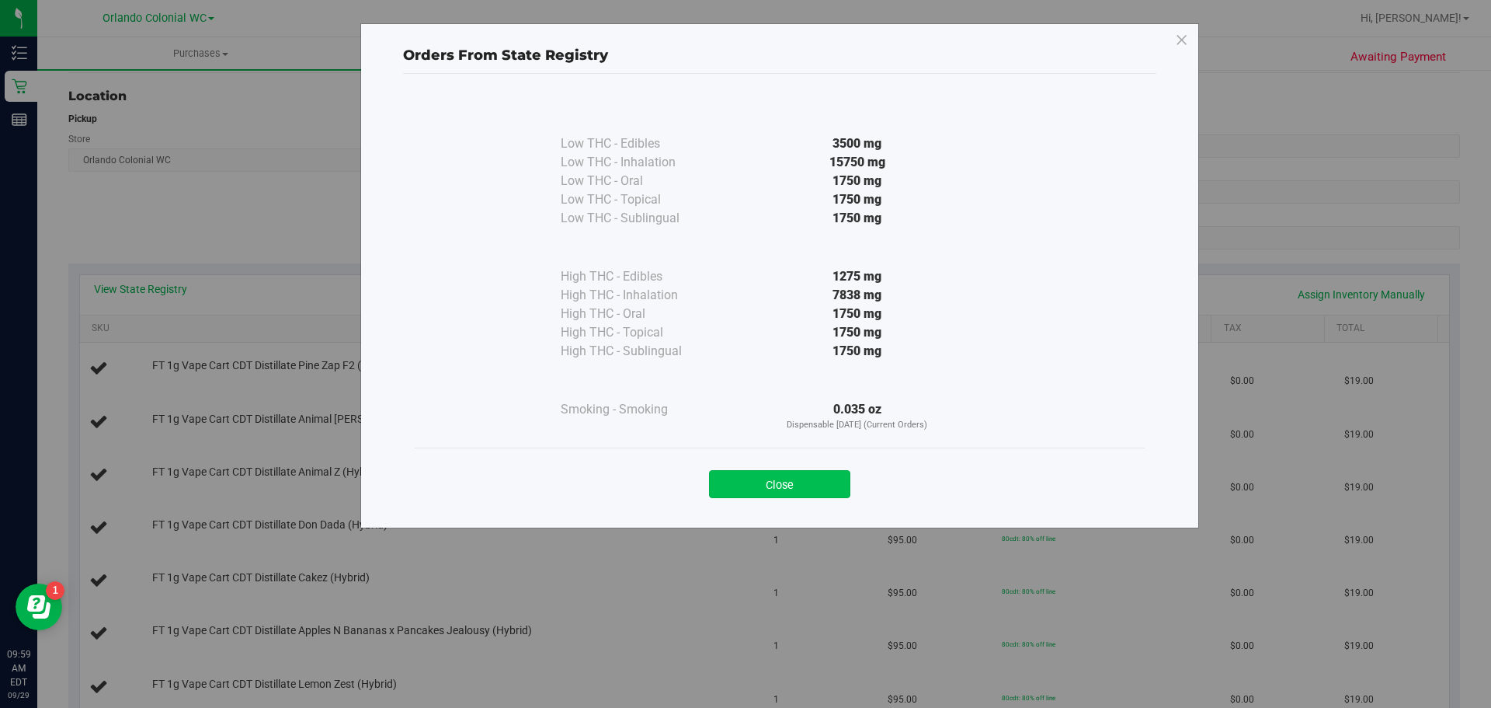
click at [760, 492] on button "Close" at bounding box center [779, 484] width 141 height 28
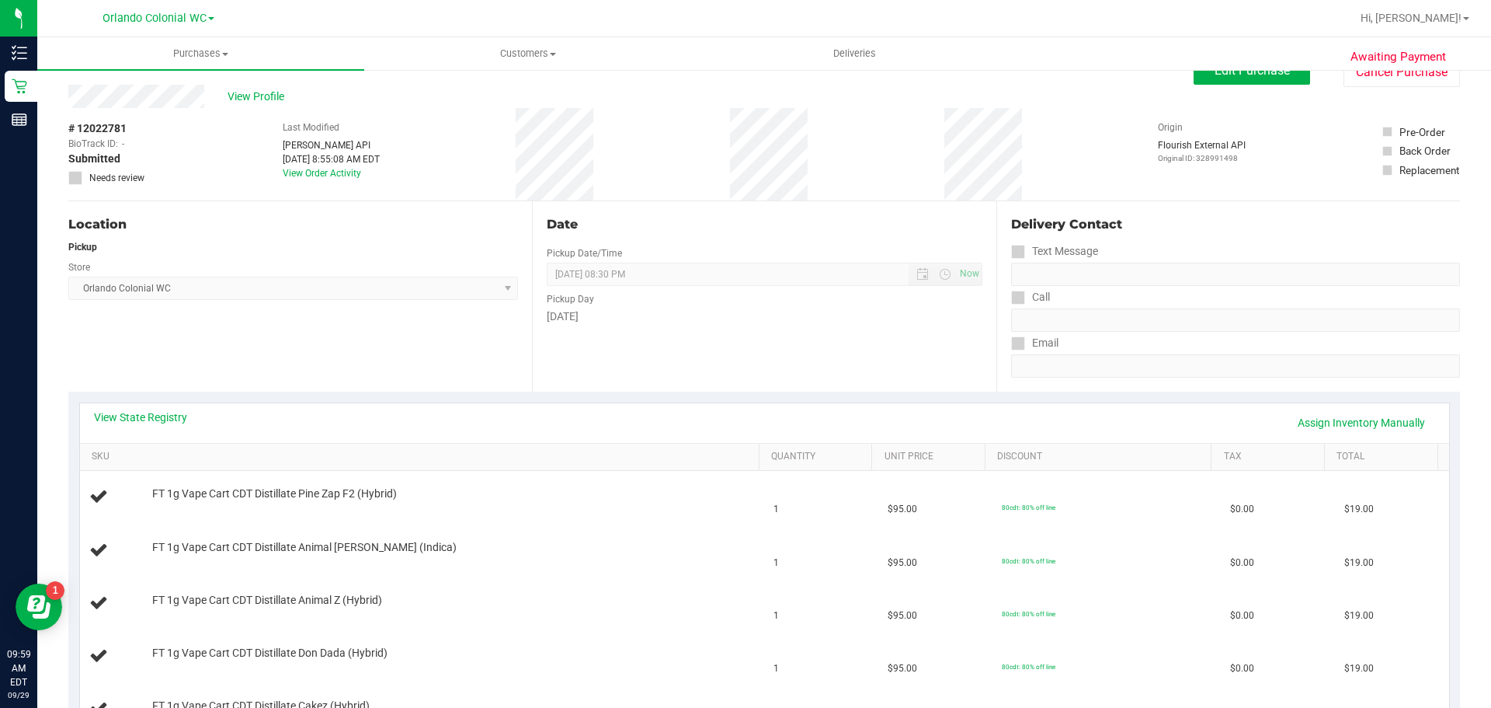
scroll to position [0, 0]
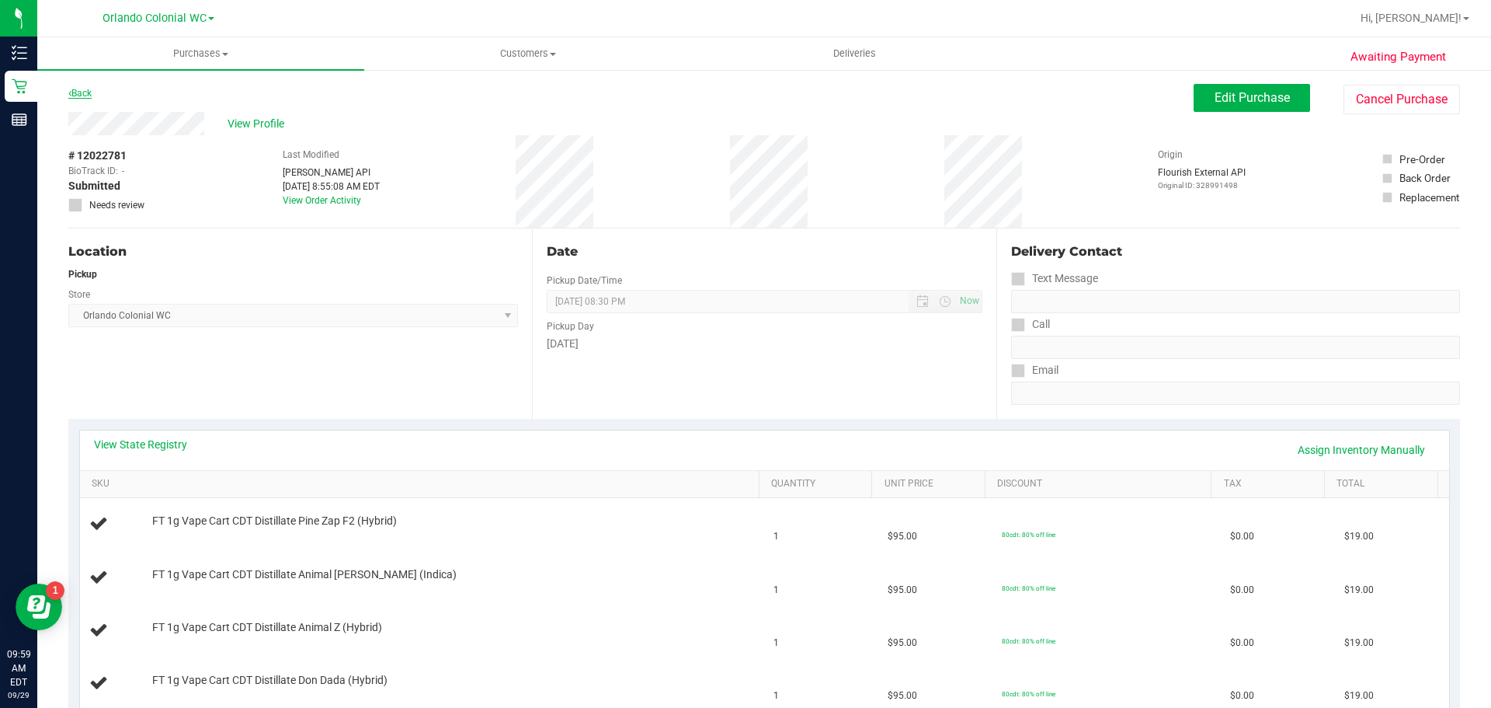
click at [77, 95] on link "Back" at bounding box center [79, 93] width 23 height 11
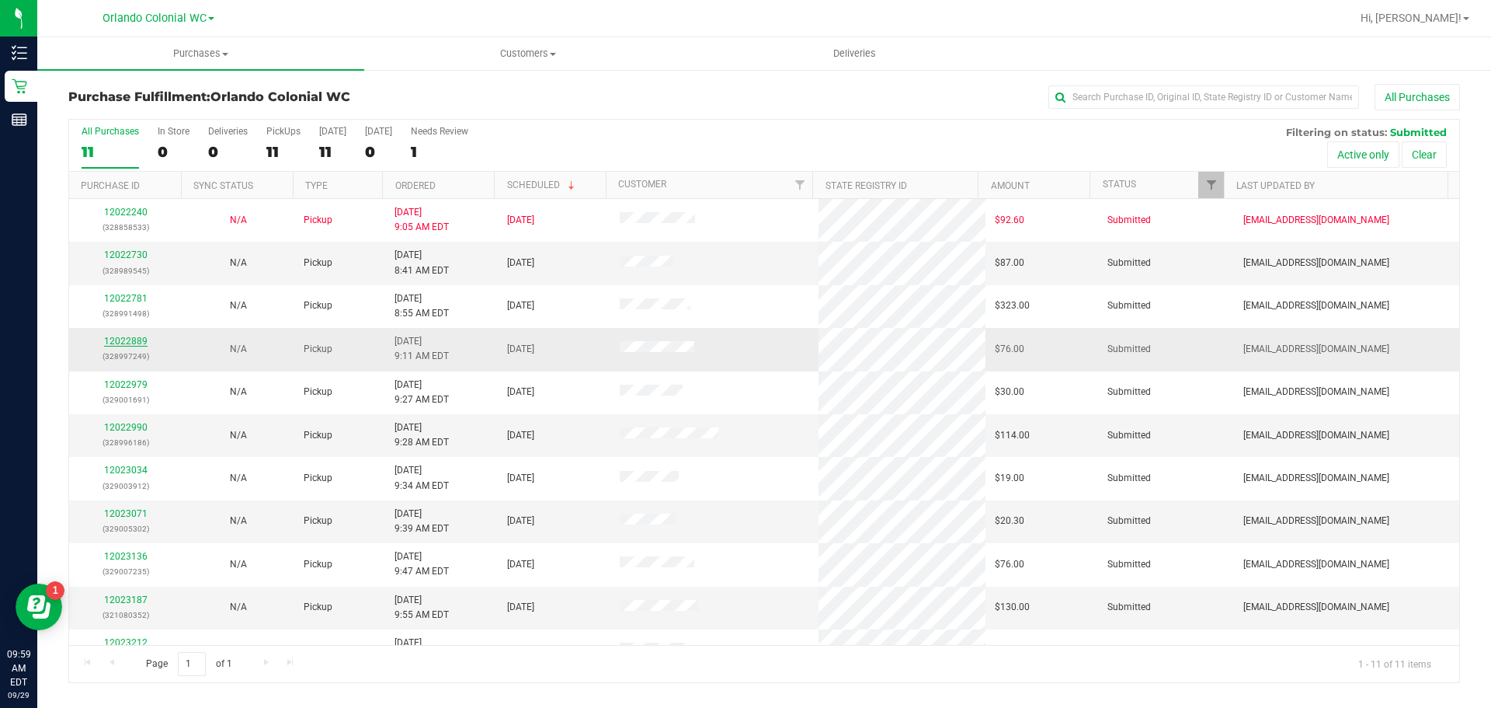
click at [110, 338] on link "12022889" at bounding box center [125, 341] width 43 height 11
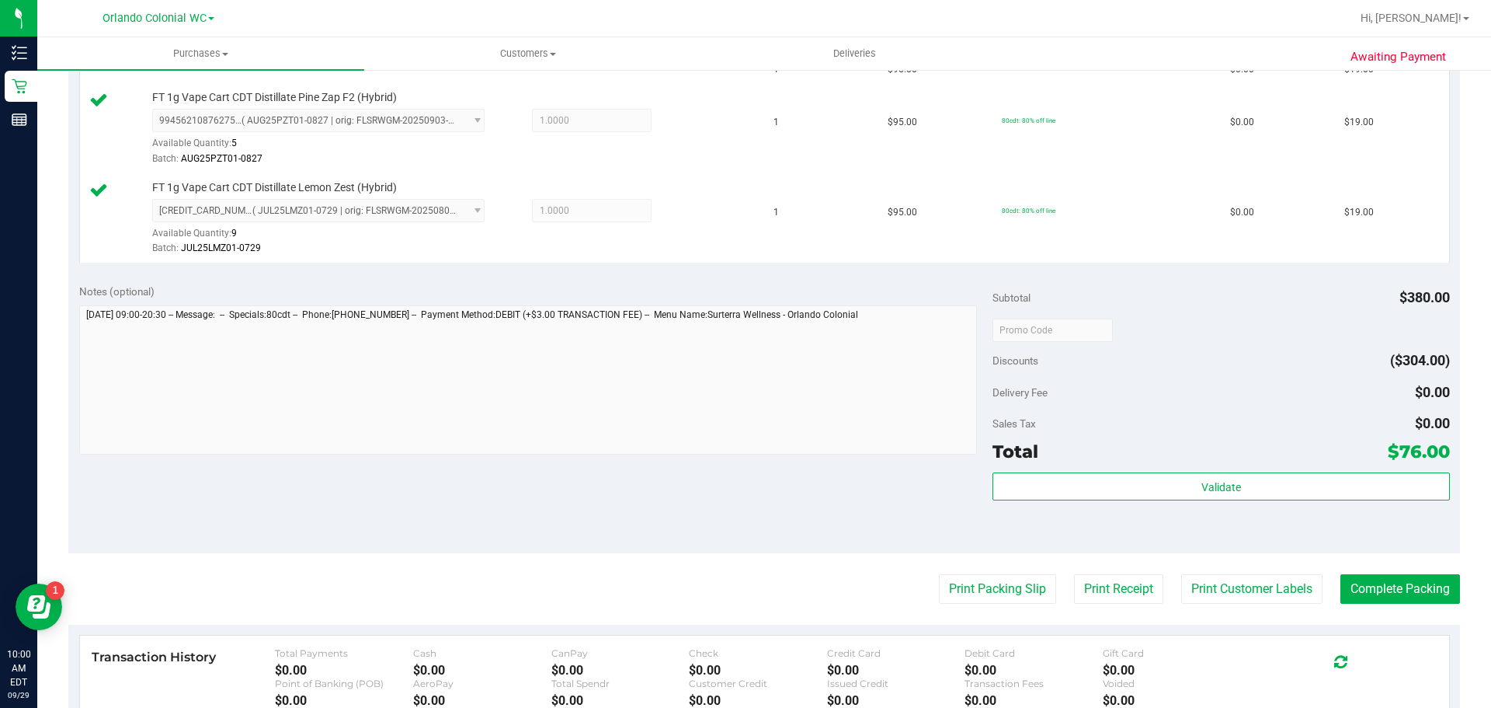
scroll to position [586, 0]
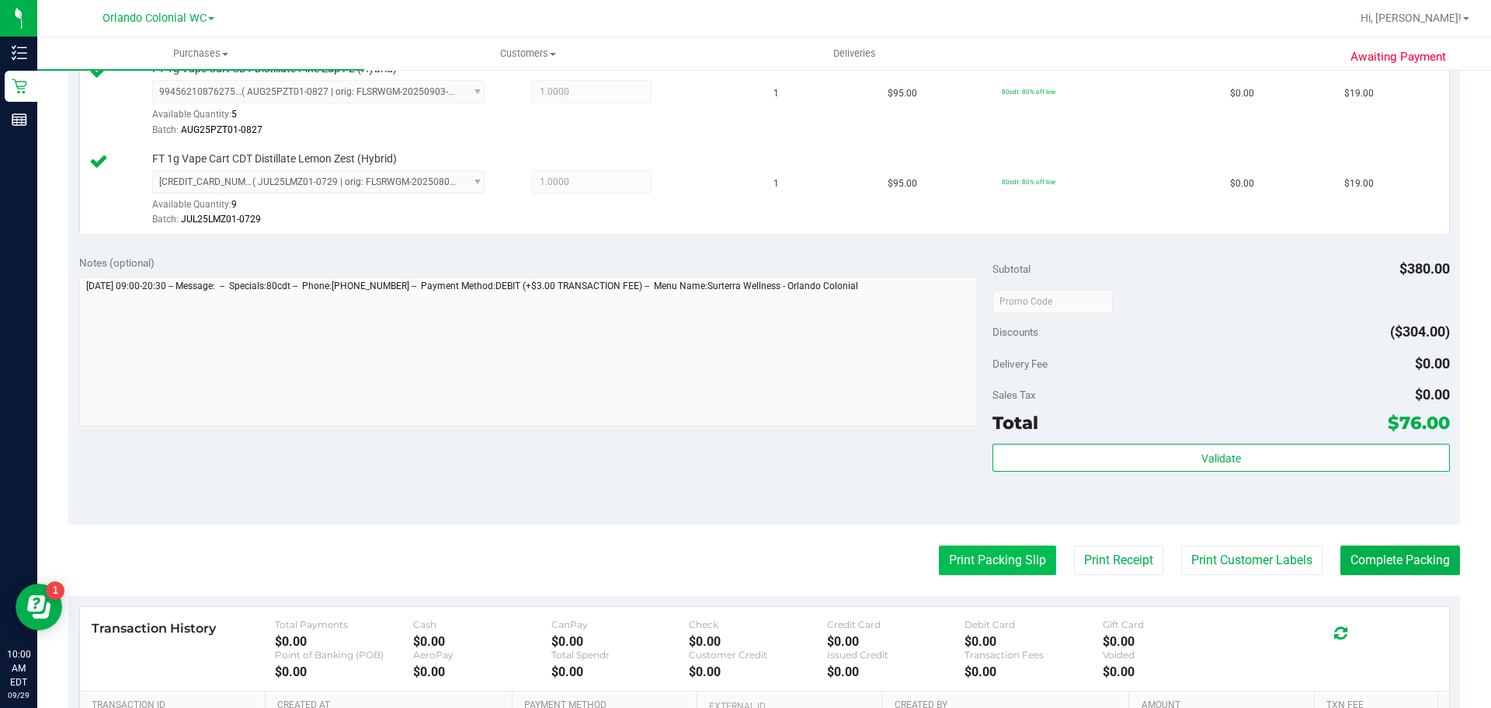
click at [977, 566] on button "Print Packing Slip" at bounding box center [997, 560] width 117 height 30
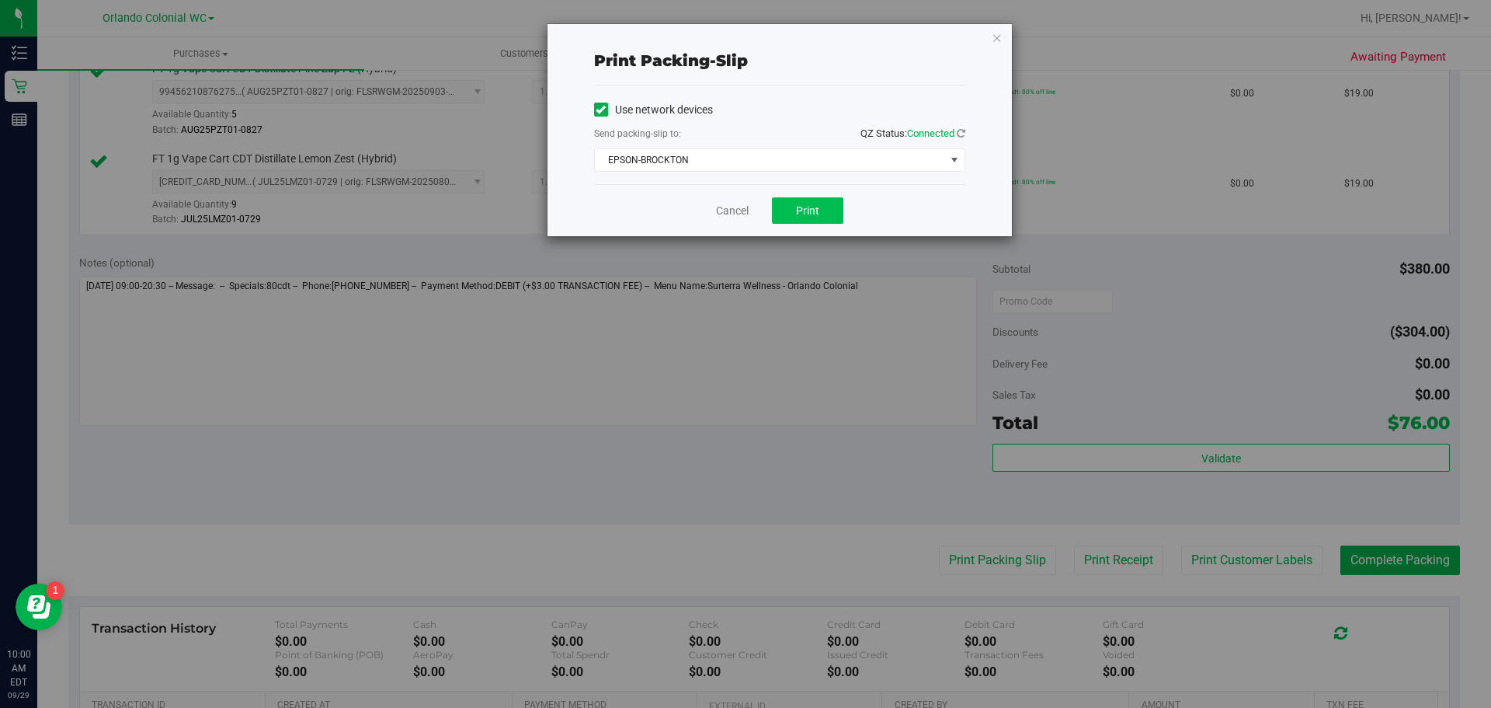
click at [819, 217] on button "Print" at bounding box center [807, 210] width 71 height 26
click at [997, 37] on icon "button" at bounding box center [997, 37] width 11 height 19
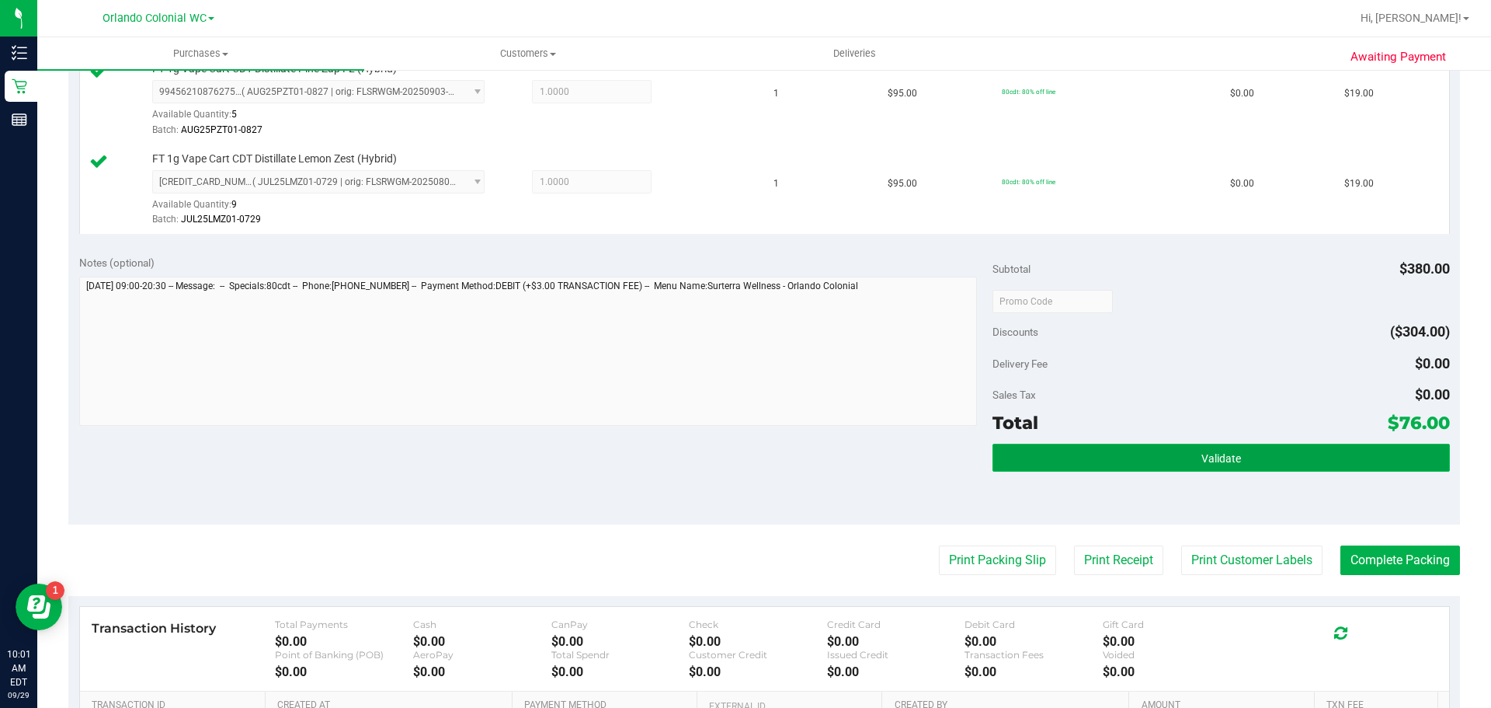
click at [1209, 446] on button "Validate" at bounding box center [1221, 457] width 457 height 28
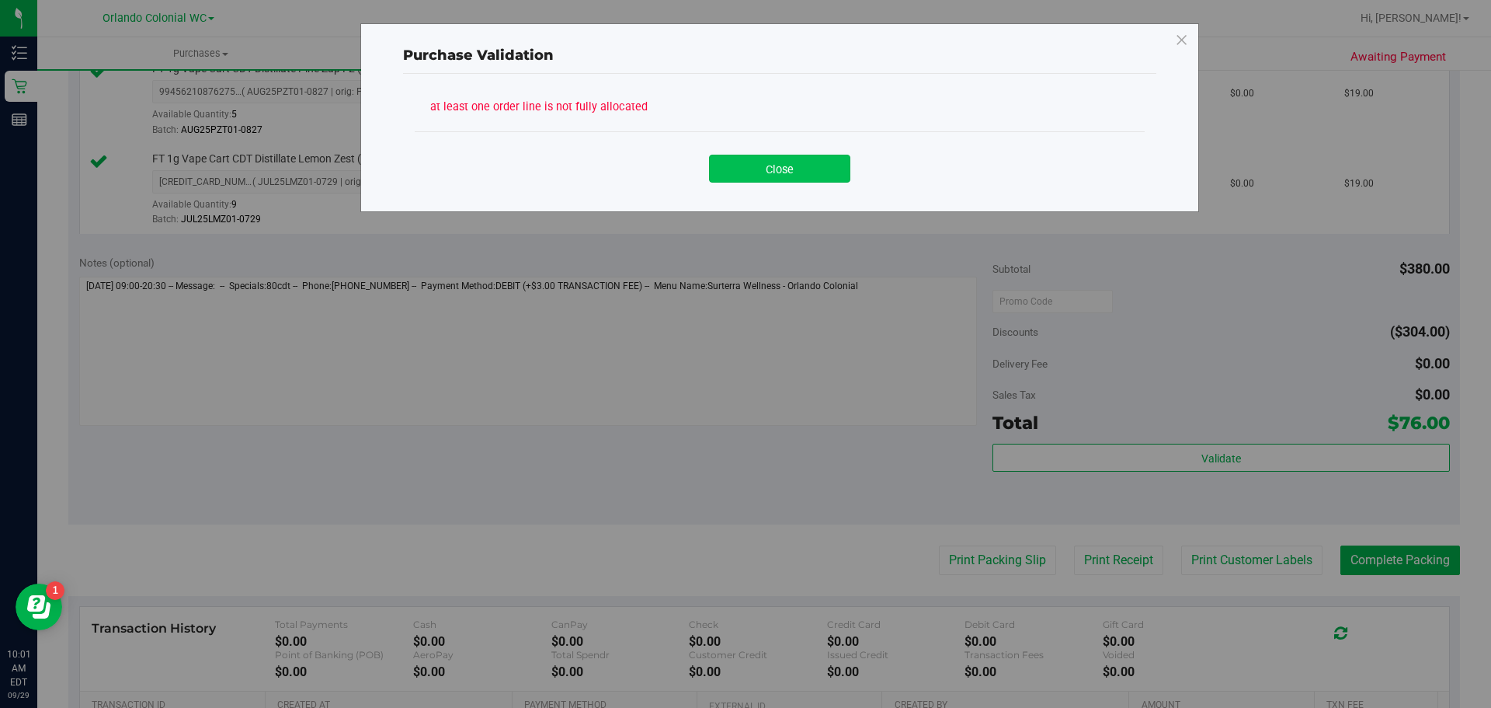
click at [792, 176] on button "Close" at bounding box center [779, 169] width 141 height 28
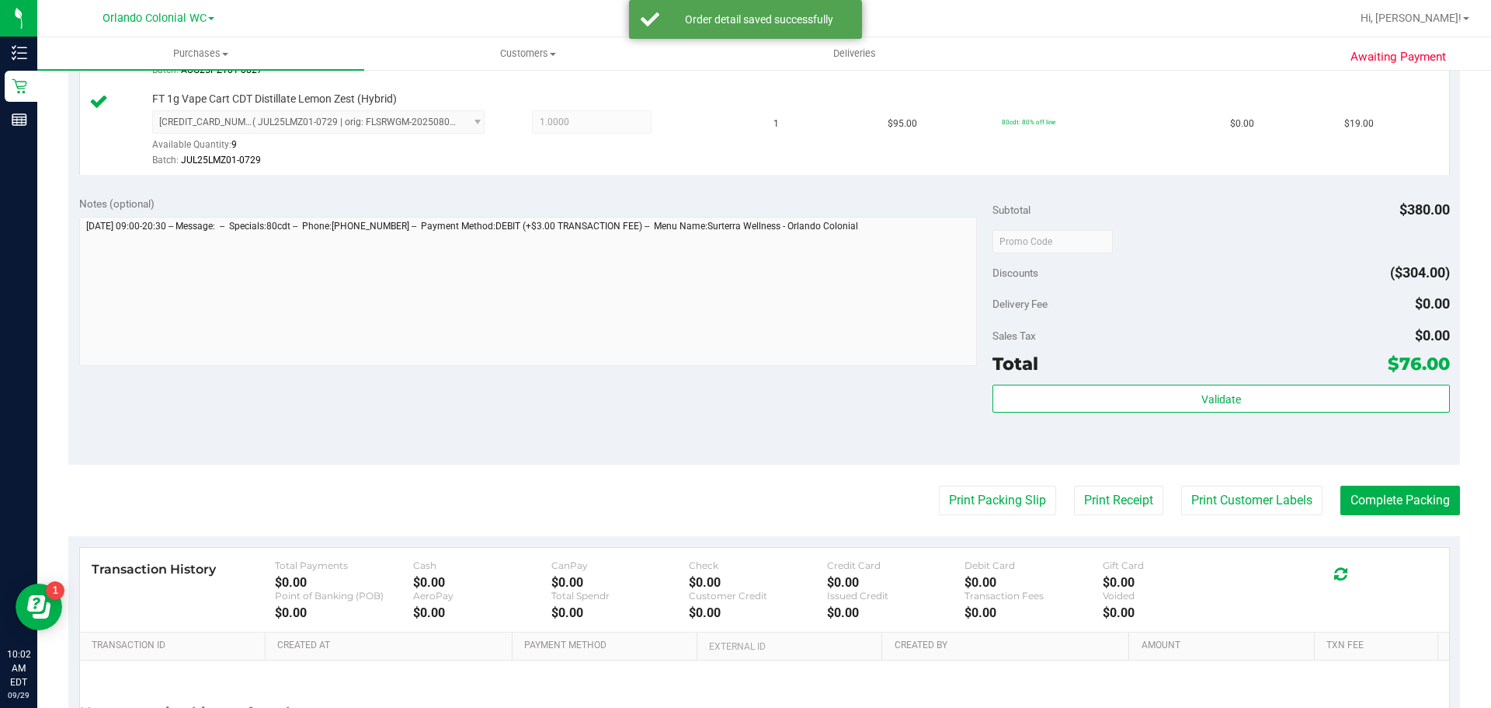
scroll to position [832, 0]
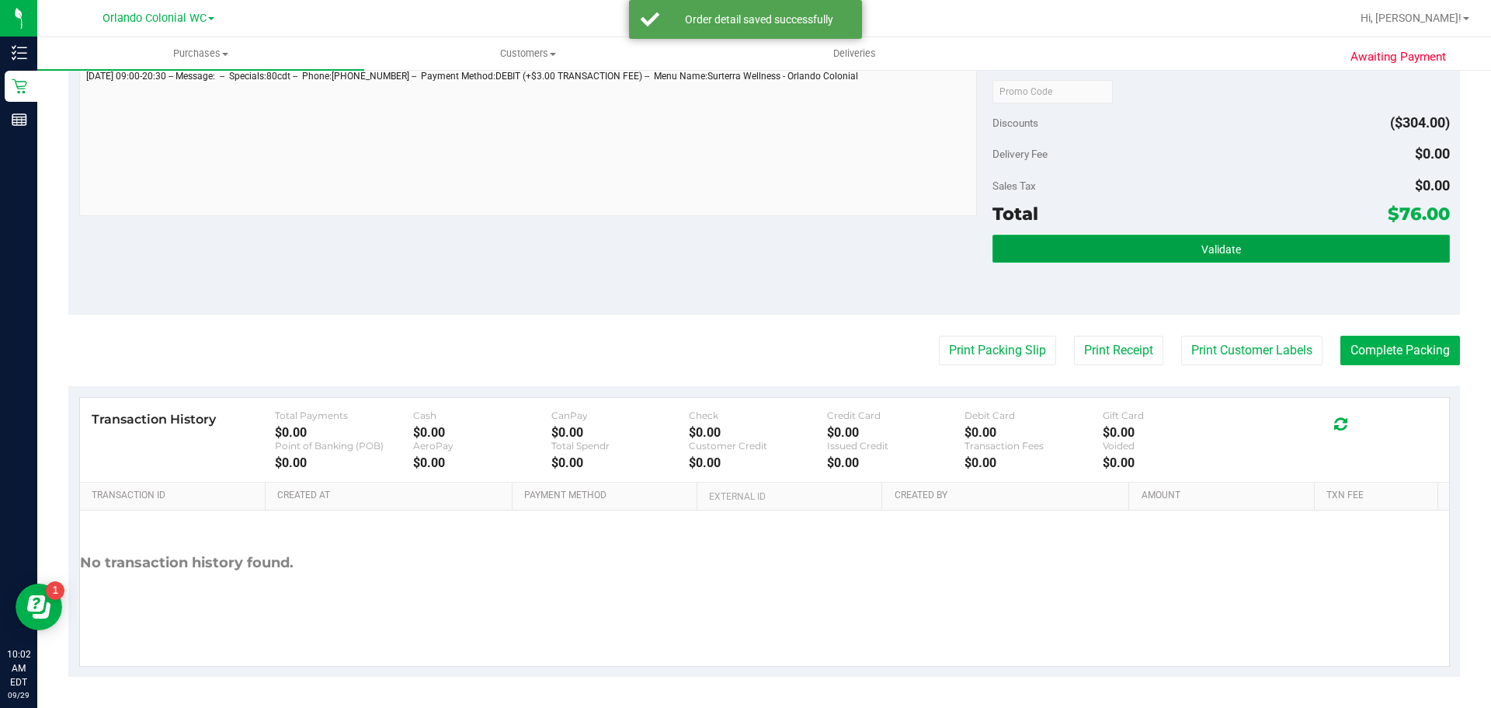
click at [1313, 259] on button "Validate" at bounding box center [1221, 249] width 457 height 28
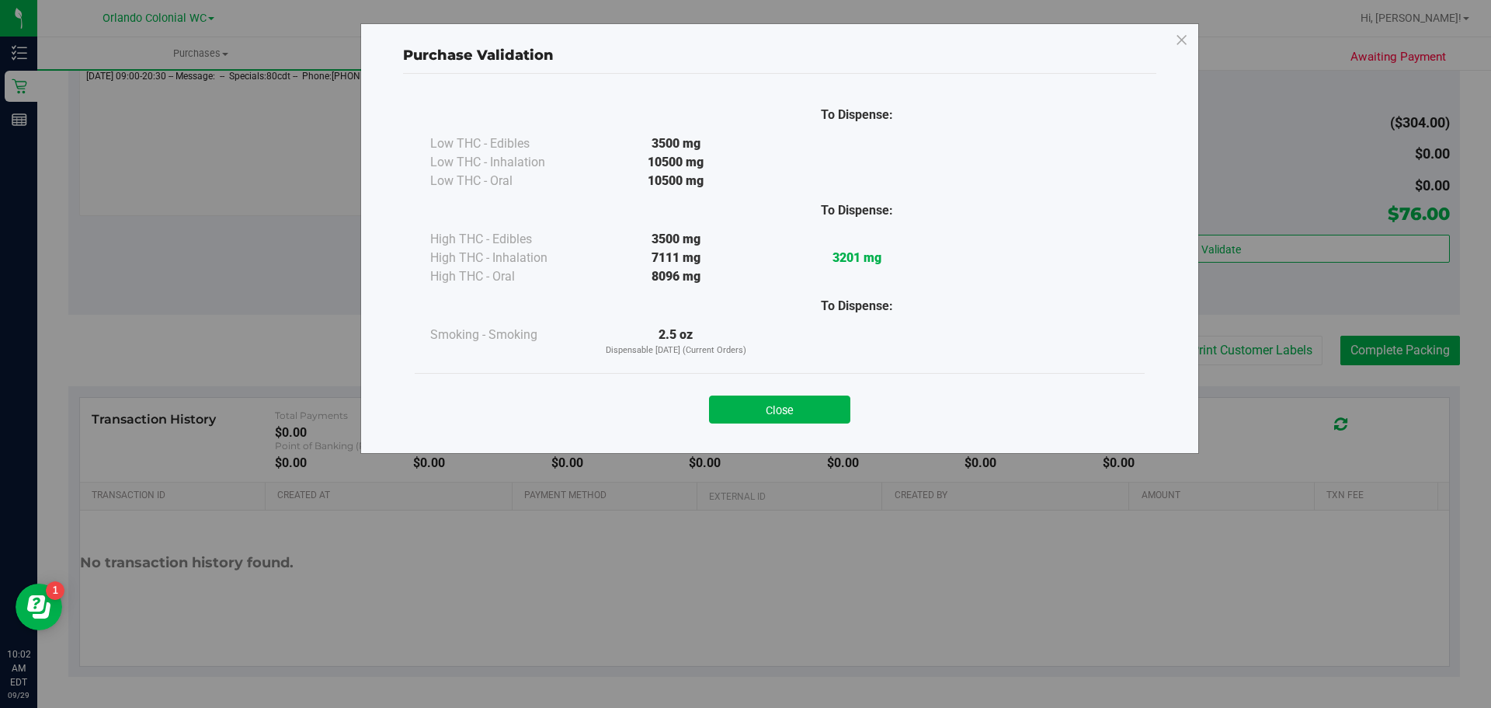
click at [827, 405] on button "Close" at bounding box center [779, 409] width 141 height 28
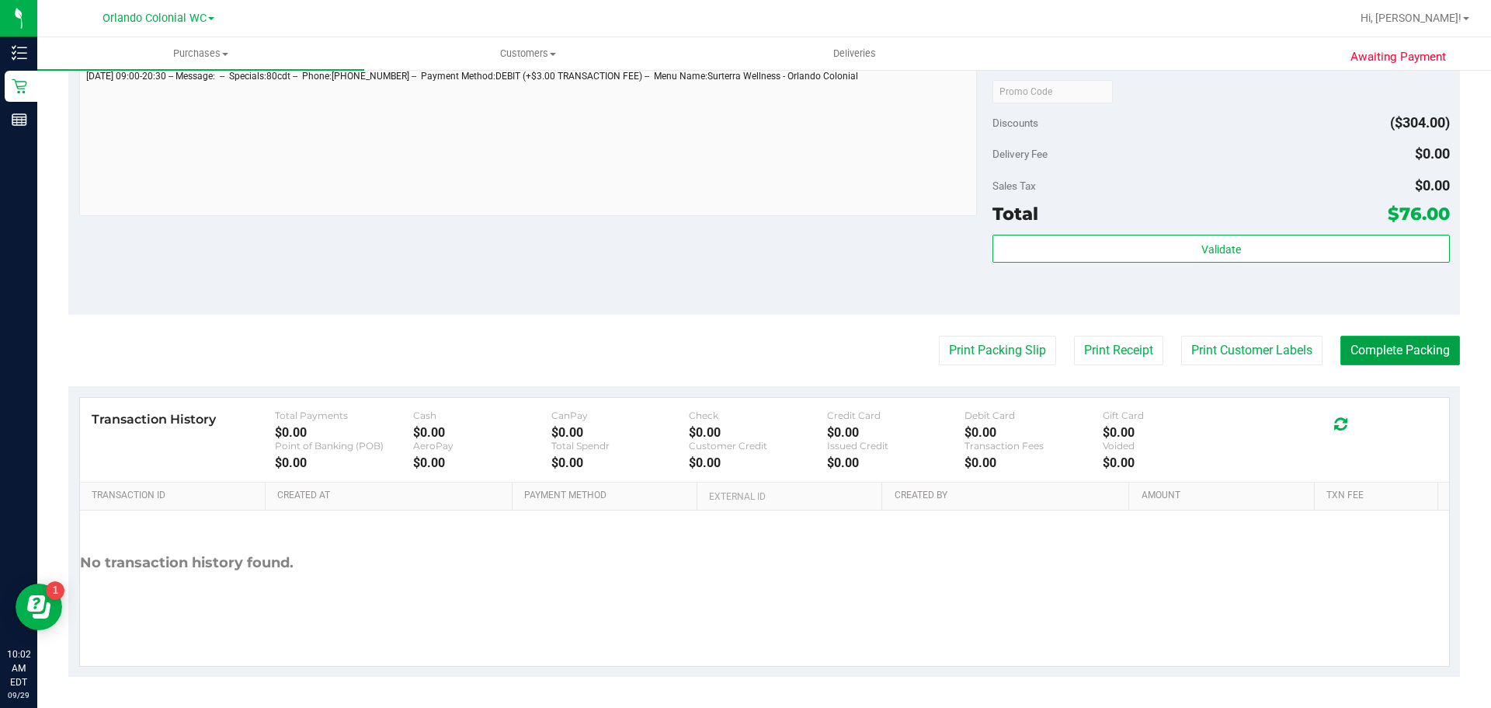
click at [1361, 353] on button "Complete Packing" at bounding box center [1400, 351] width 120 height 30
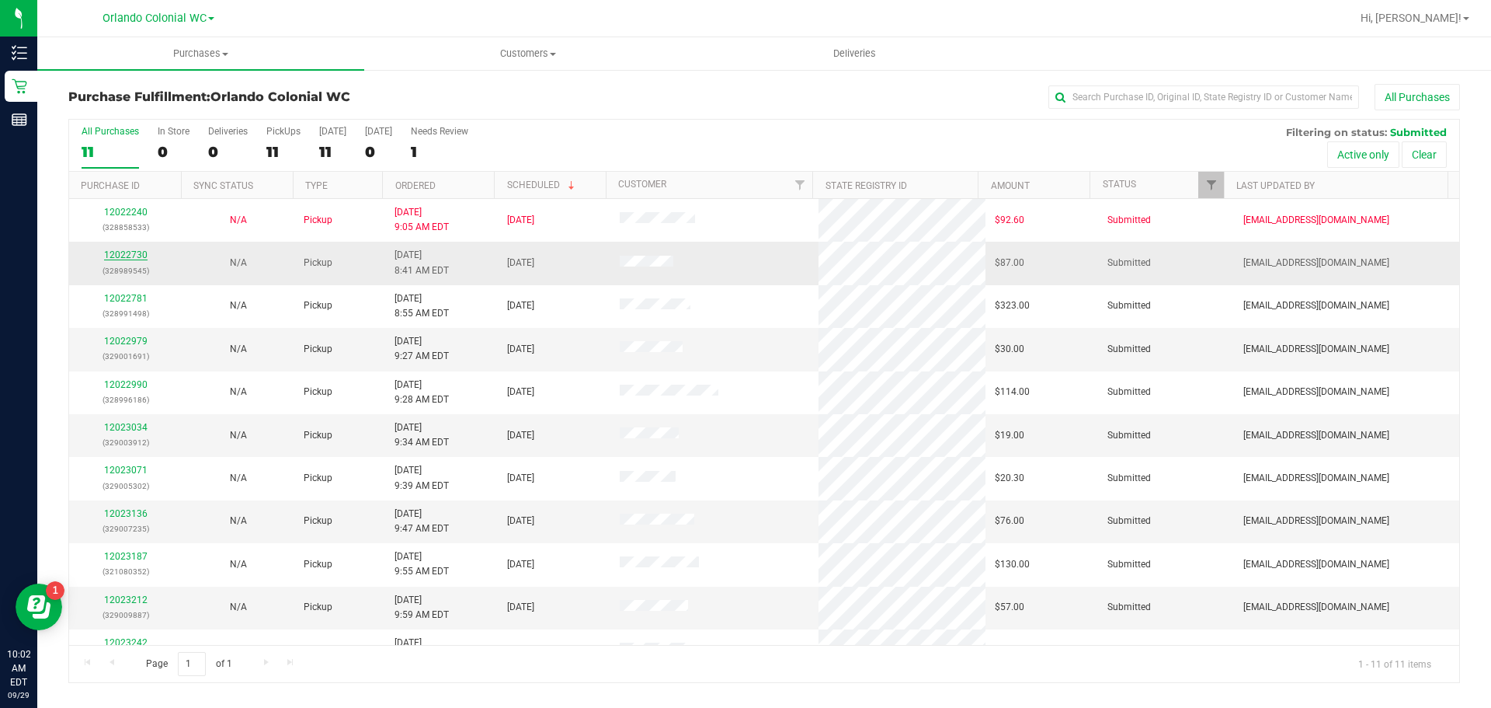
click at [127, 253] on link "12022730" at bounding box center [125, 254] width 43 height 11
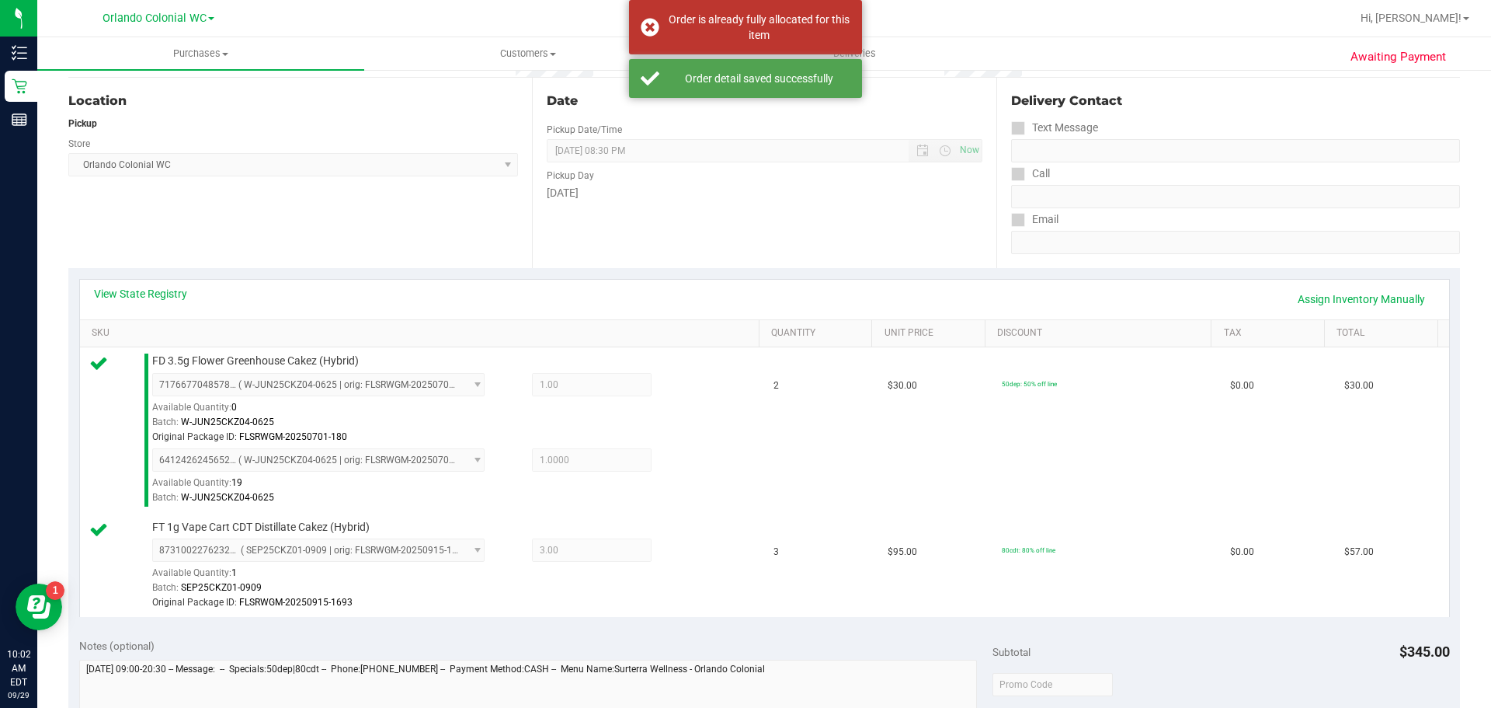
scroll to position [388, 0]
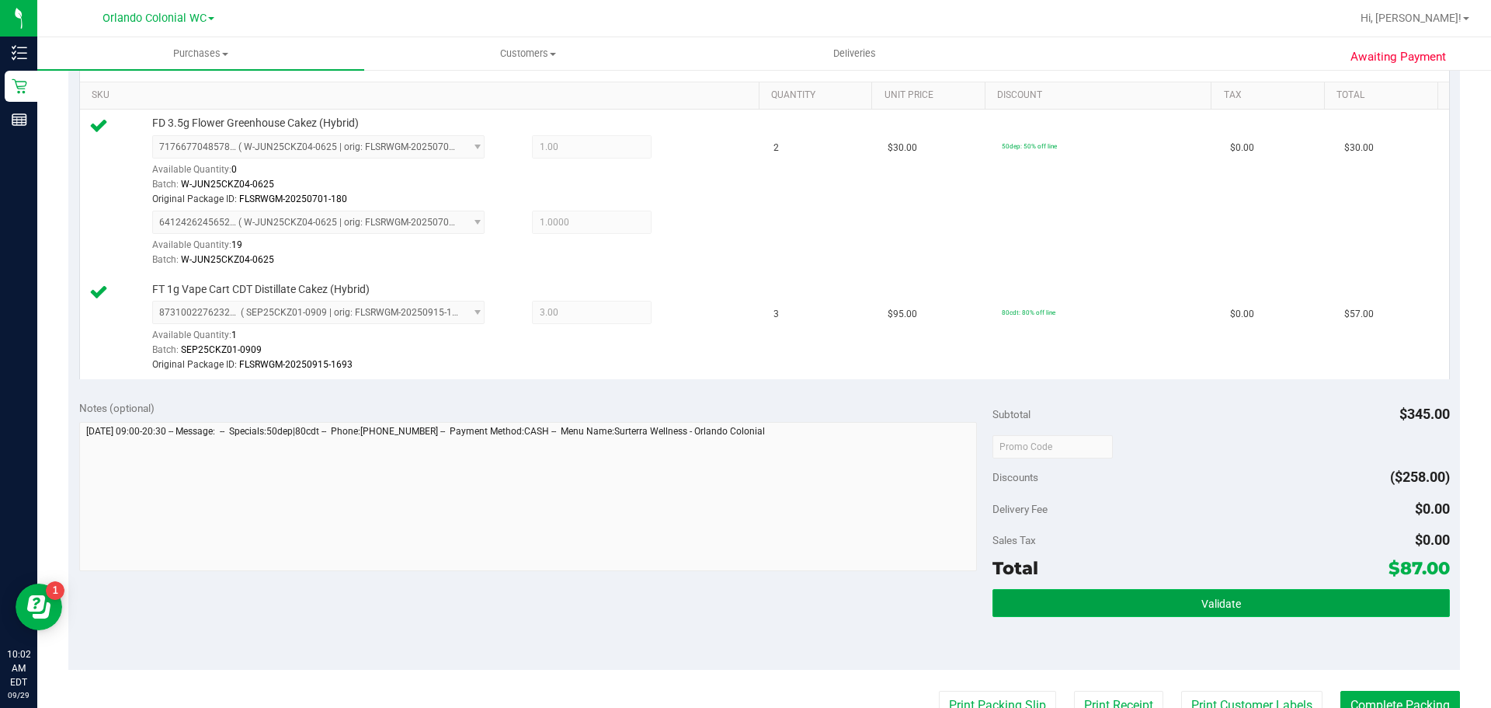
click at [1221, 608] on span "Validate" at bounding box center [1221, 603] width 40 height 12
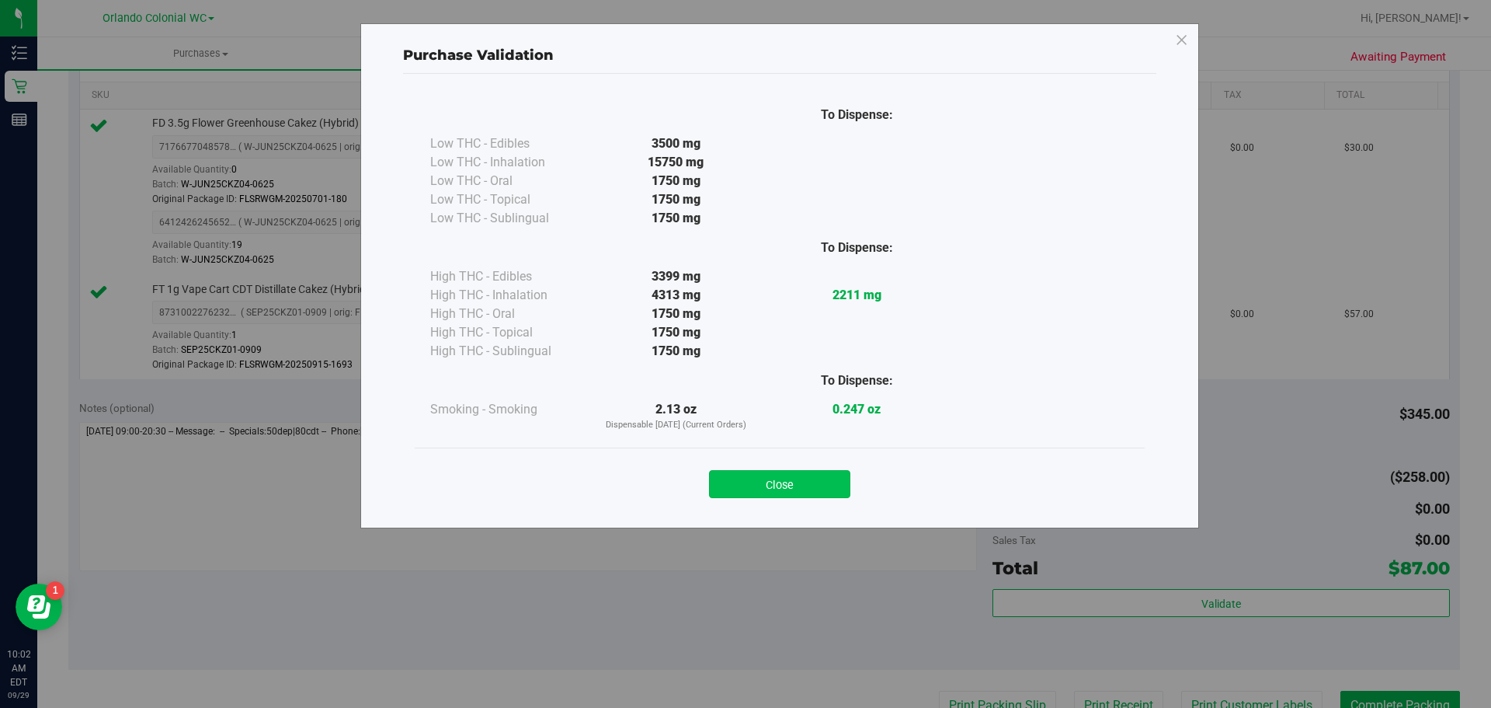
click at [790, 478] on button "Close" at bounding box center [779, 484] width 141 height 28
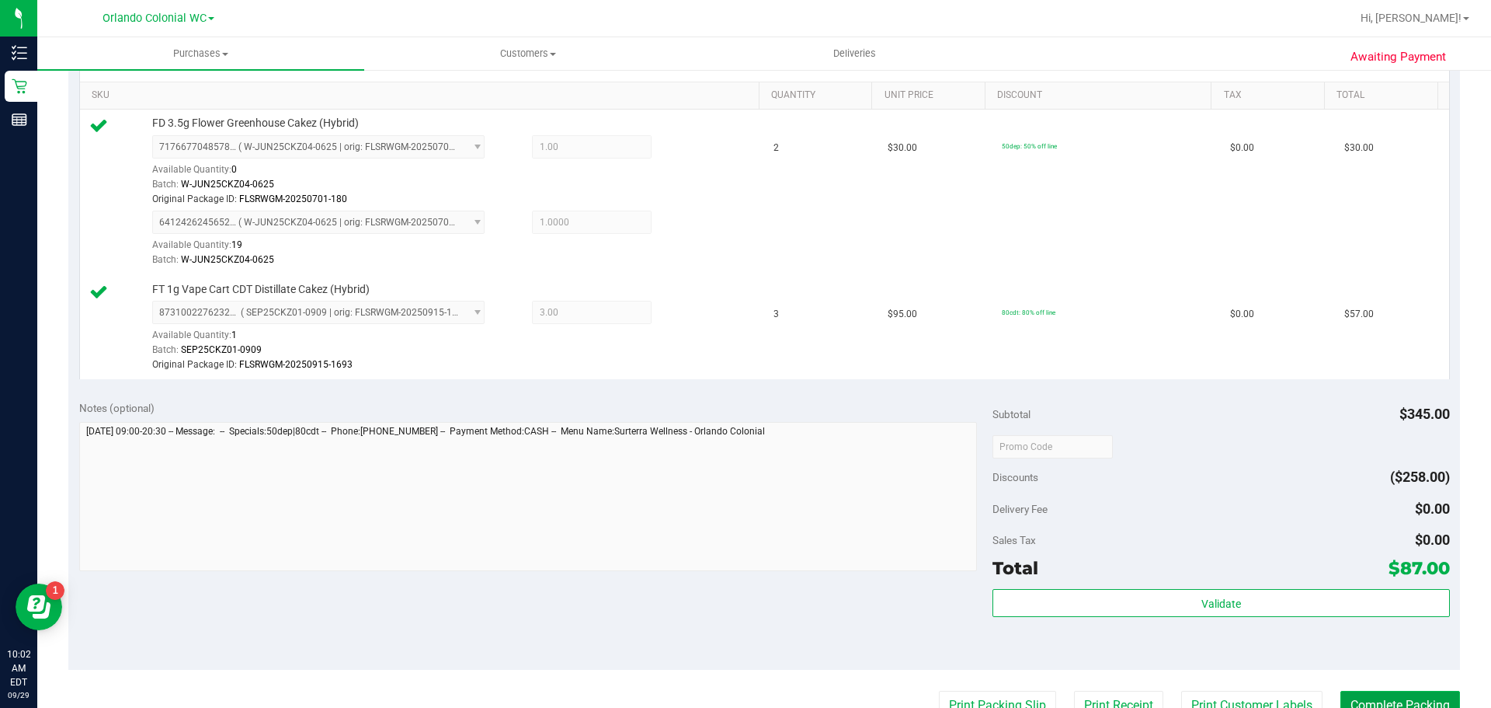
click at [1430, 701] on button "Complete Packing" at bounding box center [1400, 705] width 120 height 30
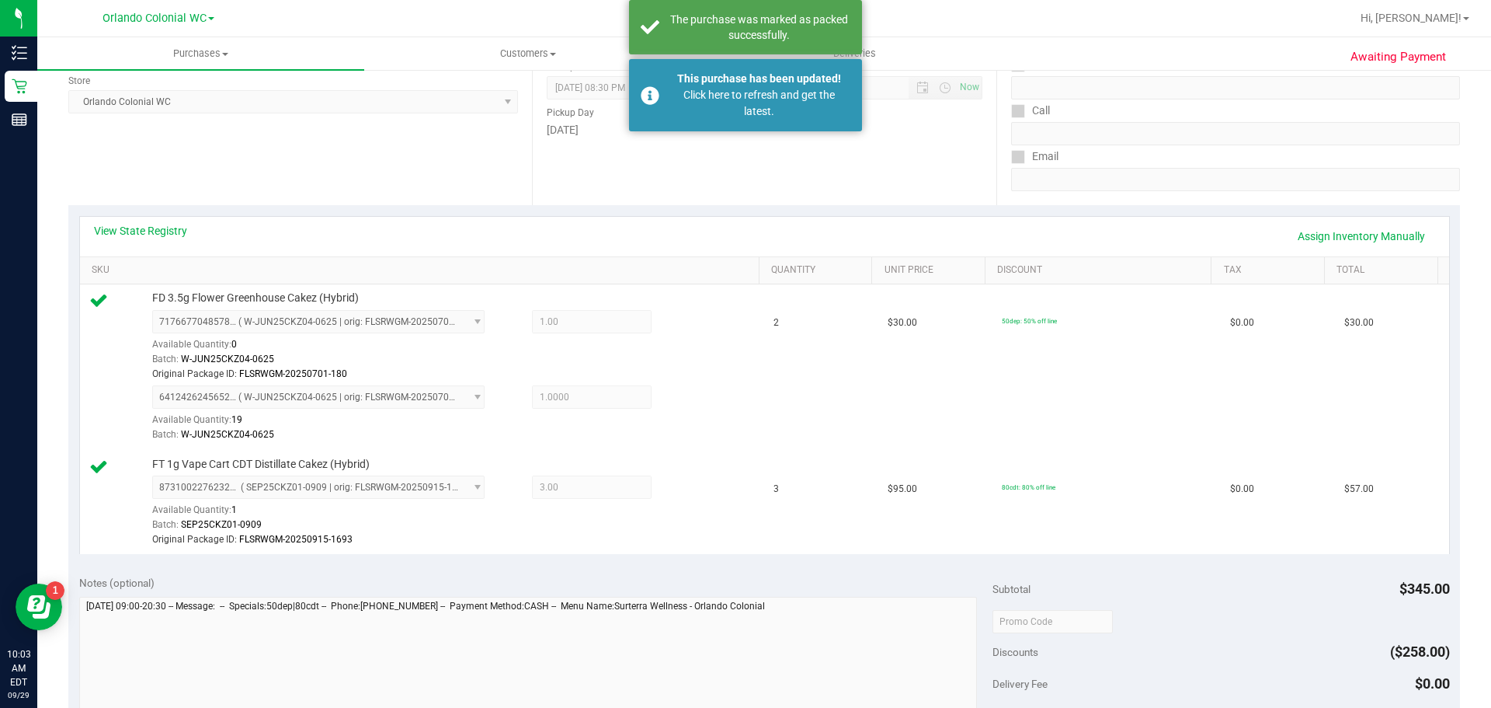
scroll to position [0, 0]
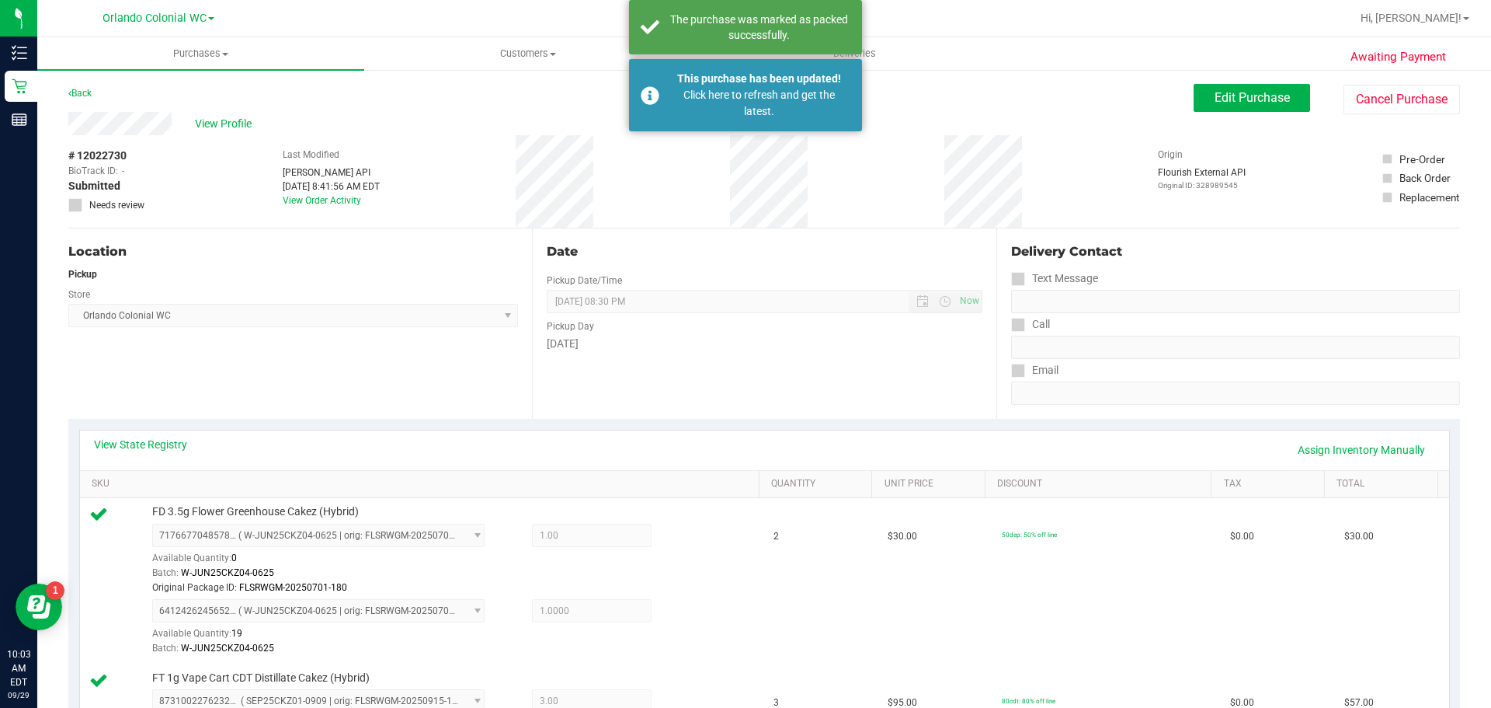
click at [78, 87] on div "Back" at bounding box center [79, 93] width 23 height 19
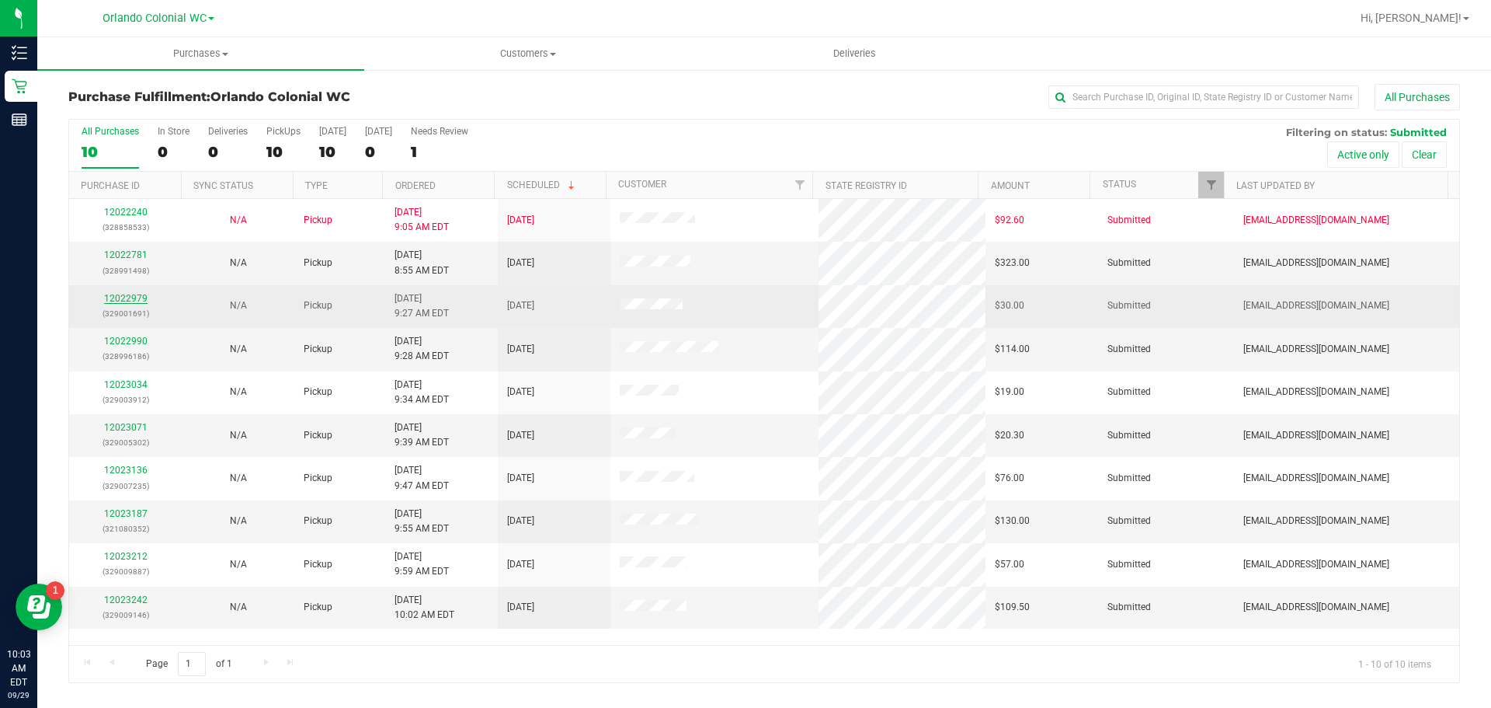
click at [129, 297] on link "12022979" at bounding box center [125, 298] width 43 height 11
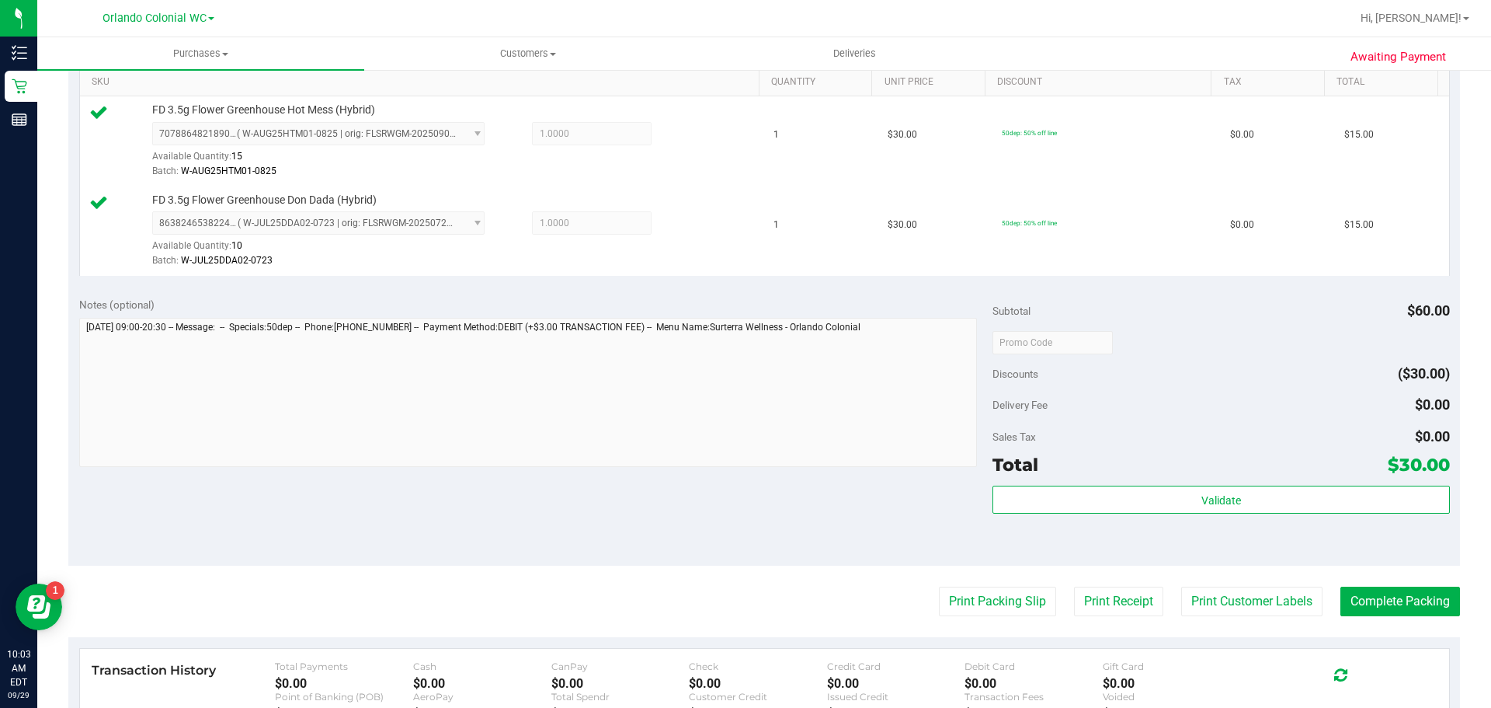
scroll to position [544, 0]
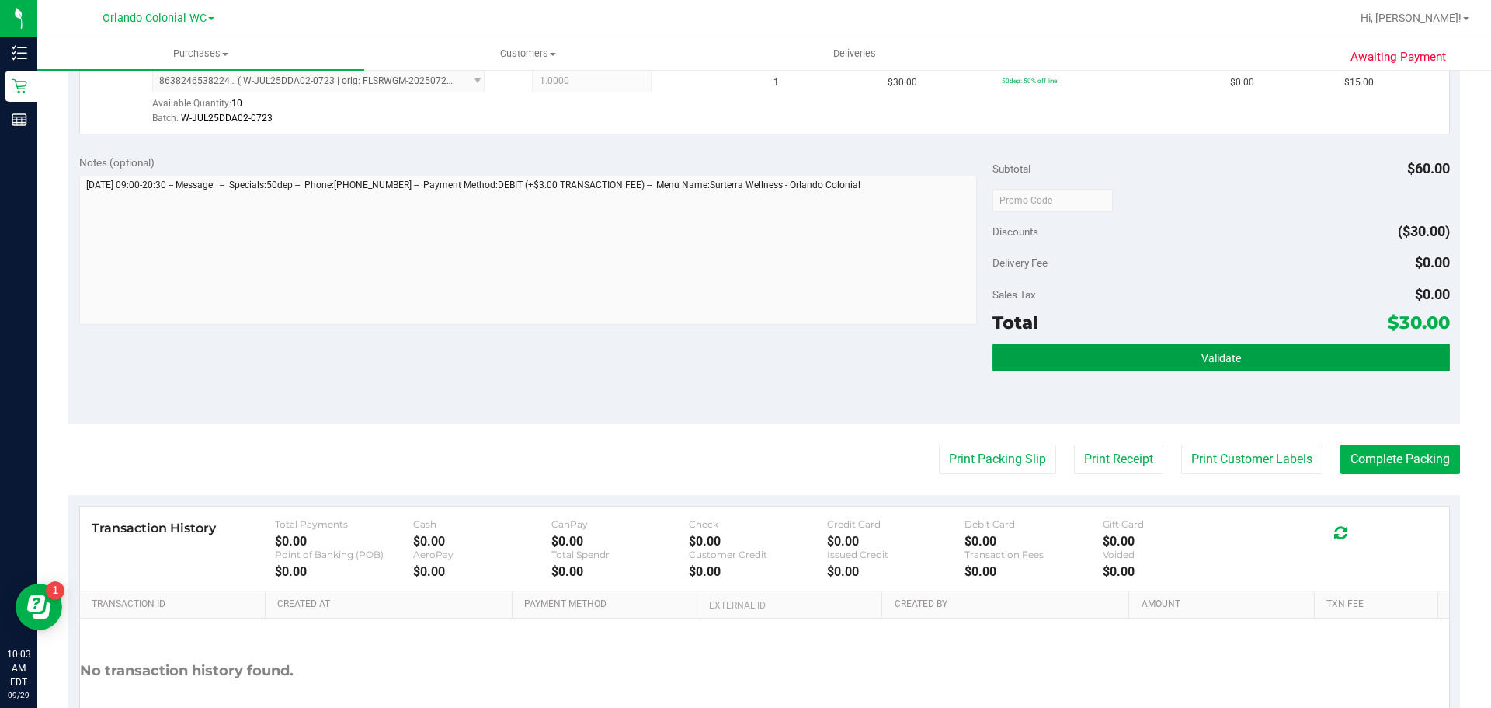
drag, startPoint x: 1121, startPoint y: 356, endPoint x: 1028, endPoint y: 395, distance: 101.3
click at [1112, 359] on button "Validate" at bounding box center [1221, 357] width 457 height 28
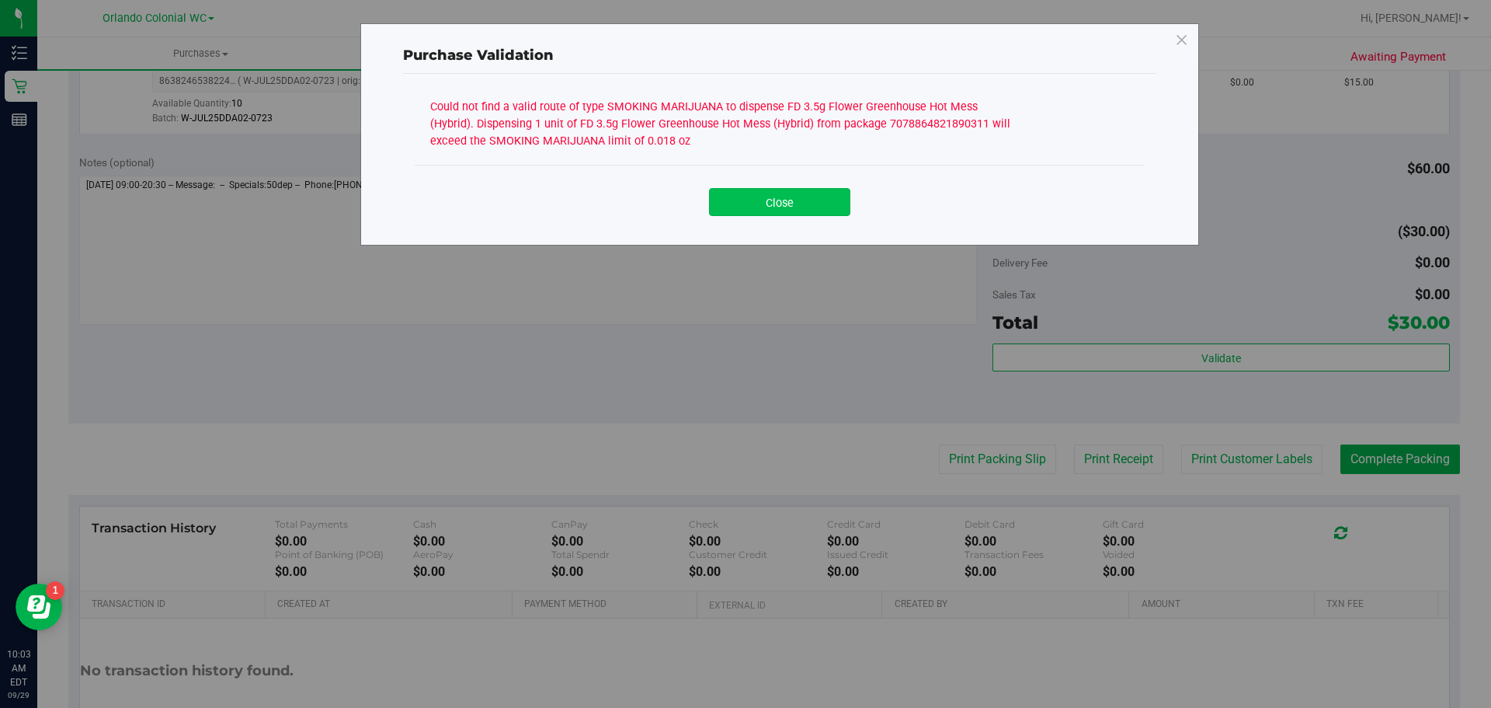
click at [798, 206] on button "Close" at bounding box center [779, 202] width 141 height 28
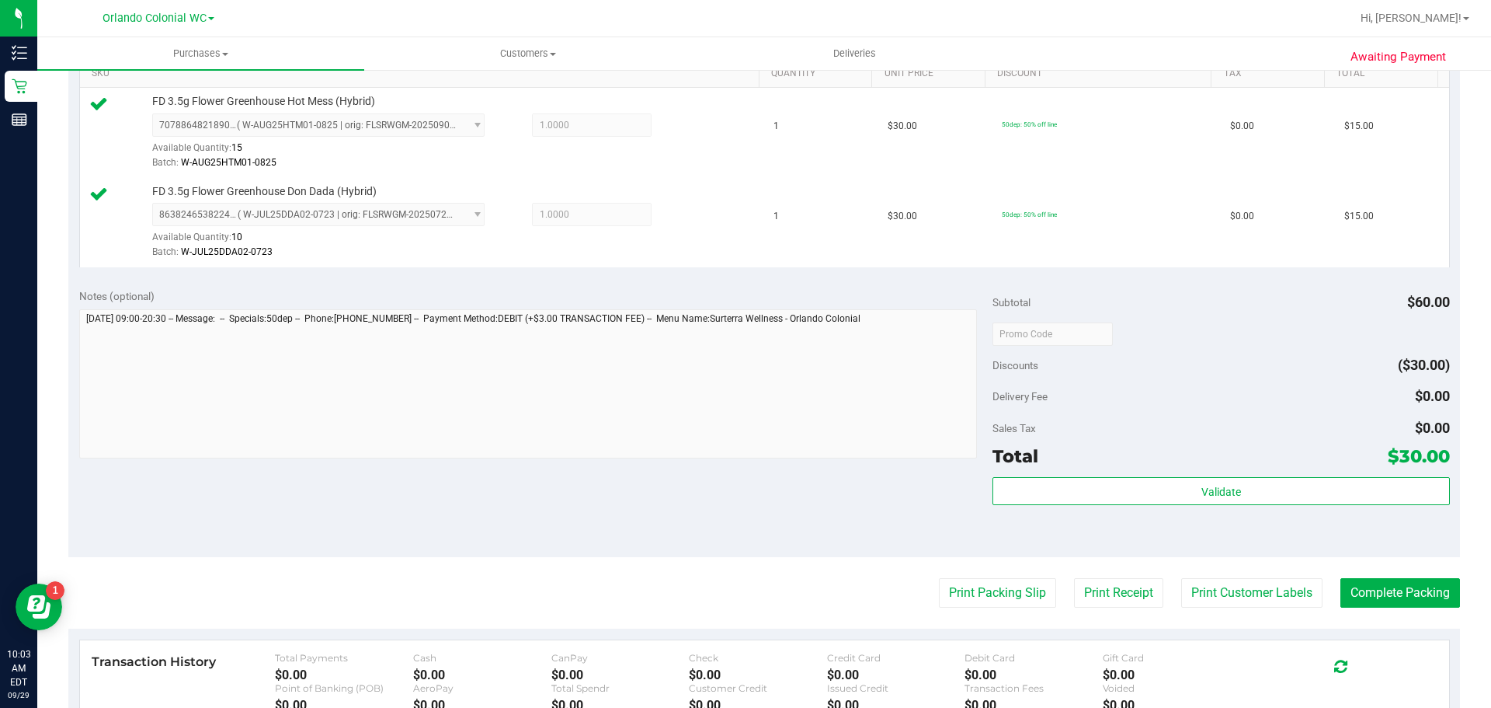
scroll to position [78, 0]
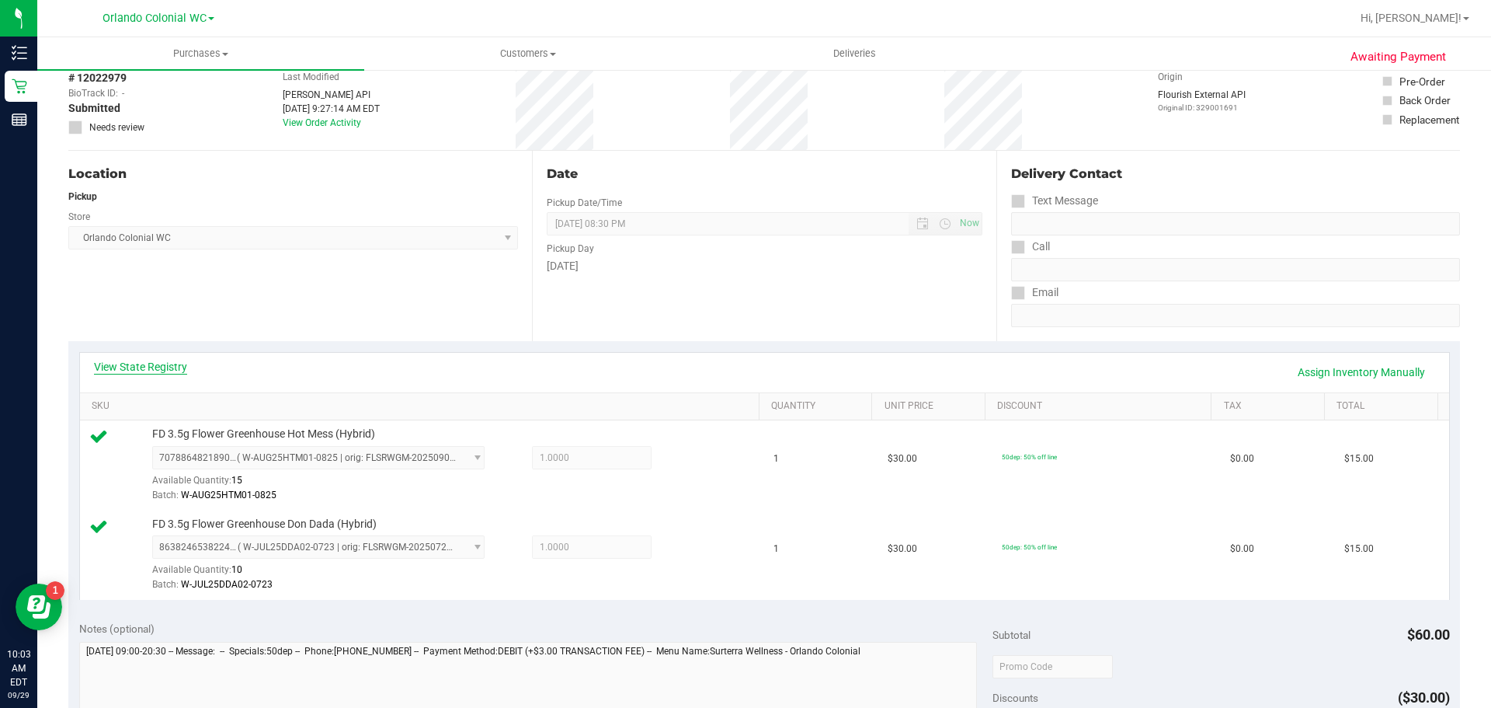
click at [169, 369] on link "View State Registry" at bounding box center [140, 367] width 93 height 16
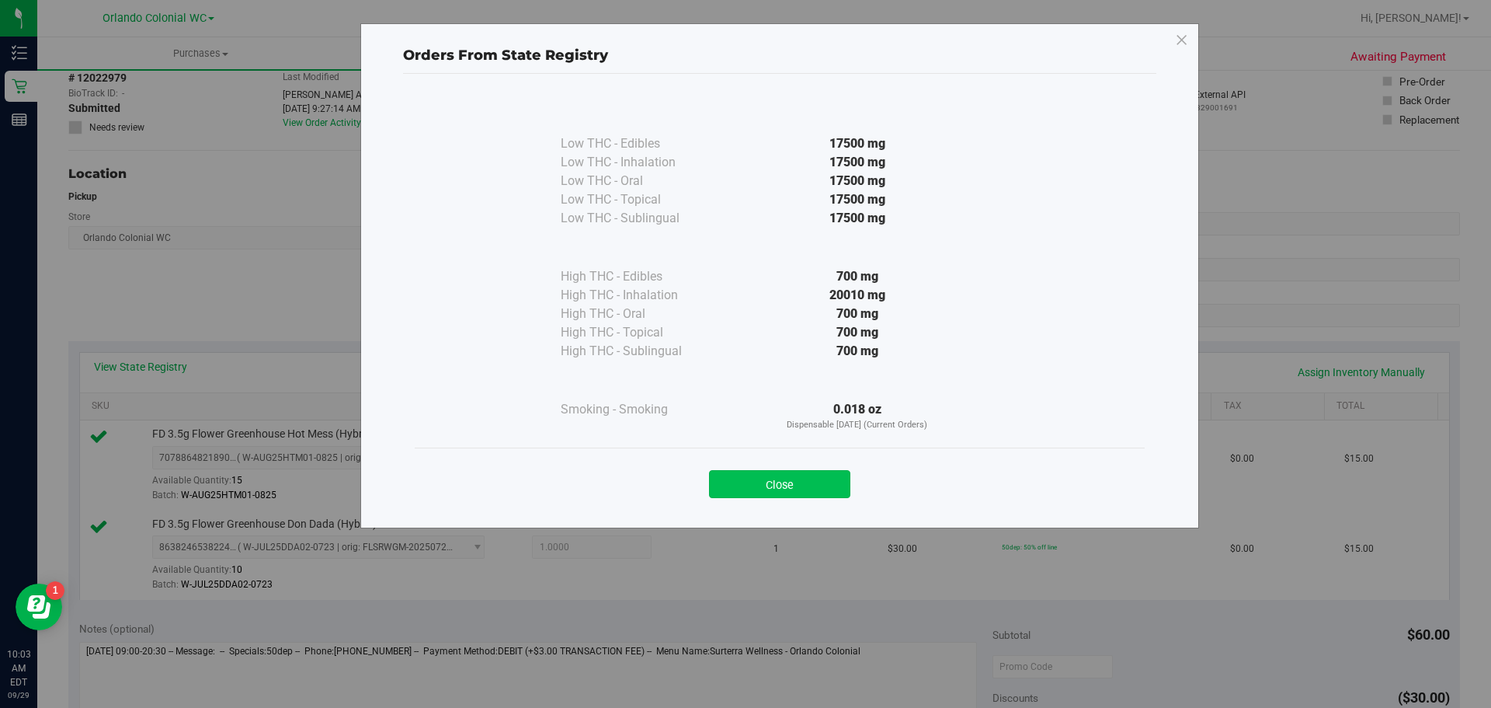
click at [784, 475] on button "Close" at bounding box center [779, 484] width 141 height 28
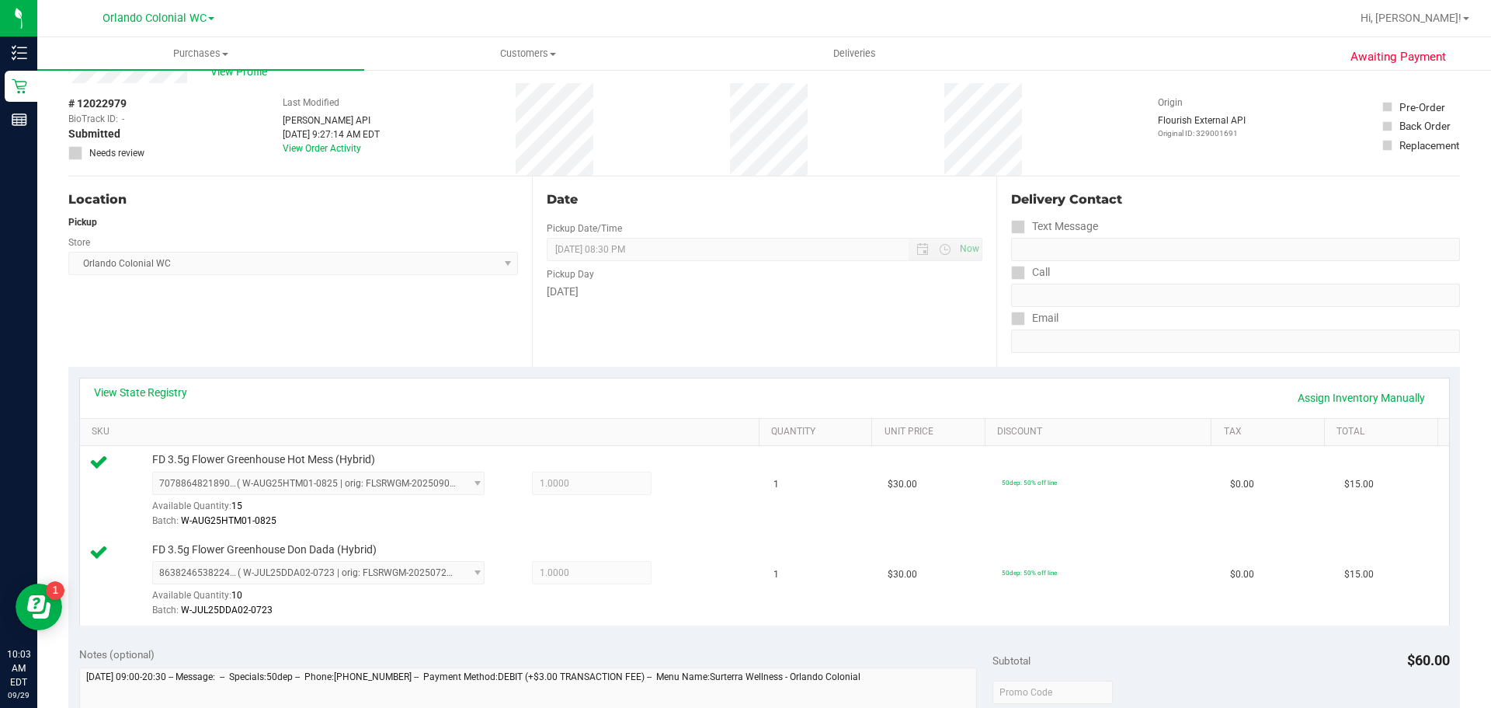
scroll to position [0, 0]
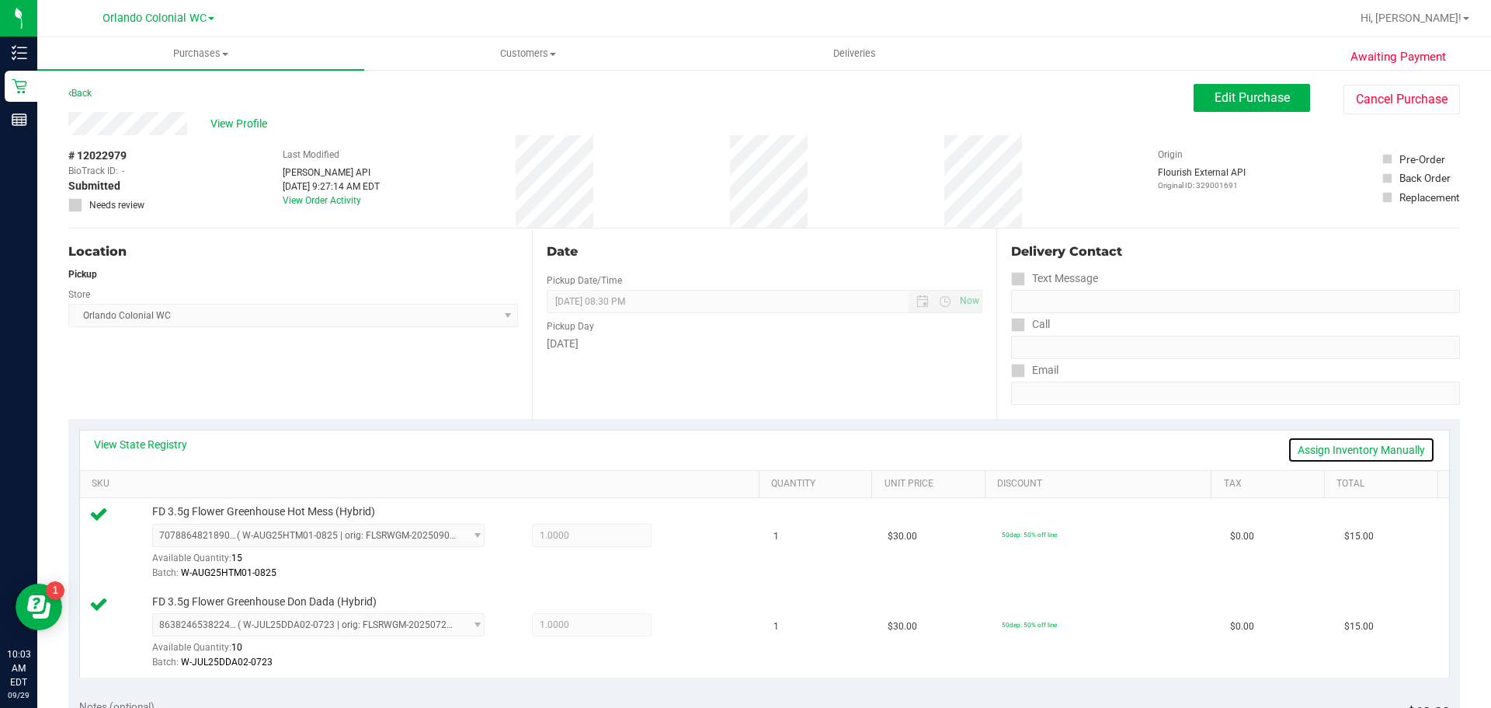
click at [1327, 444] on link "Assign Inventory Manually" at bounding box center [1362, 449] width 148 height 26
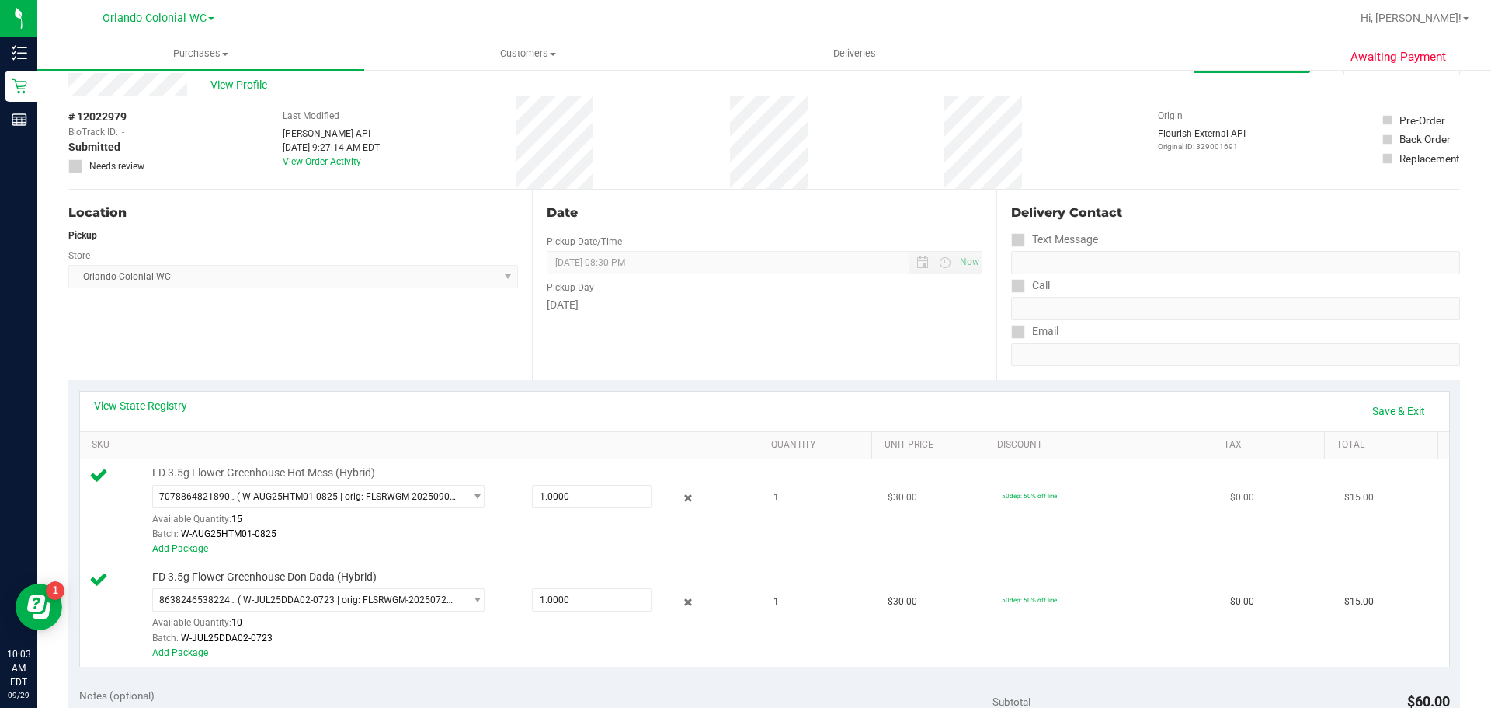
scroll to position [78, 0]
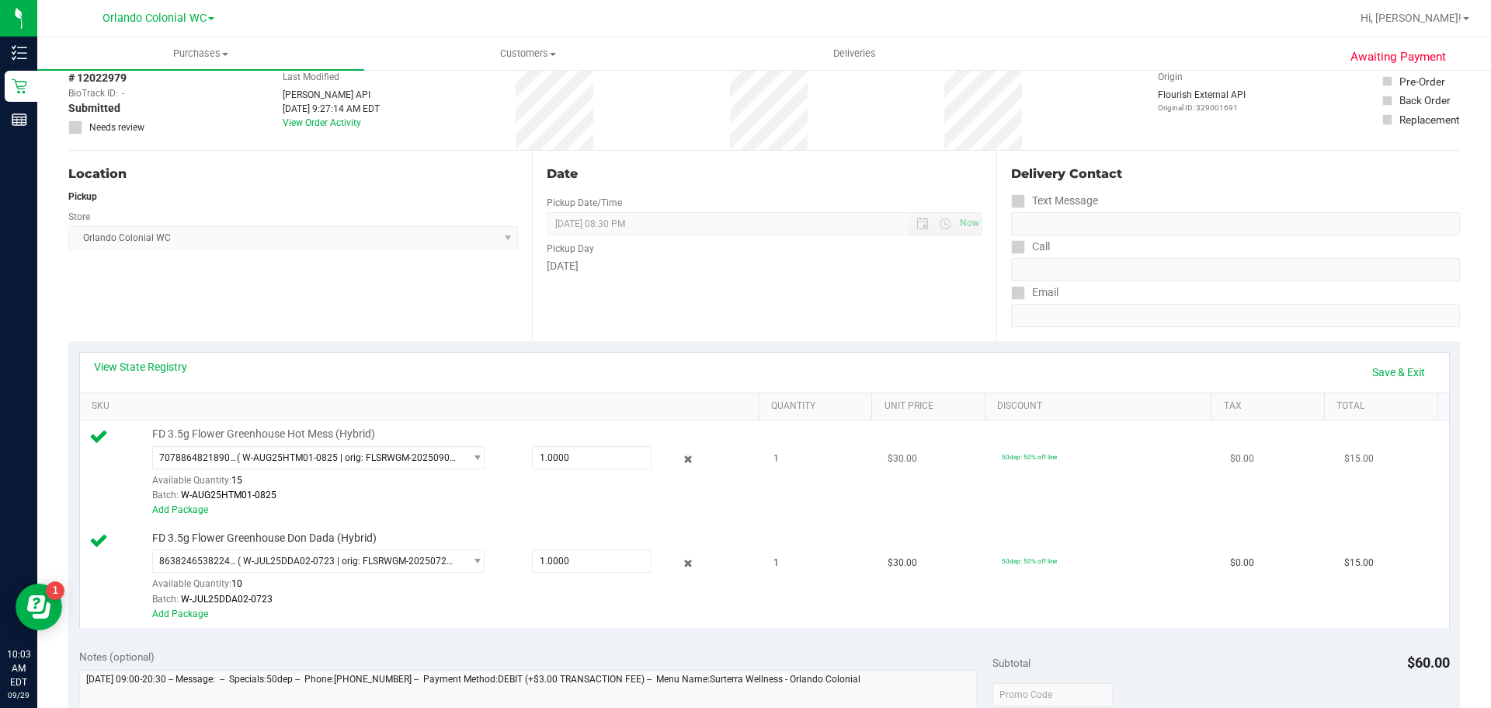
click at [673, 450] on div at bounding box center [677, 459] width 50 height 19
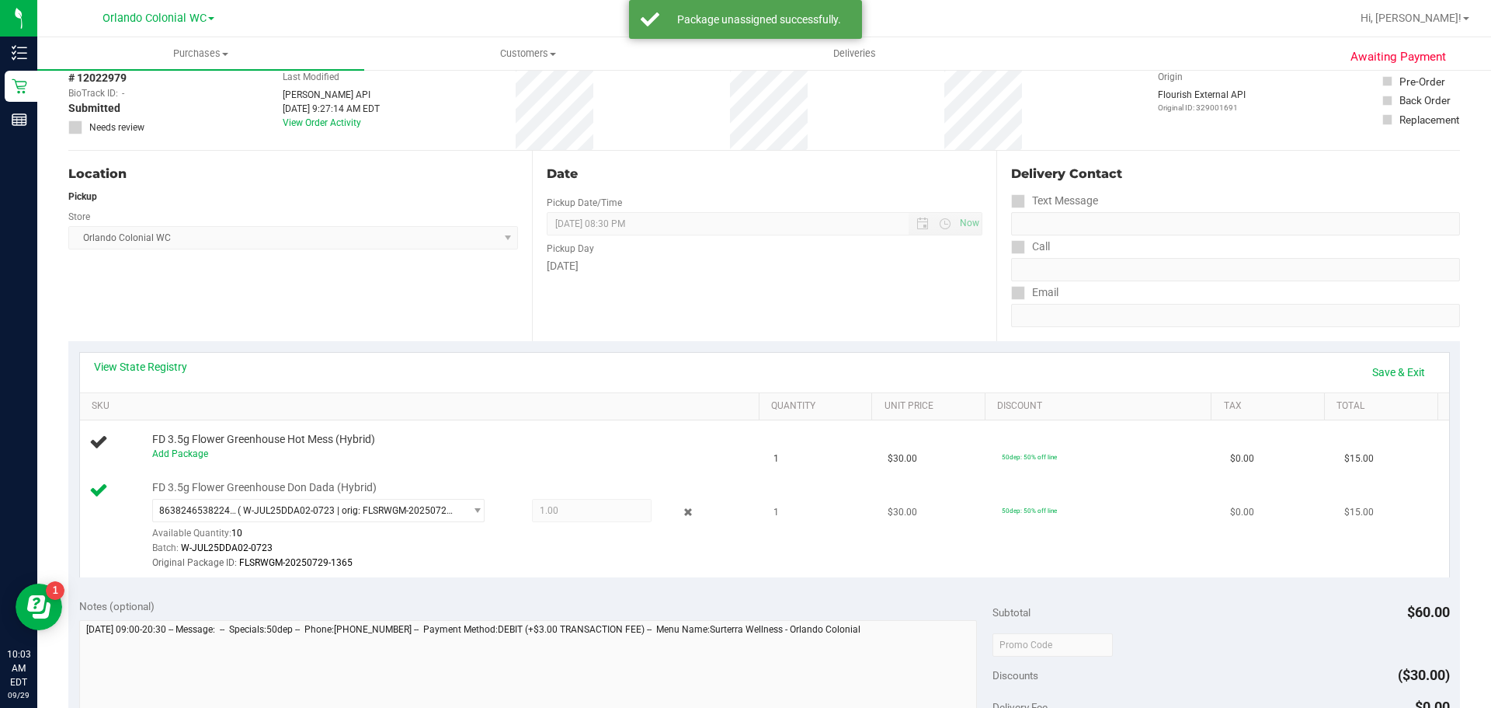
click at [687, 510] on div at bounding box center [677, 511] width 50 height 19
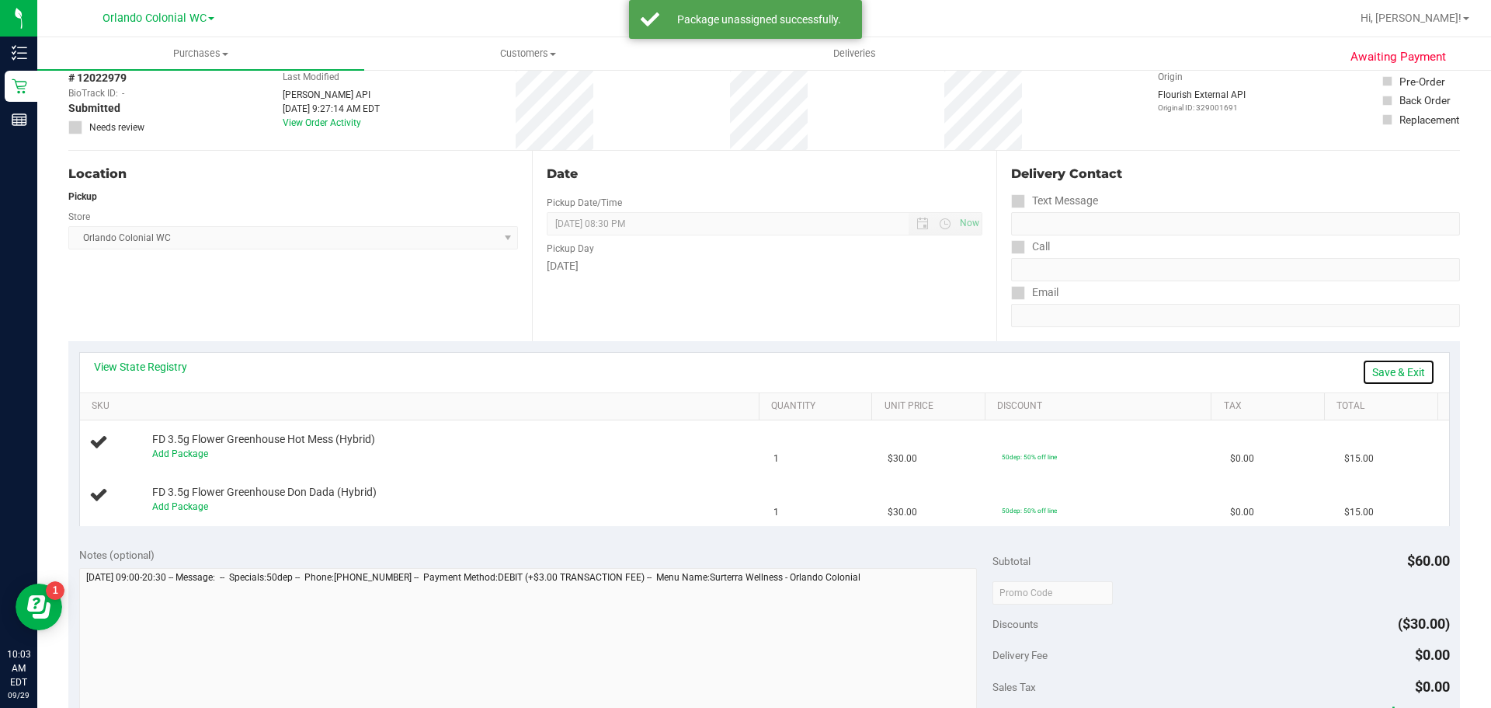
click at [1370, 370] on link "Save & Exit" at bounding box center [1398, 372] width 73 height 26
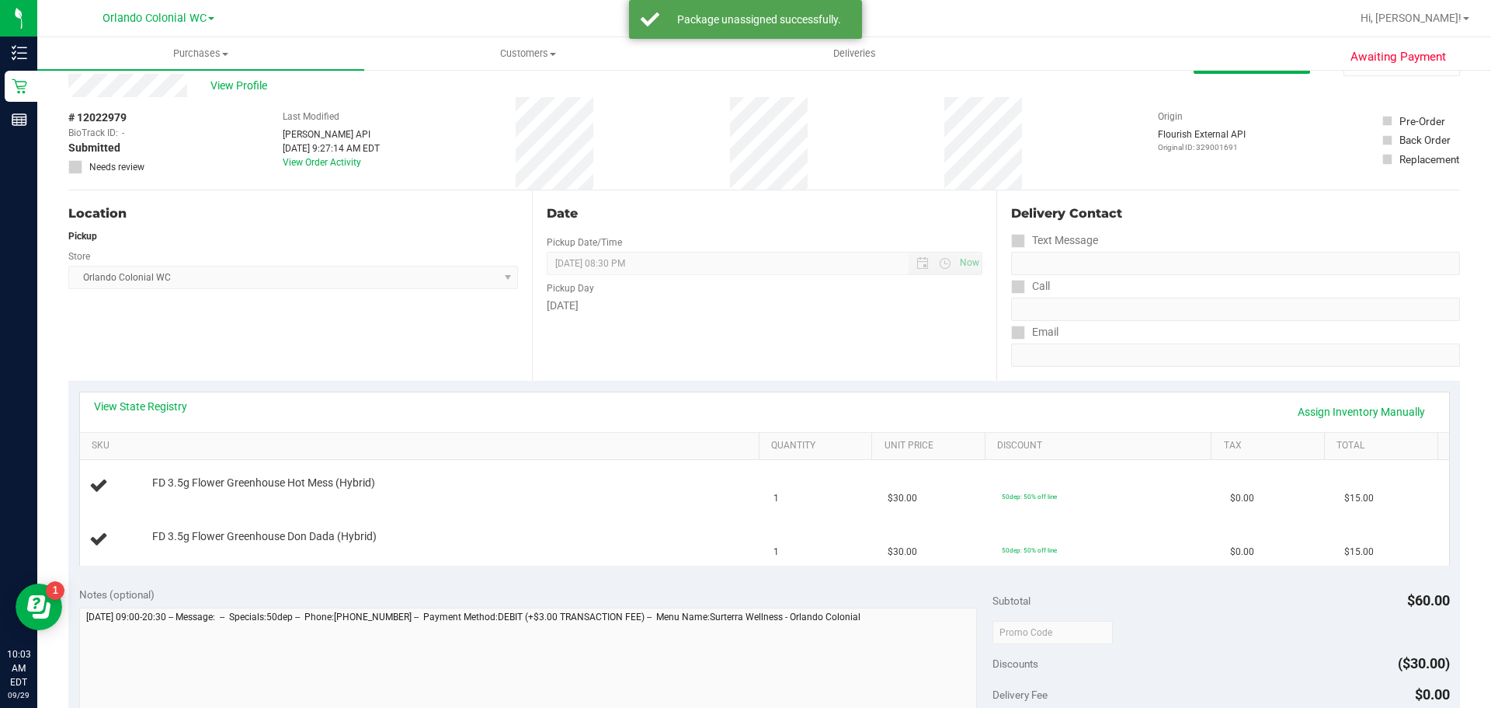
scroll to position [0, 0]
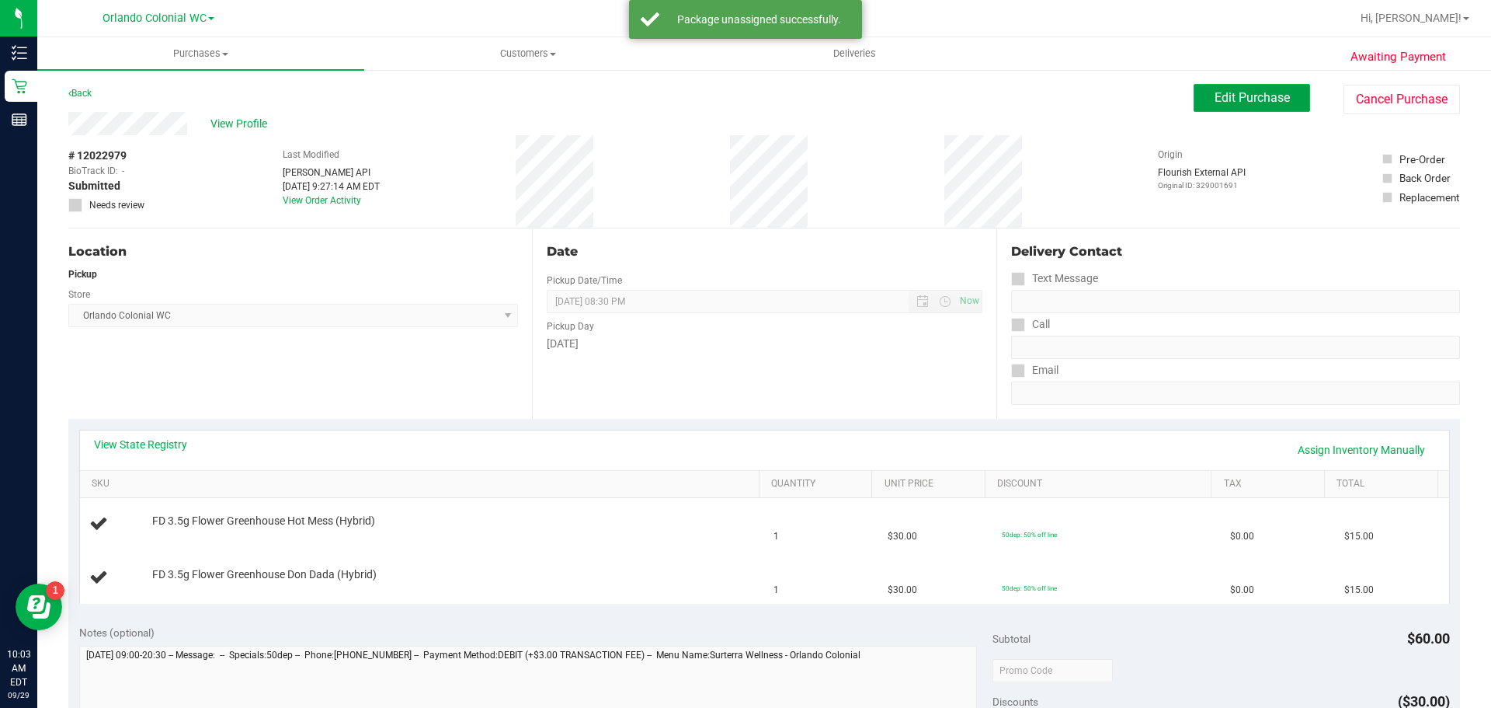
click at [1229, 110] on button "Edit Purchase" at bounding box center [1252, 98] width 116 height 28
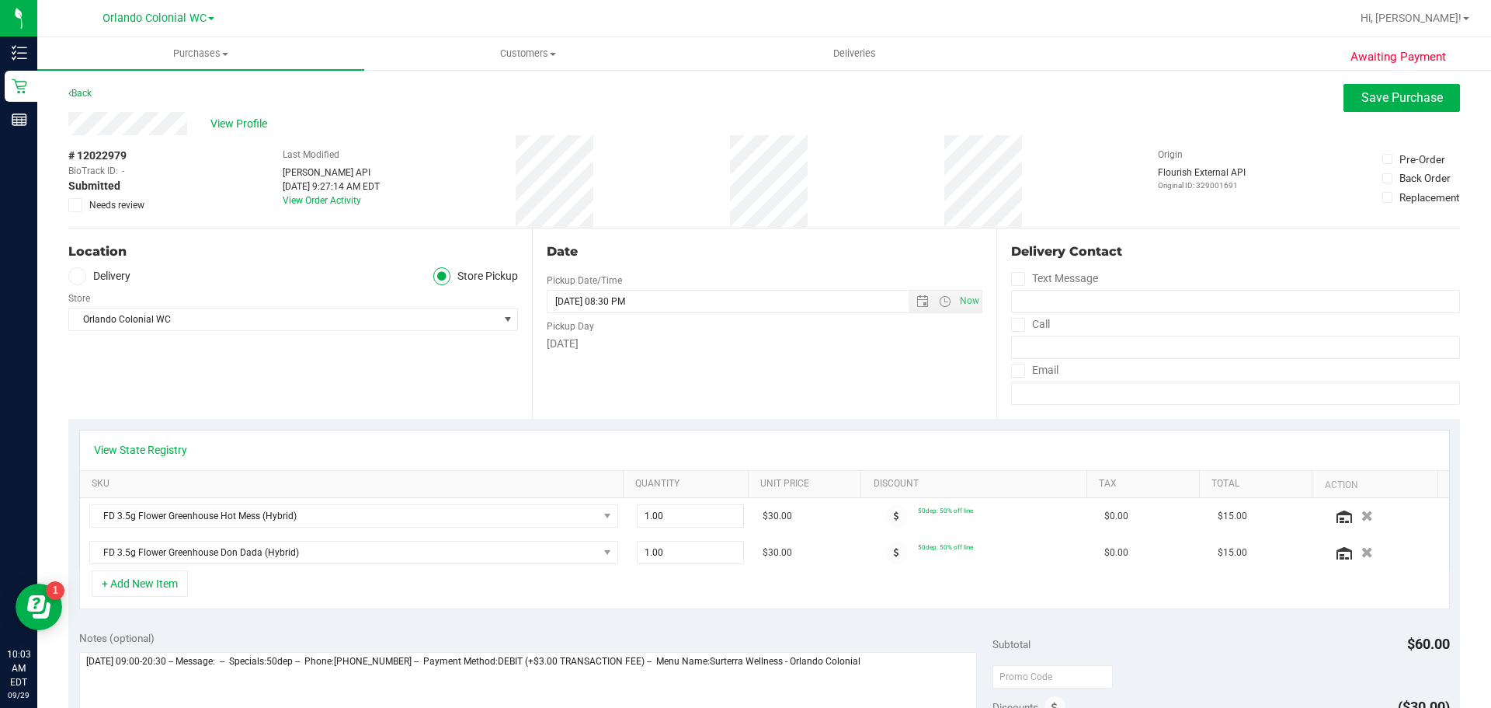
click at [75, 205] on icon at bounding box center [76, 205] width 10 height 0
click at [0, 0] on input "Needs review" at bounding box center [0, 0] width 0 height 0
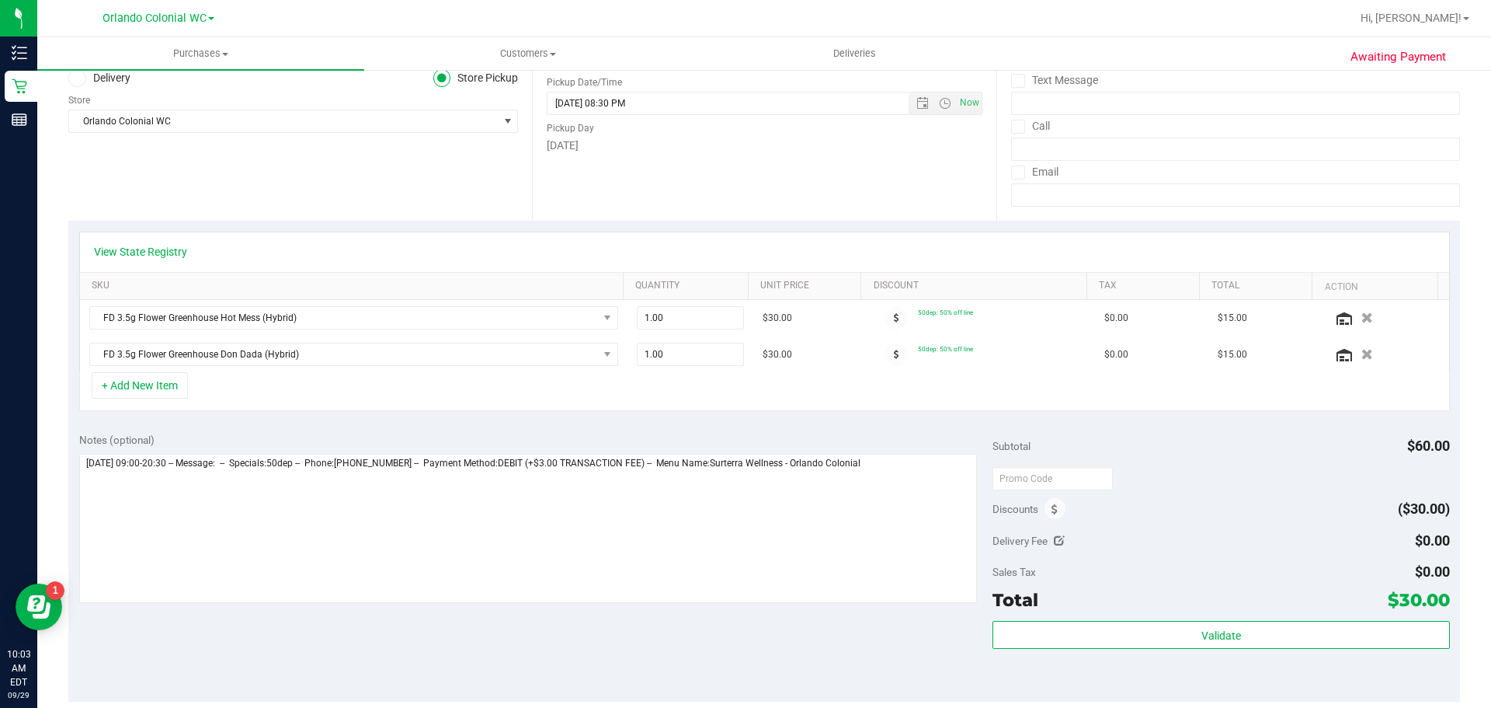
scroll to position [311, 0]
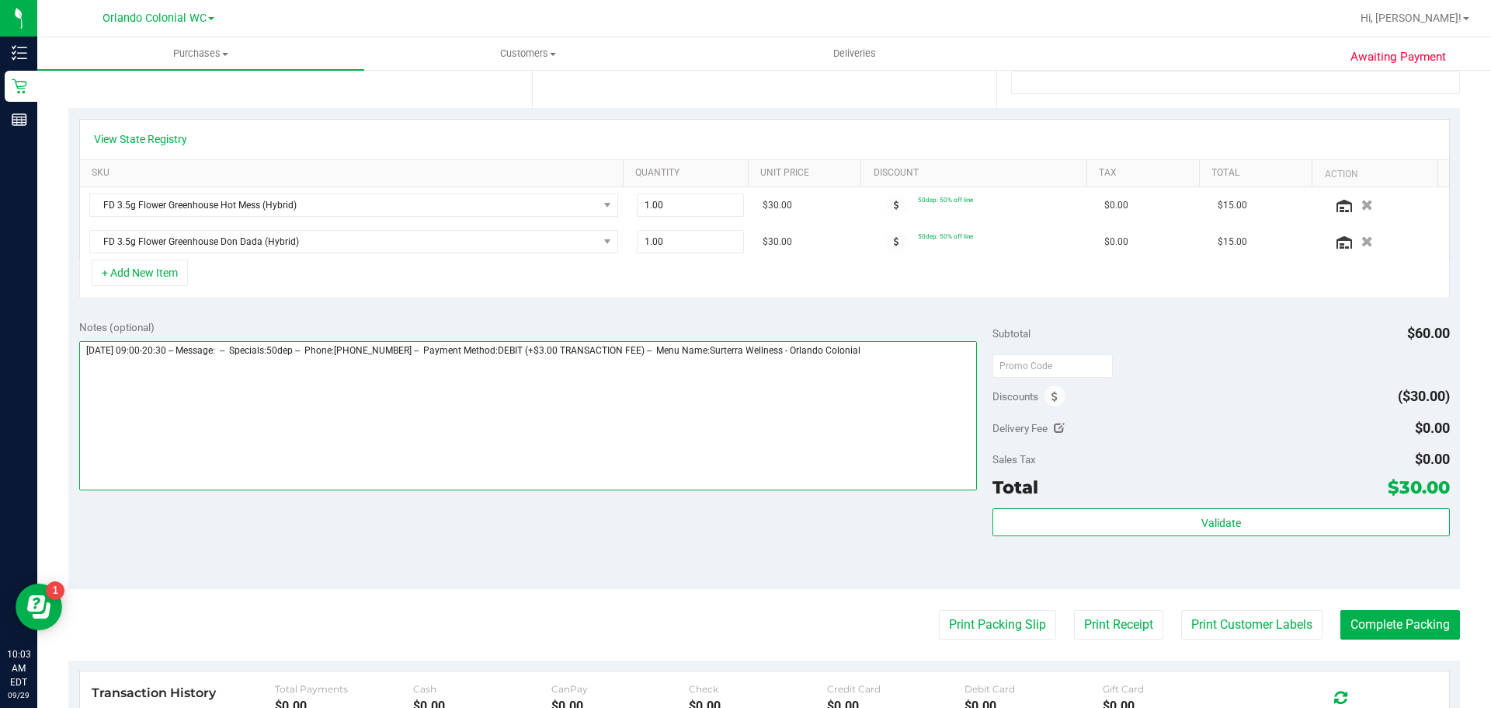
drag, startPoint x: 886, startPoint y: 454, endPoint x: 914, endPoint y: 402, distance: 58.4
click at [888, 450] on textarea at bounding box center [528, 415] width 899 height 149
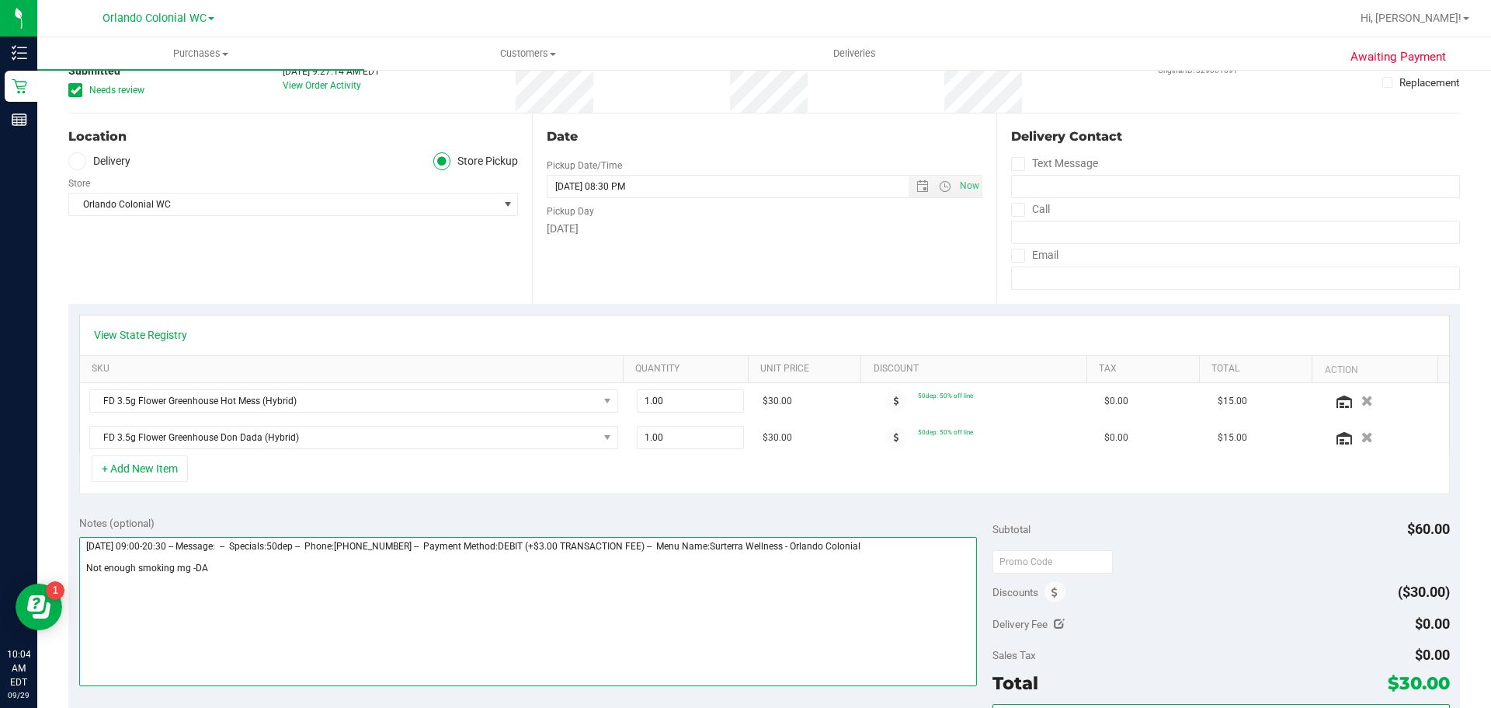
scroll to position [0, 0]
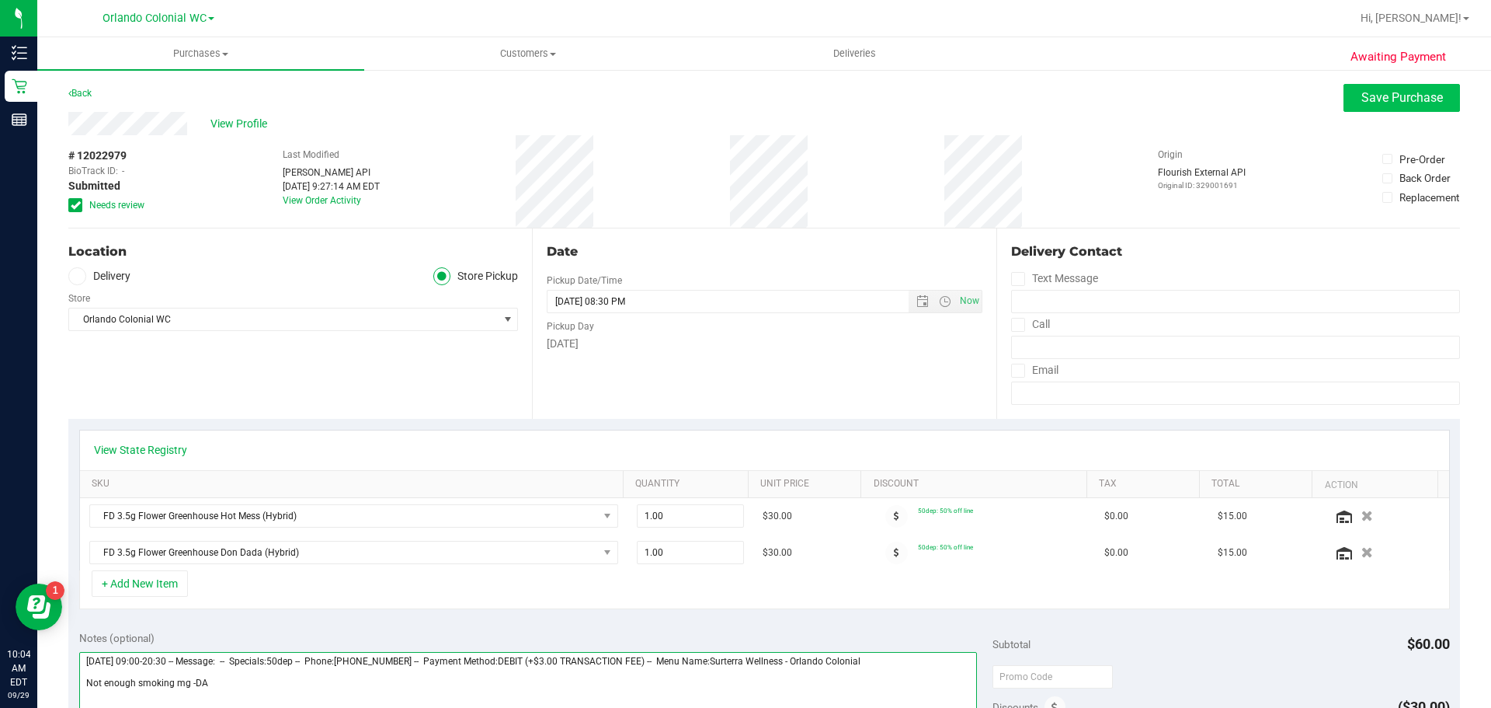
type textarea "[DATE] 09:00-20:30 -- Message: -- Specials:50dep -- Phone:[PHONE_NUMBER] -- Pay…"
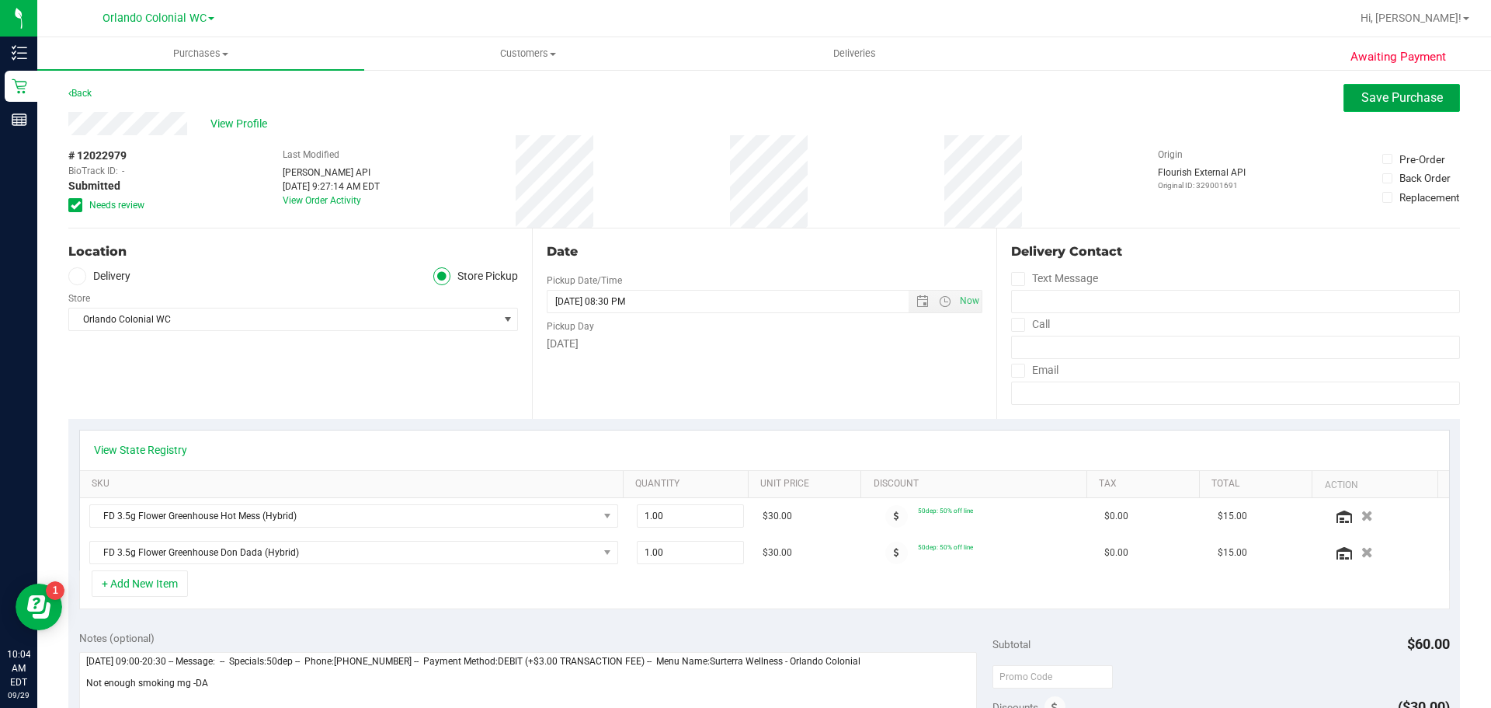
click at [1391, 99] on span "Save Purchase" at bounding box center [1402, 97] width 82 height 15
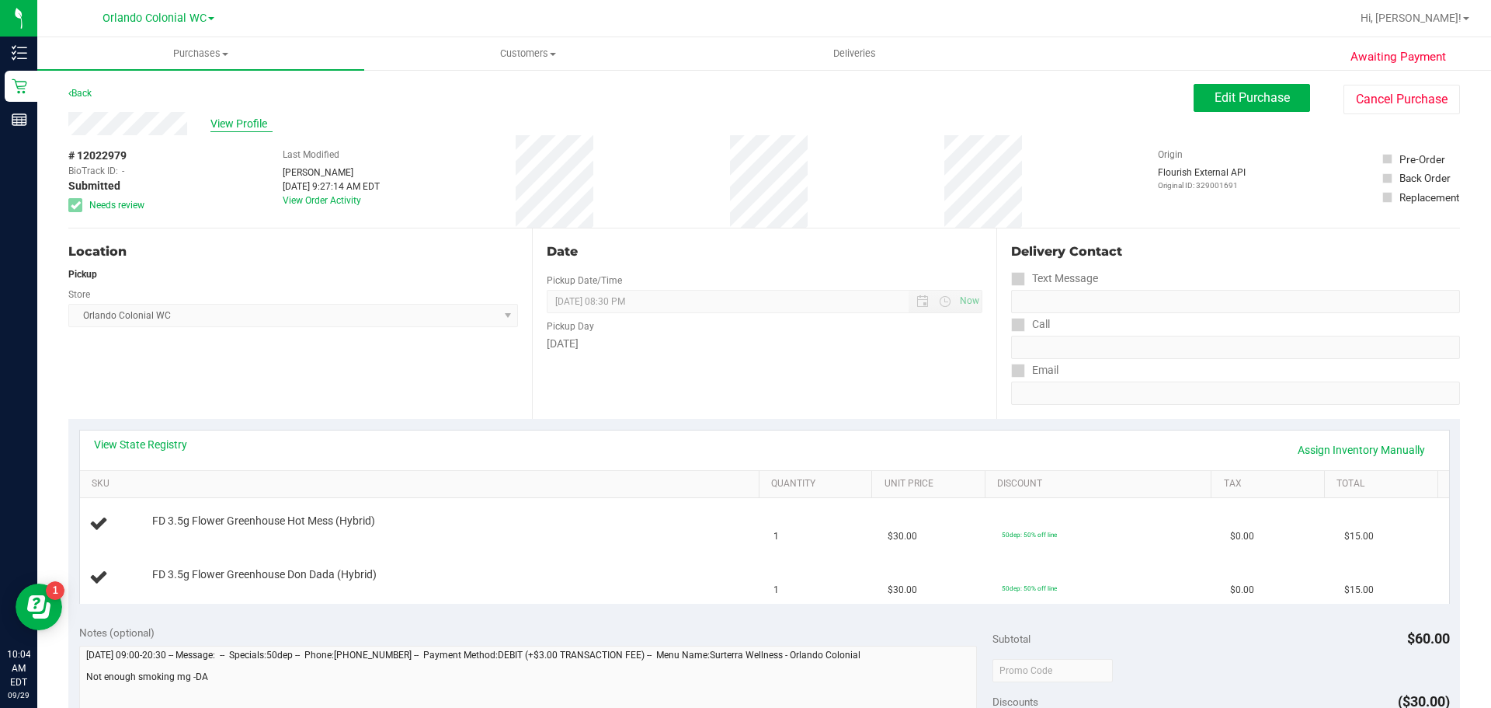
click at [249, 130] on span "View Profile" at bounding box center [241, 124] width 62 height 16
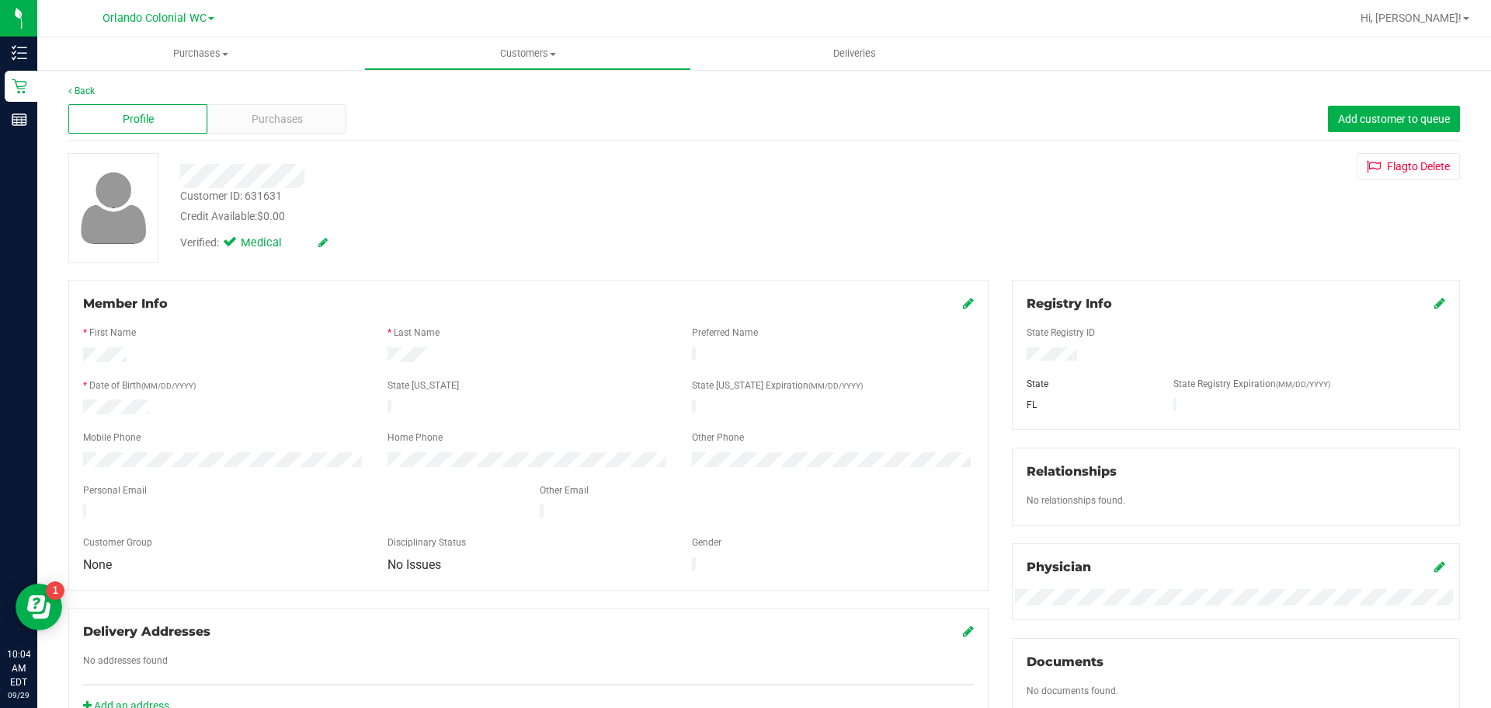
click at [235, 196] on div "Customer ID: 631631" at bounding box center [231, 196] width 102 height 16
click at [237, 196] on div "Customer ID: 631631" at bounding box center [231, 196] width 102 height 16
copy div "Customer ID: 631631"
drag, startPoint x: 948, startPoint y: 187, endPoint x: 947, endPoint y: 172, distance: 15.6
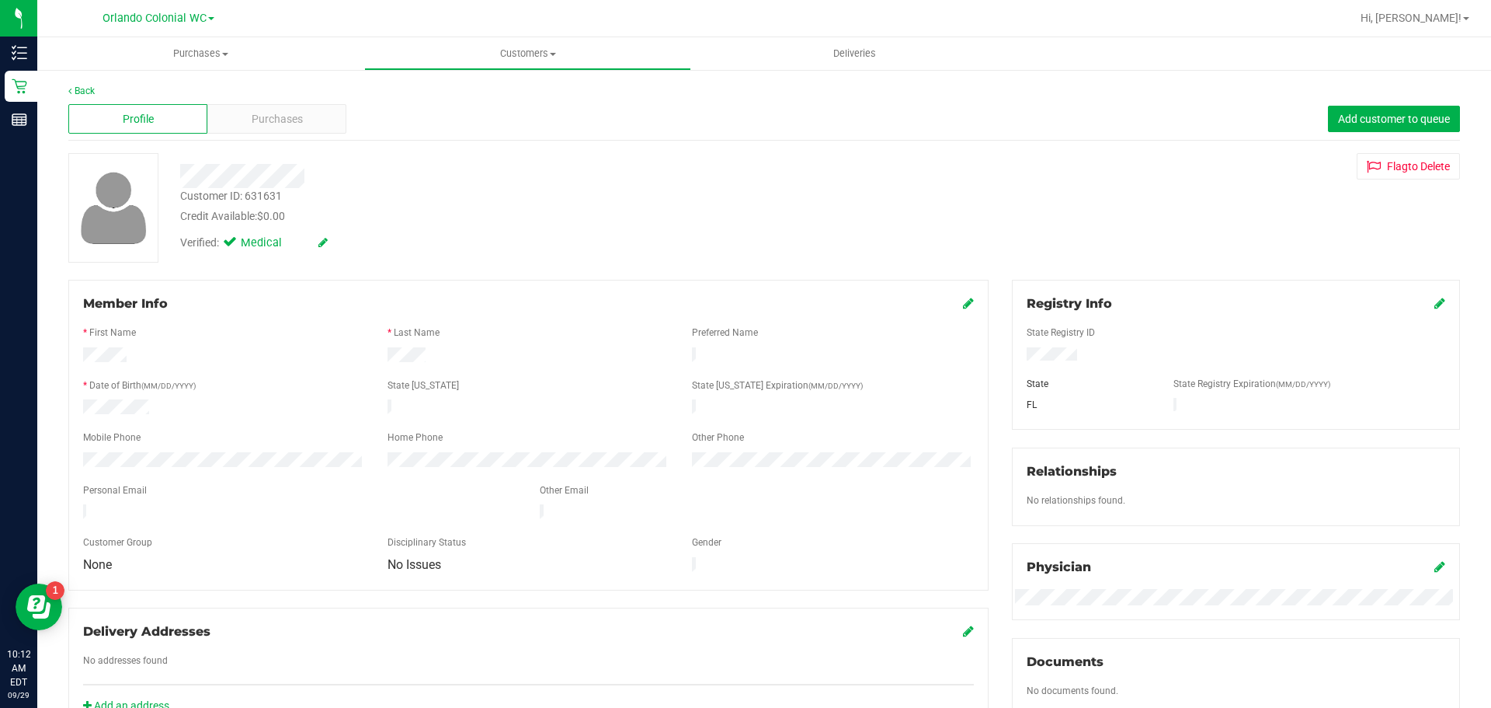
click at [947, 187] on div "Customer ID: 631631 Credit Available: $0.00 Verified: Medical Flag to [GEOGRAPH…" at bounding box center [764, 208] width 1415 height 110
click at [211, 54] on span "Purchases" at bounding box center [200, 54] width 327 height 14
click at [157, 113] on li "Fulfillment" at bounding box center [200, 112] width 327 height 19
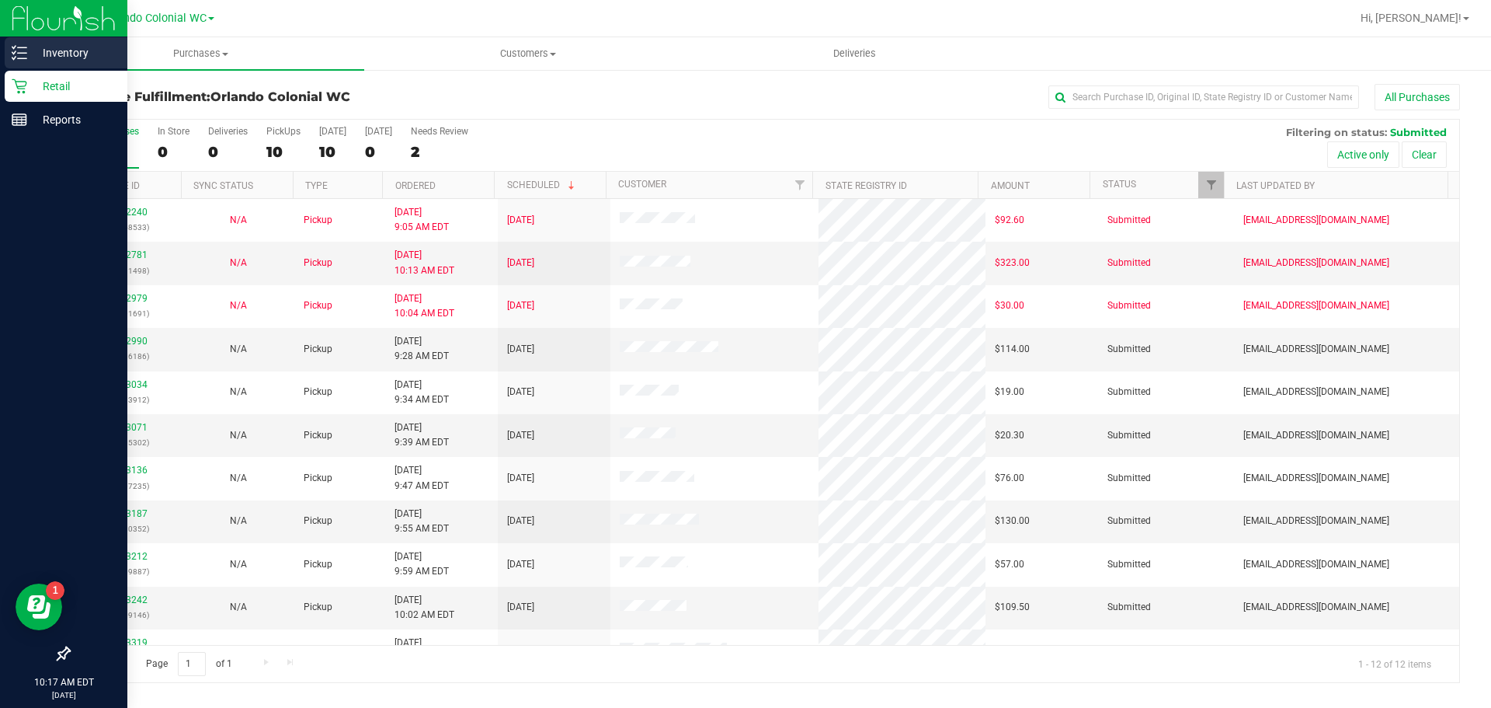
click at [23, 45] on icon at bounding box center [20, 53] width 16 height 16
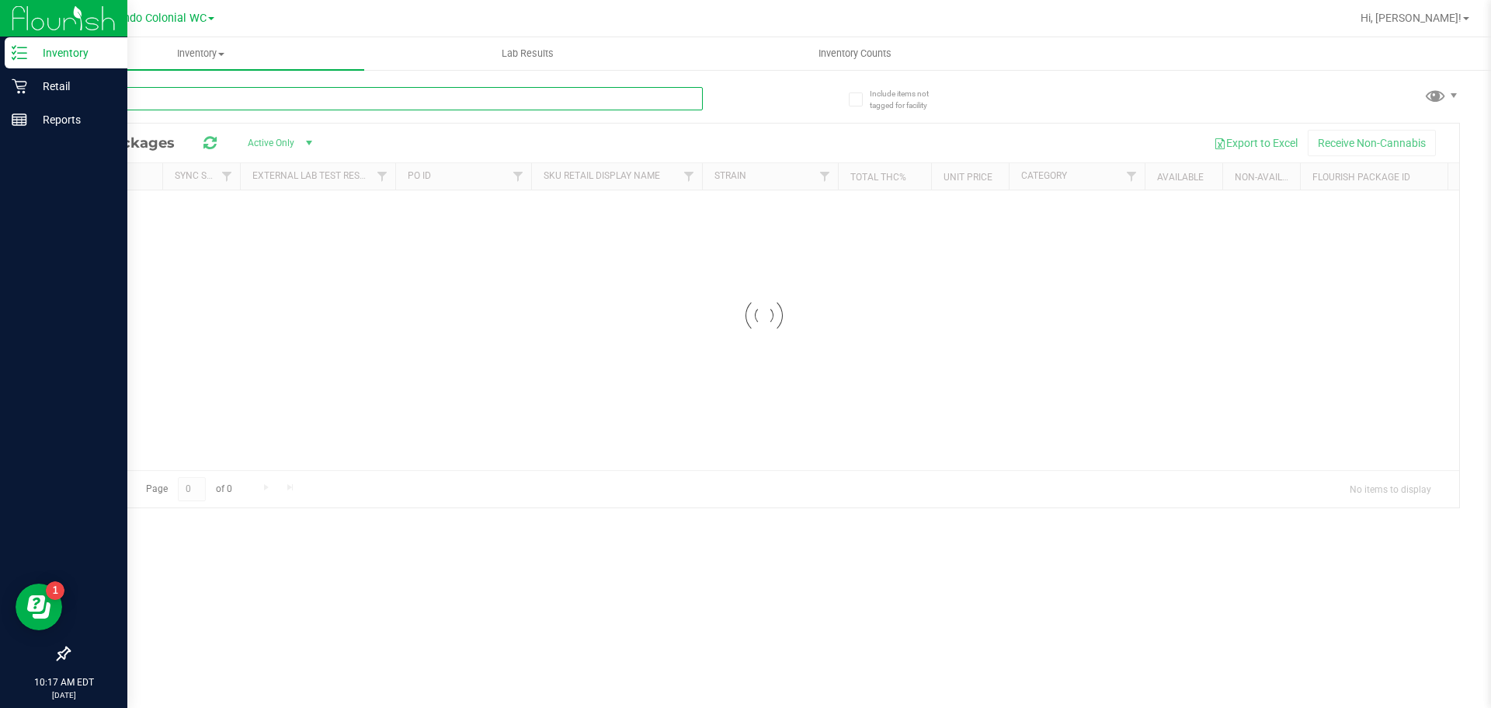
click at [207, 96] on input "text" at bounding box center [385, 98] width 635 height 23
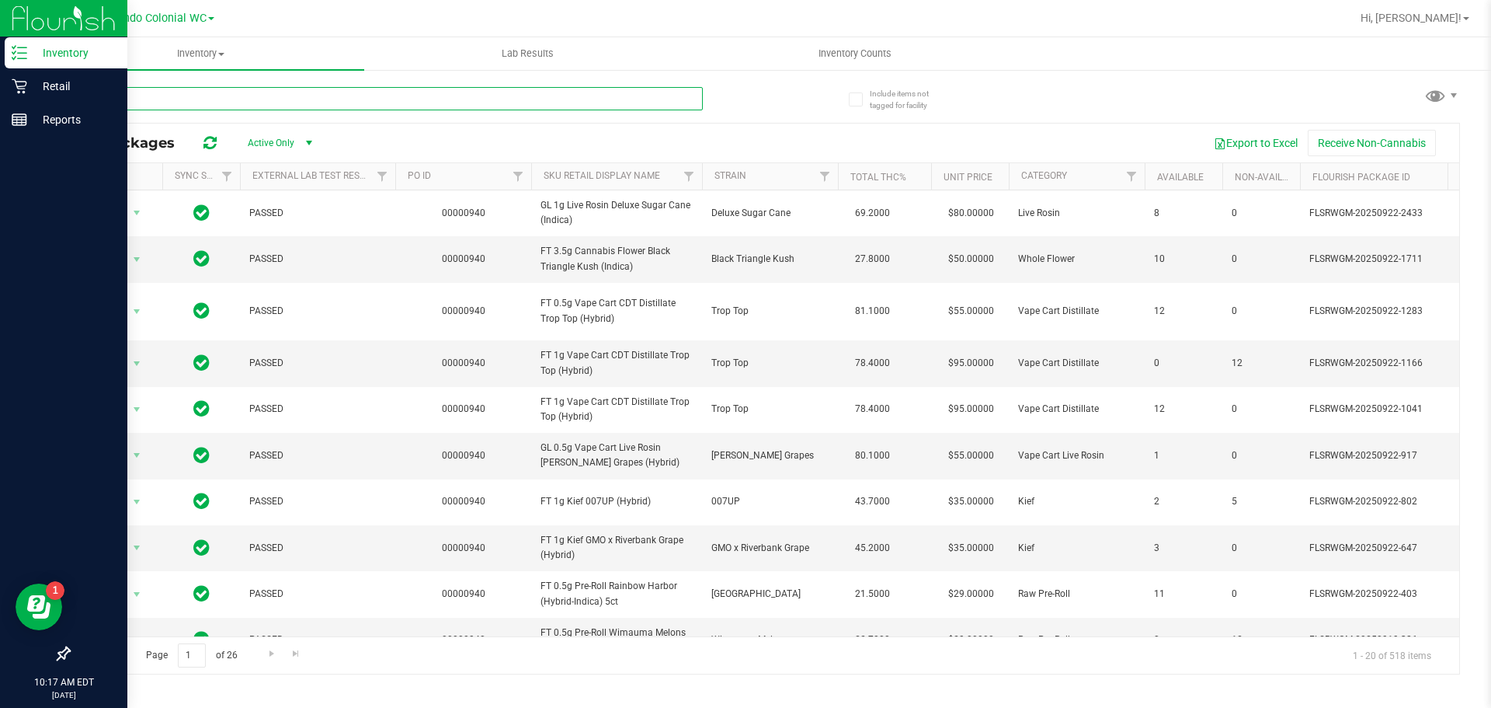
type input "dbp"
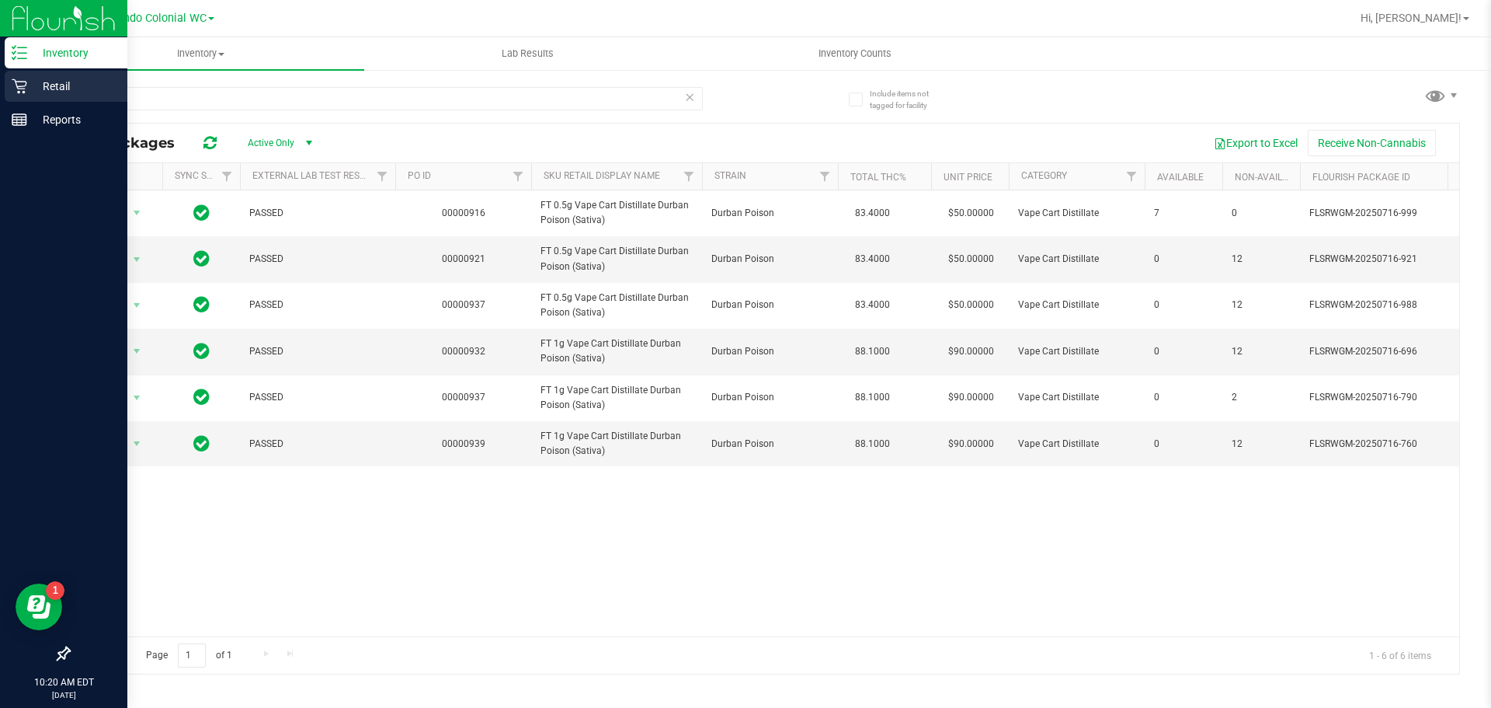
click at [35, 92] on p "Retail" at bounding box center [73, 86] width 93 height 19
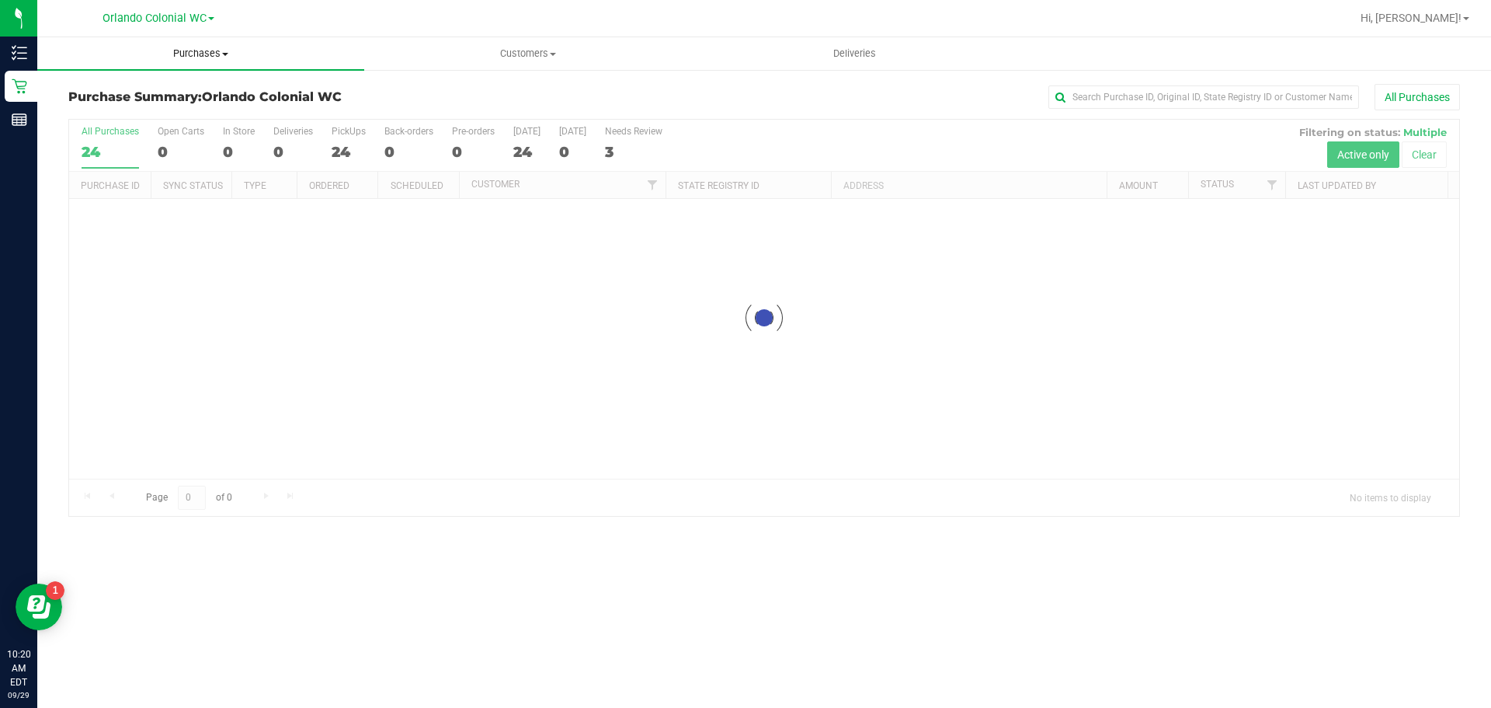
click at [184, 56] on span "Purchases" at bounding box center [200, 54] width 327 height 14
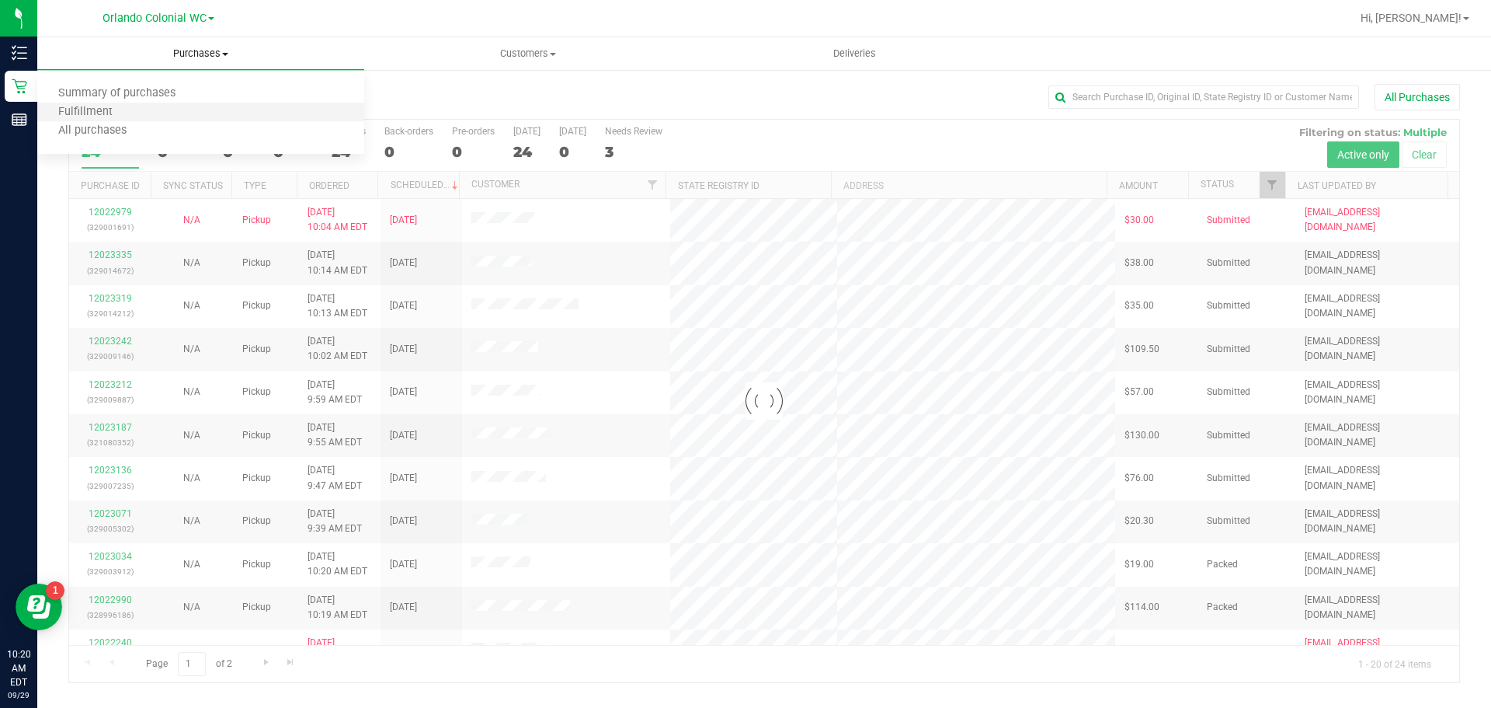
click at [155, 116] on li "Fulfillment" at bounding box center [200, 112] width 327 height 19
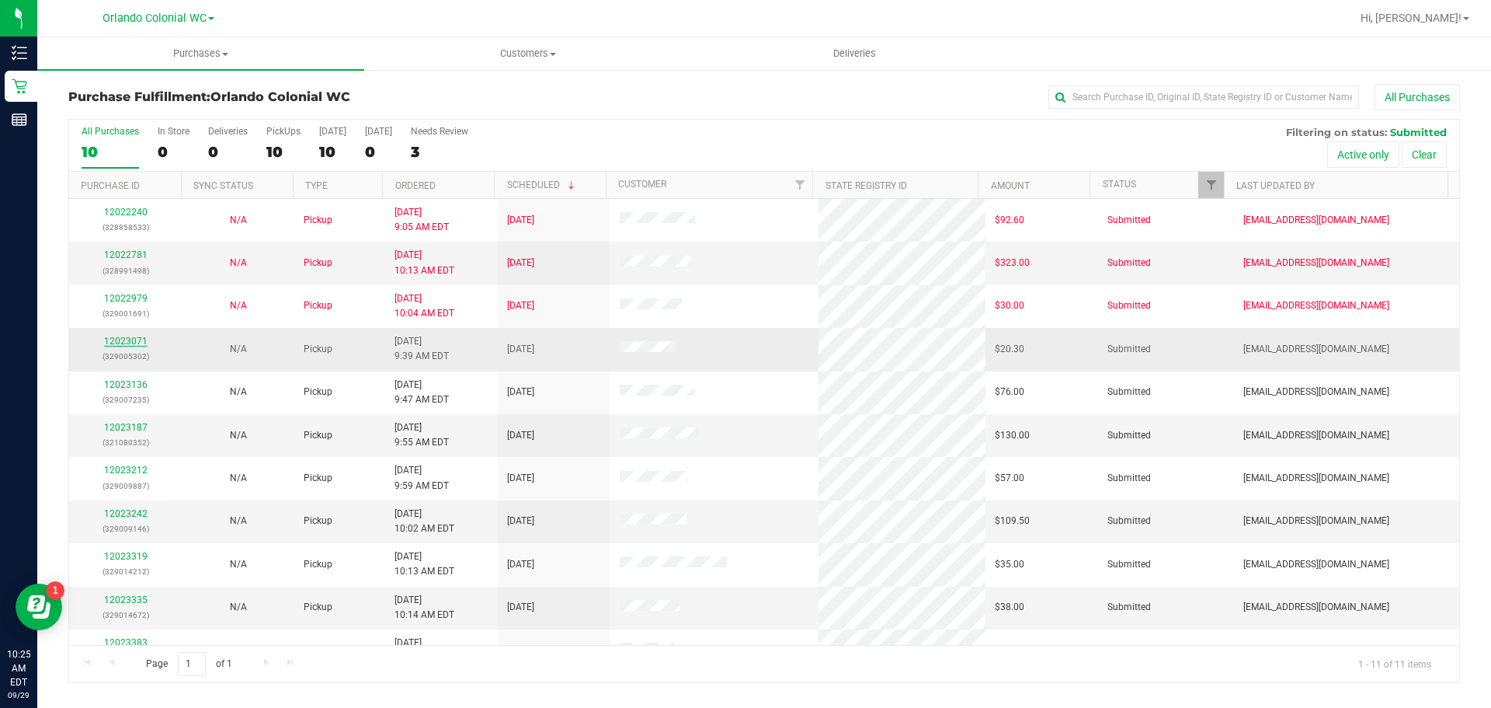
click at [127, 339] on link "12023071" at bounding box center [125, 341] width 43 height 11
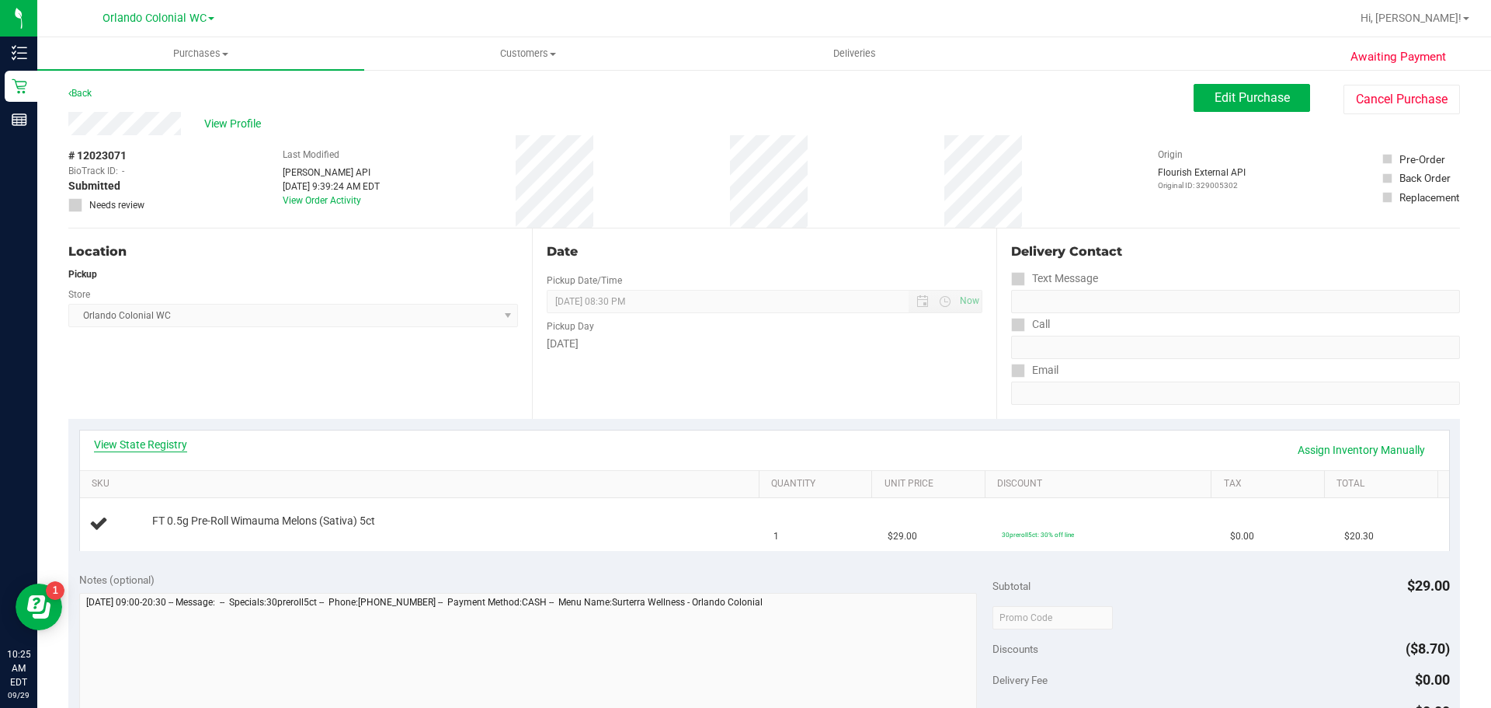
click at [179, 445] on link "View State Registry" at bounding box center [140, 444] width 93 height 16
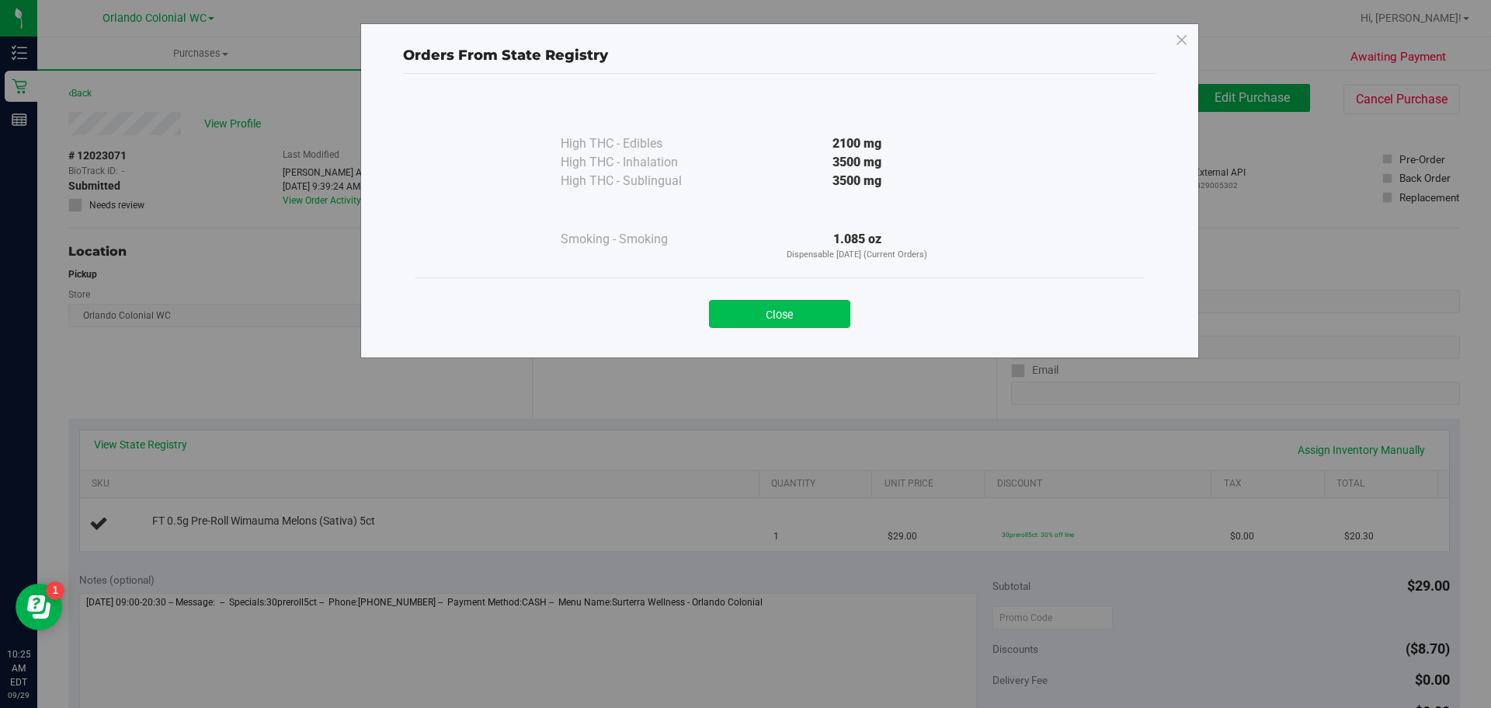
click at [788, 312] on button "Close" at bounding box center [779, 314] width 141 height 28
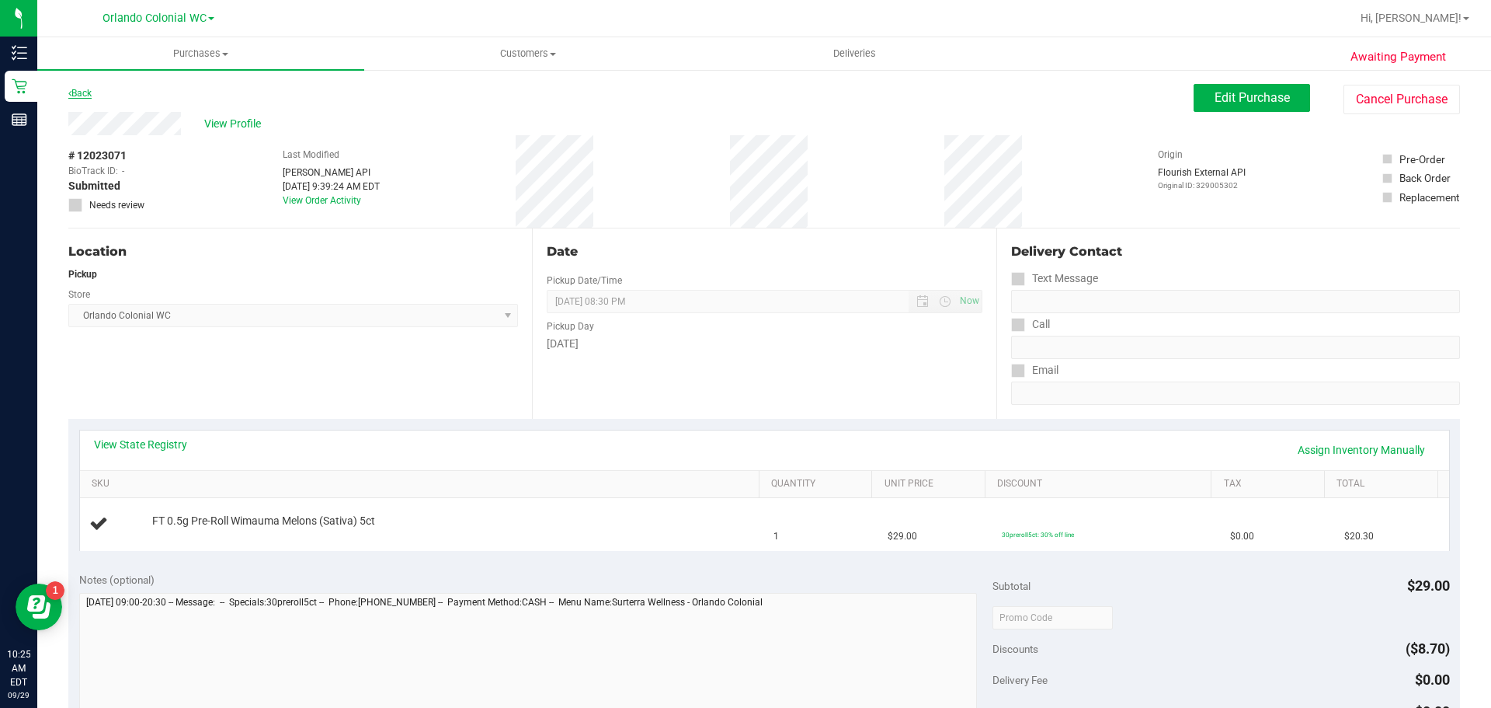
click at [92, 92] on link "Back" at bounding box center [79, 93] width 23 height 11
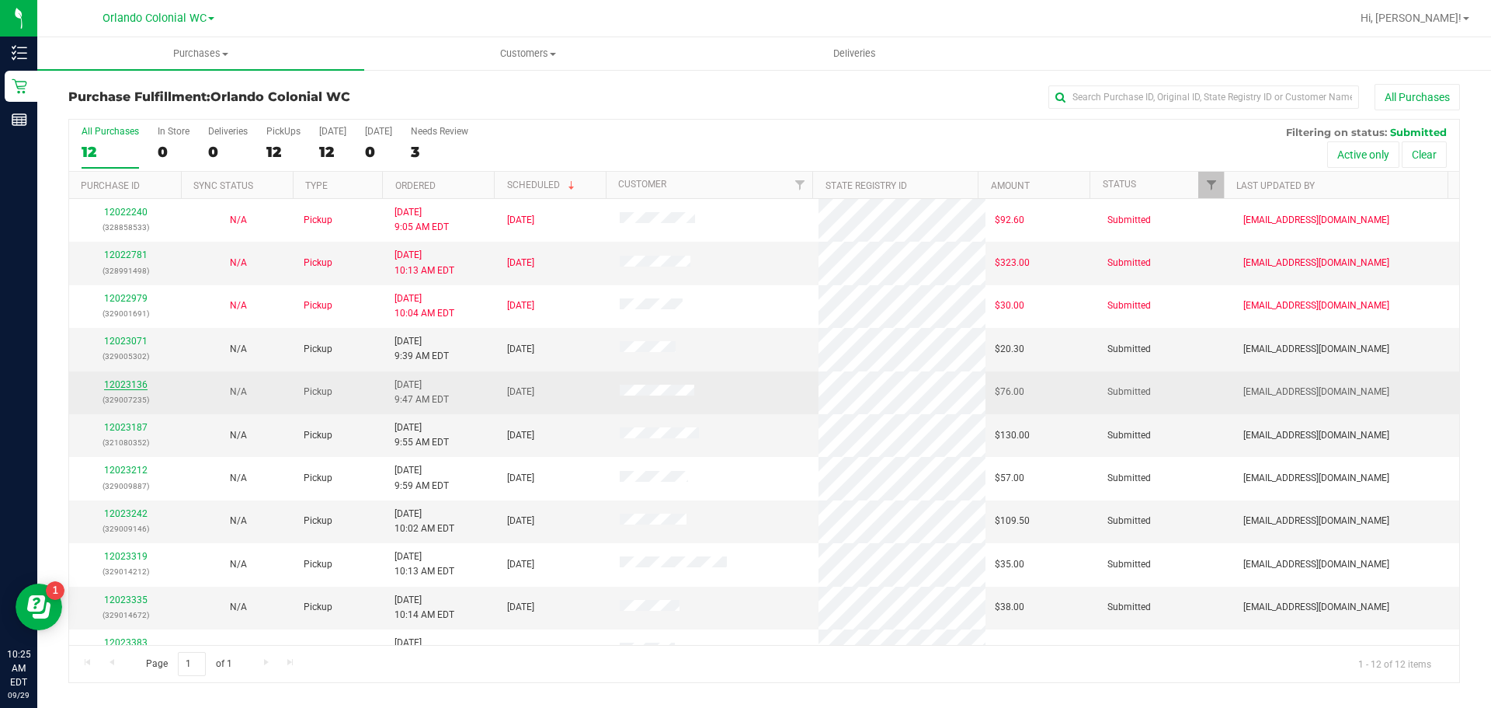
click at [127, 382] on link "12023136" at bounding box center [125, 384] width 43 height 11
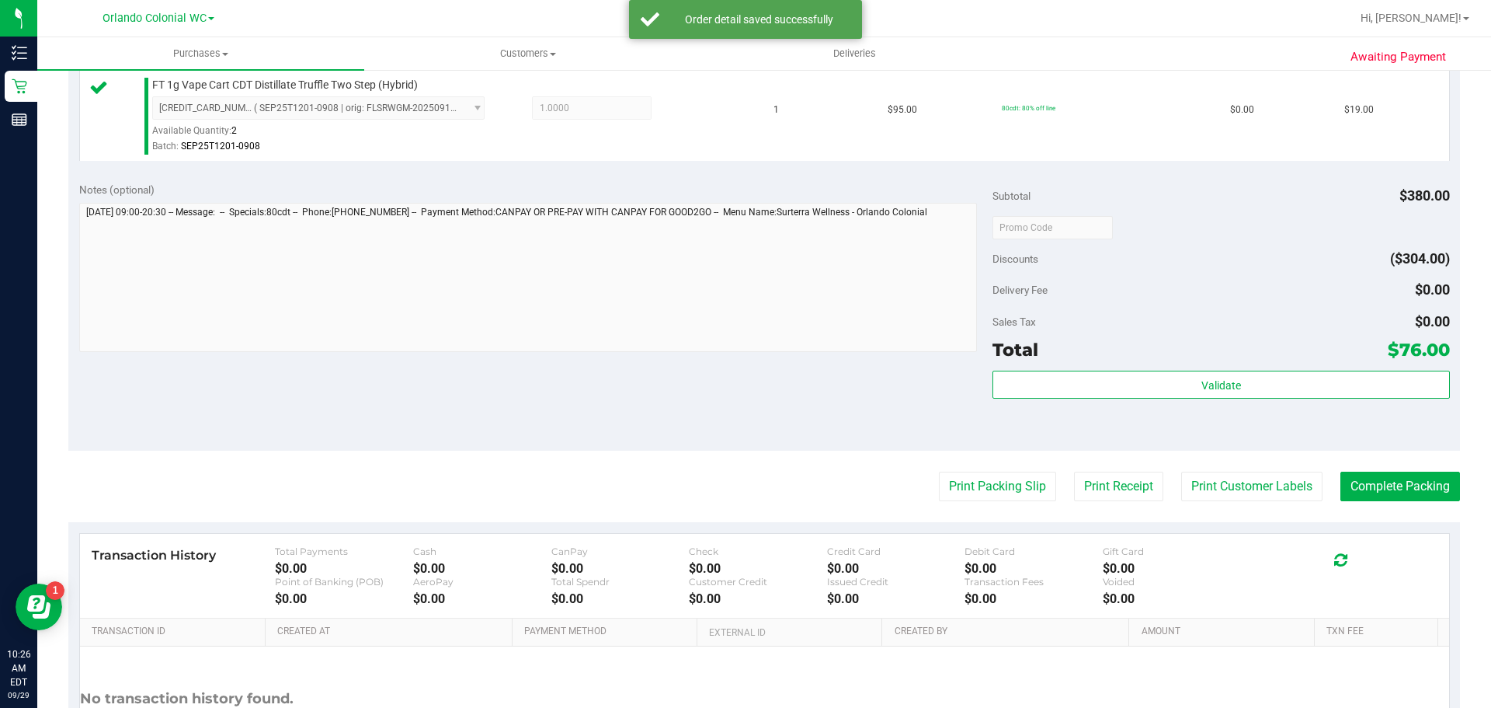
scroll to position [700, 0]
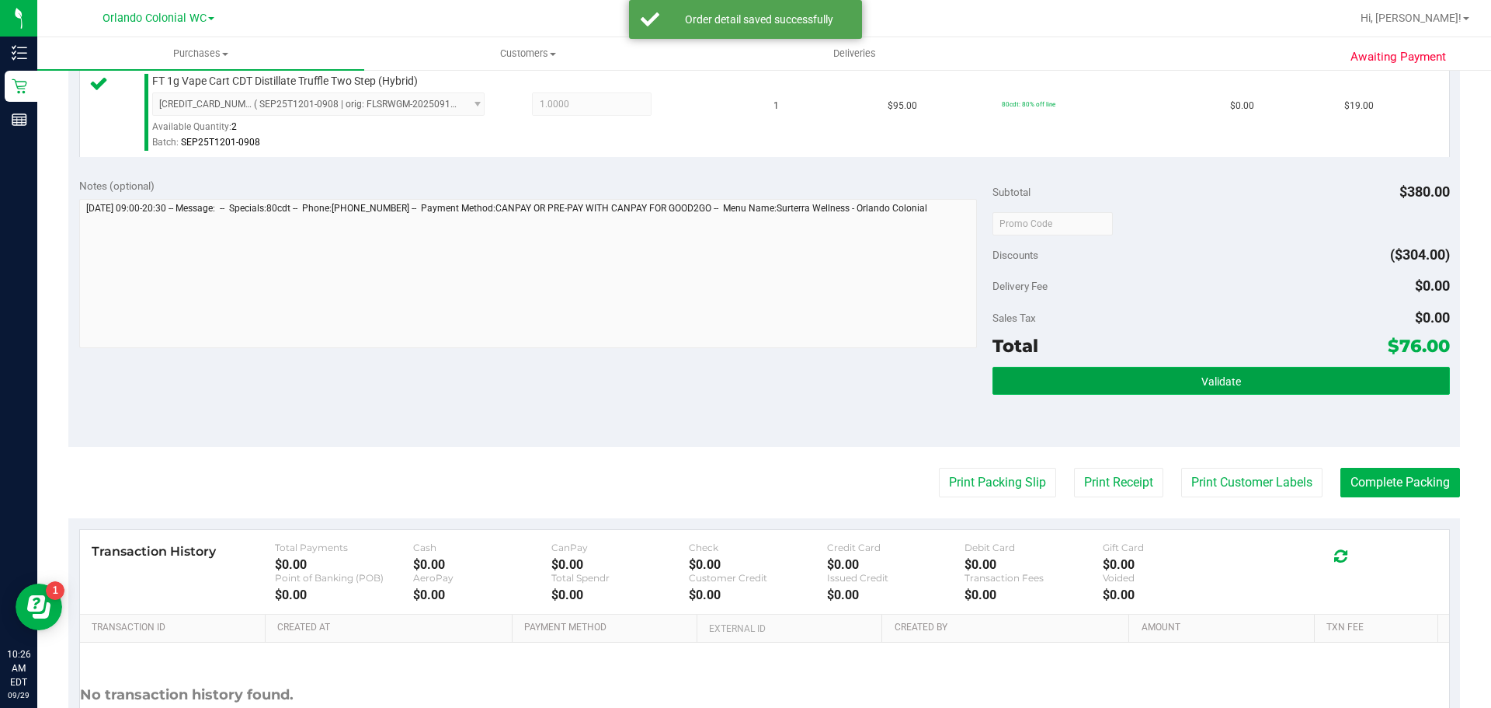
click at [1213, 383] on span "Validate" at bounding box center [1221, 381] width 40 height 12
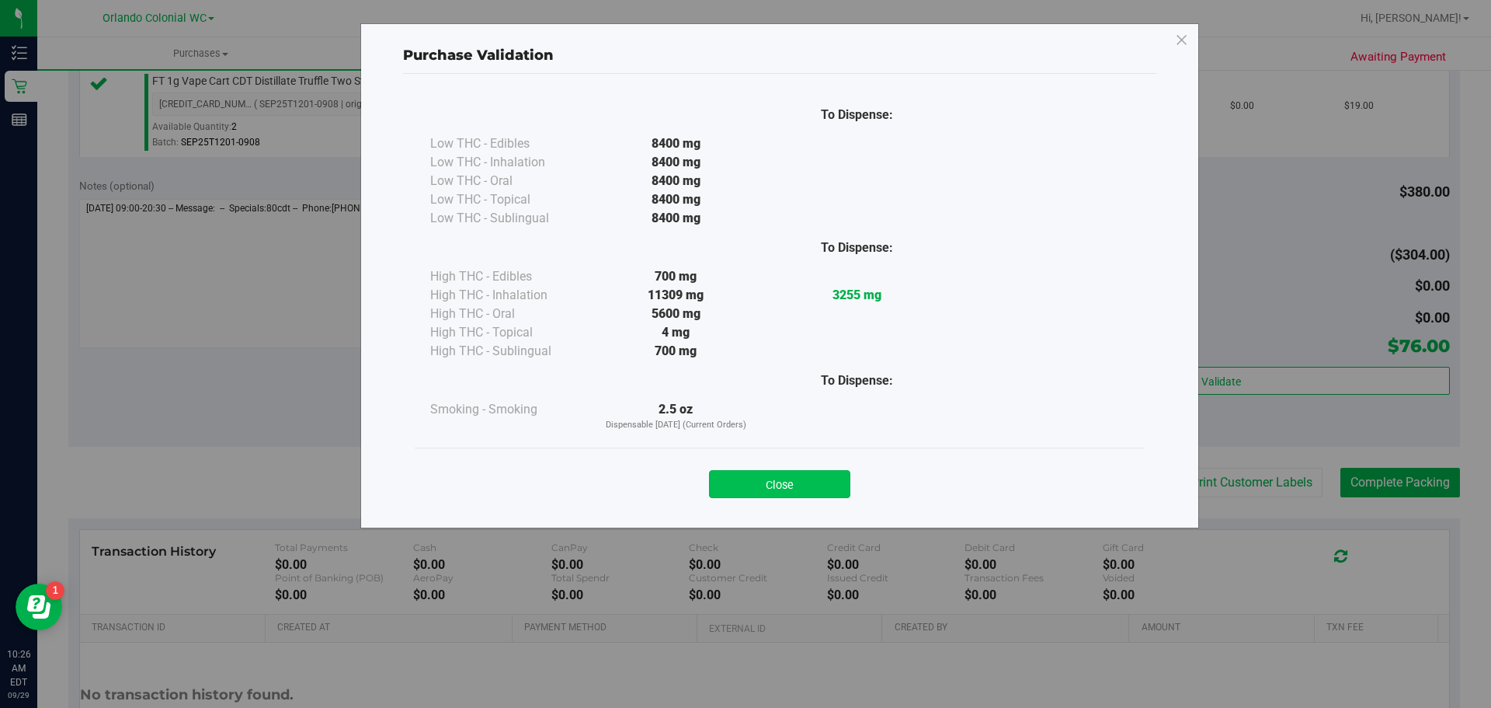
click at [790, 477] on button "Close" at bounding box center [779, 484] width 141 height 28
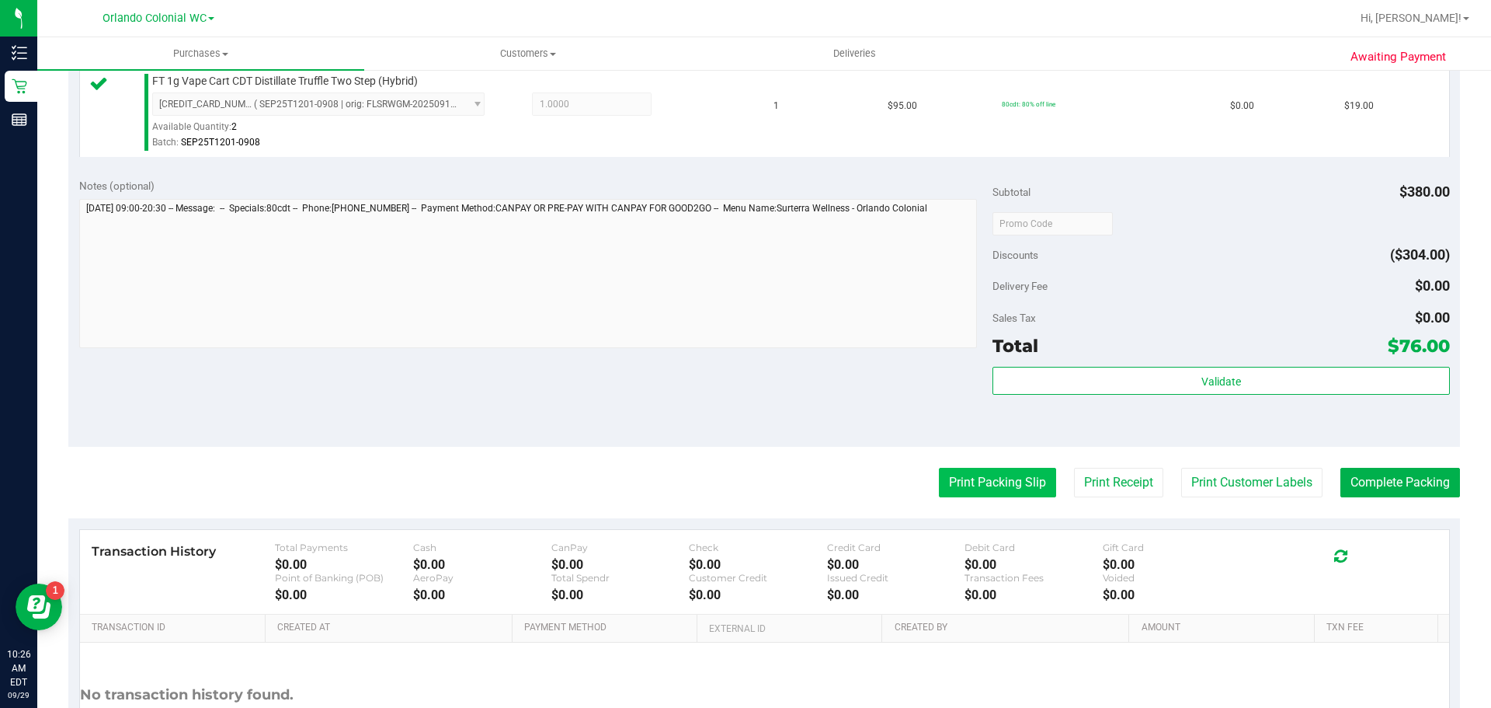
click at [979, 481] on button "Print Packing Slip" at bounding box center [997, 483] width 117 height 30
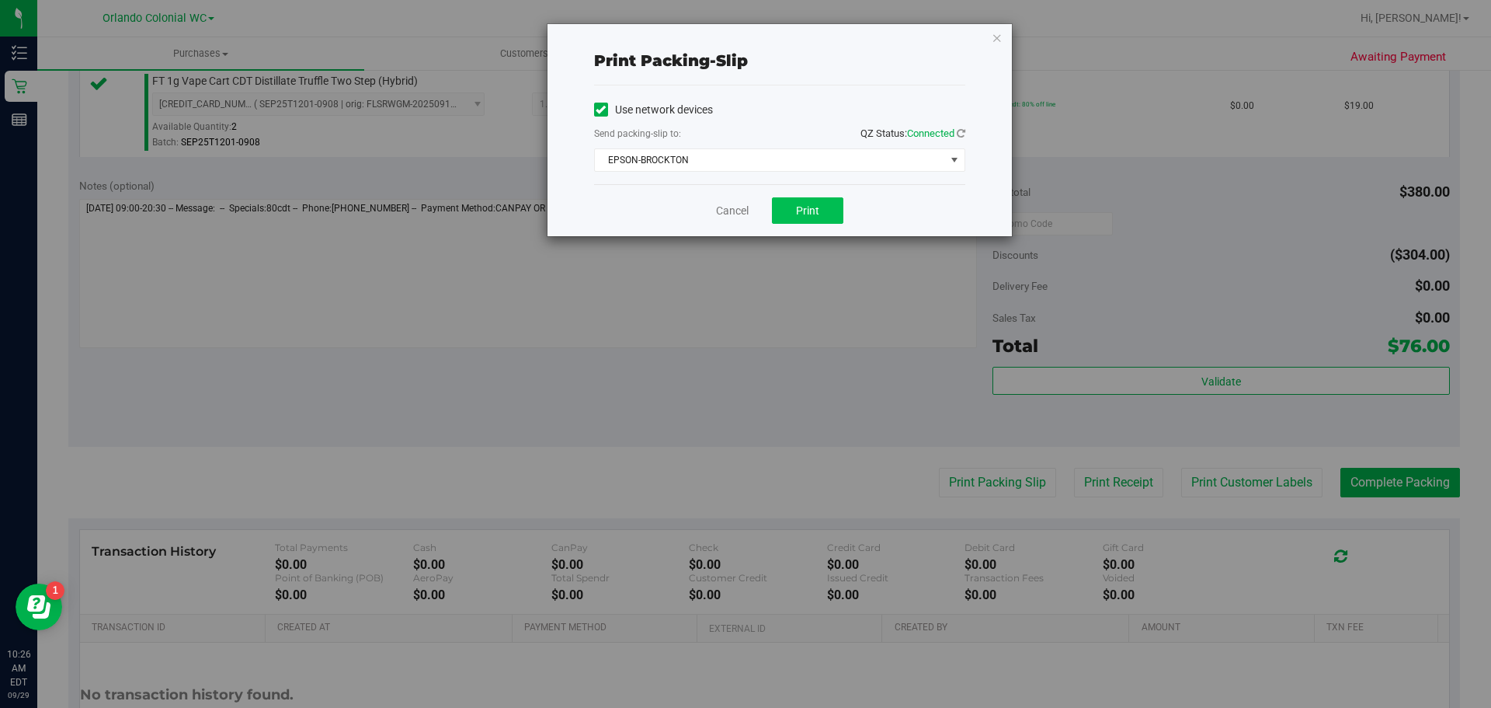
click at [815, 217] on button "Print" at bounding box center [807, 210] width 71 height 26
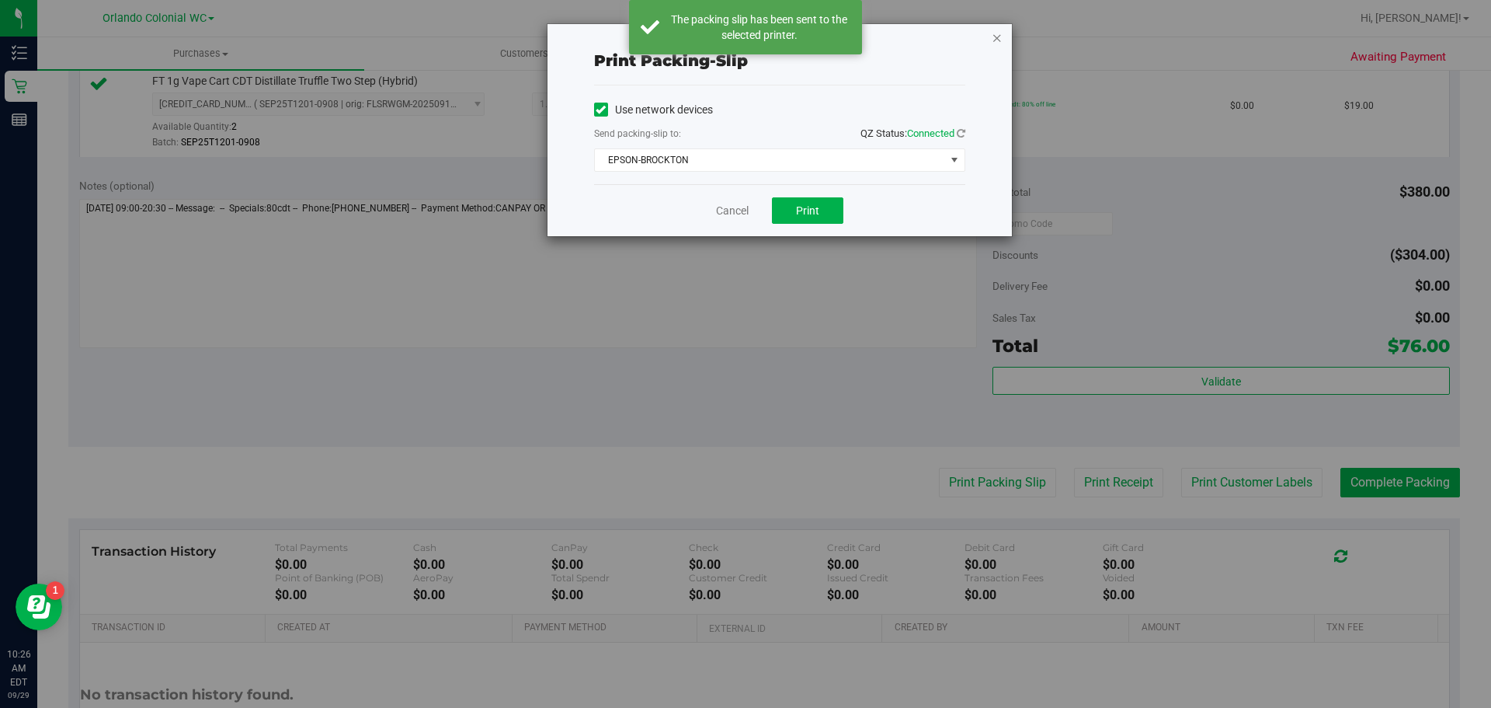
click at [999, 40] on icon "button" at bounding box center [997, 37] width 11 height 19
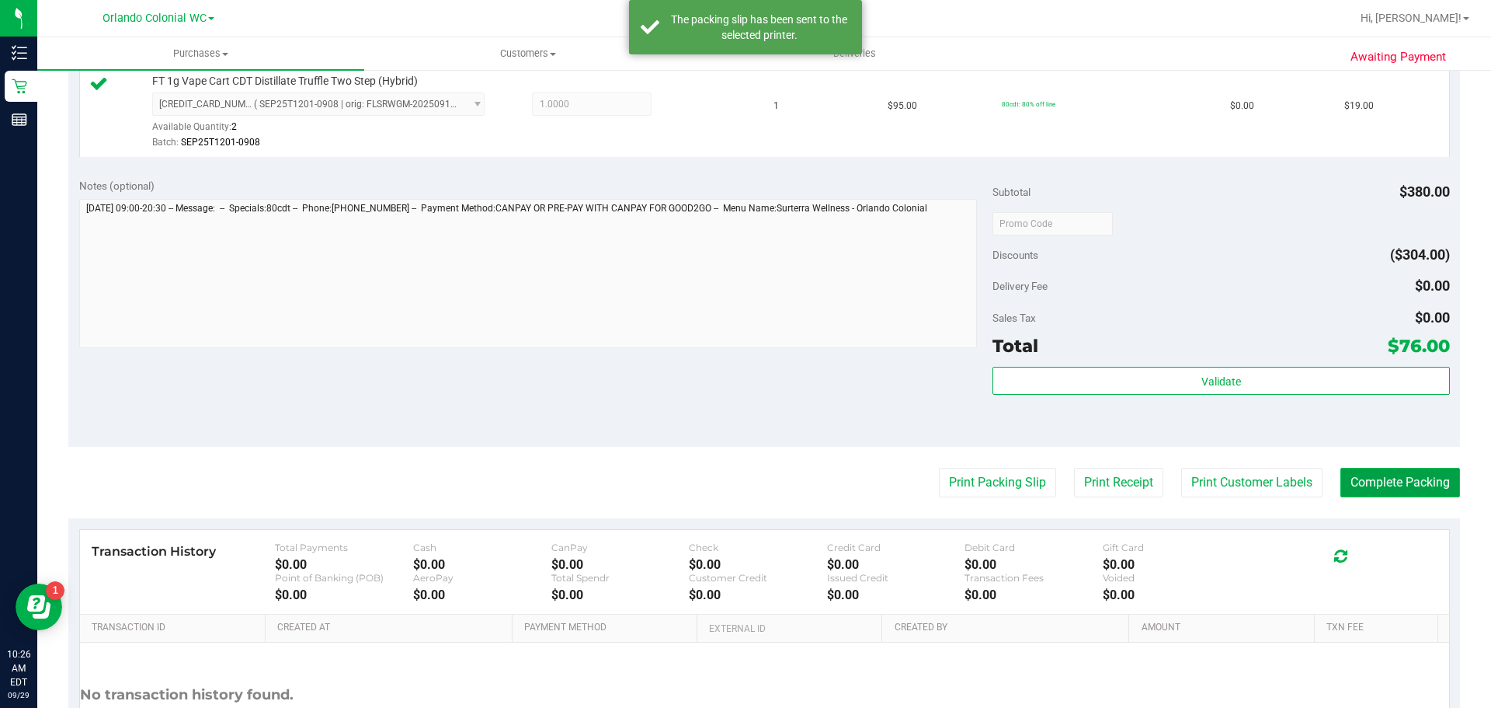
click at [1401, 484] on button "Complete Packing" at bounding box center [1400, 483] width 120 height 30
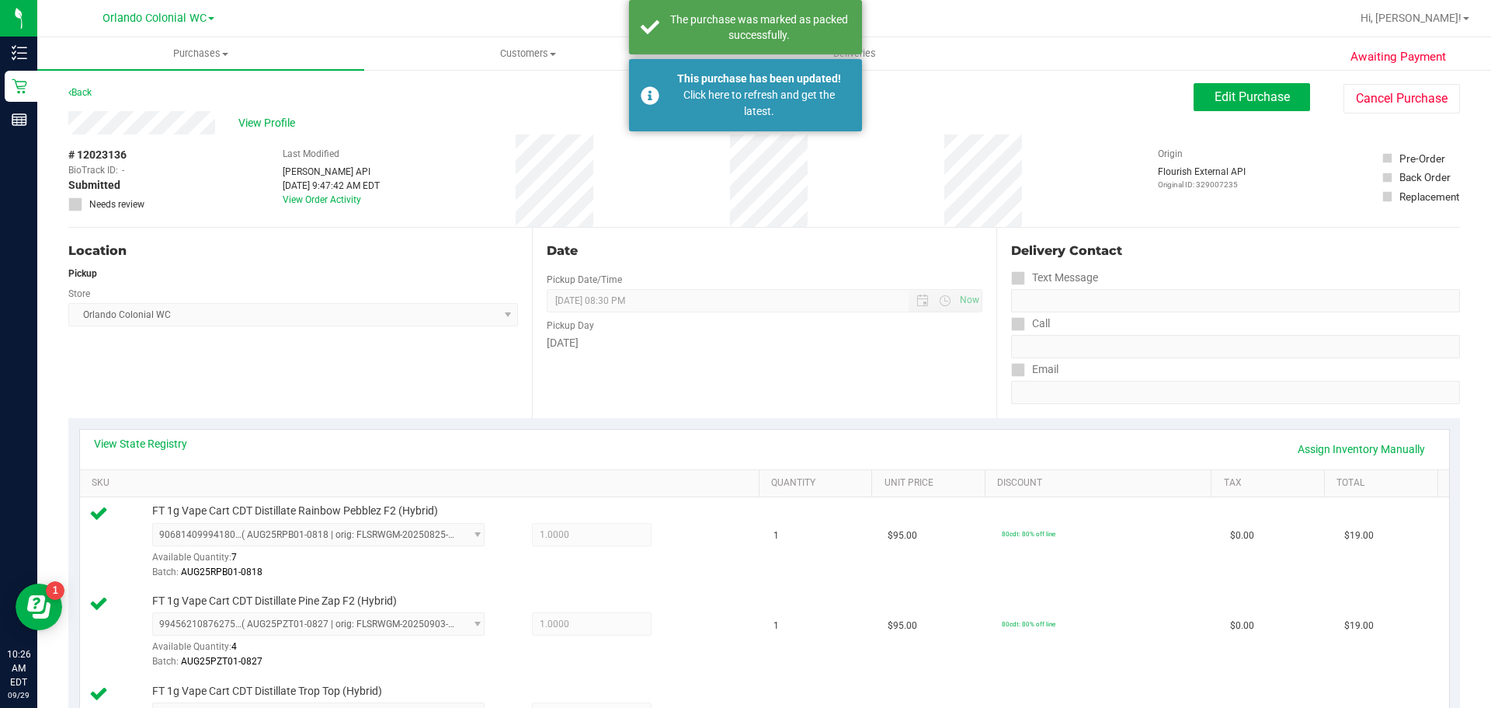
scroll to position [0, 0]
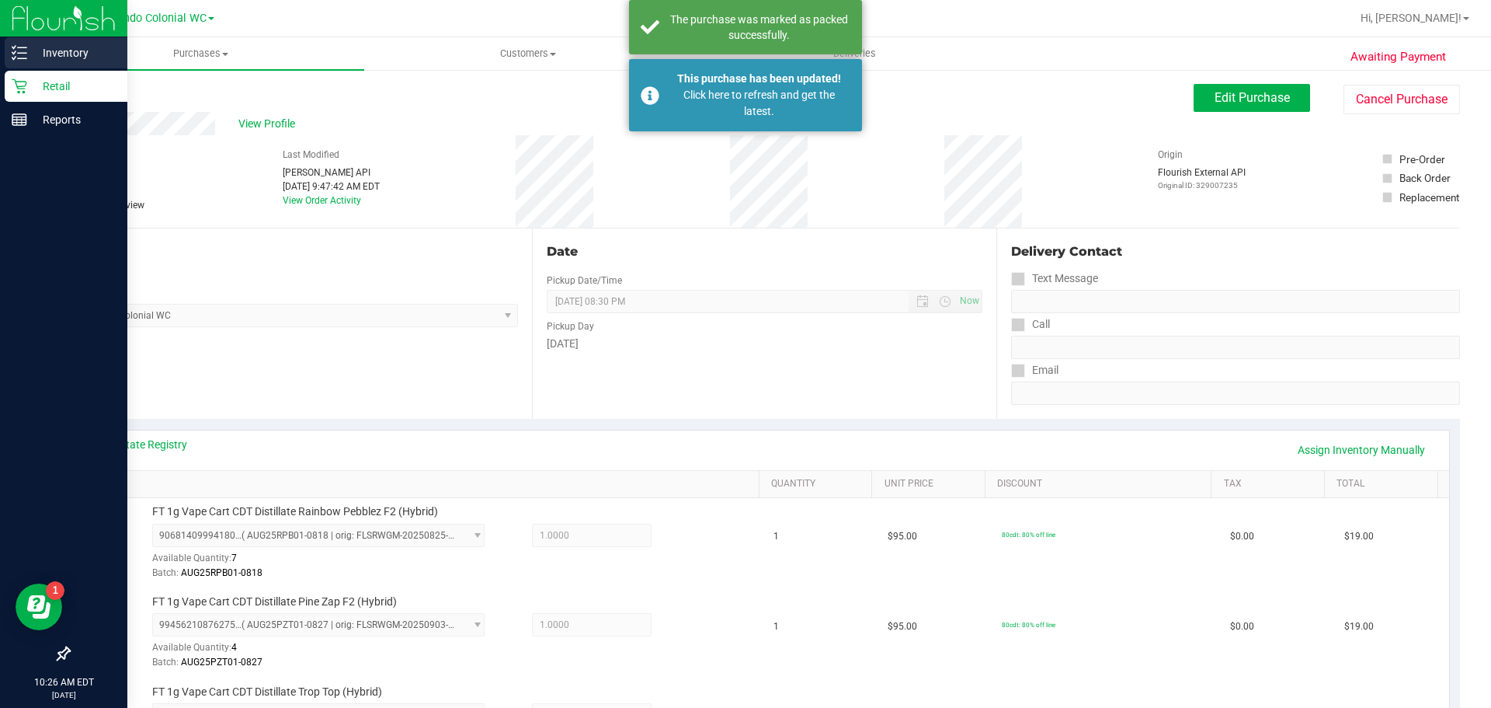
click at [17, 51] on icon at bounding box center [20, 53] width 16 height 16
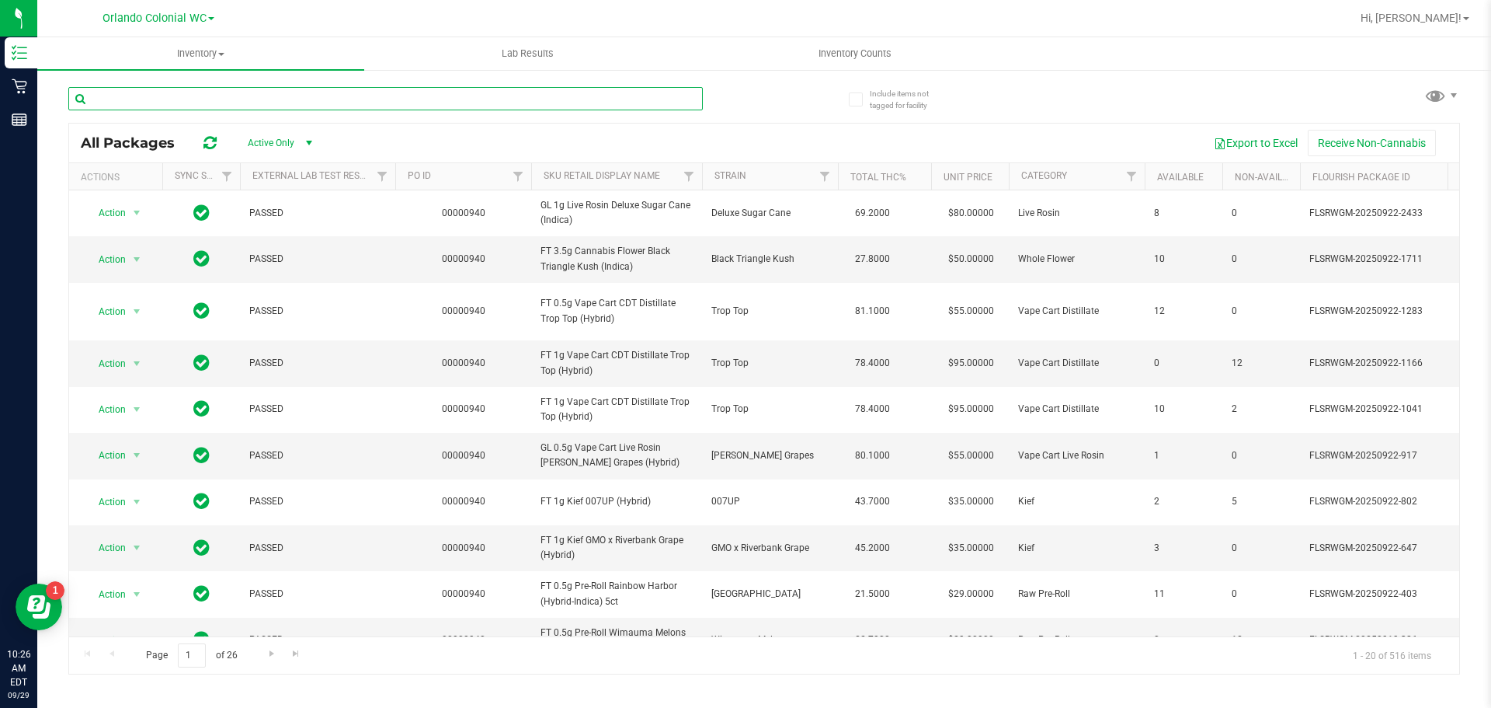
click at [216, 104] on input "text" at bounding box center [385, 98] width 635 height 23
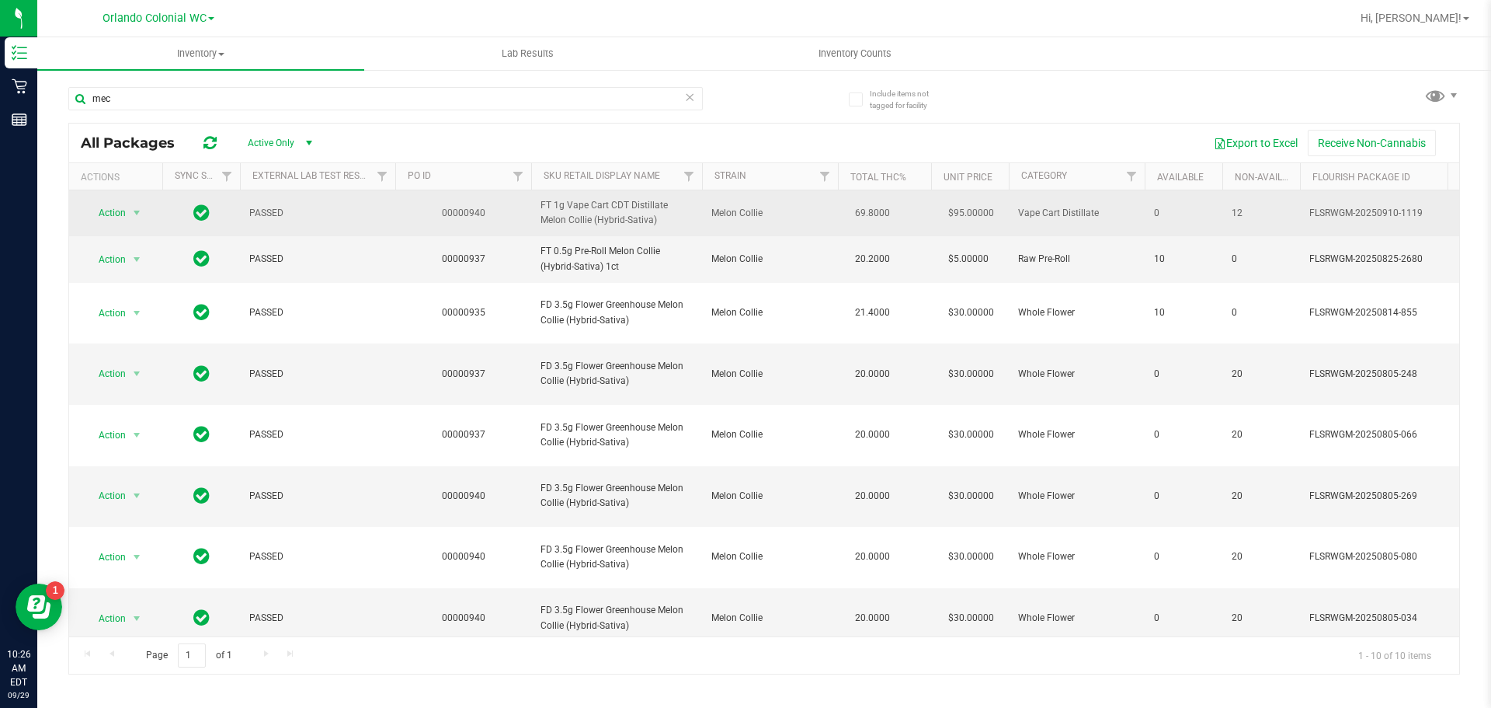
drag, startPoint x: 660, startPoint y: 221, endPoint x: 539, endPoint y: 212, distance: 121.5
click at [539, 212] on td "FT 1g Vape Cart CDT Distillate Melon Collie (Hybrid-Sativa)" at bounding box center [616, 213] width 171 height 46
copy span "FT 1g Vape Cart CDT Distillate Melon Collie (Hybrid-Sativa)"
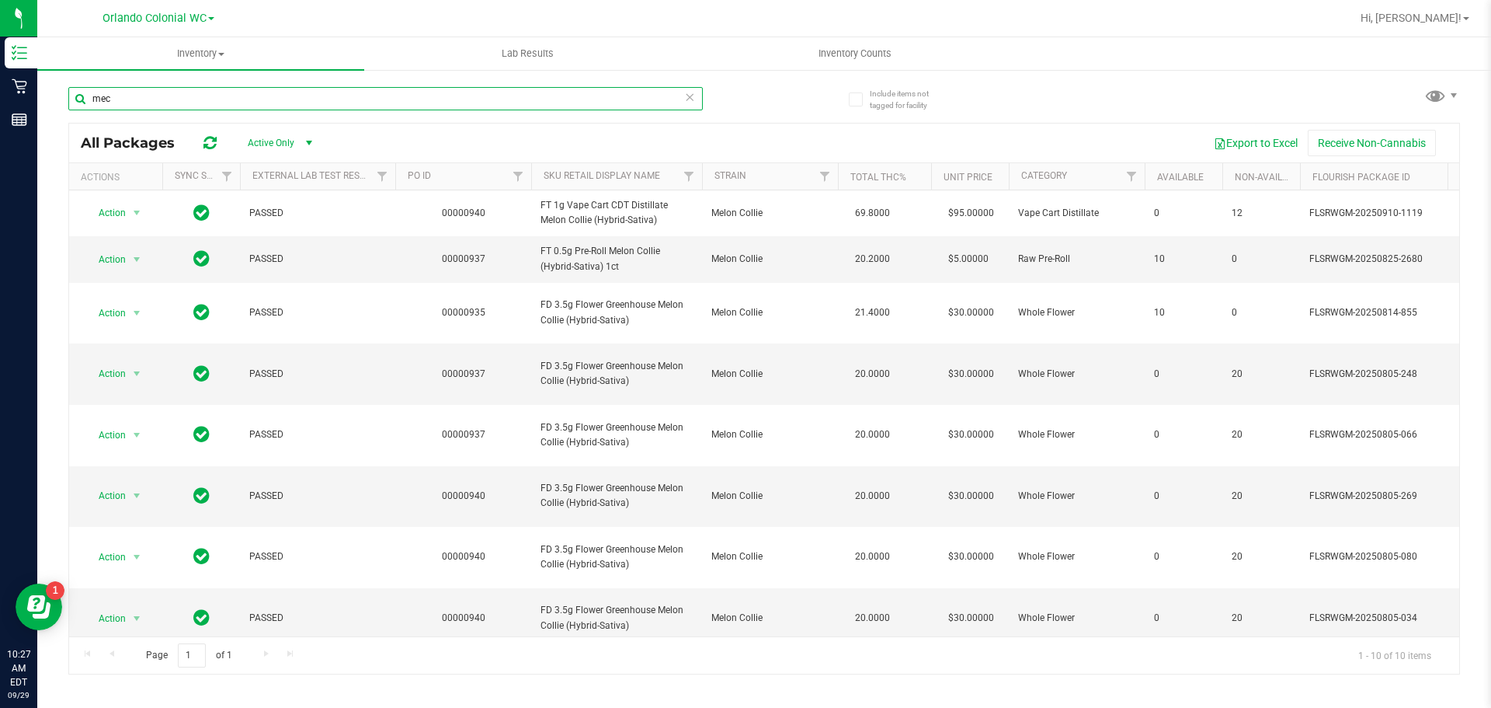
click at [247, 93] on input "mec" at bounding box center [385, 98] width 635 height 23
paste input "FT 1g Vape Cart CDT Distillate Melon Collie (Hybrid-Sativa)"
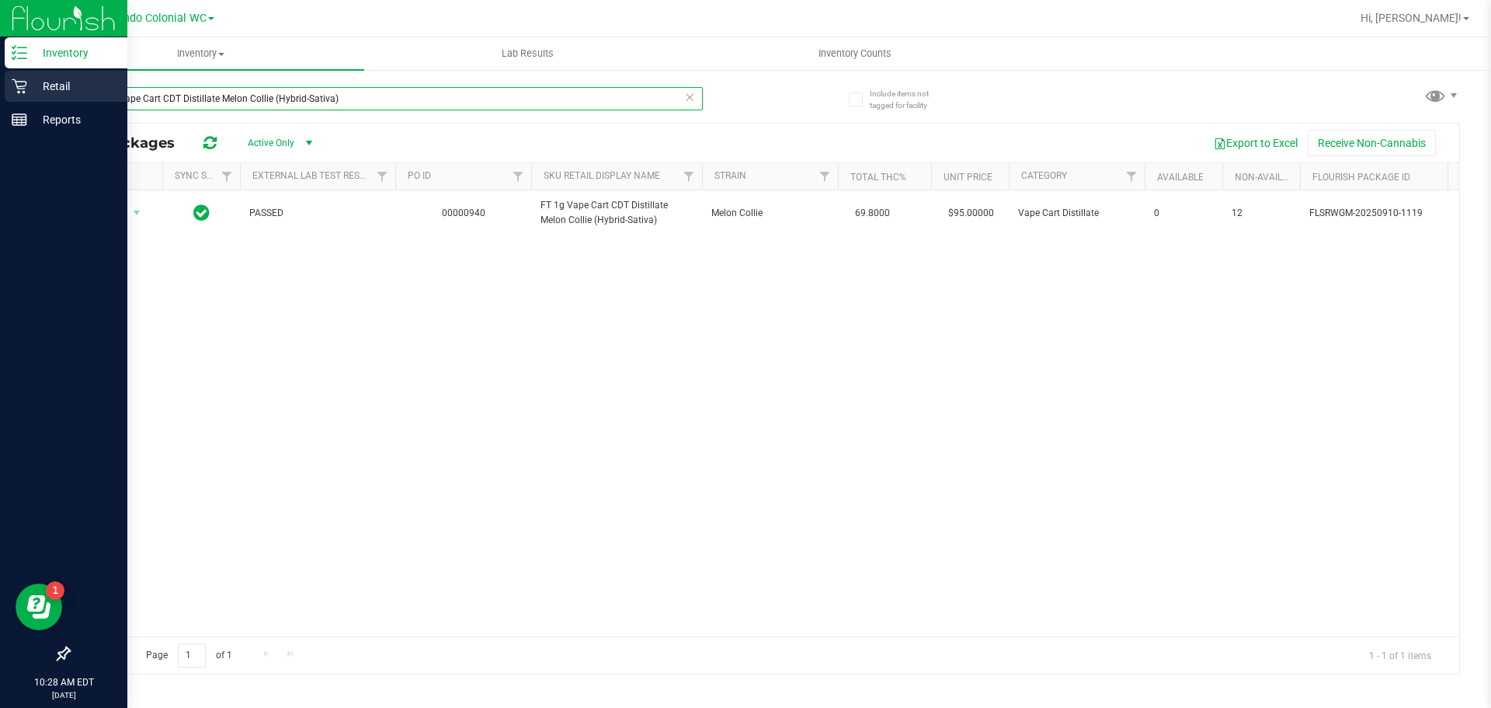
type input "FT 1g Vape Cart CDT Distillate Melon Collie (Hybrid-Sativa)"
click at [25, 85] on icon at bounding box center [19, 86] width 15 height 15
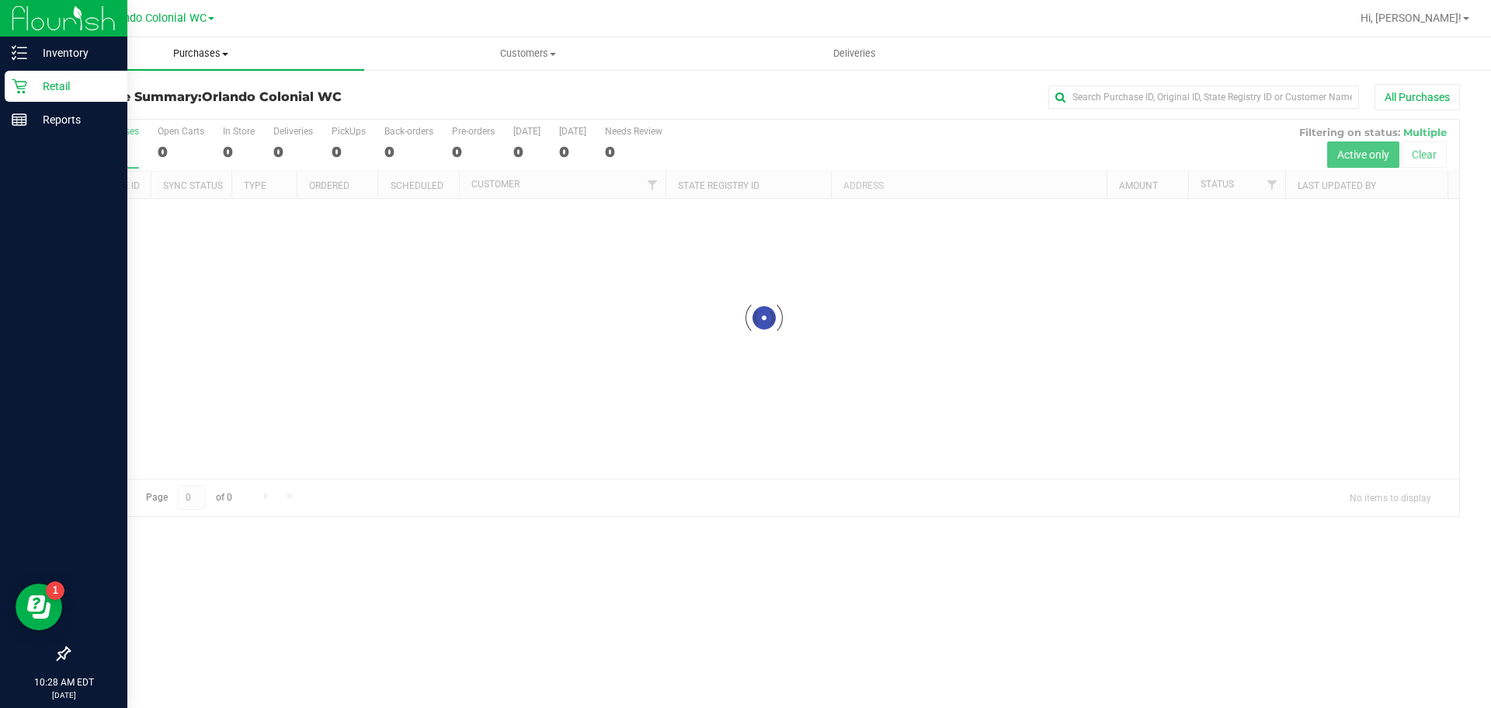
click at [231, 58] on span "Purchases" at bounding box center [200, 54] width 327 height 14
click at [123, 115] on span "Fulfillment" at bounding box center [85, 112] width 96 height 13
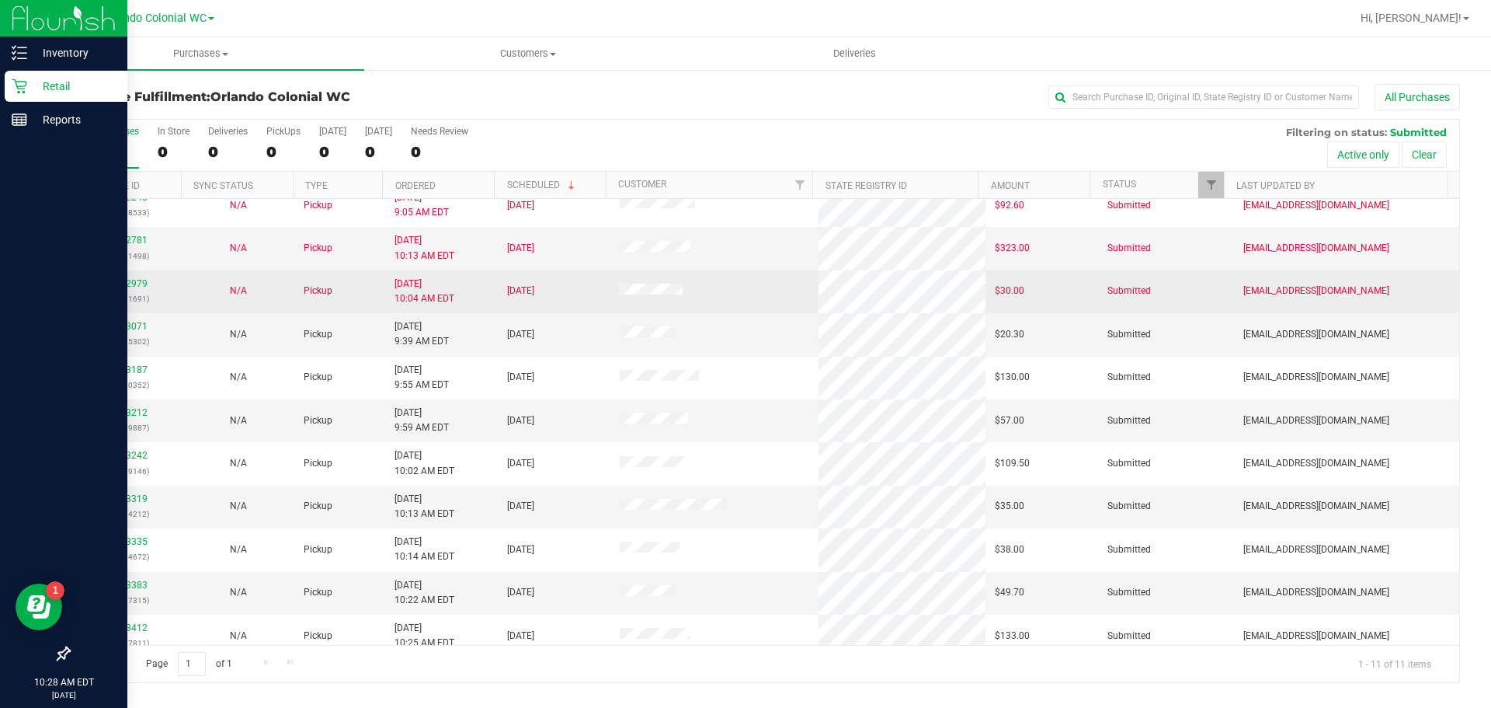
scroll to position [26, 0]
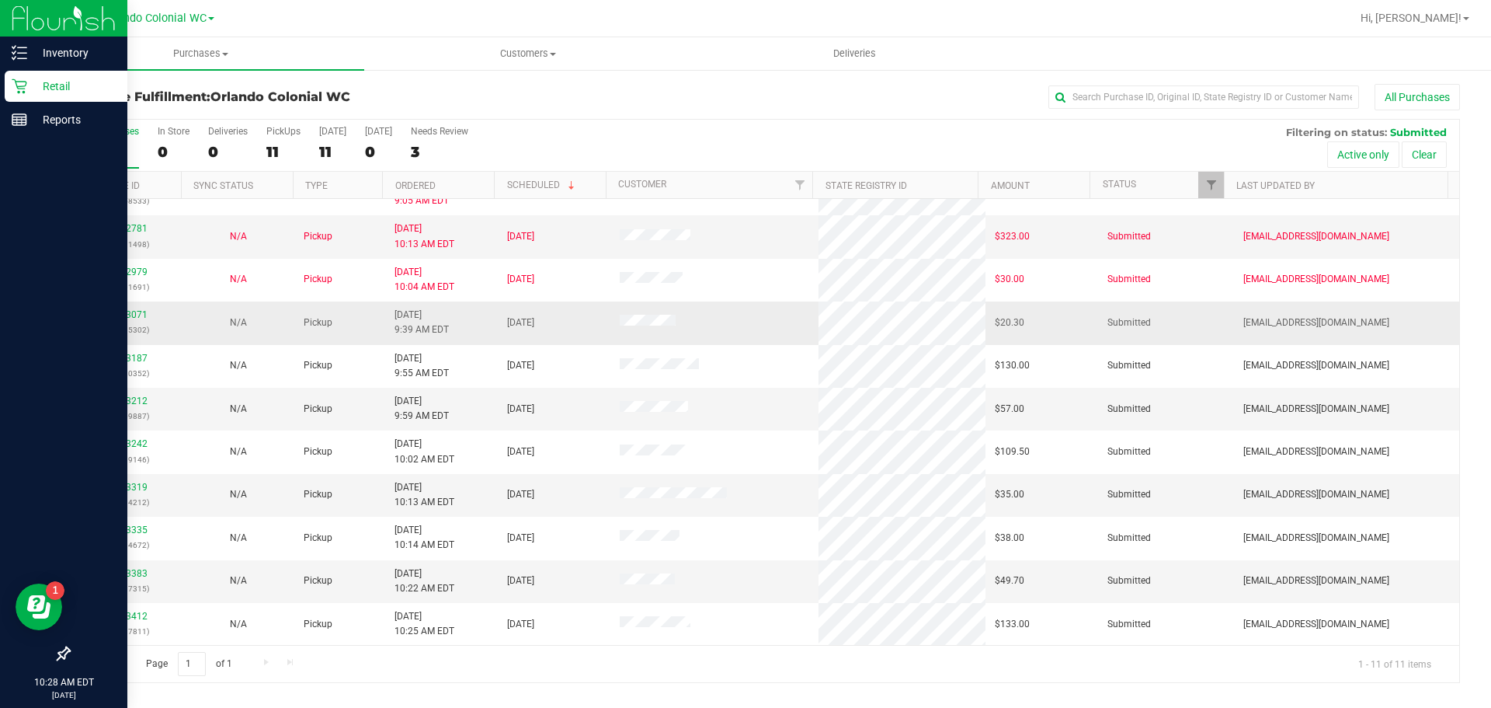
click at [132, 321] on div "12023071 (329005302)" at bounding box center [125, 323] width 94 height 30
click at [129, 314] on link "12023071" at bounding box center [125, 314] width 43 height 11
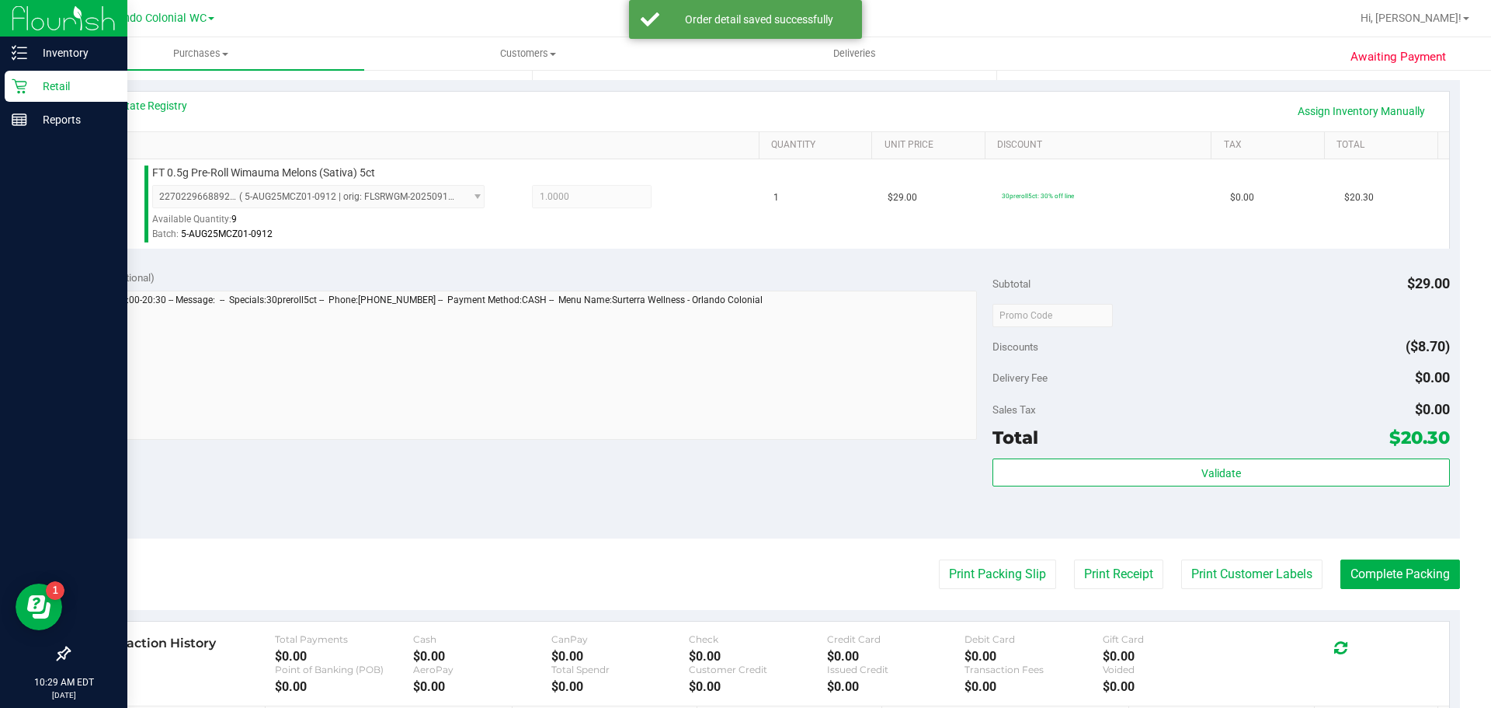
scroll to position [342, 0]
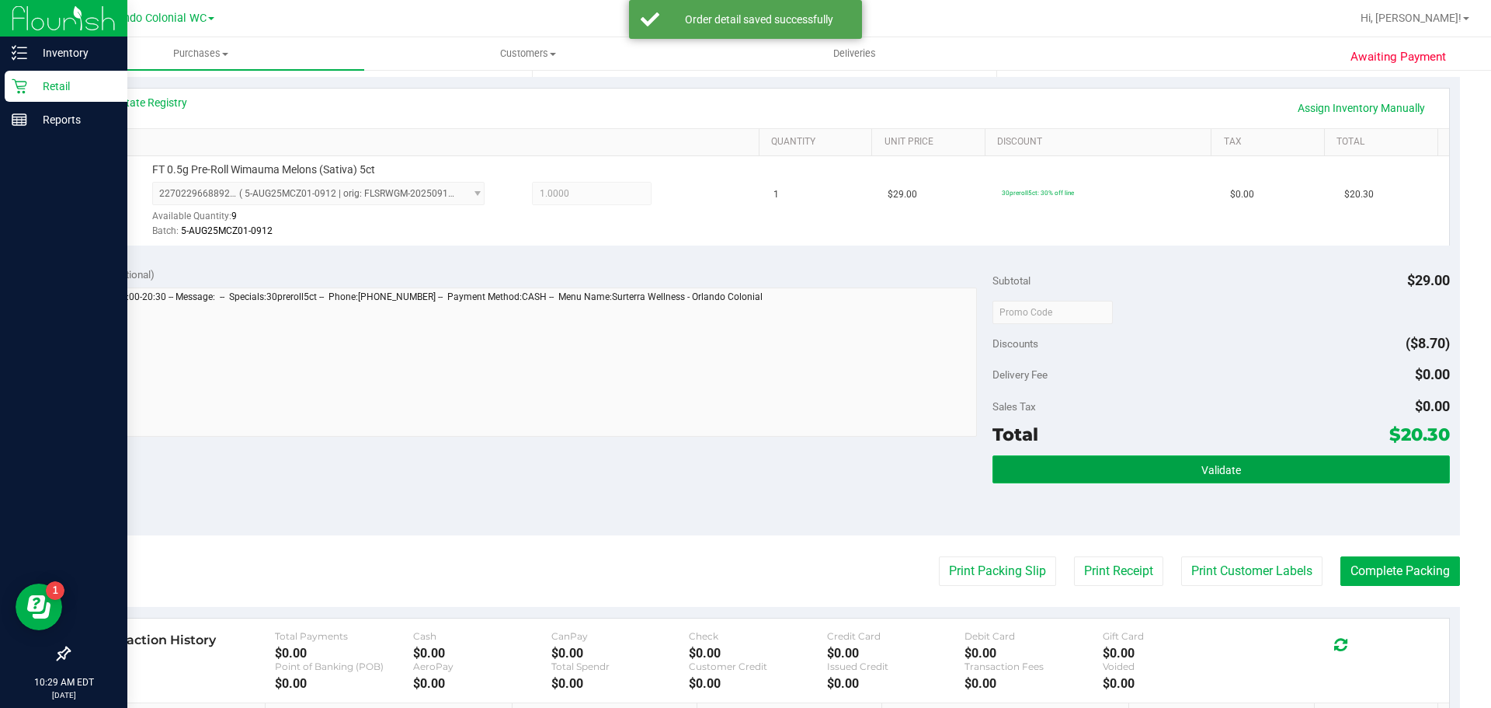
click at [1194, 460] on button "Validate" at bounding box center [1221, 469] width 457 height 28
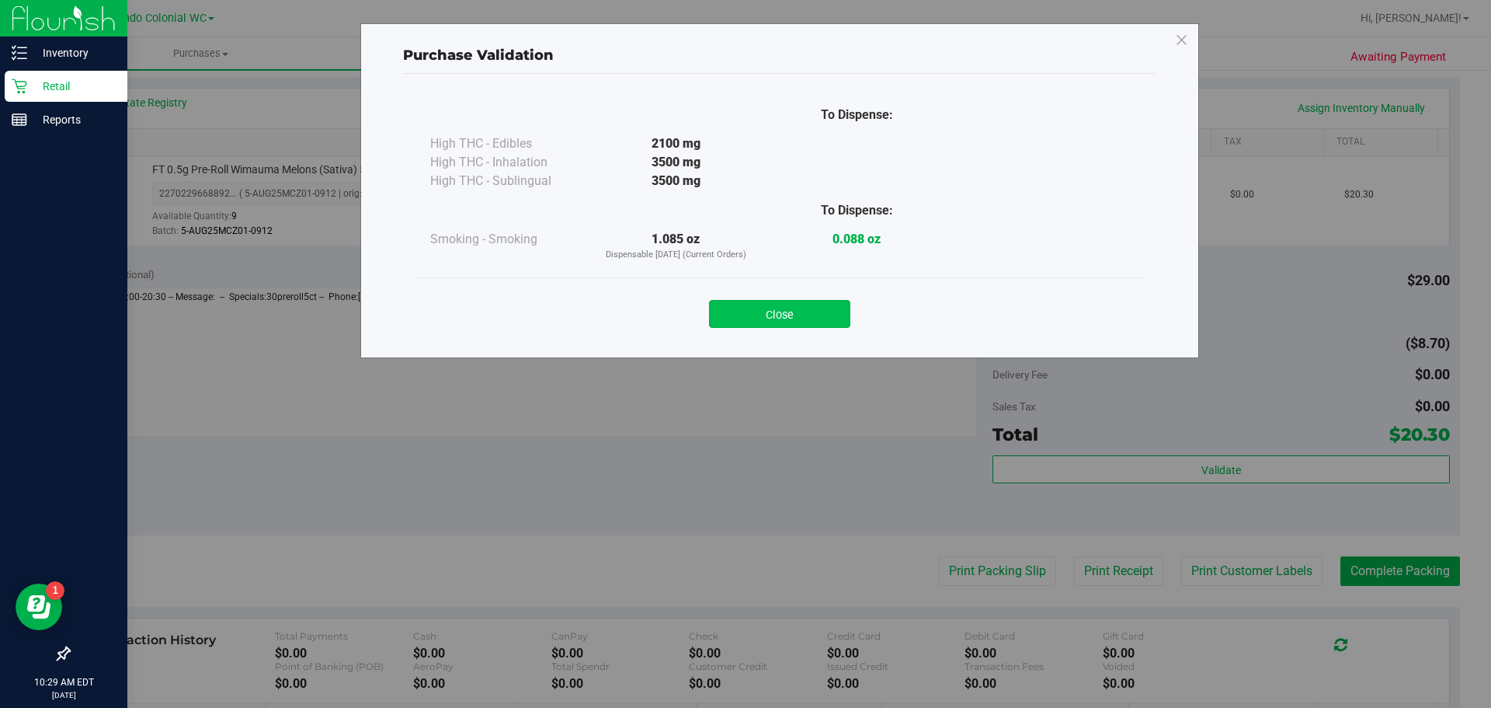
click at [813, 322] on button "Close" at bounding box center [779, 314] width 141 height 28
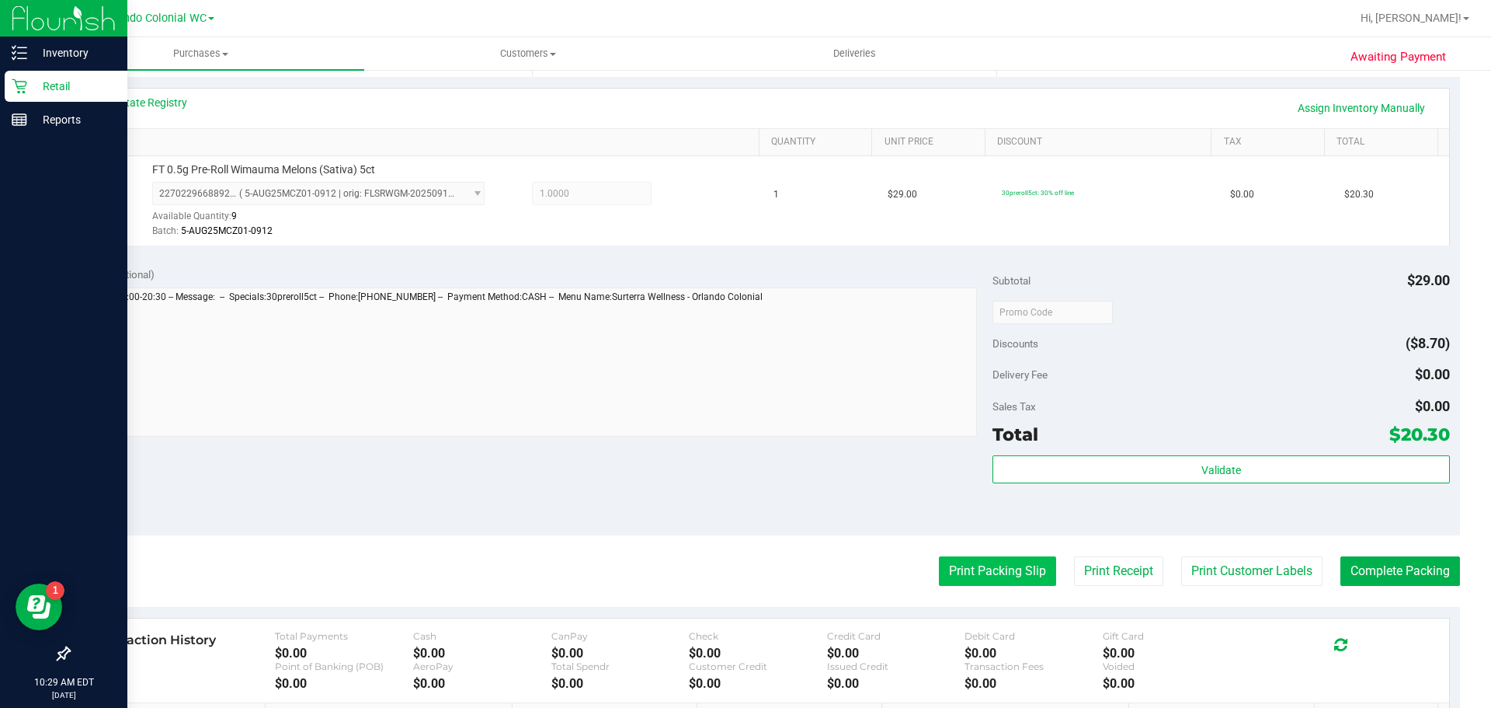
click at [956, 584] on button "Print Packing Slip" at bounding box center [997, 571] width 117 height 30
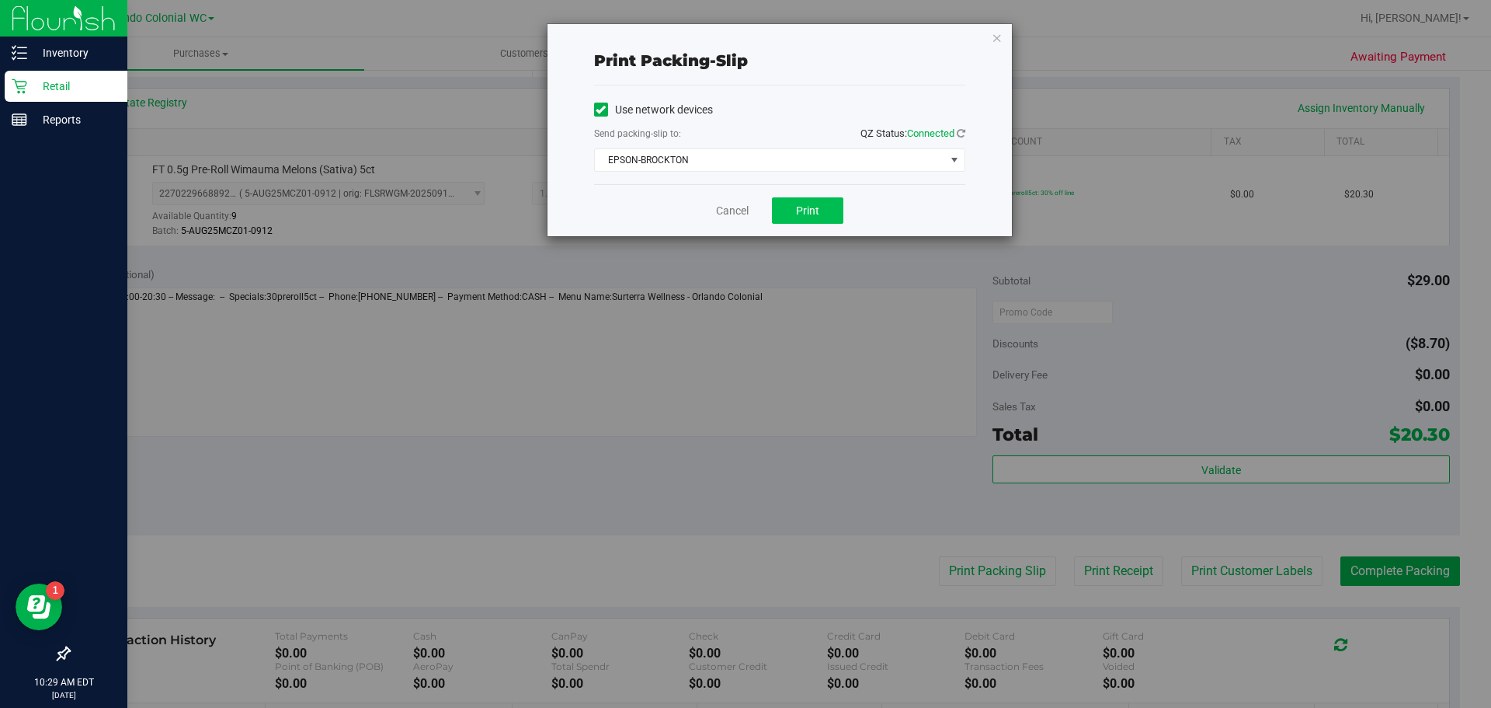
click at [821, 208] on button "Print" at bounding box center [807, 210] width 71 height 26
drag, startPoint x: 1008, startPoint y: 35, endPoint x: 998, endPoint y: 34, distance: 10.1
click at [1007, 35] on div "Print packing-slip Use network devices Send packing-slip to: QZ Status: Connect…" at bounding box center [780, 130] width 464 height 212
click at [996, 34] on icon "button" at bounding box center [997, 37] width 11 height 19
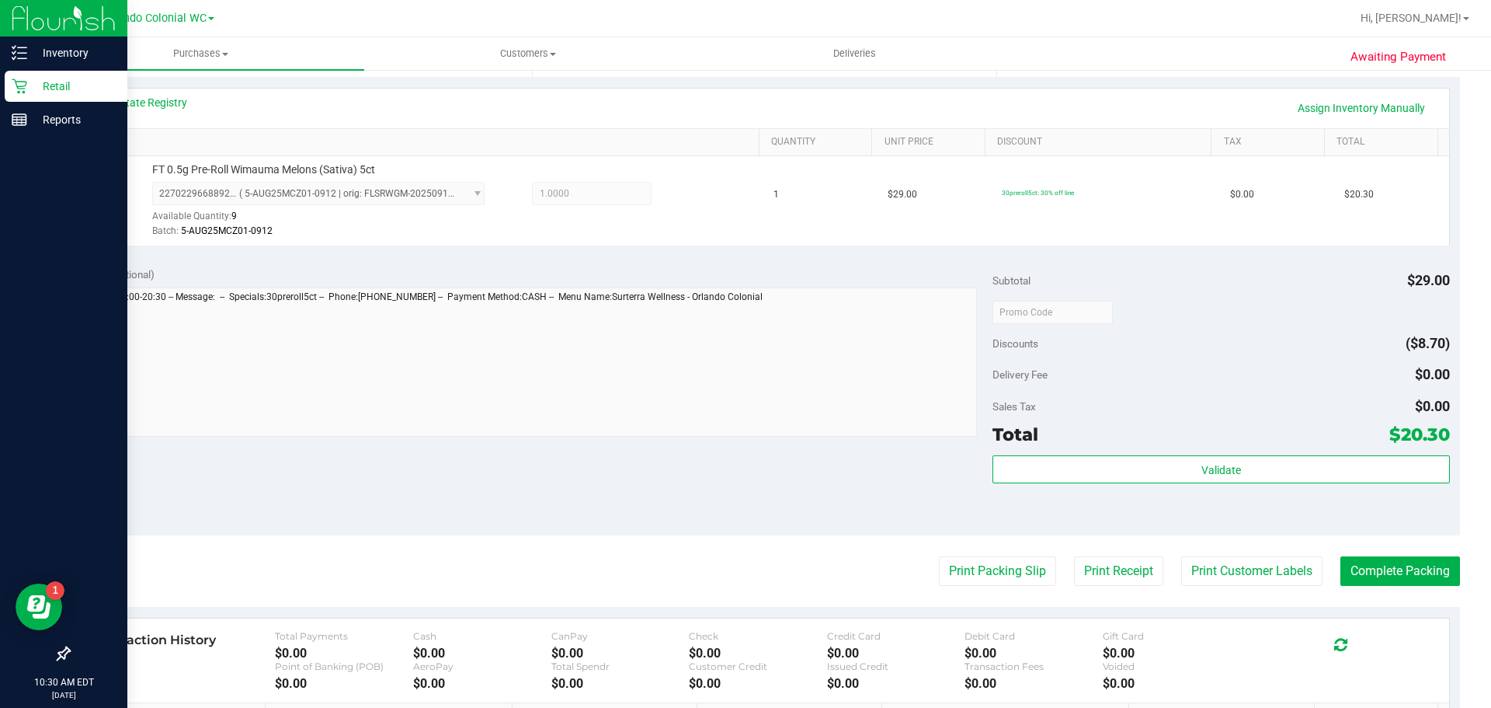
scroll to position [0, 0]
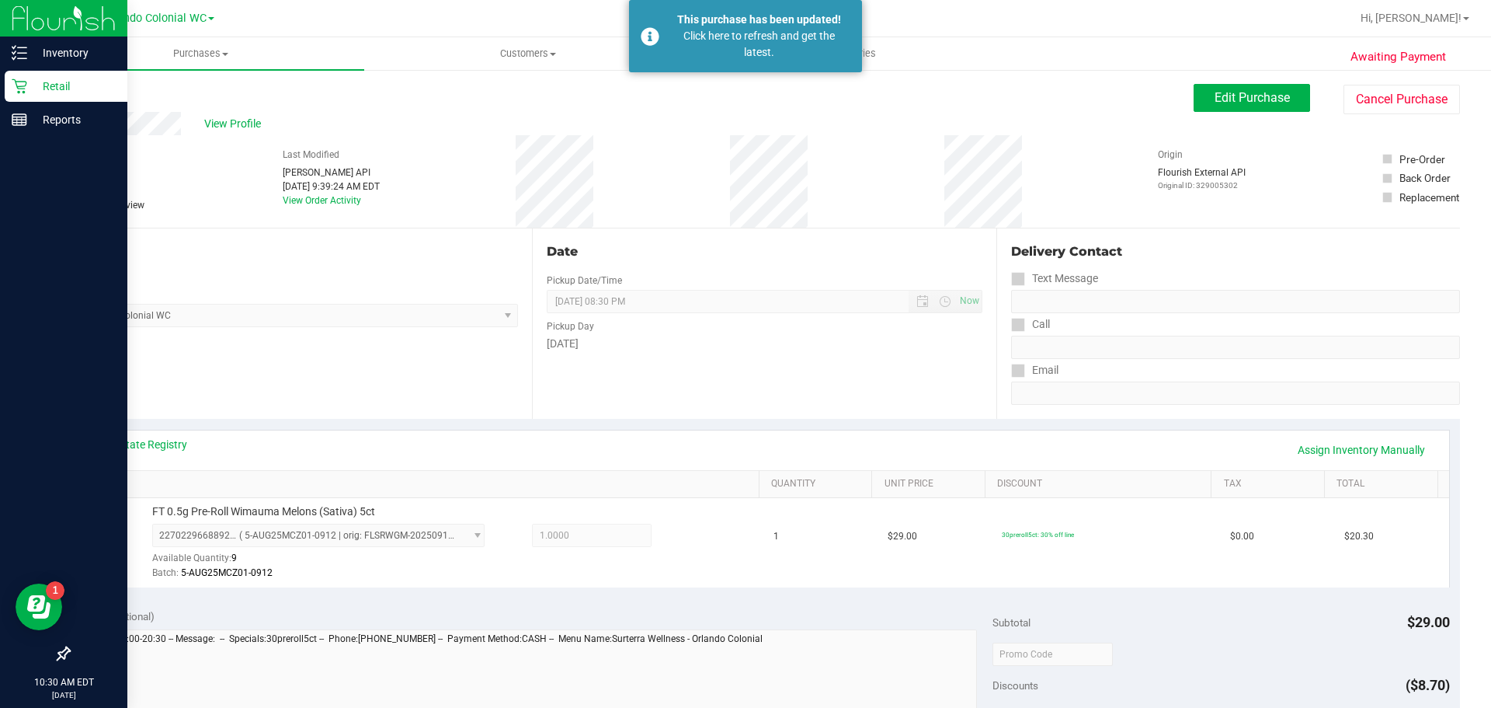
click at [79, 96] on link "Back" at bounding box center [79, 93] width 23 height 11
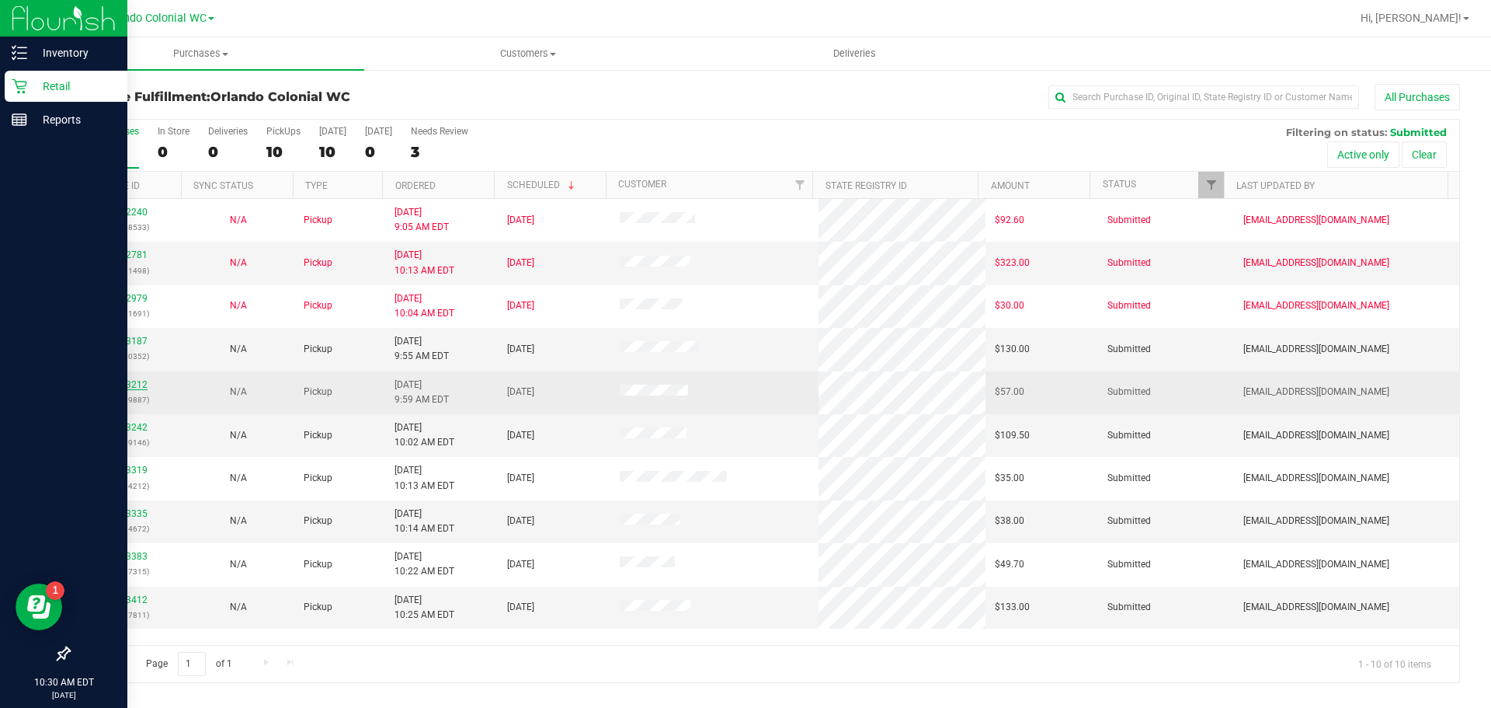
click at [134, 384] on link "12023212" at bounding box center [125, 384] width 43 height 11
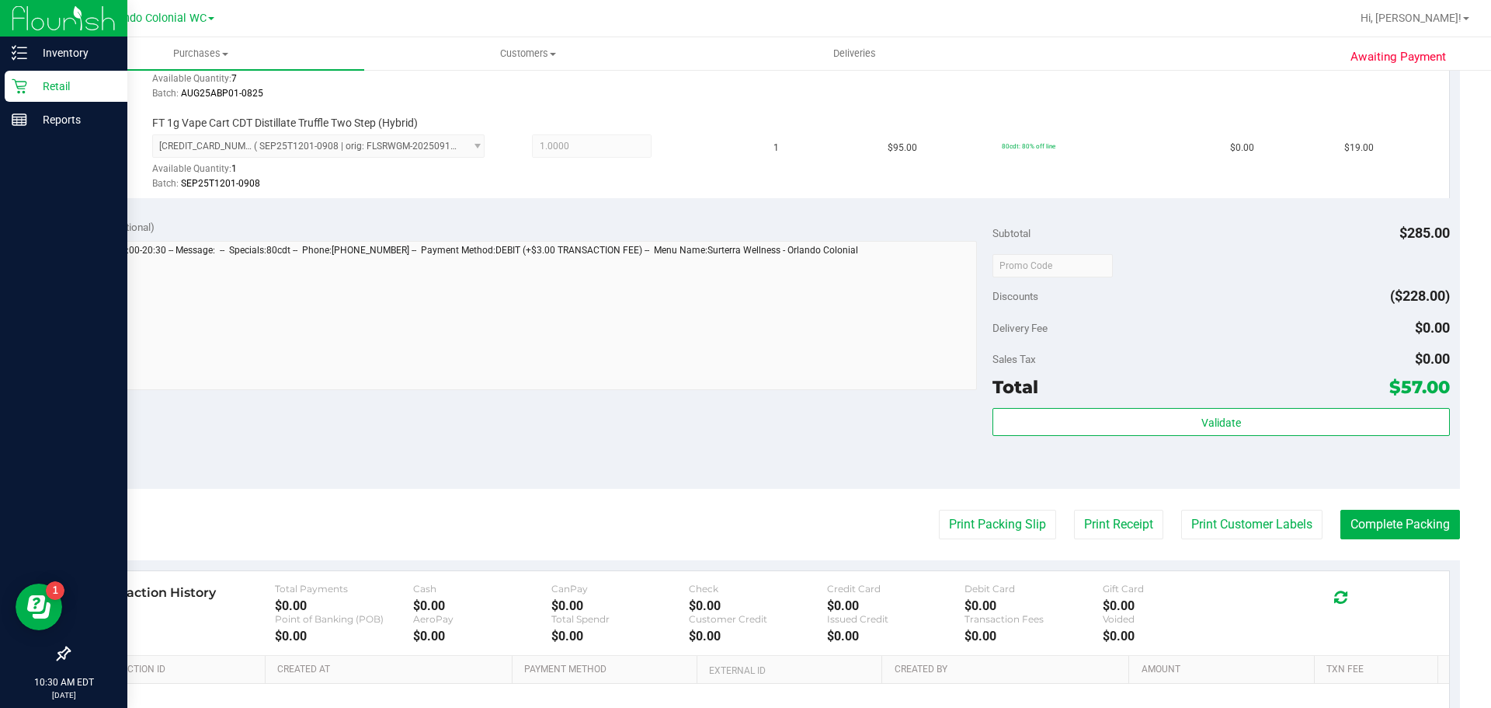
scroll to position [575, 0]
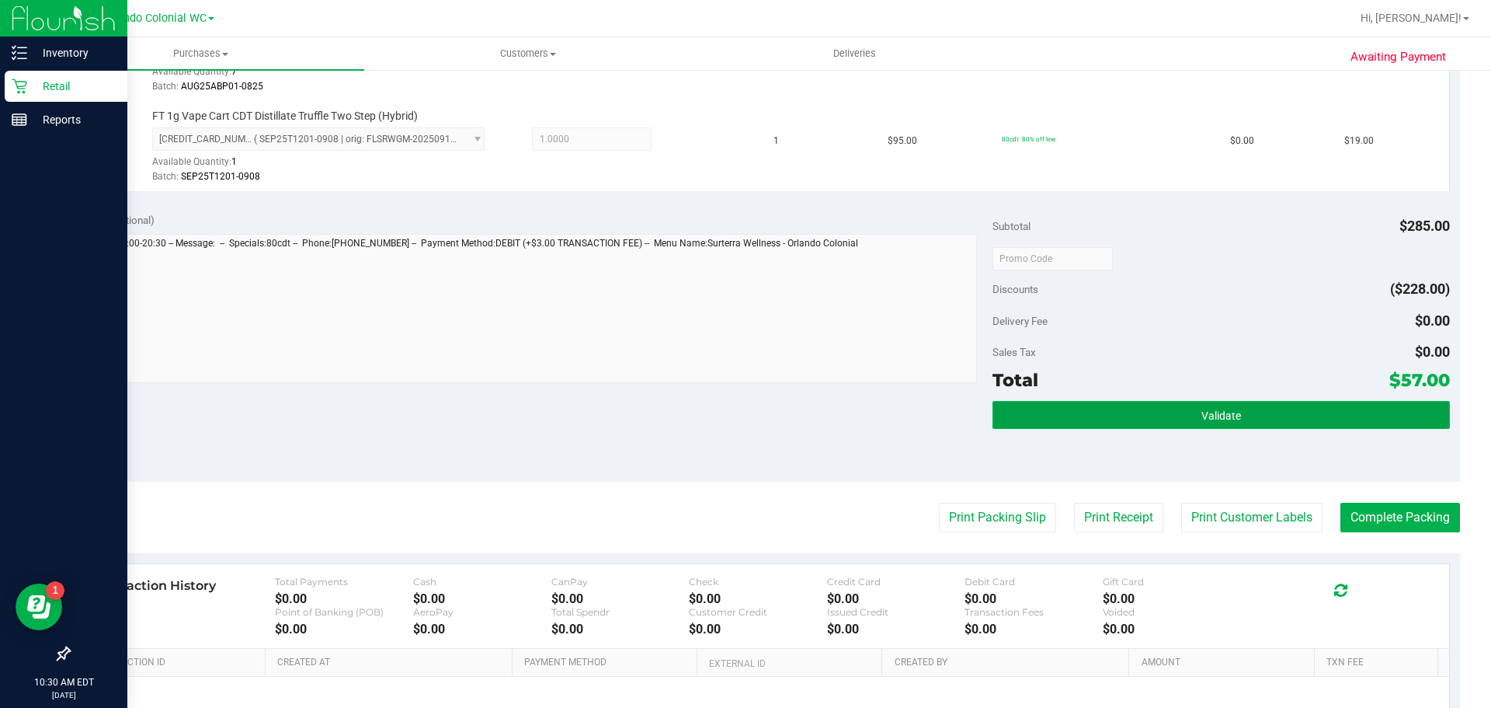
click at [1175, 406] on button "Validate" at bounding box center [1221, 415] width 457 height 28
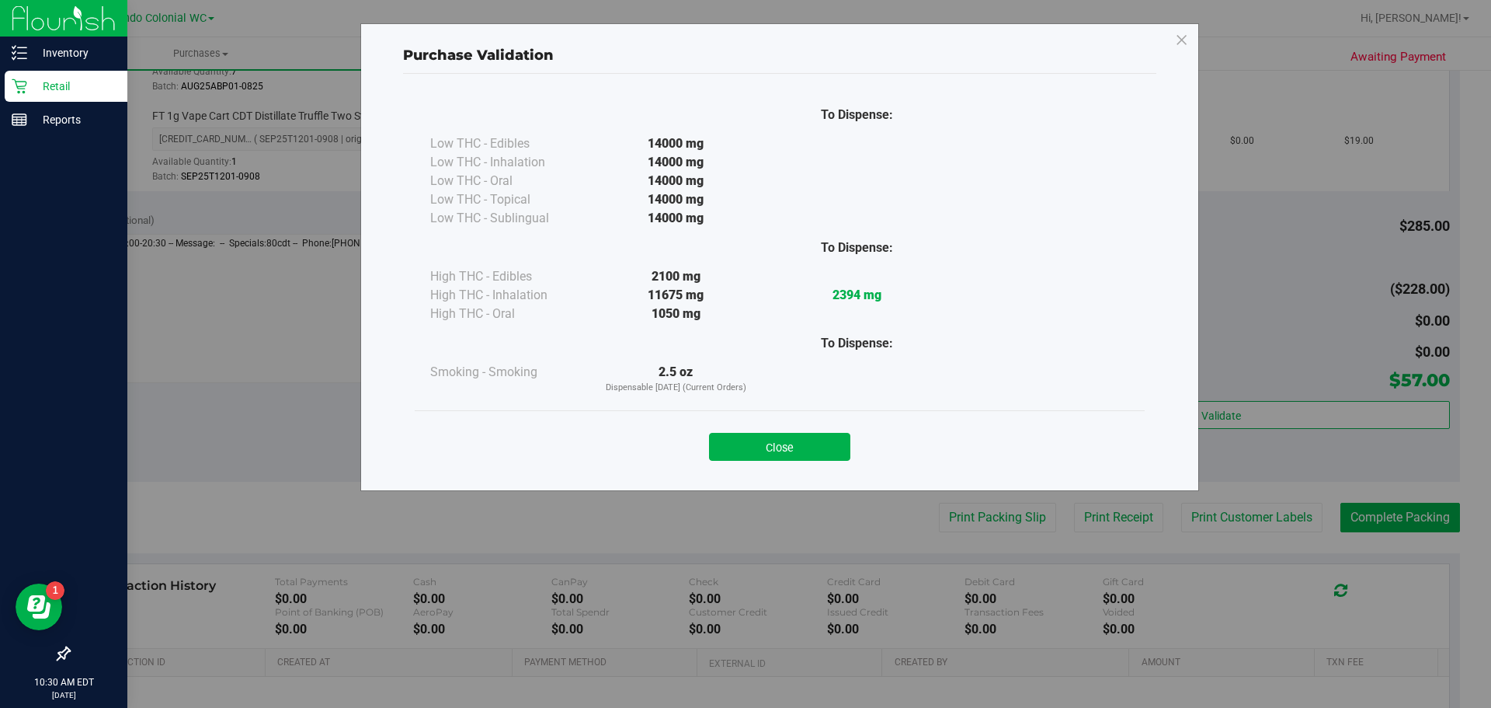
click at [763, 410] on div "Close" at bounding box center [780, 441] width 730 height 63
click at [987, 520] on div "Purchase Validation To Dispense: Low THC - Edibles 14000 mg" at bounding box center [751, 354] width 1503 height 708
click at [799, 453] on button "Close" at bounding box center [779, 447] width 141 height 28
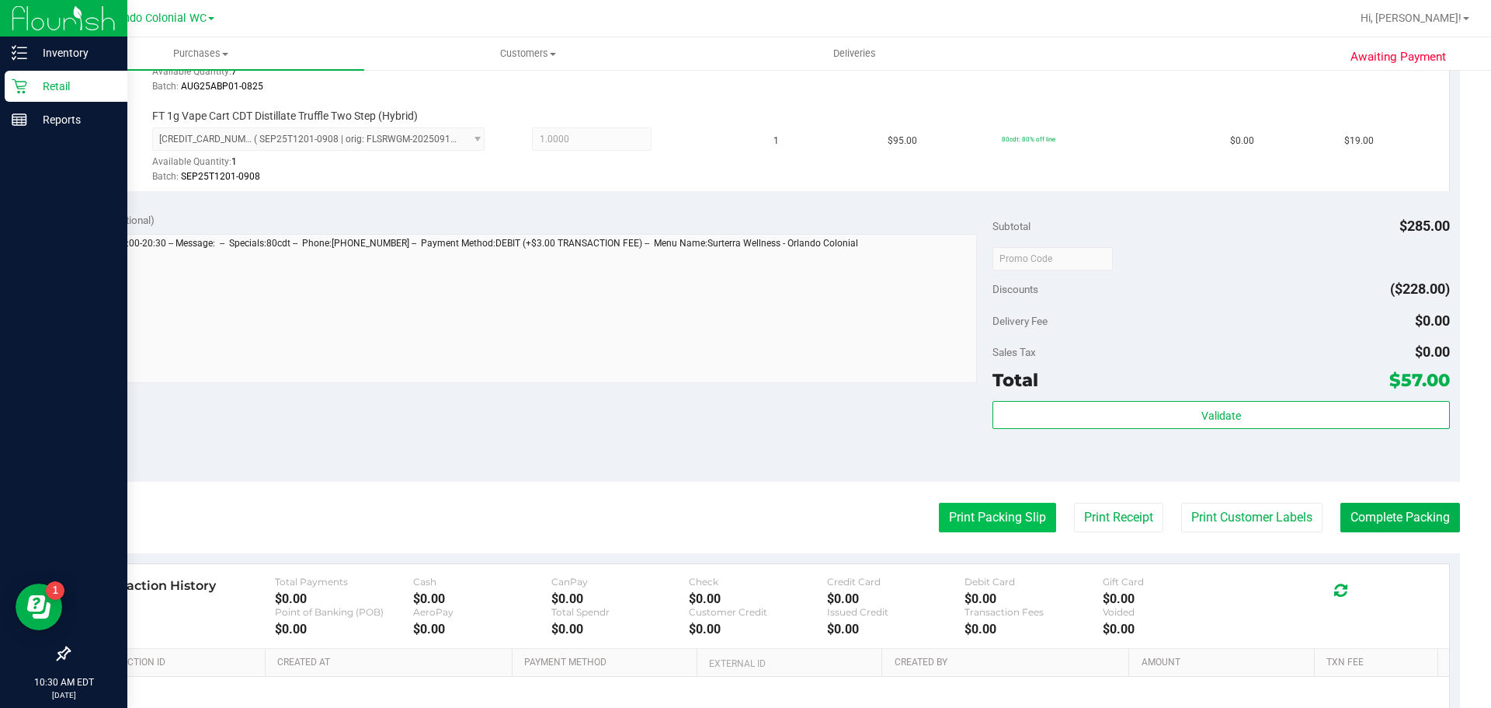
click at [1006, 525] on button "Print Packing Slip" at bounding box center [997, 517] width 117 height 30
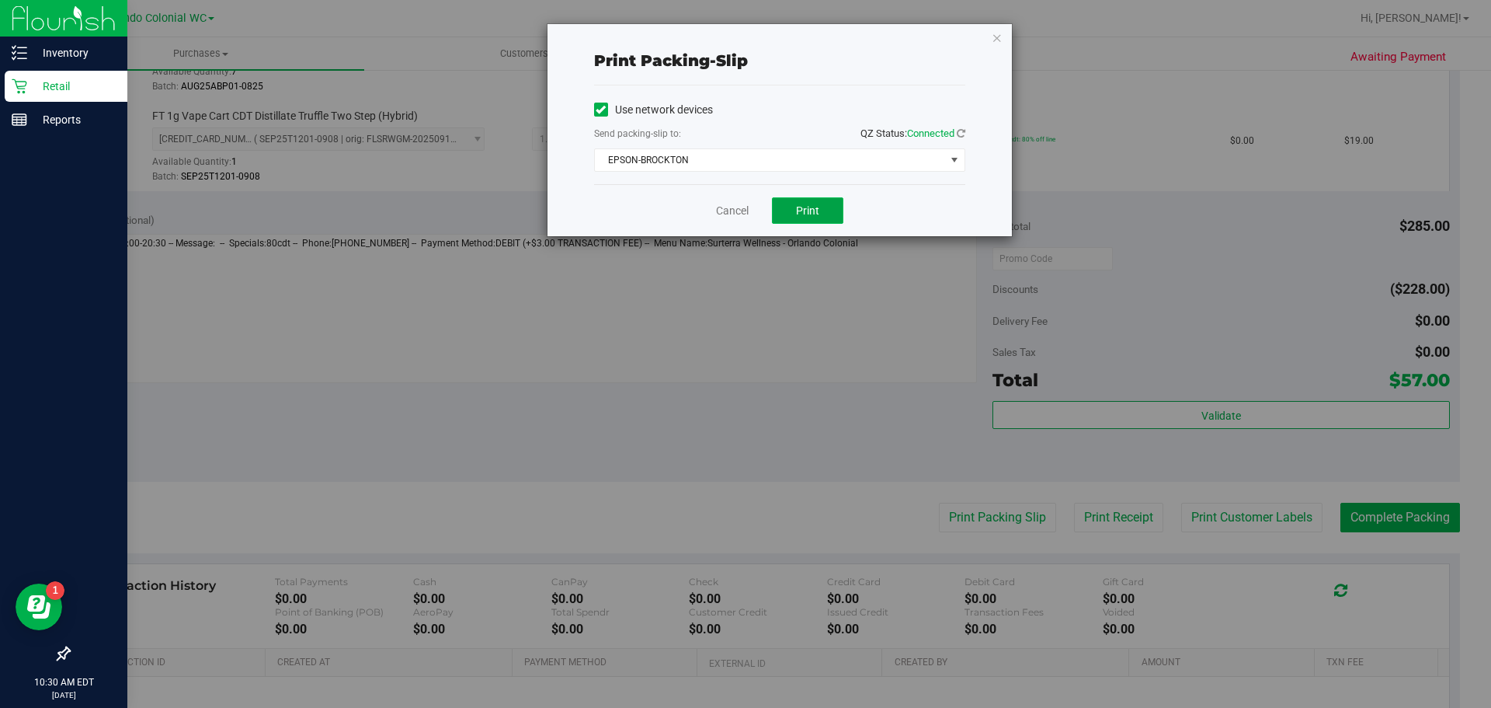
click at [821, 213] on button "Print" at bounding box center [807, 210] width 71 height 26
click at [1007, 40] on div "Print packing-slip Use network devices Send packing-slip to: QZ Status: Connect…" at bounding box center [780, 130] width 464 height 212
click at [995, 37] on icon "button" at bounding box center [997, 37] width 11 height 19
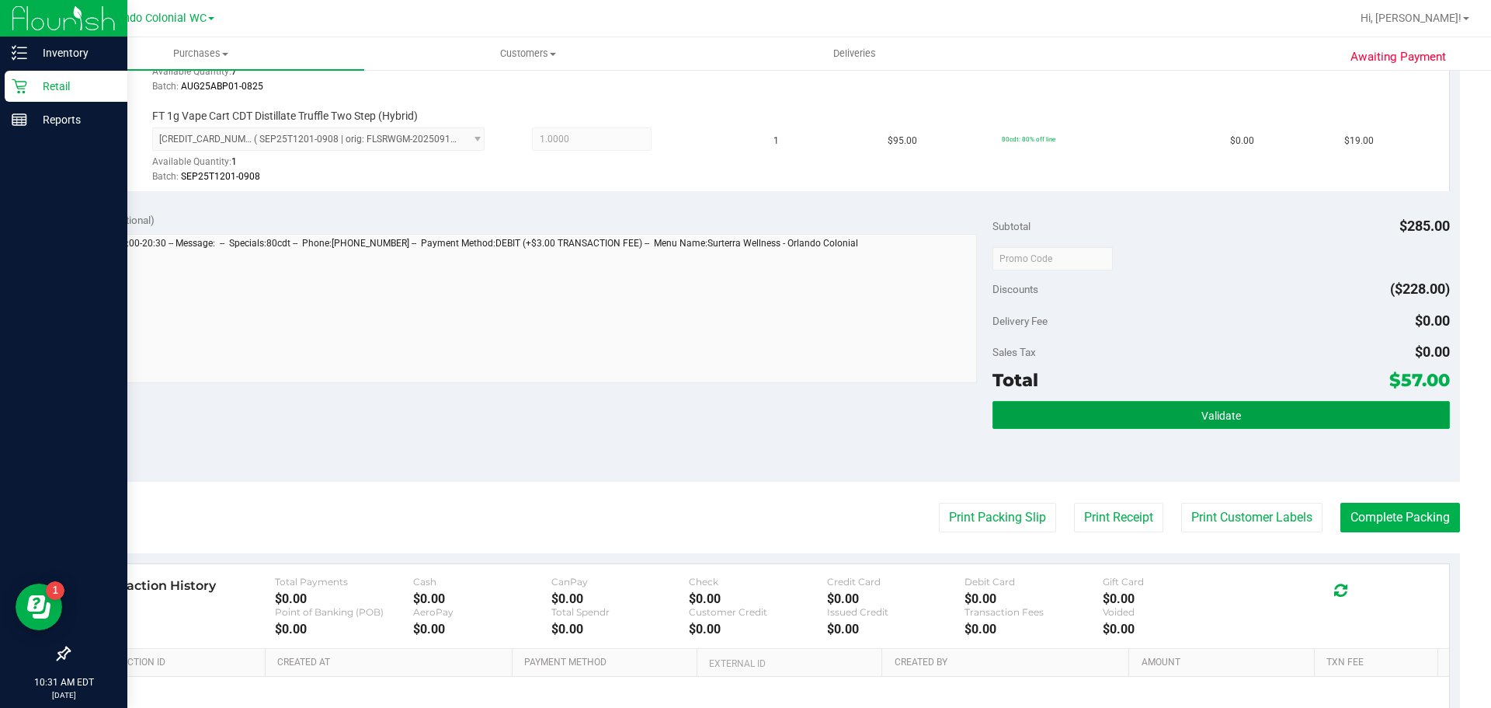
click at [1097, 409] on button "Validate" at bounding box center [1221, 415] width 457 height 28
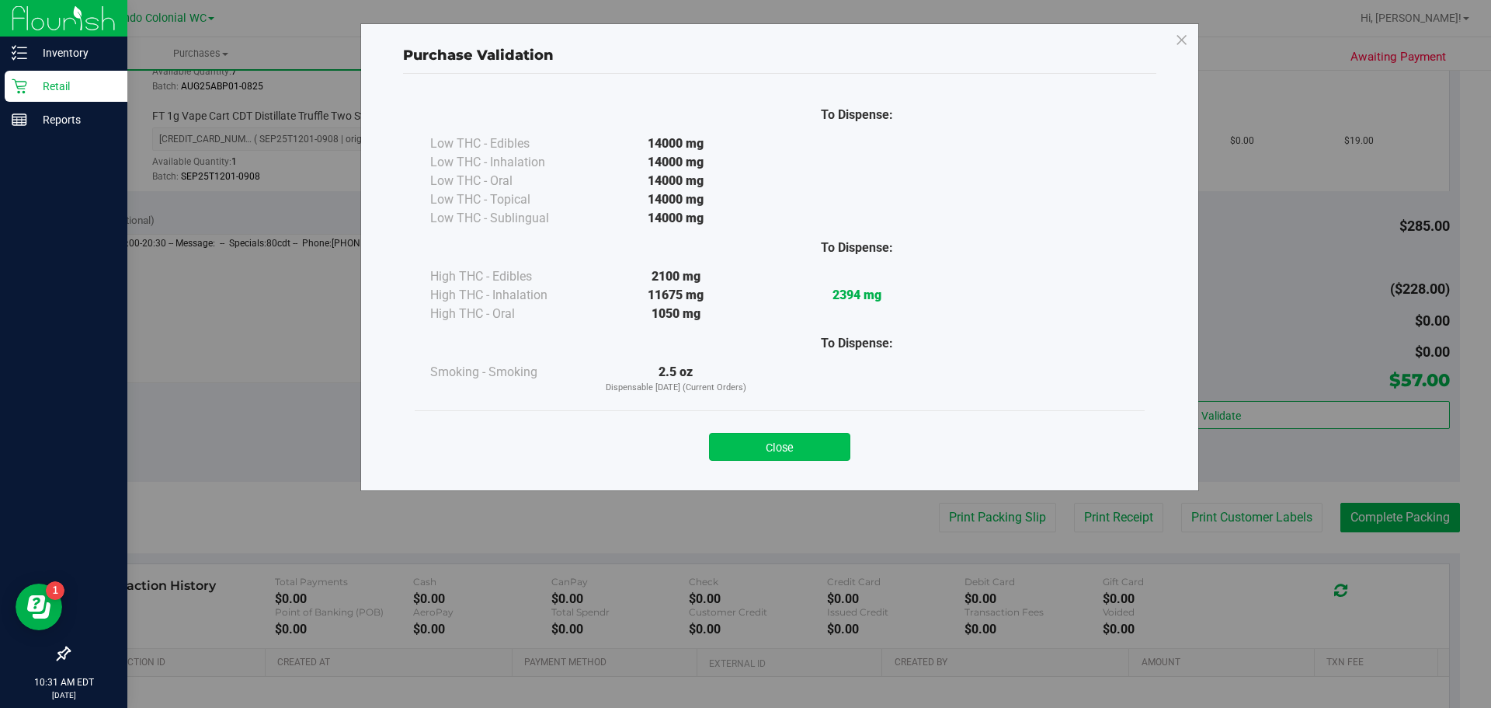
click at [784, 436] on button "Close" at bounding box center [779, 447] width 141 height 28
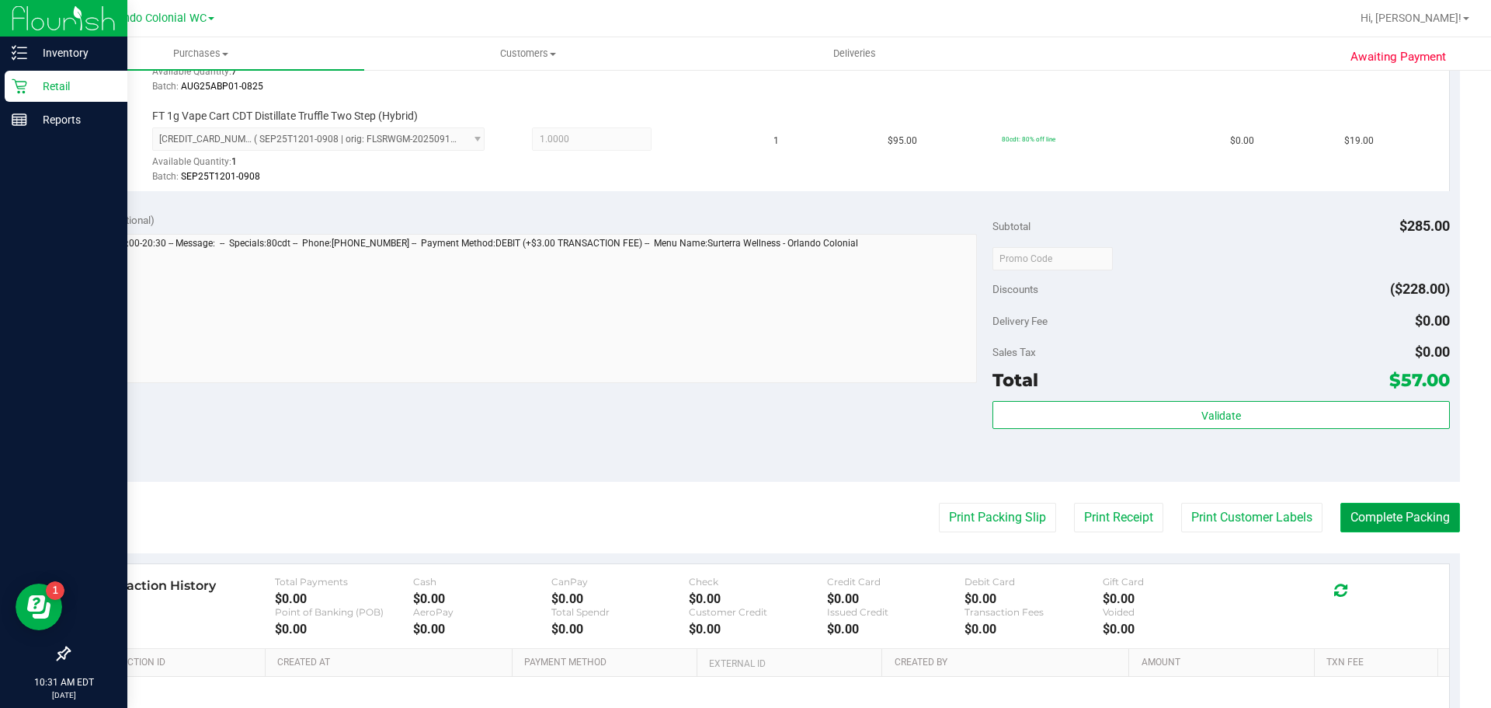
click at [1431, 520] on button "Complete Packing" at bounding box center [1400, 517] width 120 height 30
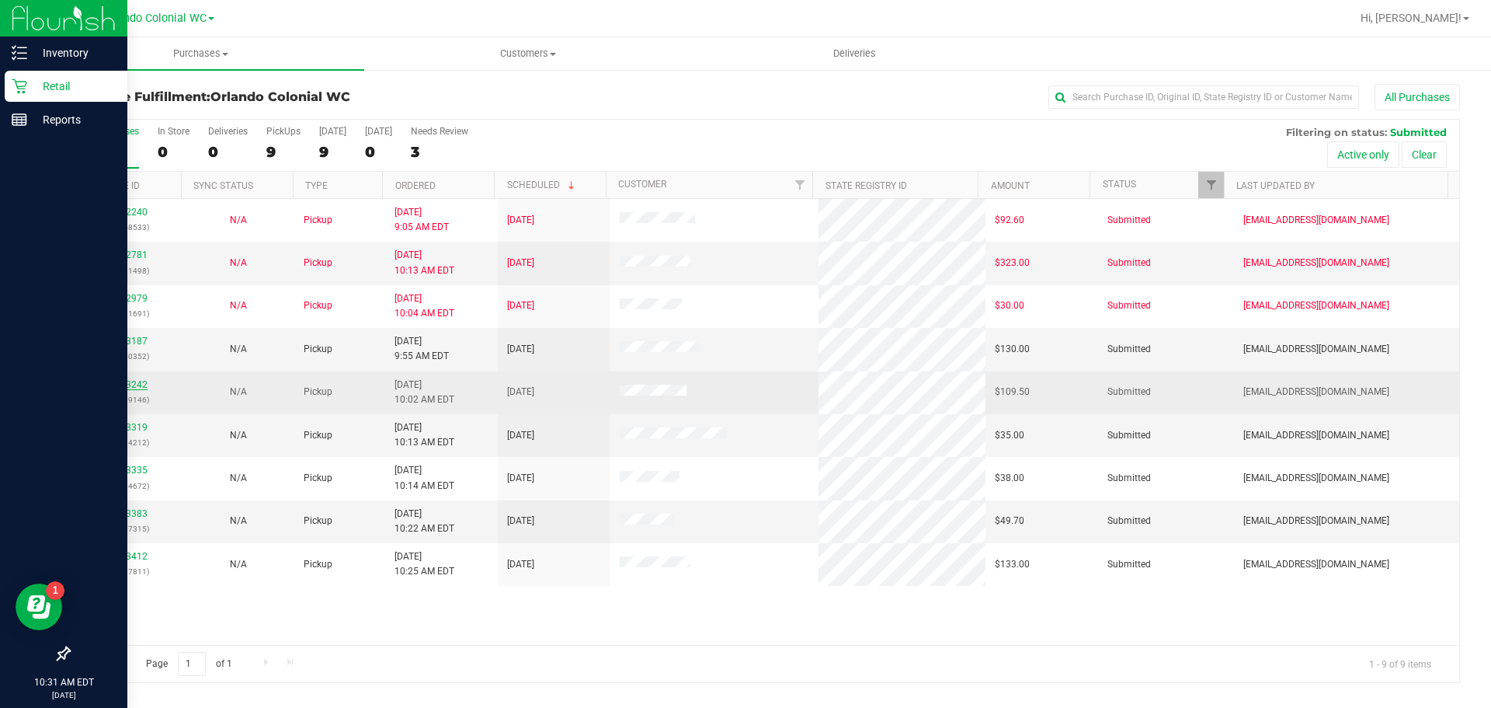
click at [145, 391] on div "12023242 (329009146)" at bounding box center [125, 392] width 94 height 30
click at [141, 383] on link "12023242" at bounding box center [125, 384] width 43 height 11
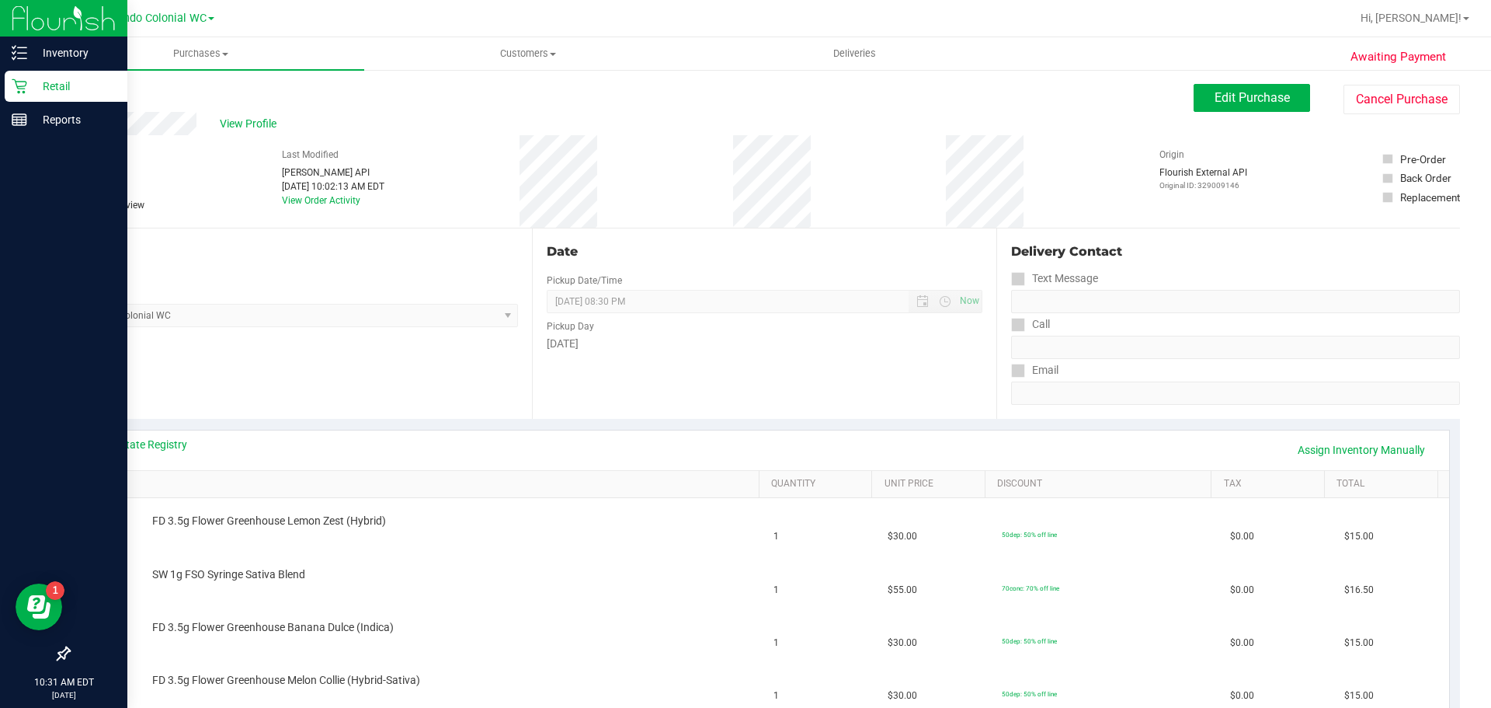
click at [92, 92] on link "Back" at bounding box center [79, 93] width 23 height 11
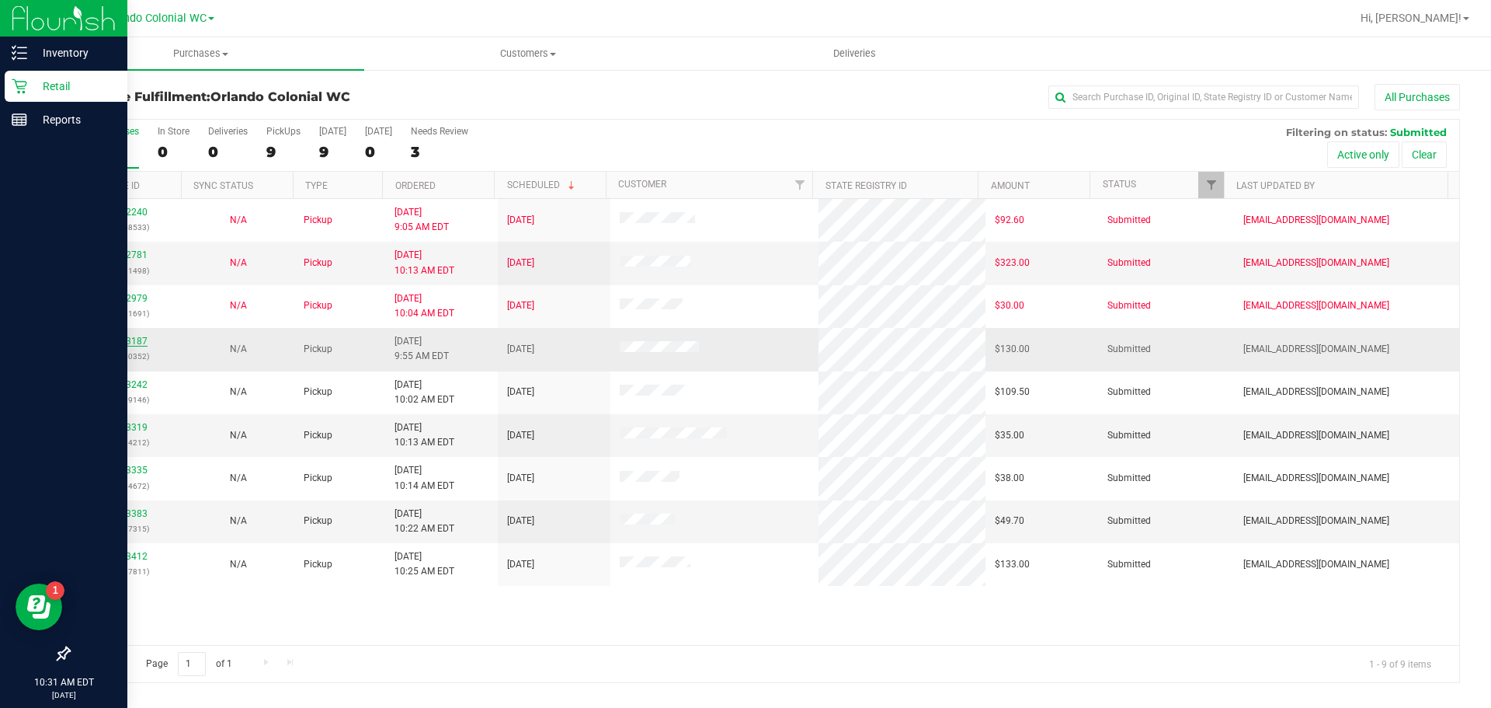
click at [120, 340] on link "12023187" at bounding box center [125, 341] width 43 height 11
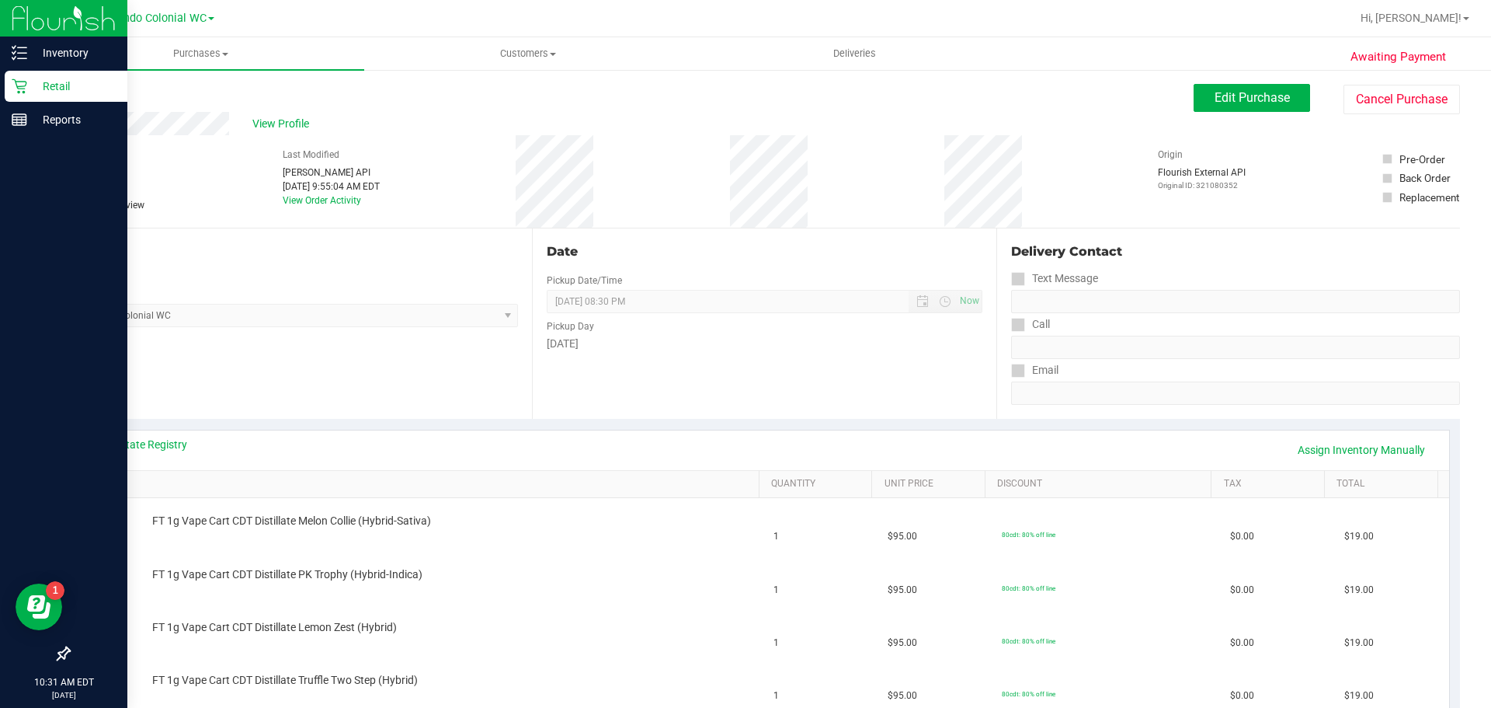
click at [85, 87] on div "Back" at bounding box center [79, 93] width 23 height 19
click at [82, 93] on link "Back" at bounding box center [79, 93] width 23 height 11
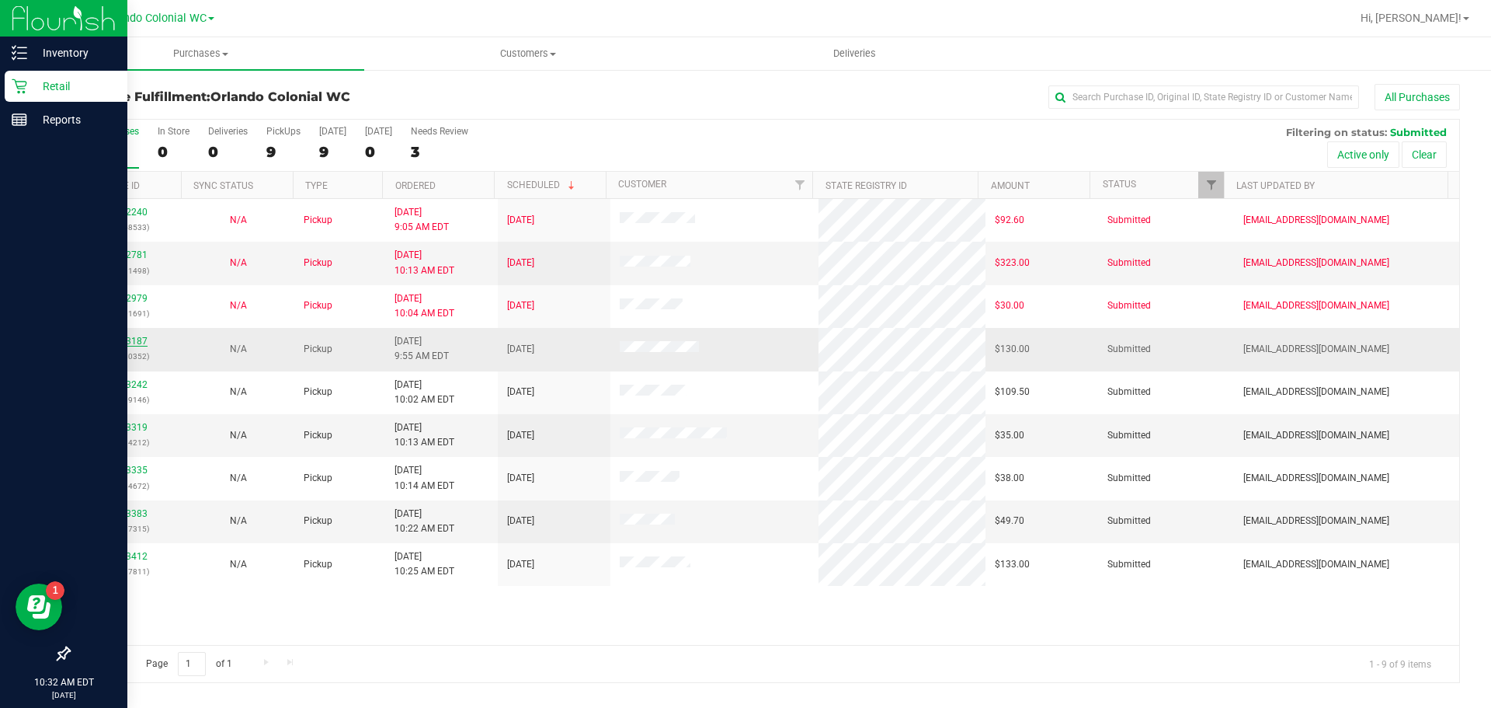
click at [144, 346] on link "12023187" at bounding box center [125, 341] width 43 height 11
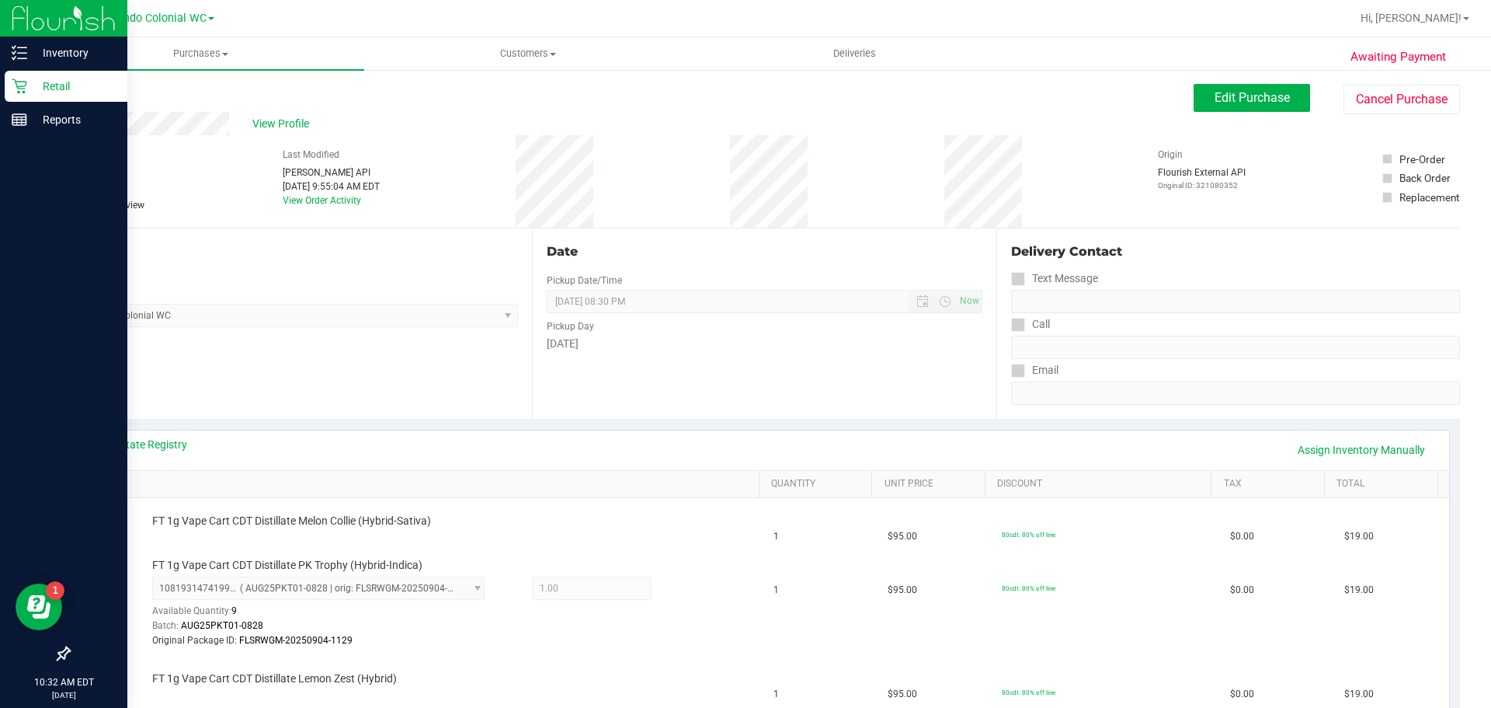
click at [85, 93] on link "Back" at bounding box center [79, 93] width 23 height 11
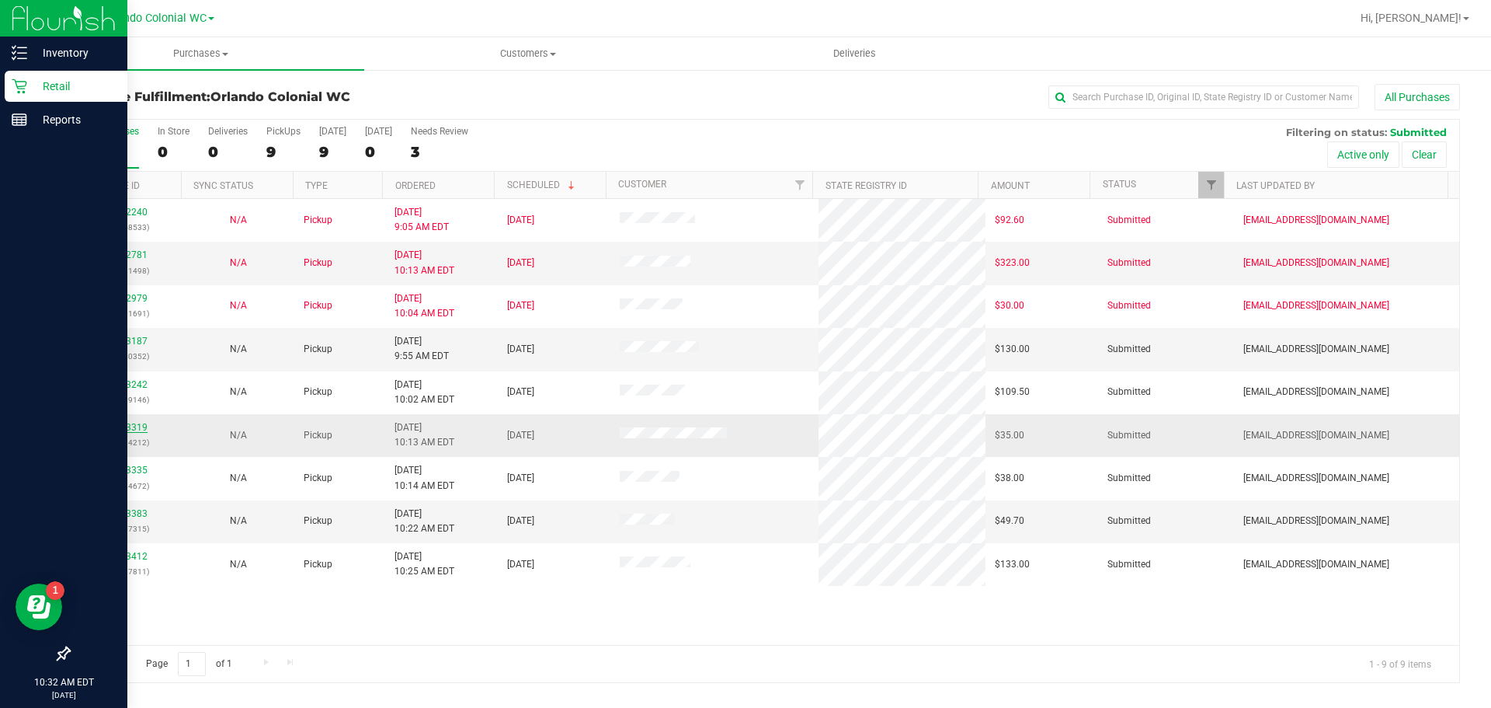
click at [141, 423] on link "12023319" at bounding box center [125, 427] width 43 height 11
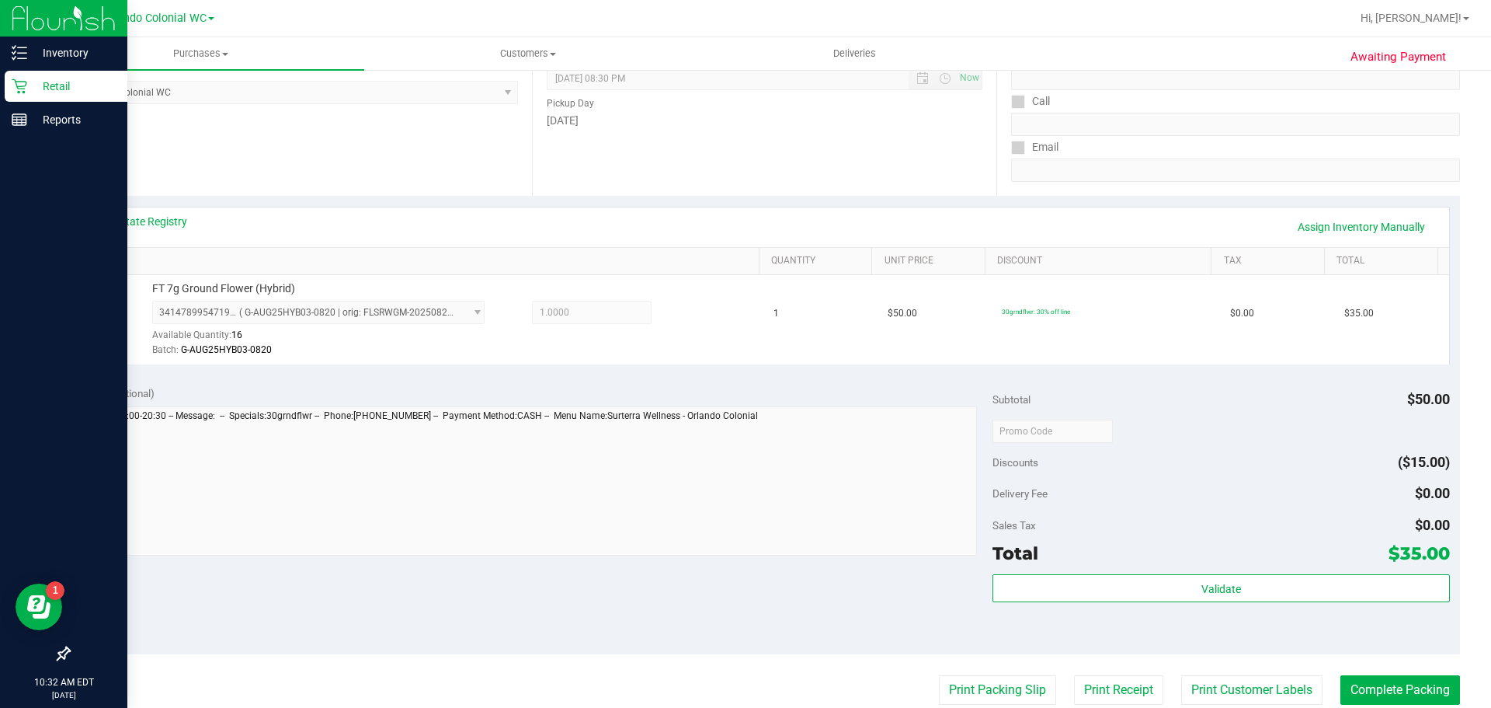
scroll to position [311, 0]
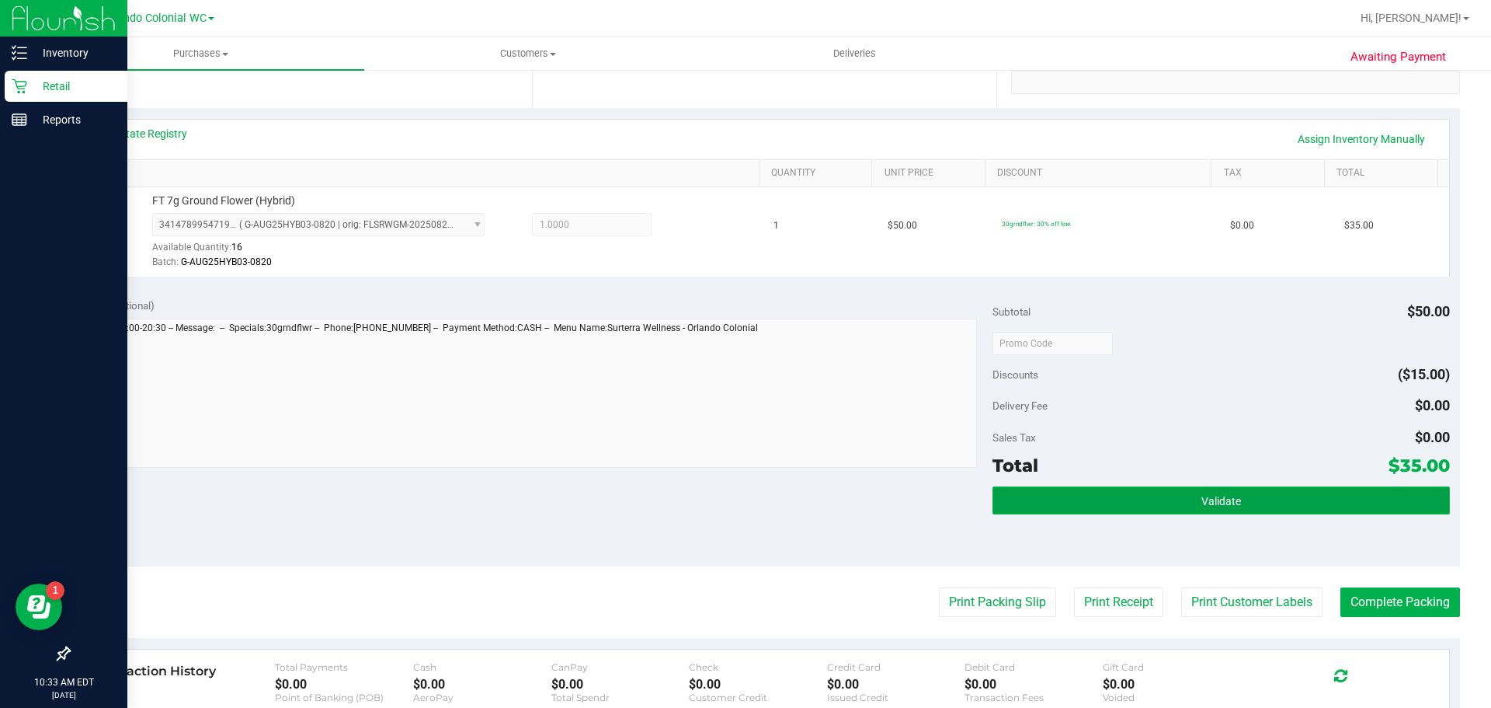
click at [1295, 491] on button "Validate" at bounding box center [1221, 500] width 457 height 28
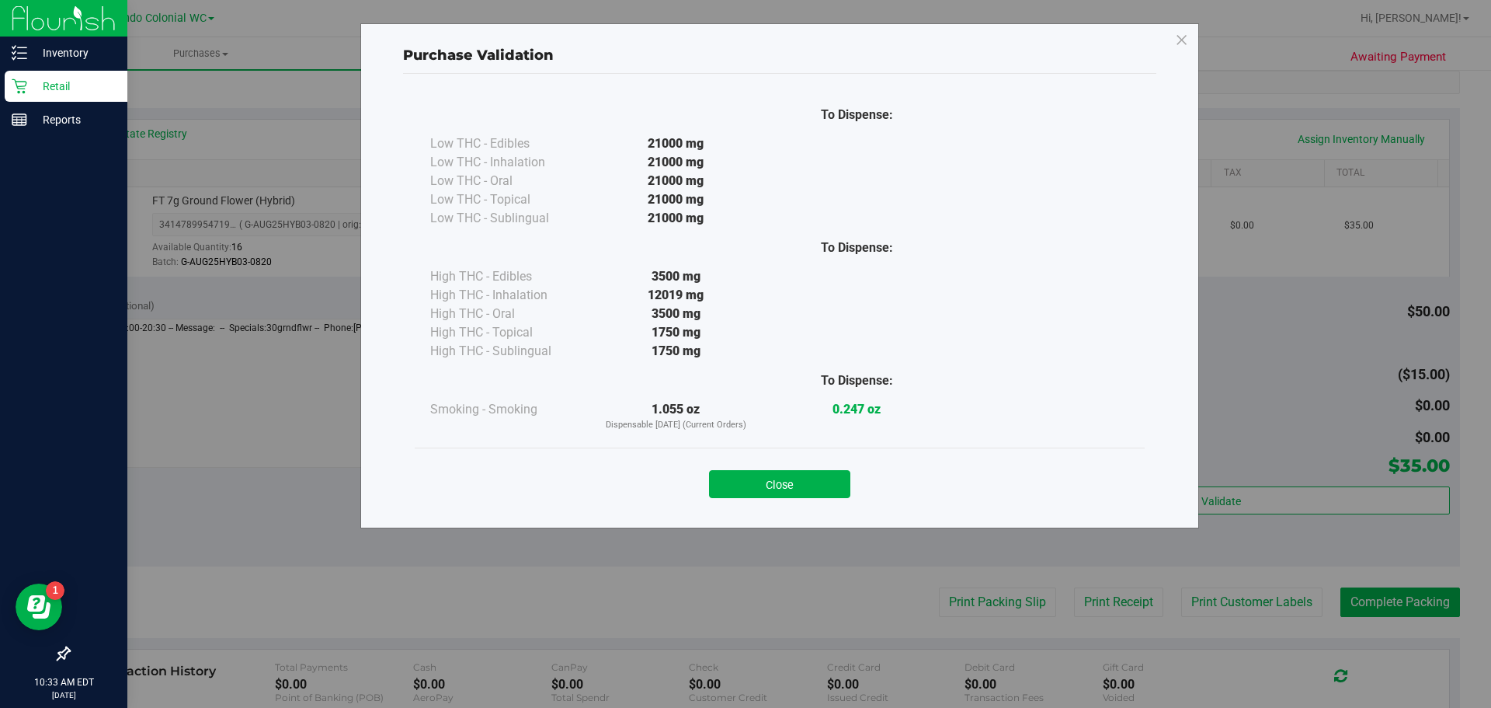
click at [767, 478] on button "Close" at bounding box center [779, 484] width 141 height 28
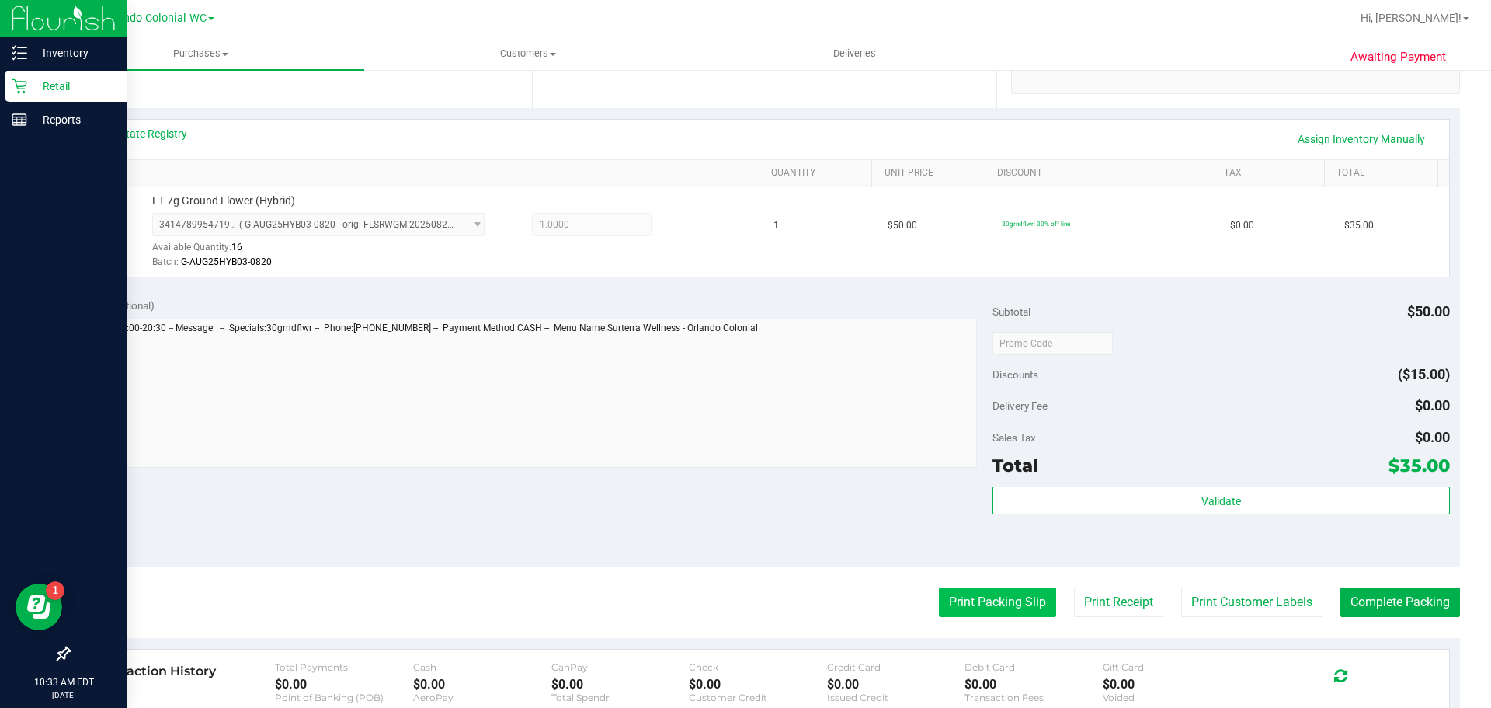
click at [988, 603] on button "Print Packing Slip" at bounding box center [997, 602] width 117 height 30
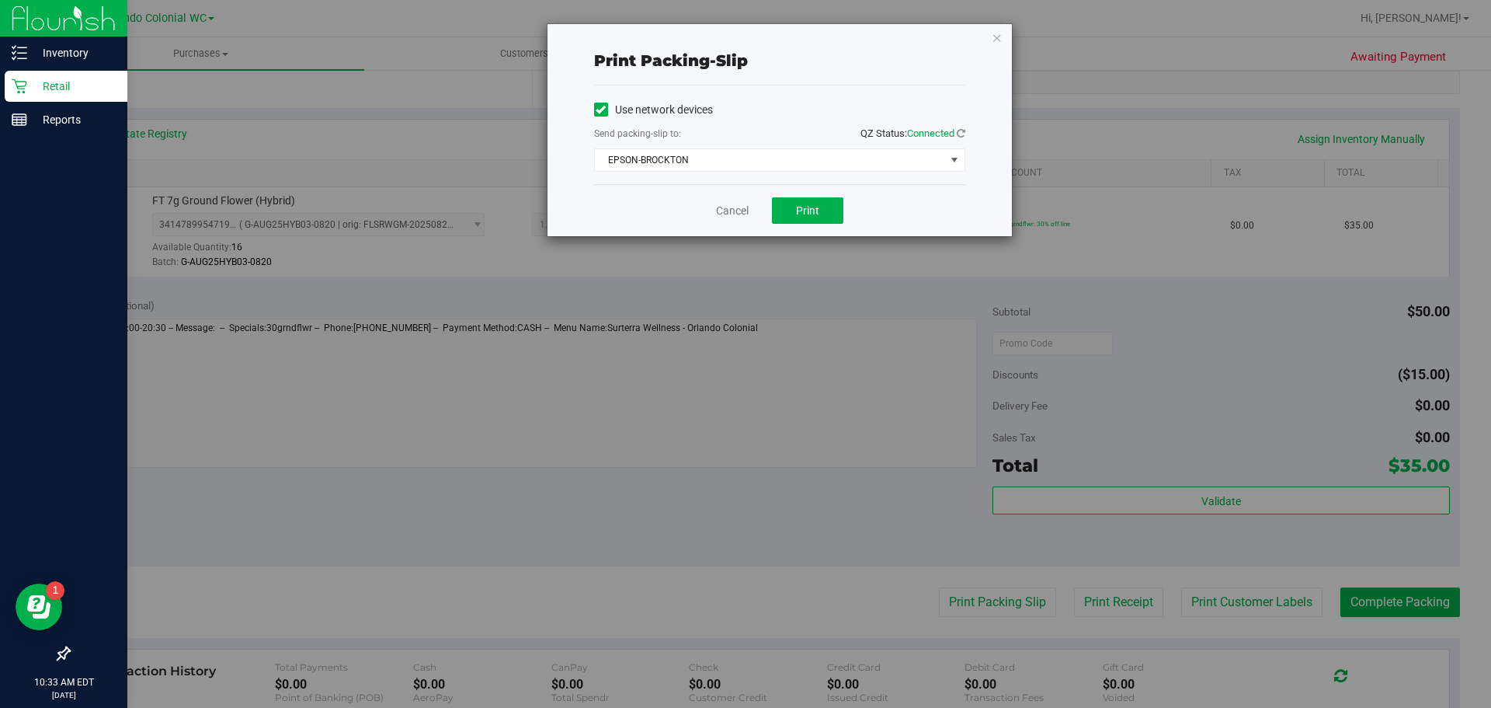
click at [774, 196] on div "Cancel Print" at bounding box center [779, 210] width 371 height 52
click at [794, 212] on button "Print" at bounding box center [807, 210] width 71 height 26
click at [997, 37] on icon "button" at bounding box center [997, 37] width 11 height 19
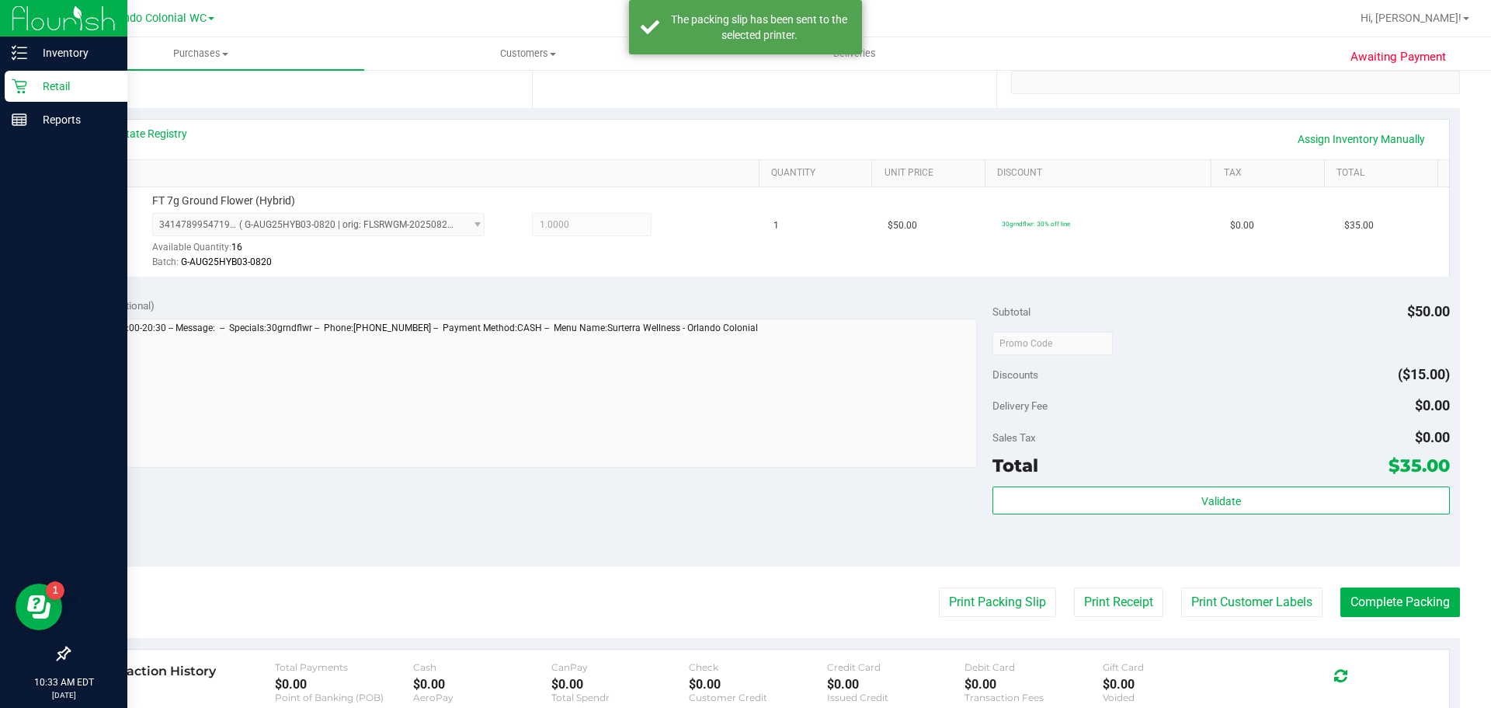
click at [1307, 482] on div "Subtotal $50.00 Discounts ($15.00) Delivery Fee $0.00 Sales Tax $0.00 Total $35…" at bounding box center [1221, 426] width 457 height 259
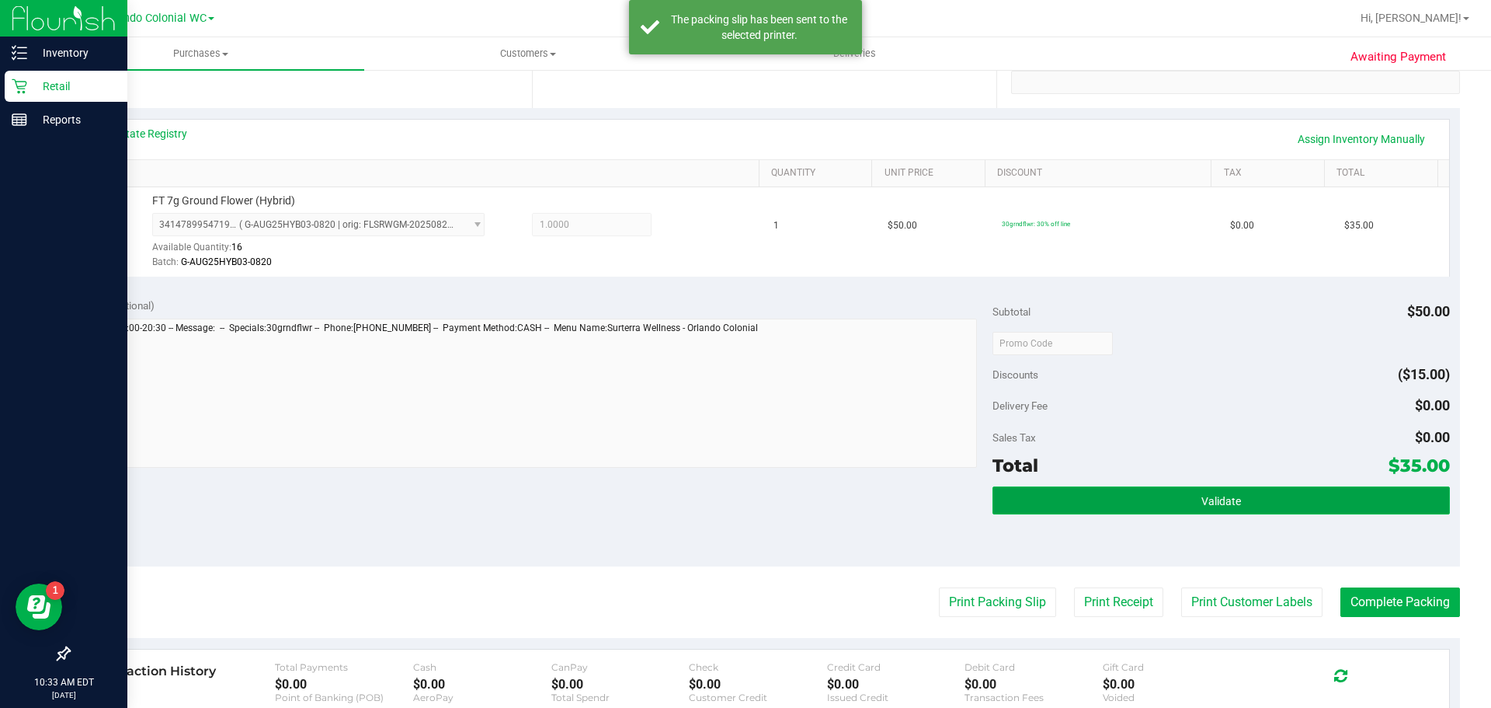
click at [1170, 513] on button "Validate" at bounding box center [1221, 500] width 457 height 28
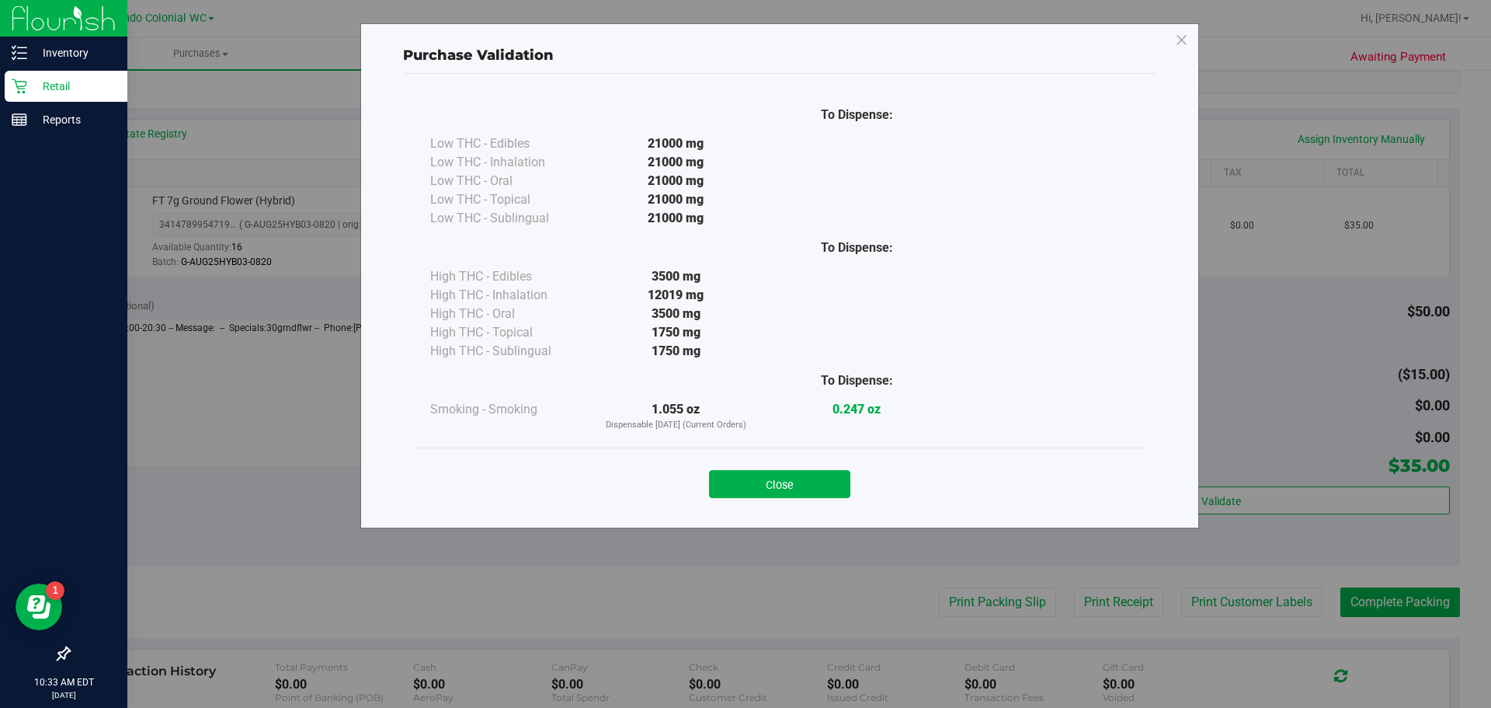
drag, startPoint x: 828, startPoint y: 471, endPoint x: 948, endPoint y: 509, distance: 125.3
click at [827, 471] on button "Close" at bounding box center [779, 484] width 141 height 28
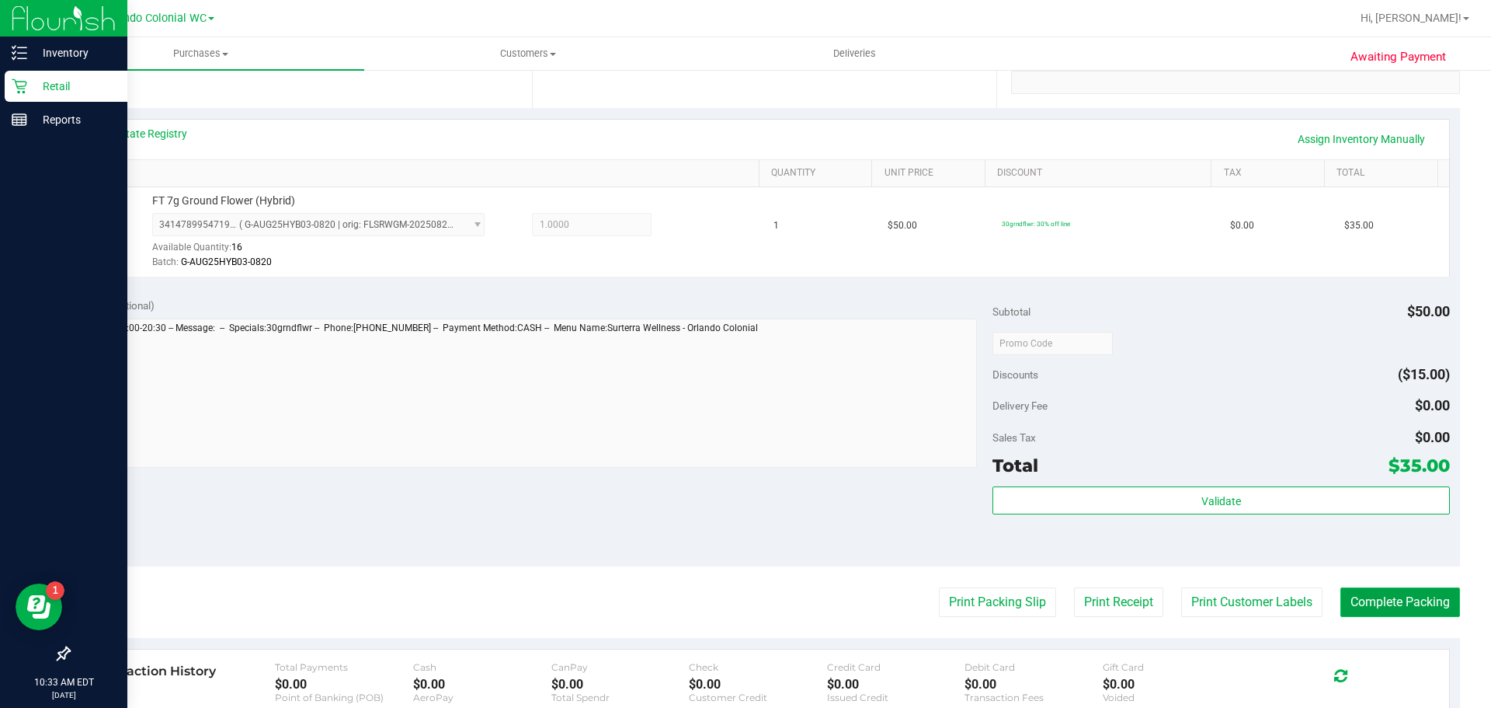
click at [1382, 605] on button "Complete Packing" at bounding box center [1400, 602] width 120 height 30
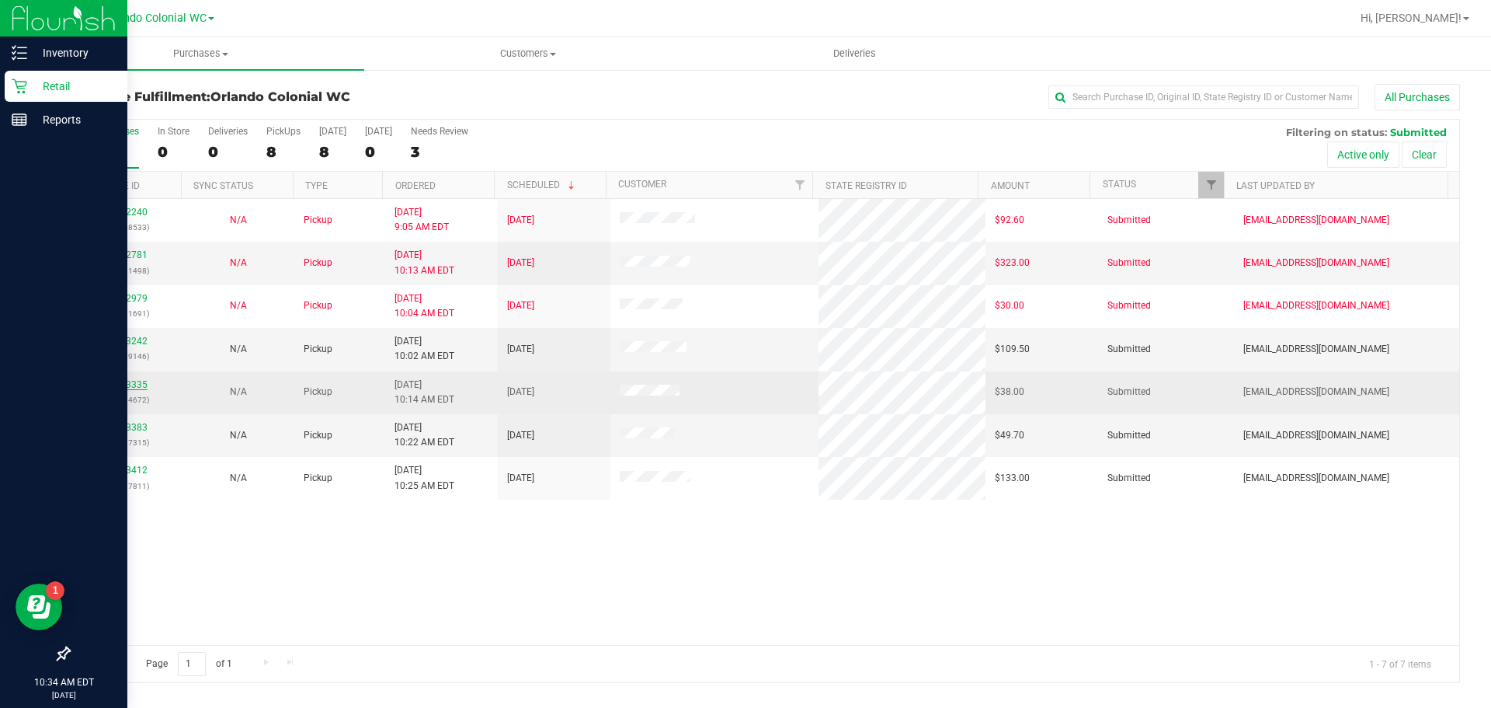
click at [124, 384] on link "12023335" at bounding box center [125, 384] width 43 height 11
click at [128, 385] on link "12023335" at bounding box center [125, 384] width 43 height 11
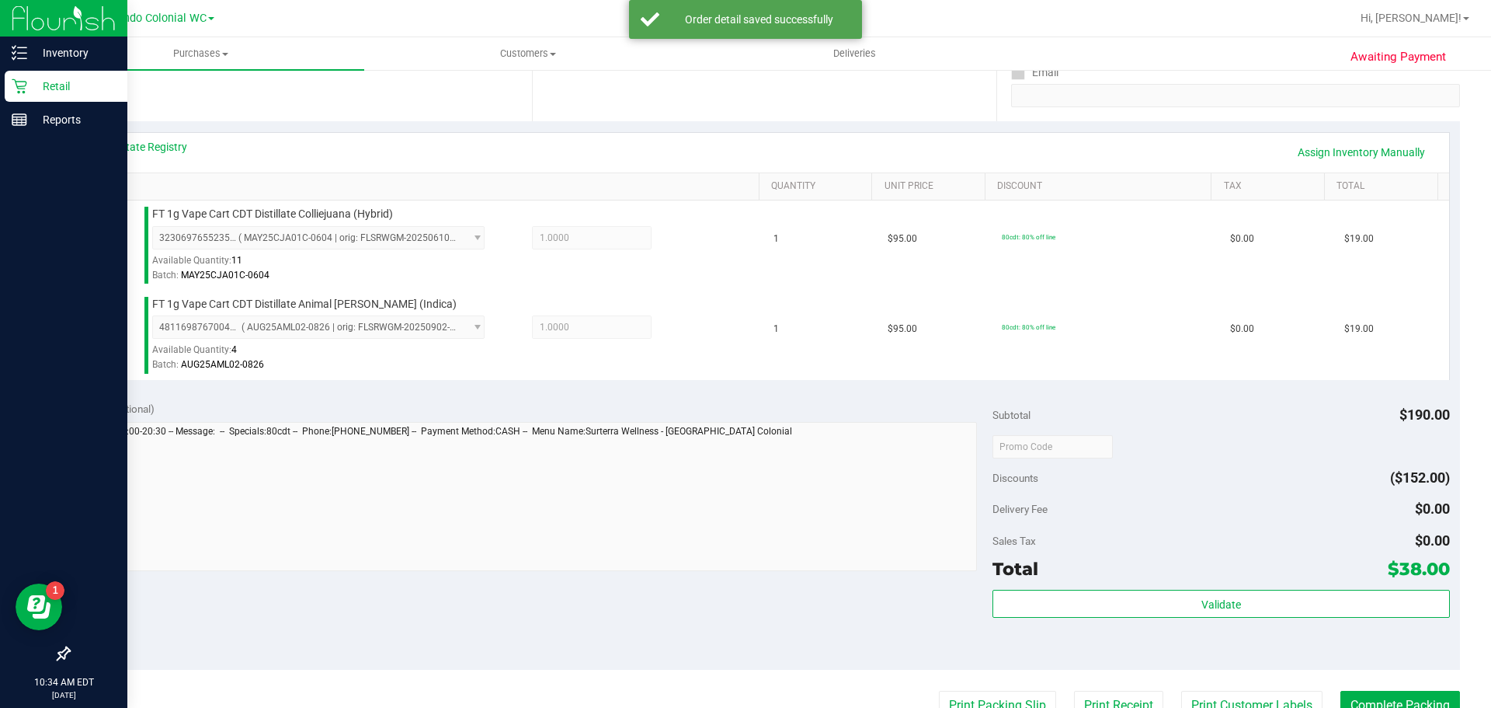
scroll to position [317, 0]
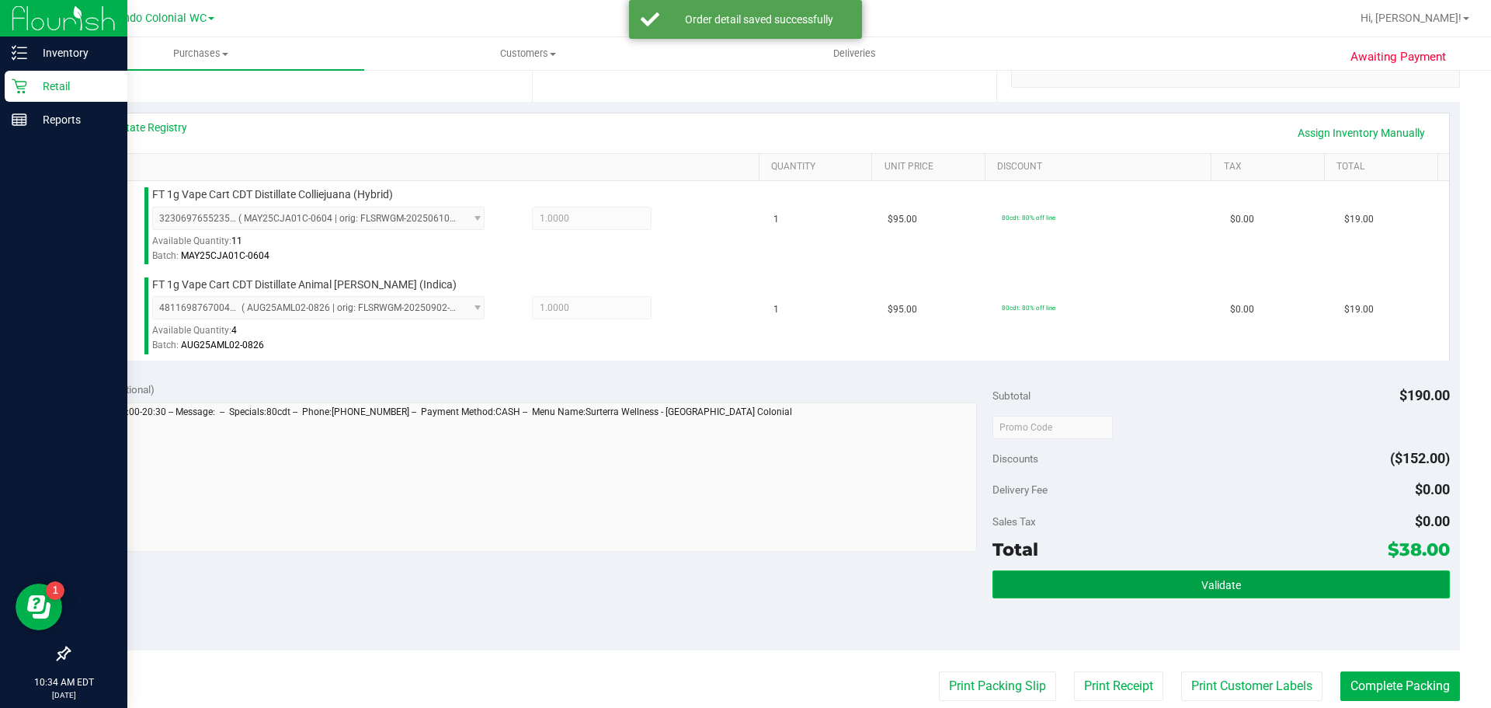
click at [1250, 586] on button "Validate" at bounding box center [1221, 584] width 457 height 28
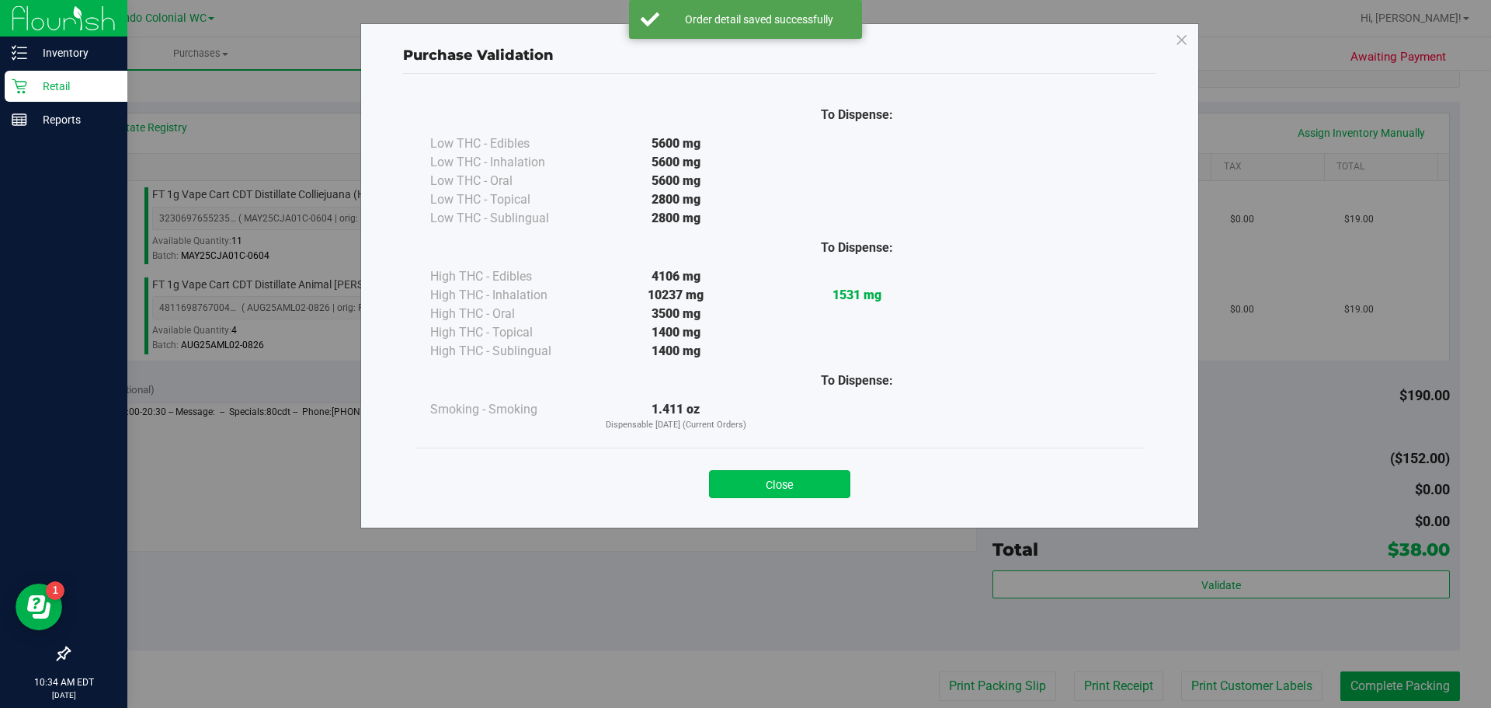
click at [808, 492] on button "Close" at bounding box center [779, 484] width 141 height 28
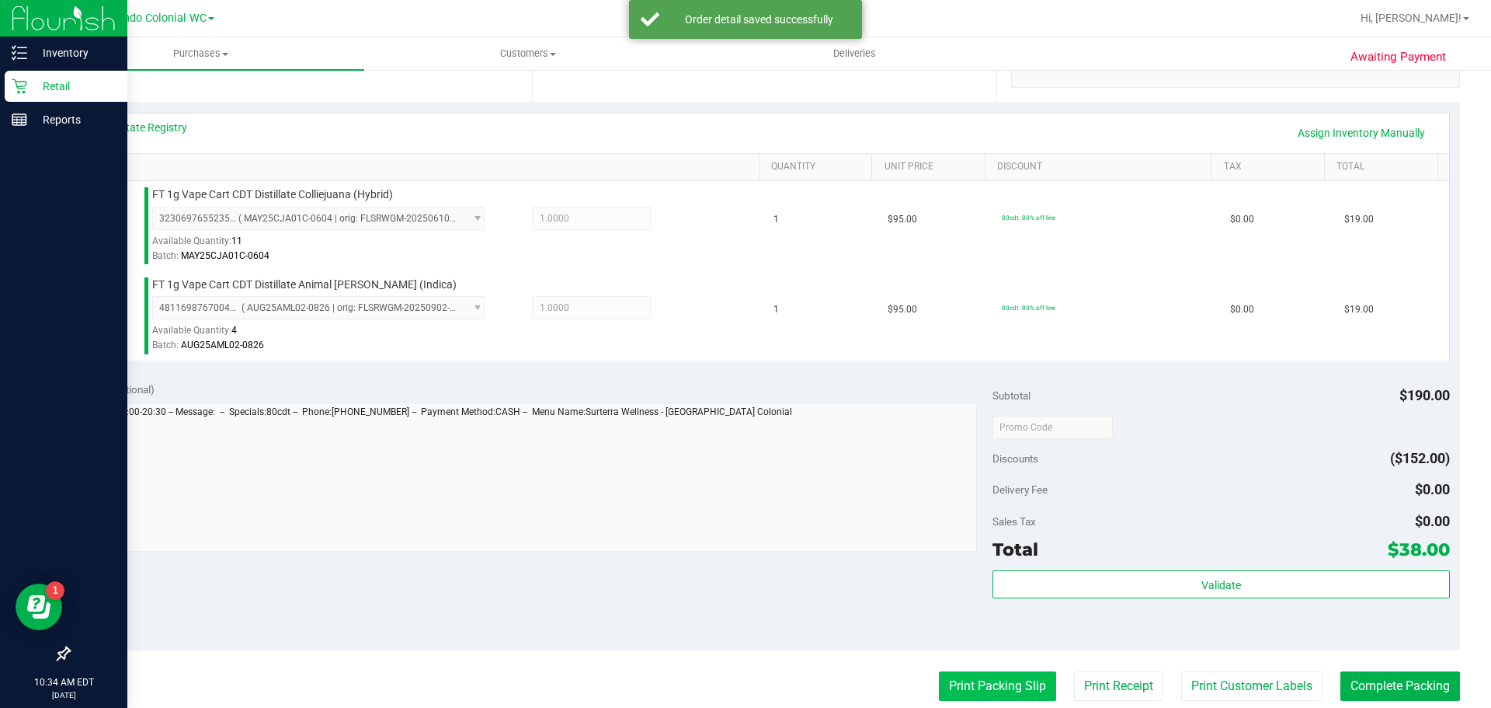
click at [996, 685] on button "Print Packing Slip" at bounding box center [997, 686] width 117 height 30
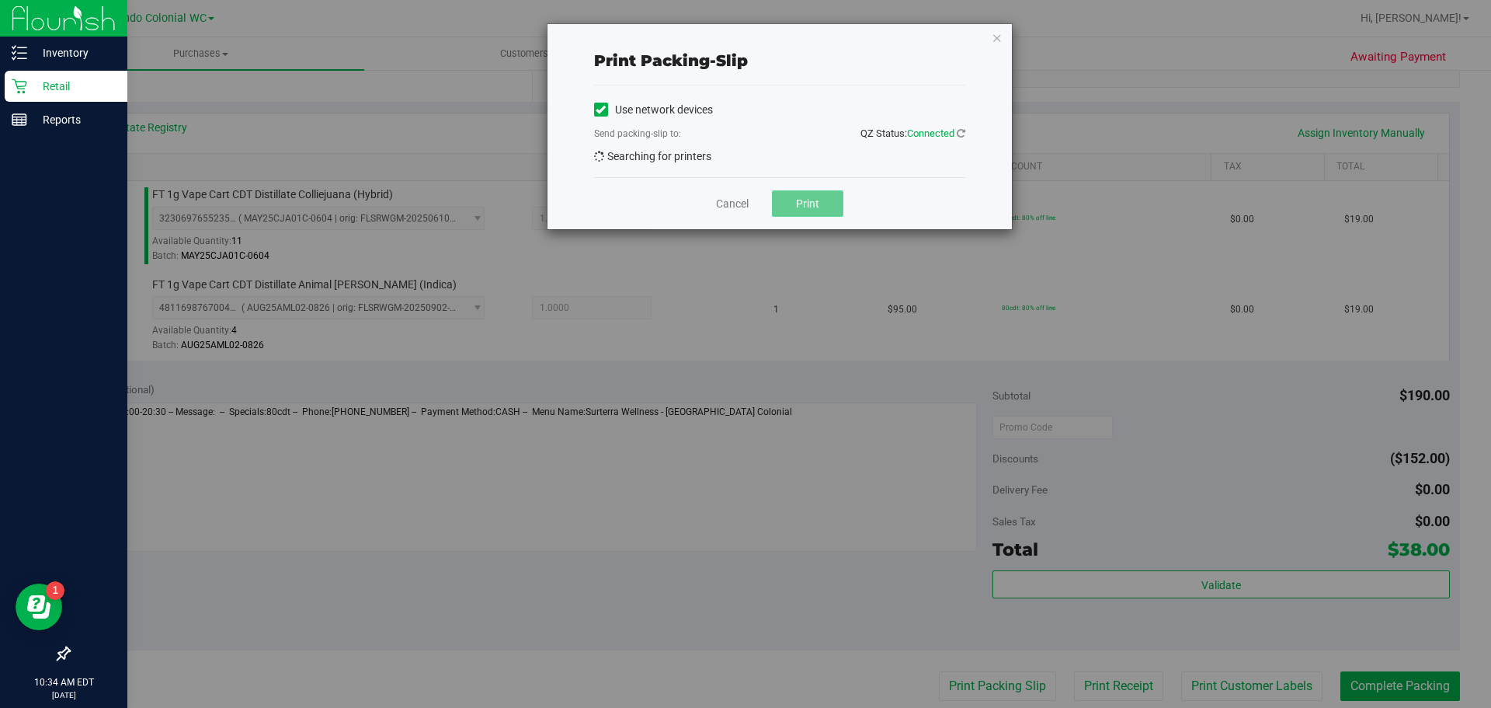
click at [808, 208] on span "Print" at bounding box center [807, 203] width 23 height 12
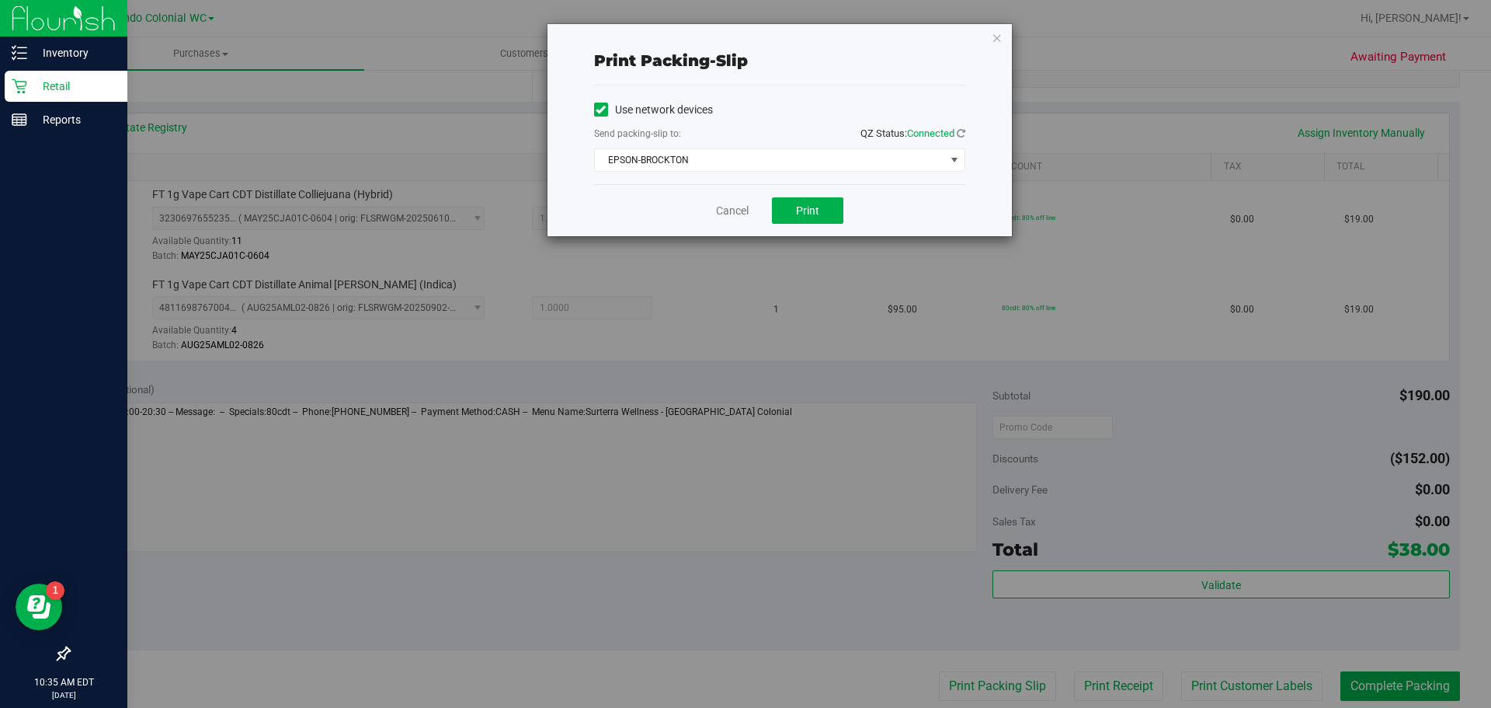
click at [986, 33] on div "Print packing-slip Use network devices Send packing-slip to: QZ Status: Connect…" at bounding box center [780, 130] width 464 height 212
click at [997, 40] on icon "button" at bounding box center [997, 37] width 11 height 19
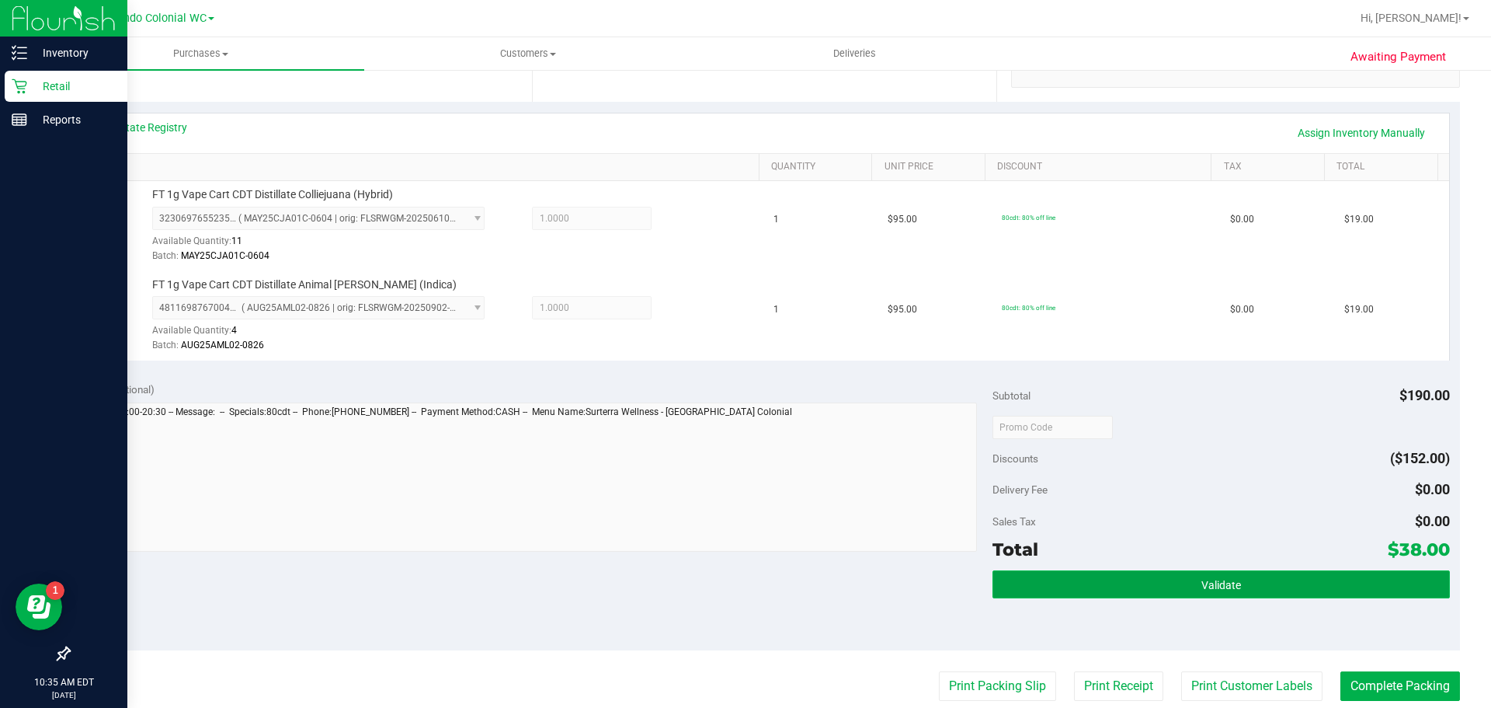
click at [1369, 589] on button "Validate" at bounding box center [1221, 584] width 457 height 28
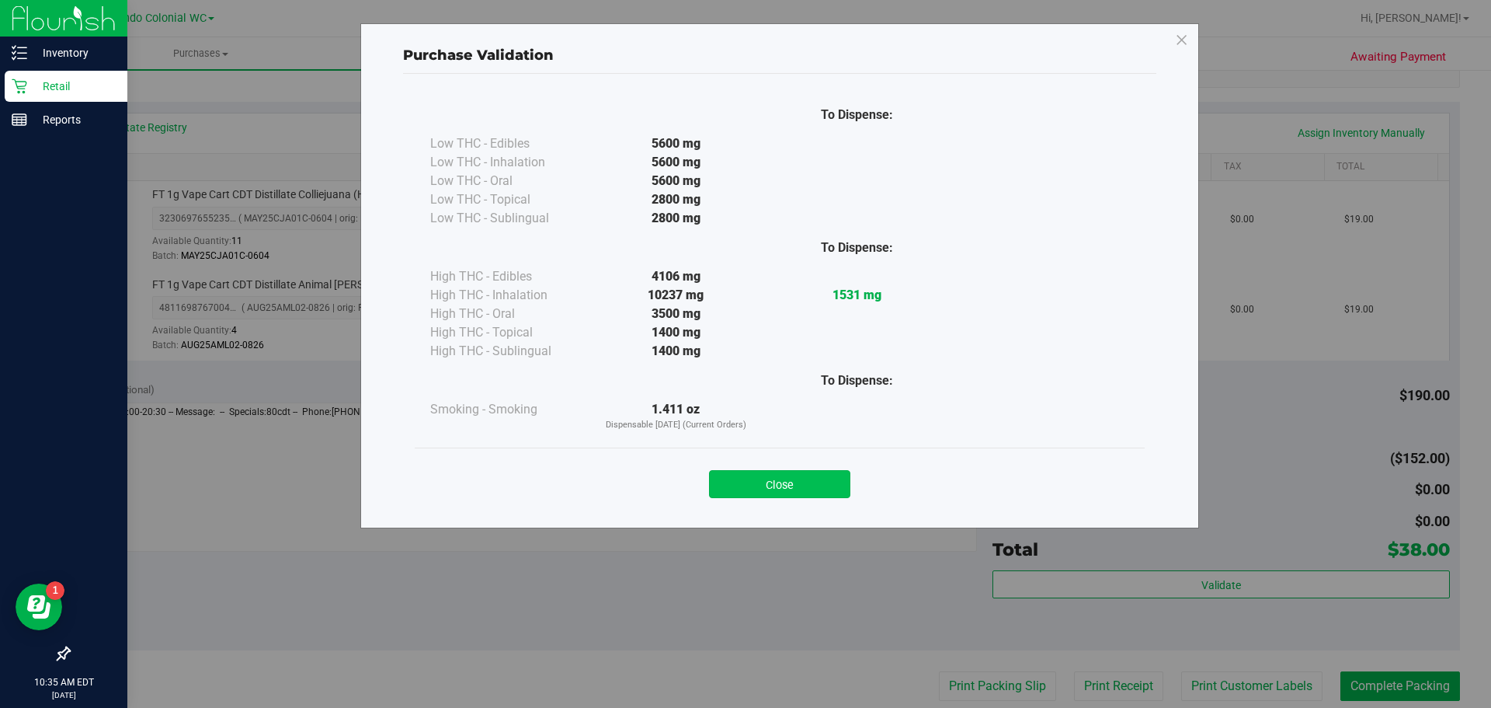
click at [826, 492] on button "Close" at bounding box center [779, 484] width 141 height 28
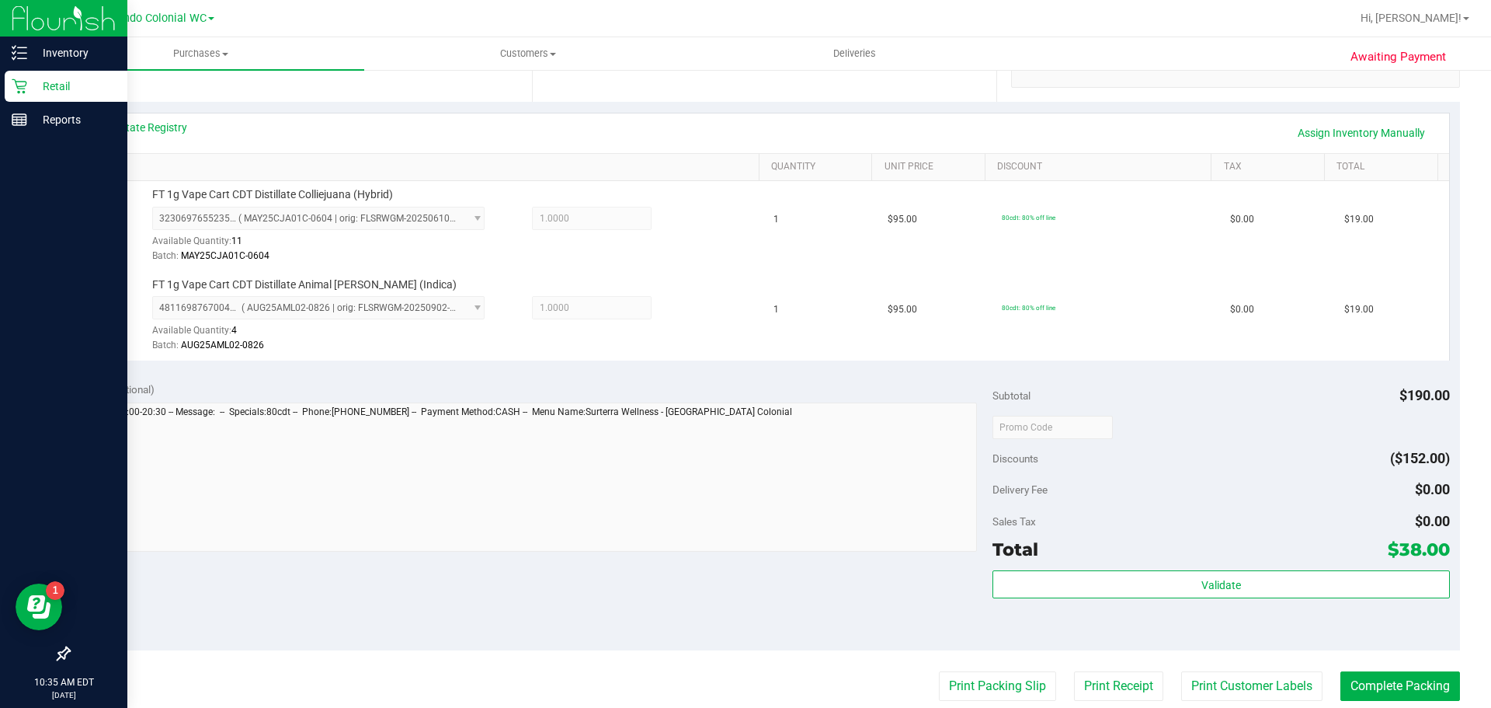
drag, startPoint x: 1017, startPoint y: 679, endPoint x: 1274, endPoint y: 634, distance: 261.8
click at [1142, 616] on purchase-details "Back Edit Purchase Cancel Purchase View Profile # 12023335 BioTrack ID: - Submi…" at bounding box center [764, 389] width 1392 height 1245
click at [1391, 697] on button "Complete Packing" at bounding box center [1400, 686] width 120 height 30
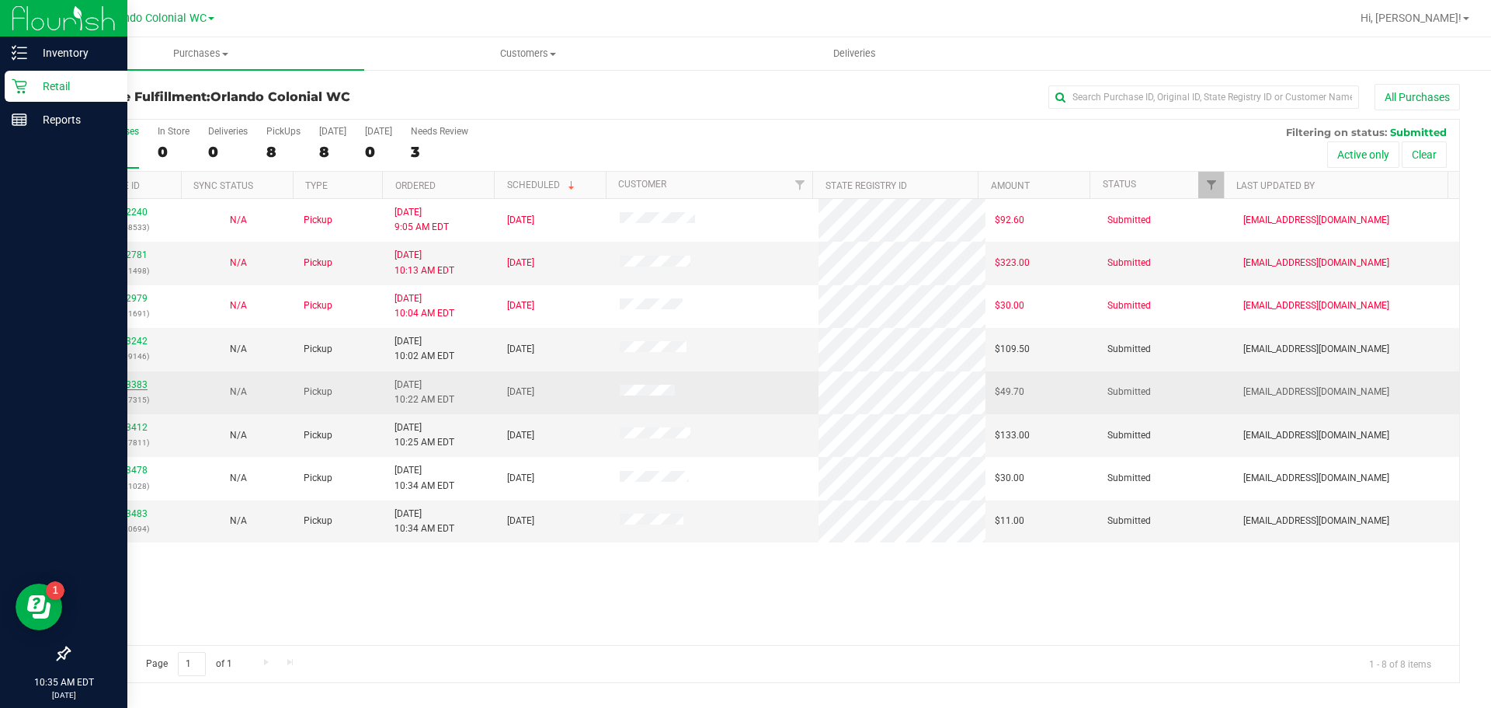
click at [131, 386] on link "12023383" at bounding box center [125, 384] width 43 height 11
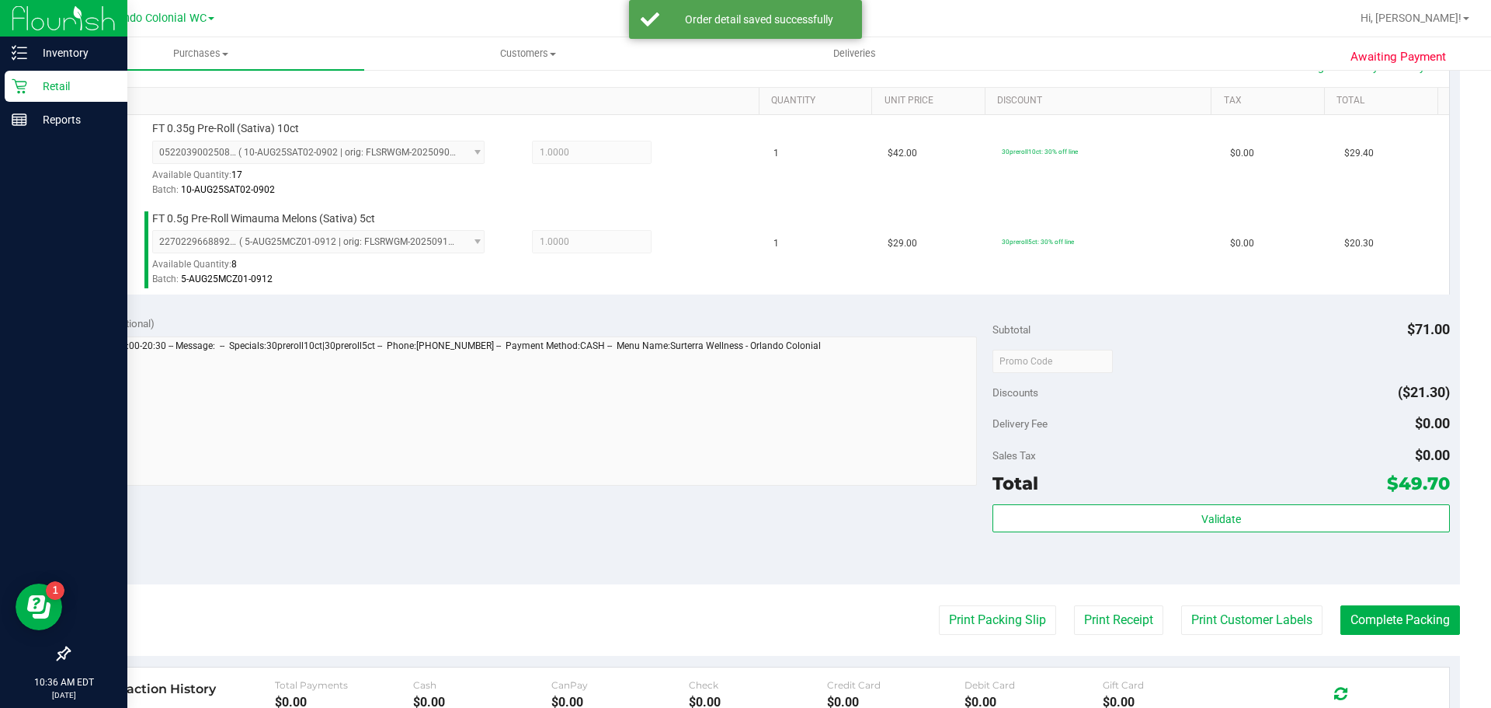
scroll to position [388, 0]
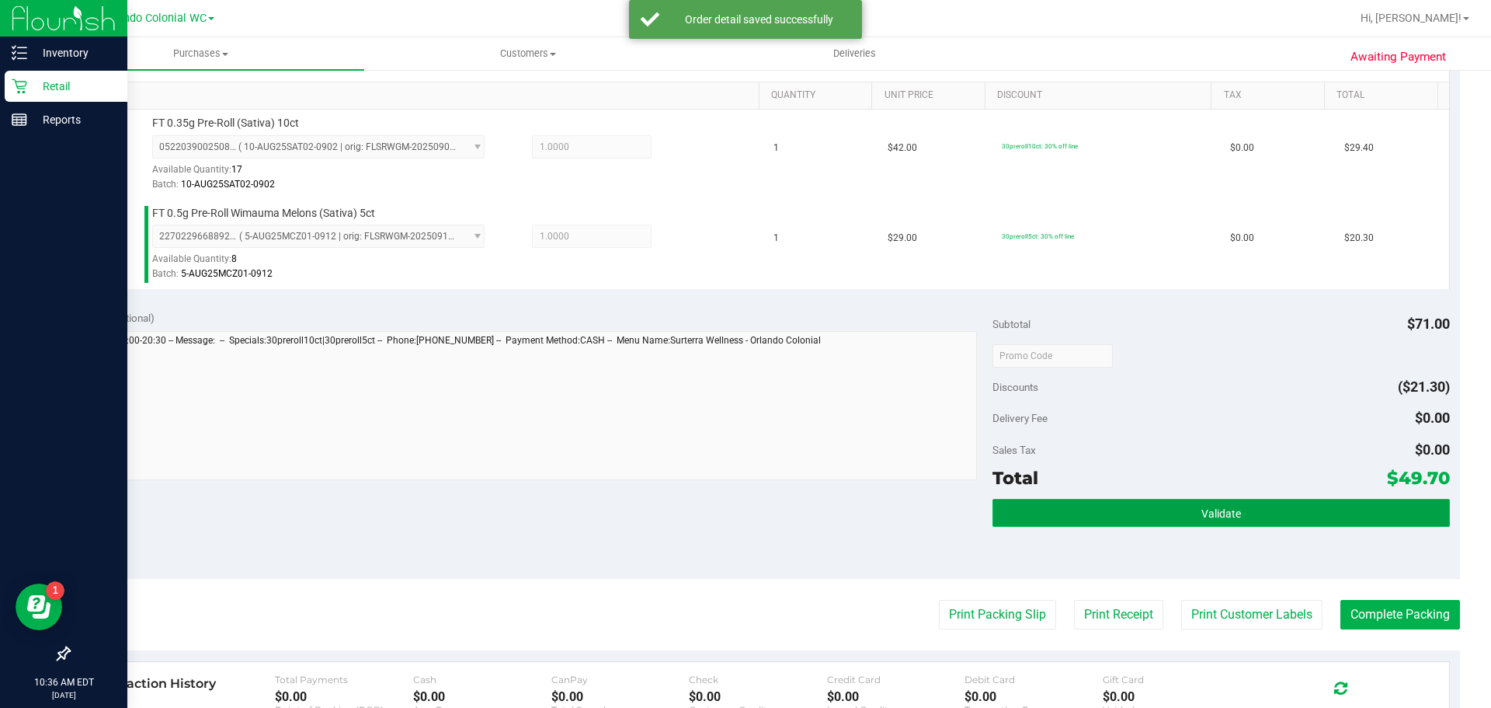
click at [1131, 506] on button "Validate" at bounding box center [1221, 513] width 457 height 28
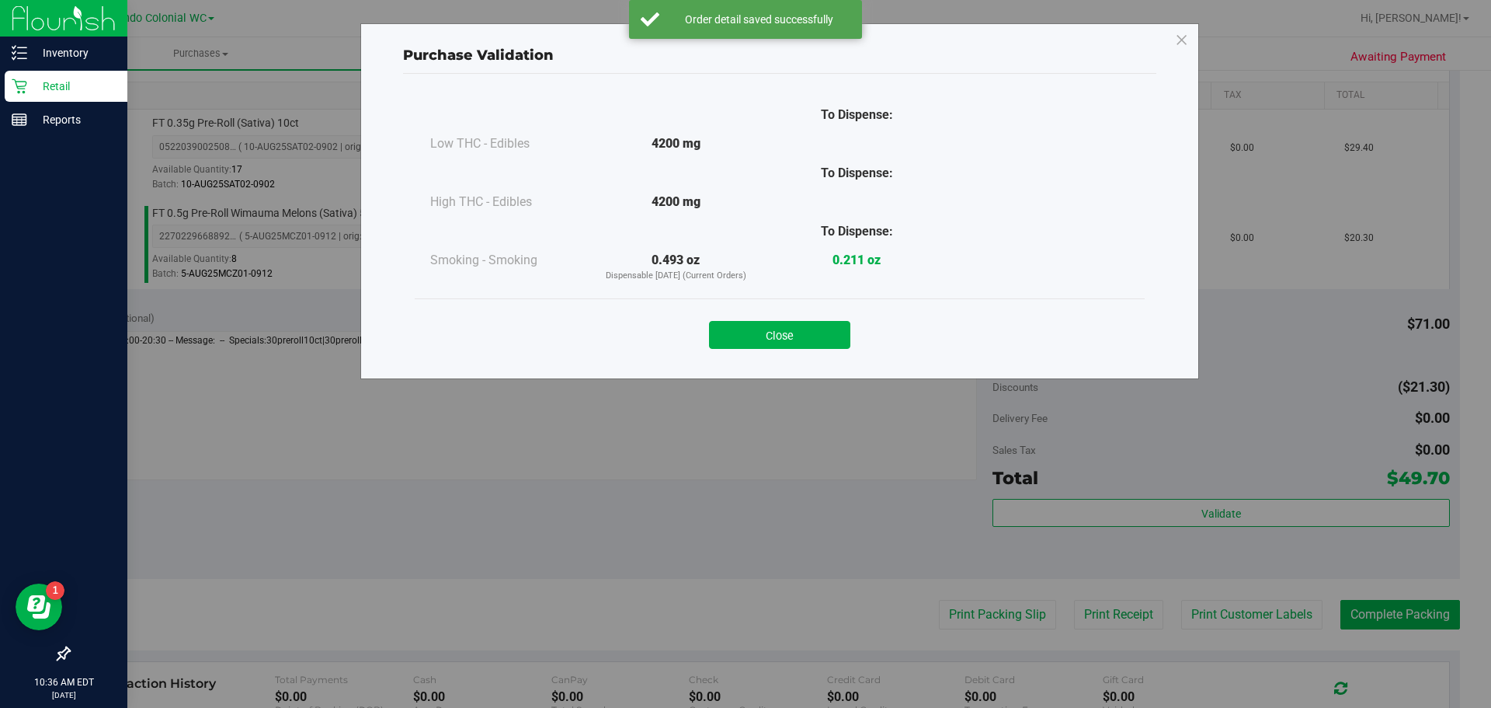
click at [762, 302] on div "Close" at bounding box center [780, 329] width 730 height 63
click at [780, 336] on button "Close" at bounding box center [779, 335] width 141 height 28
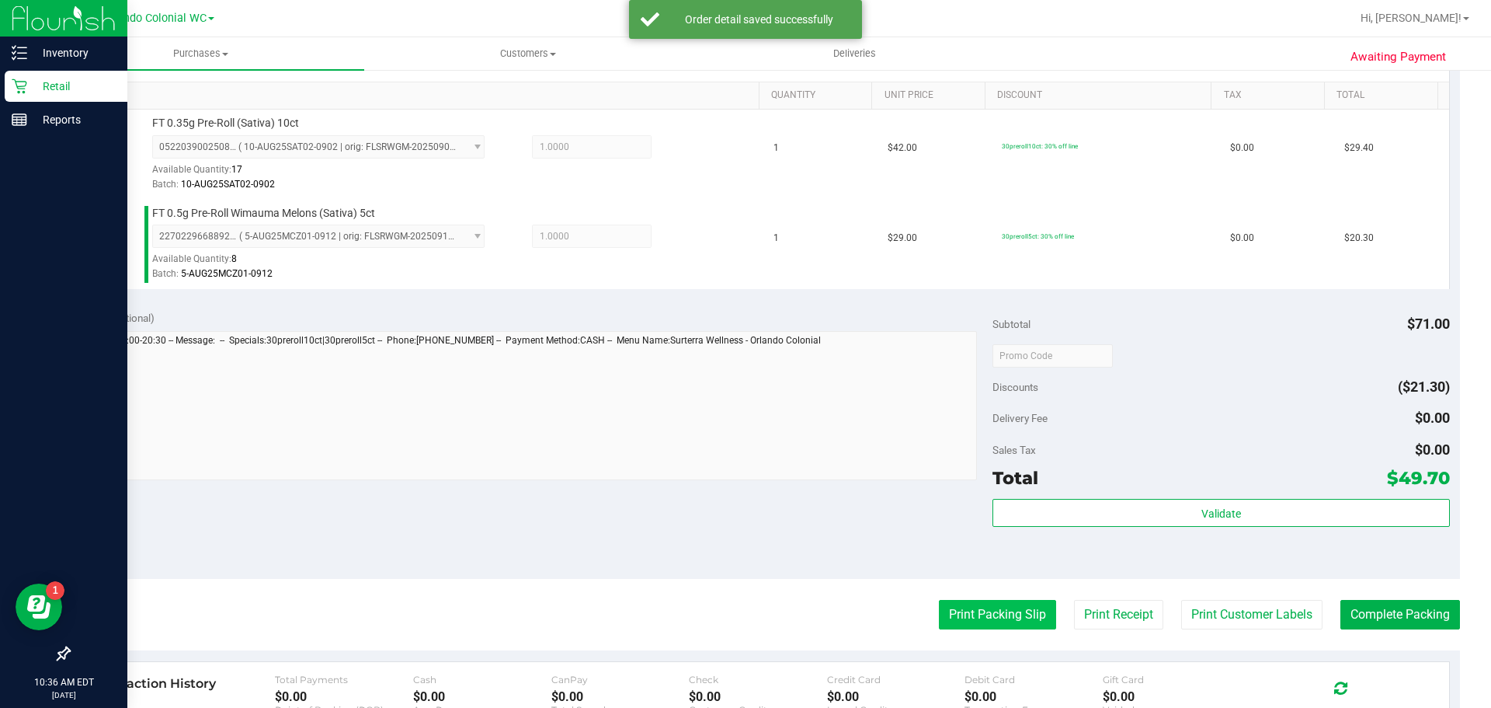
click at [995, 610] on button "Print Packing Slip" at bounding box center [997, 615] width 117 height 30
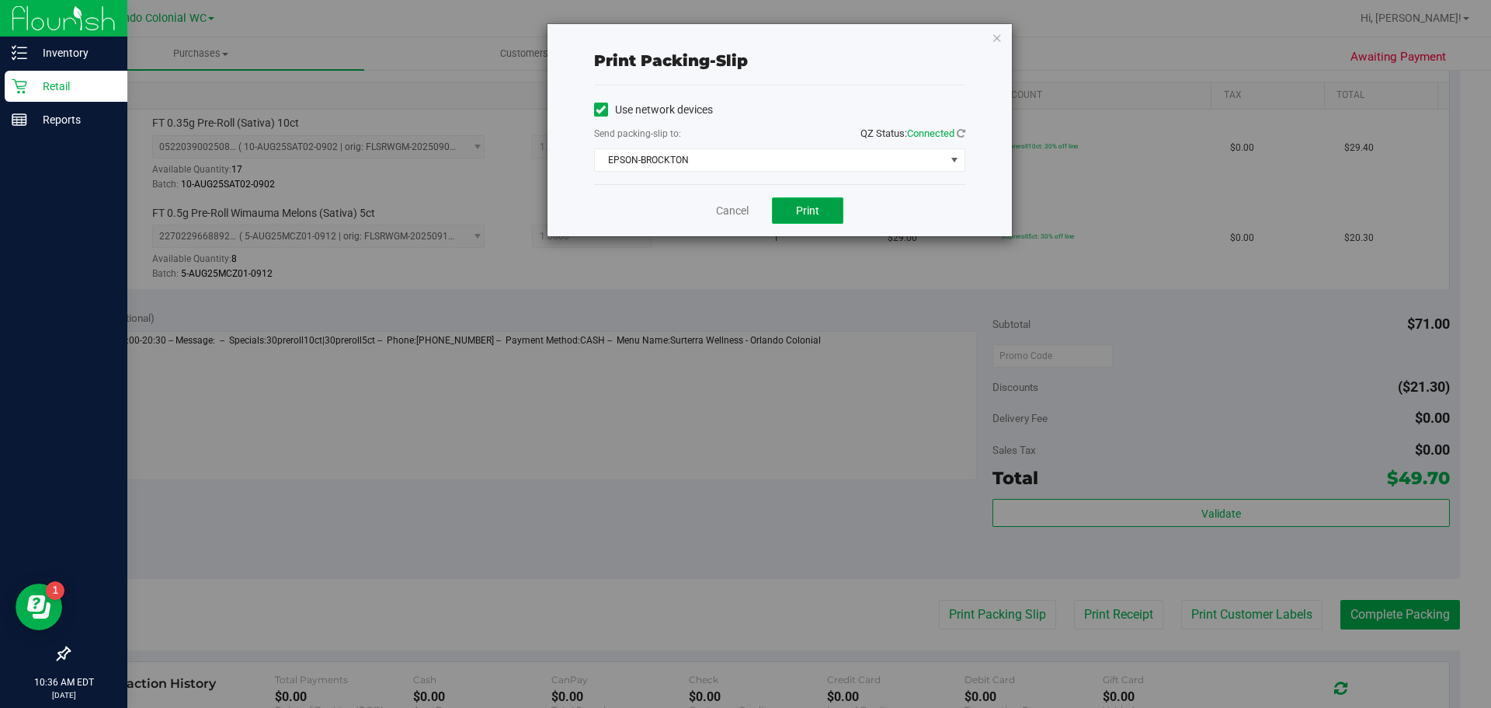
click at [815, 210] on span "Print" at bounding box center [807, 210] width 23 height 12
click at [997, 39] on icon "button" at bounding box center [997, 37] width 11 height 19
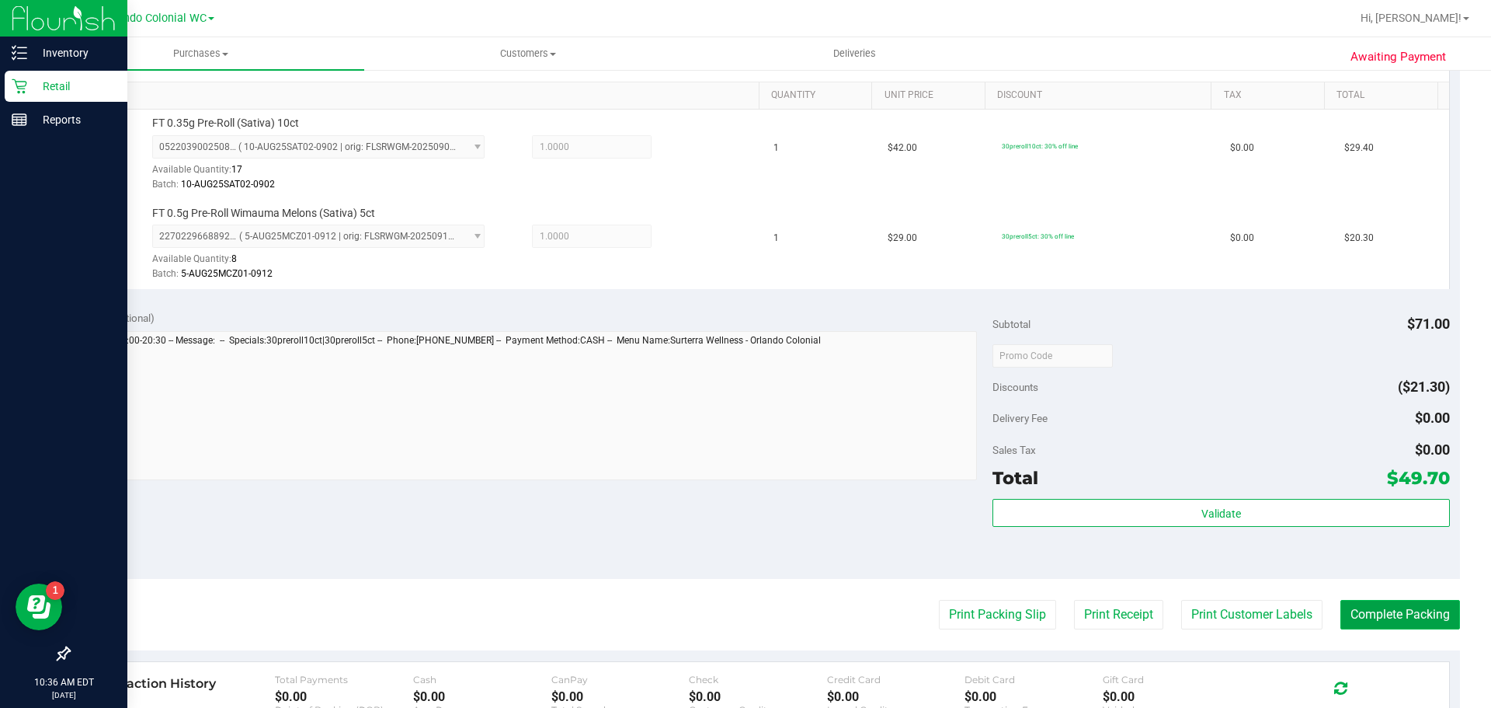
click at [1410, 608] on button "Complete Packing" at bounding box center [1400, 615] width 120 height 30
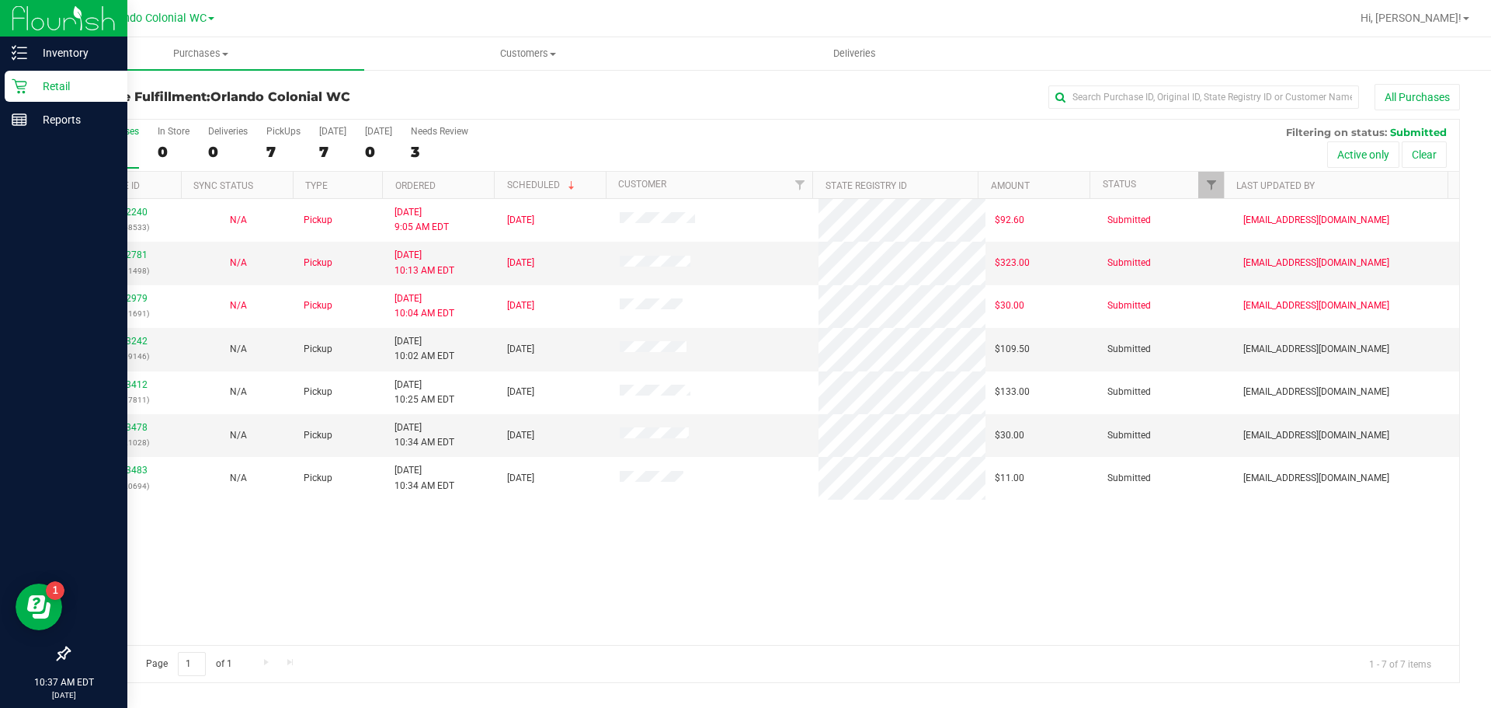
click at [812, 596] on div "12022240 (328858533) N/A Pickup [DATE] 9:05 AM EDT 9/29/2025 $92.60 Submitted […" at bounding box center [764, 422] width 1390 height 446
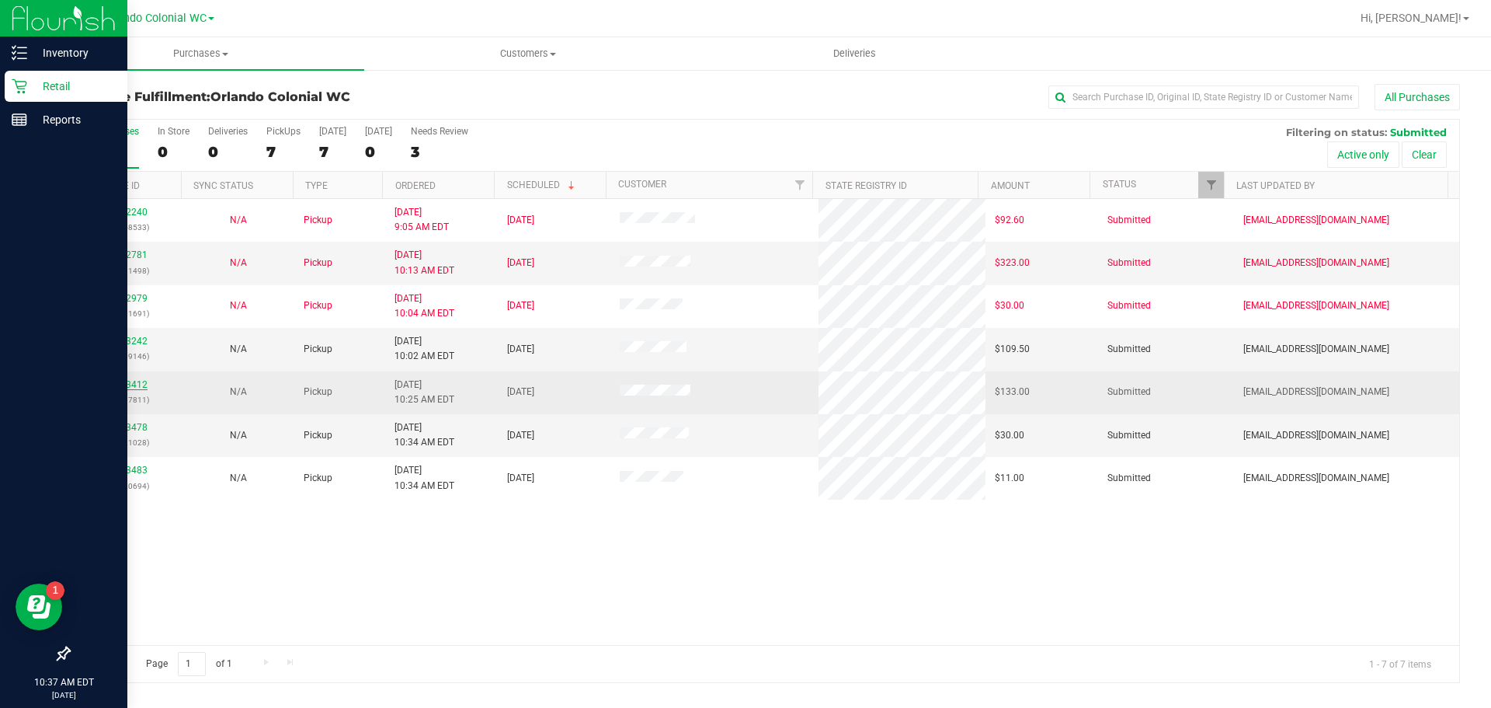
click at [141, 388] on div "12023412 (329017811)" at bounding box center [125, 392] width 94 height 30
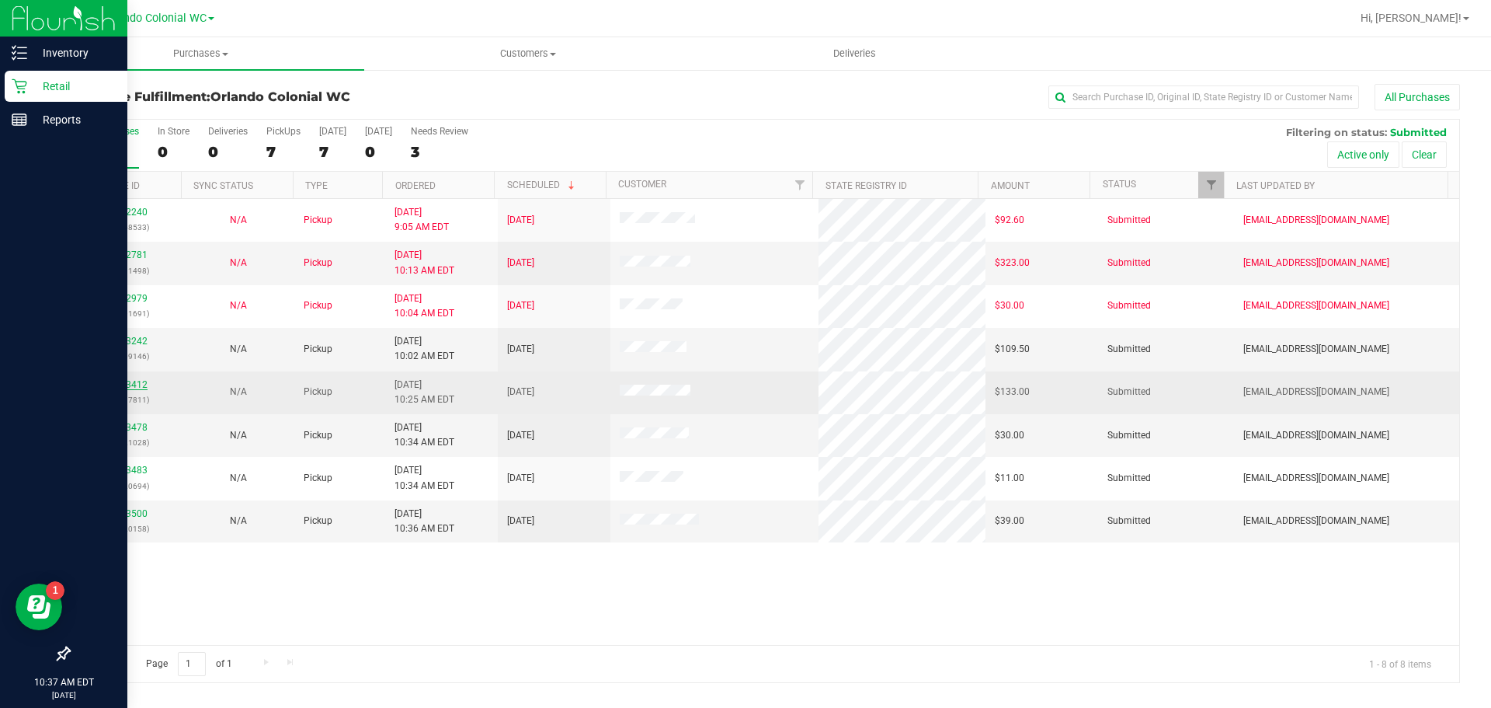
click at [135, 384] on link "12023412" at bounding box center [125, 384] width 43 height 11
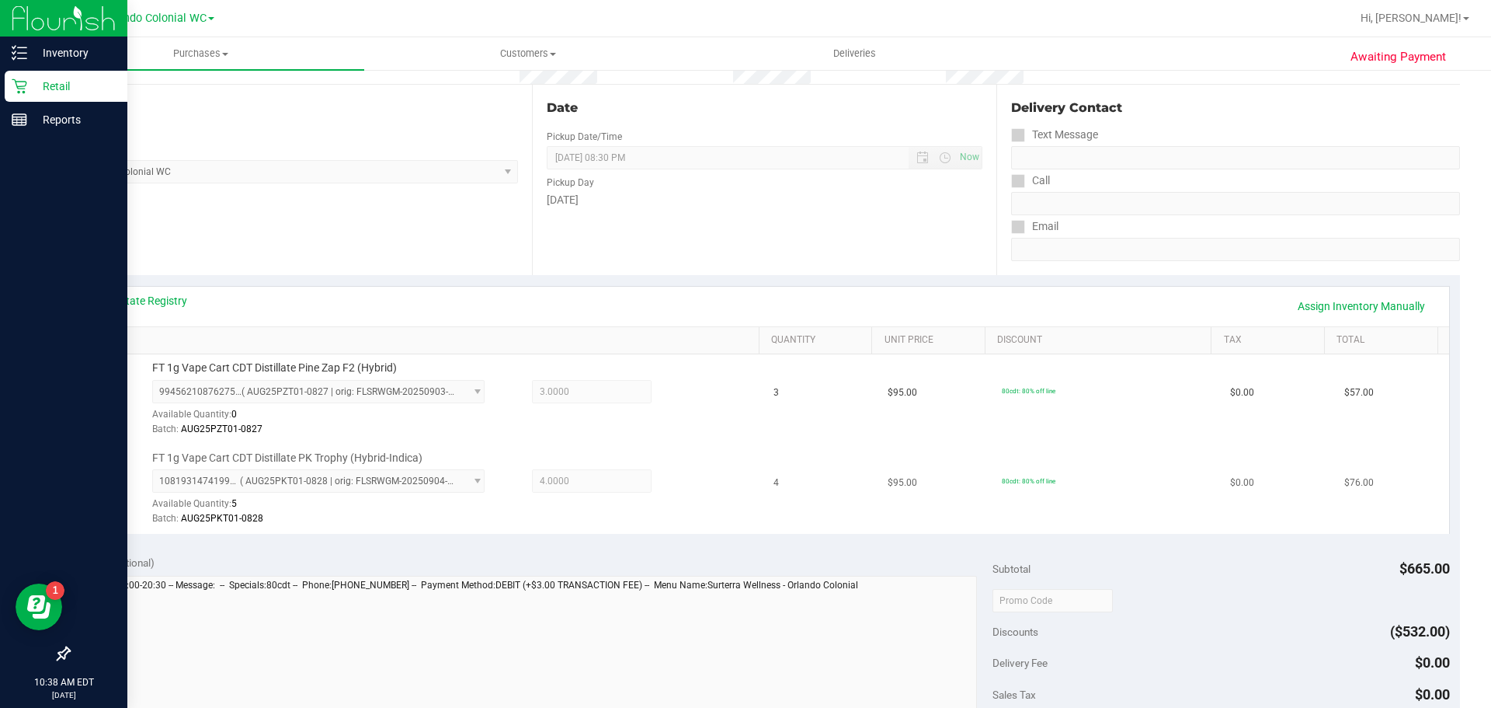
scroll to position [311, 0]
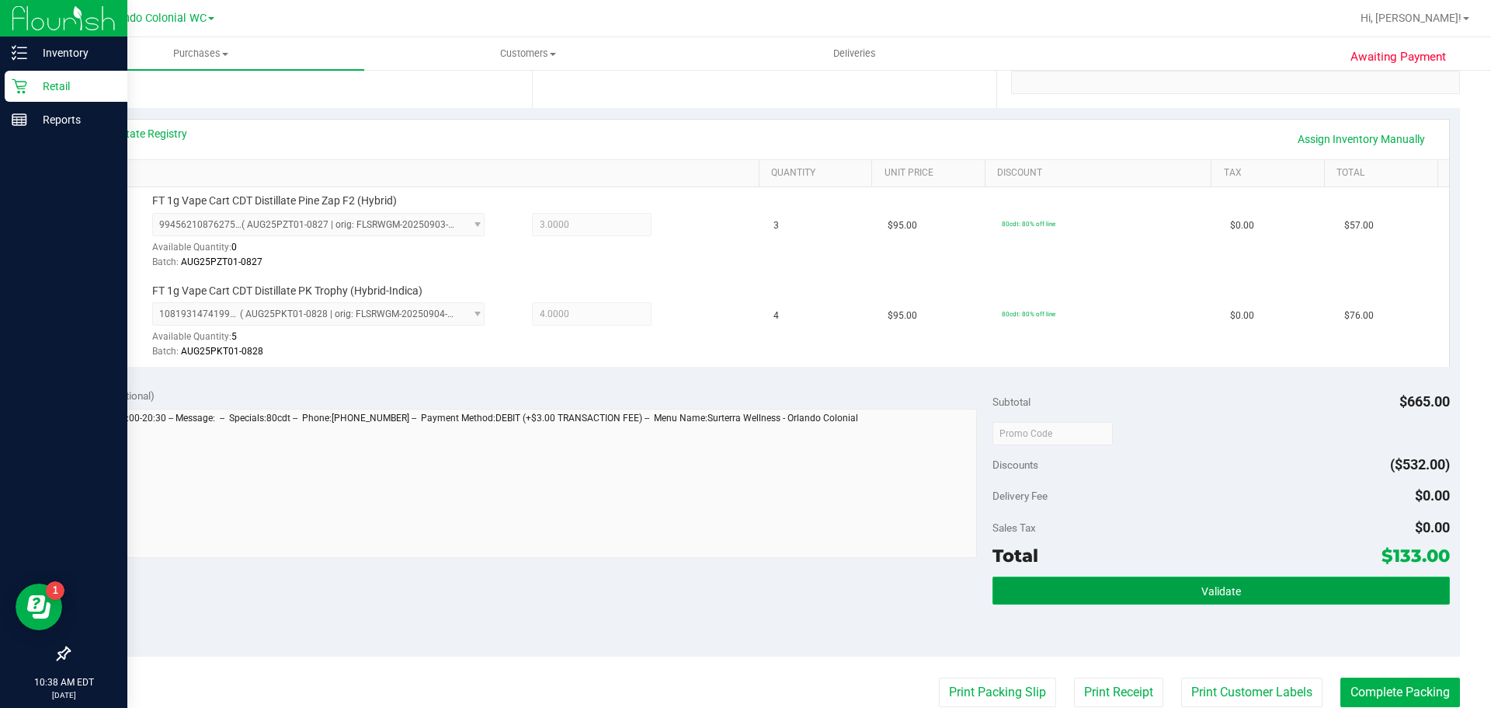
click at [1287, 595] on button "Validate" at bounding box center [1221, 590] width 457 height 28
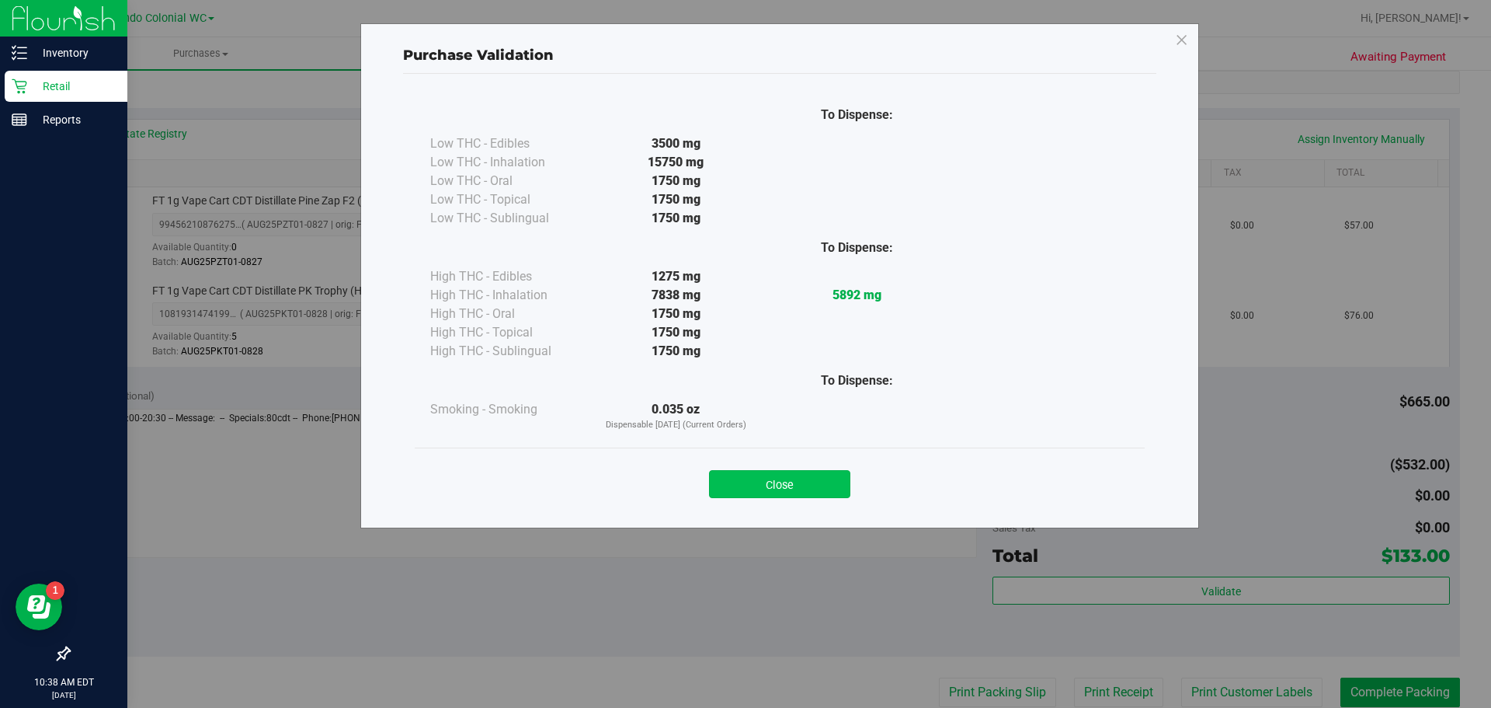
click at [806, 483] on button "Close" at bounding box center [779, 484] width 141 height 28
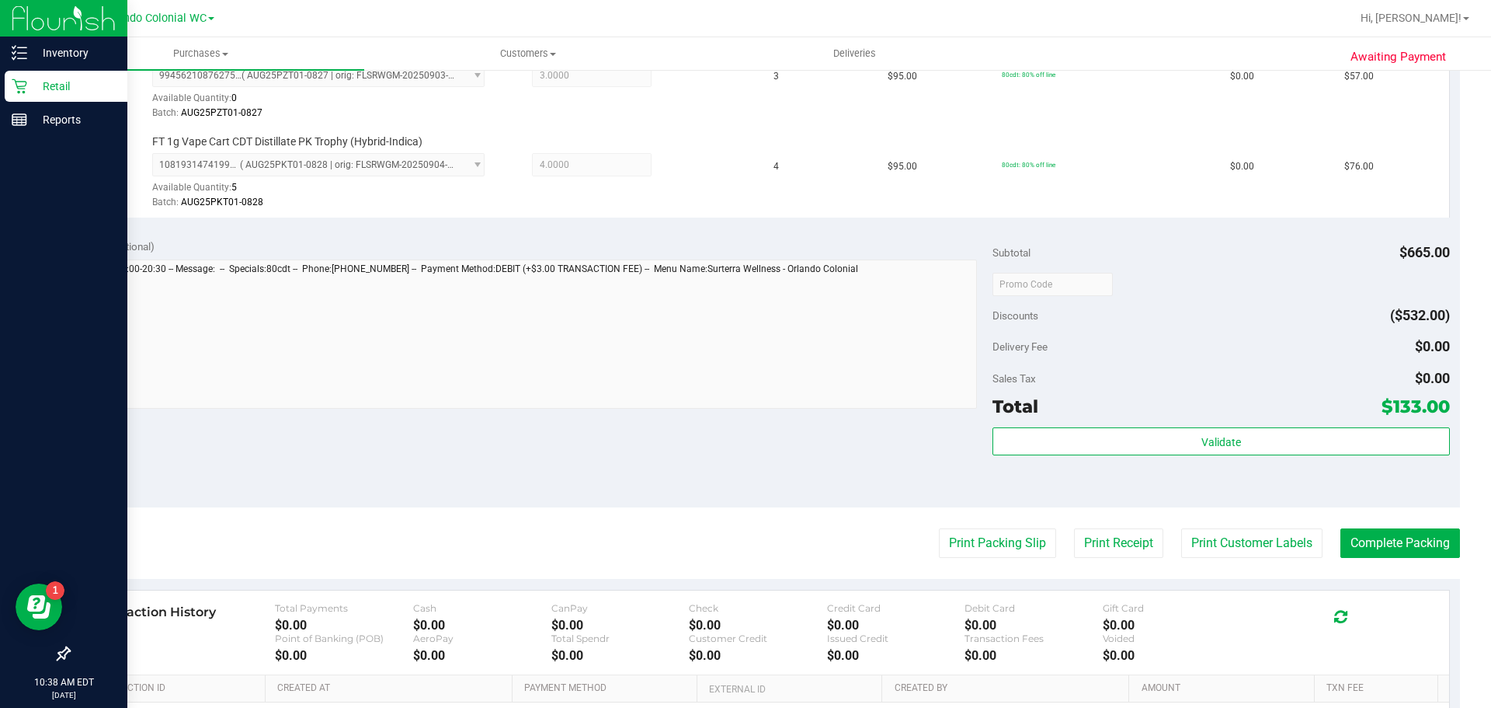
scroll to position [544, 0]
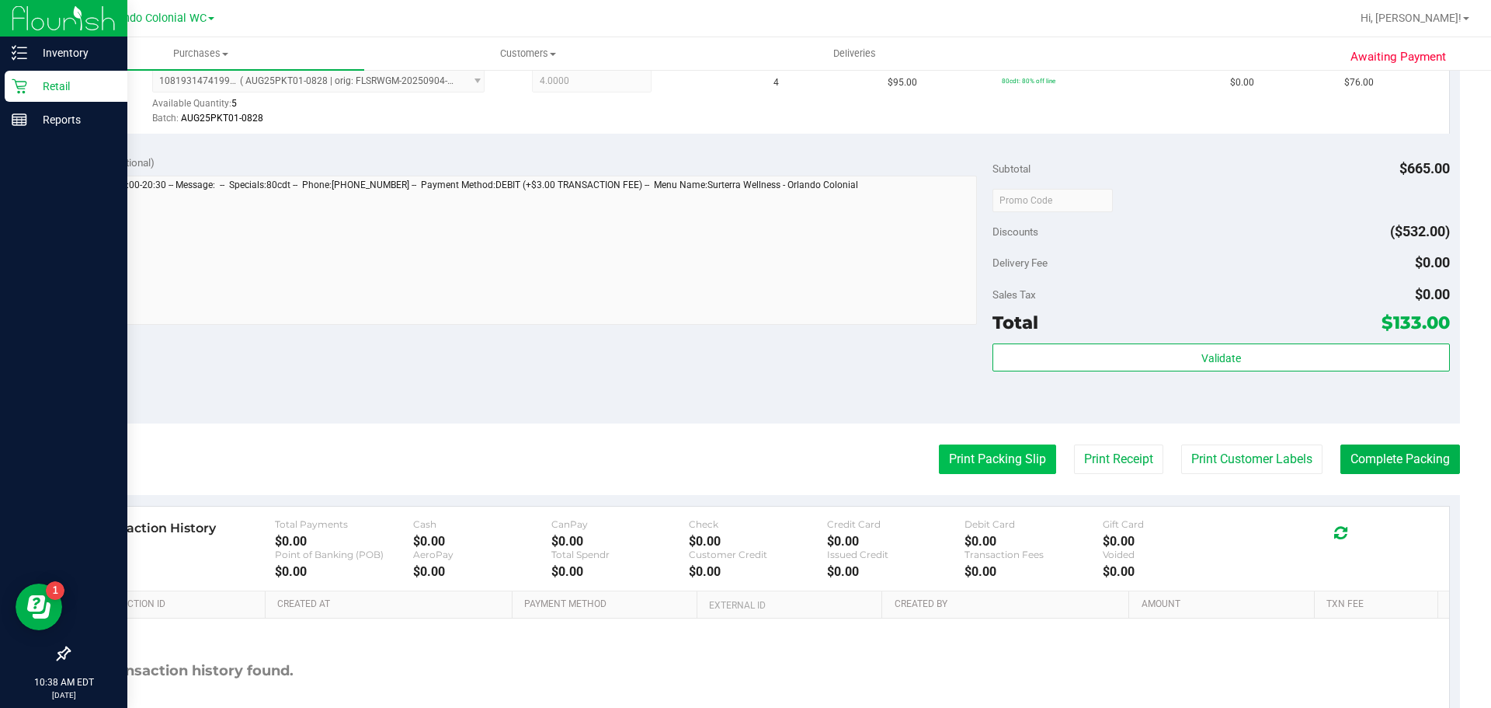
click at [989, 451] on button "Print Packing Slip" at bounding box center [997, 459] width 117 height 30
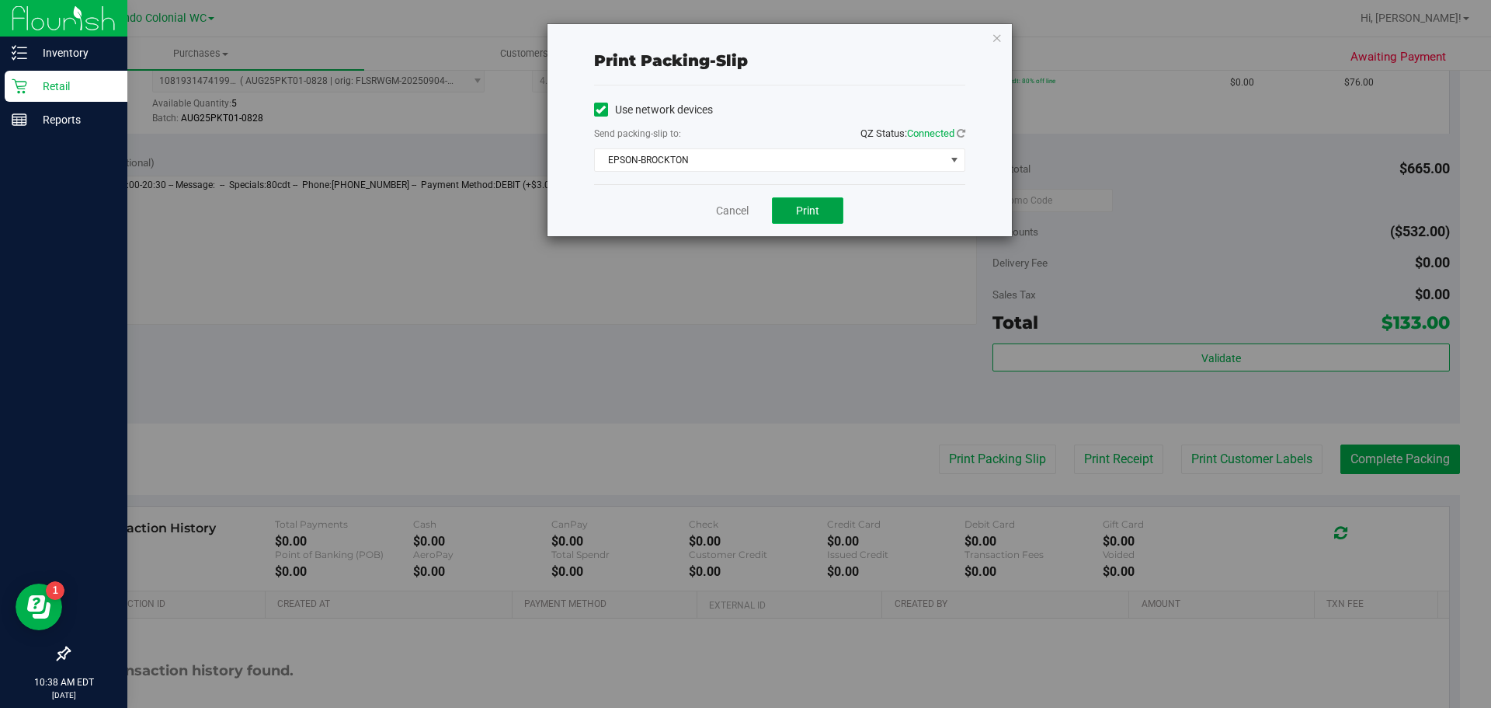
click at [797, 199] on button "Print" at bounding box center [807, 210] width 71 height 26
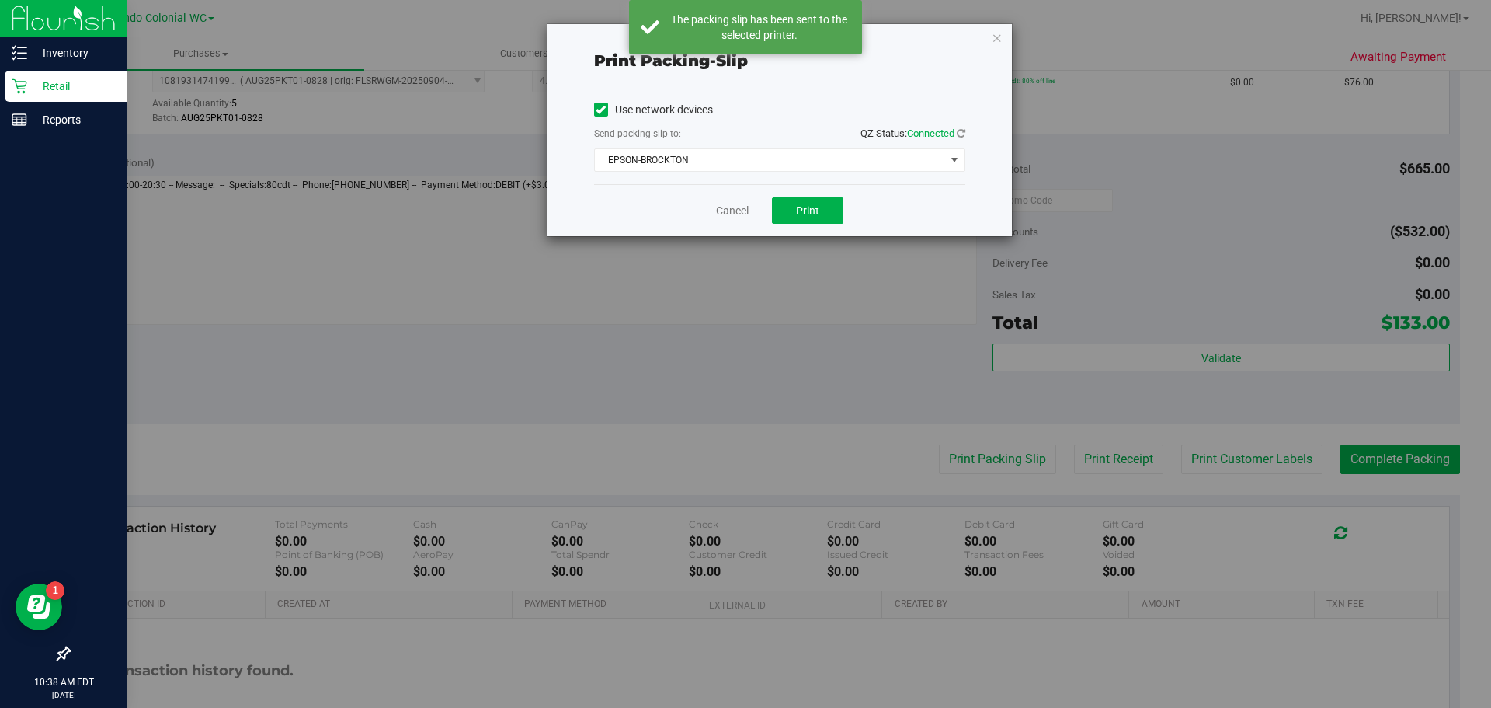
click at [992, 41] on icon "button" at bounding box center [997, 37] width 11 height 19
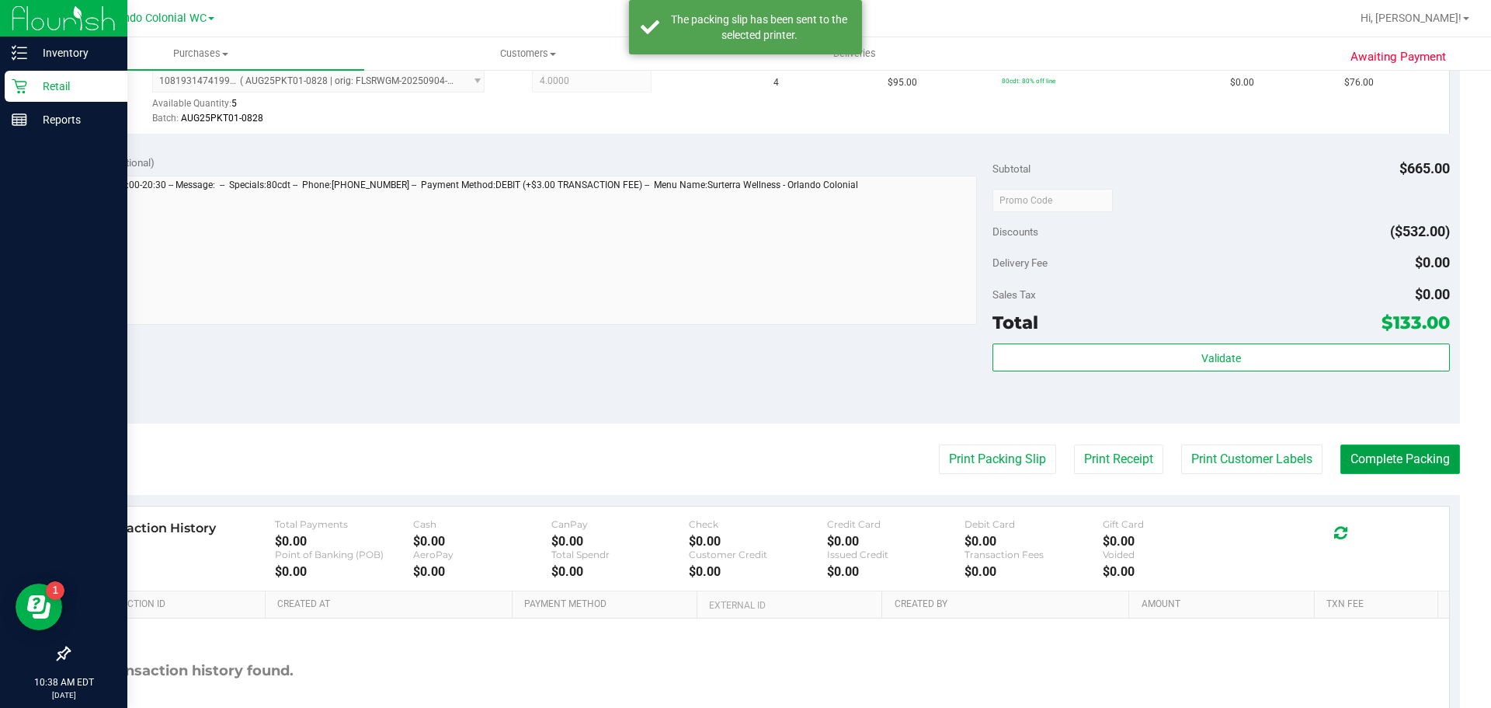
click at [1385, 466] on button "Complete Packing" at bounding box center [1400, 459] width 120 height 30
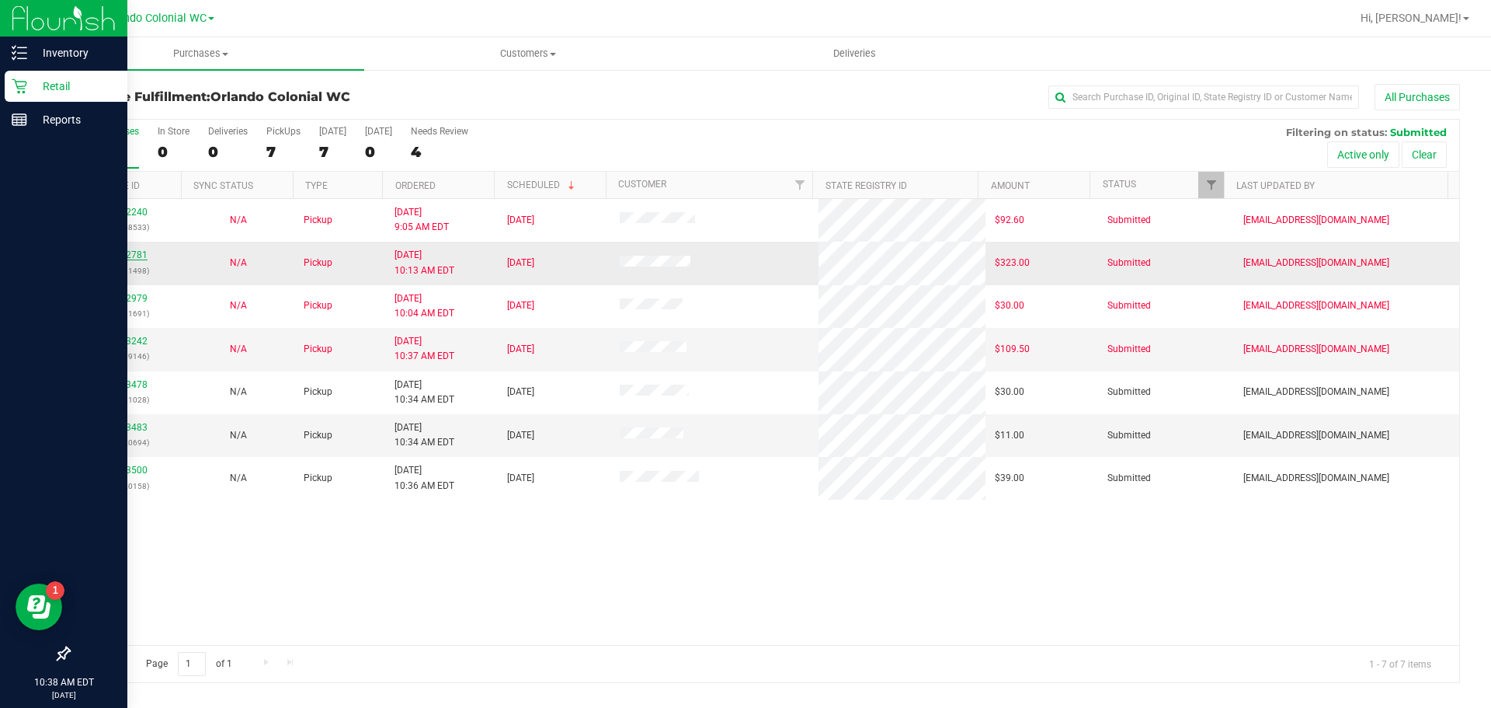
click at [120, 255] on link "12022781" at bounding box center [125, 254] width 43 height 11
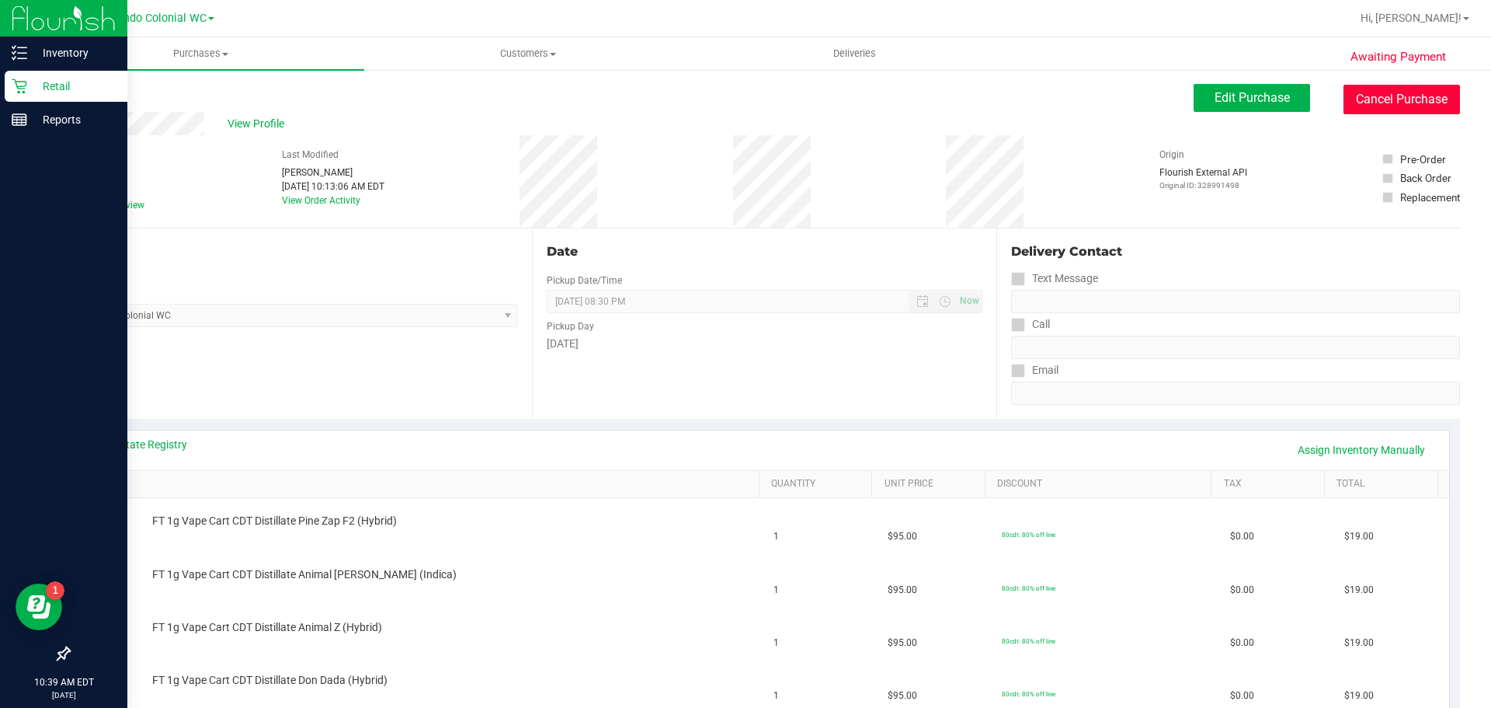
click at [1374, 103] on button "Cancel Purchase" at bounding box center [1402, 100] width 116 height 30
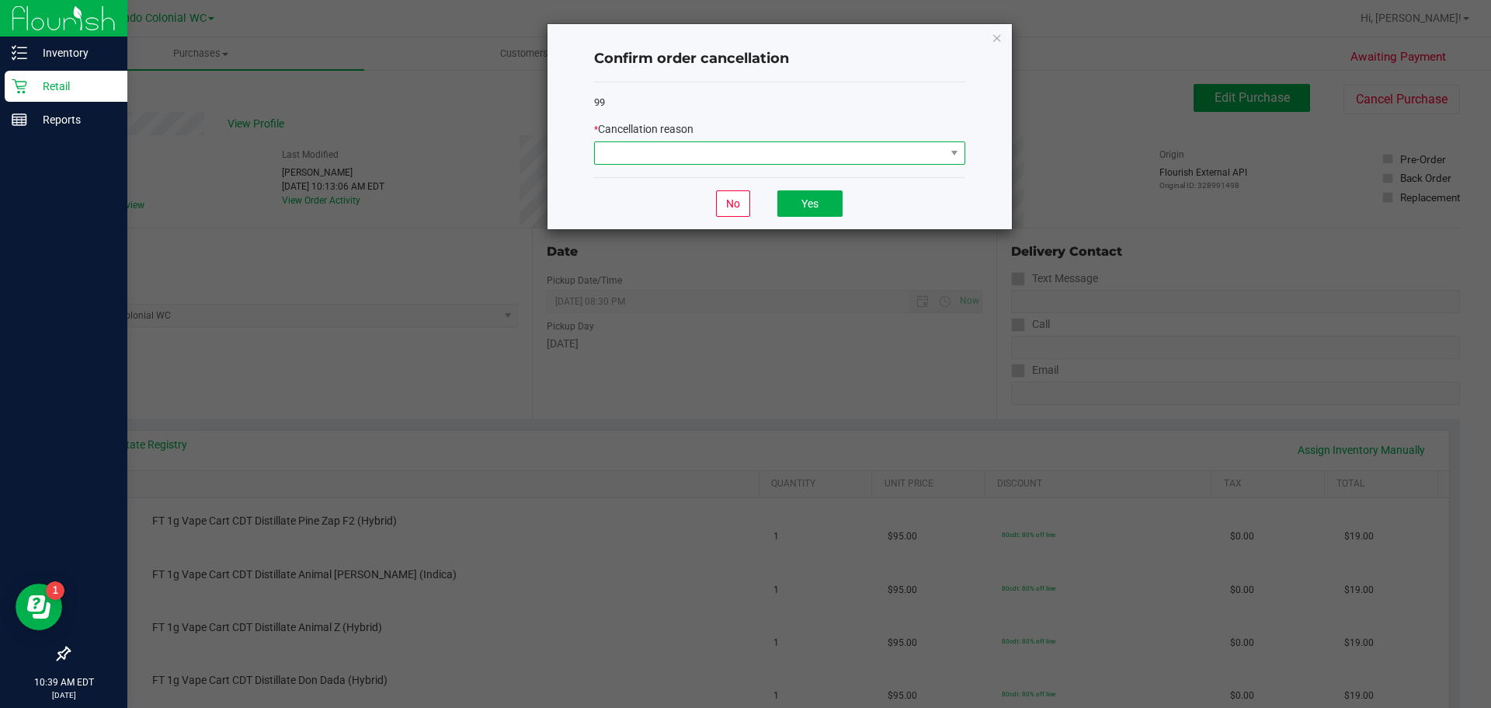
click at [761, 151] on span at bounding box center [770, 153] width 350 height 22
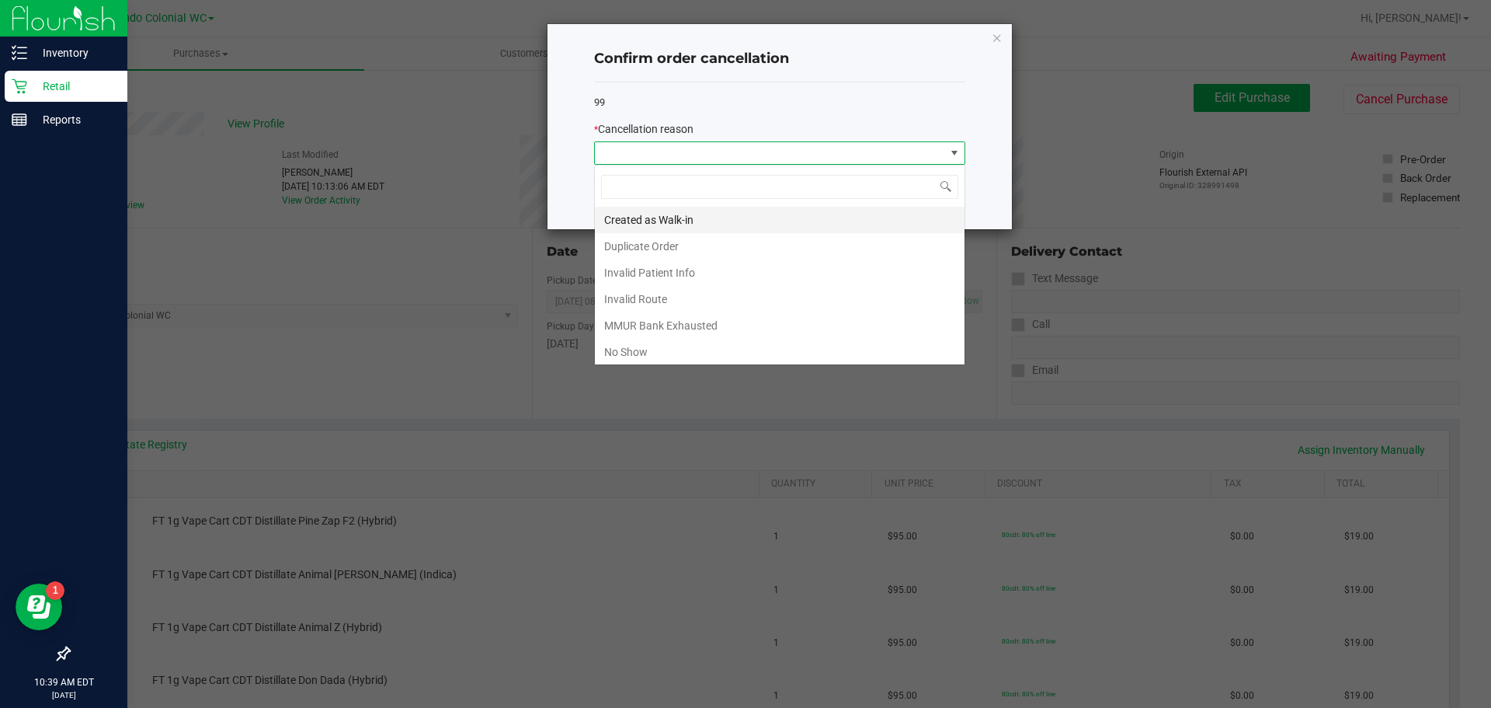
scroll to position [23, 371]
click at [676, 325] on li "MMUR Bank Exhausted" at bounding box center [780, 325] width 370 height 26
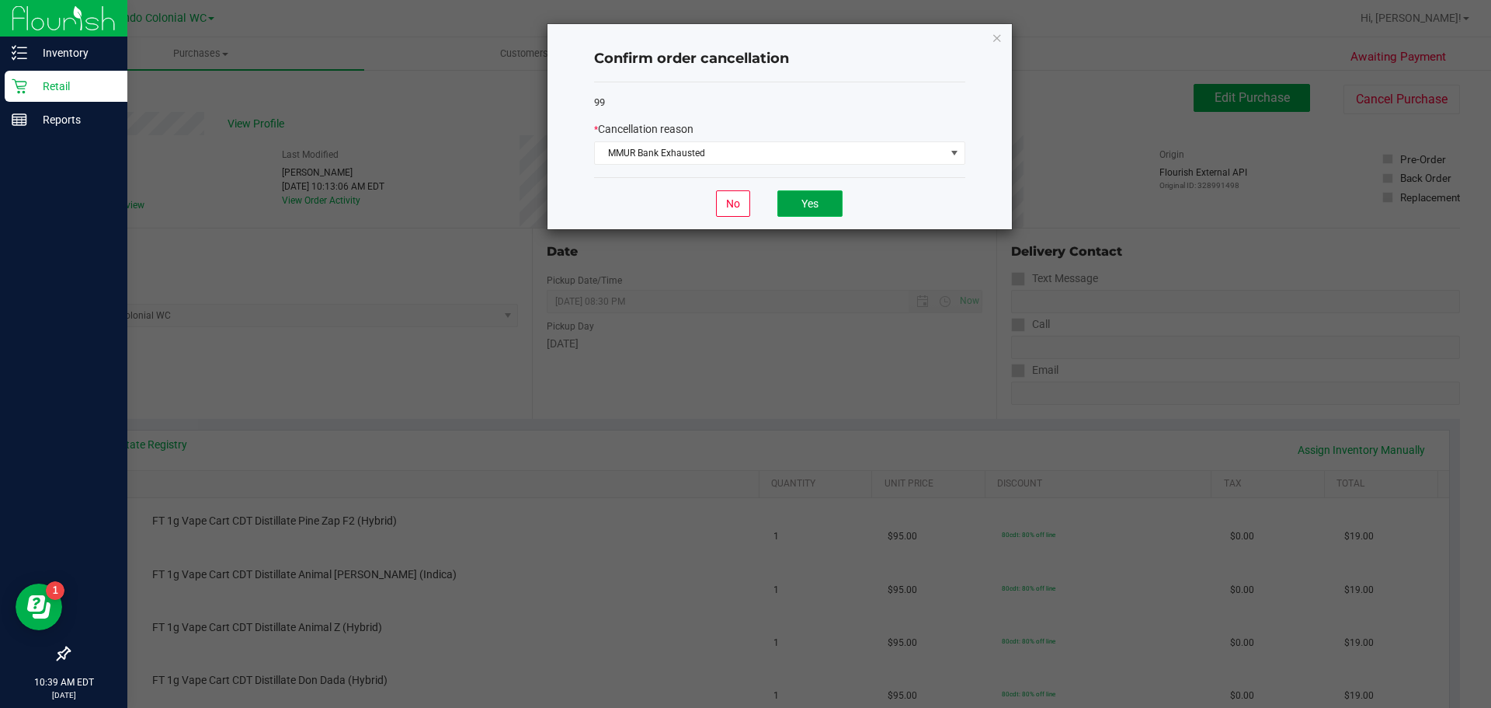
click at [812, 200] on button "Yes" at bounding box center [809, 203] width 65 height 26
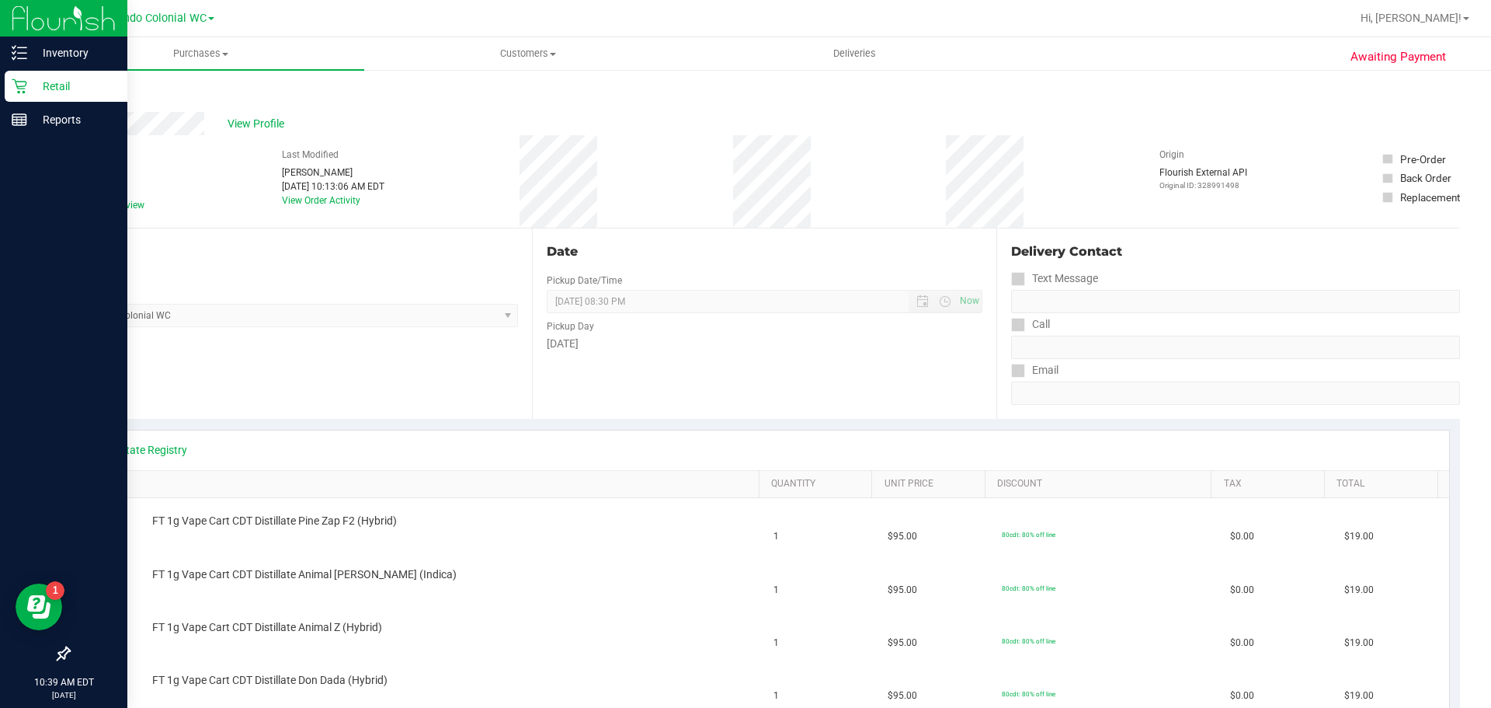
click at [94, 96] on div "Back" at bounding box center [764, 98] width 1392 height 28
click at [85, 95] on link "Back" at bounding box center [79, 93] width 23 height 11
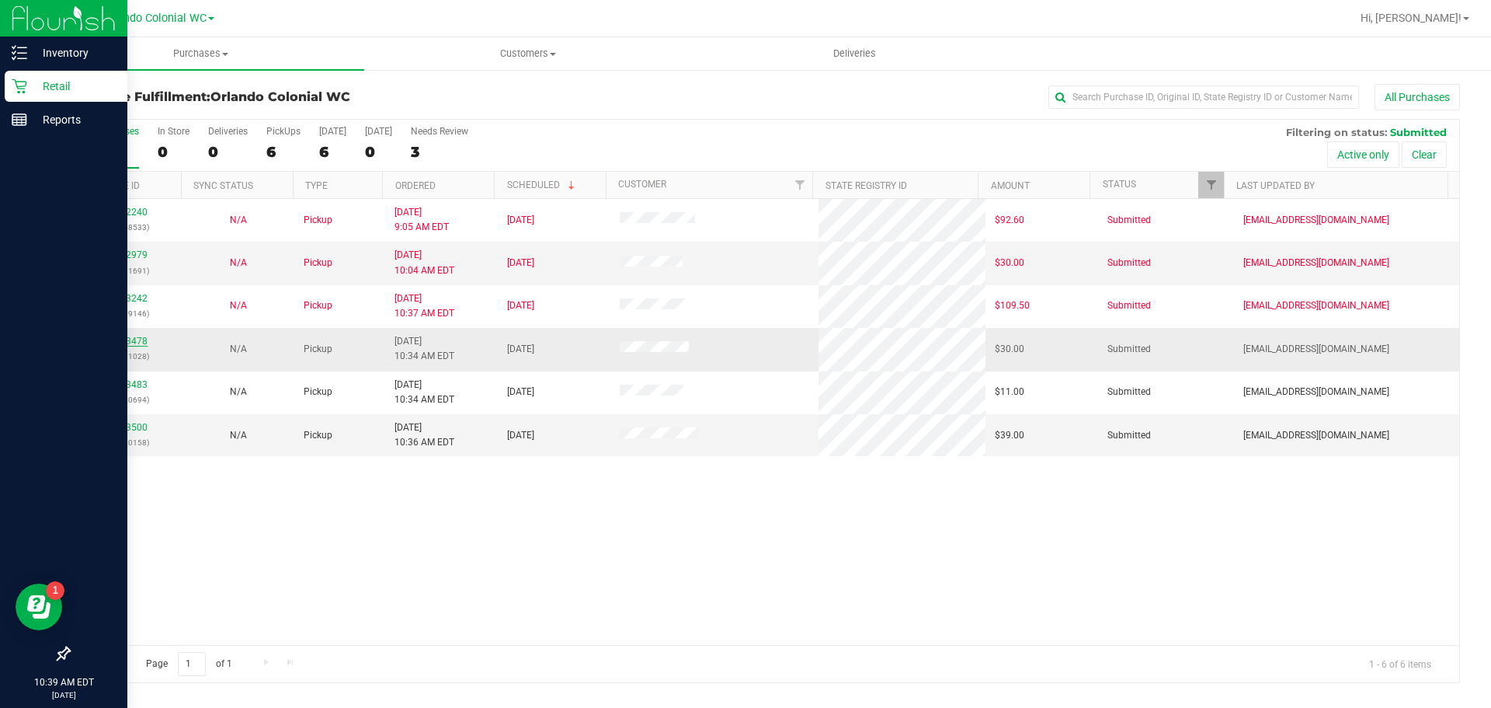
click at [138, 339] on link "12023478" at bounding box center [125, 341] width 43 height 11
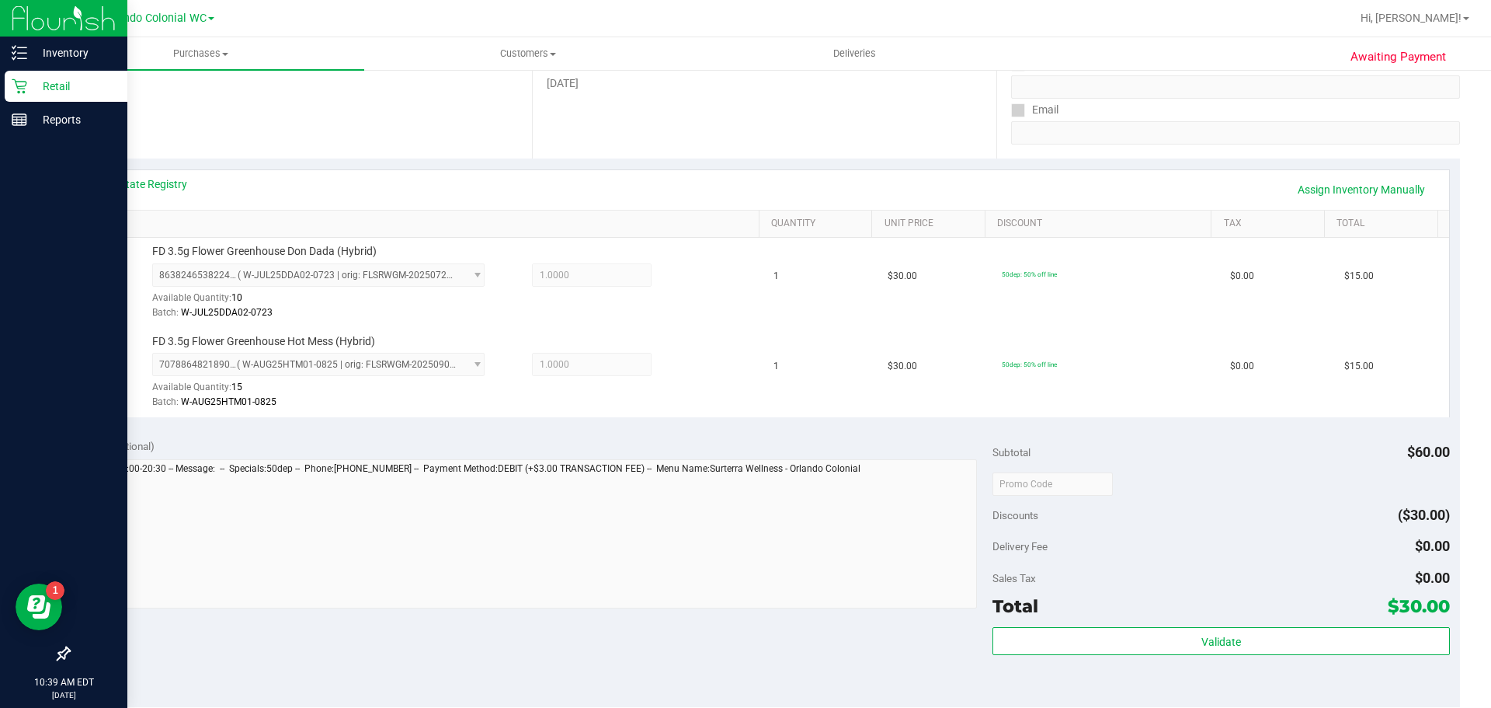
scroll to position [388, 0]
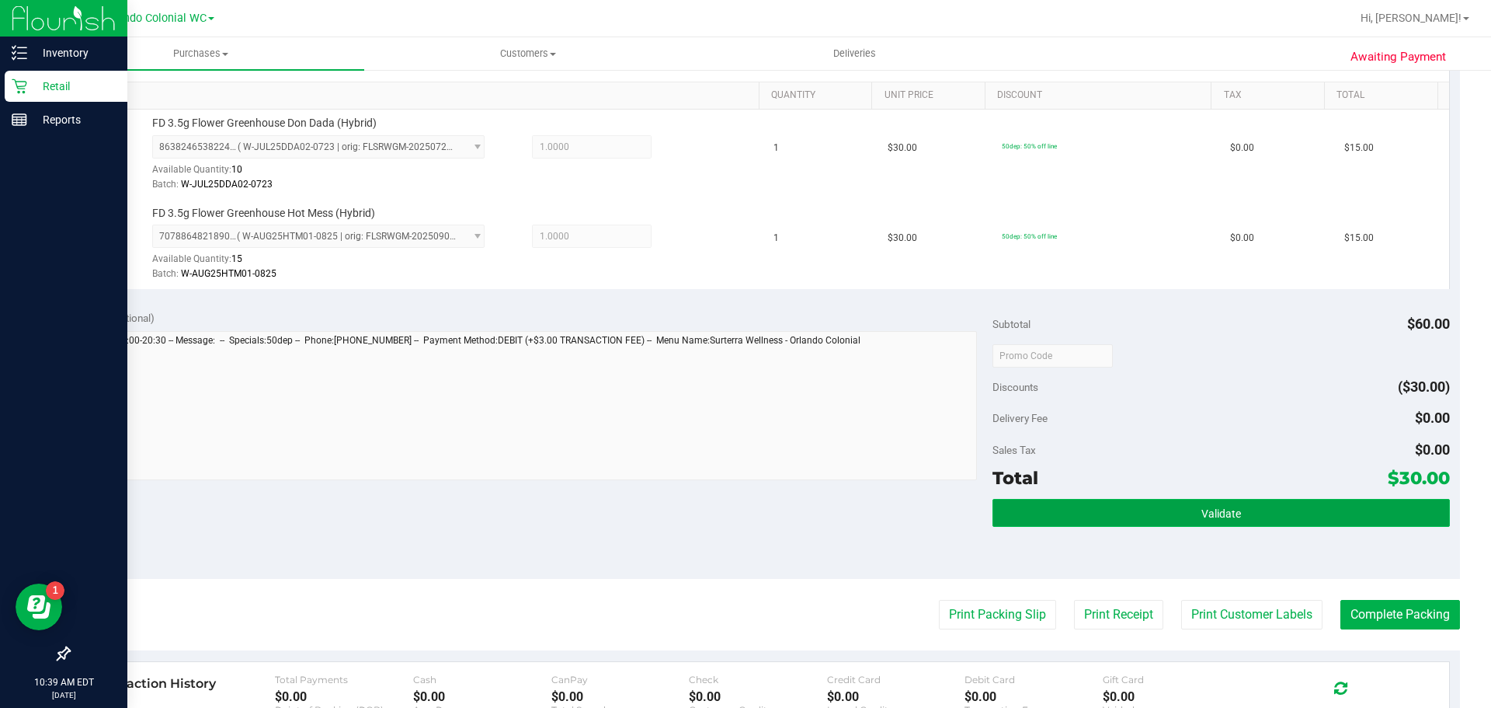
drag, startPoint x: 1315, startPoint y: 520, endPoint x: 1309, endPoint y: 511, distance: 10.1
click at [1315, 520] on button "Validate" at bounding box center [1221, 513] width 457 height 28
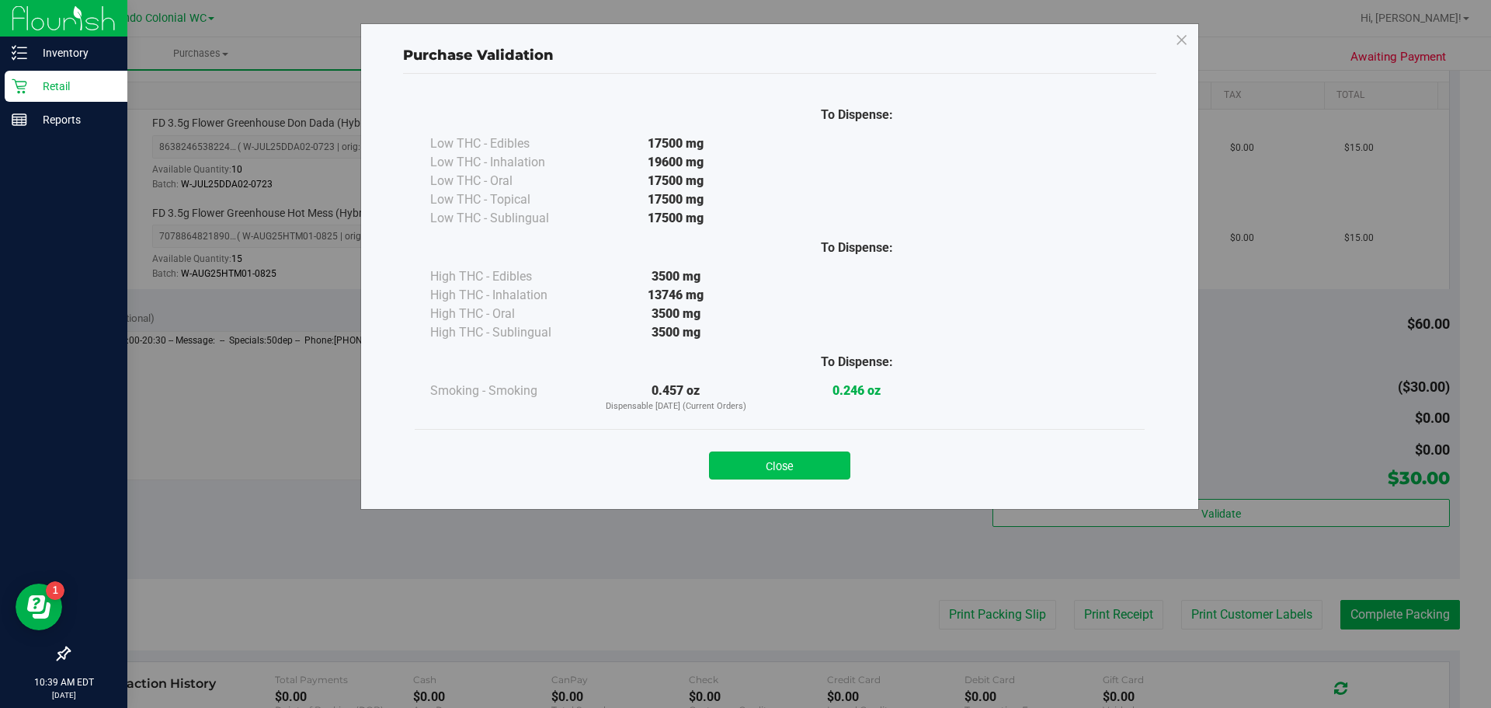
drag, startPoint x: 783, startPoint y: 444, endPoint x: 801, endPoint y: 468, distance: 29.8
click at [783, 445] on div "Close" at bounding box center [779, 460] width 707 height 39
click at [805, 471] on button "Close" at bounding box center [779, 465] width 141 height 28
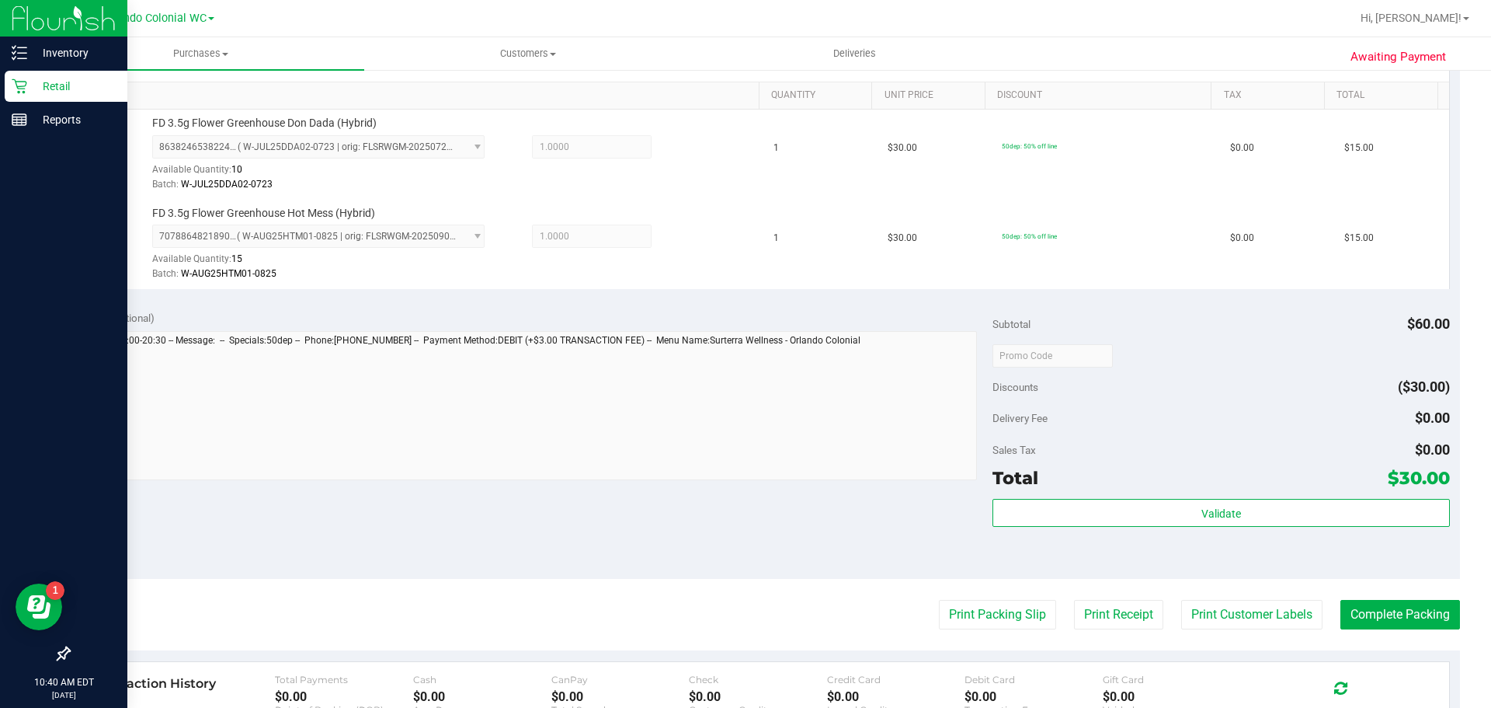
click at [951, 630] on purchase-details "Back Edit Purchase Cancel Purchase View Profile # 12023478 BioTrack ID: - Submi…" at bounding box center [764, 318] width 1392 height 1245
click at [1003, 615] on button "Print Packing Slip" at bounding box center [997, 615] width 117 height 30
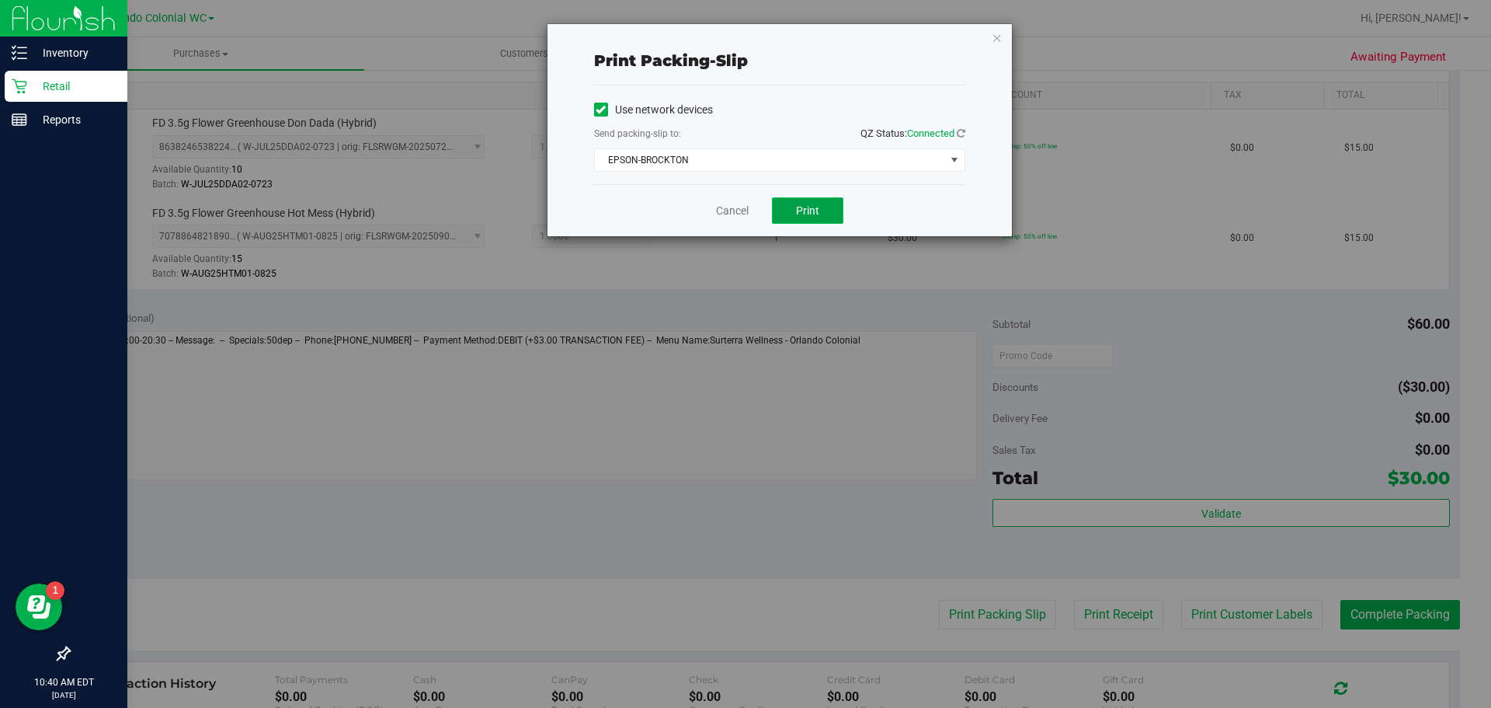
click at [815, 208] on span "Print" at bounding box center [807, 210] width 23 height 12
click at [996, 33] on icon "button" at bounding box center [997, 37] width 11 height 19
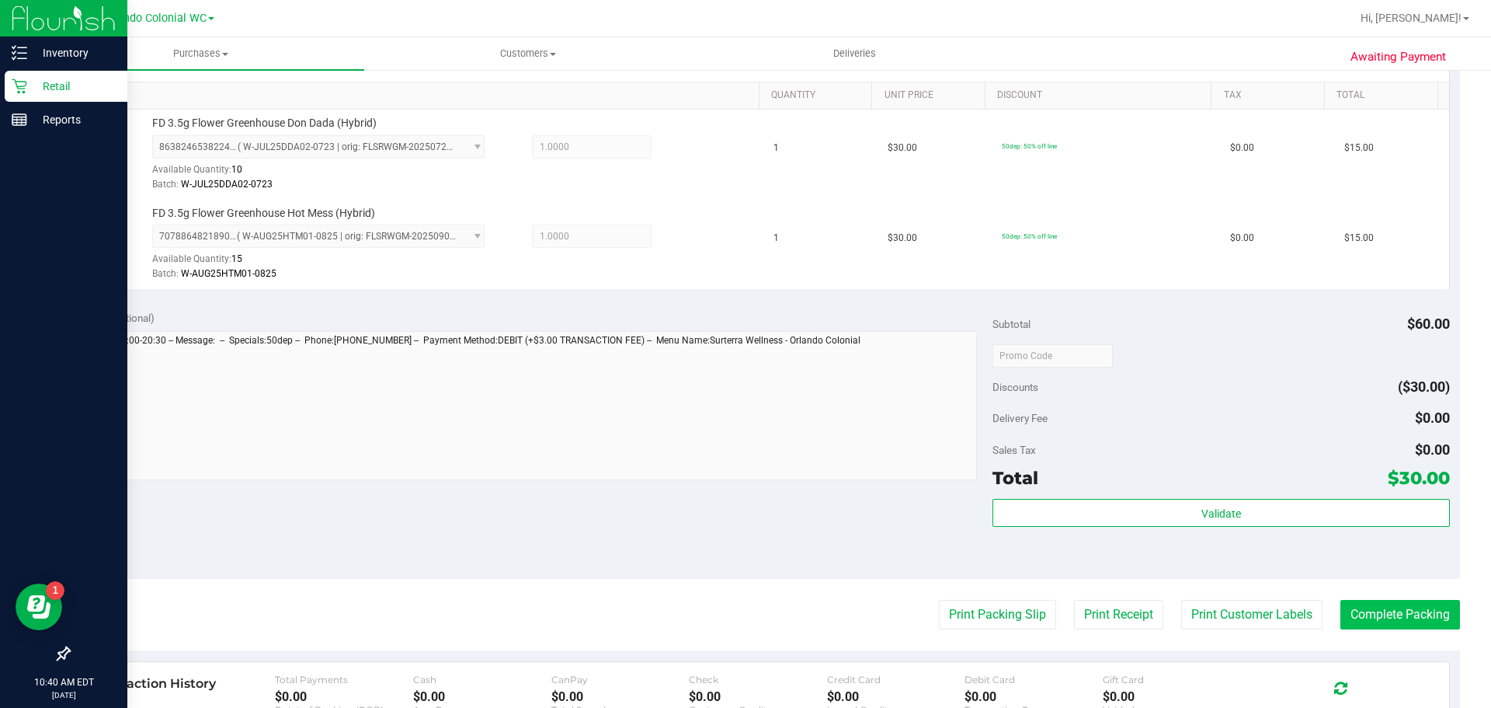
click at [1367, 627] on button "Complete Packing" at bounding box center [1400, 615] width 120 height 30
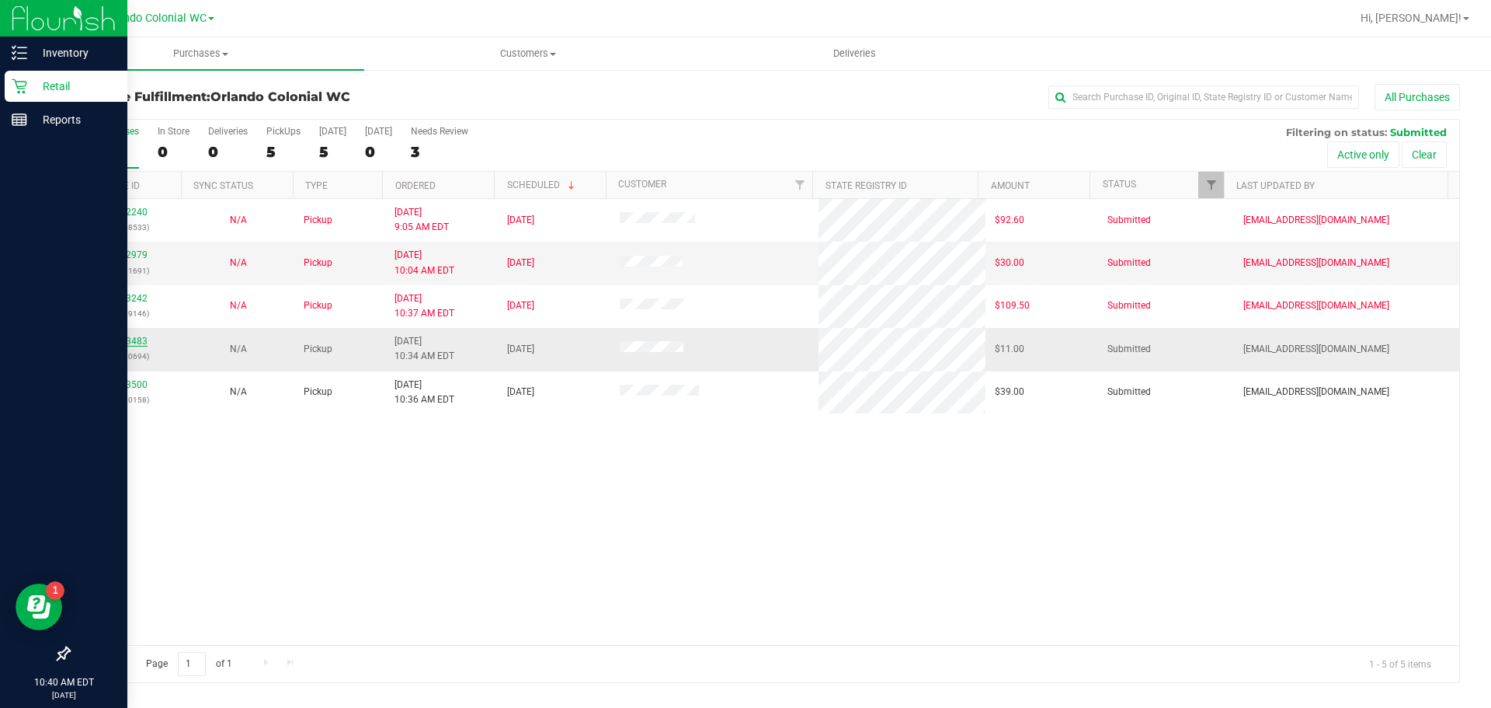
click at [130, 342] on link "12023483" at bounding box center [125, 341] width 43 height 11
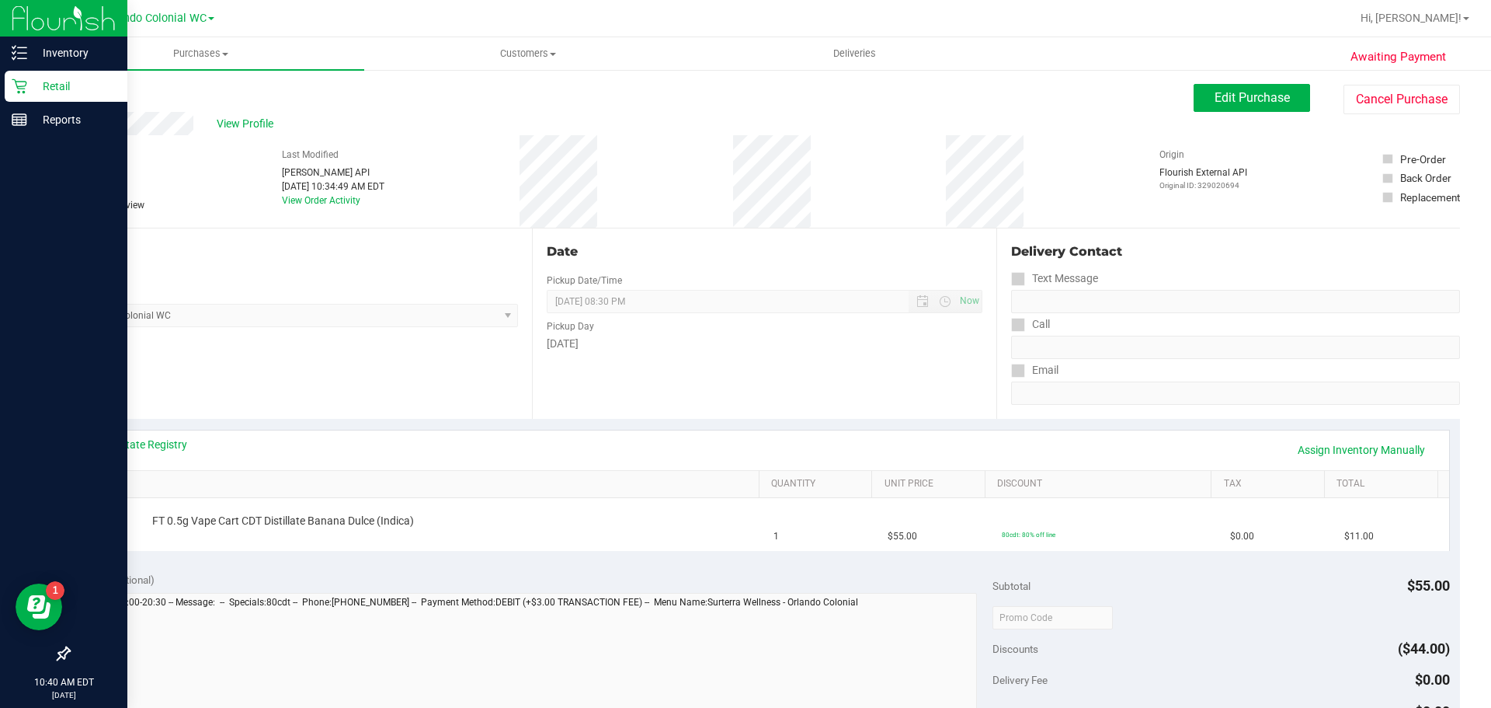
click at [90, 99] on div "Back" at bounding box center [79, 93] width 23 height 19
click at [87, 92] on link "Back" at bounding box center [79, 93] width 23 height 11
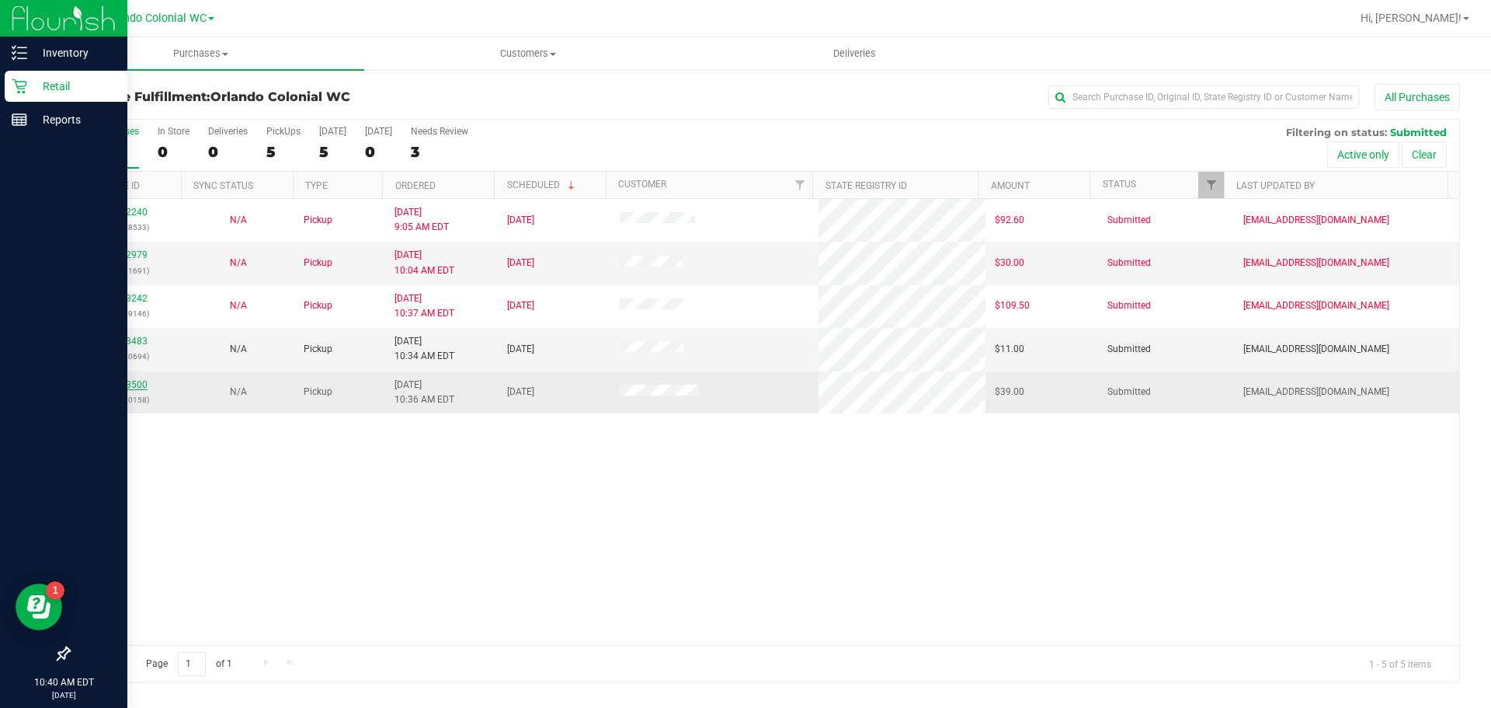
click at [134, 381] on link "12023500" at bounding box center [125, 384] width 43 height 11
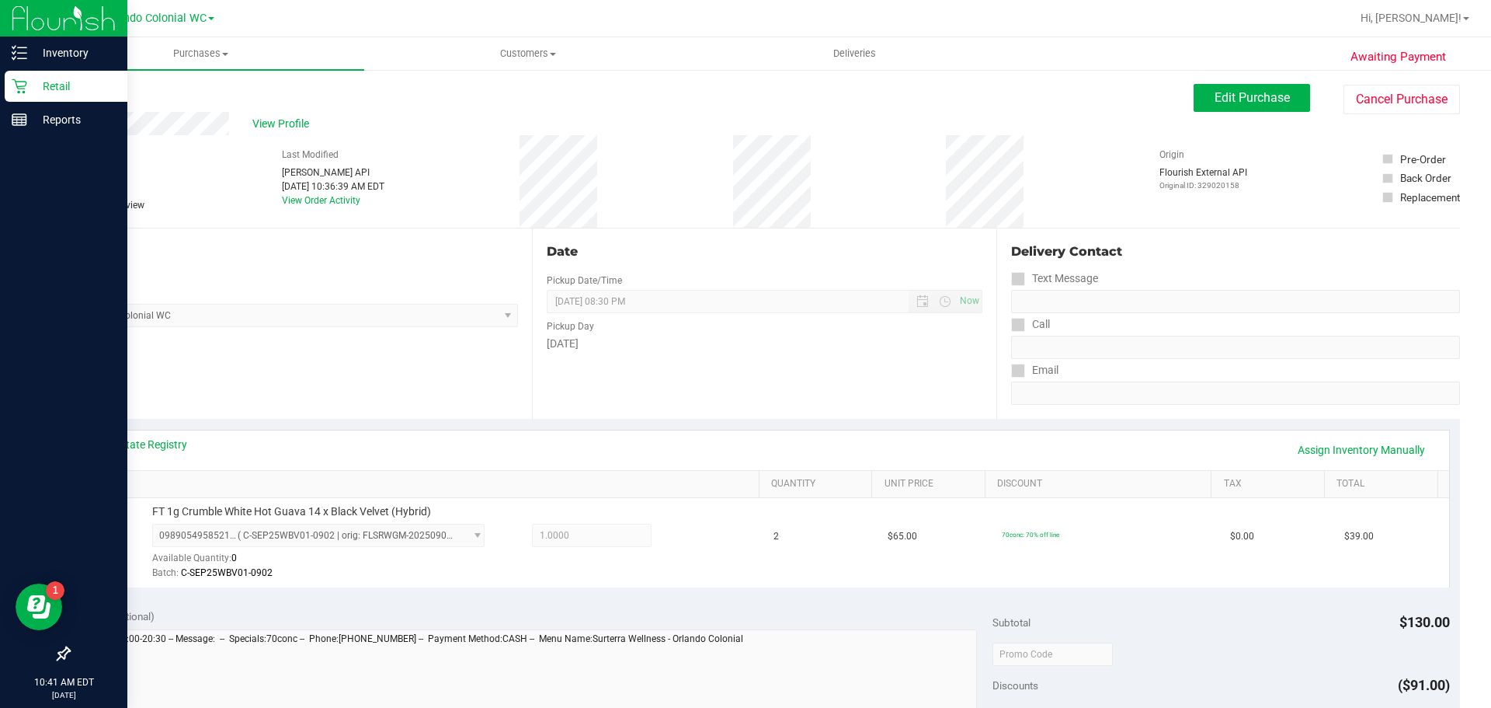
click at [73, 92] on link "Back" at bounding box center [79, 93] width 23 height 11
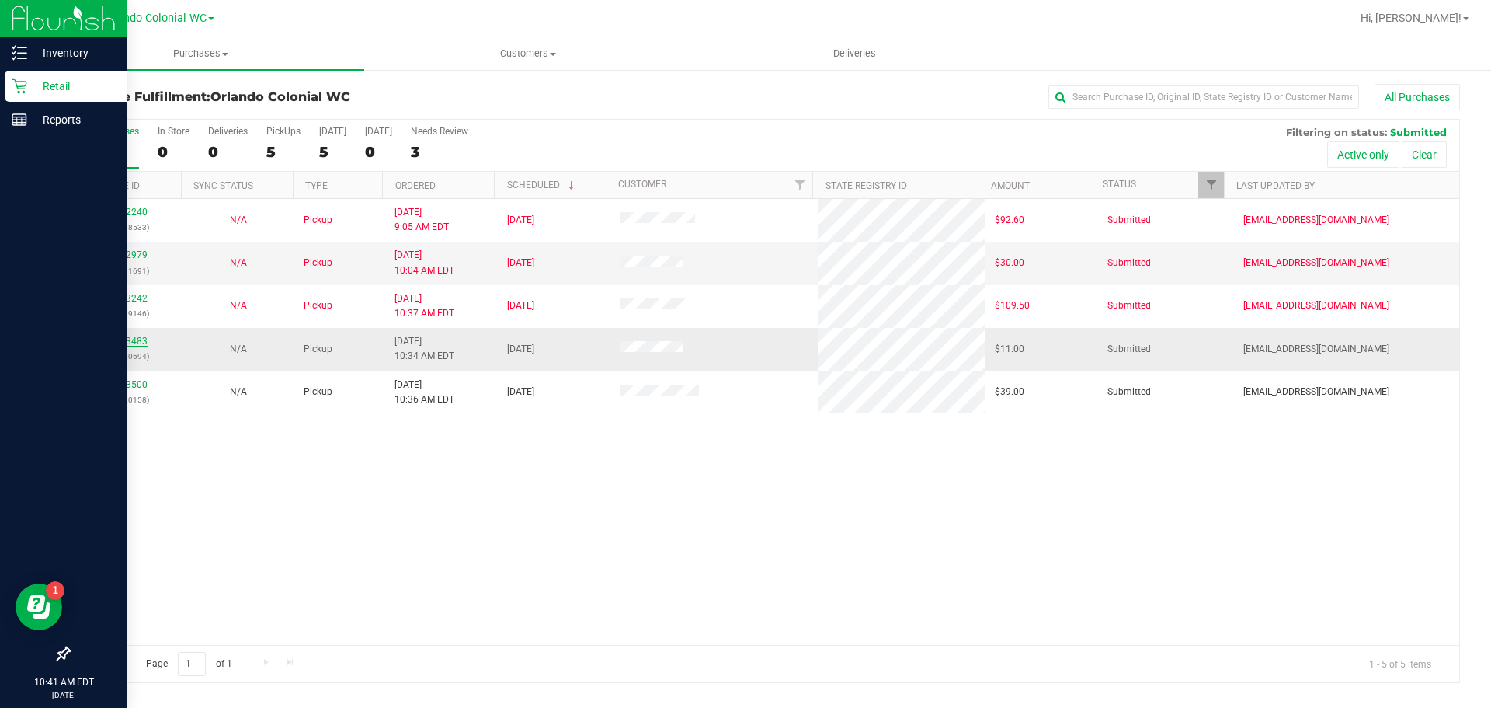
click at [129, 343] on link "12023483" at bounding box center [125, 341] width 43 height 11
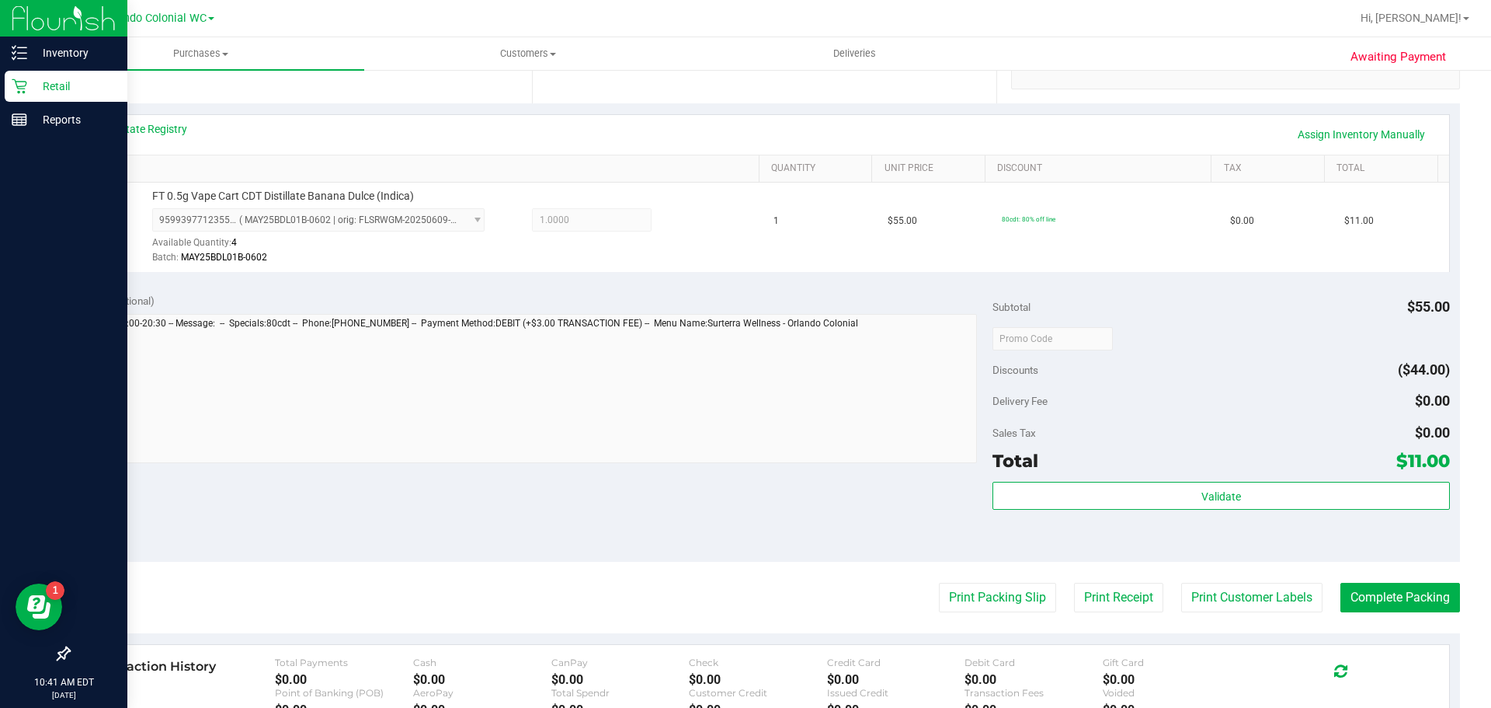
scroll to position [317, 0]
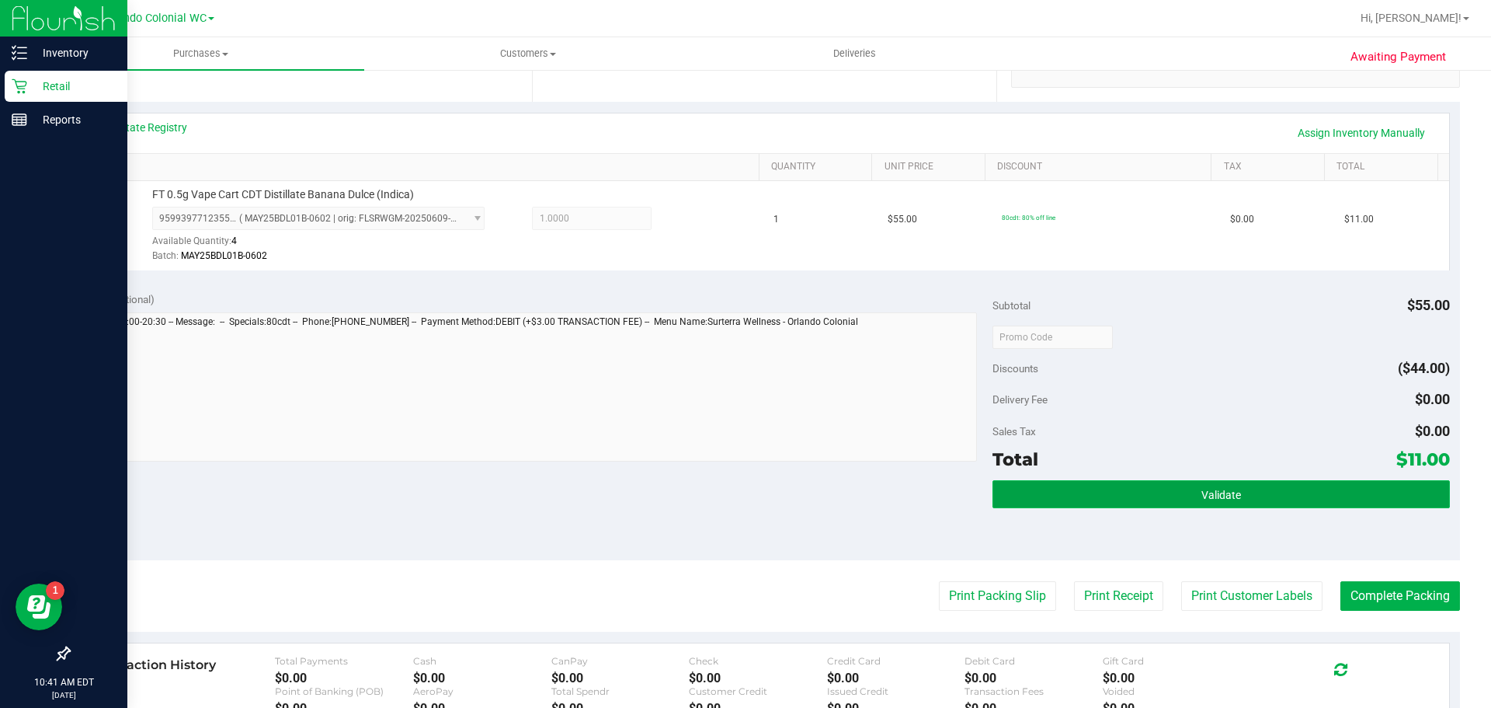
click at [1209, 494] on span "Validate" at bounding box center [1221, 495] width 40 height 12
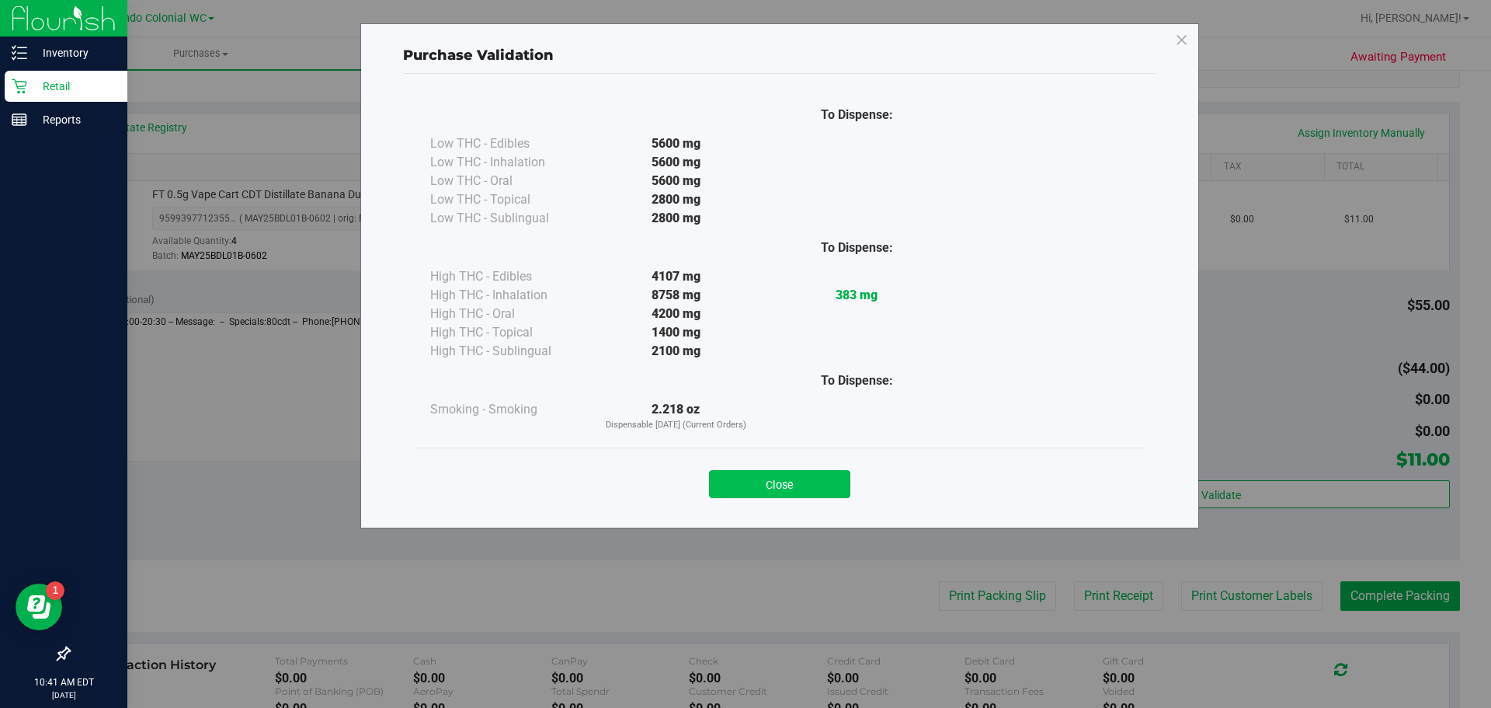
click at [790, 475] on button "Close" at bounding box center [779, 484] width 141 height 28
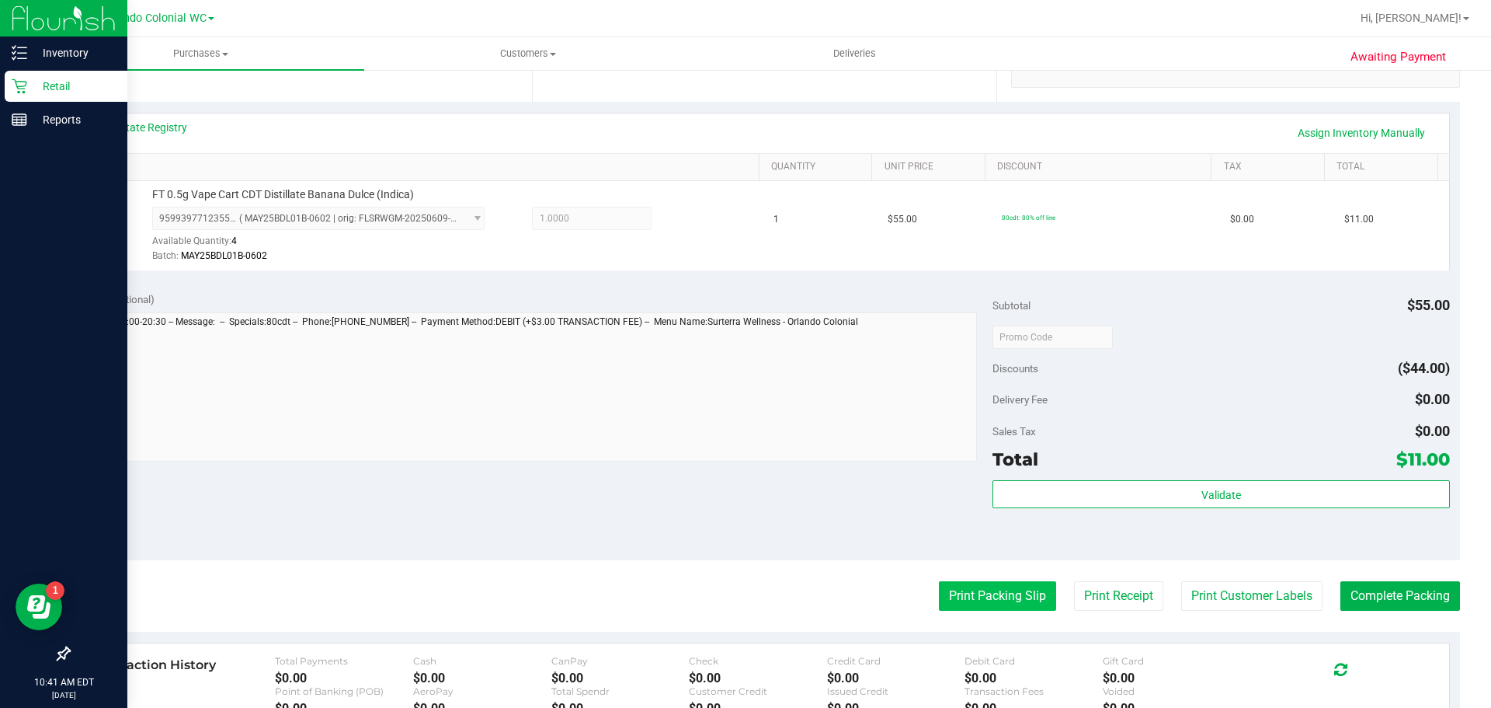
click at [978, 582] on button "Print Packing Slip" at bounding box center [997, 596] width 117 height 30
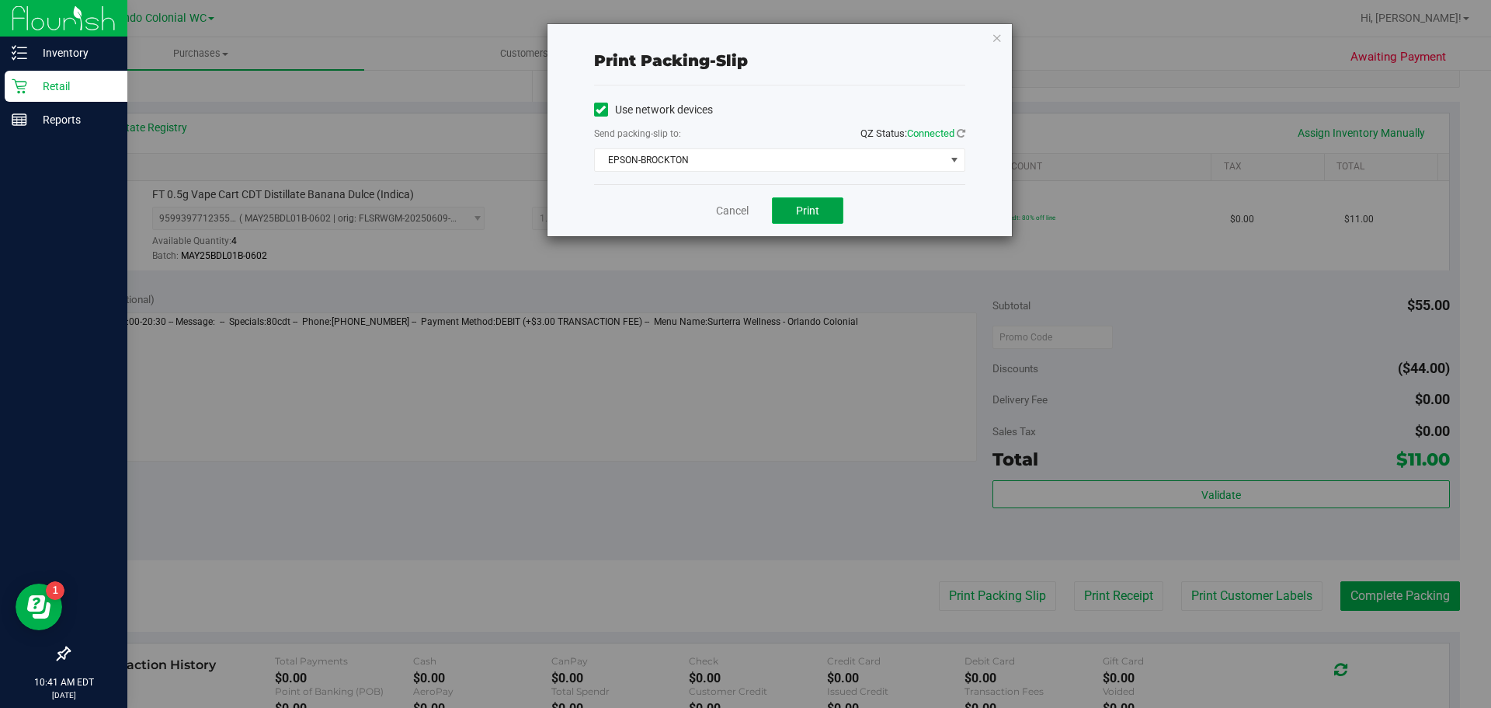
click at [809, 210] on span "Print" at bounding box center [807, 210] width 23 height 12
click at [993, 28] on icon "button" at bounding box center [997, 37] width 11 height 19
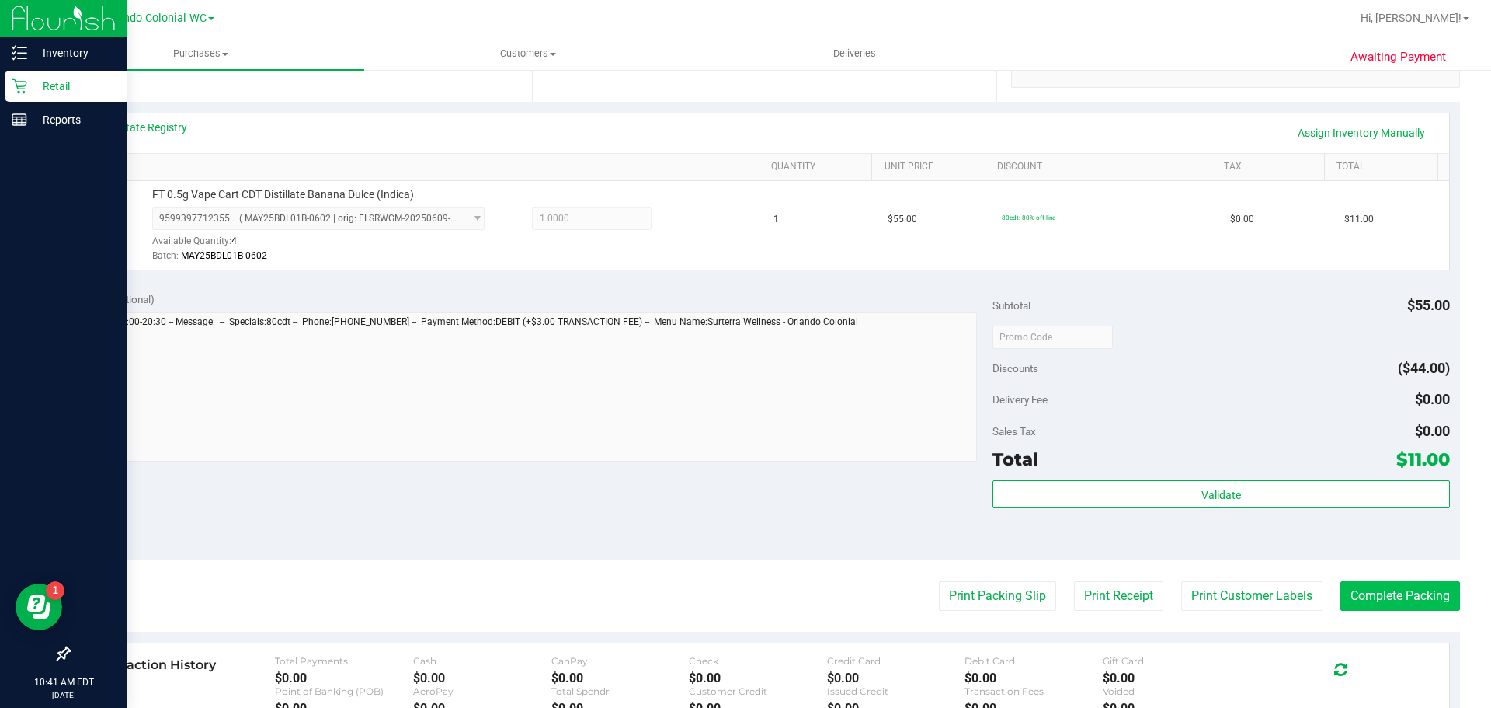
click at [1394, 595] on button "Complete Packing" at bounding box center [1400, 596] width 120 height 30
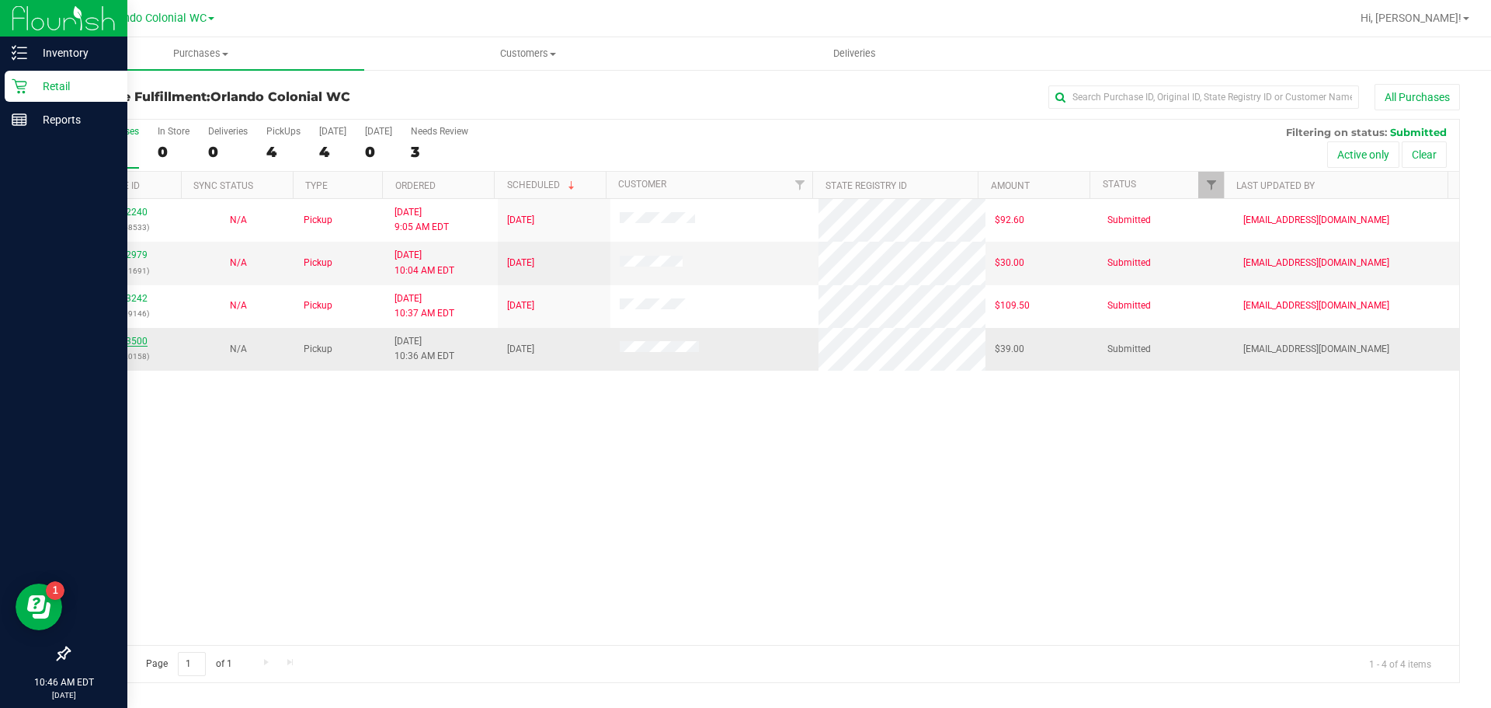
click at [134, 338] on link "12023500" at bounding box center [125, 341] width 43 height 11
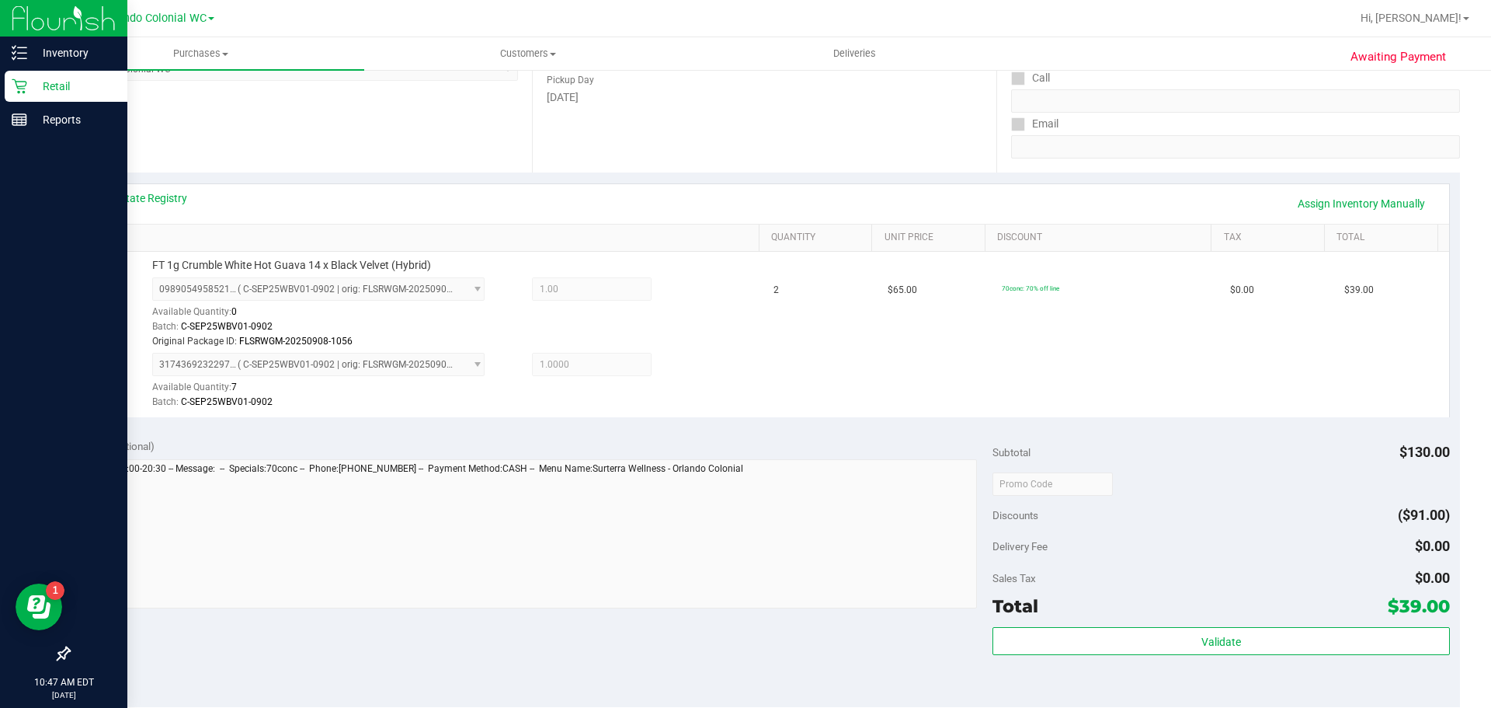
scroll to position [388, 0]
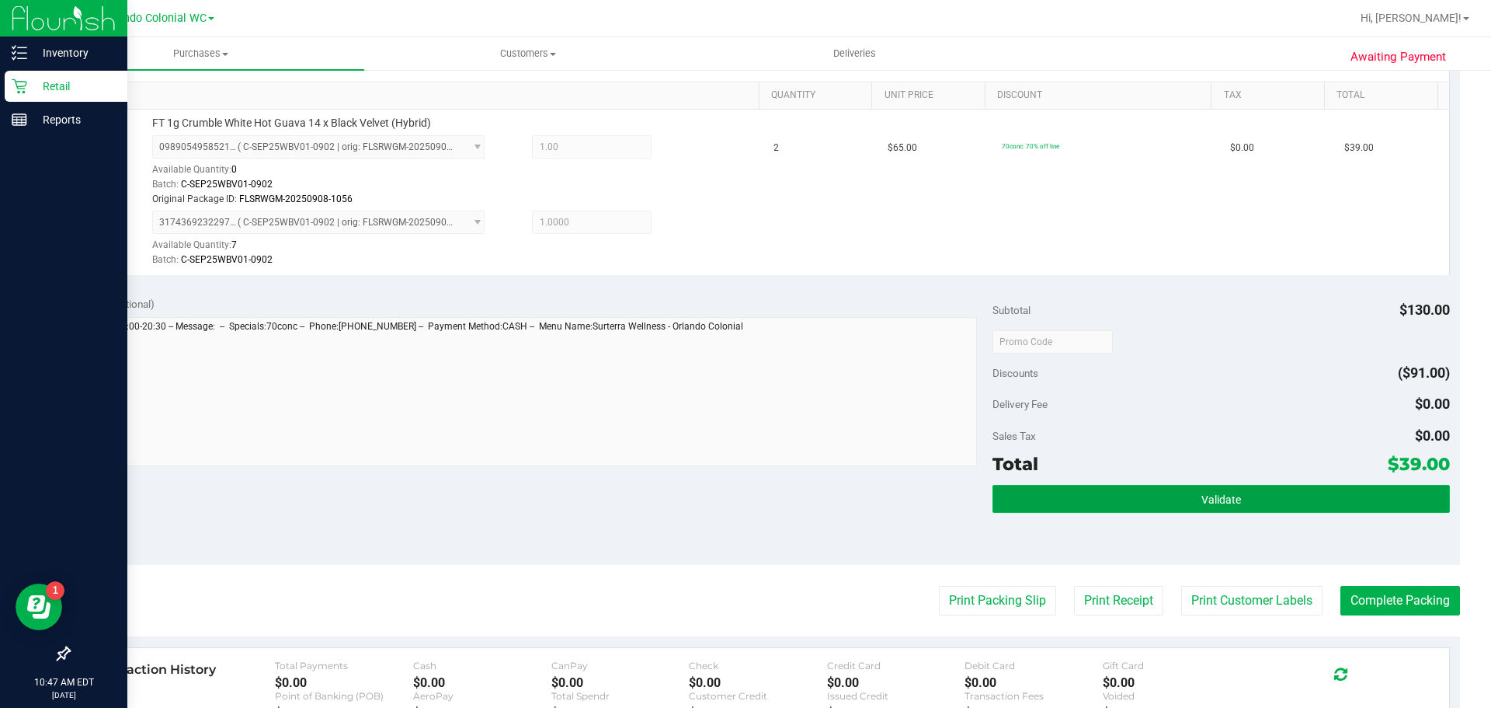
click at [1143, 510] on button "Validate" at bounding box center [1221, 499] width 457 height 28
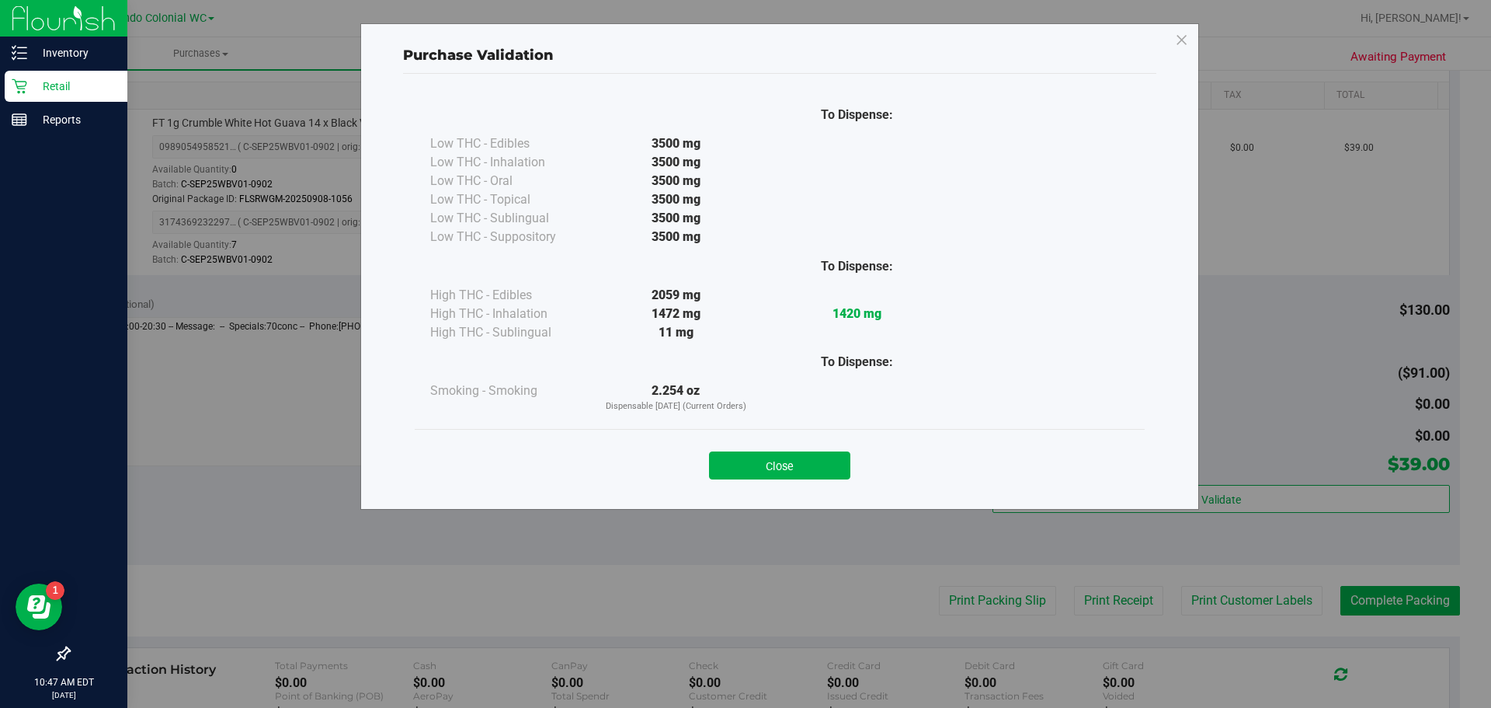
click at [807, 464] on button "Close" at bounding box center [779, 465] width 141 height 28
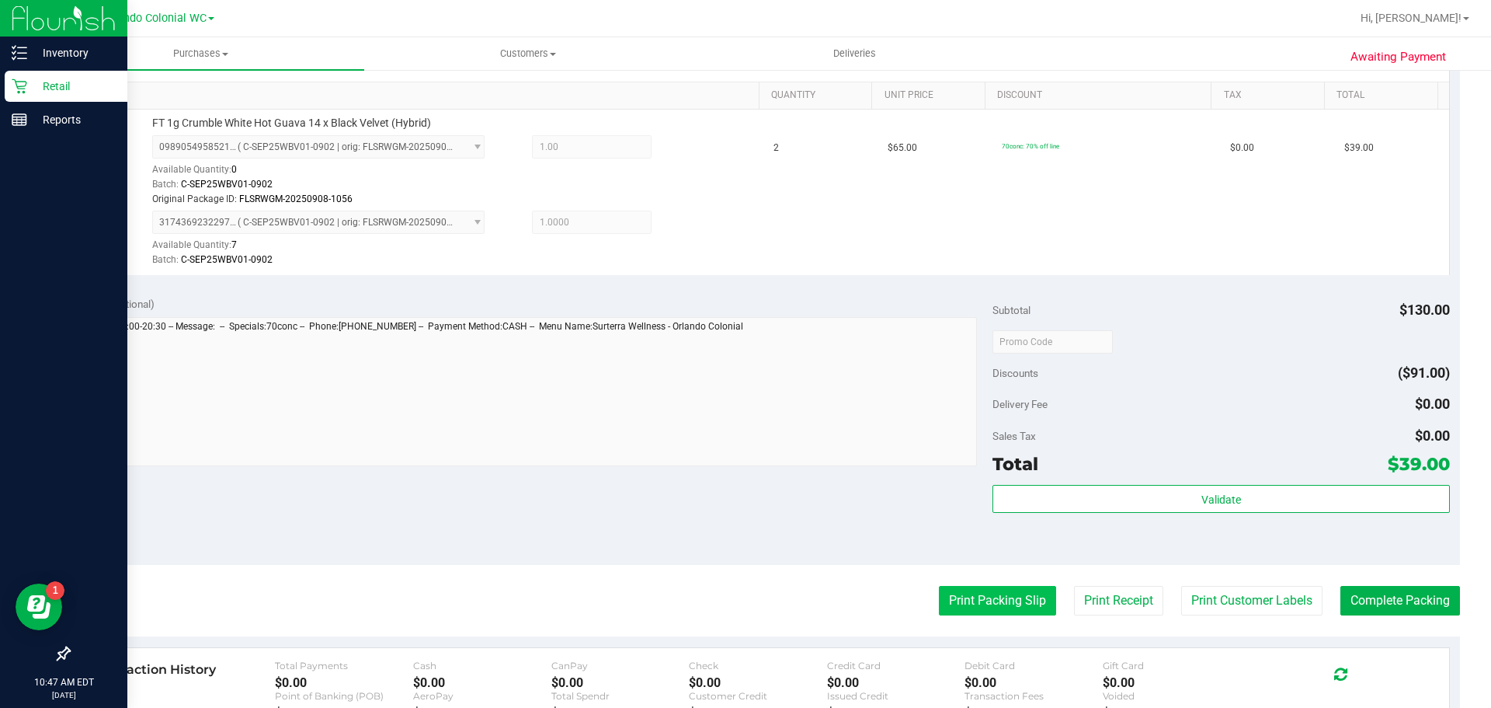
click at [943, 596] on button "Print Packing Slip" at bounding box center [997, 601] width 117 height 30
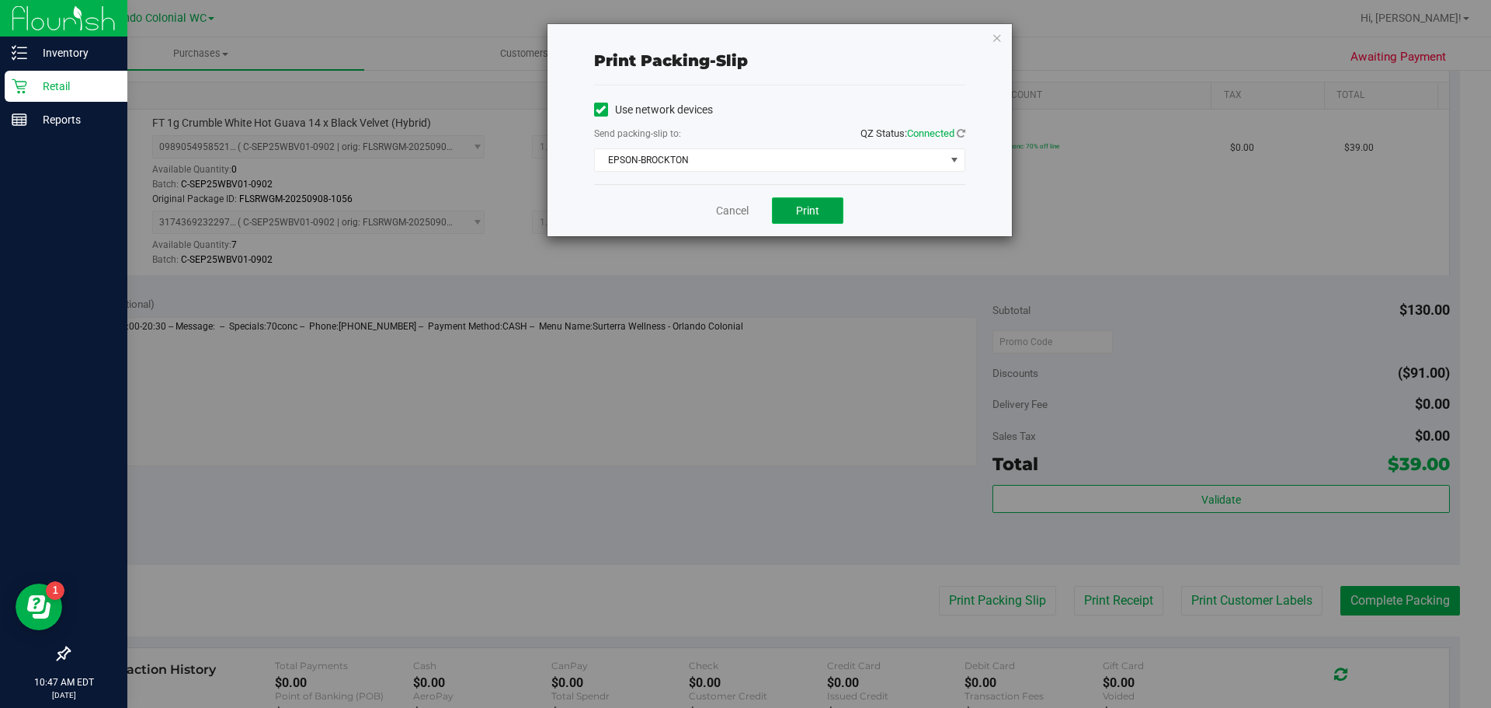
click at [826, 214] on button "Print" at bounding box center [807, 210] width 71 height 26
click at [994, 41] on icon "button" at bounding box center [997, 37] width 11 height 19
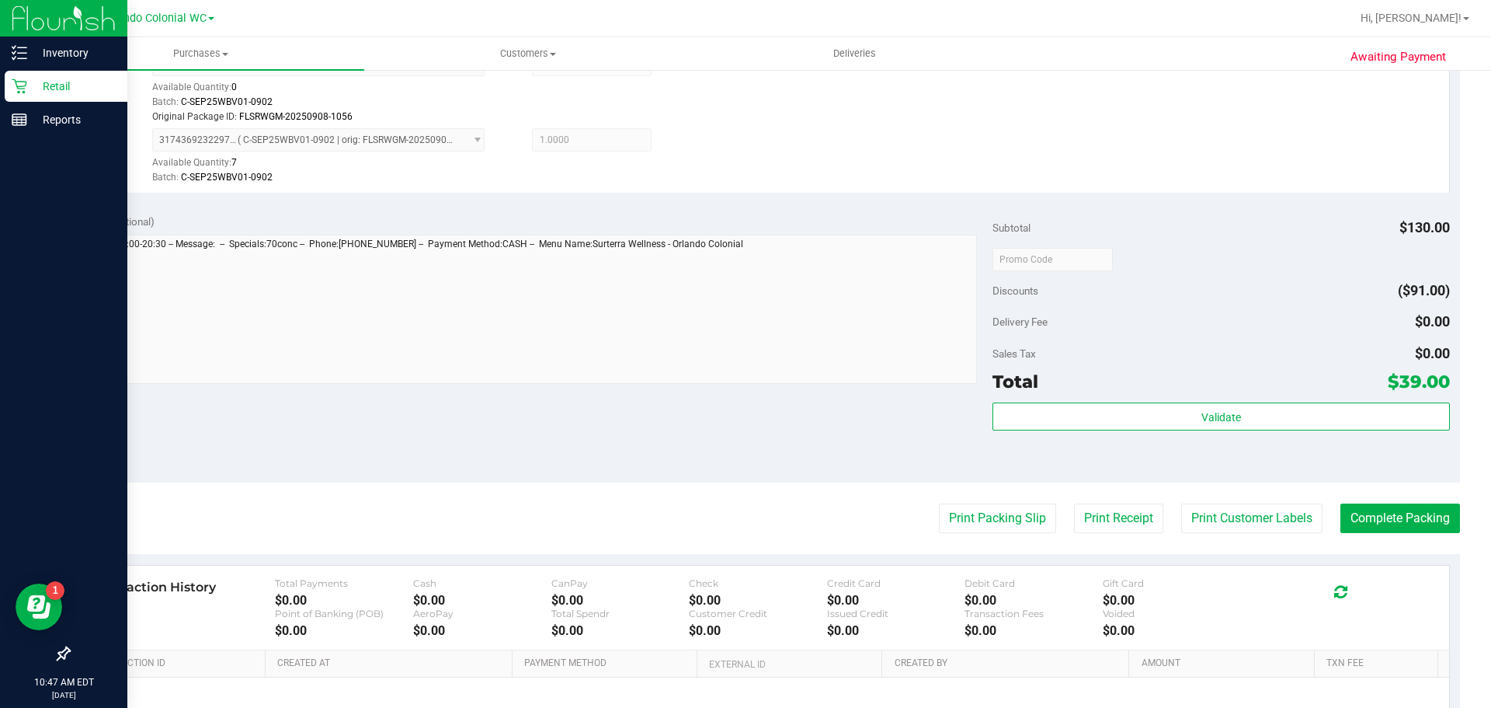
scroll to position [466, 0]
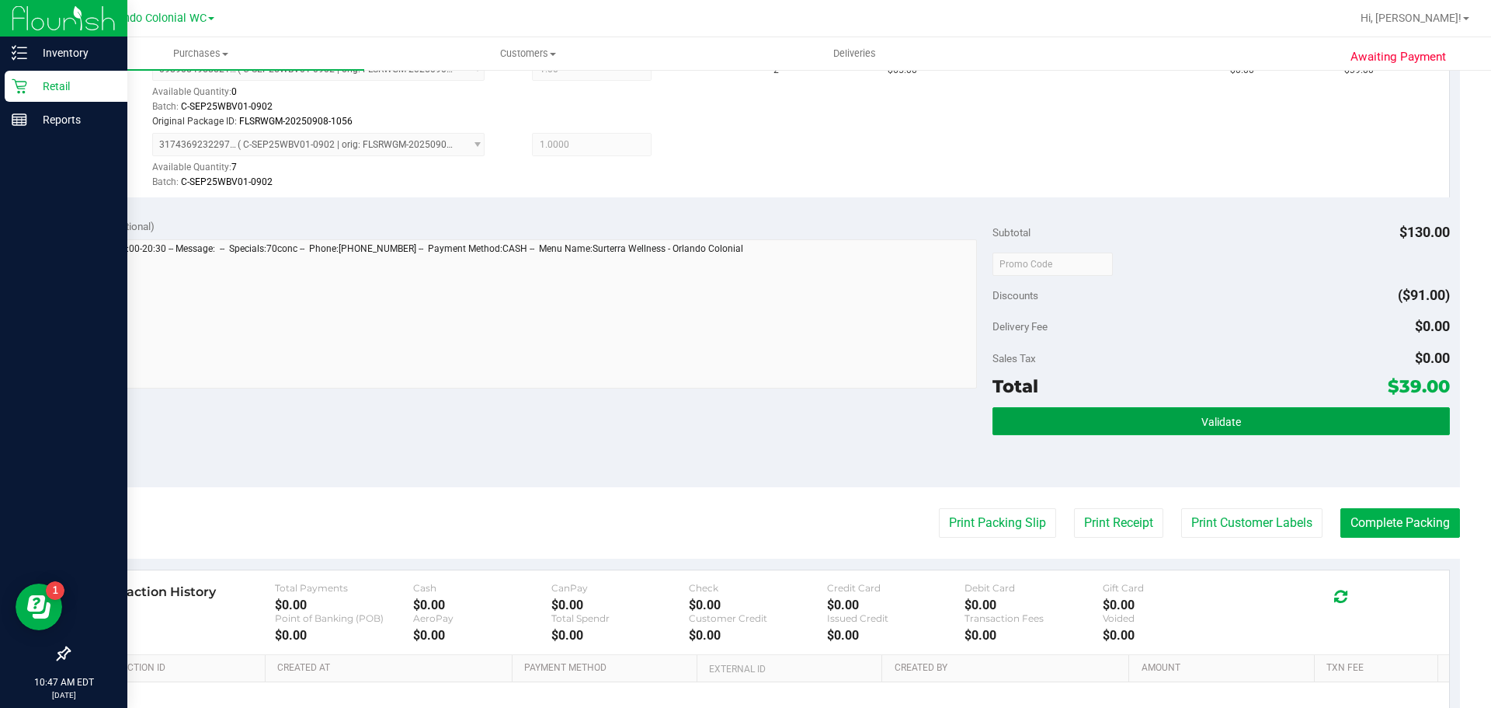
drag, startPoint x: 1359, startPoint y: 426, endPoint x: 1196, endPoint y: 384, distance: 168.2
click at [1359, 425] on button "Validate" at bounding box center [1221, 421] width 457 height 28
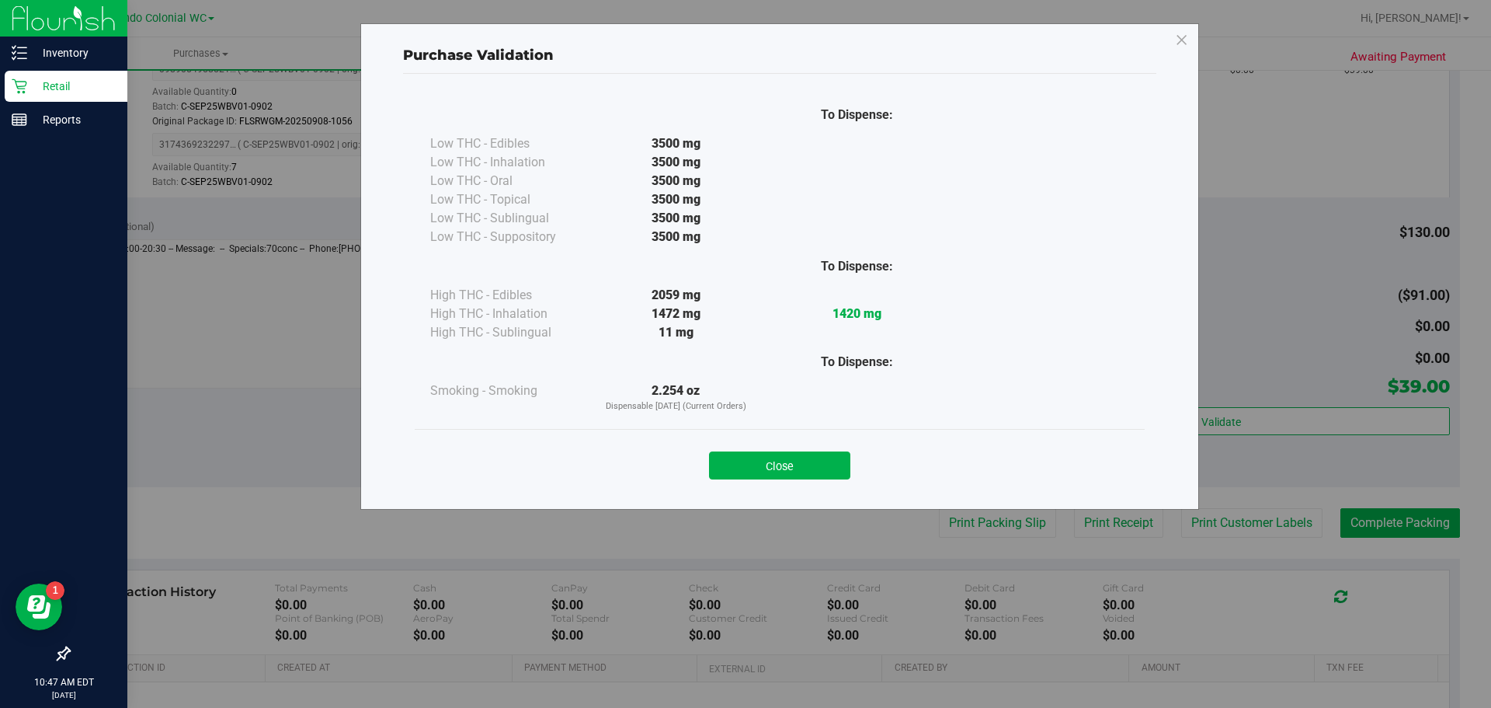
drag, startPoint x: 822, startPoint y: 465, endPoint x: 1139, endPoint y: 504, distance: 319.2
click at [826, 465] on button "Close" at bounding box center [779, 465] width 141 height 28
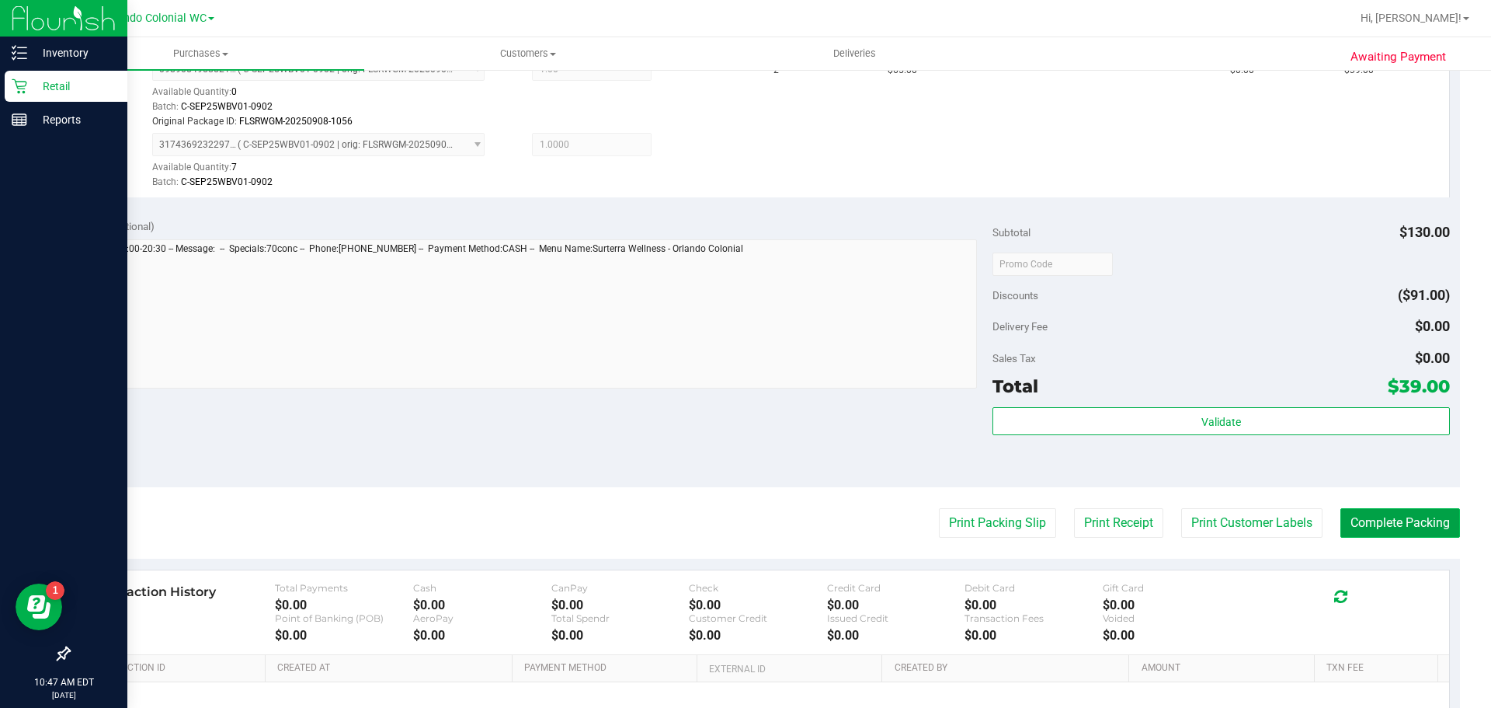
click at [1393, 515] on button "Complete Packing" at bounding box center [1400, 523] width 120 height 30
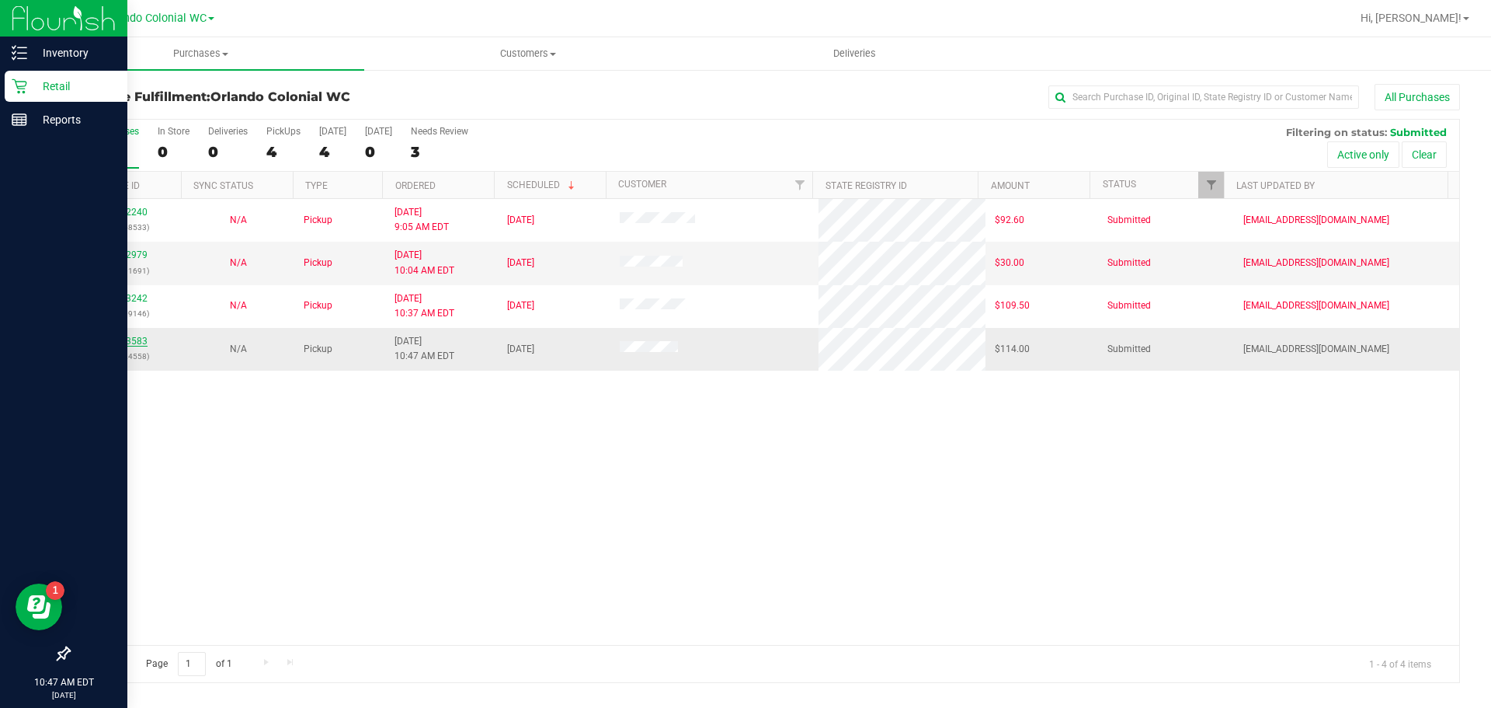
click at [116, 338] on link "12023583" at bounding box center [125, 341] width 43 height 11
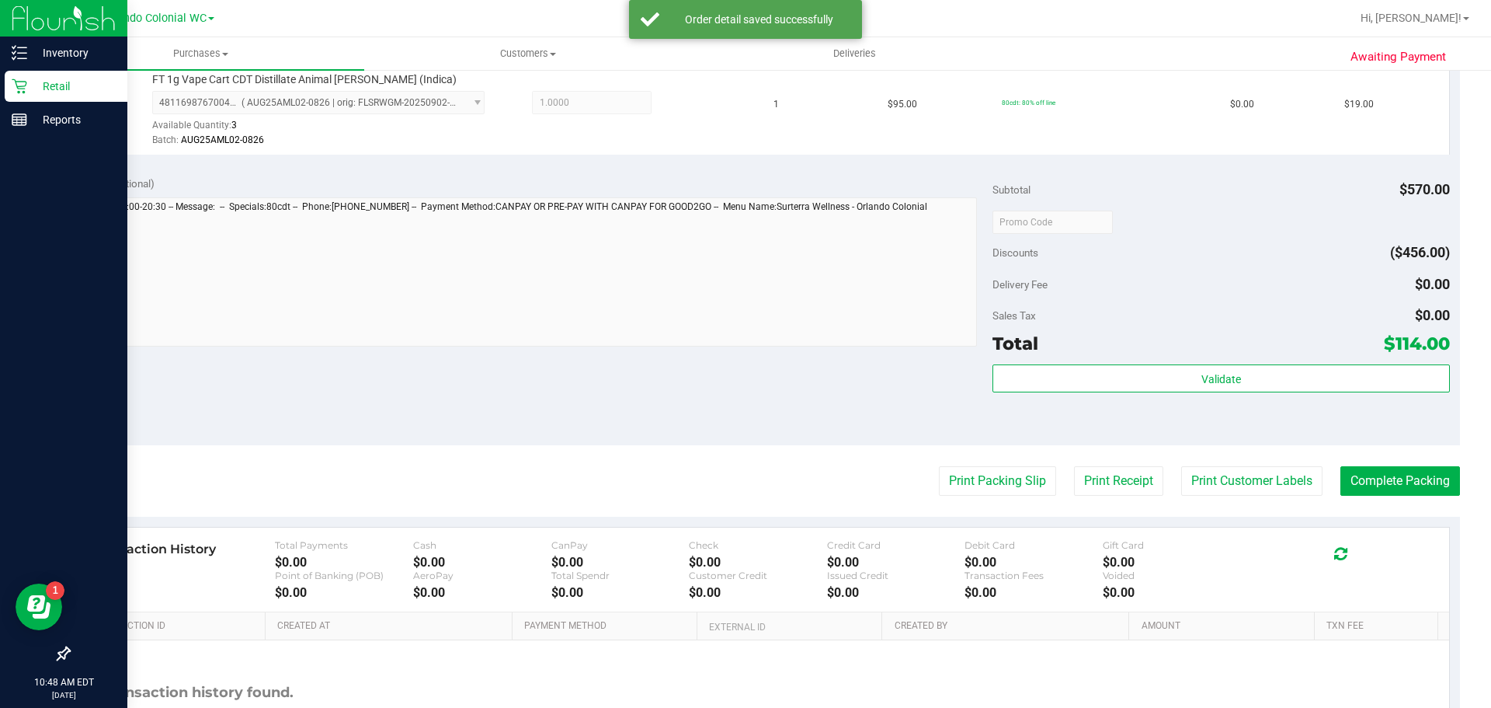
scroll to position [800, 0]
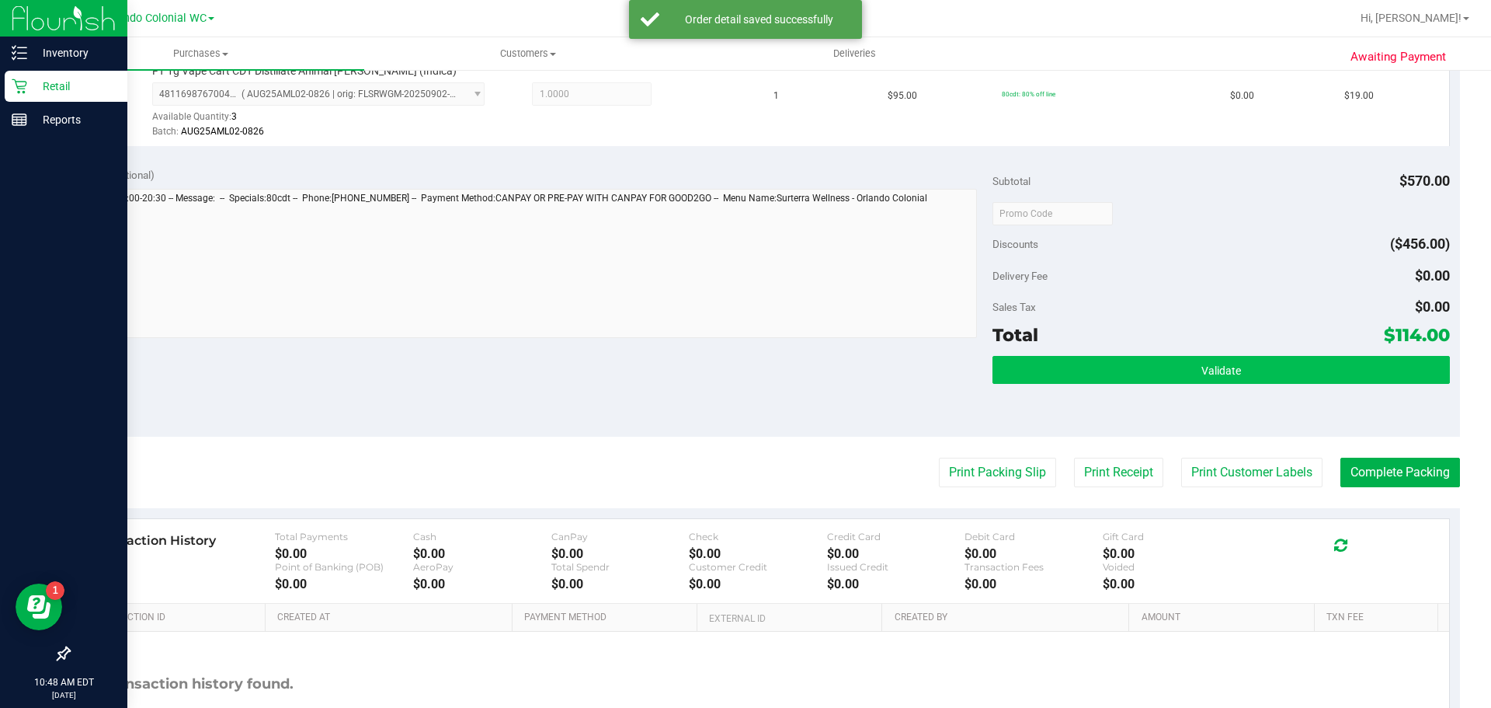
click at [1258, 358] on button "Validate" at bounding box center [1221, 370] width 457 height 28
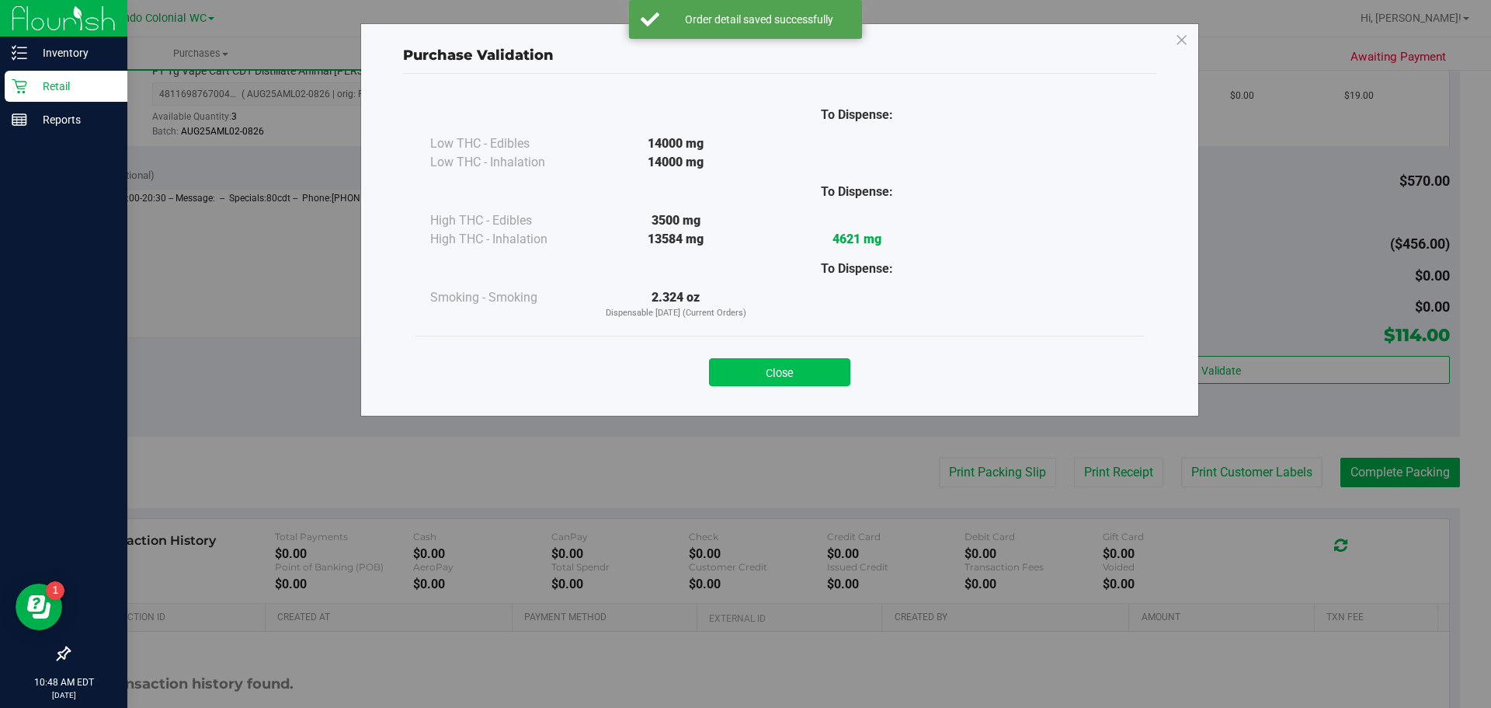
click at [791, 362] on button "Close" at bounding box center [779, 372] width 141 height 28
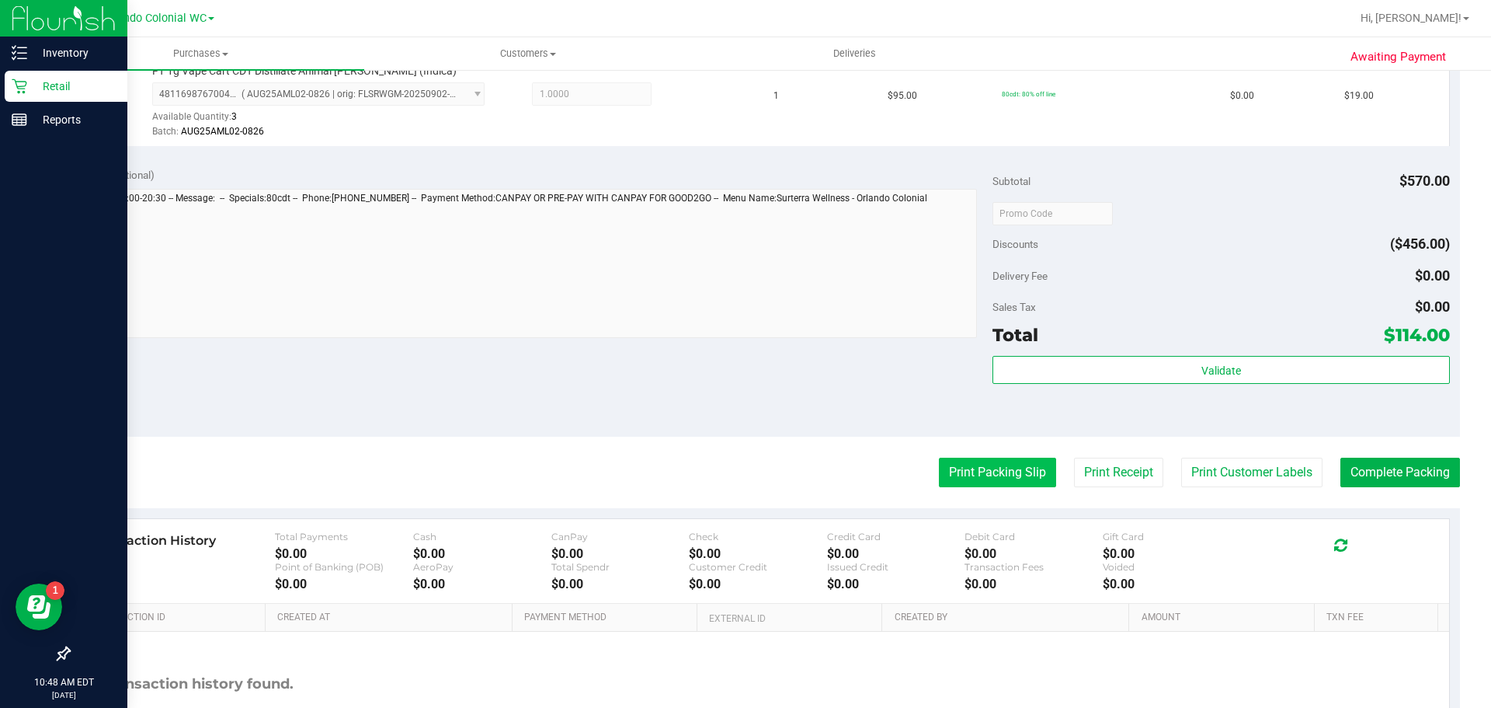
click at [984, 470] on button "Print Packing Slip" at bounding box center [997, 472] width 117 height 30
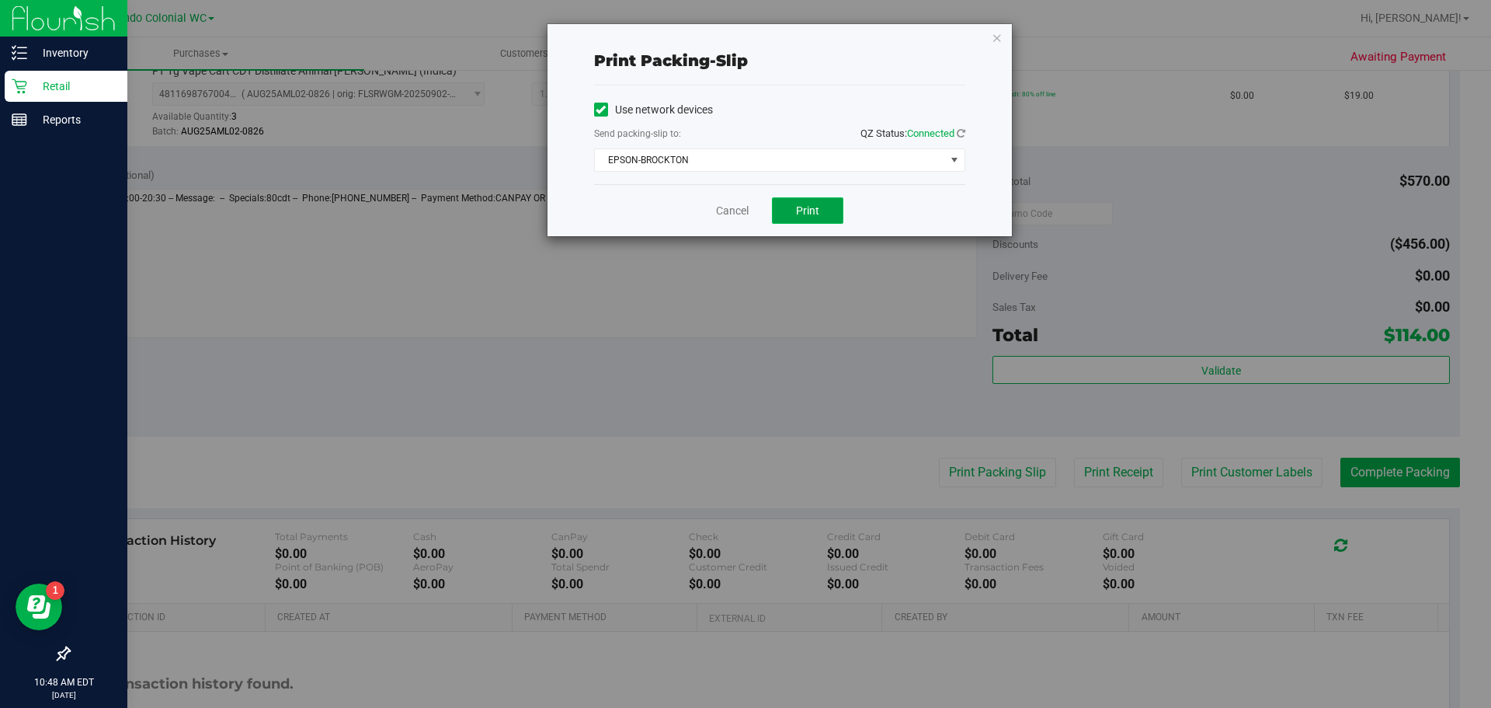
click at [808, 204] on span "Print" at bounding box center [807, 210] width 23 height 12
click at [996, 43] on icon "button" at bounding box center [997, 37] width 11 height 19
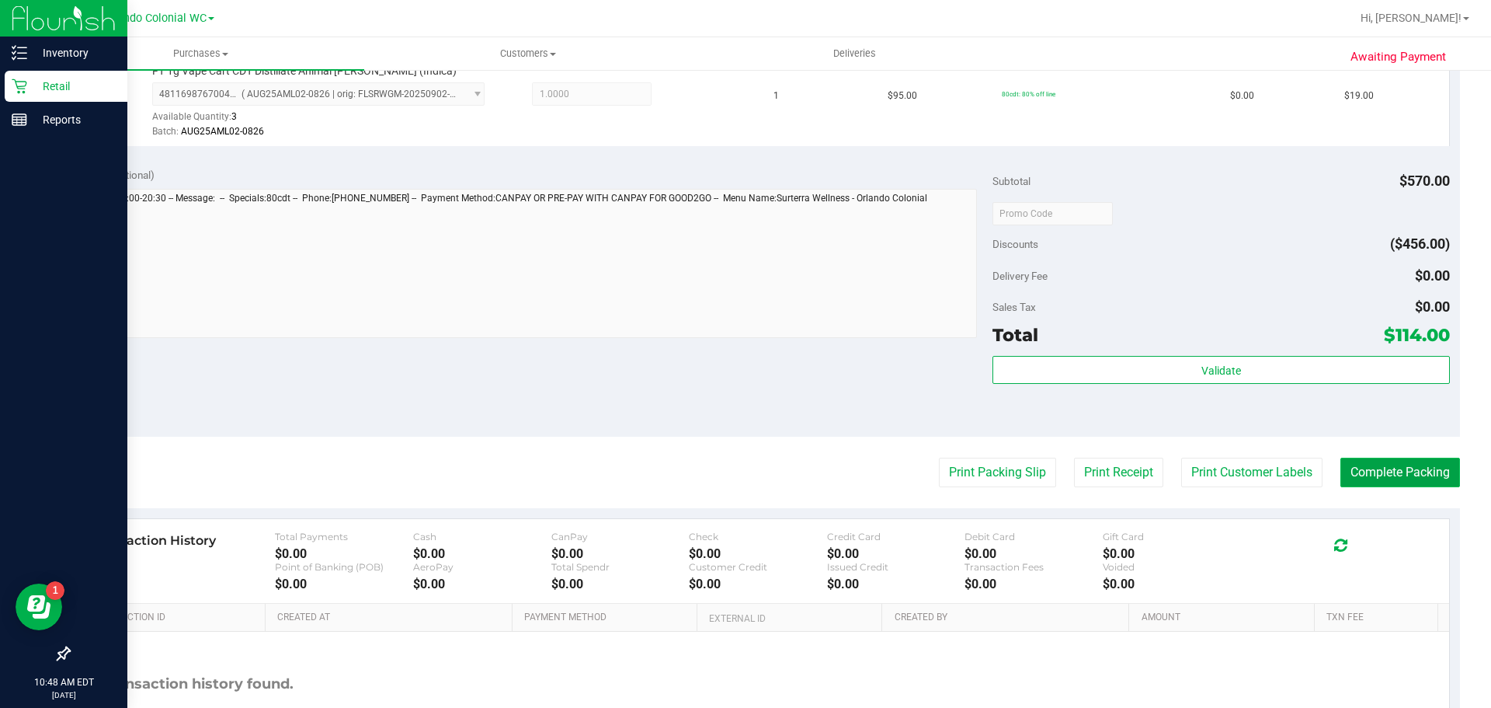
click at [1386, 471] on button "Complete Packing" at bounding box center [1400, 472] width 120 height 30
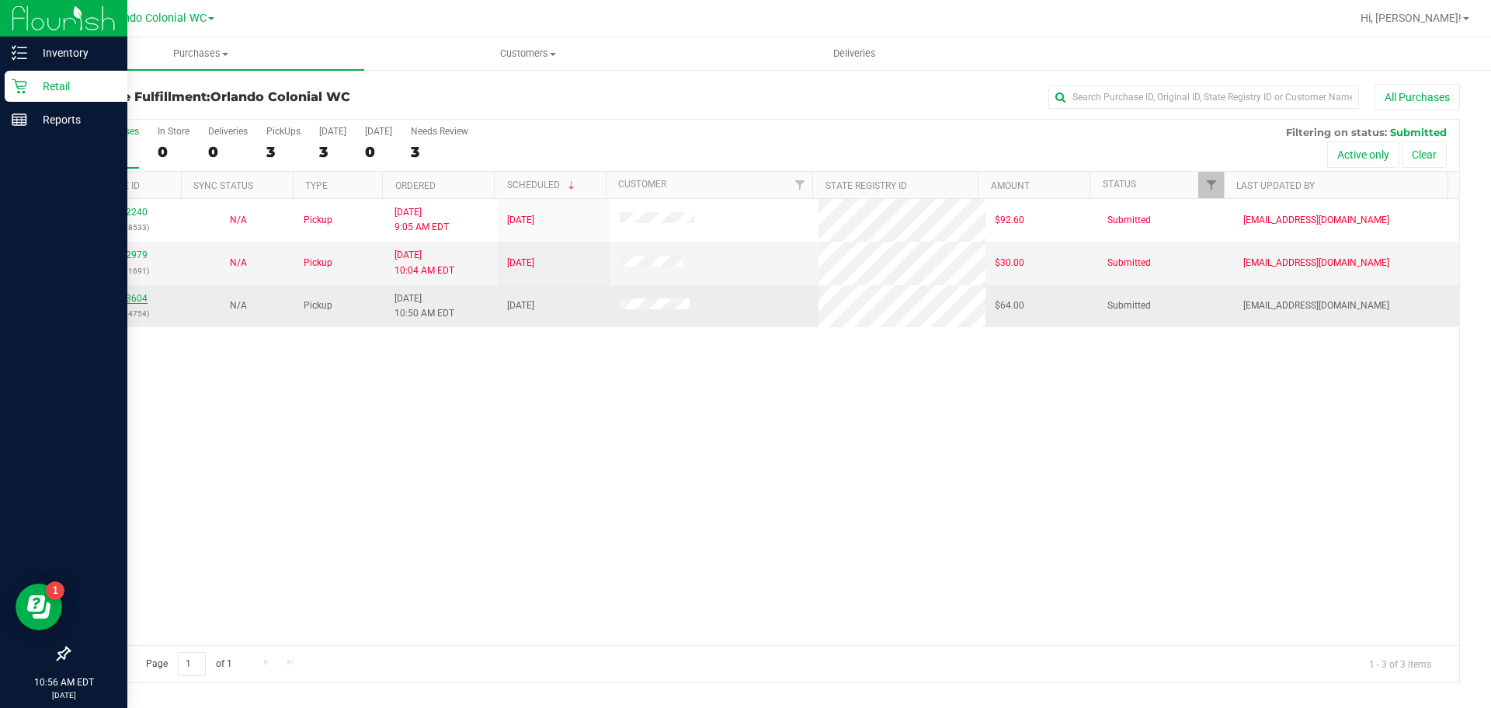
click at [120, 298] on link "12023604" at bounding box center [125, 298] width 43 height 11
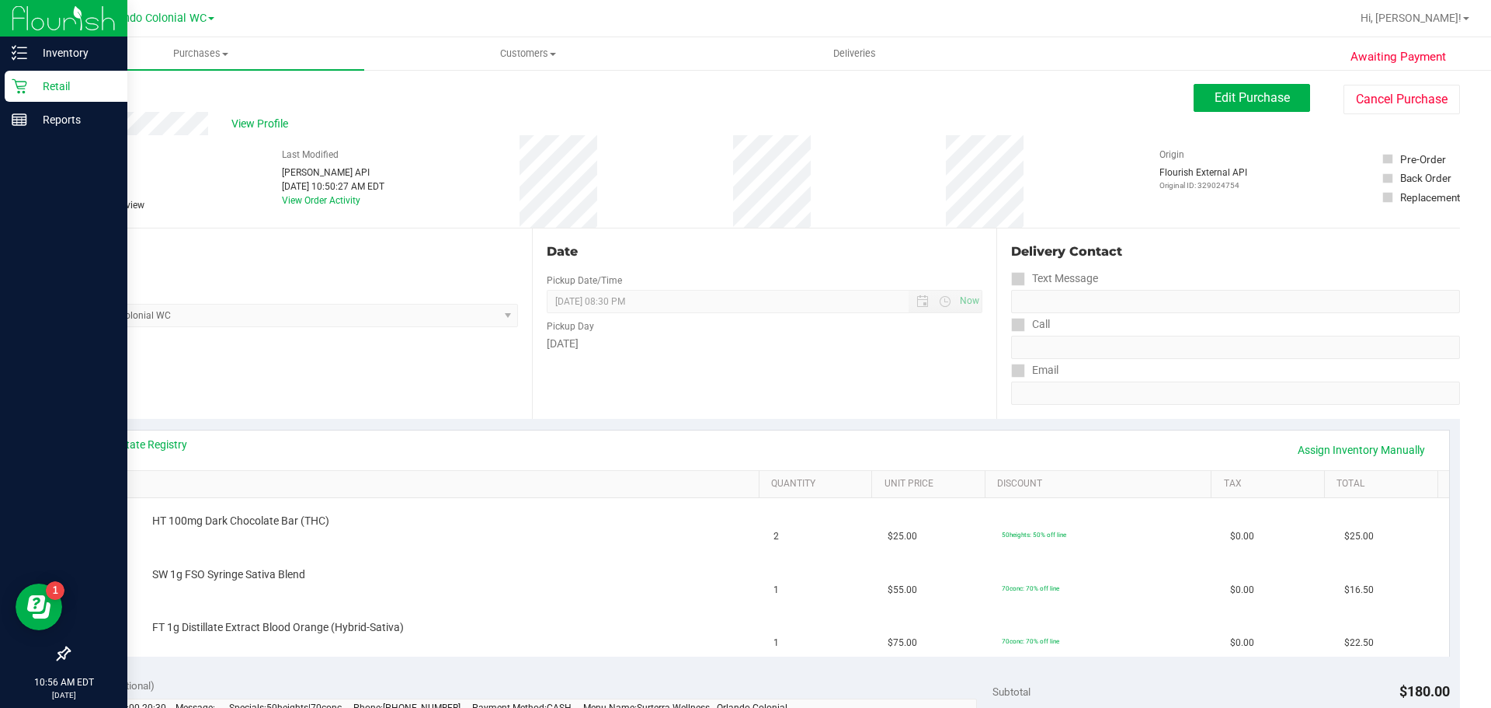
click at [86, 98] on link "Back" at bounding box center [79, 93] width 23 height 11
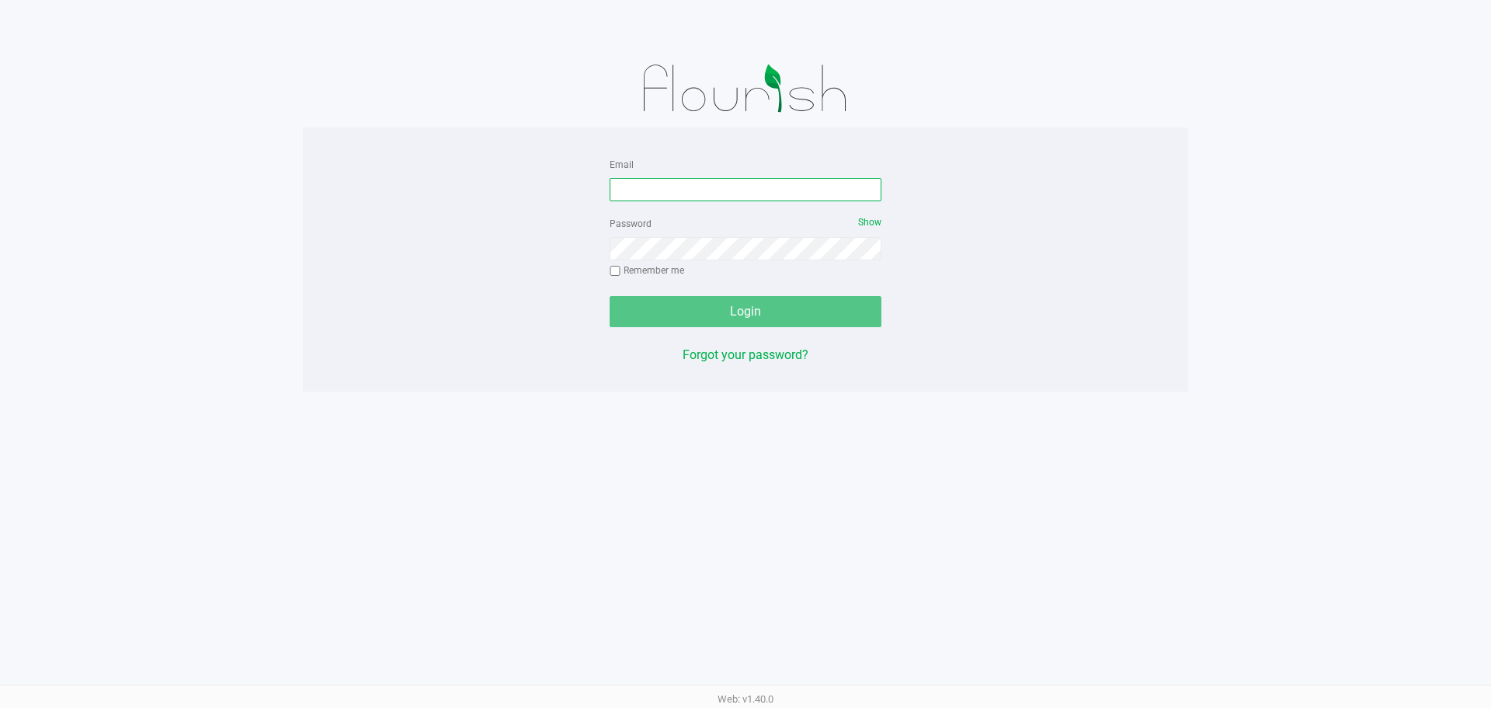
click at [671, 183] on input "Email" at bounding box center [746, 189] width 272 height 23
type input "[EMAIL_ADDRESS][DOMAIN_NAME]"
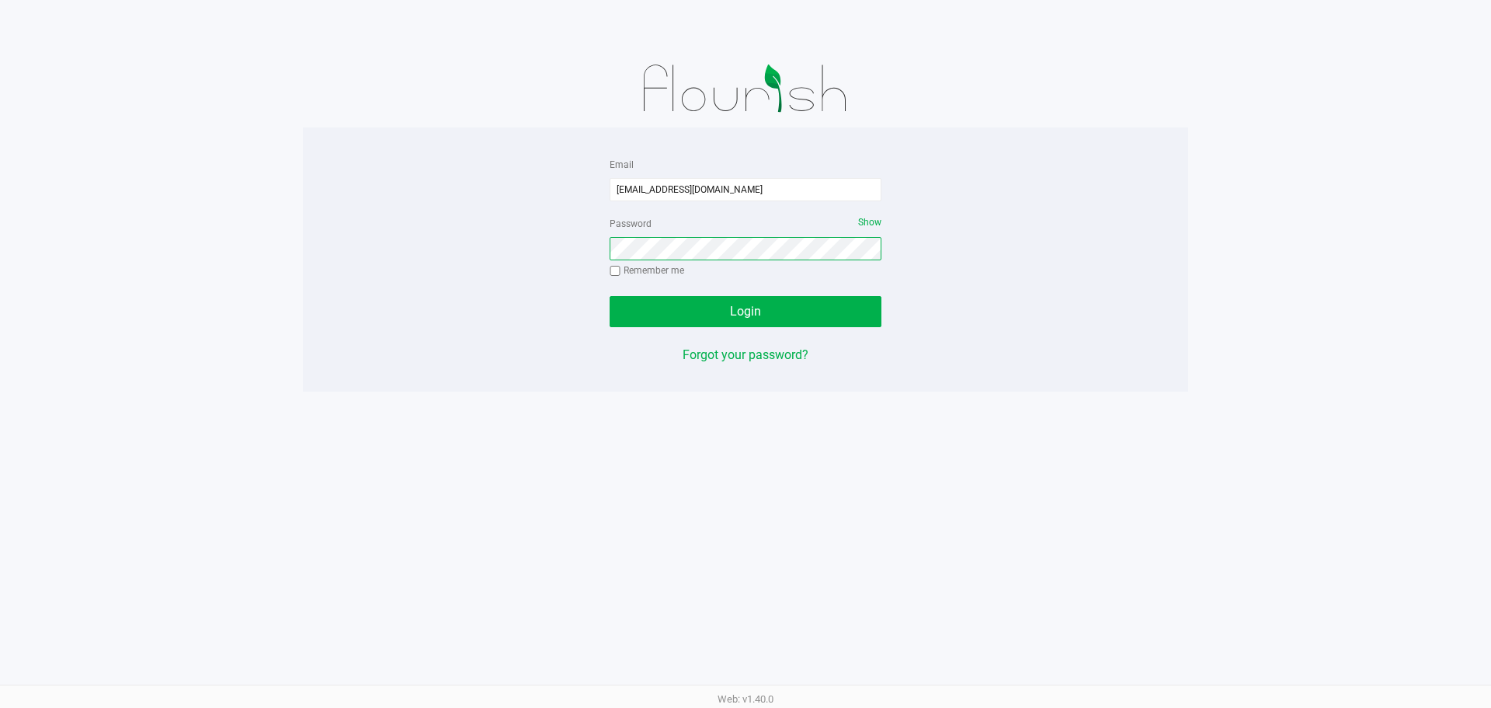
click at [610, 296] on button "Login" at bounding box center [746, 311] width 272 height 31
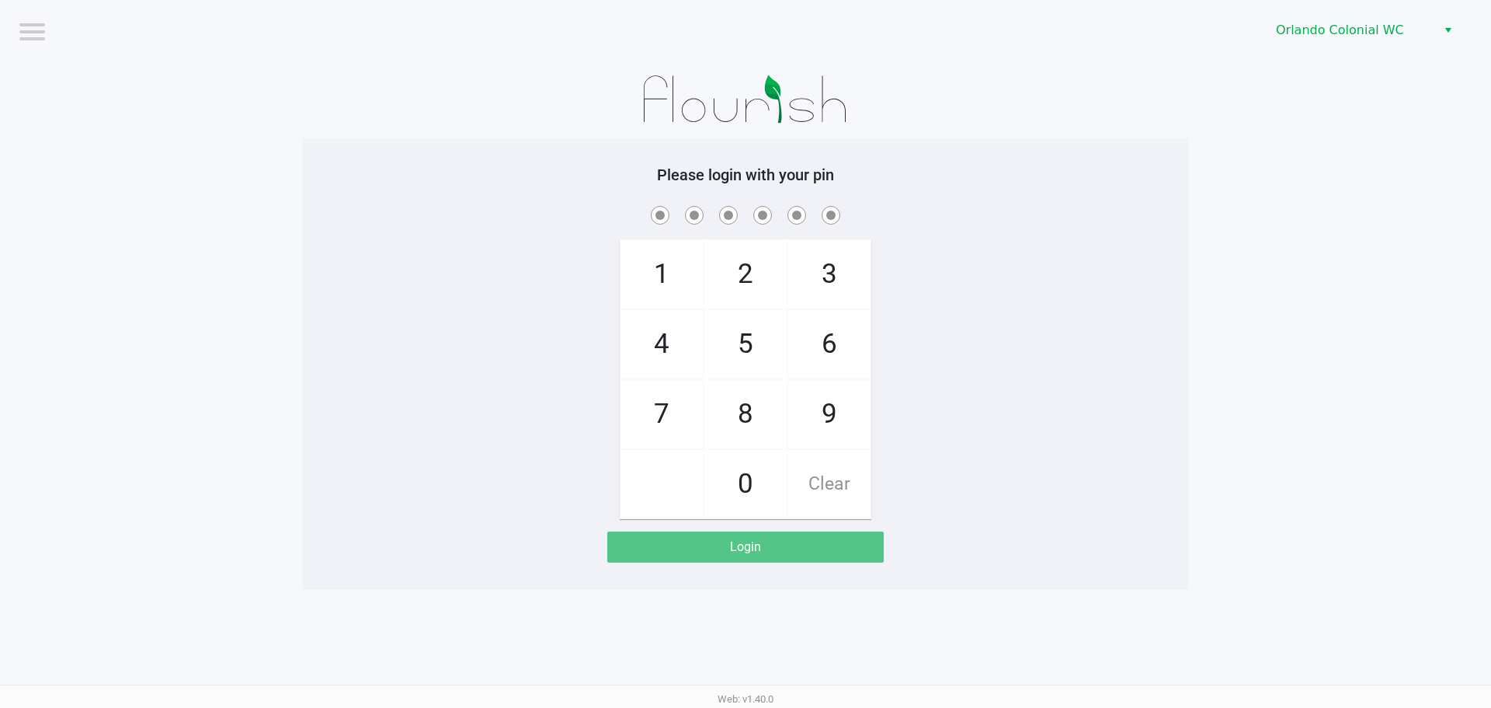
click at [655, 402] on span "7" at bounding box center [662, 414] width 82 height 68
checkbox input "true"
click at [669, 325] on span "4" at bounding box center [662, 344] width 82 height 68
checkbox input "true"
click at [669, 325] on span "4" at bounding box center [662, 344] width 82 height 68
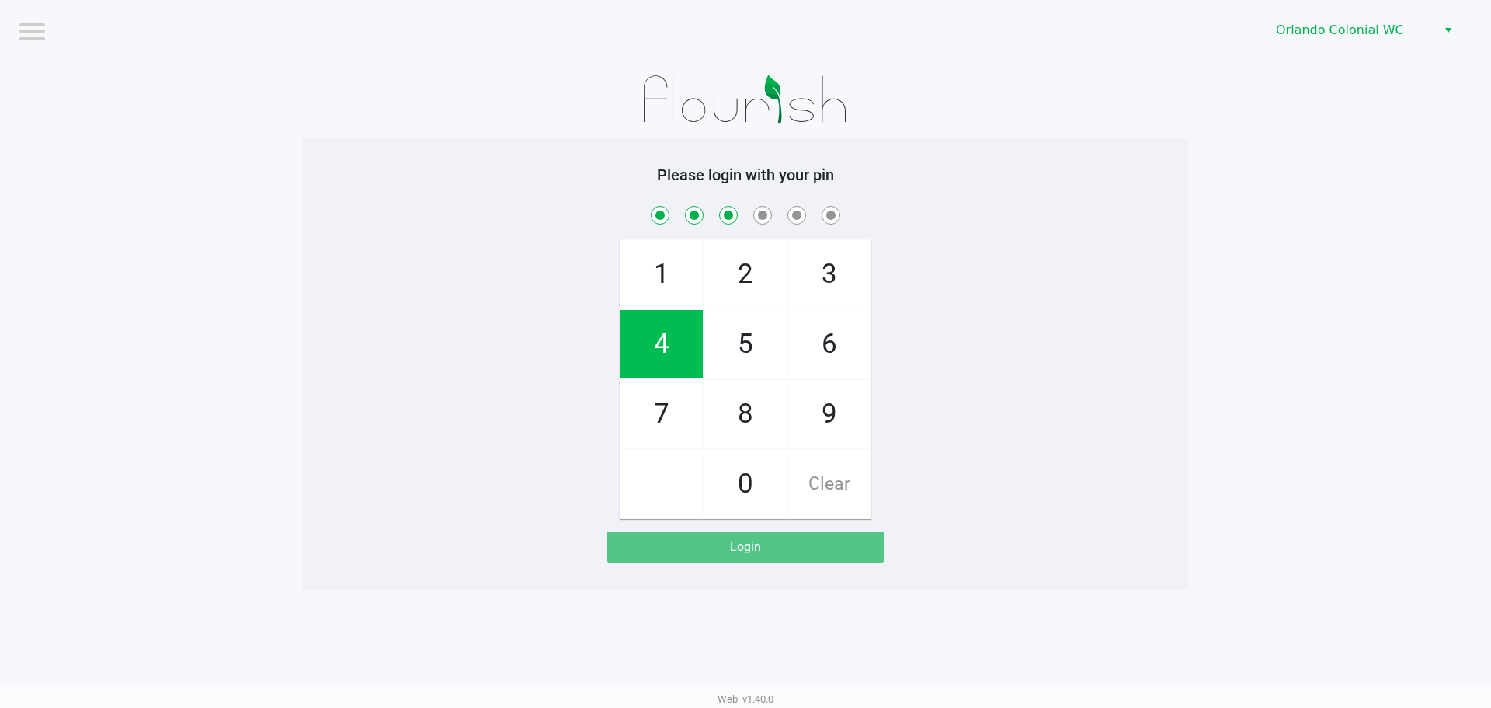
checkbox input "true"
click at [819, 273] on span "3" at bounding box center [829, 274] width 82 height 68
checkbox input "true"
click at [797, 412] on span "9" at bounding box center [829, 414] width 82 height 68
checkbox input "true"
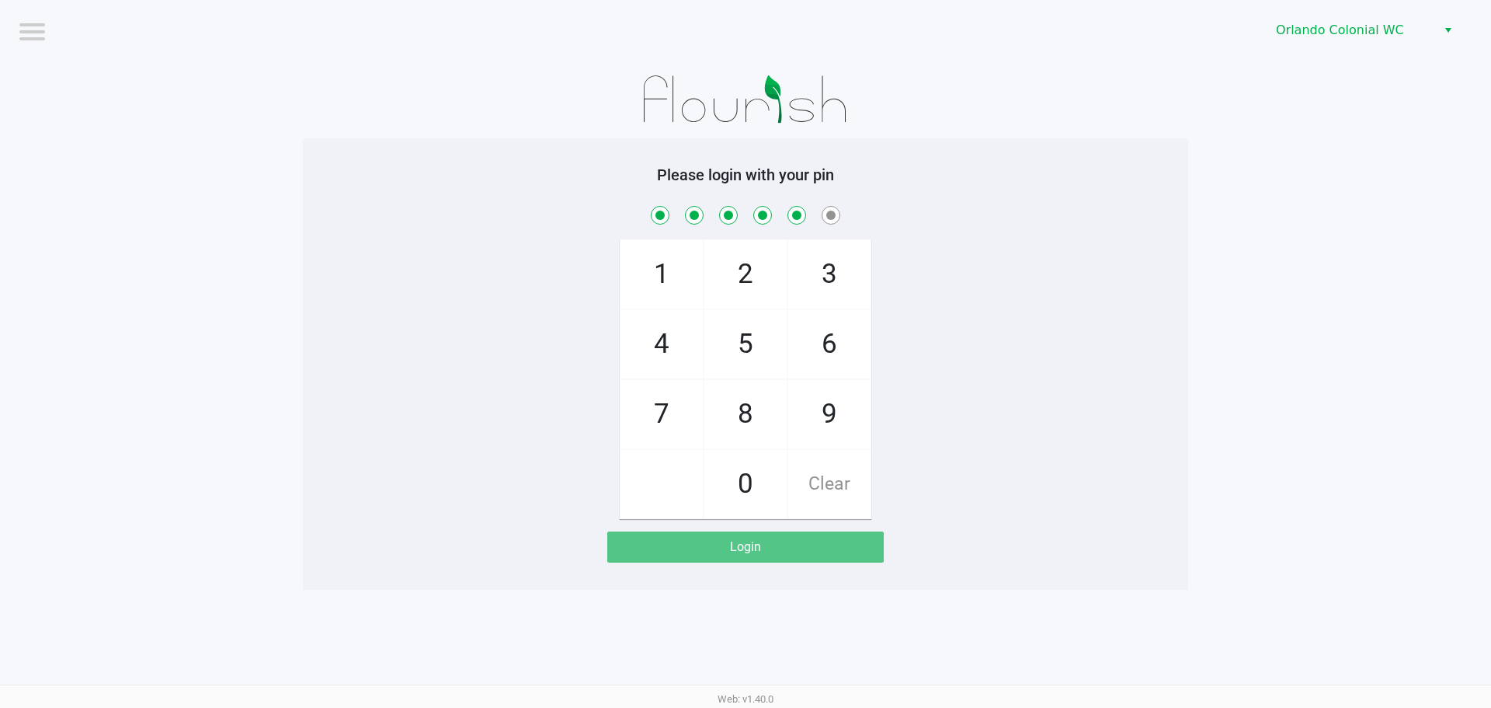
click at [653, 269] on span "1" at bounding box center [662, 274] width 82 height 68
checkbox input "true"
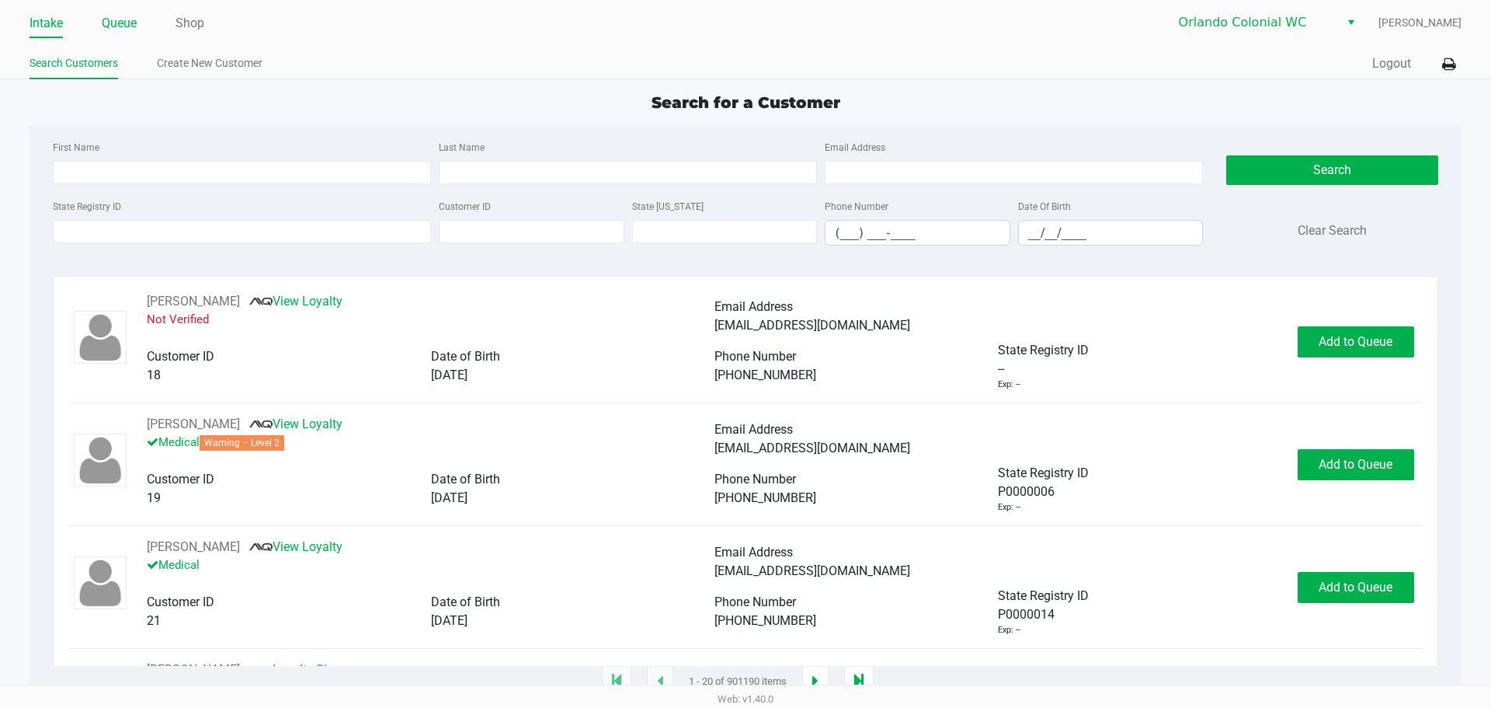
click at [133, 24] on link "Queue" at bounding box center [119, 23] width 35 height 22
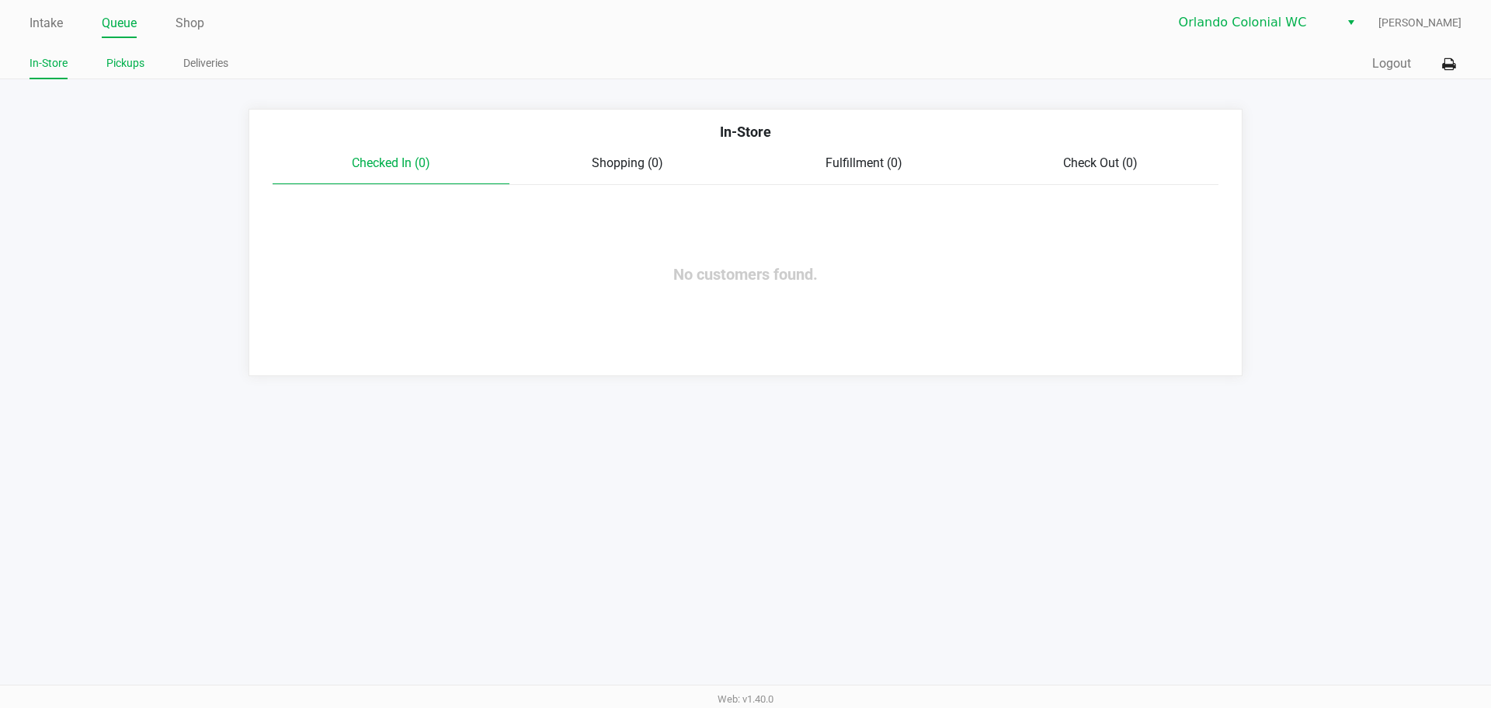
click at [142, 58] on link "Pickups" at bounding box center [125, 63] width 38 height 19
drag, startPoint x: 1375, startPoint y: 62, endPoint x: 1339, endPoint y: 55, distance: 36.4
click at [1375, 62] on button "Logout" at bounding box center [1391, 63] width 39 height 19
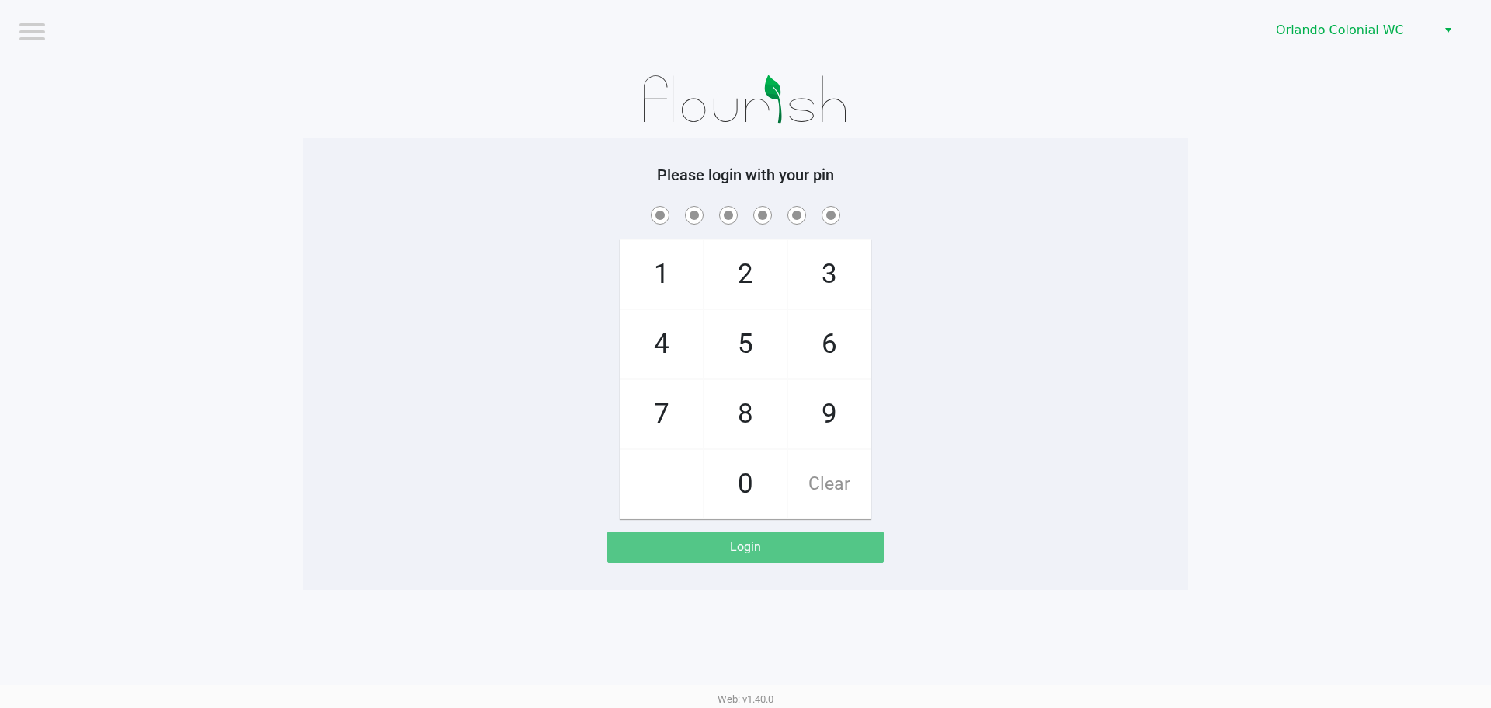
click at [746, 408] on span "8" at bounding box center [745, 414] width 82 height 68
checkbox input "true"
click at [673, 403] on span "7" at bounding box center [662, 414] width 82 height 68
checkbox input "true"
click at [765, 457] on span "0" at bounding box center [745, 484] width 82 height 68
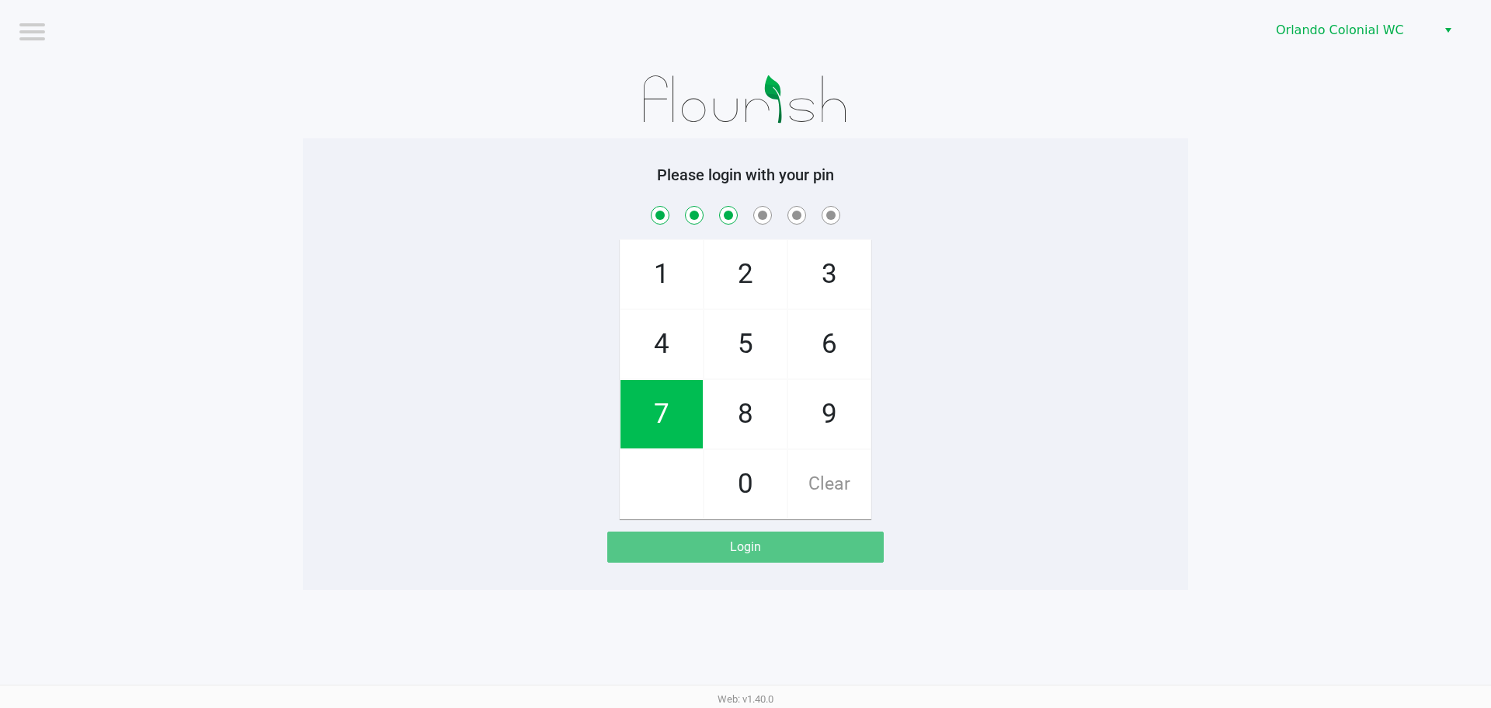
checkbox input "true"
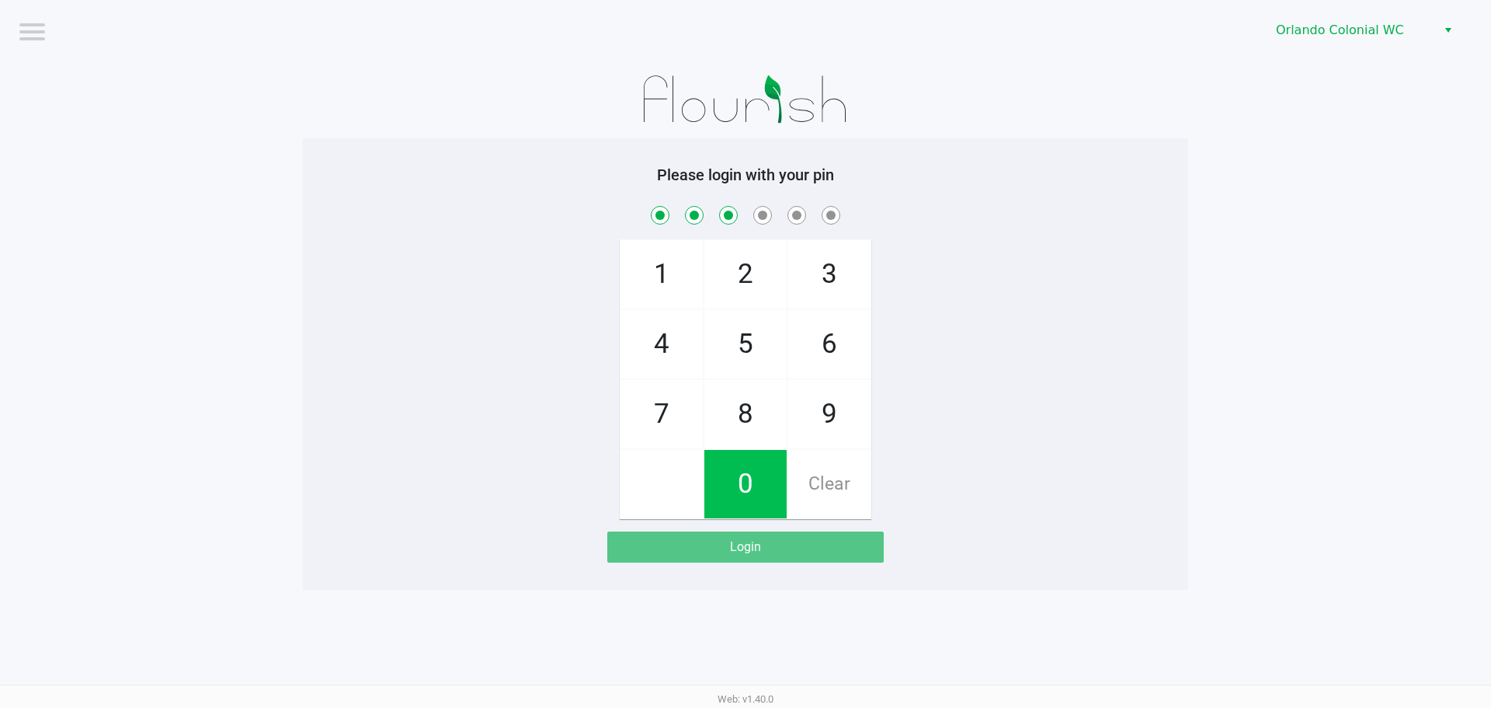
click at [667, 339] on span "4" at bounding box center [662, 344] width 82 height 68
checkbox input "true"
click at [675, 403] on span "7" at bounding box center [662, 414] width 82 height 68
checkbox input "true"
click at [675, 284] on span "1" at bounding box center [662, 274] width 82 height 68
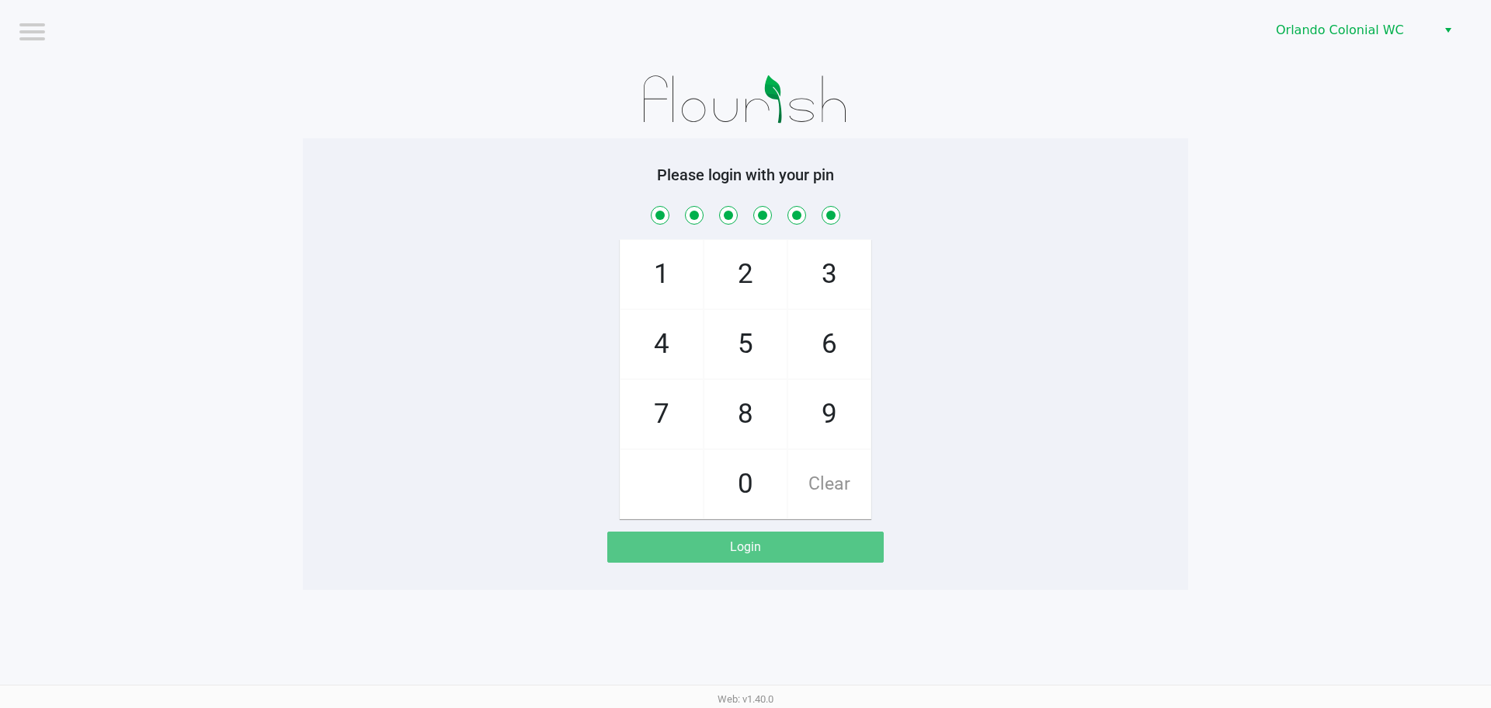
checkbox input "true"
